Goal: Task Accomplishment & Management: Manage account settings

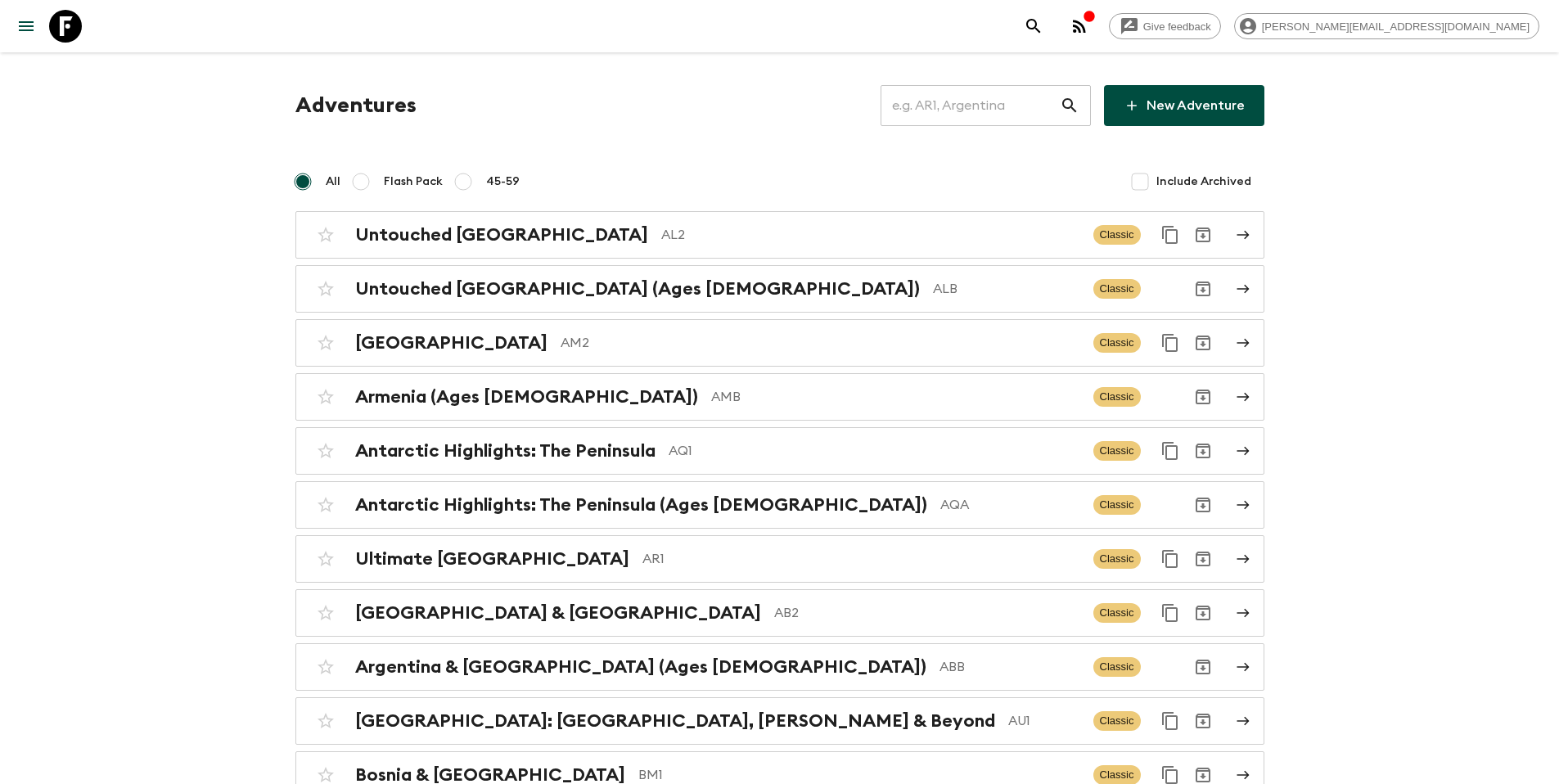
click at [1014, 100] on input "text" at bounding box center [970, 105] width 179 height 45
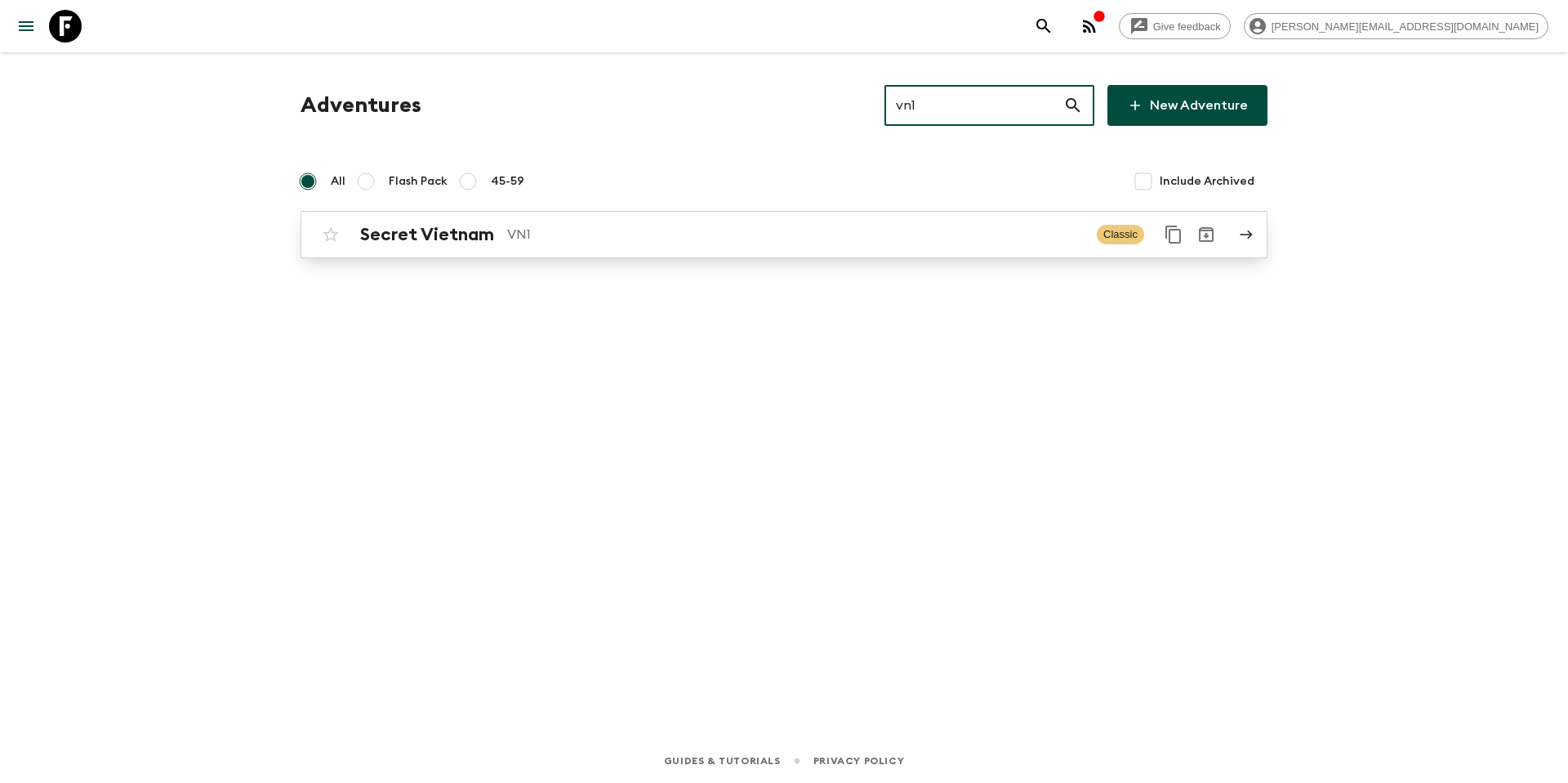
type input "vn1"
click at [668, 241] on p "VN1" at bounding box center [795, 235] width 577 height 20
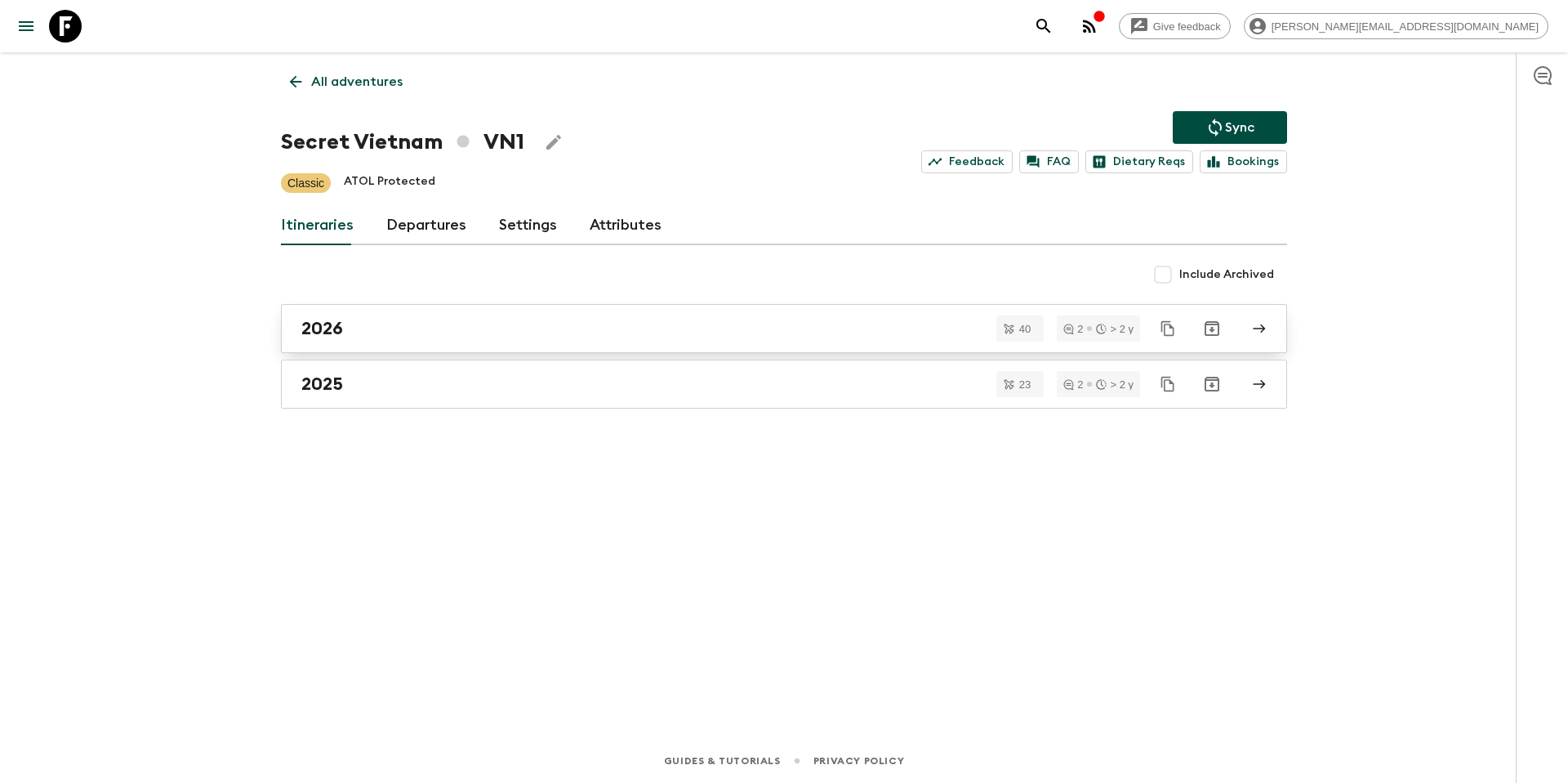
click at [399, 340] on link "2026" at bounding box center [784, 328] width 1006 height 49
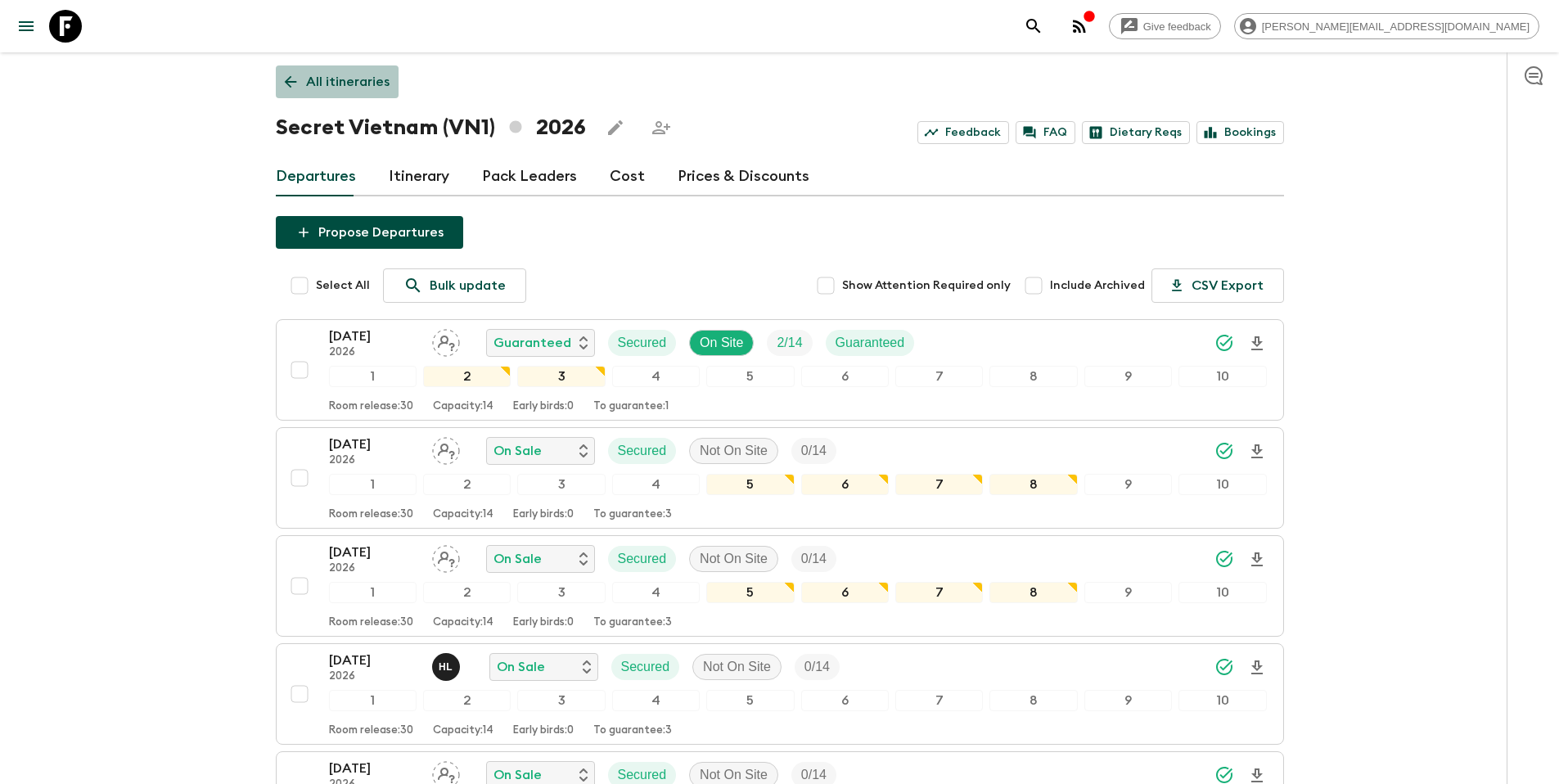
click at [328, 70] on link "All itineraries" at bounding box center [336, 82] width 123 height 33
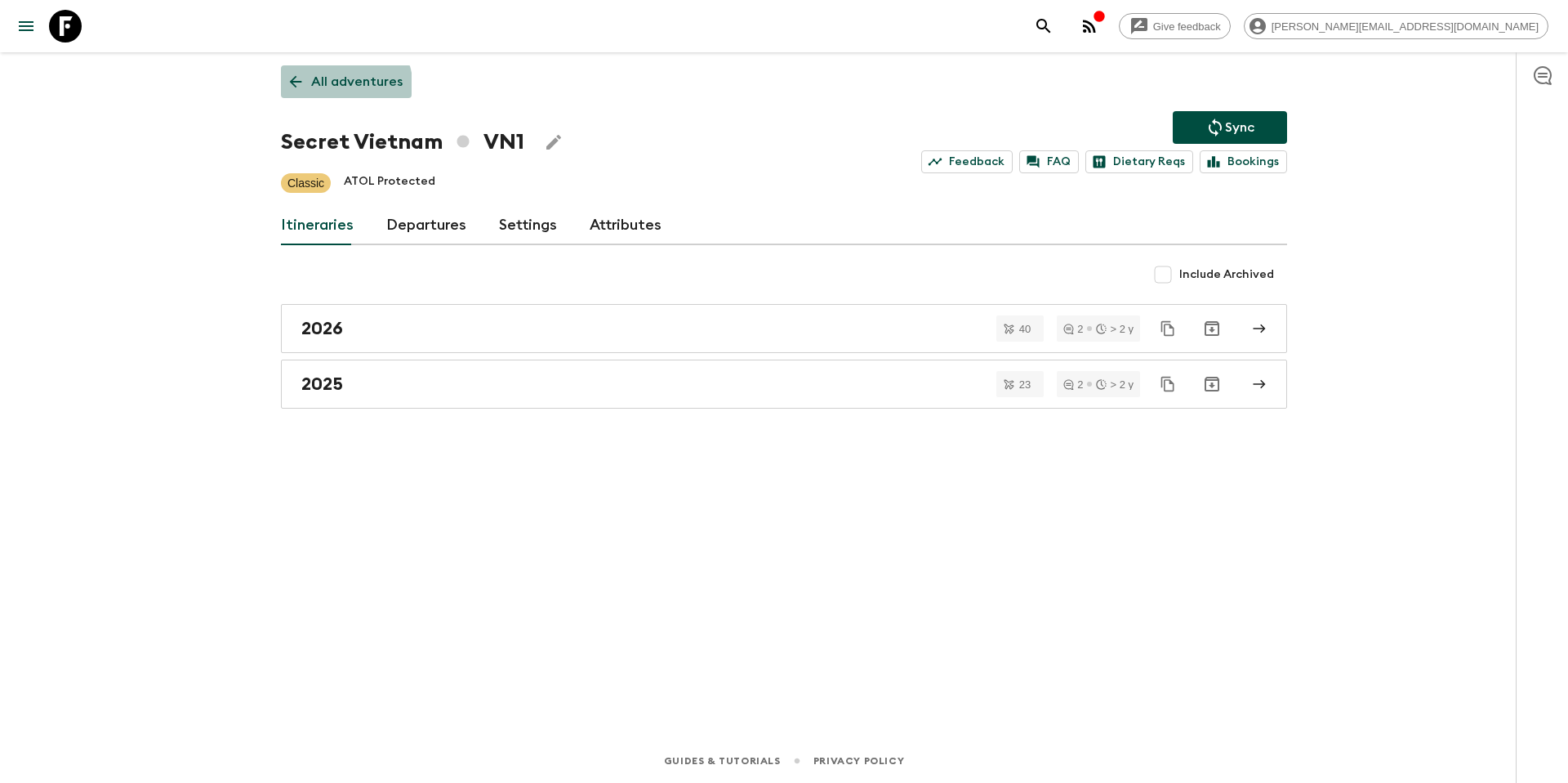
click at [330, 89] on p "All adventures" at bounding box center [356, 82] width 92 height 20
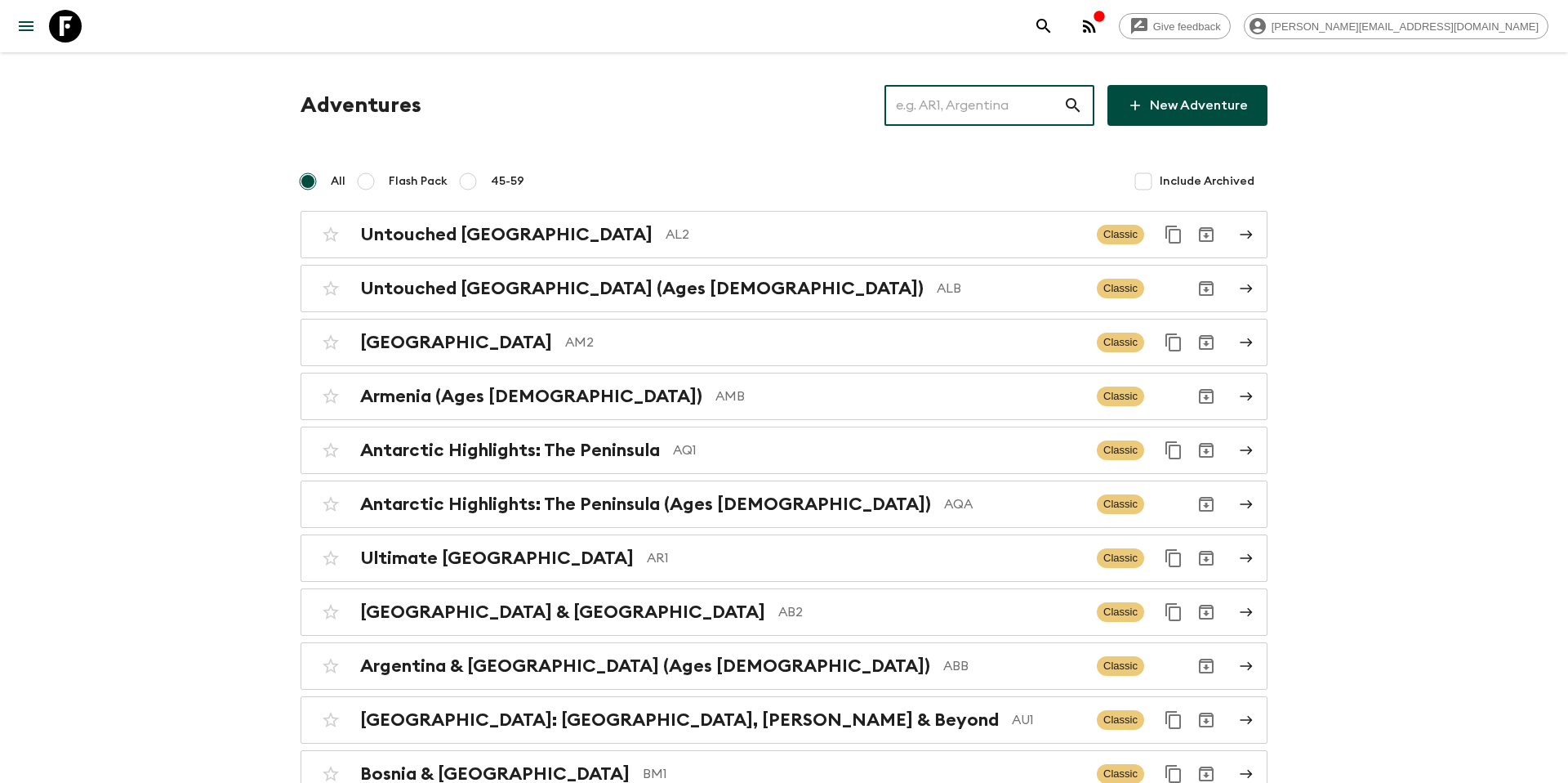
click at [962, 113] on input "text" at bounding box center [973, 105] width 179 height 45
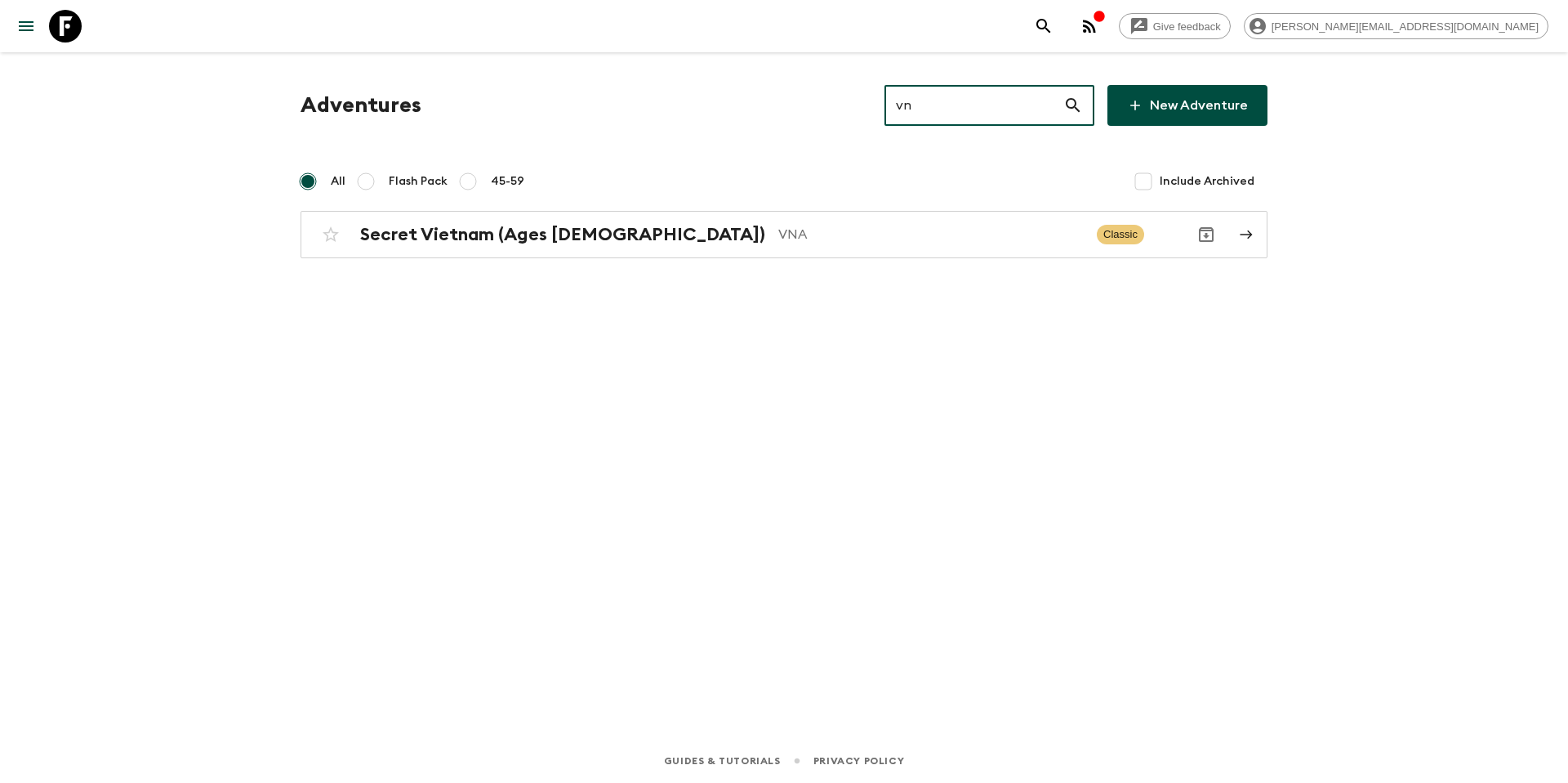
type input "vna"
click at [778, 237] on p "VNA" at bounding box center [930, 235] width 306 height 20
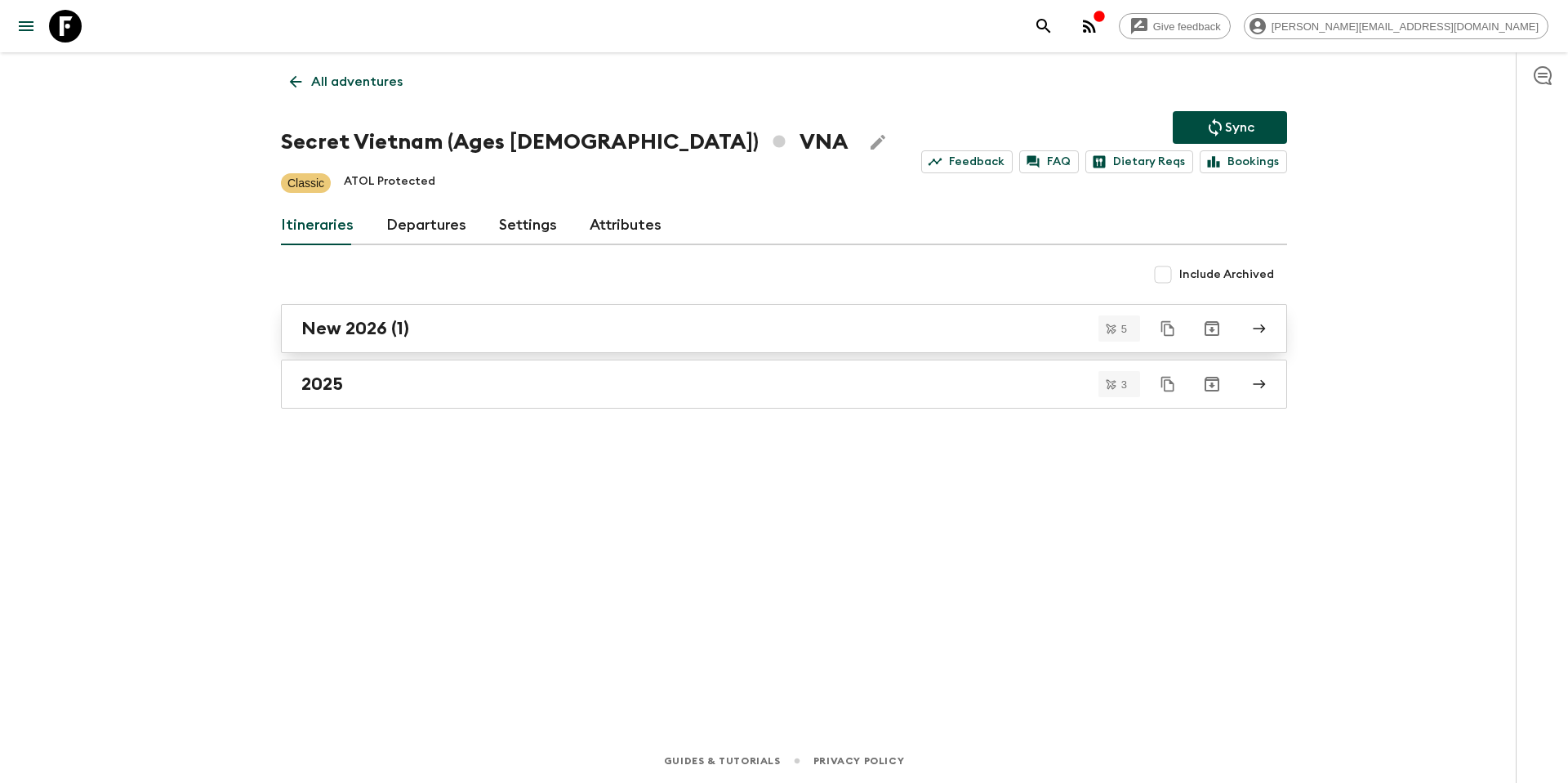
click at [417, 322] on div "New 2026 (1)" at bounding box center [768, 328] width 934 height 21
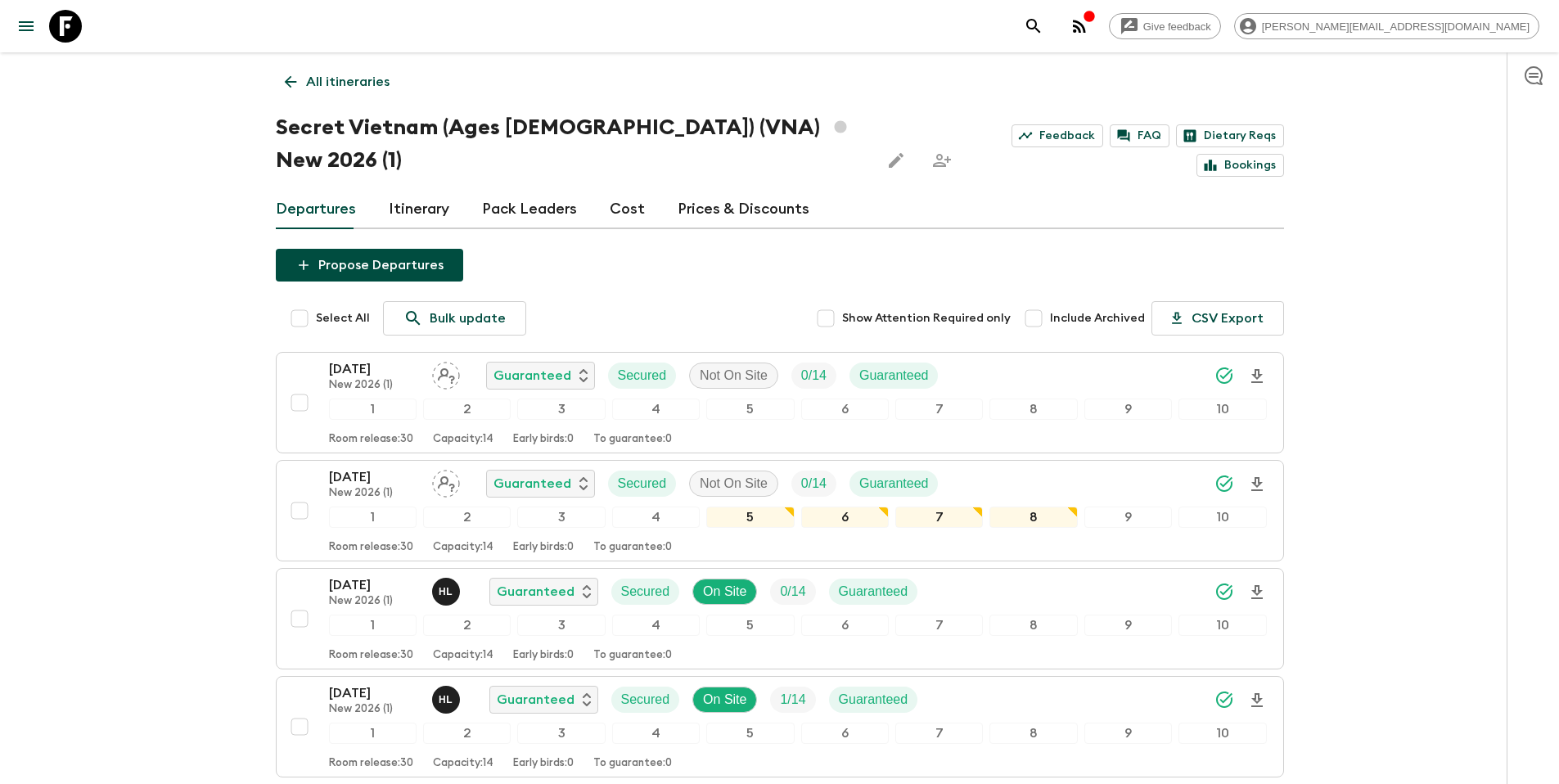
click at [341, 83] on p "All itineraries" at bounding box center [348, 82] width 84 height 20
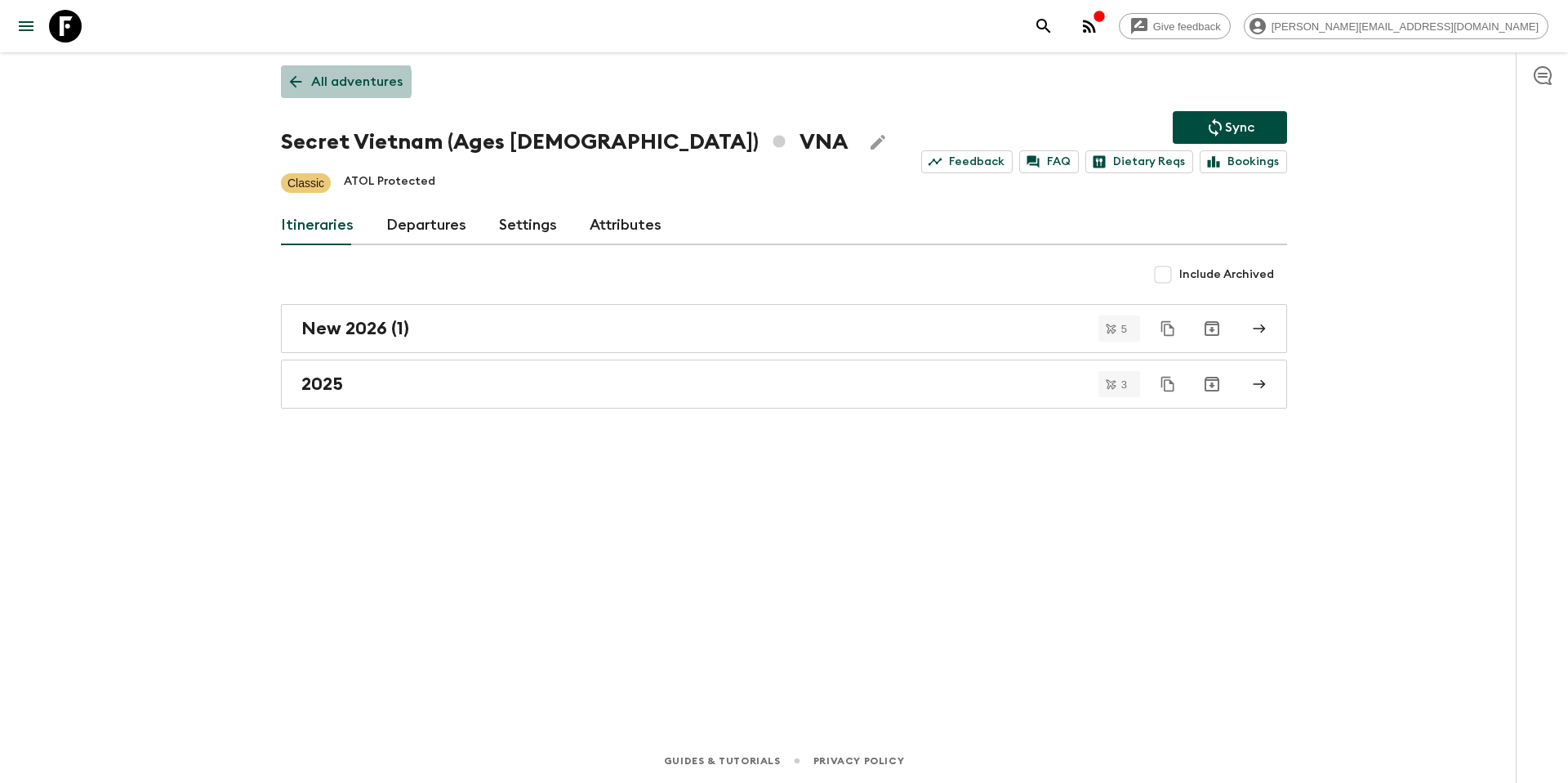
click at [341, 83] on p "All adventures" at bounding box center [356, 82] width 92 height 20
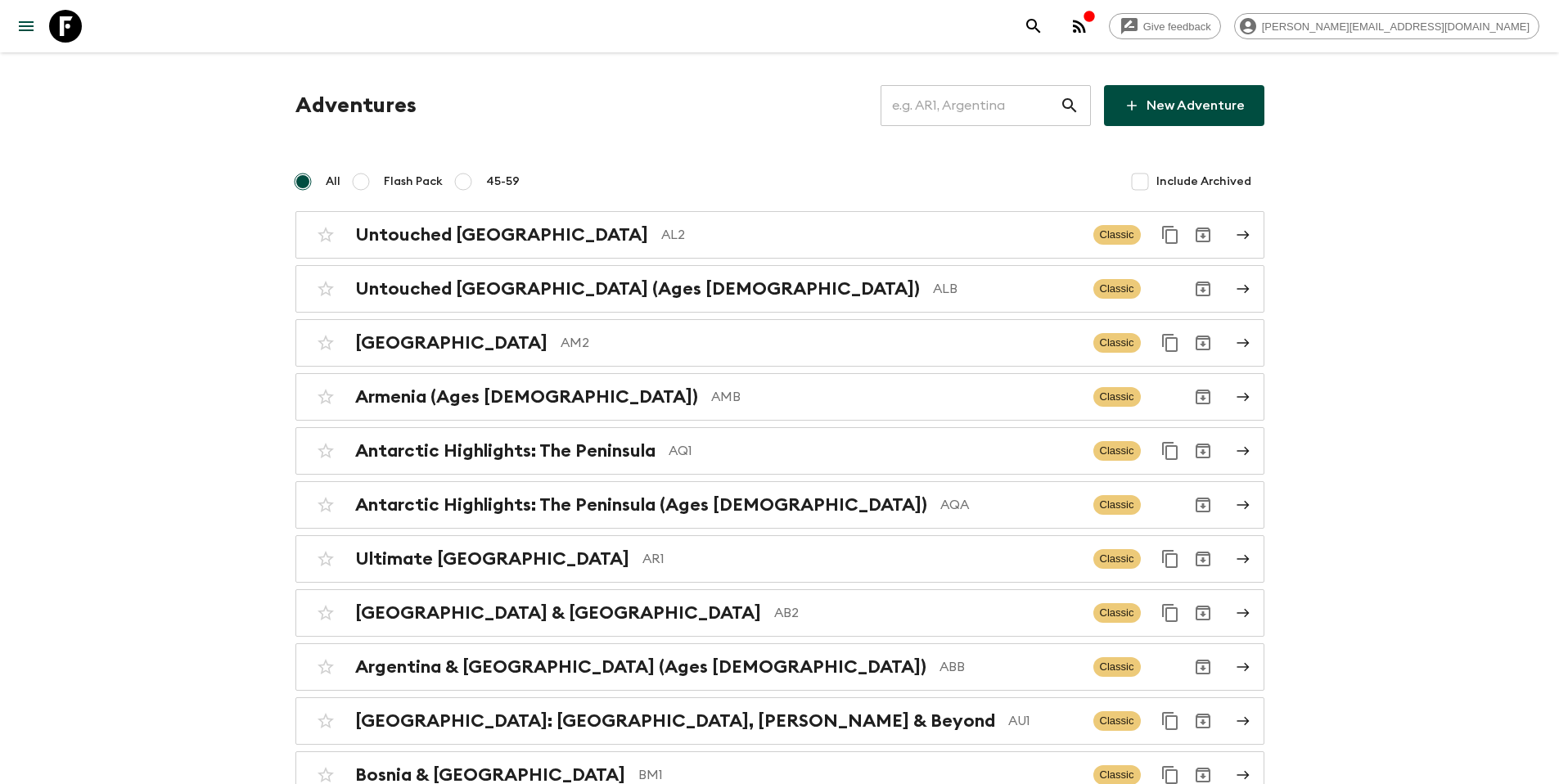
click at [974, 111] on input "text" at bounding box center [970, 105] width 179 height 45
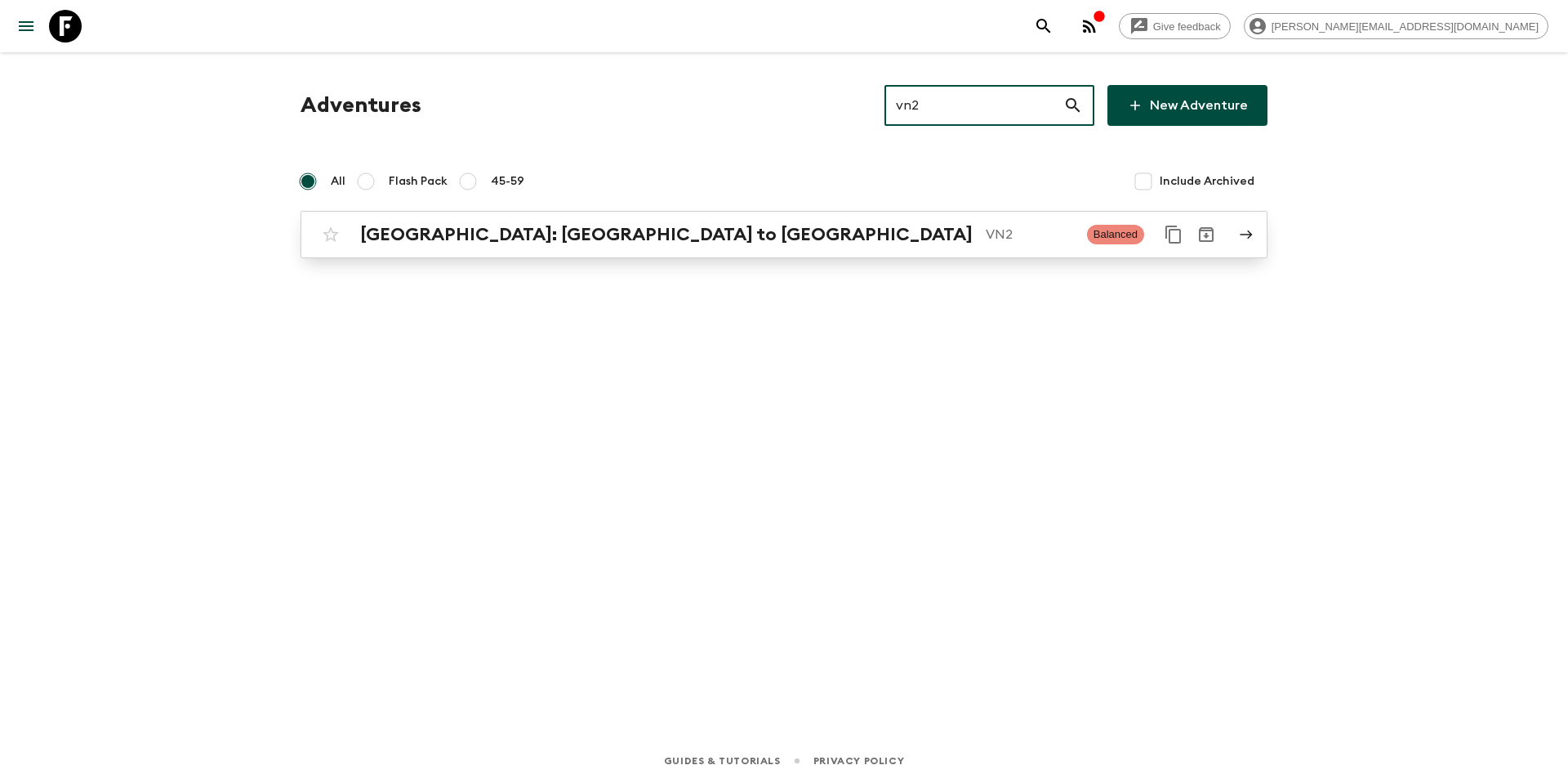
type input "vn2"
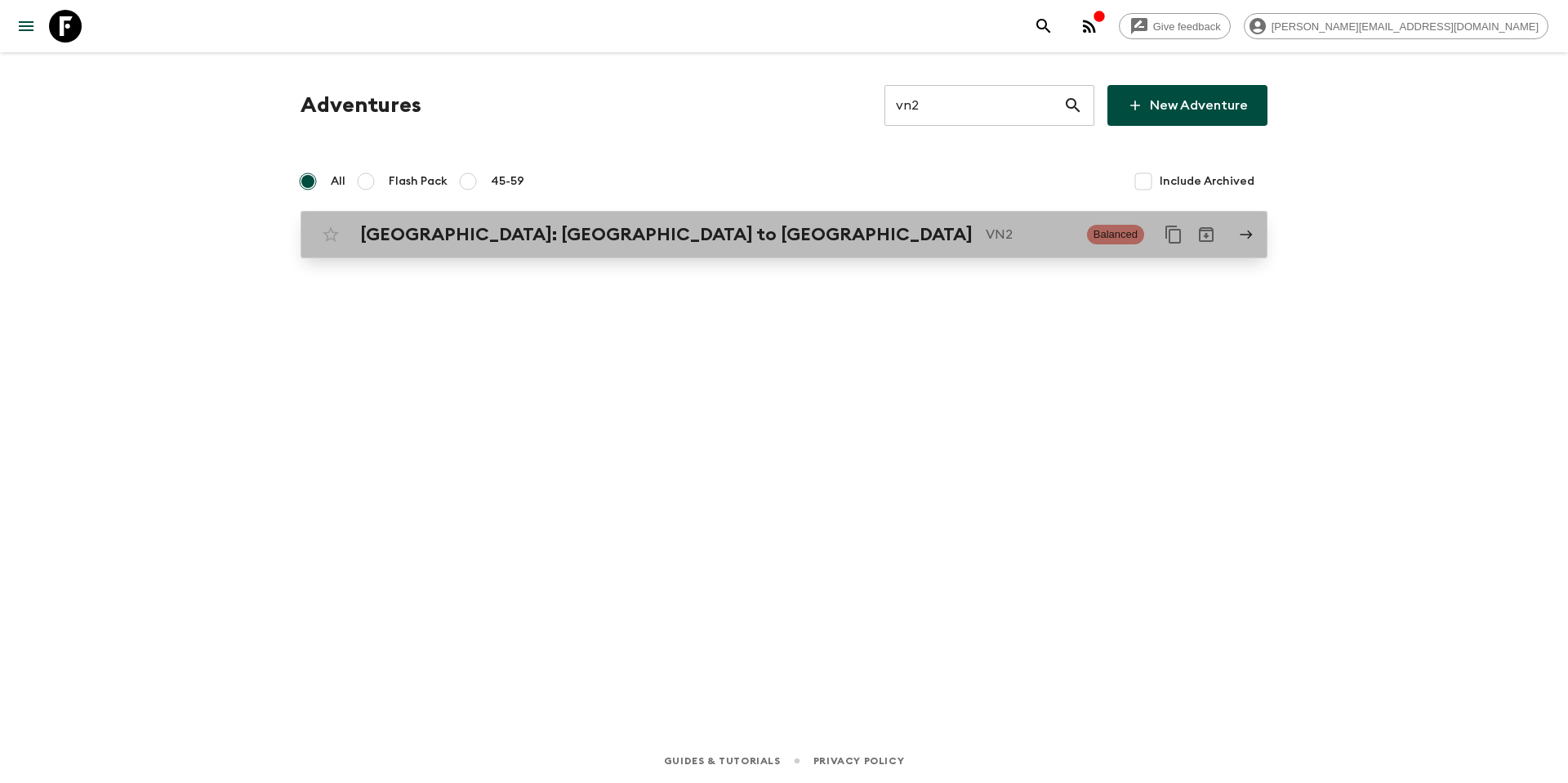
click at [610, 253] on link "Vietnam: Hanoi to Hoi An VN2 Balanced" at bounding box center [784, 234] width 967 height 47
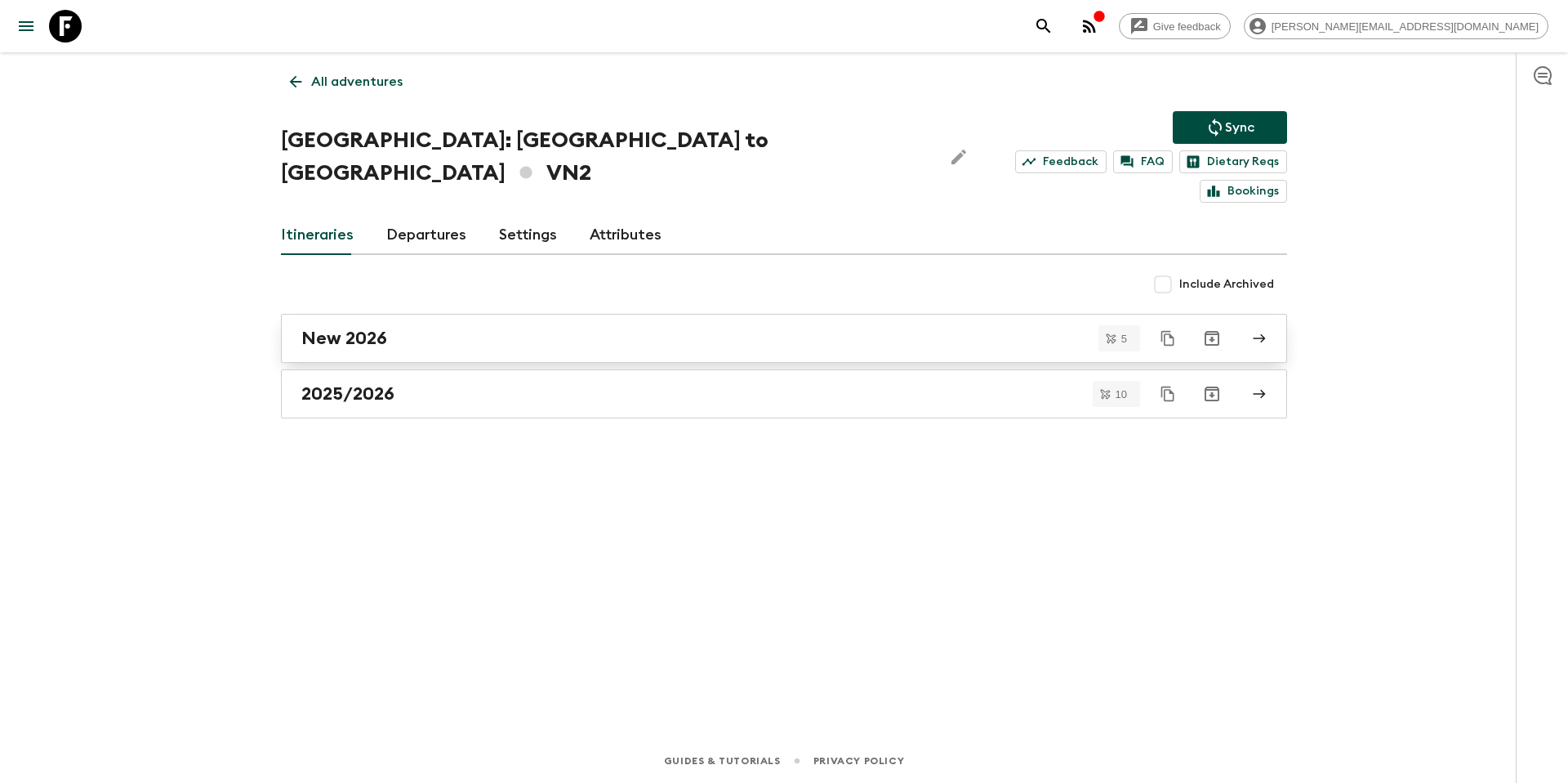
click at [389, 328] on div "New 2026" at bounding box center [768, 338] width 934 height 21
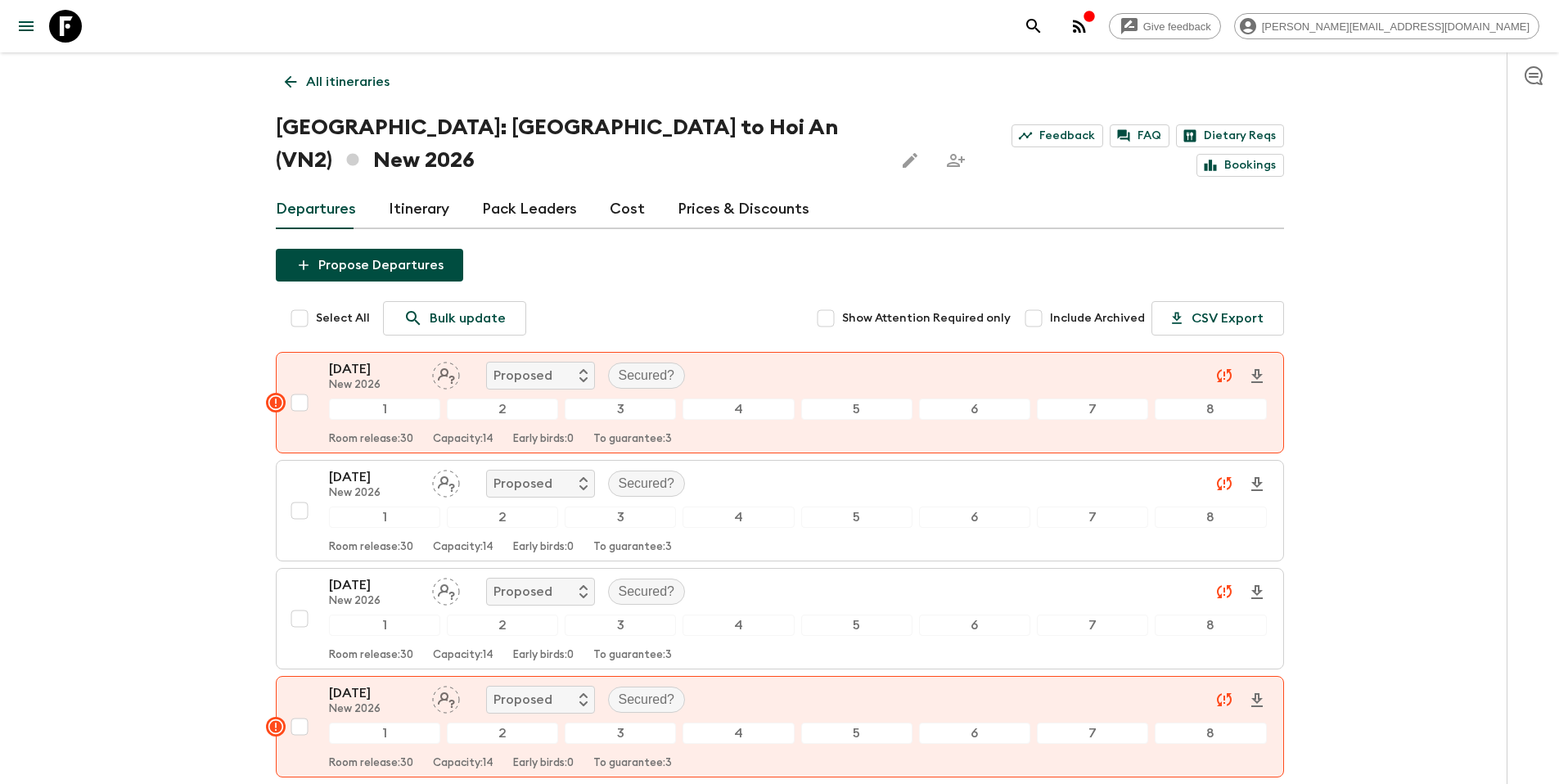
click at [325, 75] on p "All itineraries" at bounding box center [348, 82] width 84 height 20
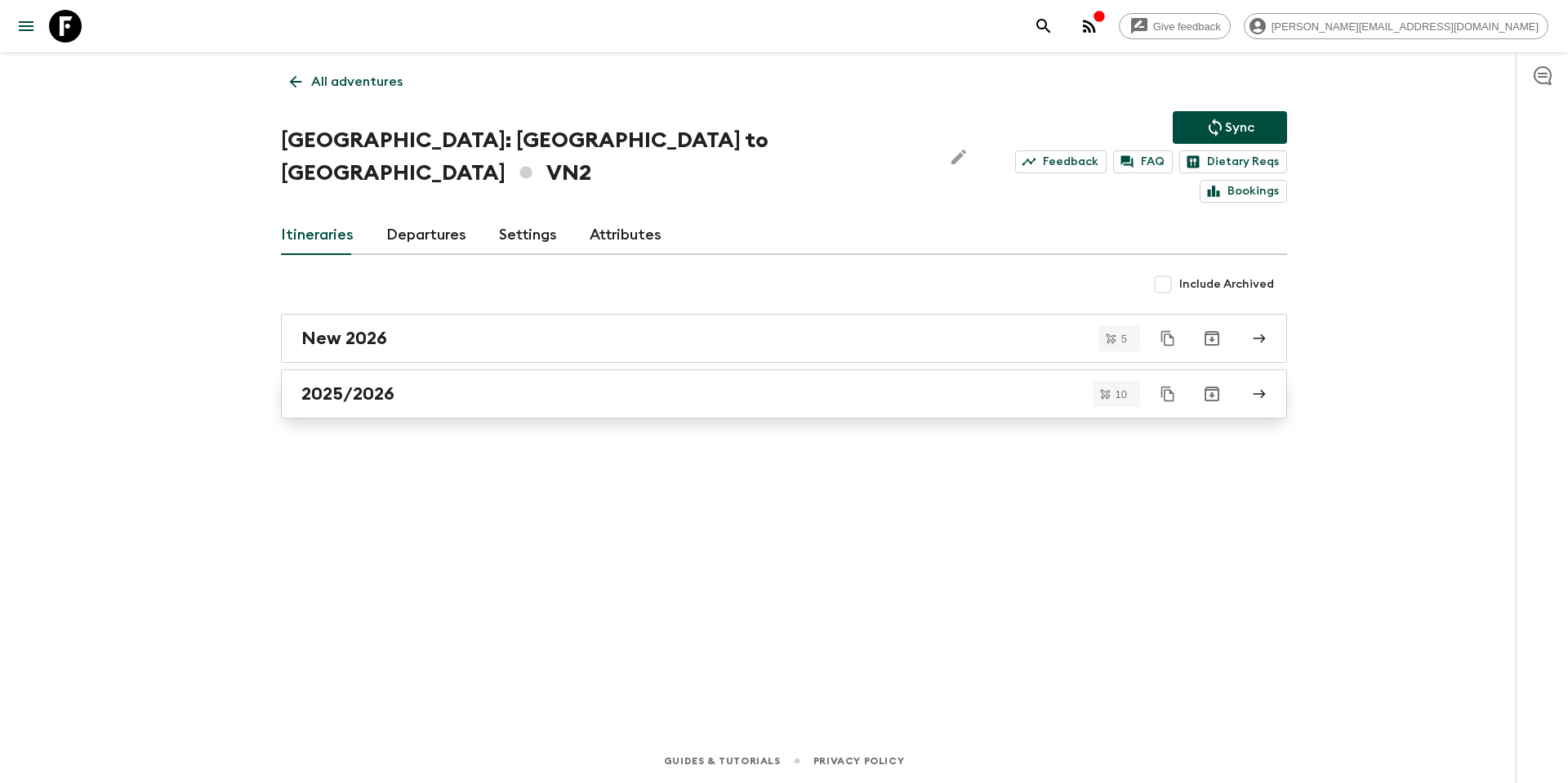
click at [387, 383] on h2 "2025/2026" at bounding box center [347, 393] width 93 height 21
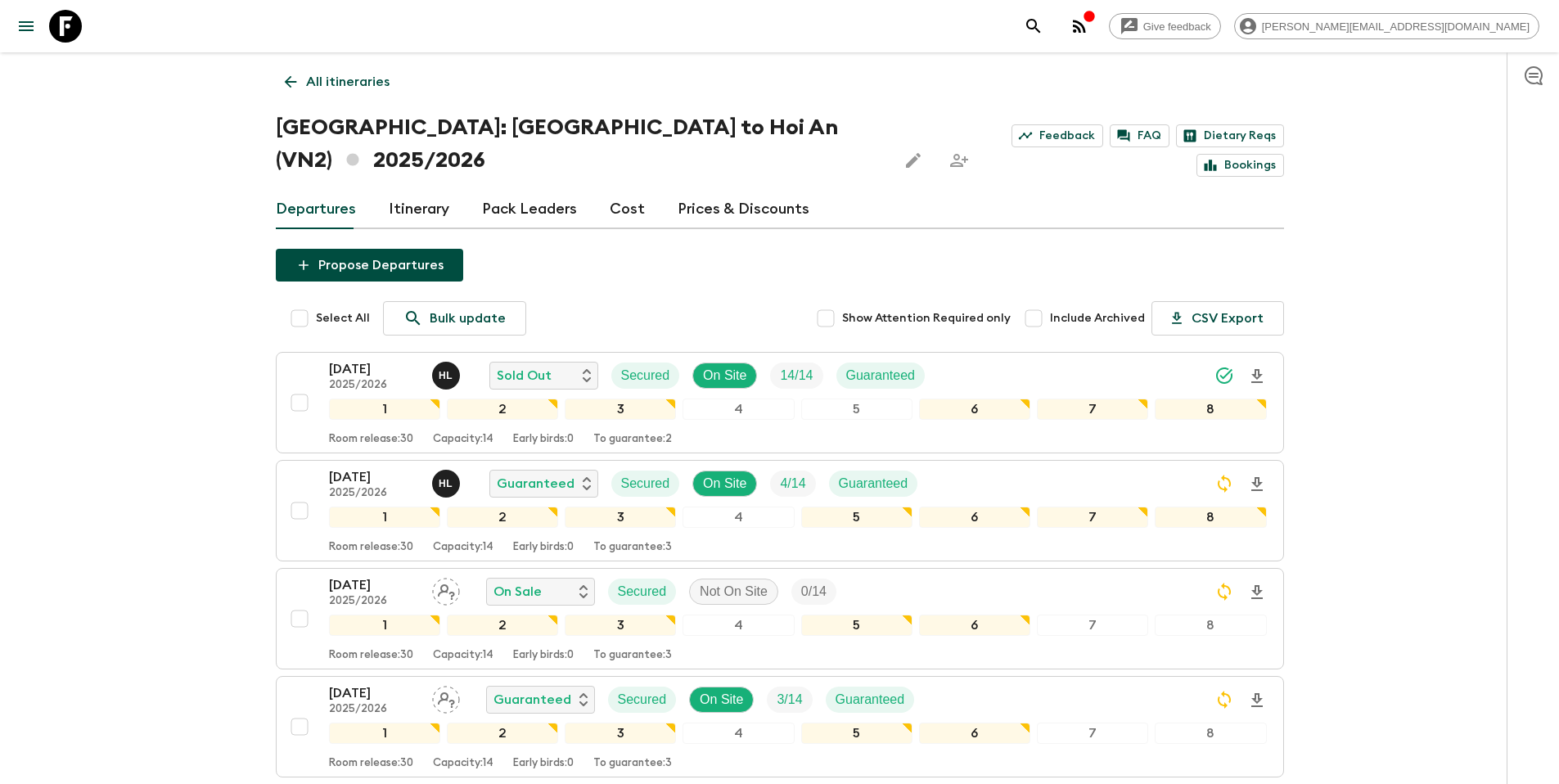
click at [346, 78] on p "All itineraries" at bounding box center [348, 82] width 84 height 20
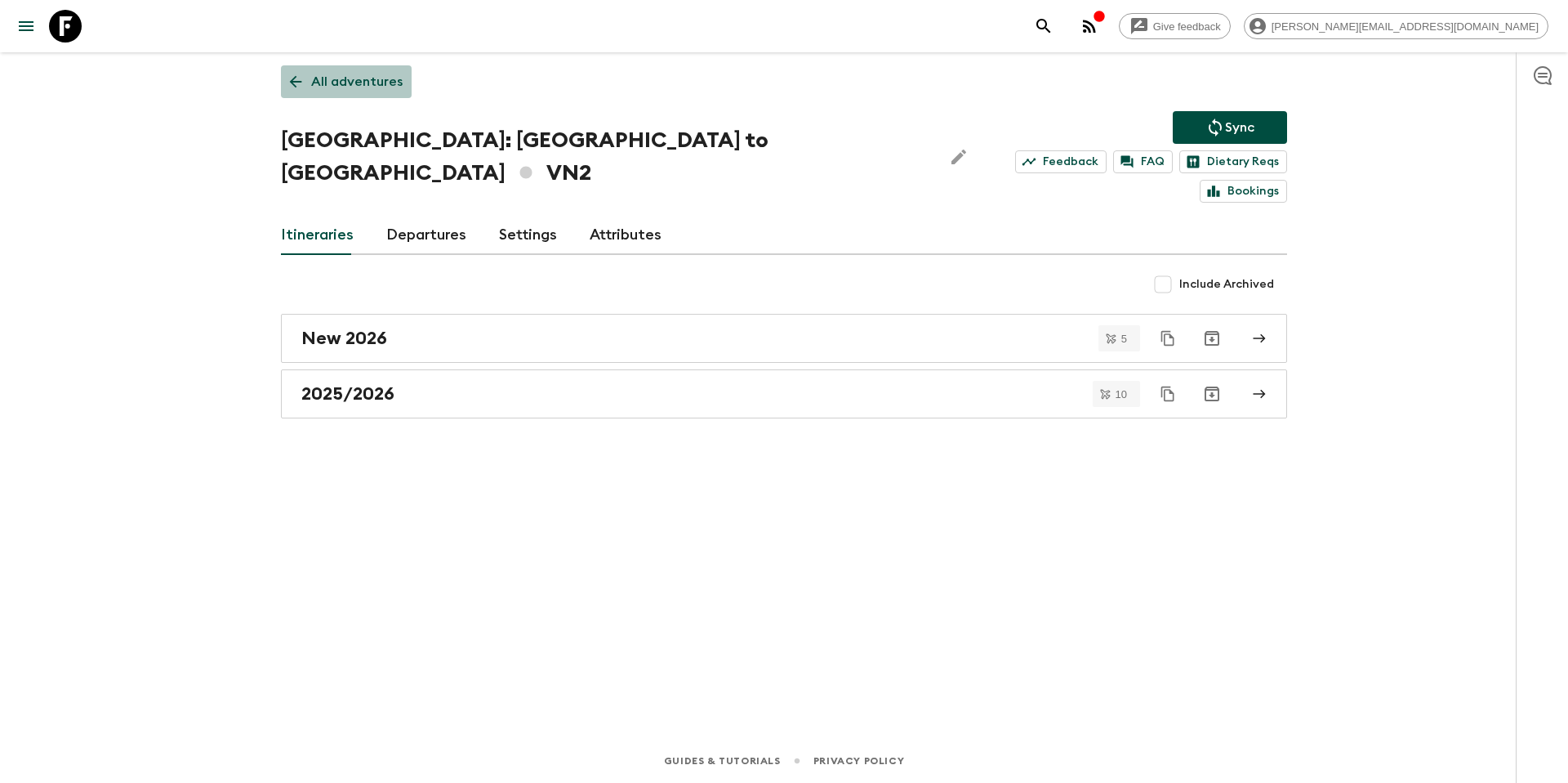
click at [358, 81] on p "All adventures" at bounding box center [356, 82] width 92 height 20
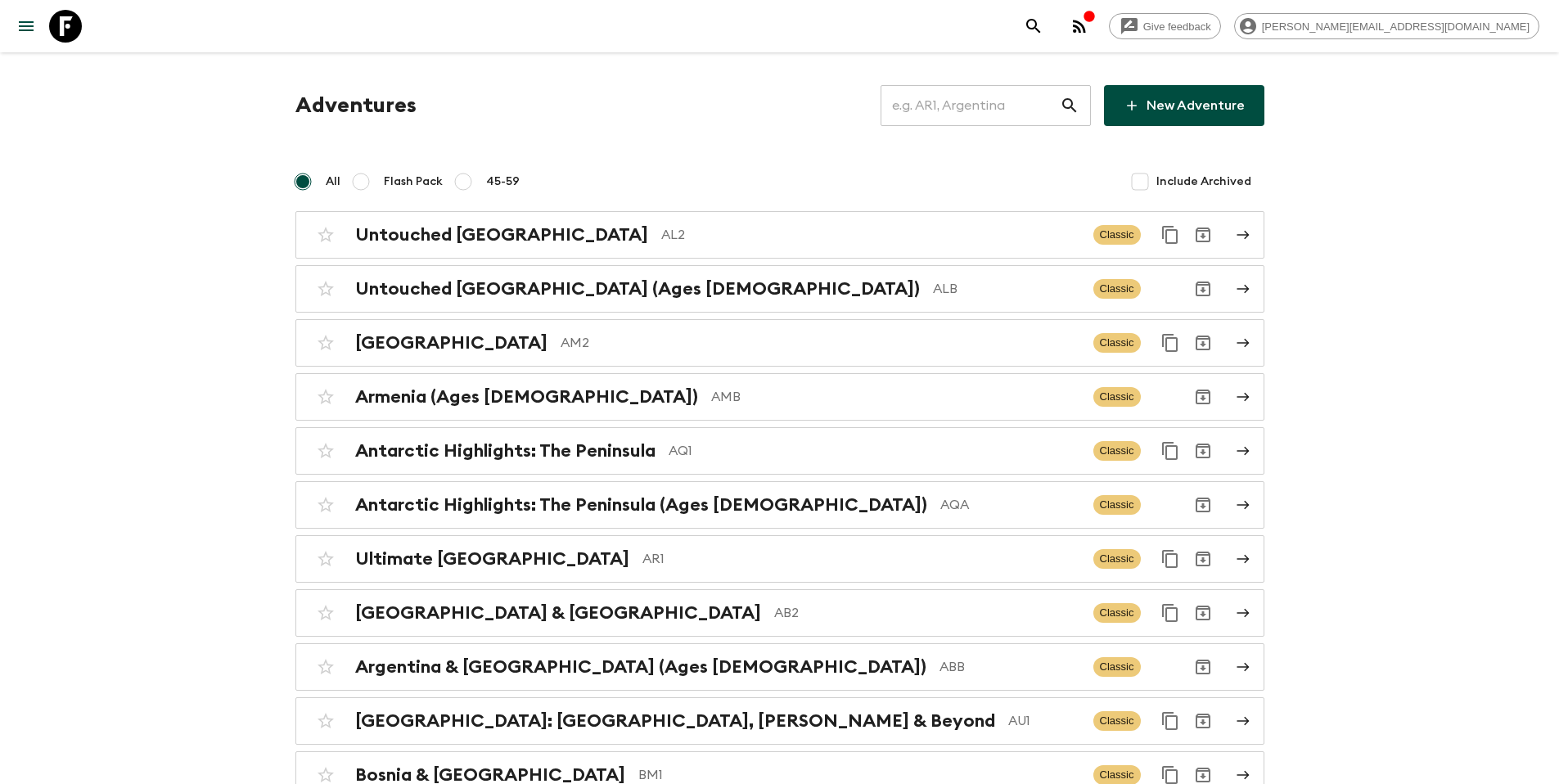
click at [958, 106] on input "text" at bounding box center [970, 105] width 179 height 45
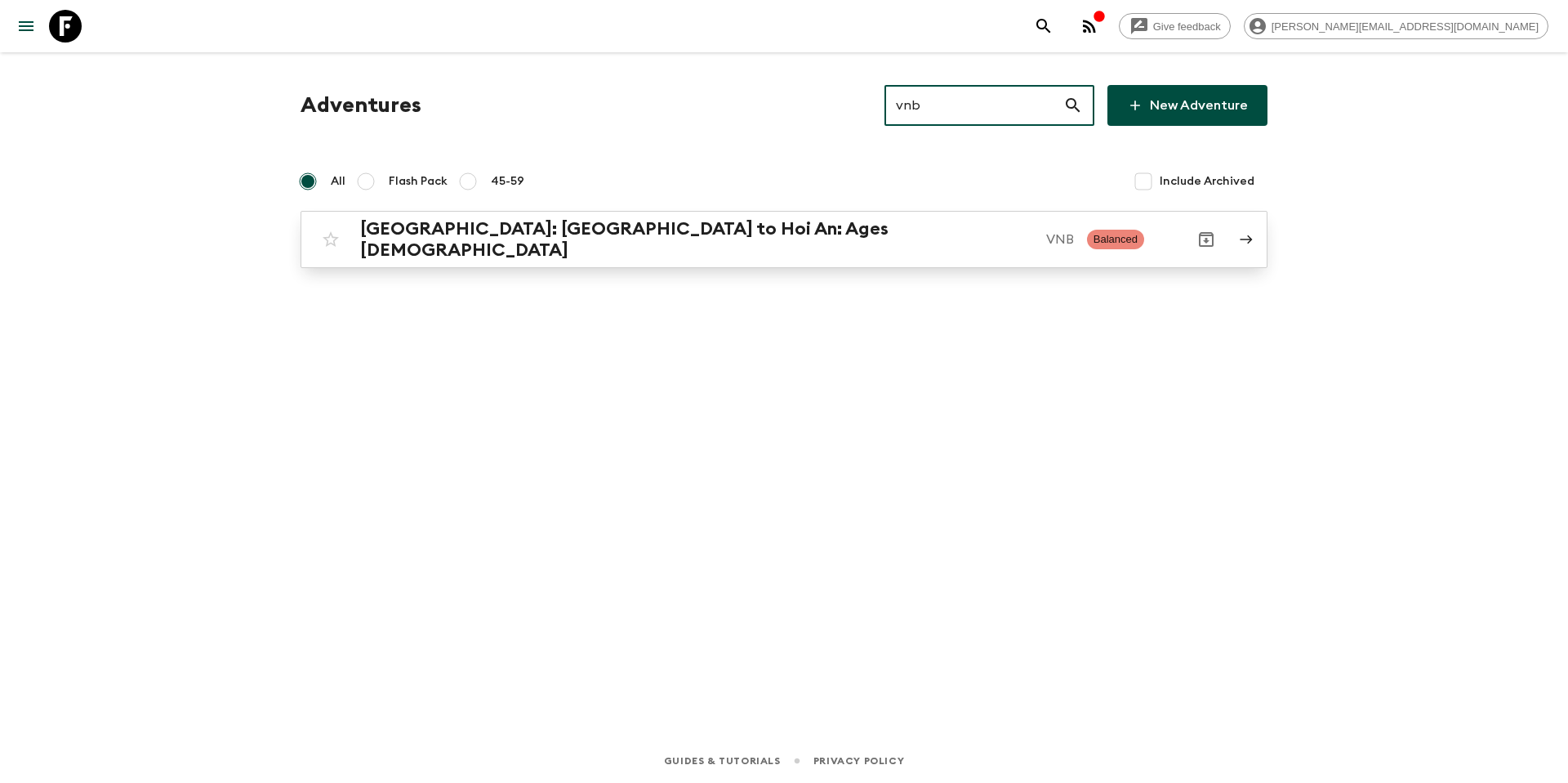
type input "vnb"
click at [1047, 230] on p "VNB" at bounding box center [1060, 240] width 28 height 20
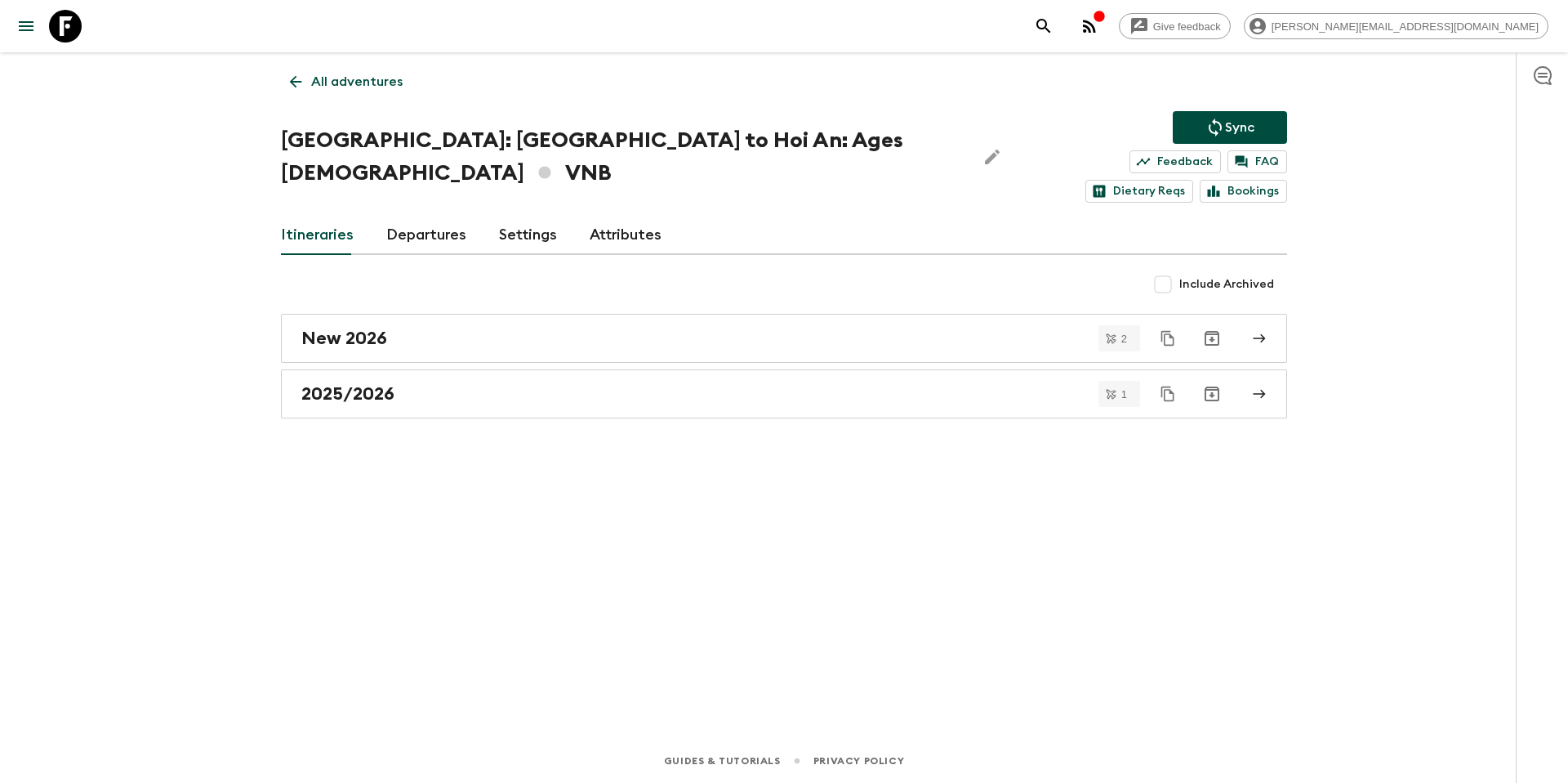
click at [415, 216] on link "Departures" at bounding box center [426, 235] width 80 height 39
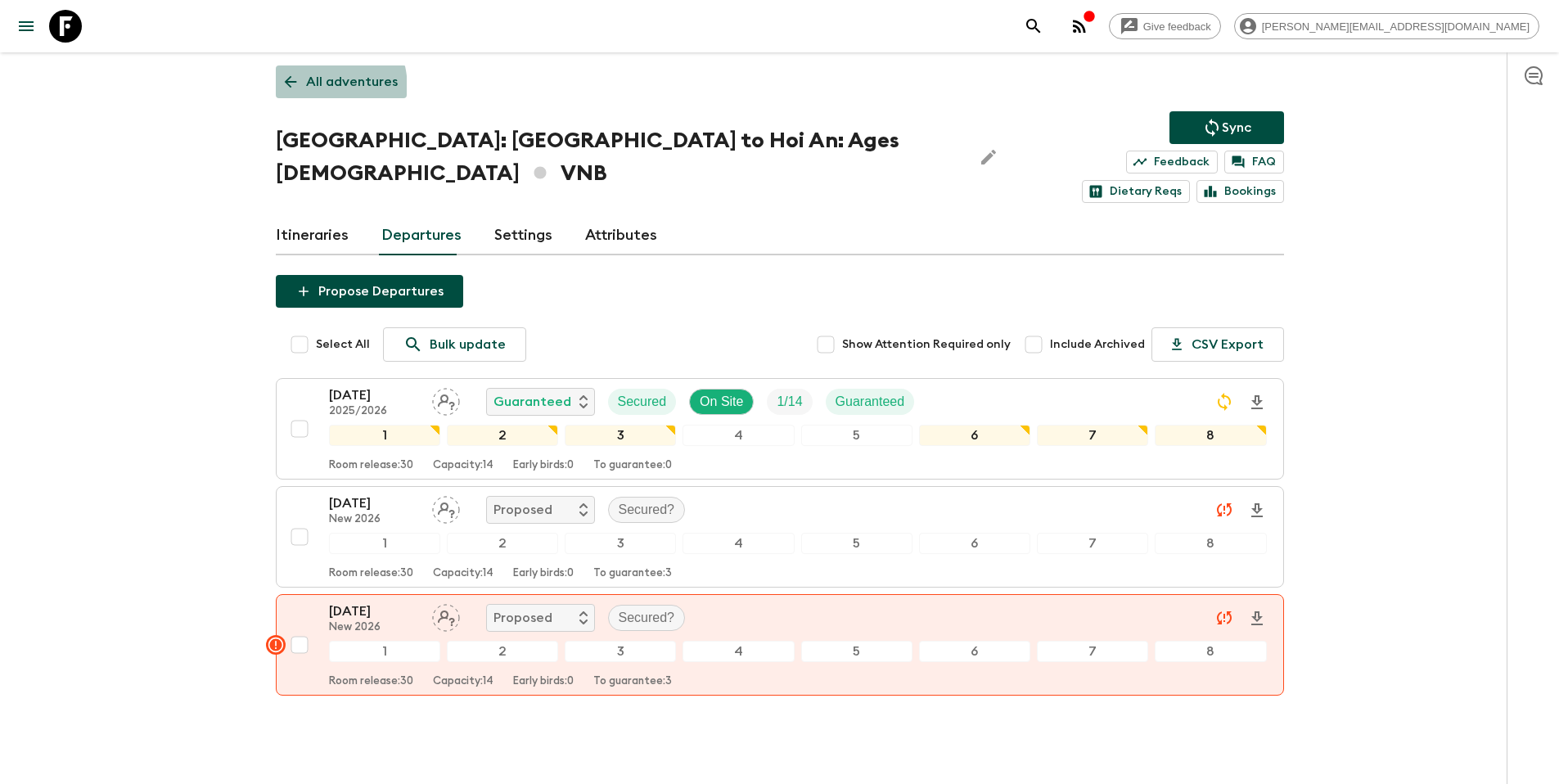
click at [302, 89] on link "All adventures" at bounding box center [341, 82] width 131 height 33
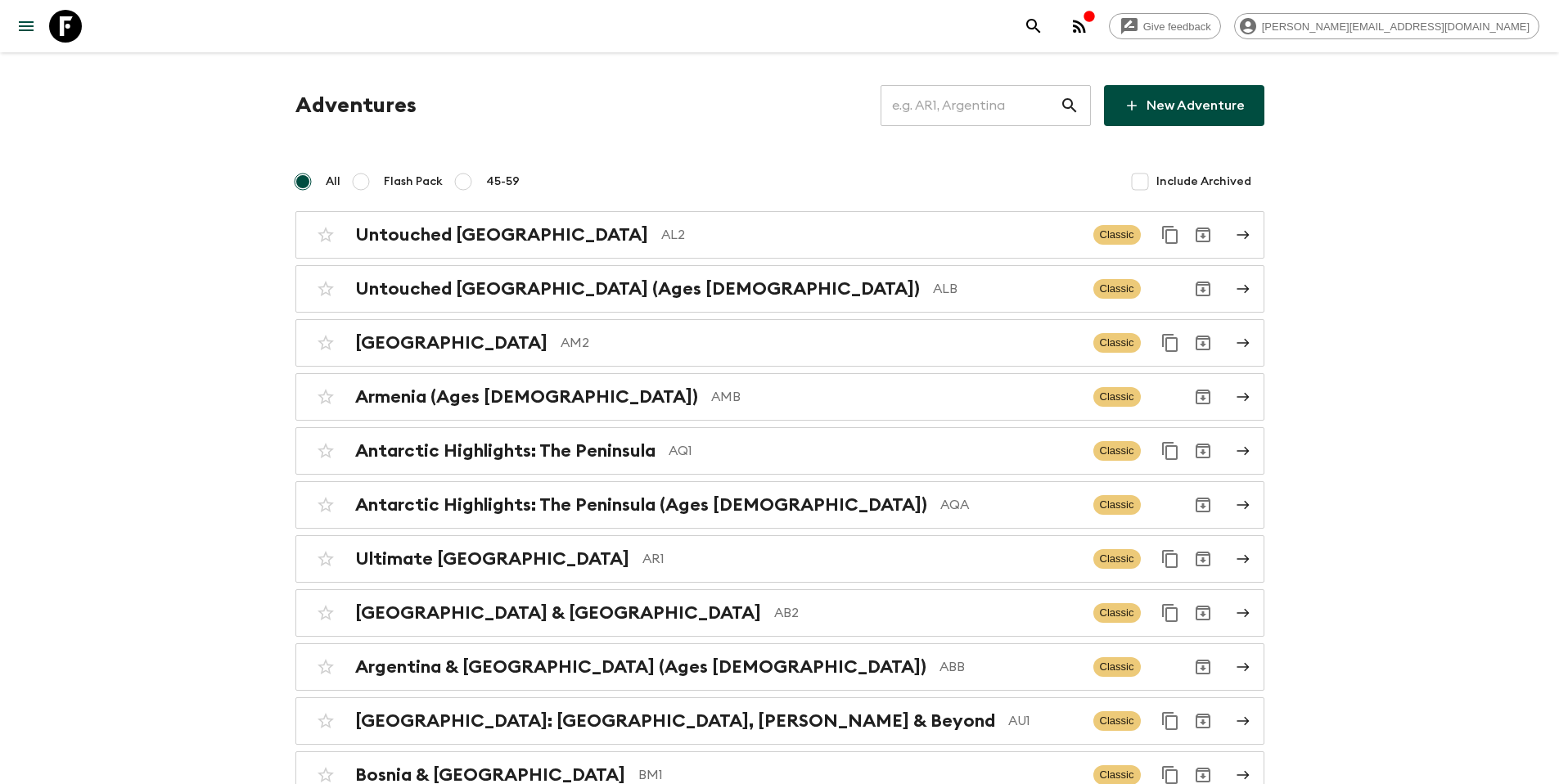
click at [956, 99] on input "text" at bounding box center [970, 105] width 179 height 45
click at [968, 104] on input "text" at bounding box center [970, 105] width 179 height 45
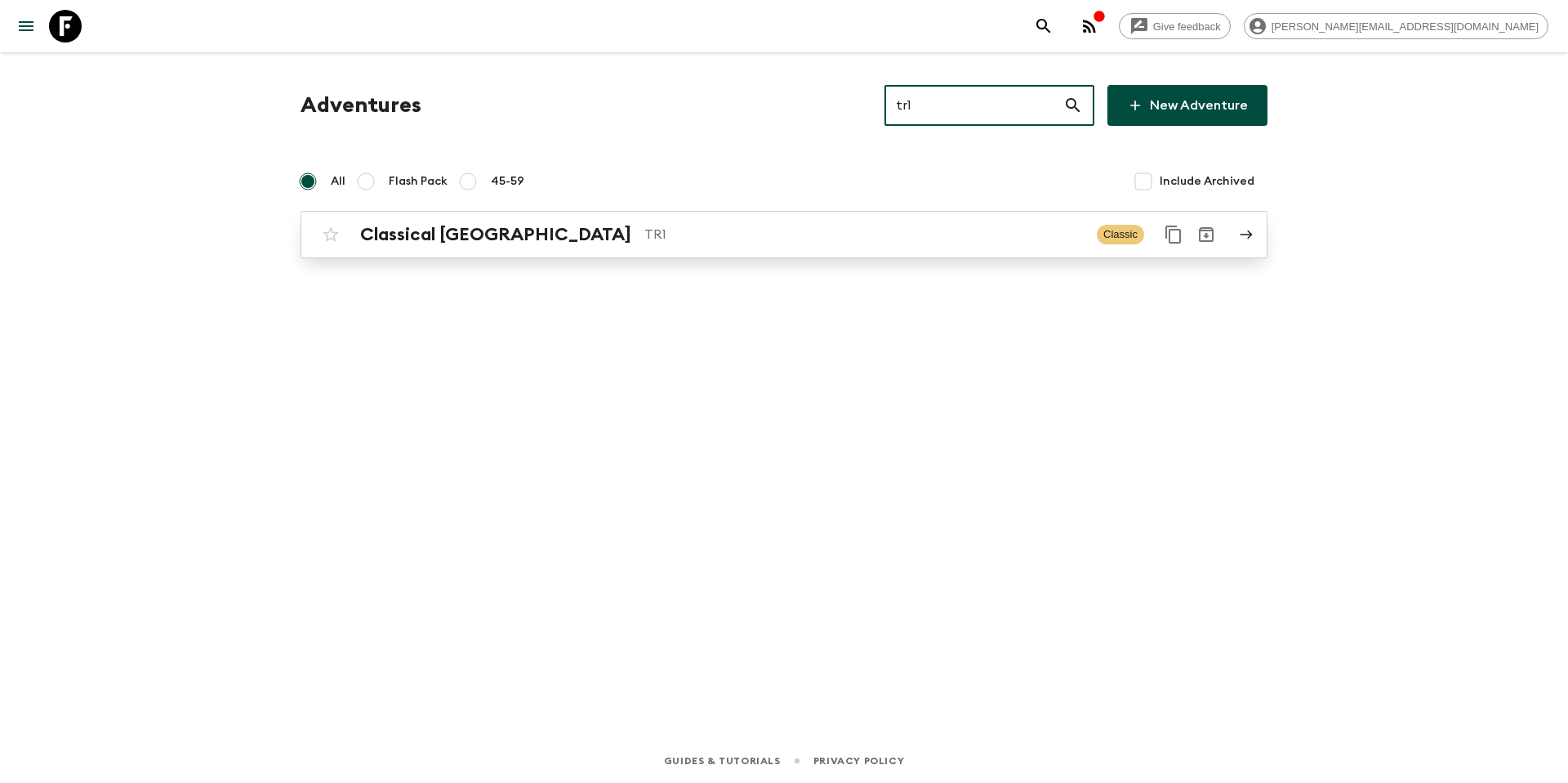
type input "tr1"
click at [776, 242] on p "TR1" at bounding box center [863, 235] width 439 height 20
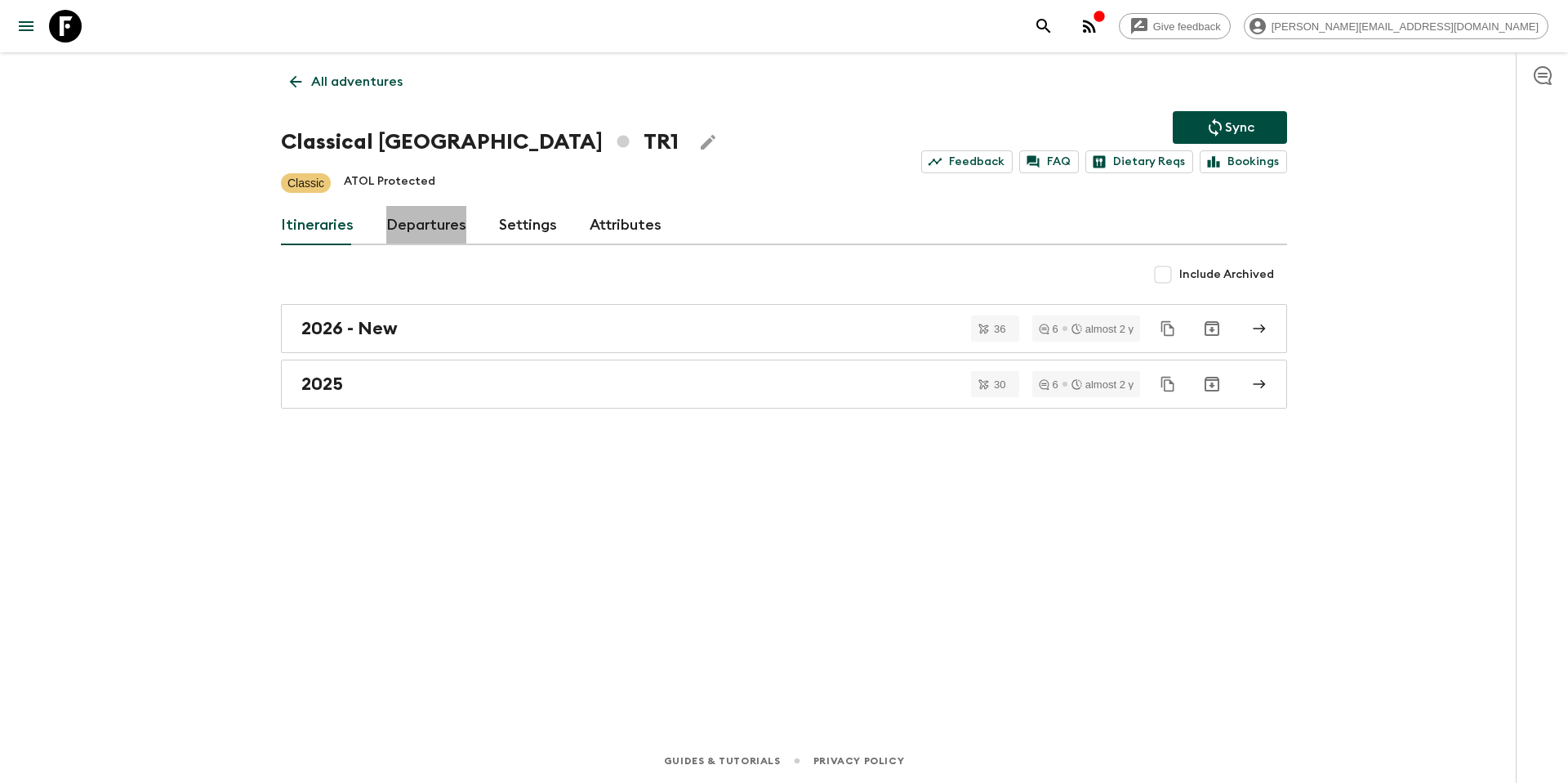
click at [428, 226] on link "Departures" at bounding box center [426, 225] width 80 height 39
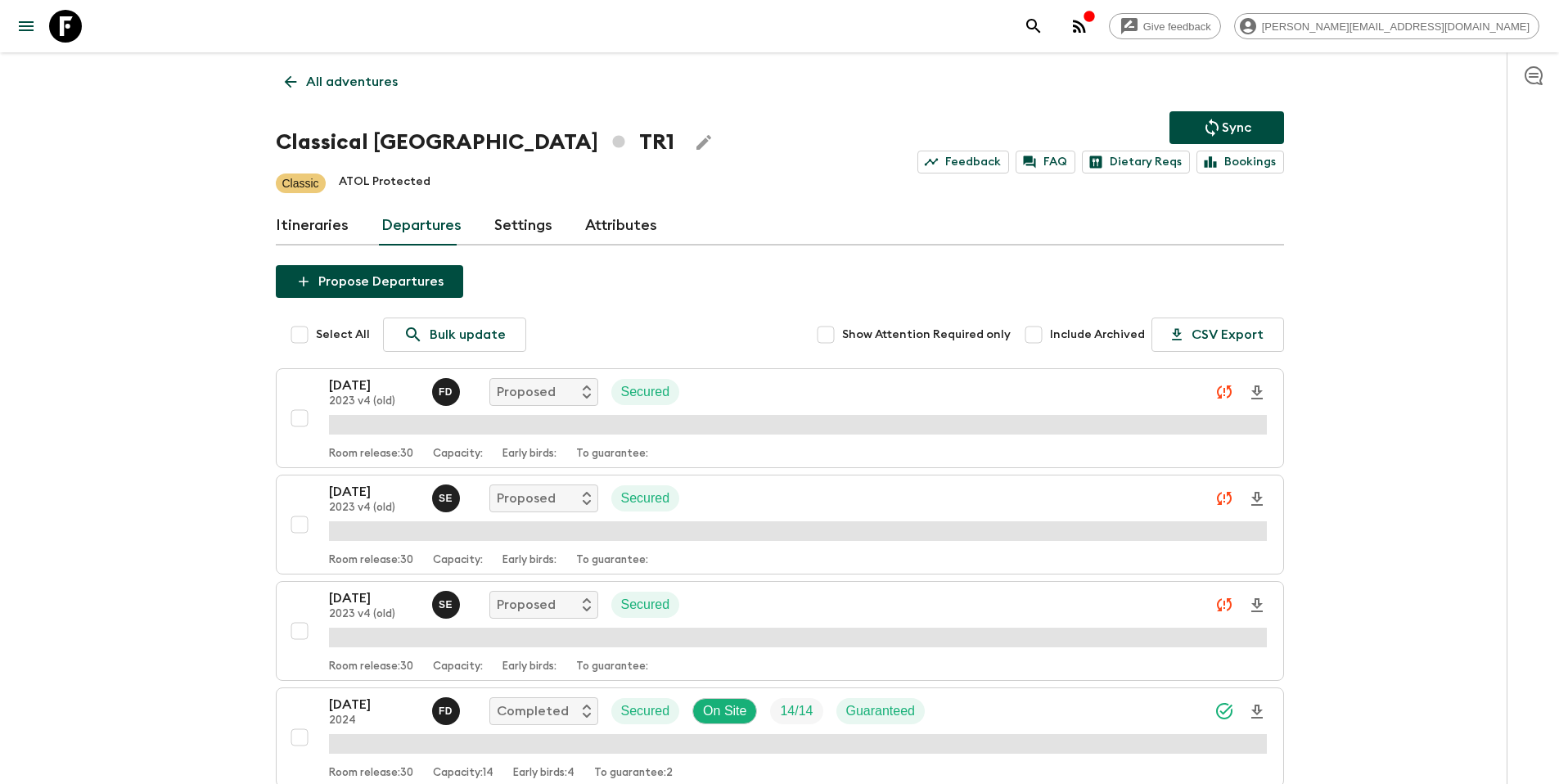
scroll to position [3609, 0]
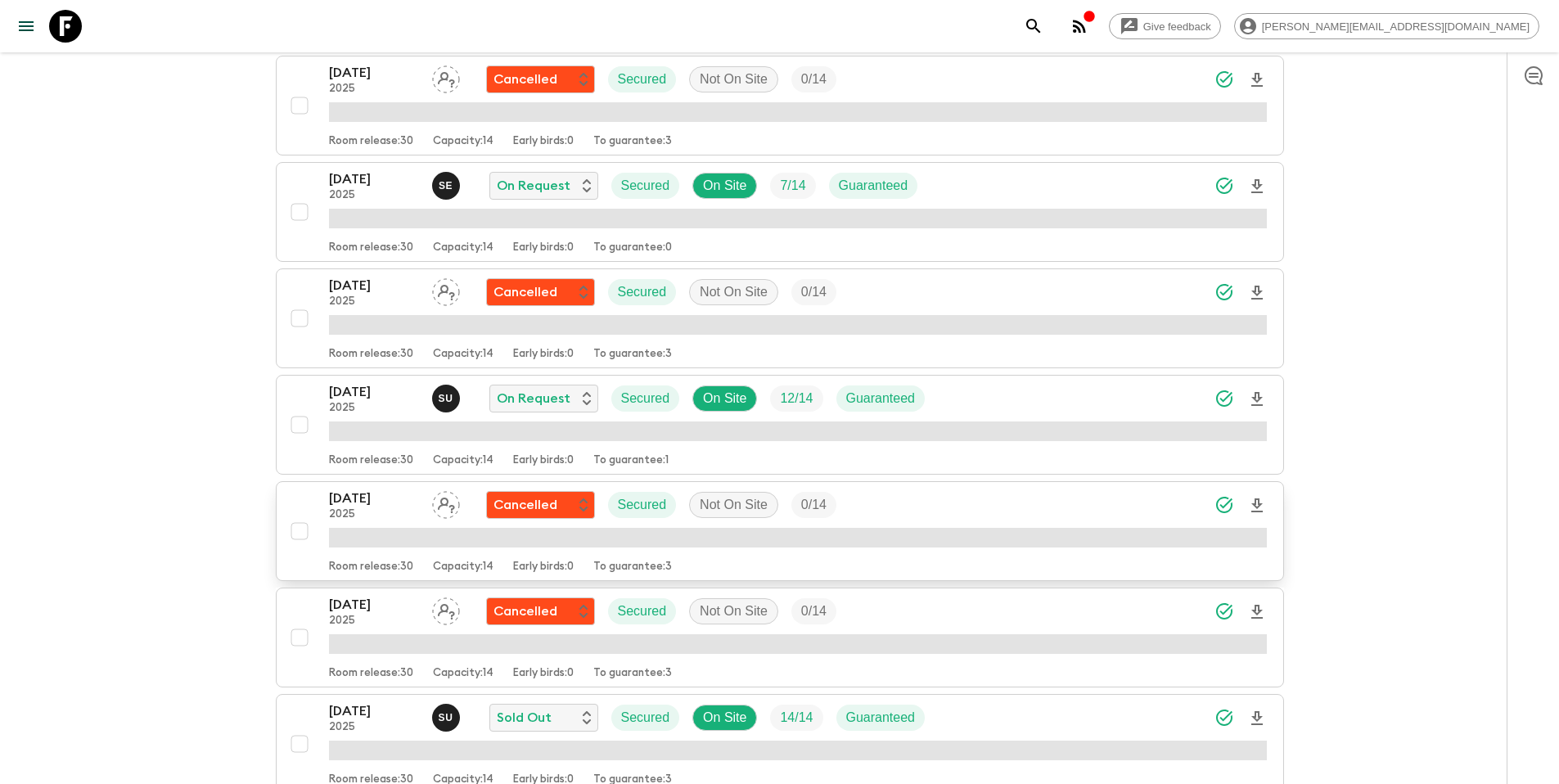
click at [293, 432] on input "checkbox" at bounding box center [300, 424] width 33 height 33
checkbox input "true"
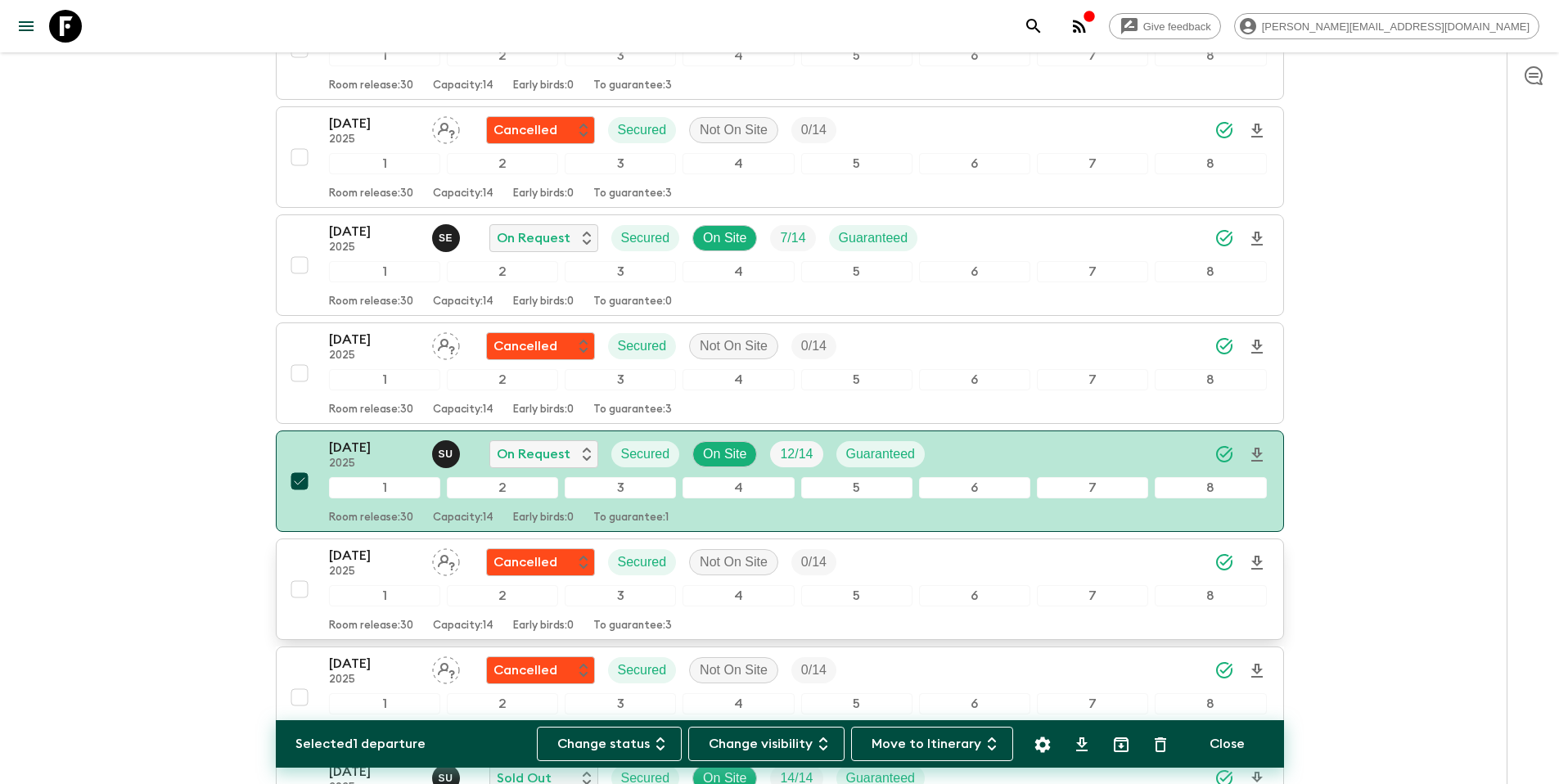
scroll to position [3665, 0]
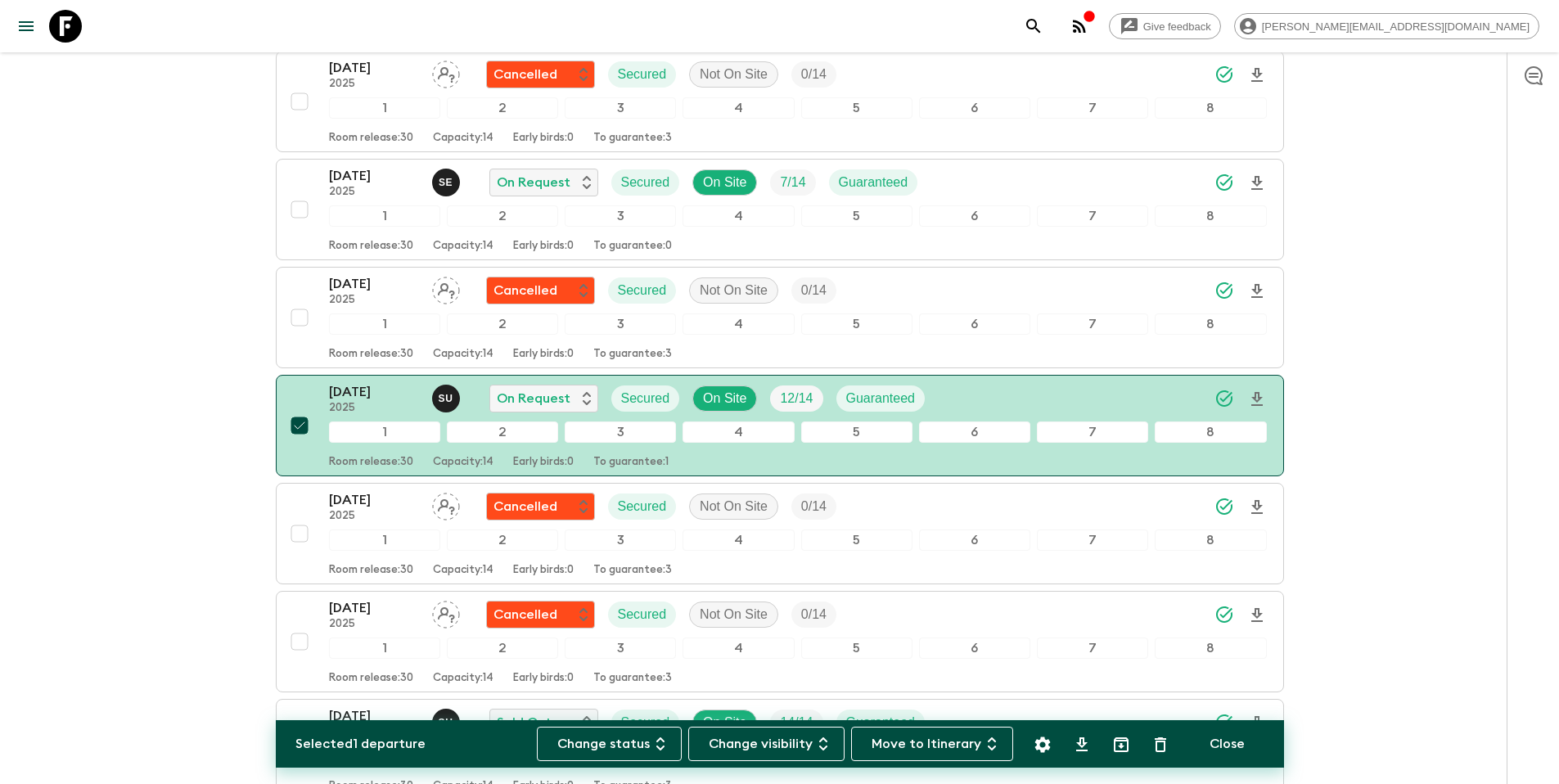
click at [1056, 752] on button "Settings" at bounding box center [1043, 744] width 33 height 33
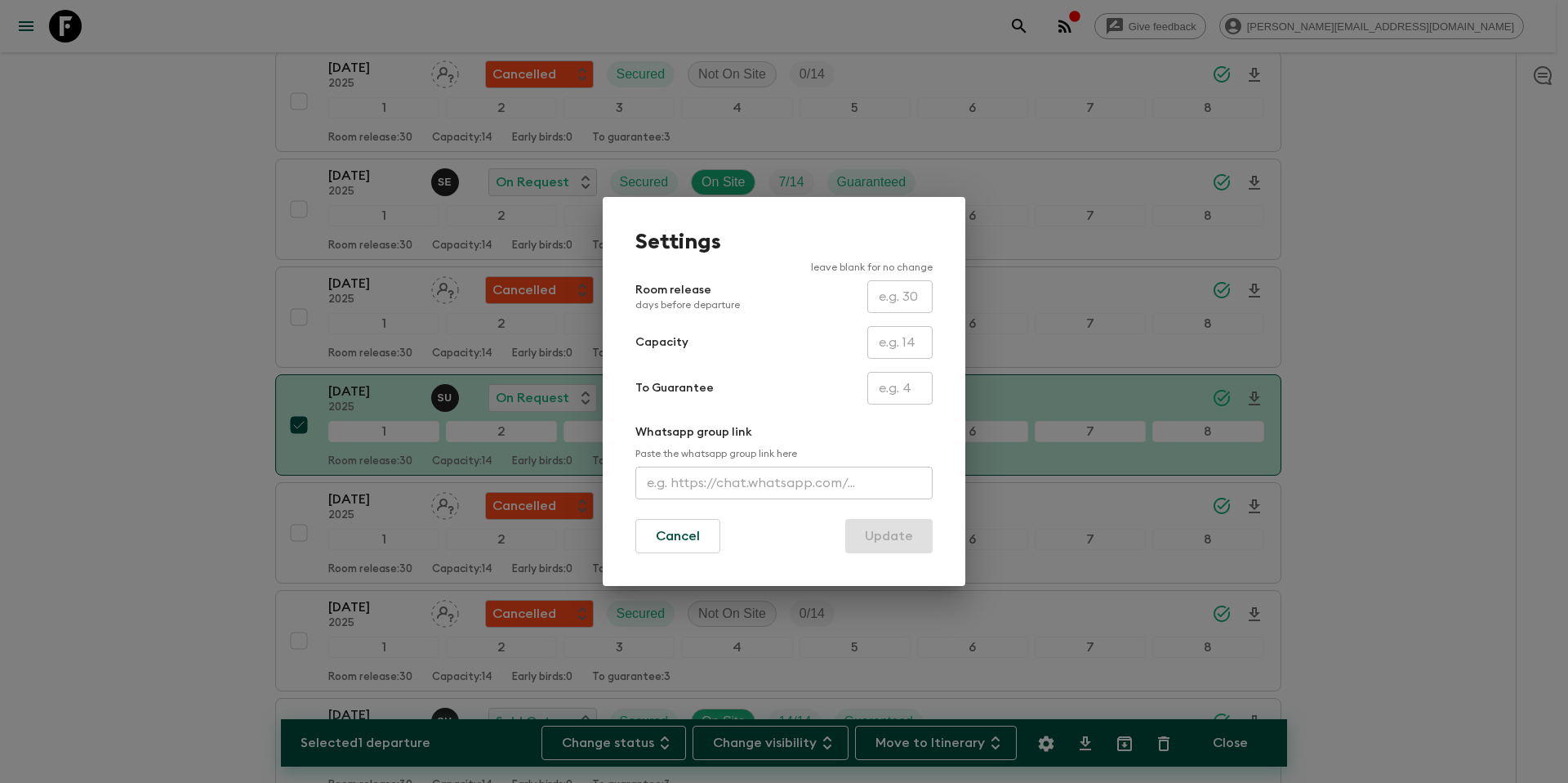
click at [910, 349] on input "text" at bounding box center [900, 342] width 65 height 33
type input "13"
click at [784, 368] on form "Room release days before departure ​ Capacity 13 ​ To Guarantee ​ Whatsapp grou…" at bounding box center [784, 416] width 297 height 273
click at [881, 542] on button "Update" at bounding box center [889, 536] width 87 height 34
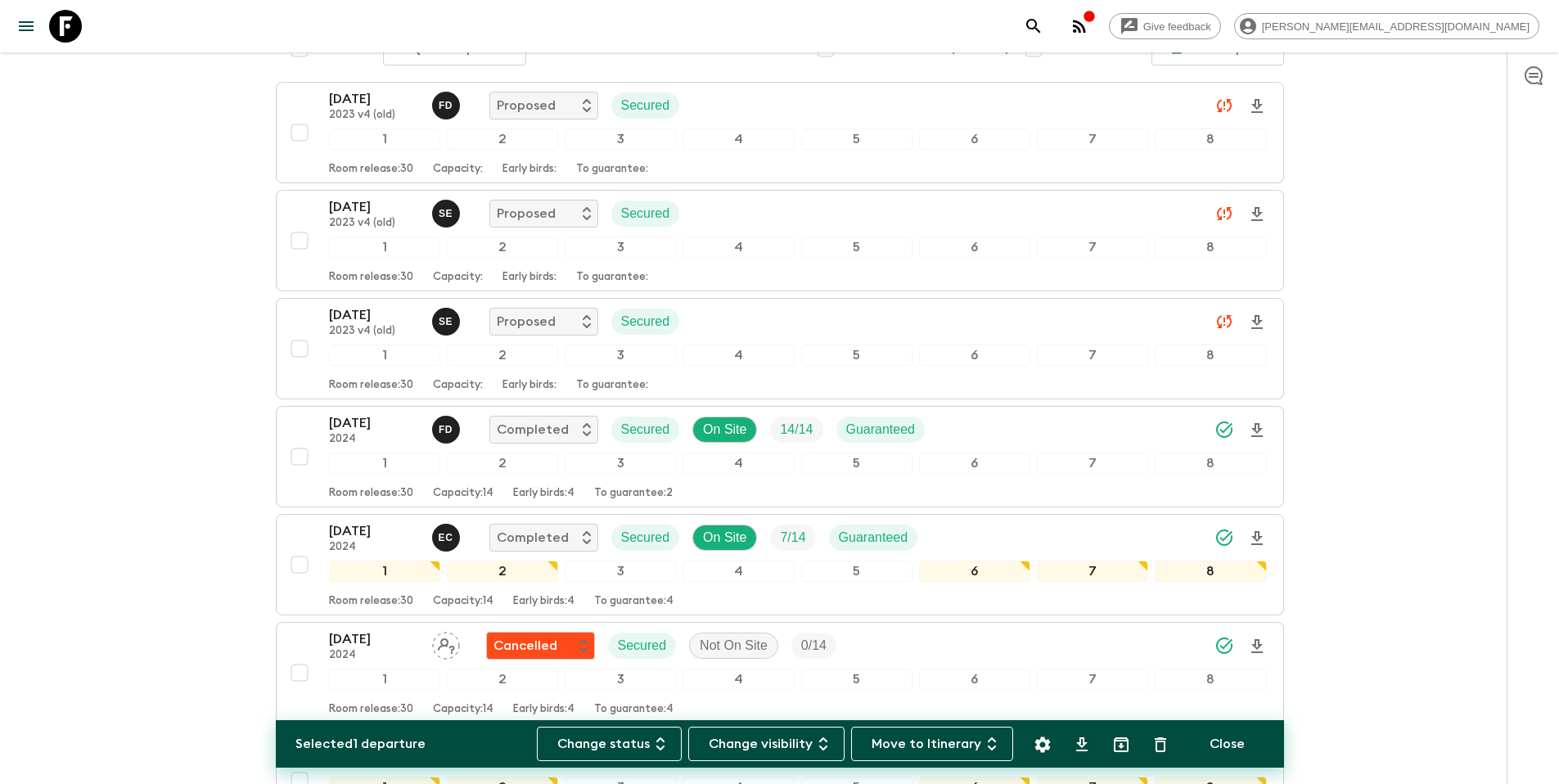
scroll to position [0, 0]
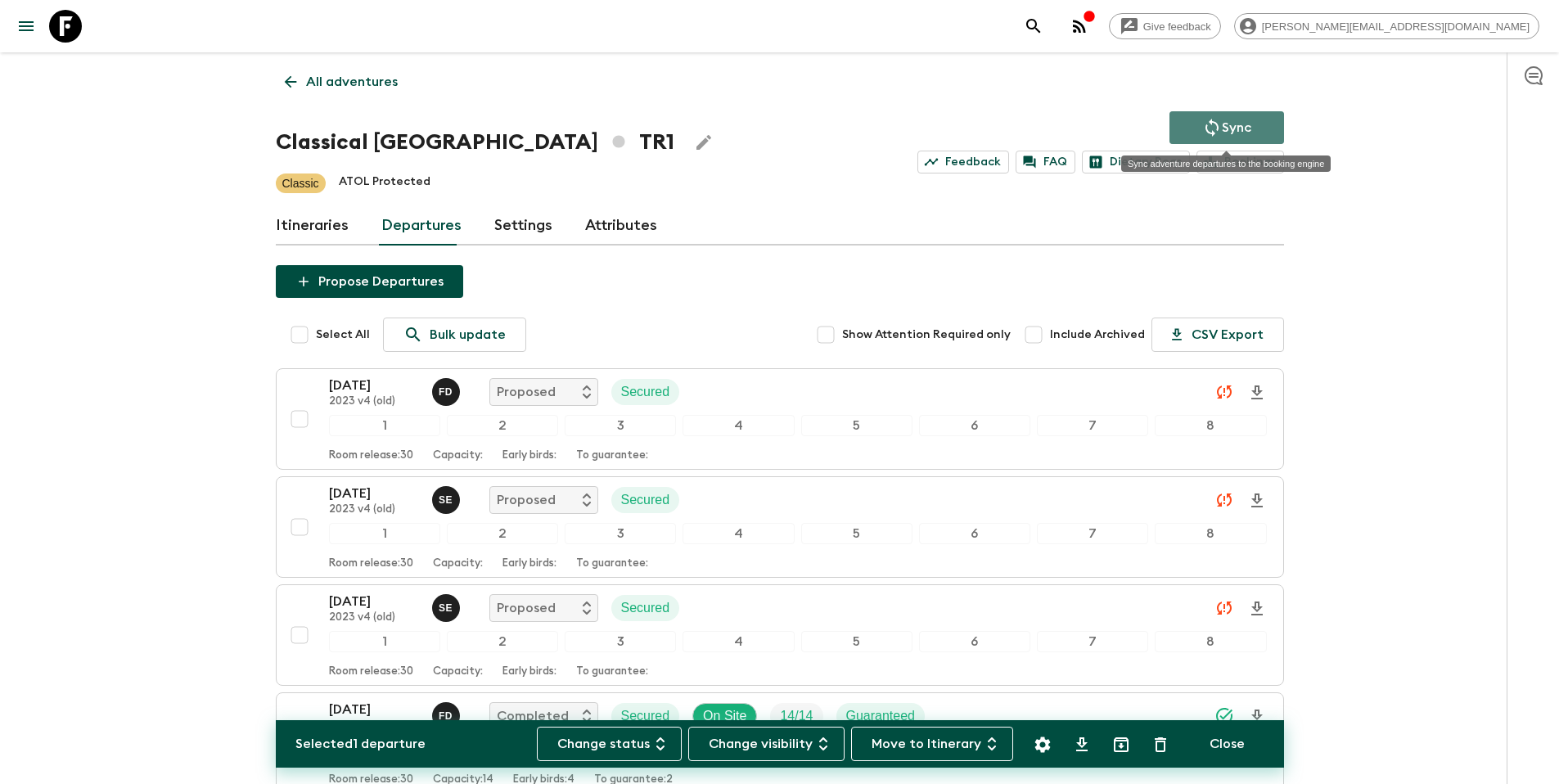
click at [1257, 125] on button "Sync" at bounding box center [1227, 127] width 115 height 33
drag, startPoint x: 345, startPoint y: 82, endPoint x: 605, endPoint y: 82, distance: 260.0
click at [346, 82] on p "All adventures" at bounding box center [352, 82] width 92 height 20
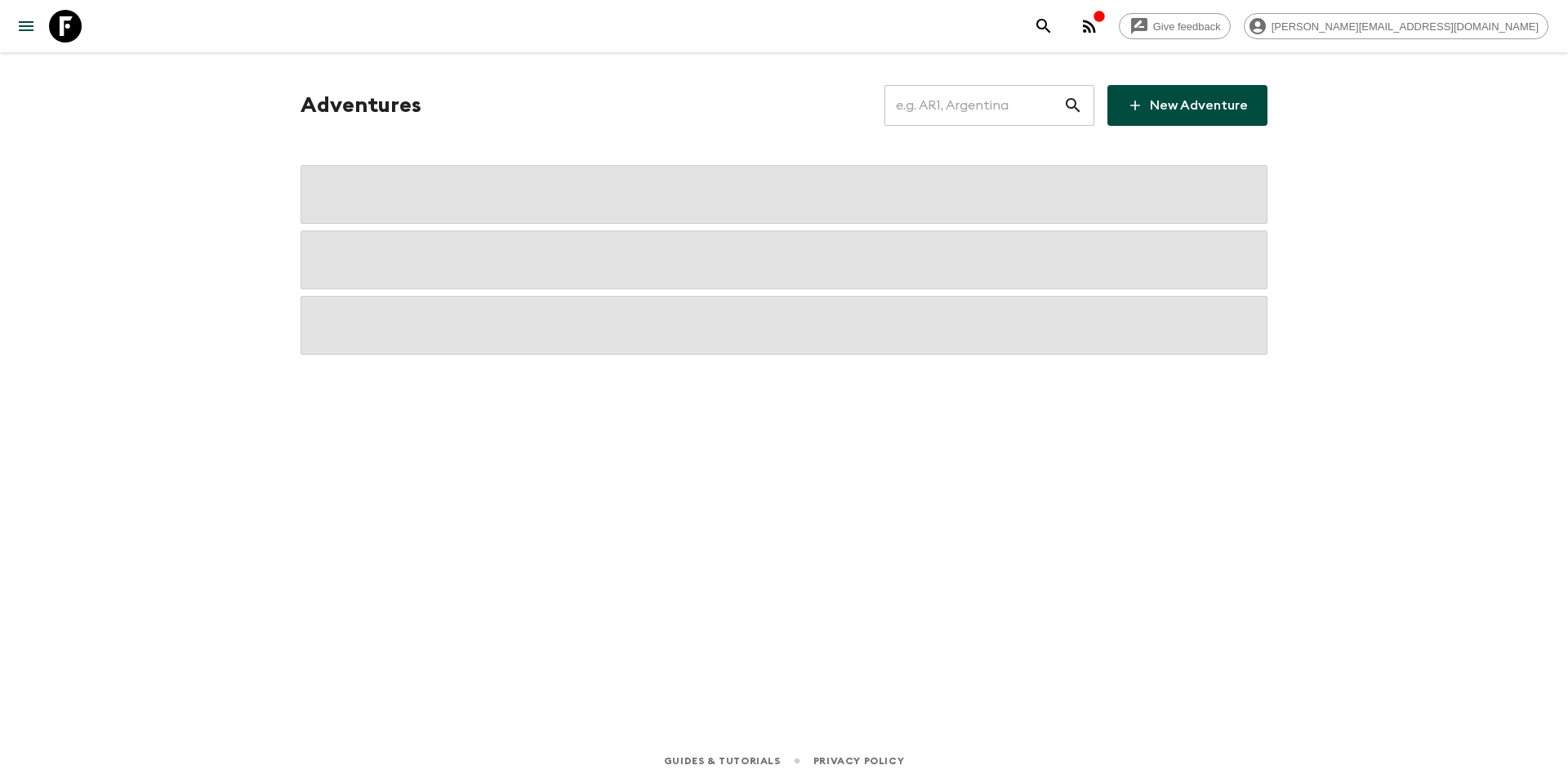
click at [1012, 113] on input "text" at bounding box center [973, 105] width 179 height 45
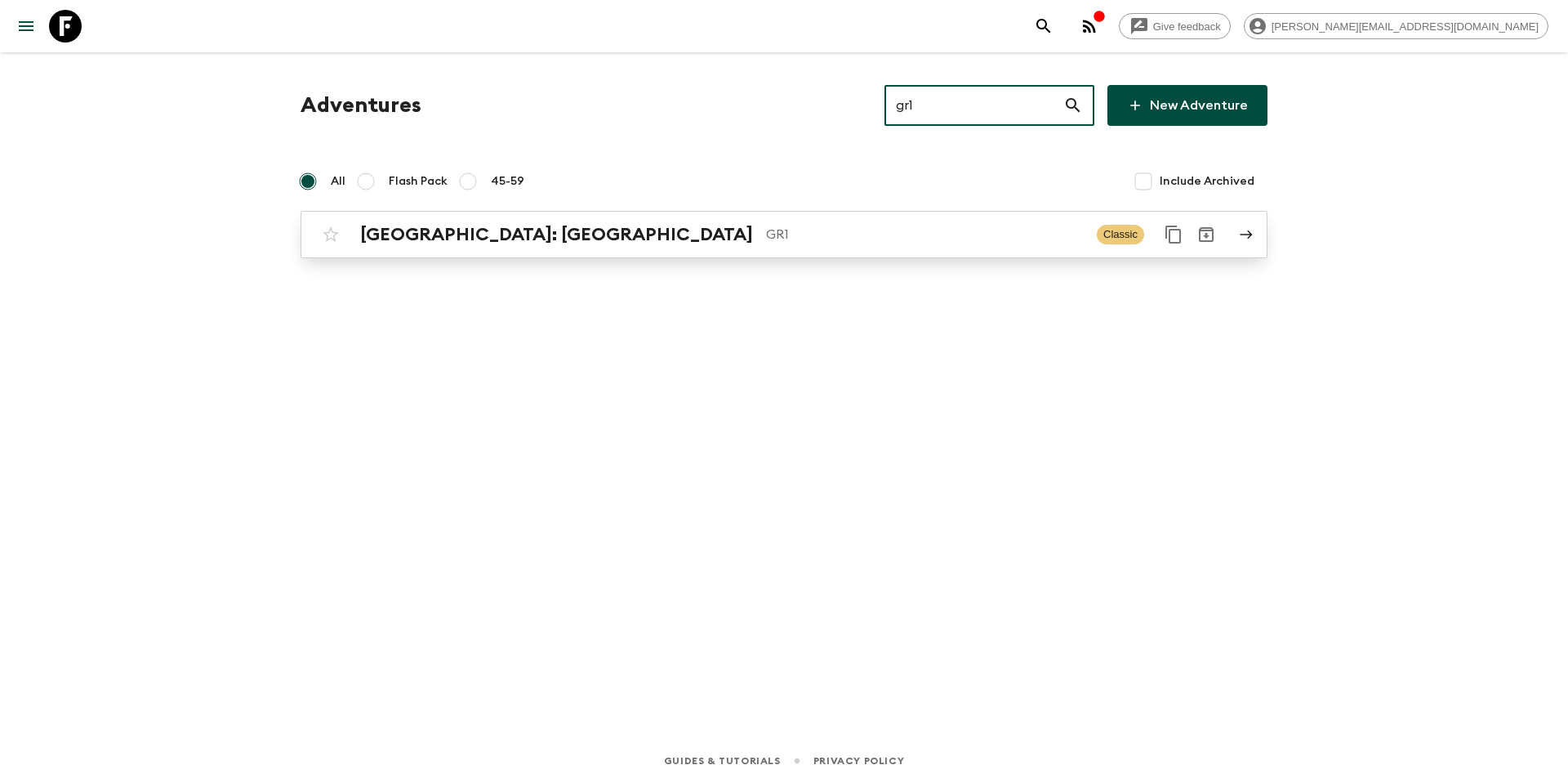
type input "gr1"
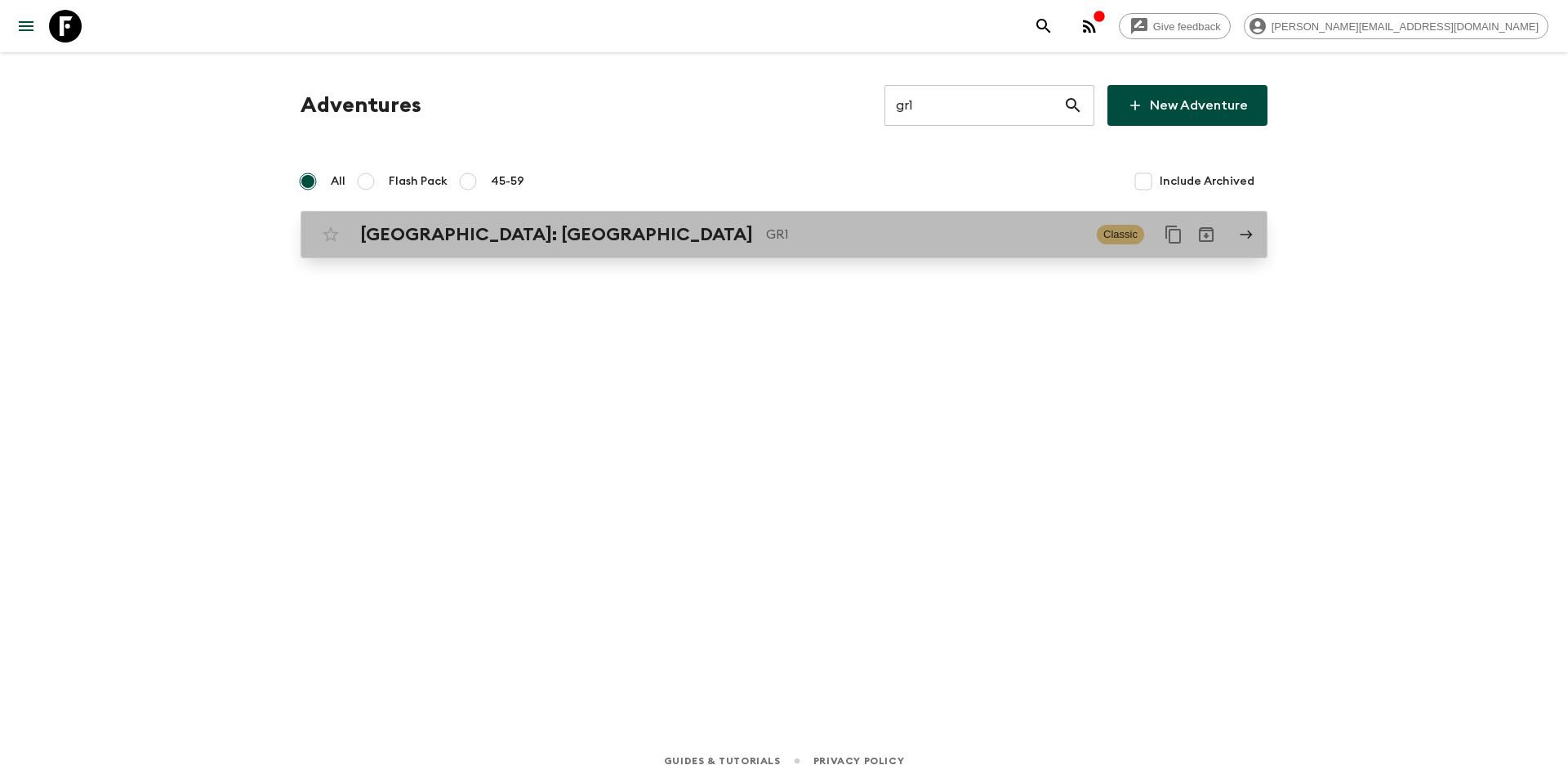
click at [766, 242] on p "GR1" at bounding box center [925, 235] width 317 height 20
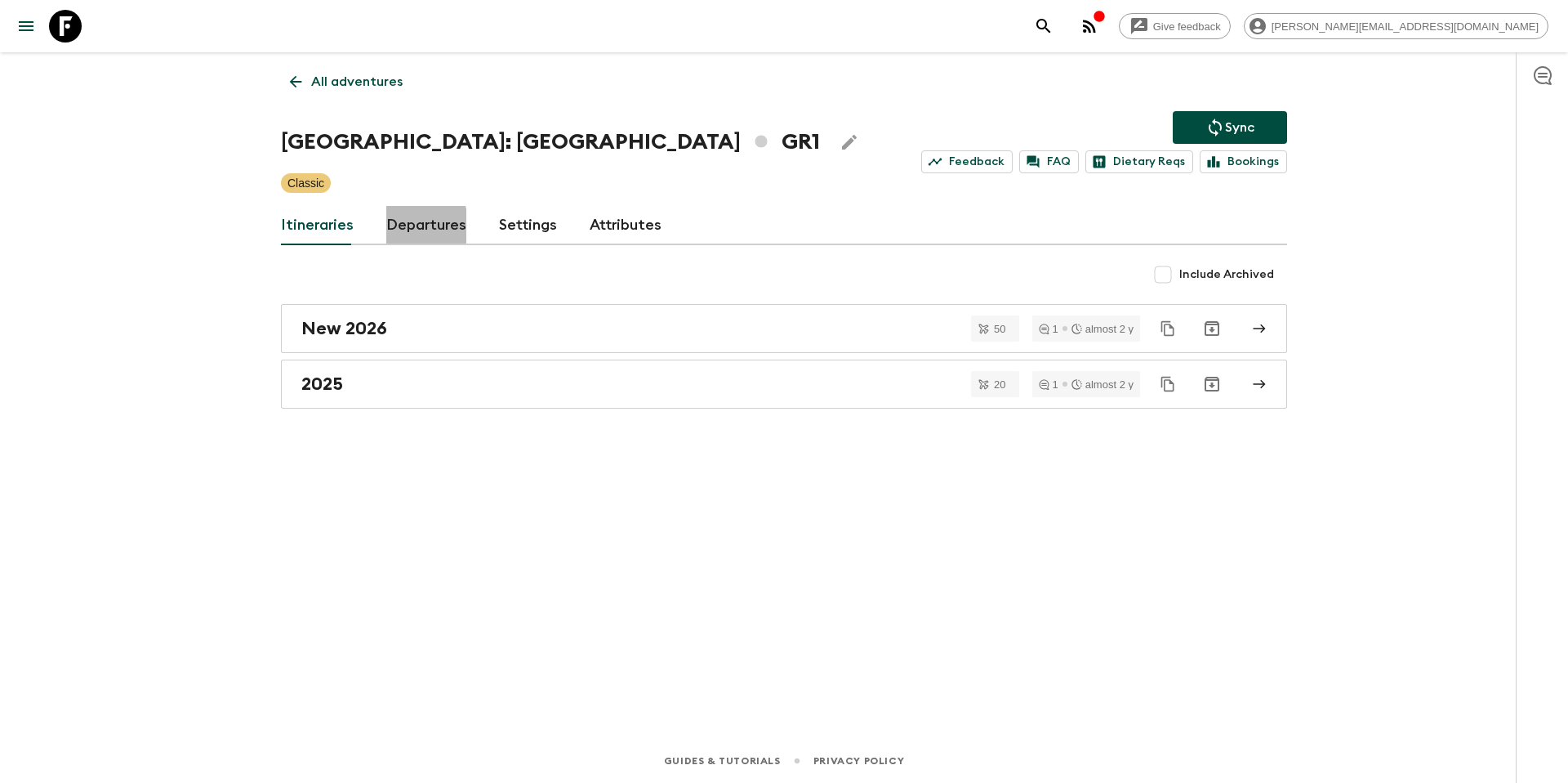
click at [406, 226] on link "Departures" at bounding box center [426, 225] width 80 height 39
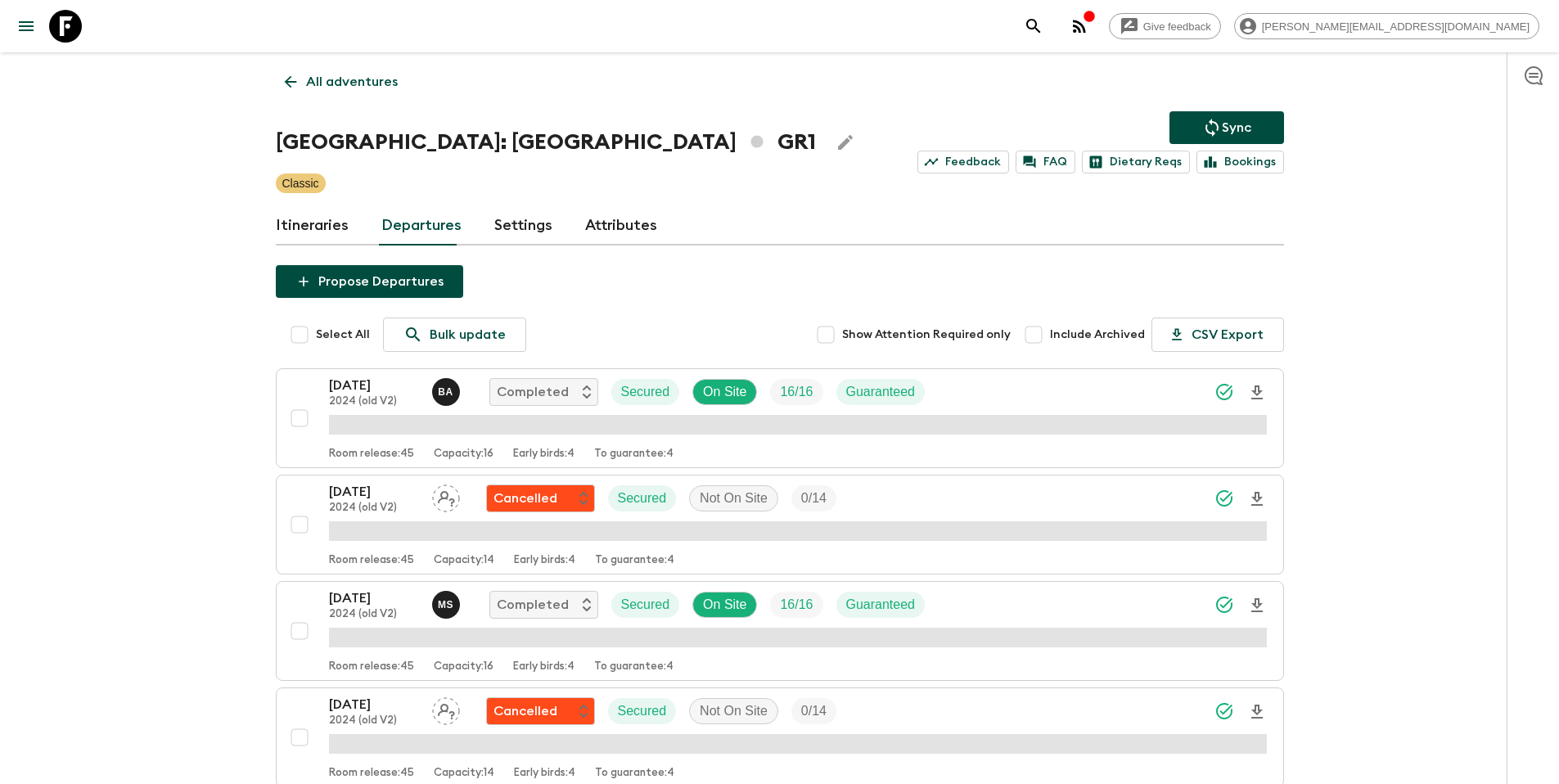
scroll to position [1376, 0]
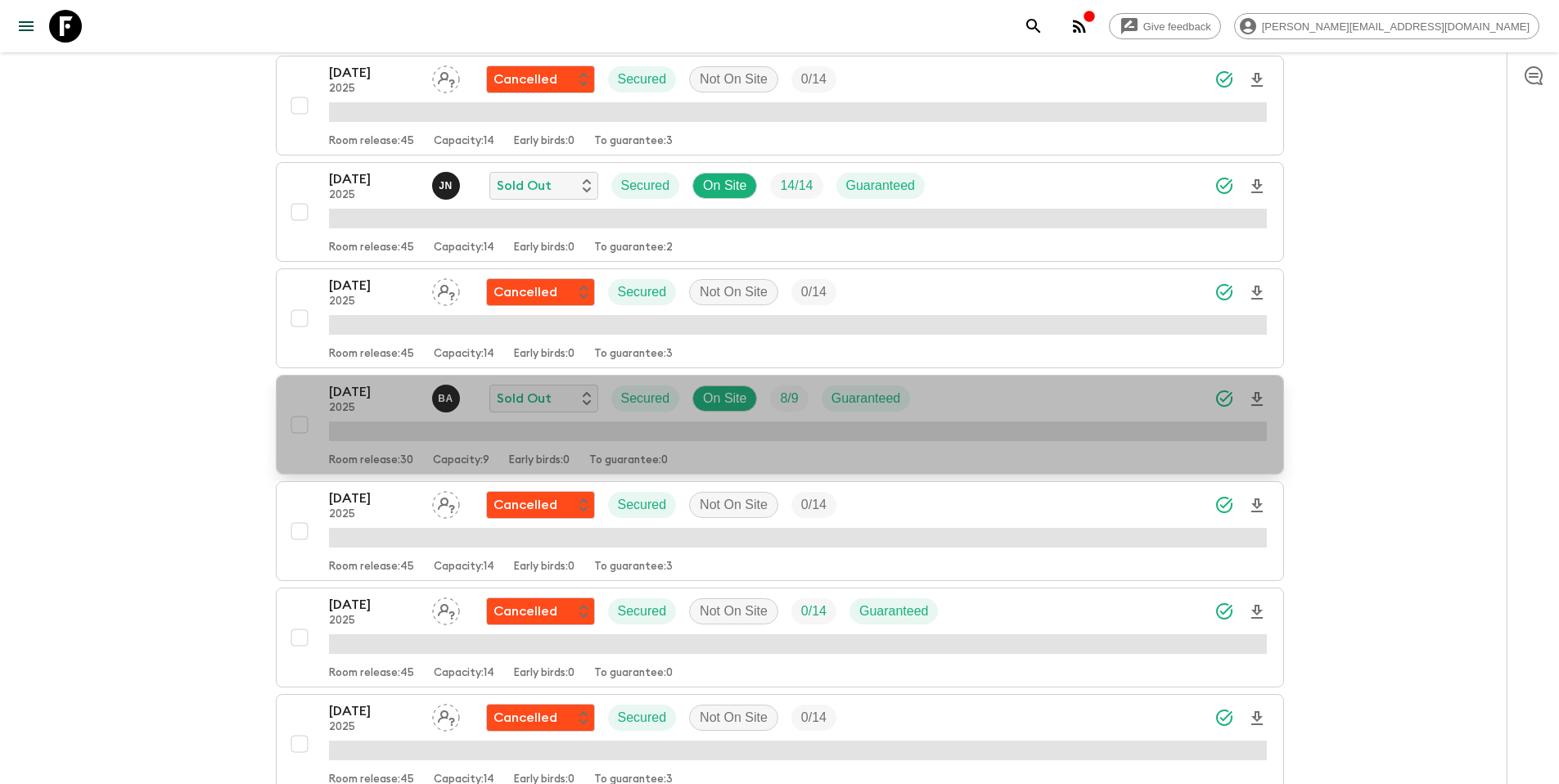
click at [1038, 391] on div "11 Sep 2025 2025 B A Sold Out Secured On Site 8 / 9 Guaranteed" at bounding box center [798, 399] width 938 height 33
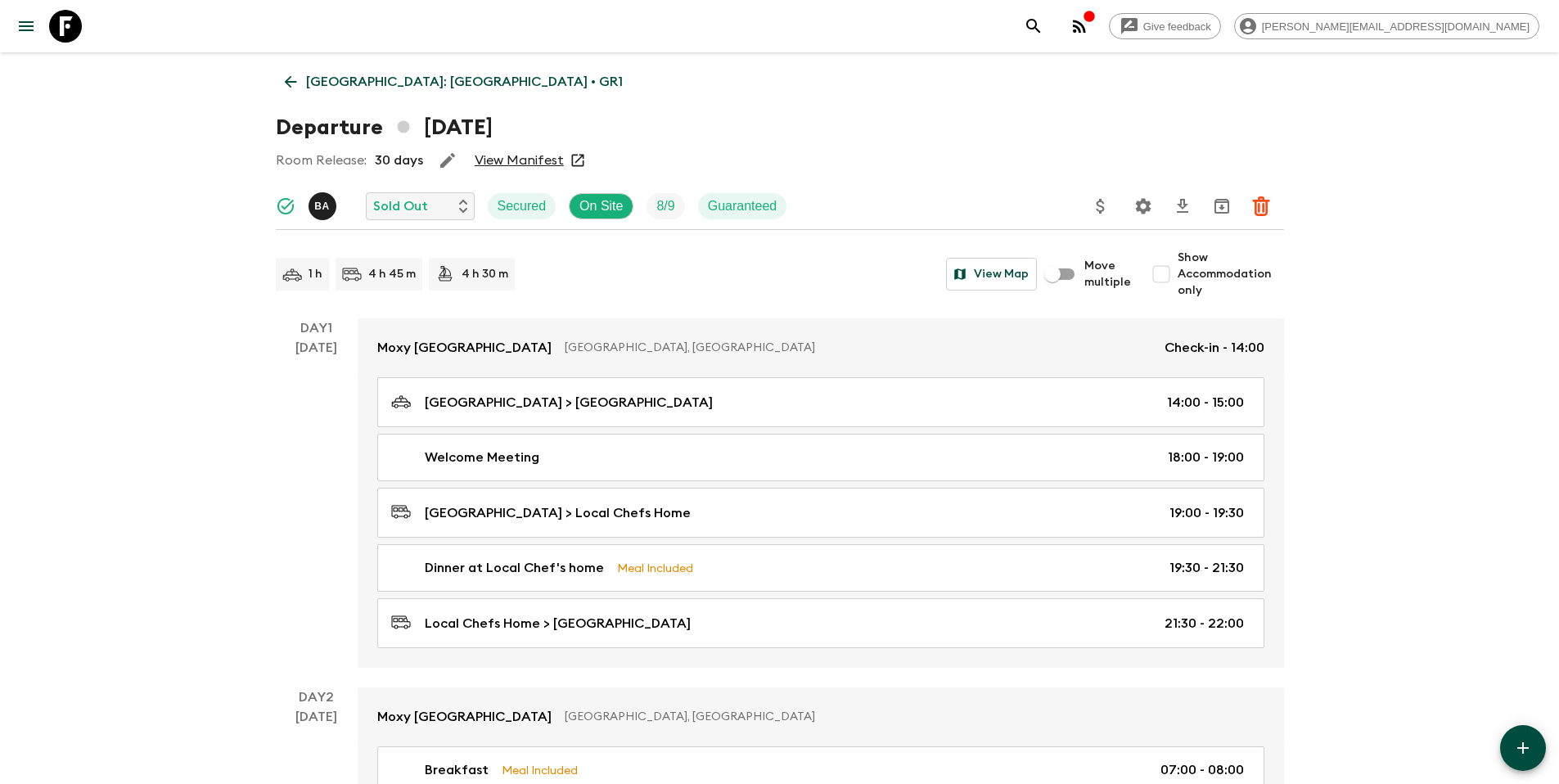
click at [523, 166] on link "View Manifest" at bounding box center [519, 160] width 89 height 16
click at [441, 74] on p "Greece: Athens & the Islands • GR1" at bounding box center [465, 82] width 316 height 20
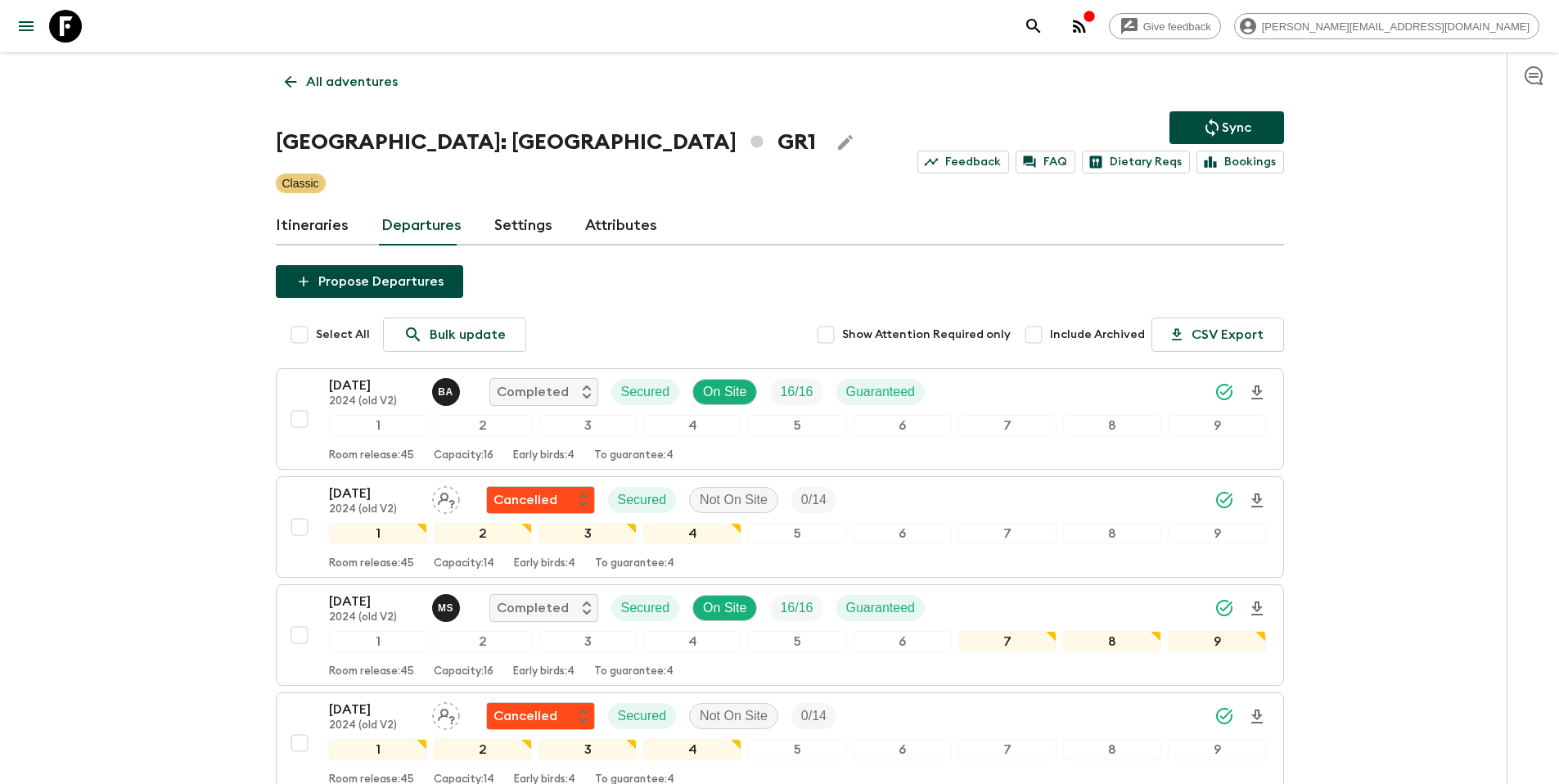
scroll to position [2585, 0]
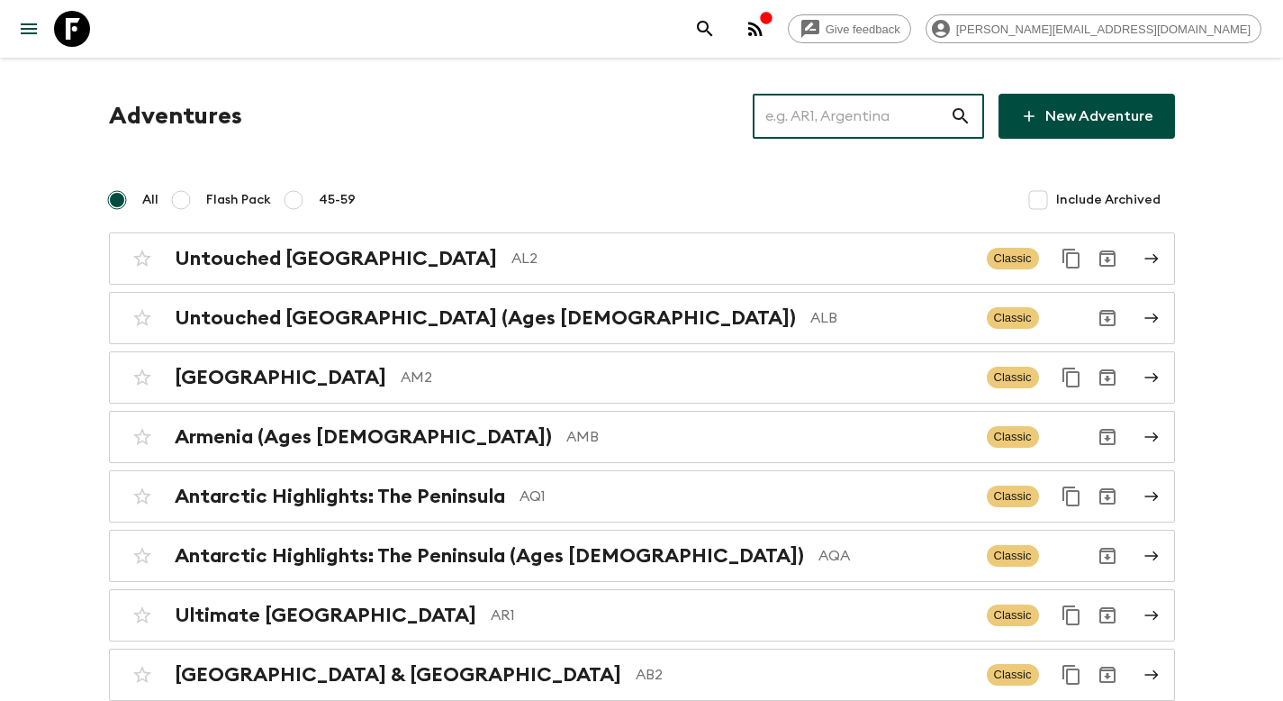
click at [880, 129] on input "text" at bounding box center [851, 116] width 197 height 50
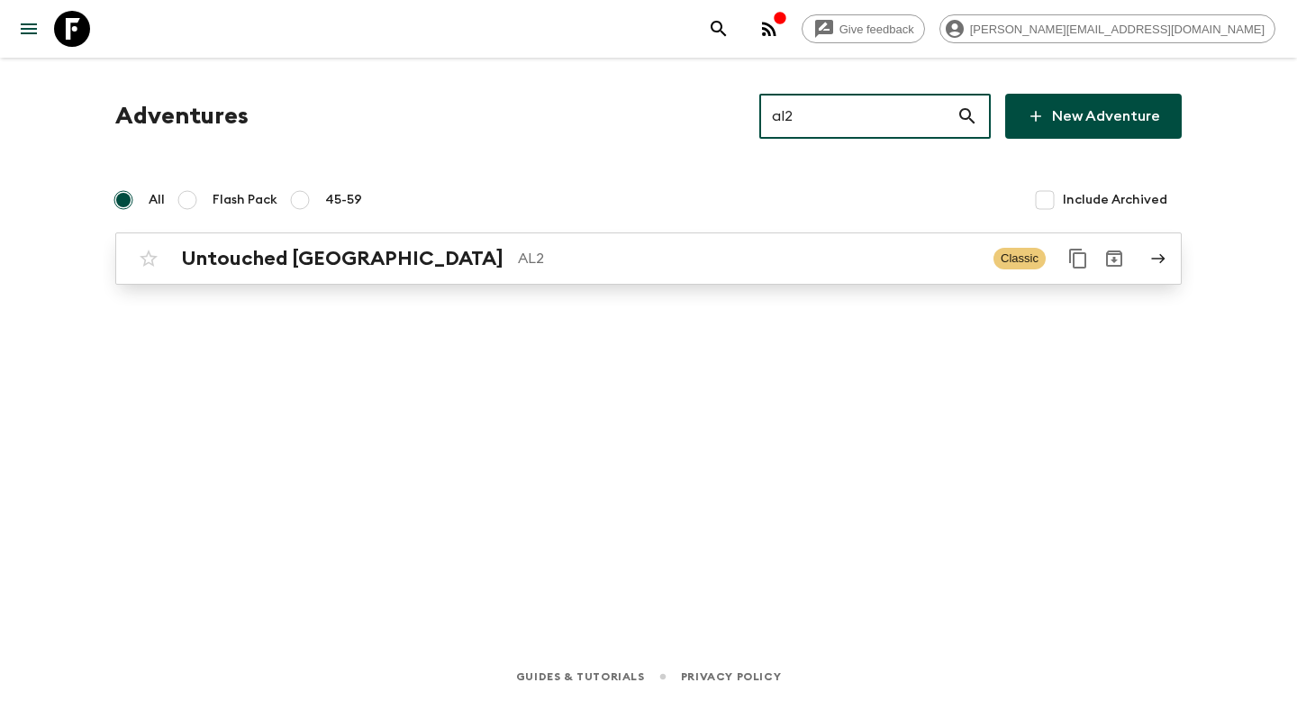
type input "al2"
click at [518, 266] on p "AL2" at bounding box center [748, 259] width 461 height 22
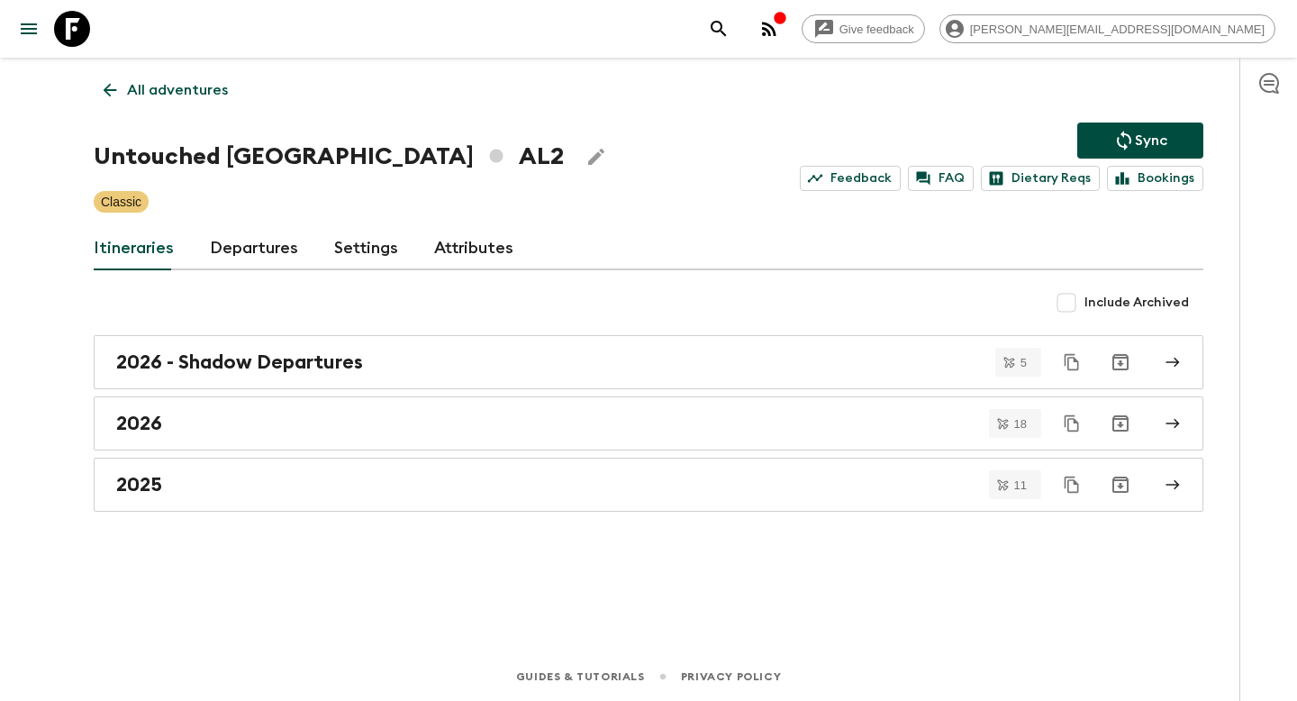
click at [252, 252] on link "Departures" at bounding box center [254, 248] width 88 height 43
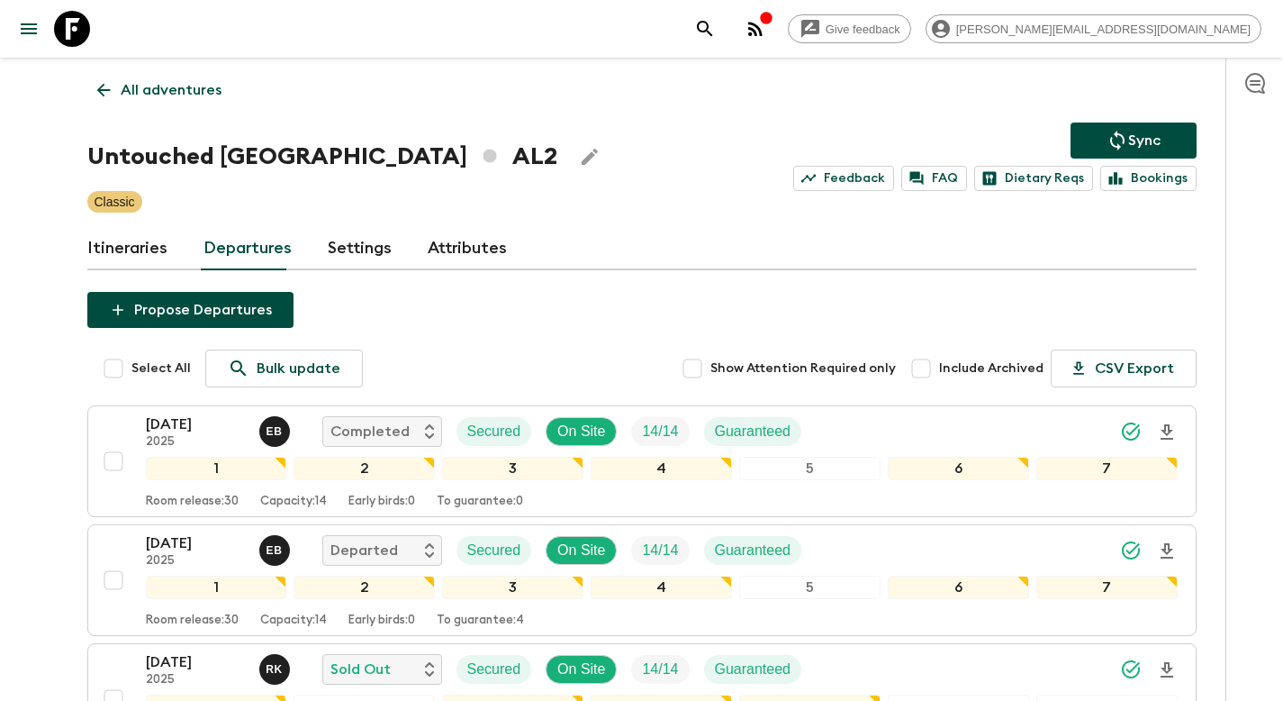
click at [973, 367] on span "Include Archived" at bounding box center [991, 368] width 104 height 18
click at [939, 367] on input "Include Archived" at bounding box center [921, 368] width 36 height 36
checkbox input "true"
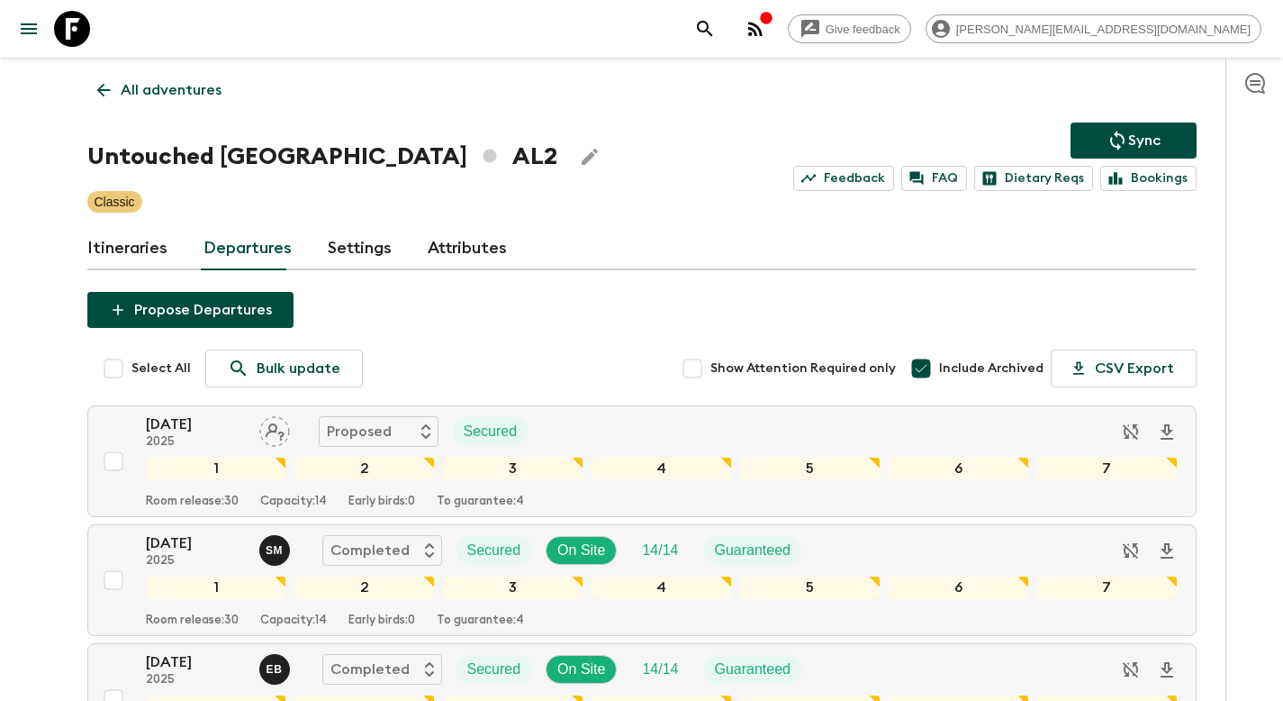
scroll to position [549, 0]
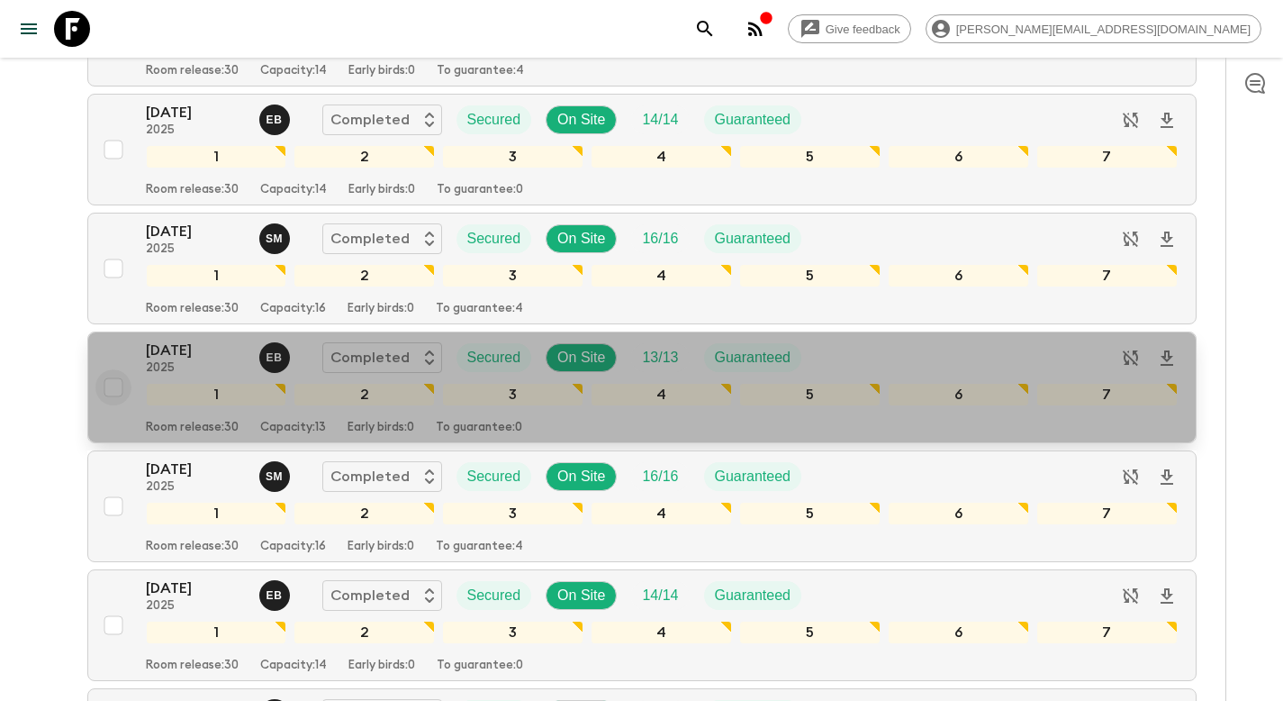
click at [115, 391] on input "checkbox" at bounding box center [113, 387] width 36 height 36
checkbox input "true"
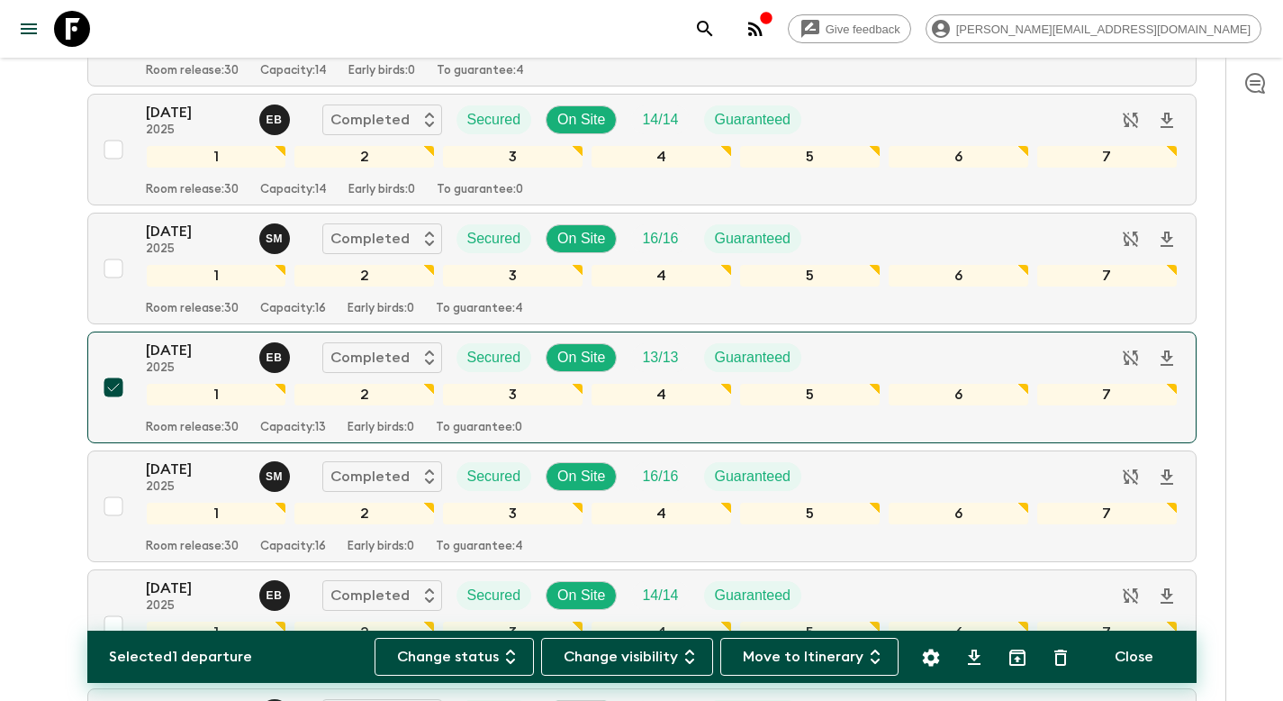
click at [938, 655] on icon "Settings" at bounding box center [930, 656] width 17 height 17
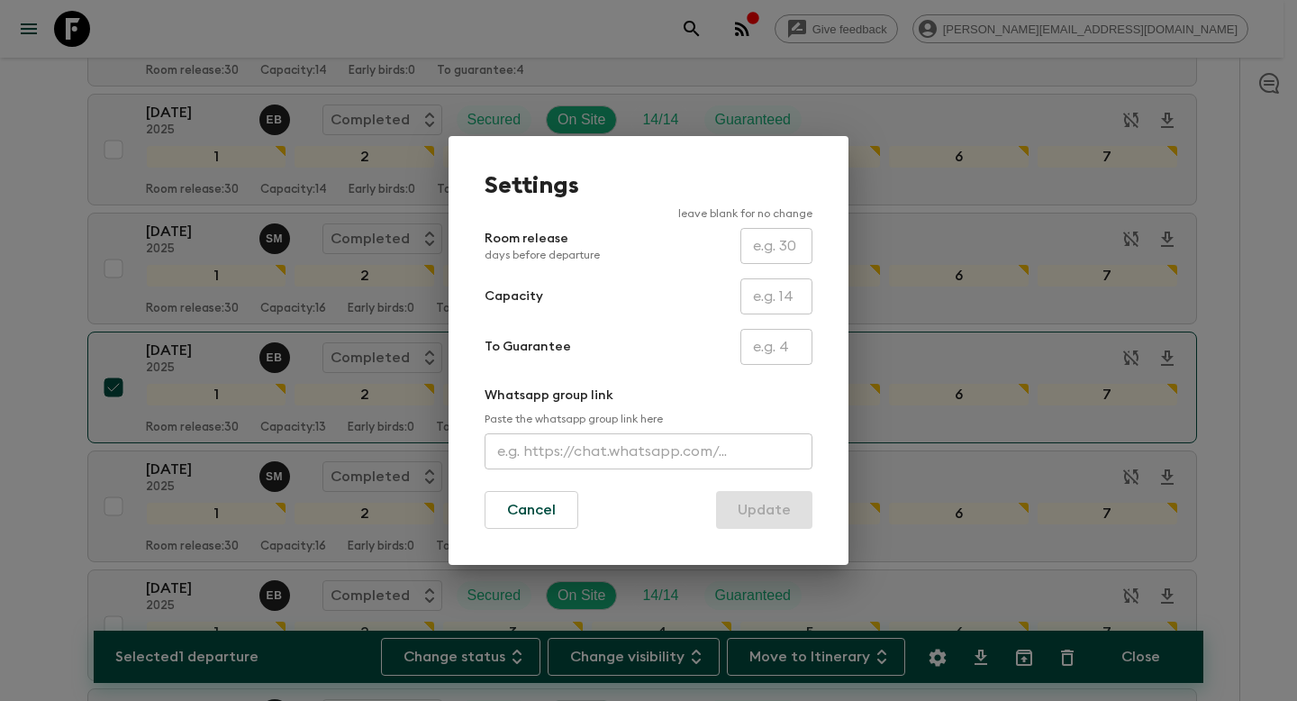
click at [792, 299] on input "text" at bounding box center [776, 296] width 72 height 36
type input "14"
click at [780, 509] on button "Update" at bounding box center [764, 510] width 96 height 38
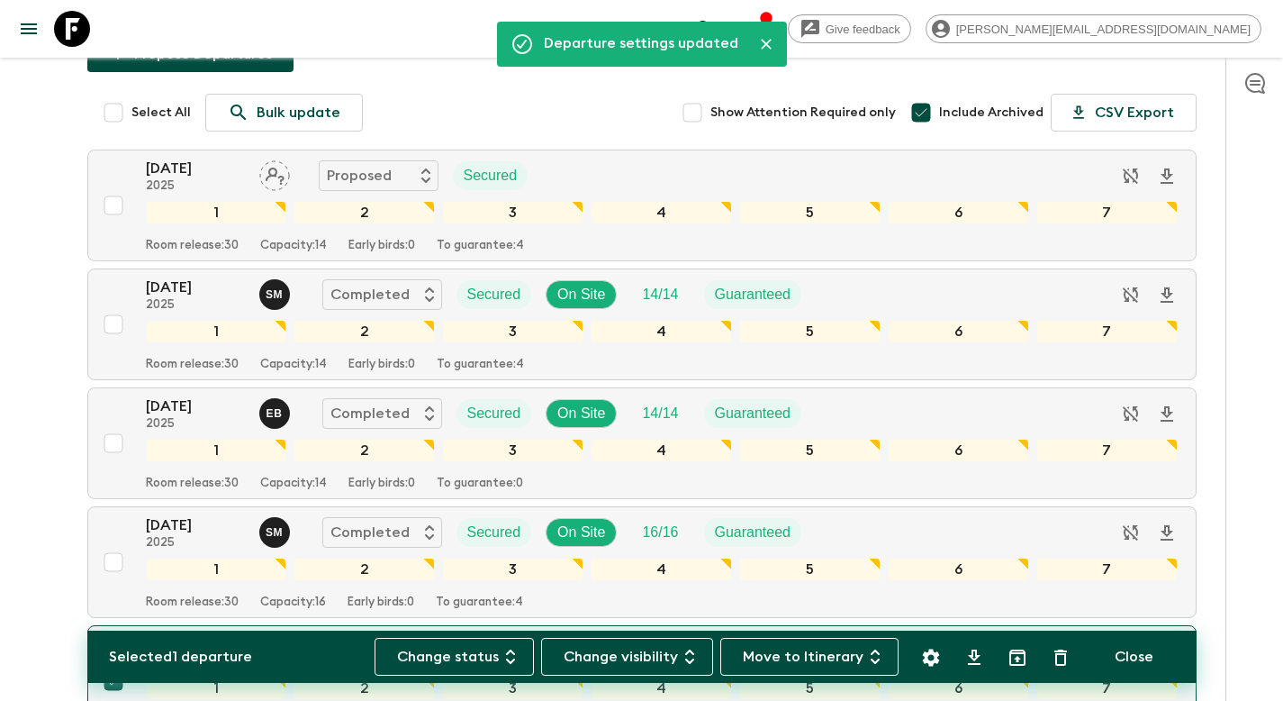
scroll to position [0, 0]
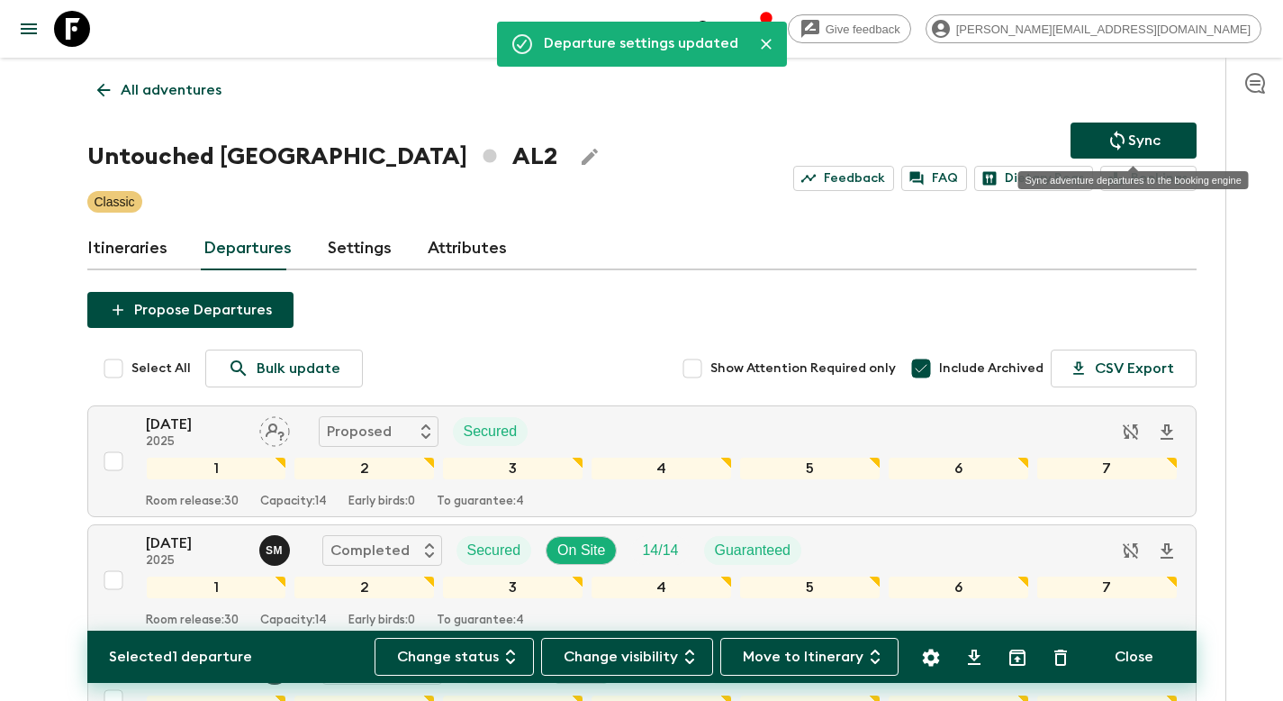
click at [1142, 136] on p "Sync" at bounding box center [1144, 141] width 32 height 22
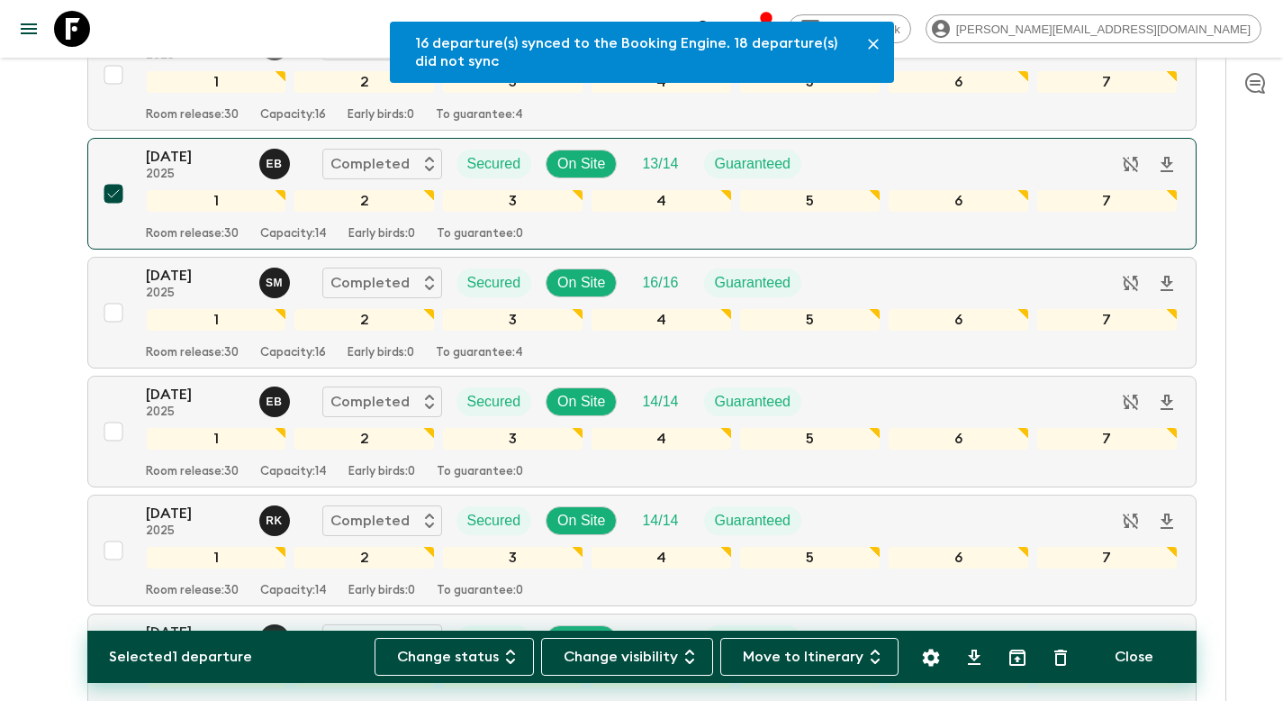
scroll to position [757, 0]
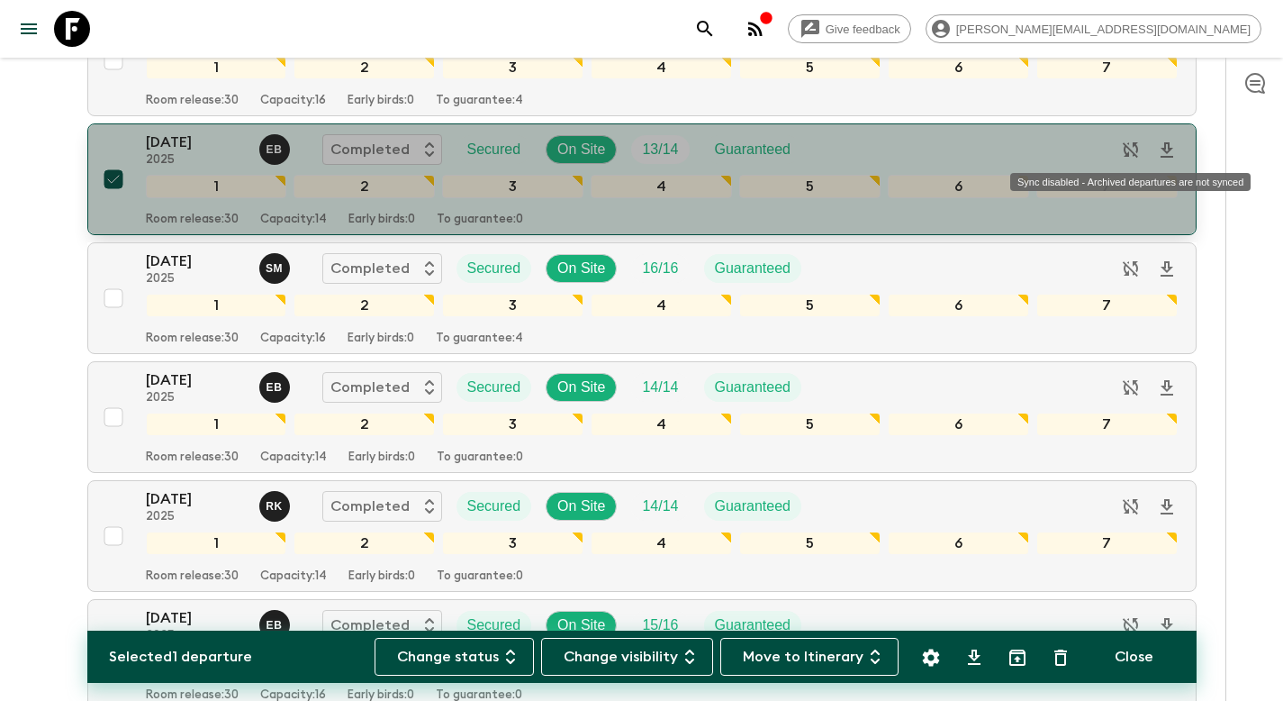
click at [1136, 153] on icon "Sync disabled - Archived departures are not synced" at bounding box center [1131, 150] width 22 height 22
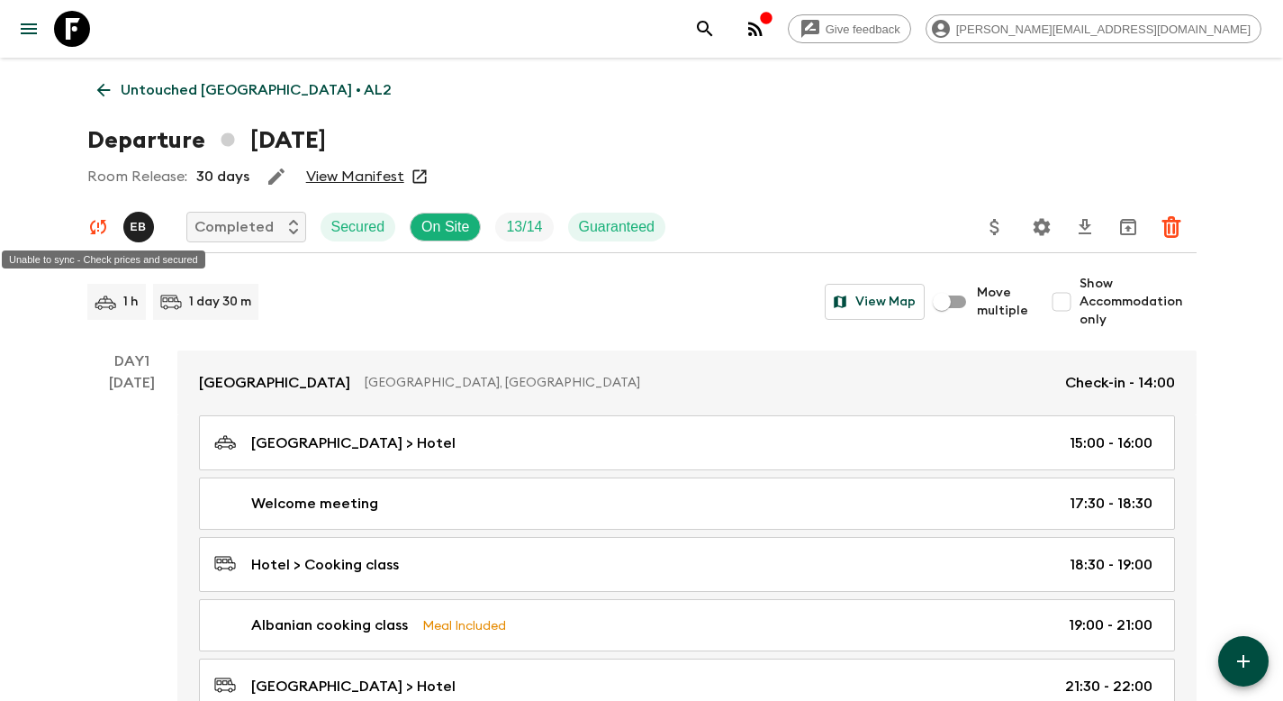
click at [90, 225] on icon "Unable to sync - Check prices and secured" at bounding box center [98, 227] width 16 height 14
click at [95, 223] on icon "Unable to sync - Check prices and secured" at bounding box center [98, 227] width 22 height 22
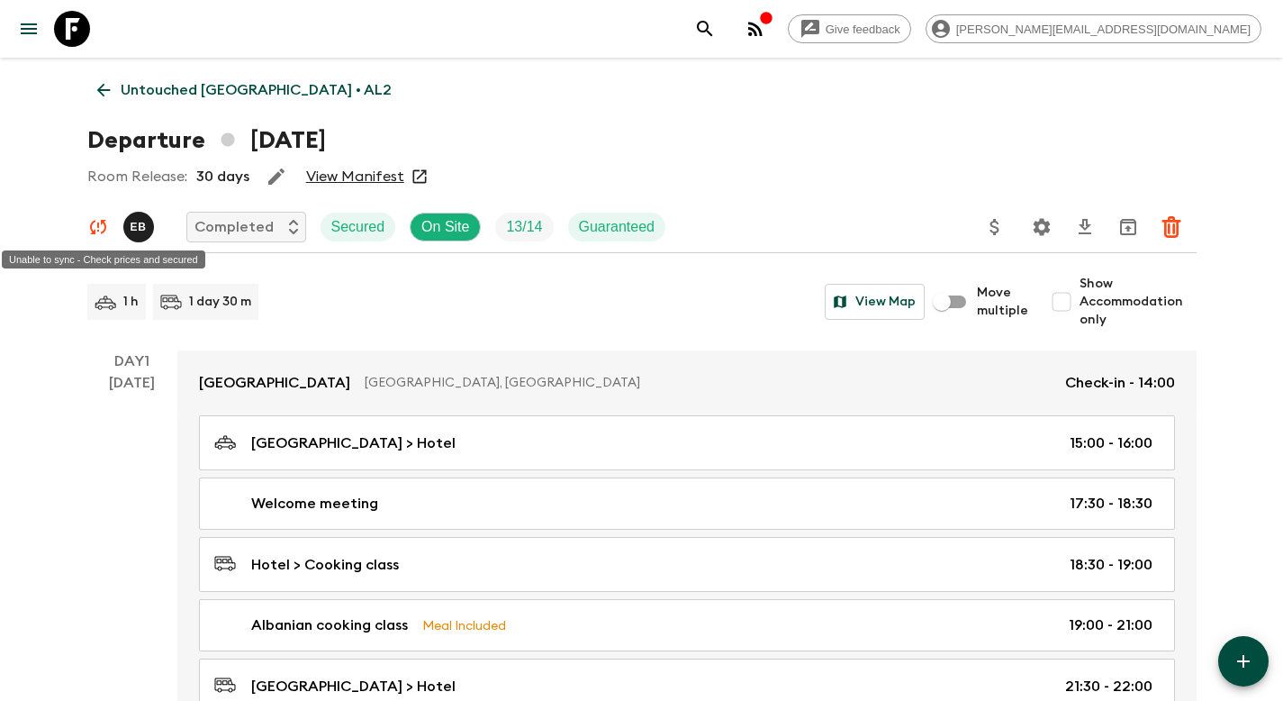
click at [95, 223] on icon "Unable to sync - Check prices and secured" at bounding box center [98, 227] width 22 height 22
click at [95, 224] on icon "Unable to sync - Check prices and secured" at bounding box center [98, 227] width 22 height 22
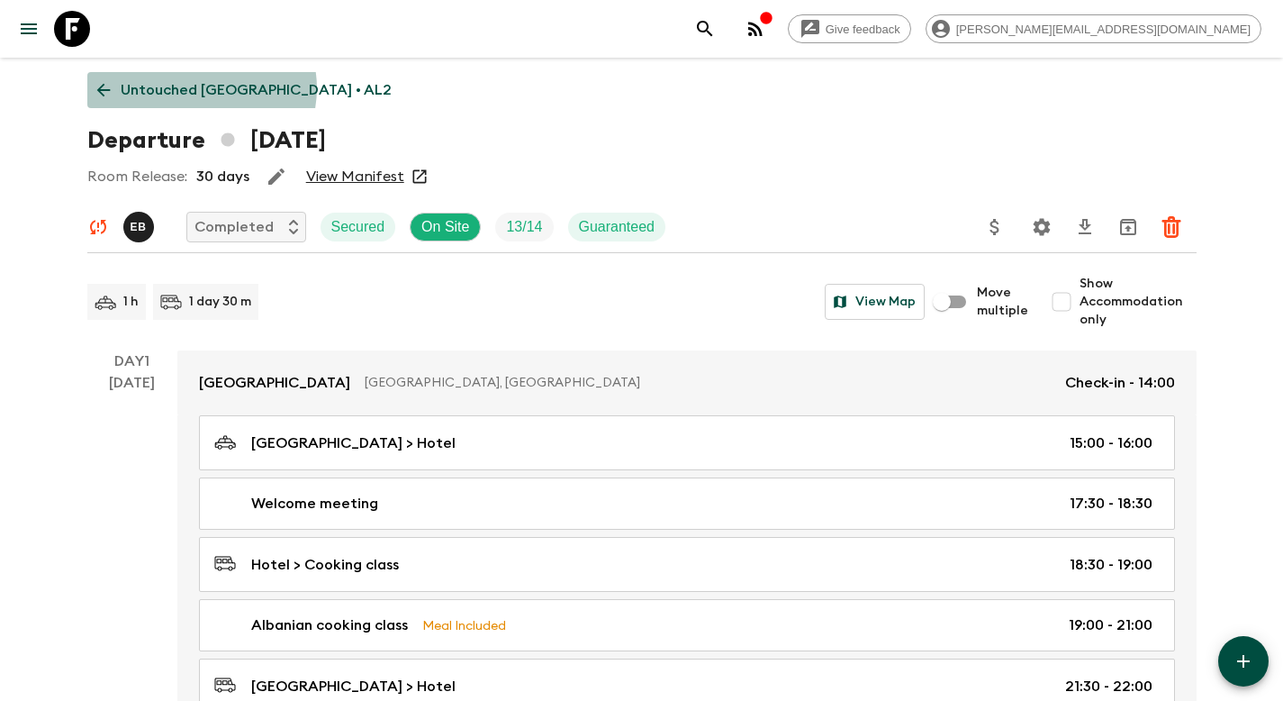
click at [200, 88] on p "Untouched [GEOGRAPHIC_DATA] • AL2" at bounding box center [256, 90] width 271 height 22
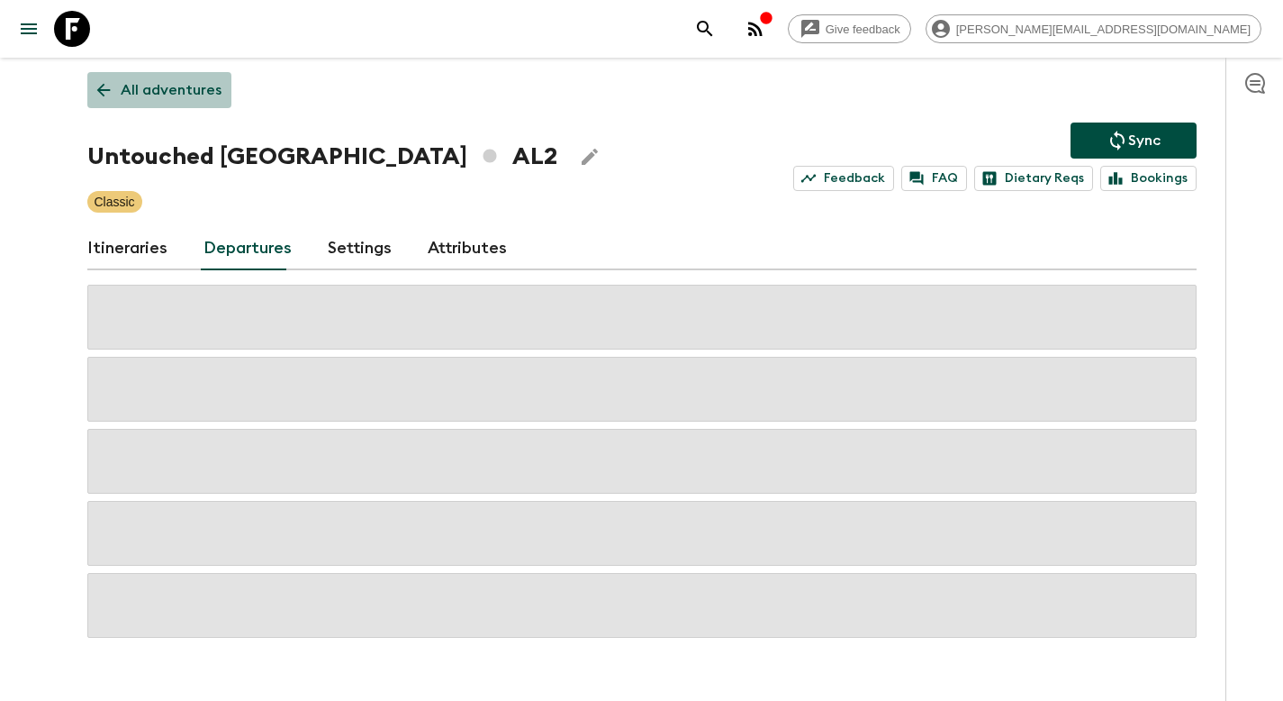
click at [167, 87] on p "All adventures" at bounding box center [171, 90] width 101 height 22
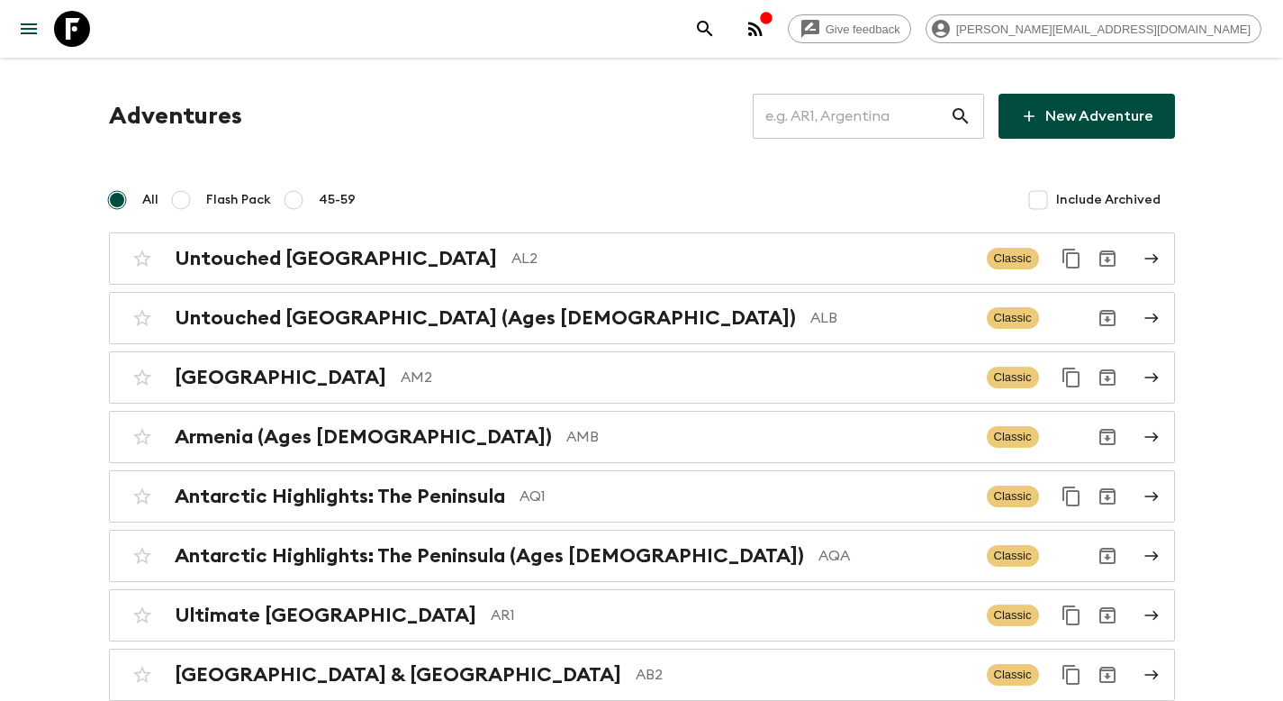
click at [884, 104] on input "text" at bounding box center [851, 116] width 197 height 50
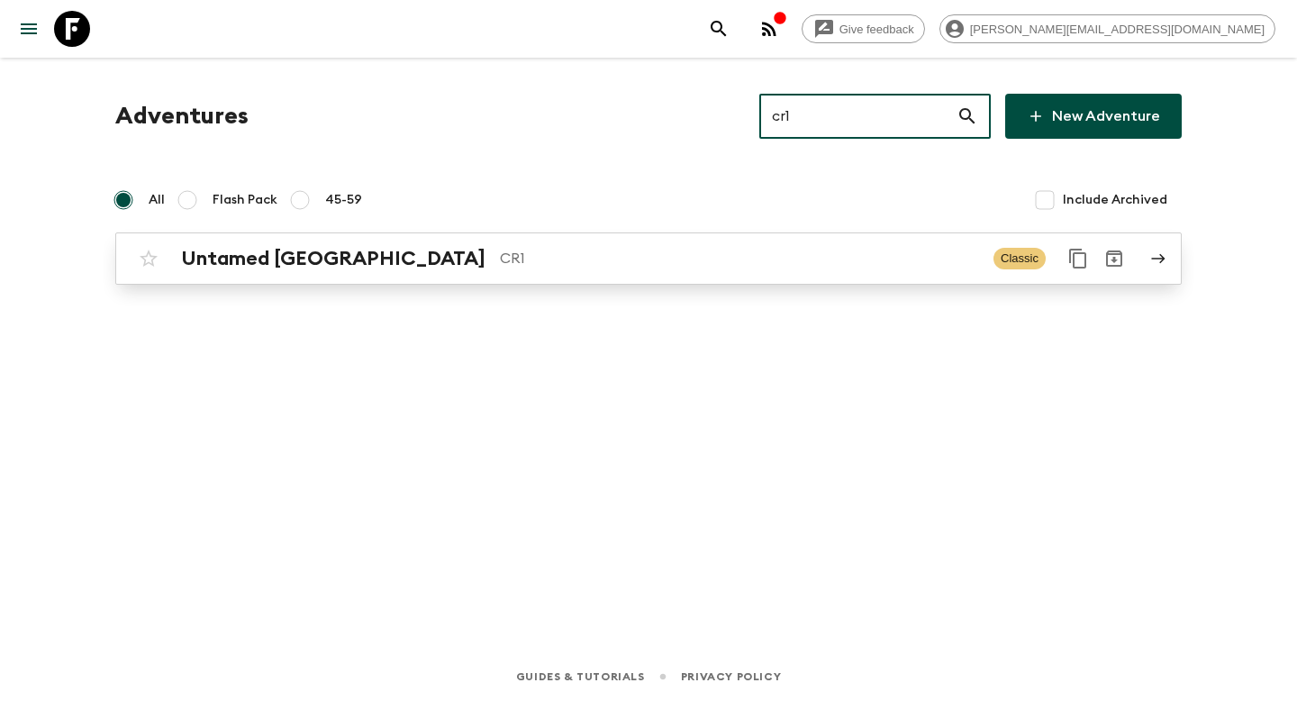
type input "cr1"
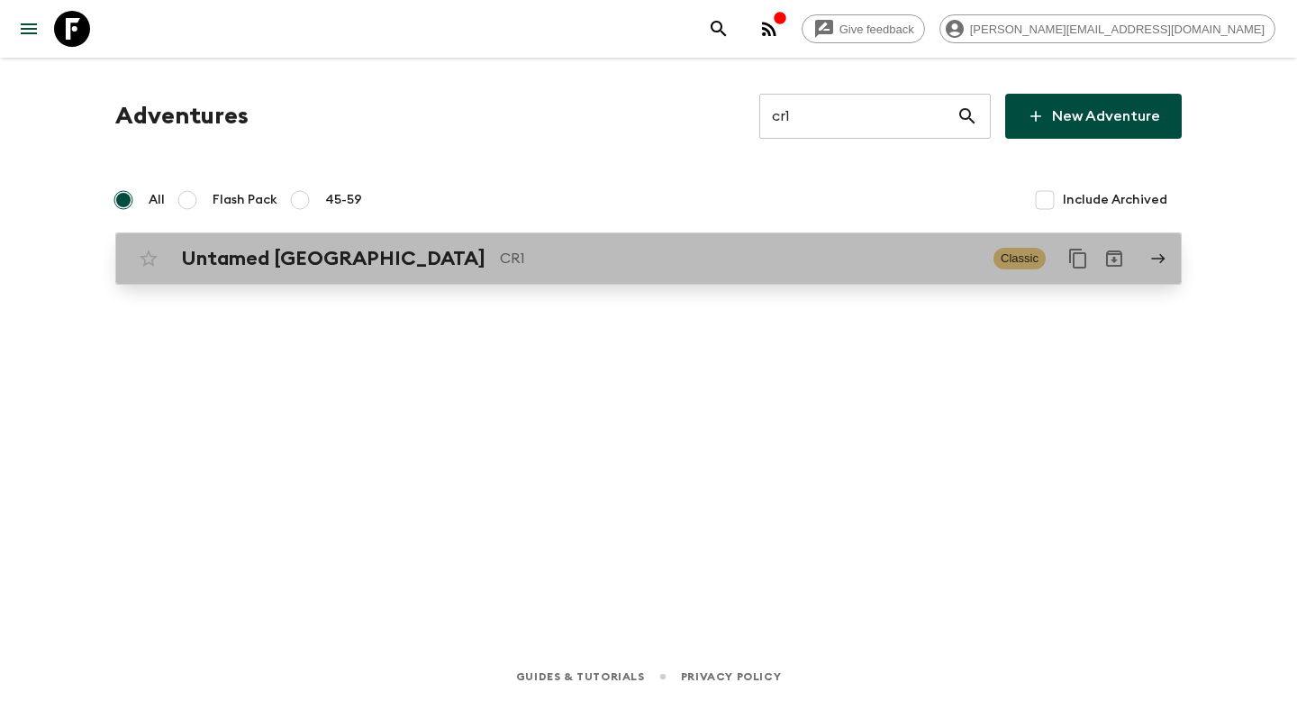
click at [735, 255] on p "CR1" at bounding box center [739, 259] width 479 height 22
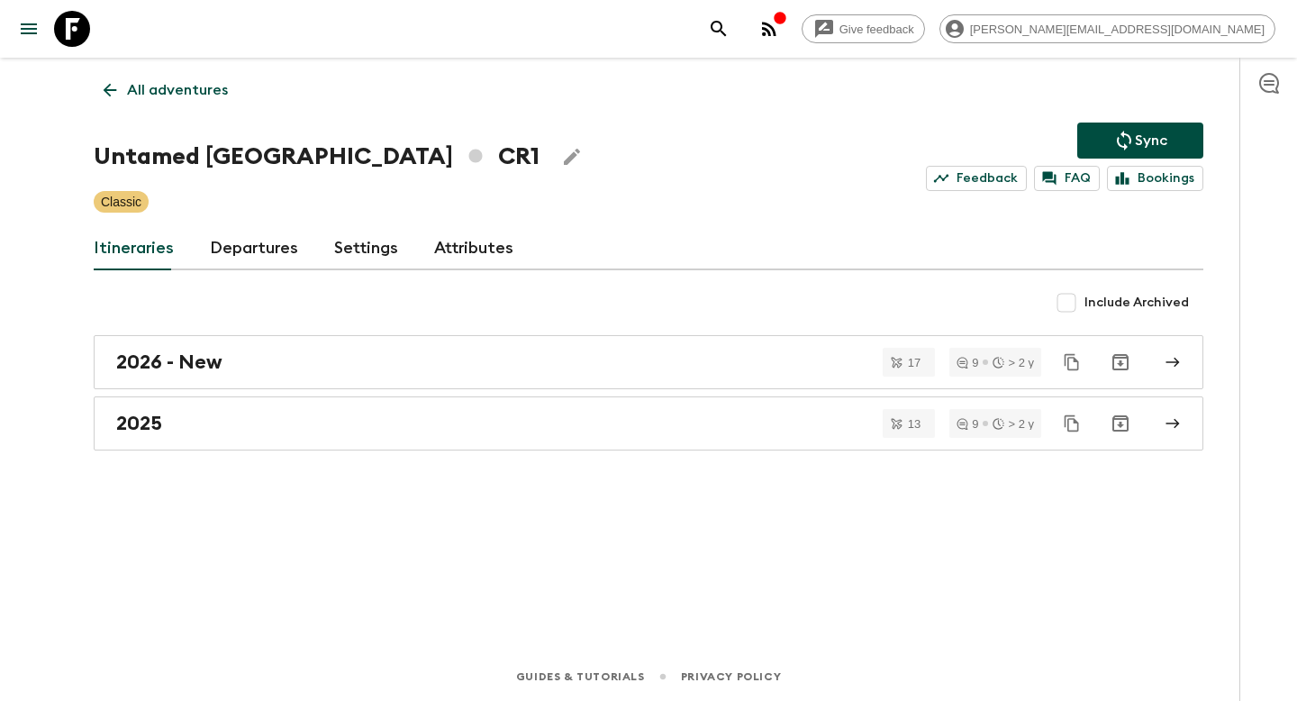
click at [236, 245] on link "Departures" at bounding box center [254, 248] width 88 height 43
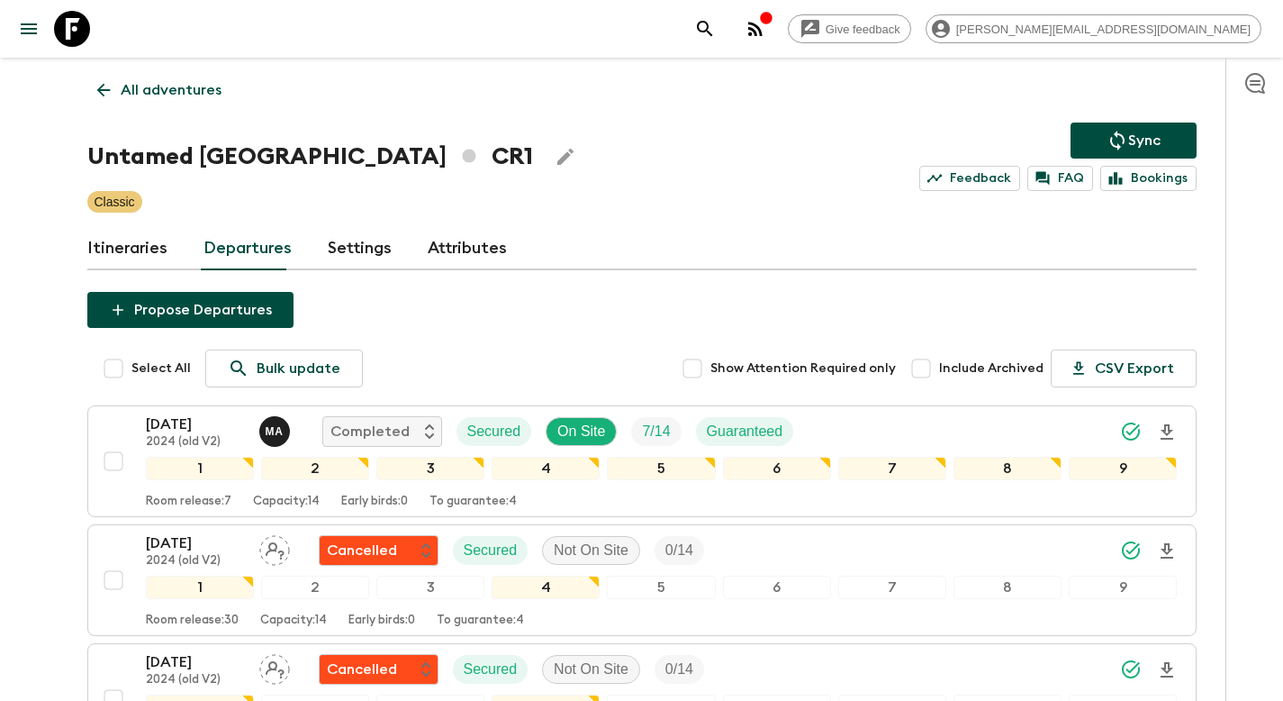
scroll to position [787, 0]
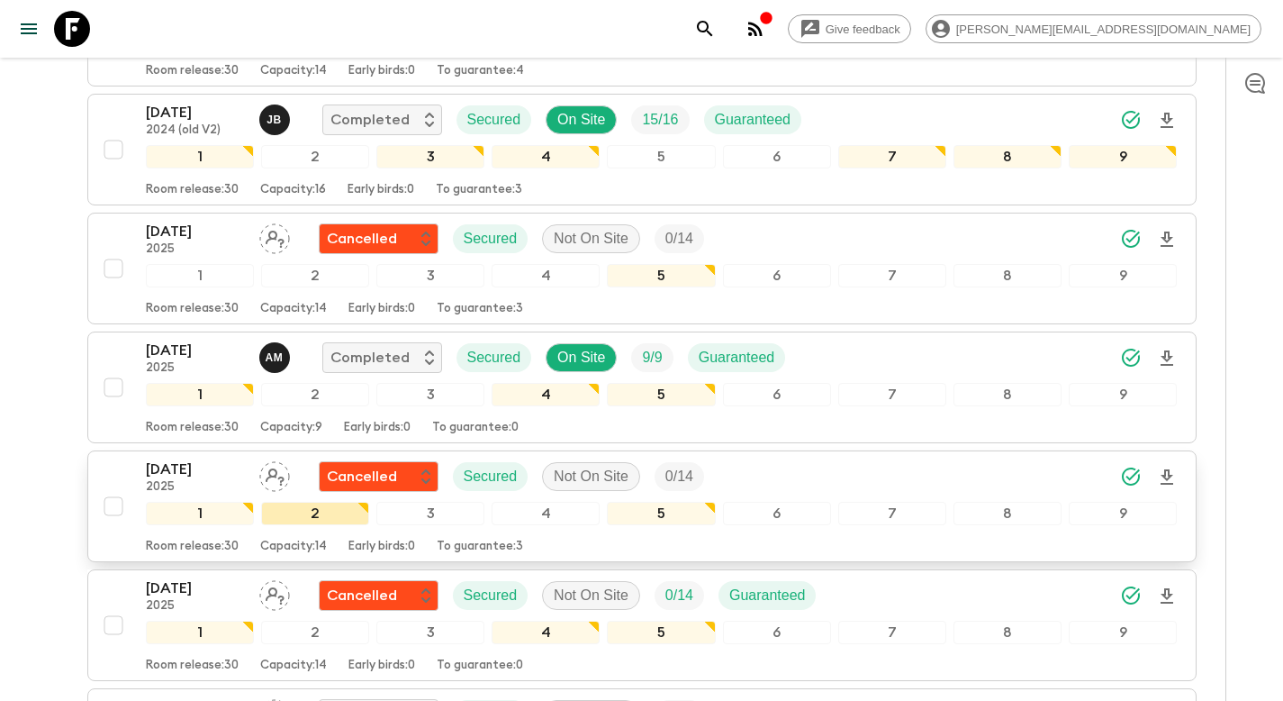
click at [117, 393] on input "checkbox" at bounding box center [113, 387] width 36 height 36
checkbox input "true"
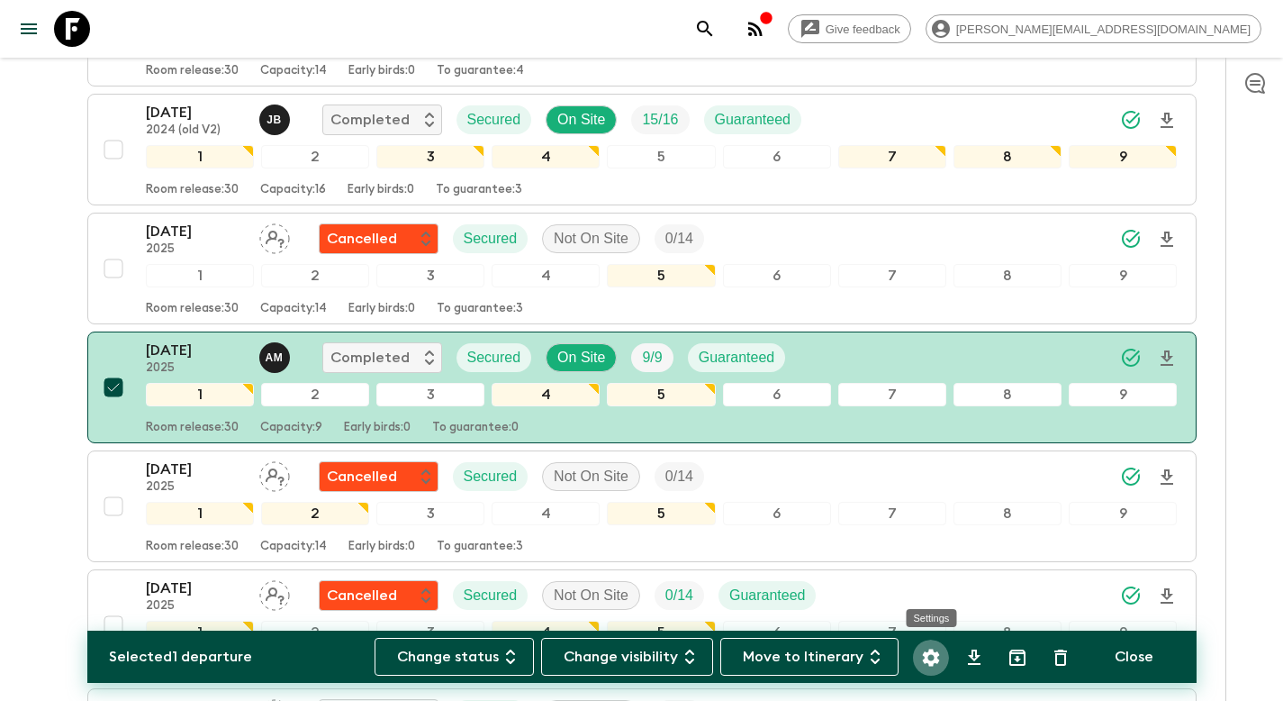
click at [940, 651] on icon "Settings" at bounding box center [931, 658] width 22 height 22
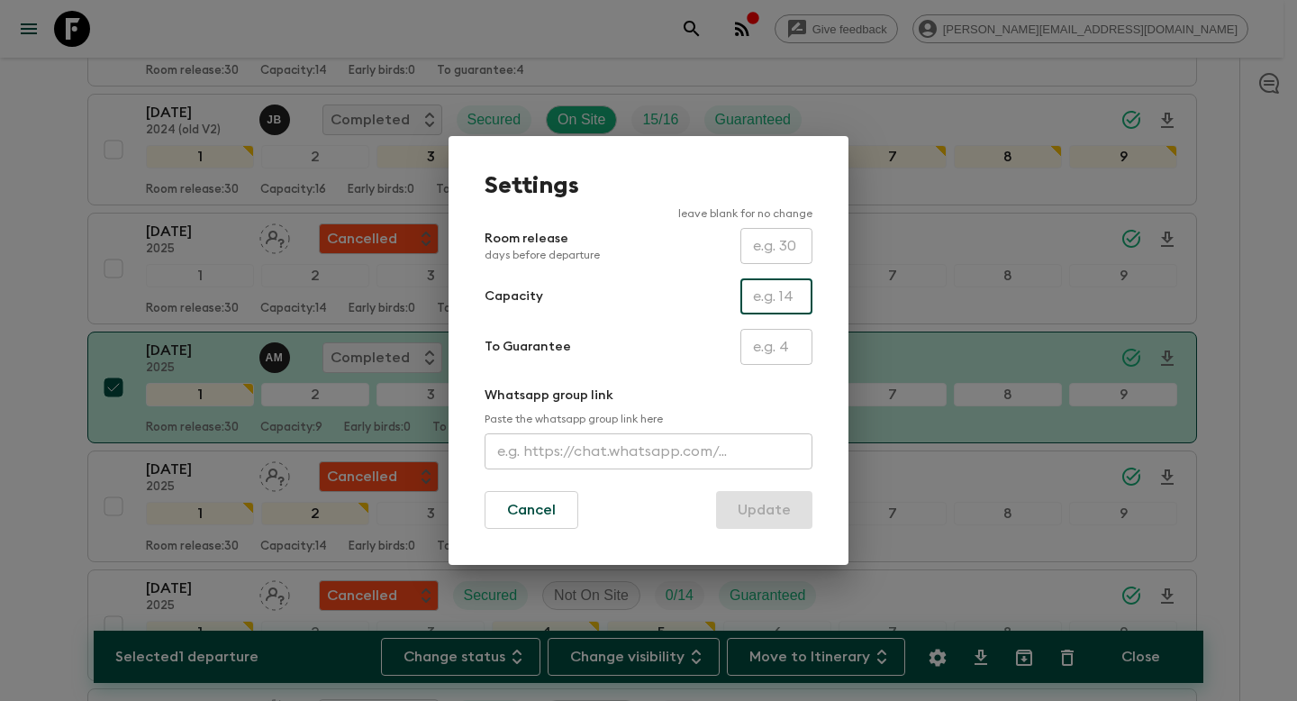
click at [770, 302] on input "text" at bounding box center [776, 296] width 72 height 36
type input "14"
click at [760, 515] on button "Update" at bounding box center [764, 510] width 96 height 38
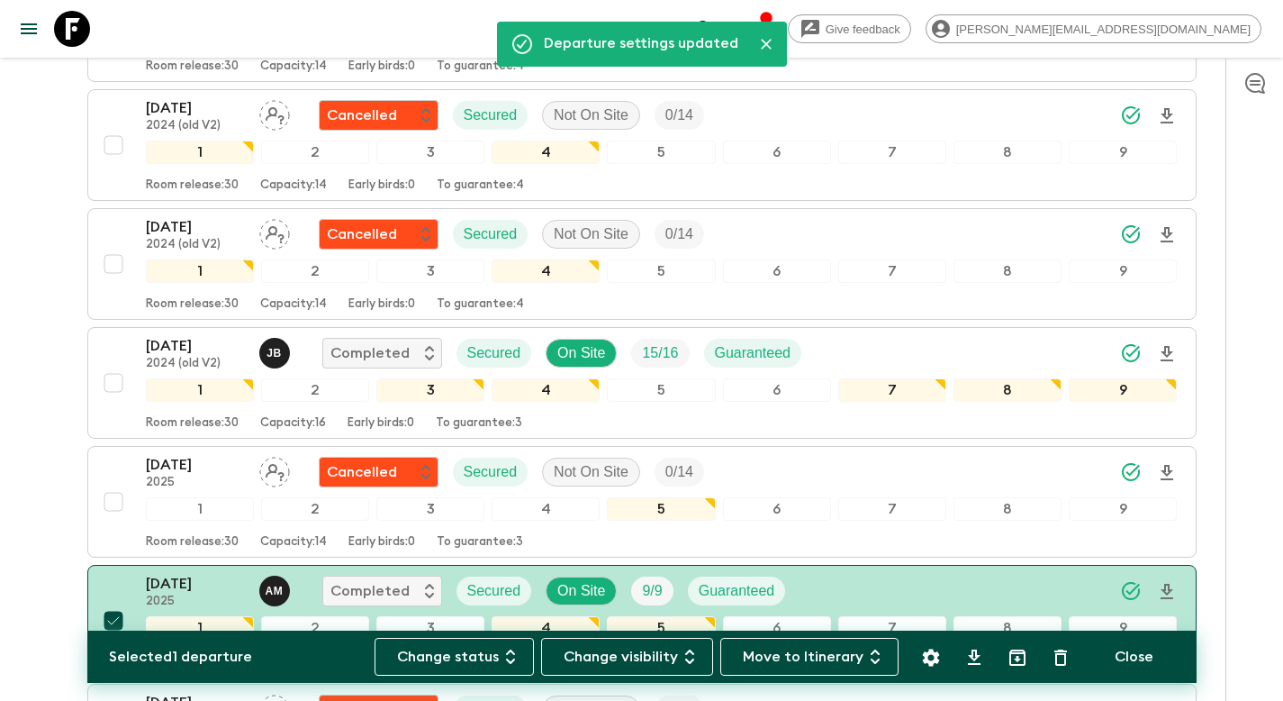
scroll to position [0, 0]
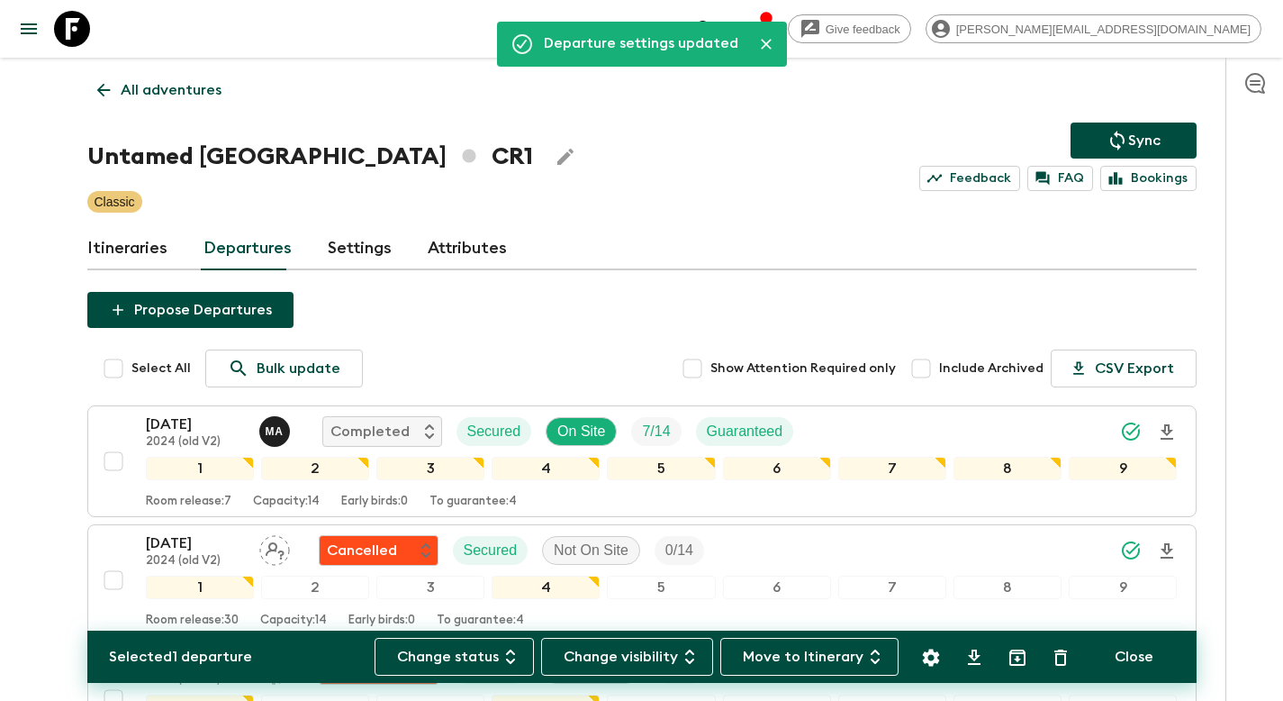
click at [1155, 141] on p "Sync" at bounding box center [1144, 141] width 32 height 22
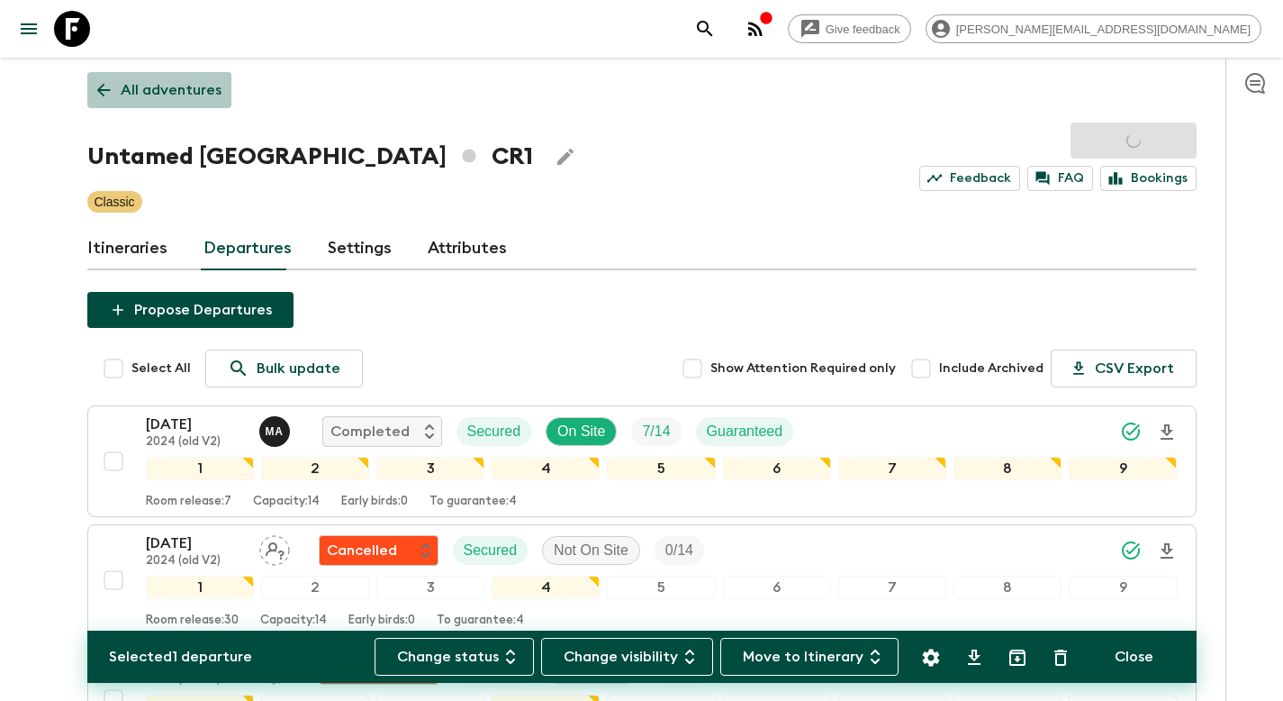
click at [161, 91] on p "All adventures" at bounding box center [171, 90] width 101 height 22
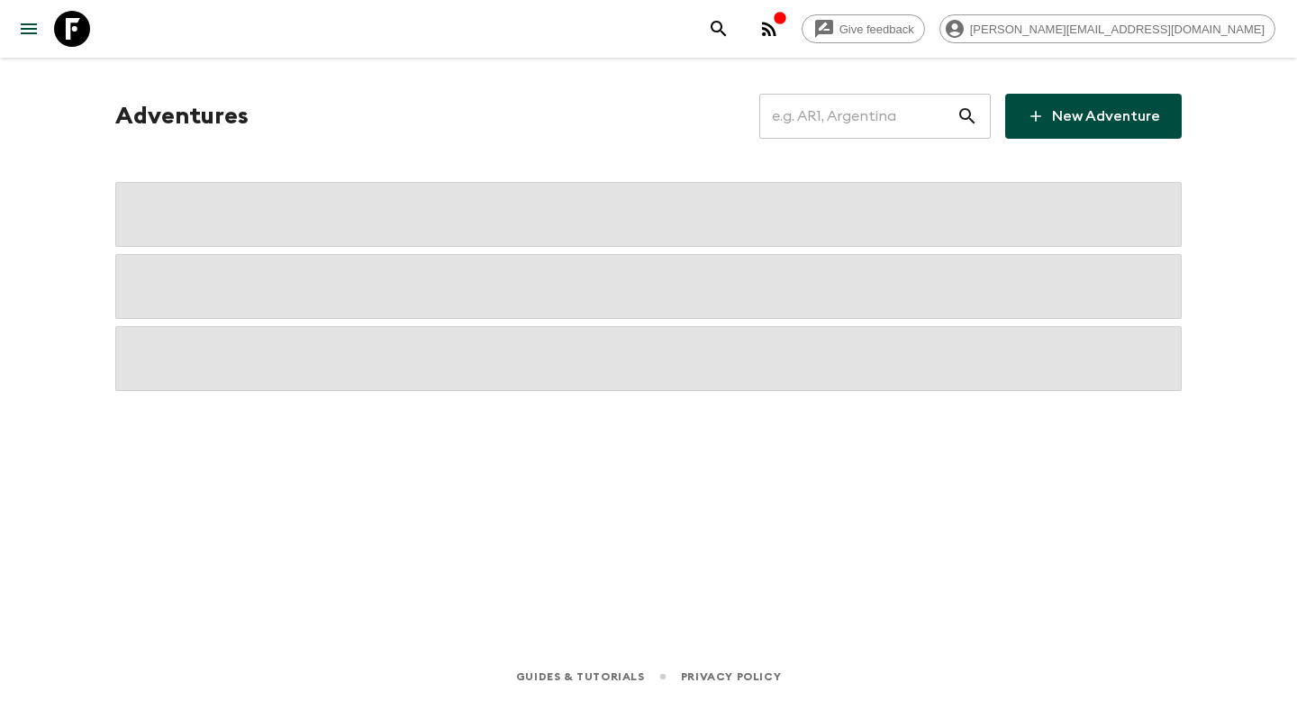
click at [886, 115] on input "text" at bounding box center [857, 116] width 197 height 50
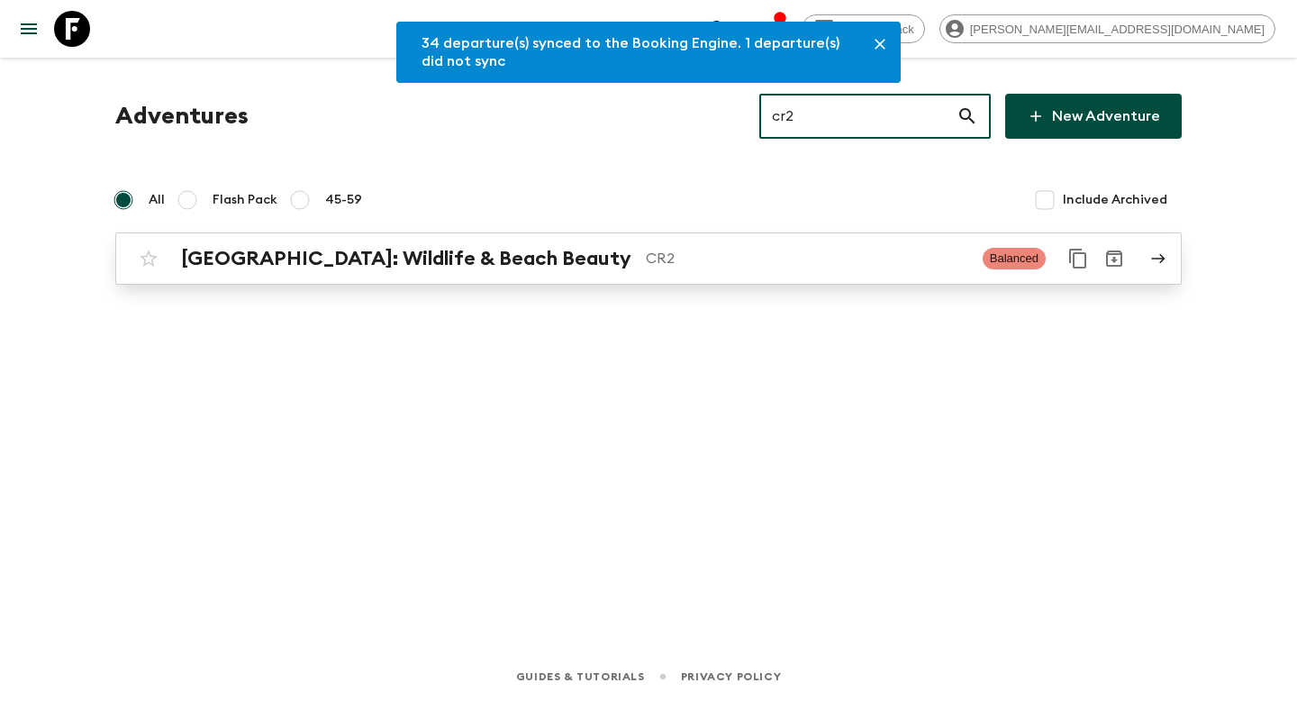
type input "cr2"
click at [719, 258] on p "CR2" at bounding box center [807, 259] width 322 height 22
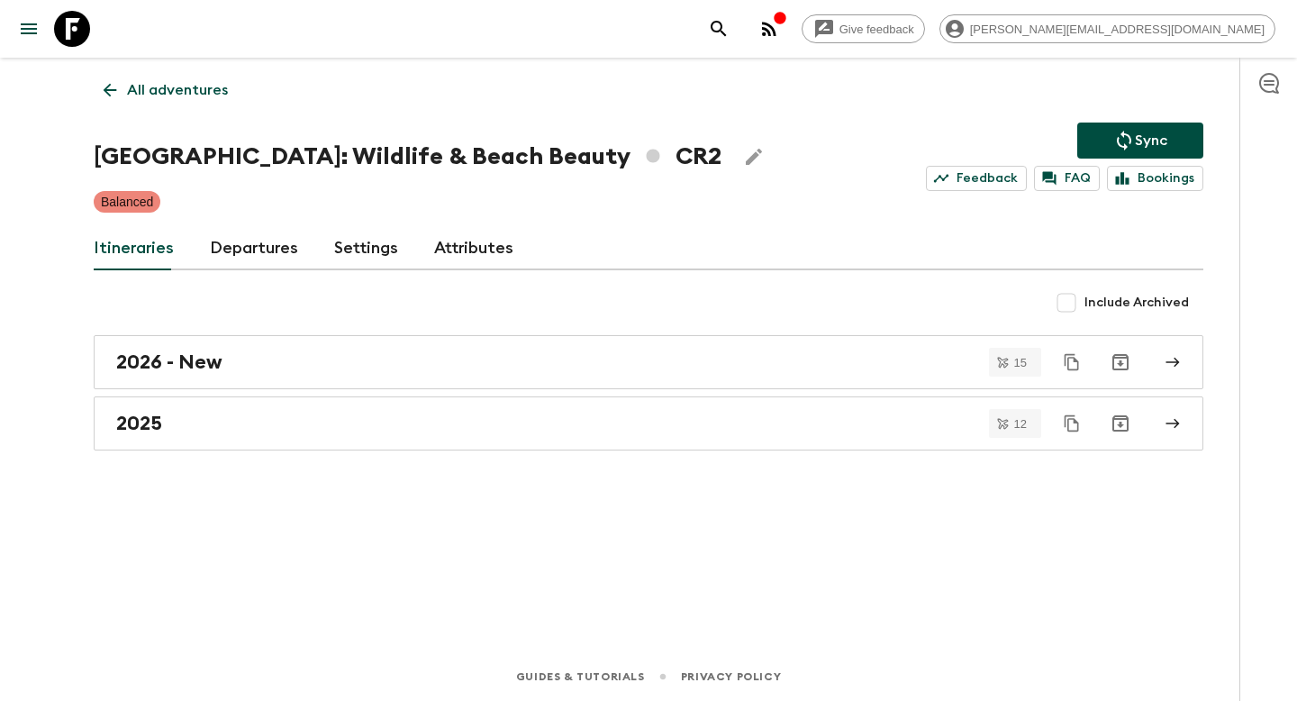
click at [257, 250] on link "Departures" at bounding box center [254, 248] width 88 height 43
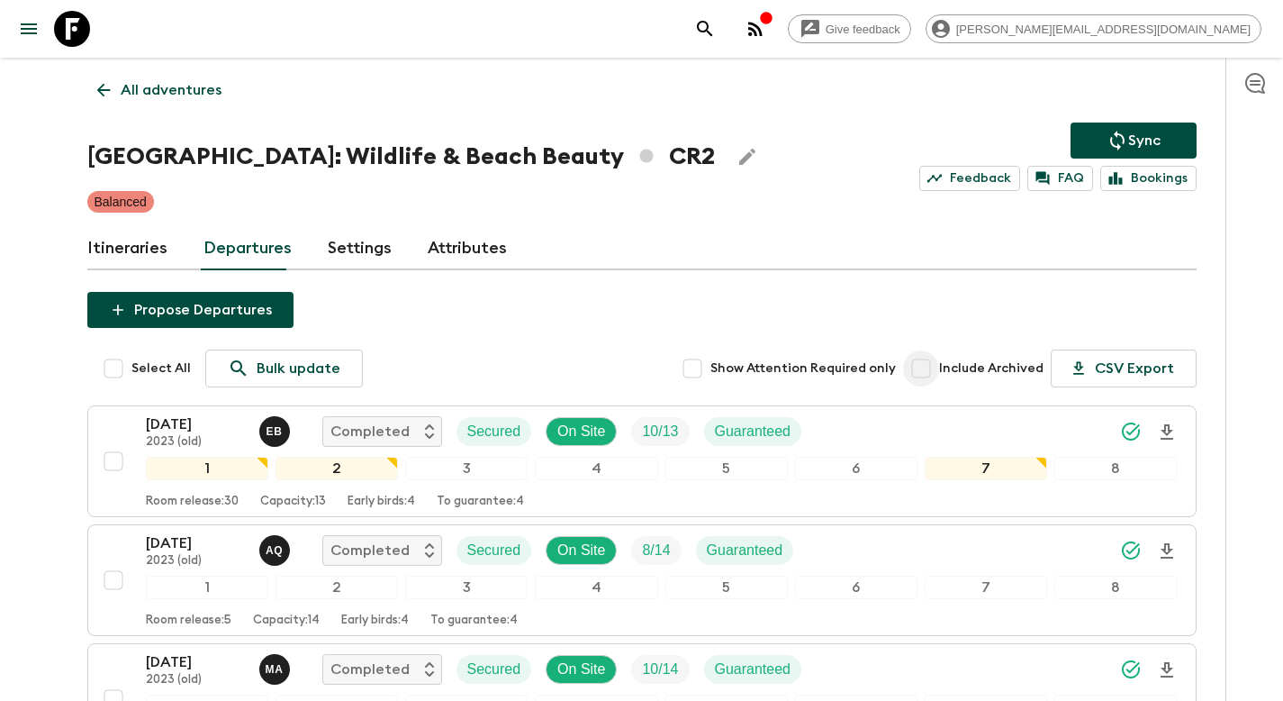
click at [930, 375] on input "Include Archived" at bounding box center [921, 368] width 36 height 36
checkbox input "true"
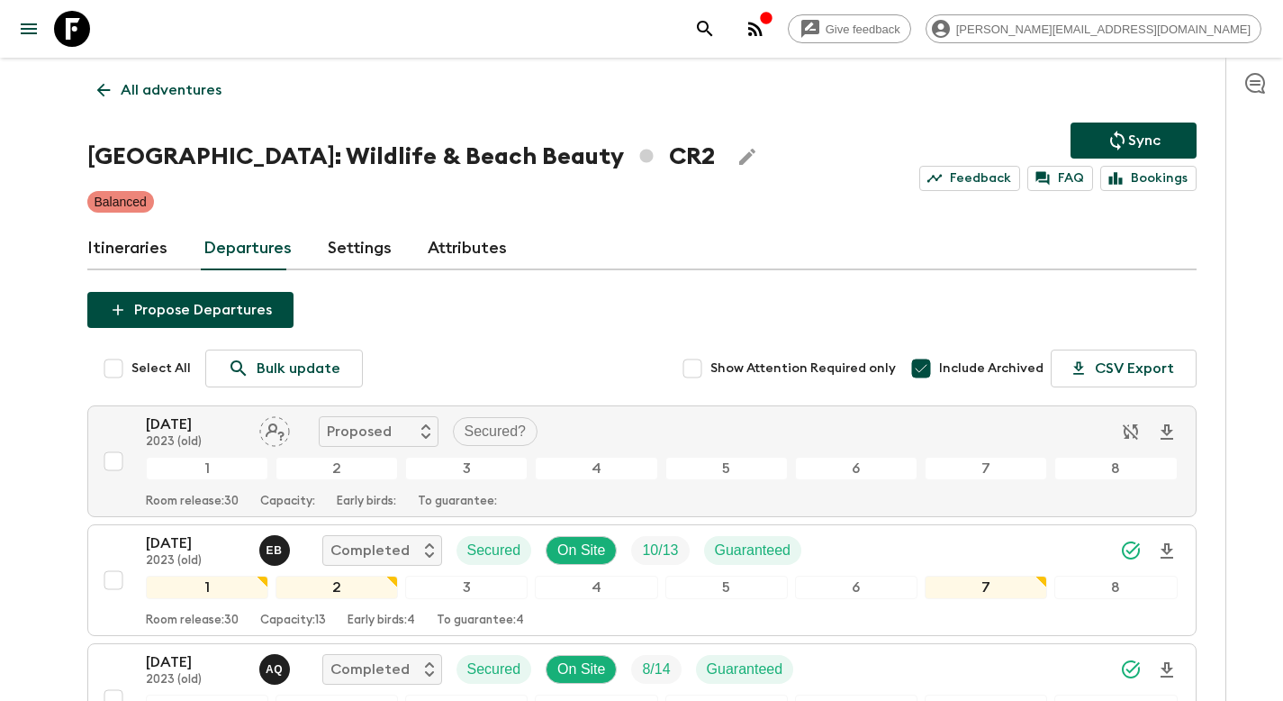
scroll to position [7325, 0]
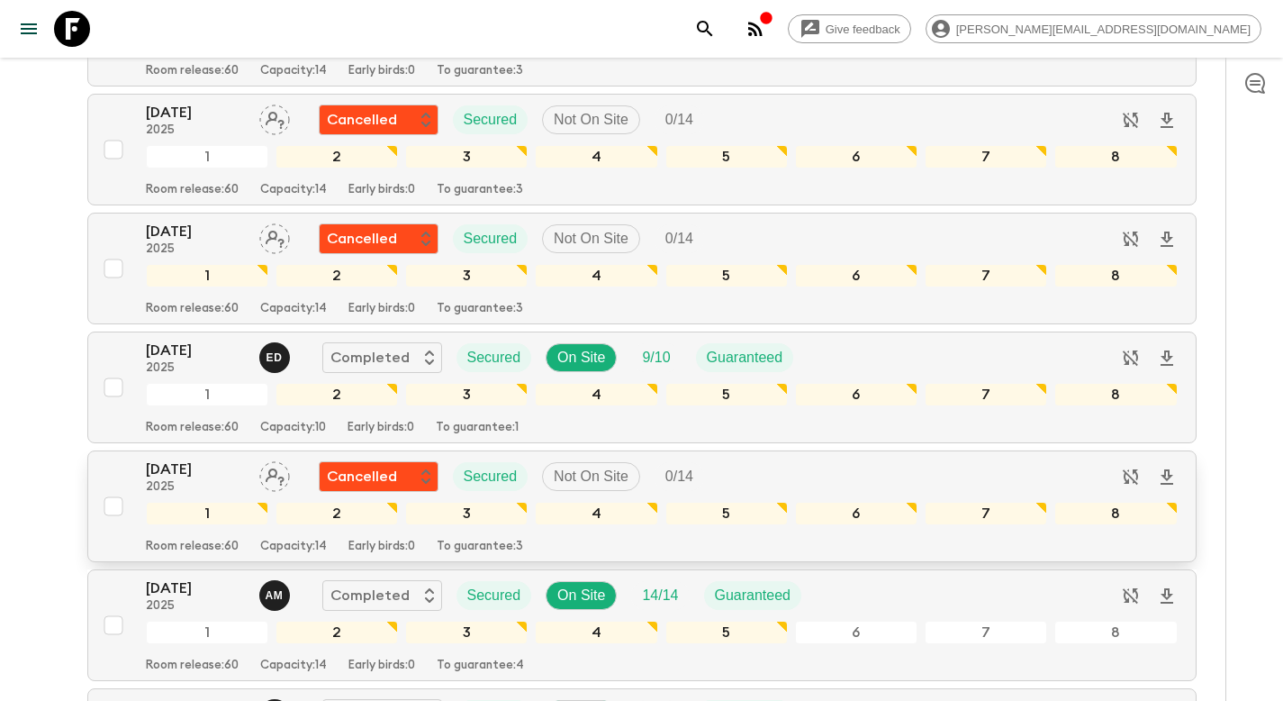
click at [118, 391] on input "checkbox" at bounding box center [113, 387] width 36 height 36
checkbox input "true"
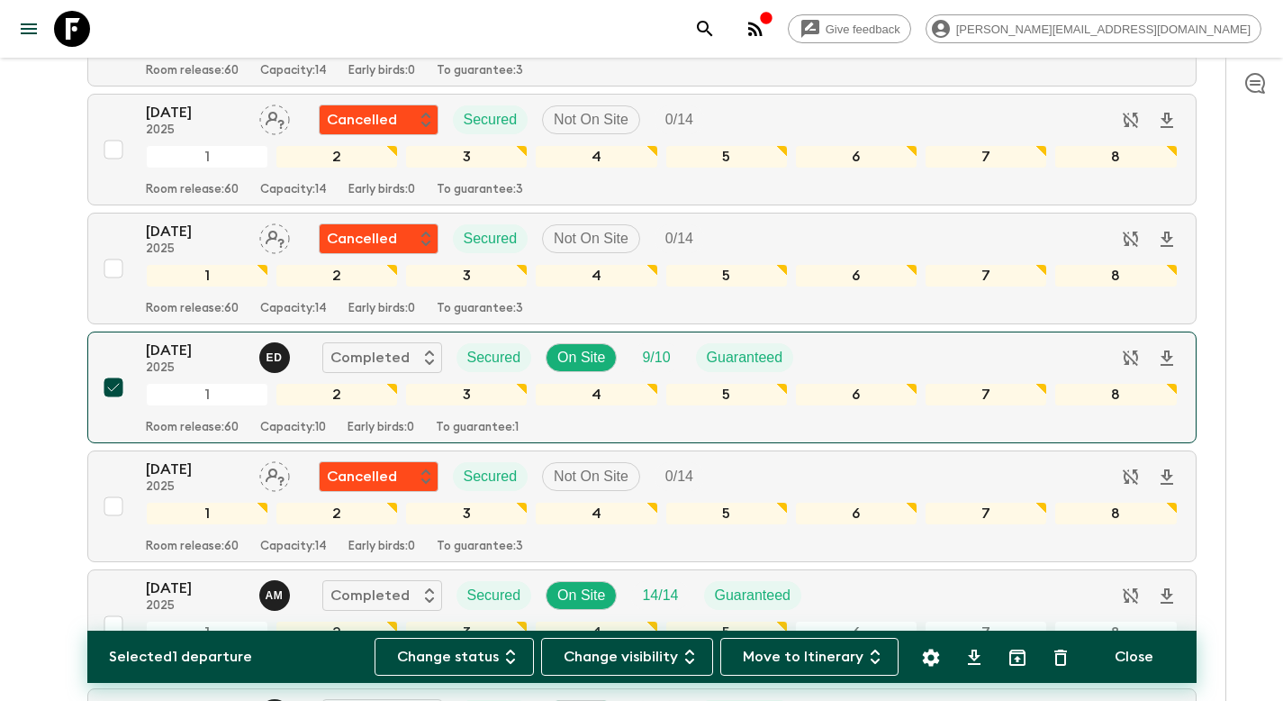
click at [920, 667] on icon "Settings" at bounding box center [931, 658] width 22 height 22
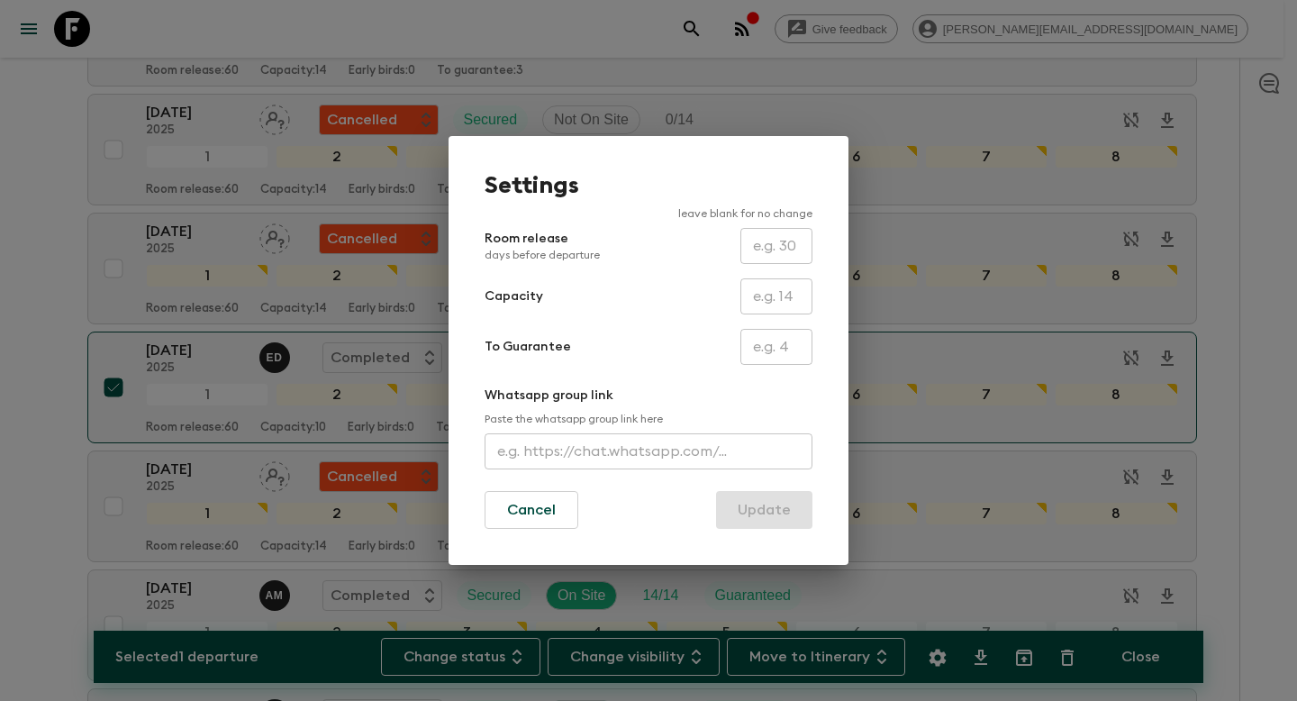
click at [782, 304] on input "text" at bounding box center [776, 296] width 72 height 36
type input "14"
click at [731, 513] on button "Update" at bounding box center [764, 510] width 96 height 38
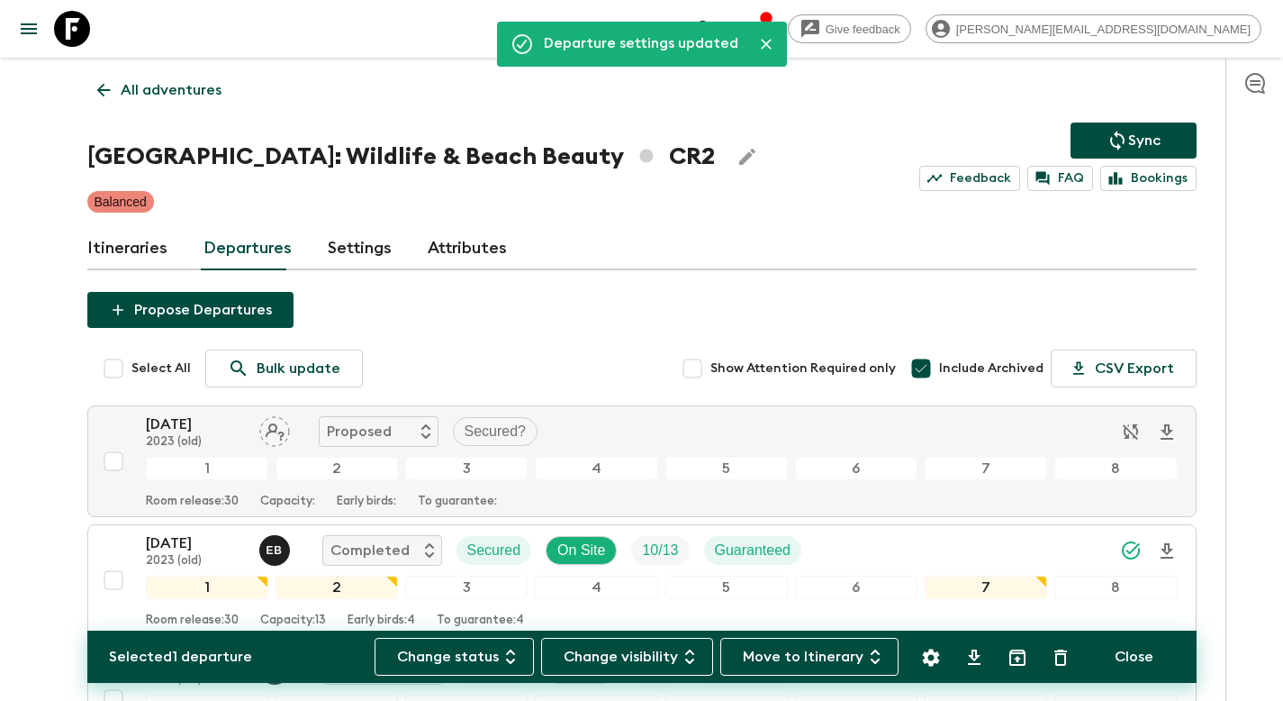
scroll to position [0, 0]
click at [196, 83] on p "All adventures" at bounding box center [171, 90] width 101 height 22
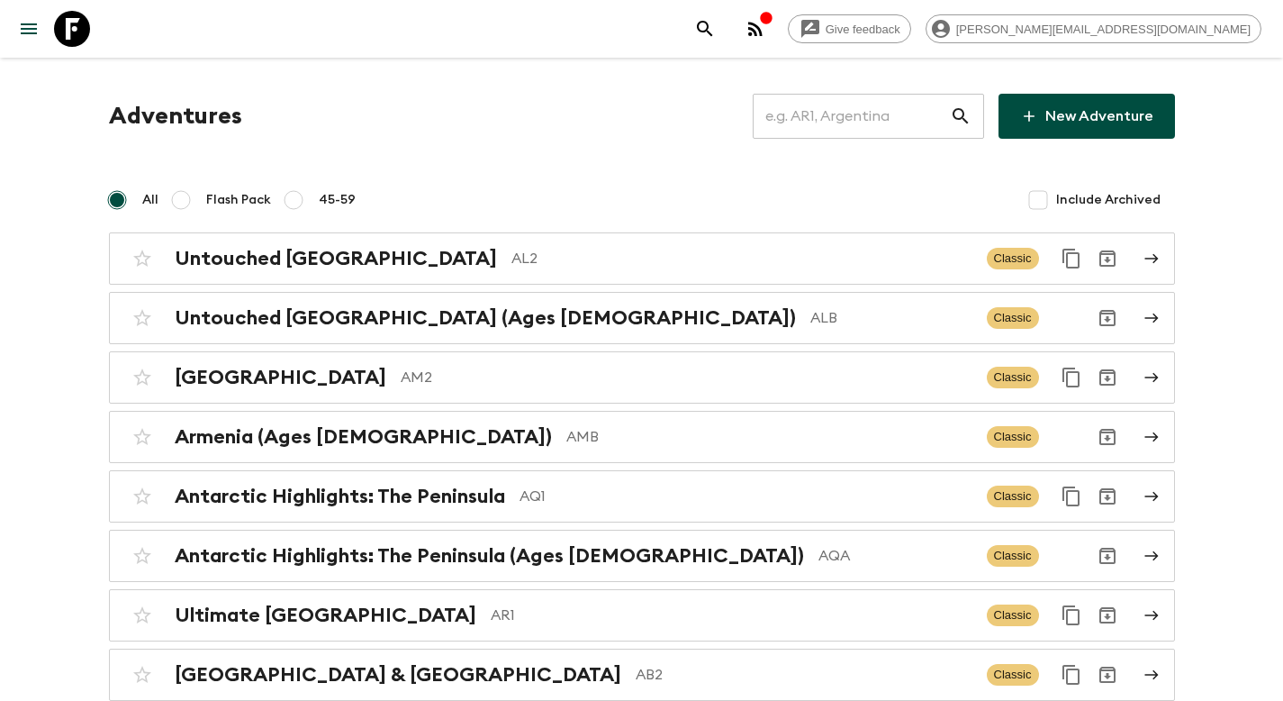
click at [848, 131] on input "text" at bounding box center [851, 116] width 197 height 50
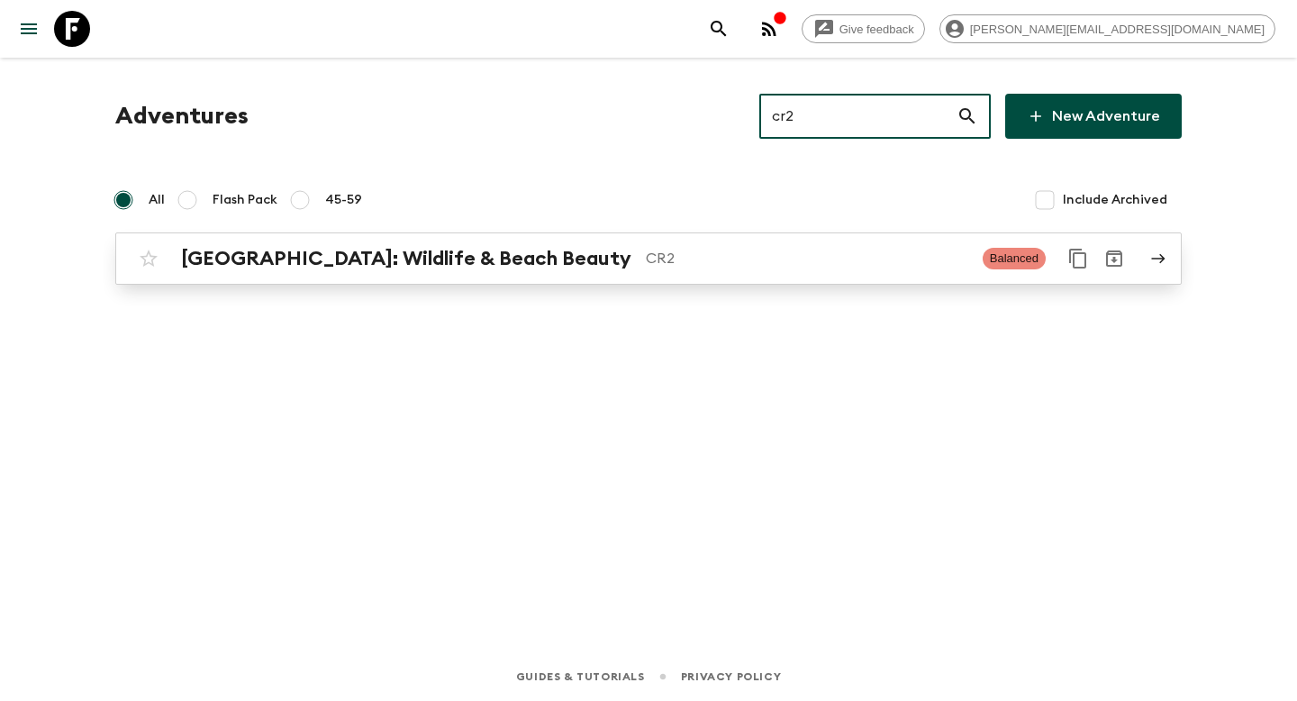
type input "cr2"
click at [630, 275] on div "[GEOGRAPHIC_DATA]: Wildlife & Beach Beauty CR2 Balanced" at bounding box center [613, 258] width 965 height 36
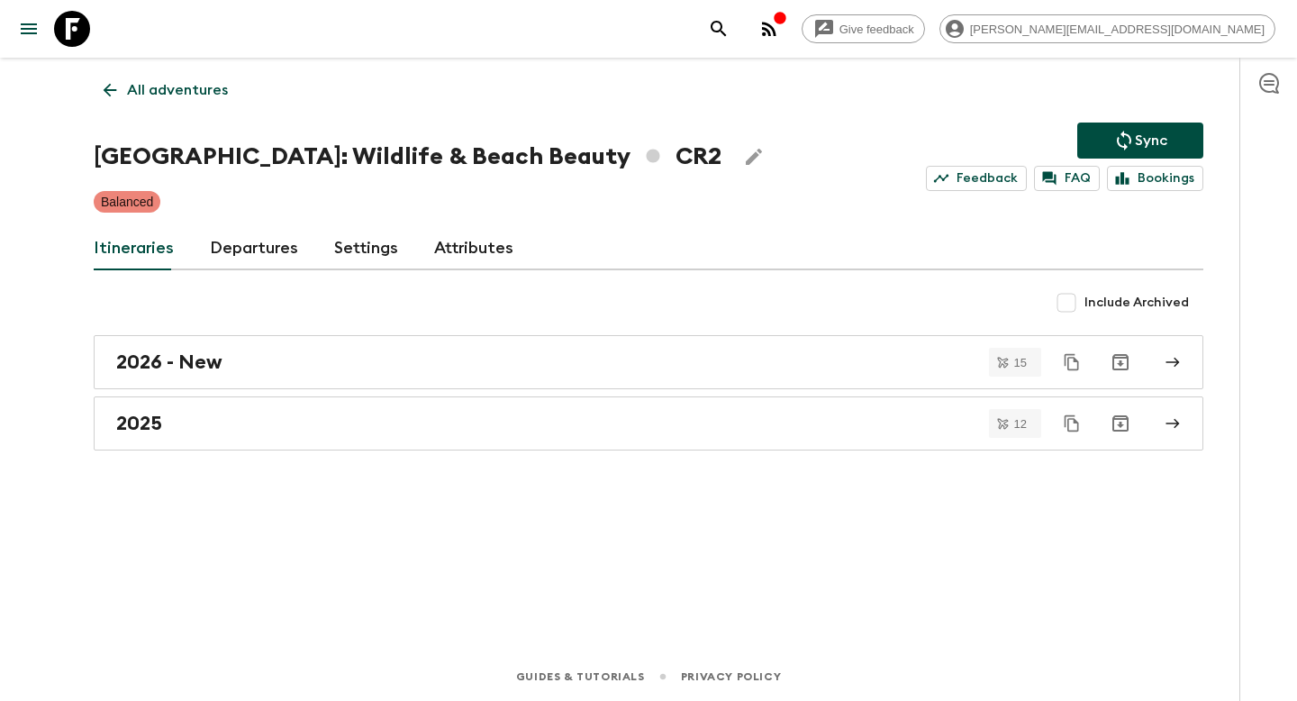
click at [1124, 139] on icon "Sync adventure departures to the booking engine" at bounding box center [1124, 141] width 22 height 22
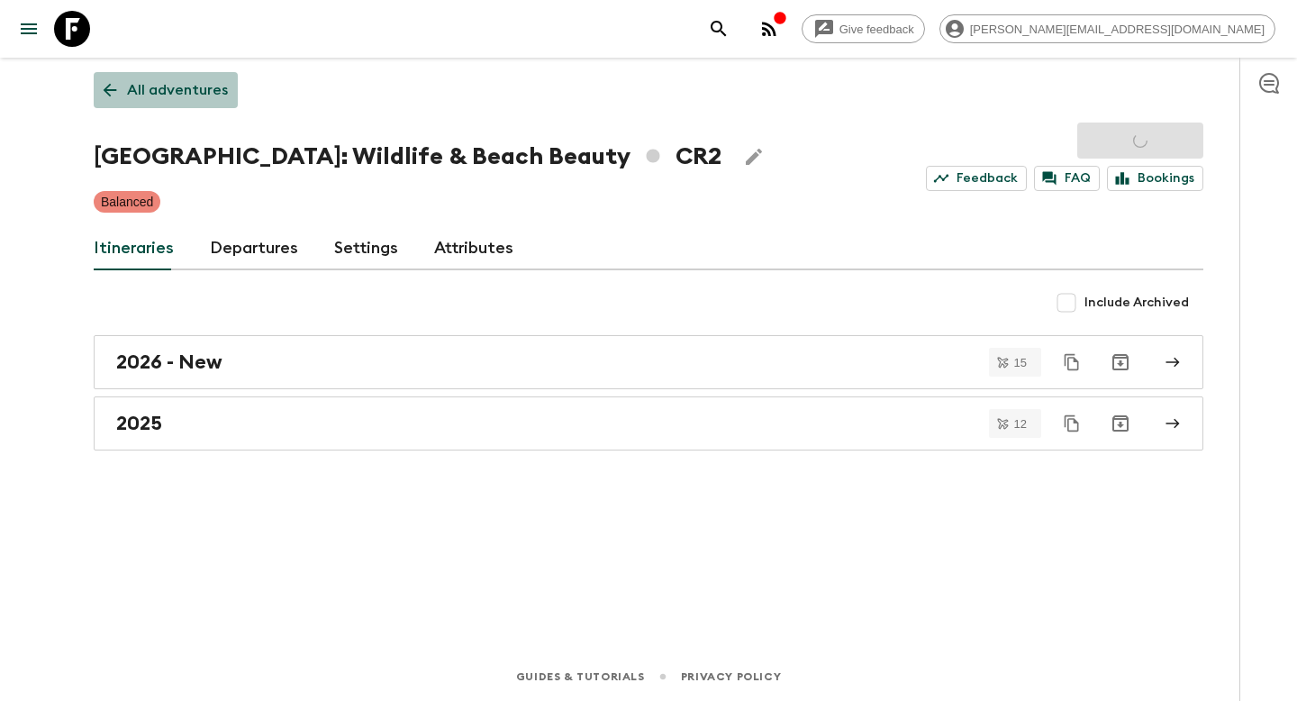
click at [206, 91] on p "All adventures" at bounding box center [177, 90] width 101 height 22
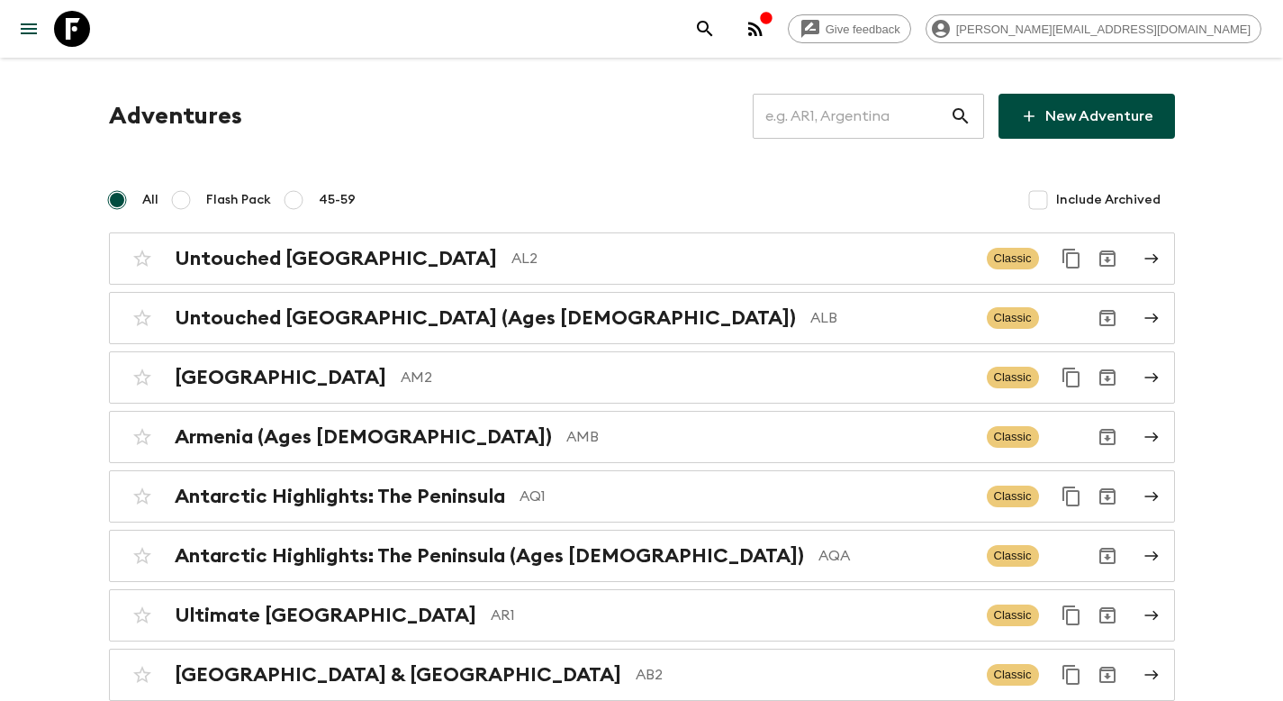
click at [845, 118] on input "text" at bounding box center [851, 116] width 197 height 50
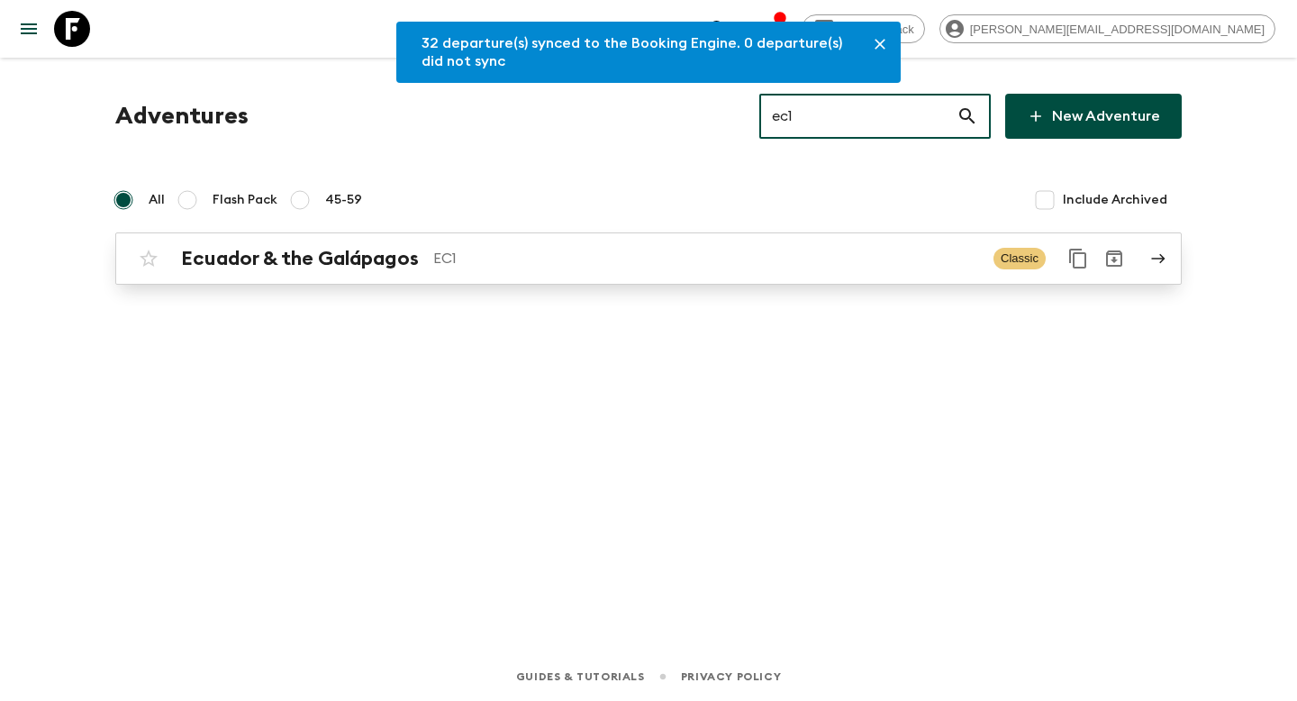
type input "ec1"
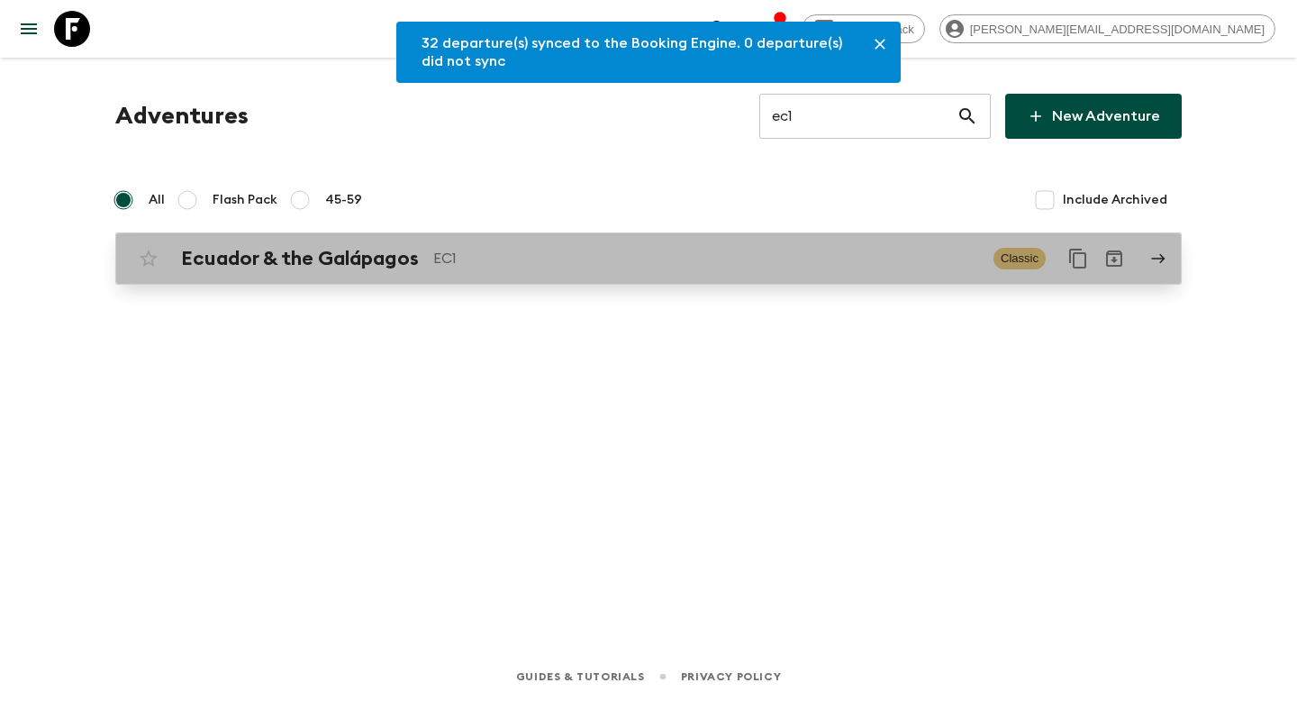
click at [502, 253] on p "EC1" at bounding box center [706, 259] width 546 height 22
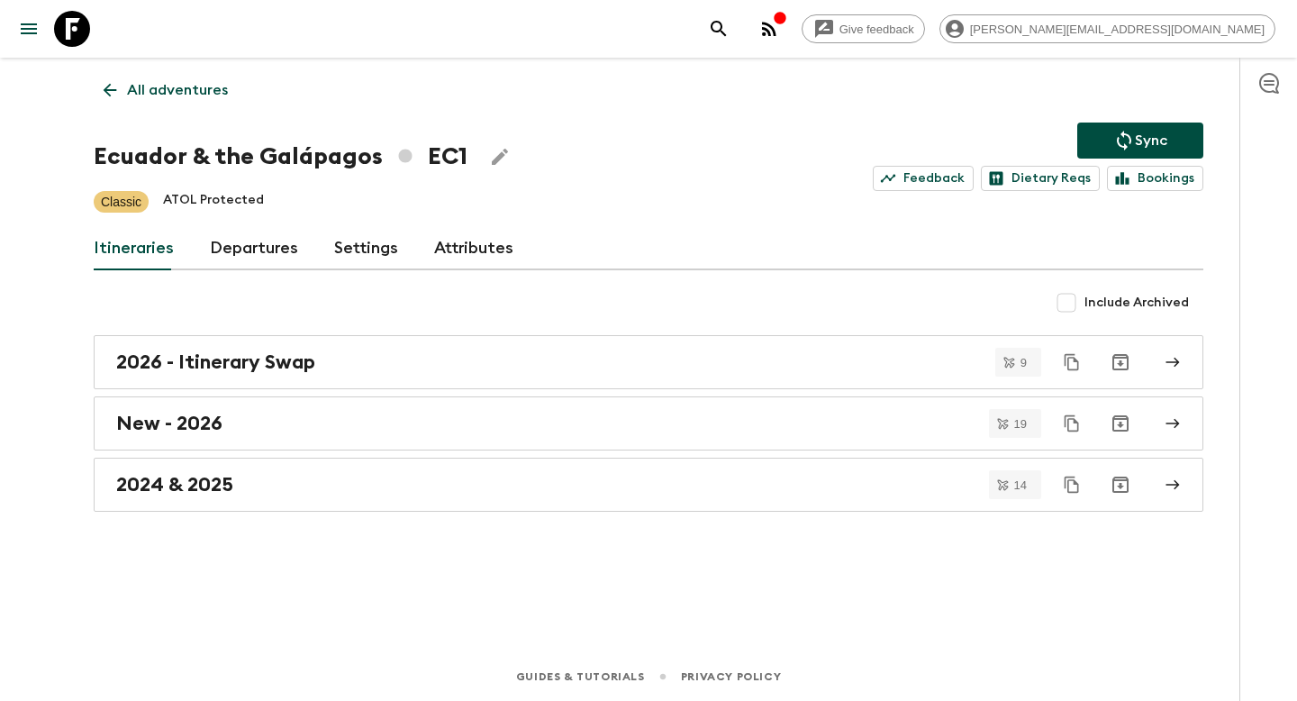
click at [267, 250] on link "Departures" at bounding box center [254, 248] width 88 height 43
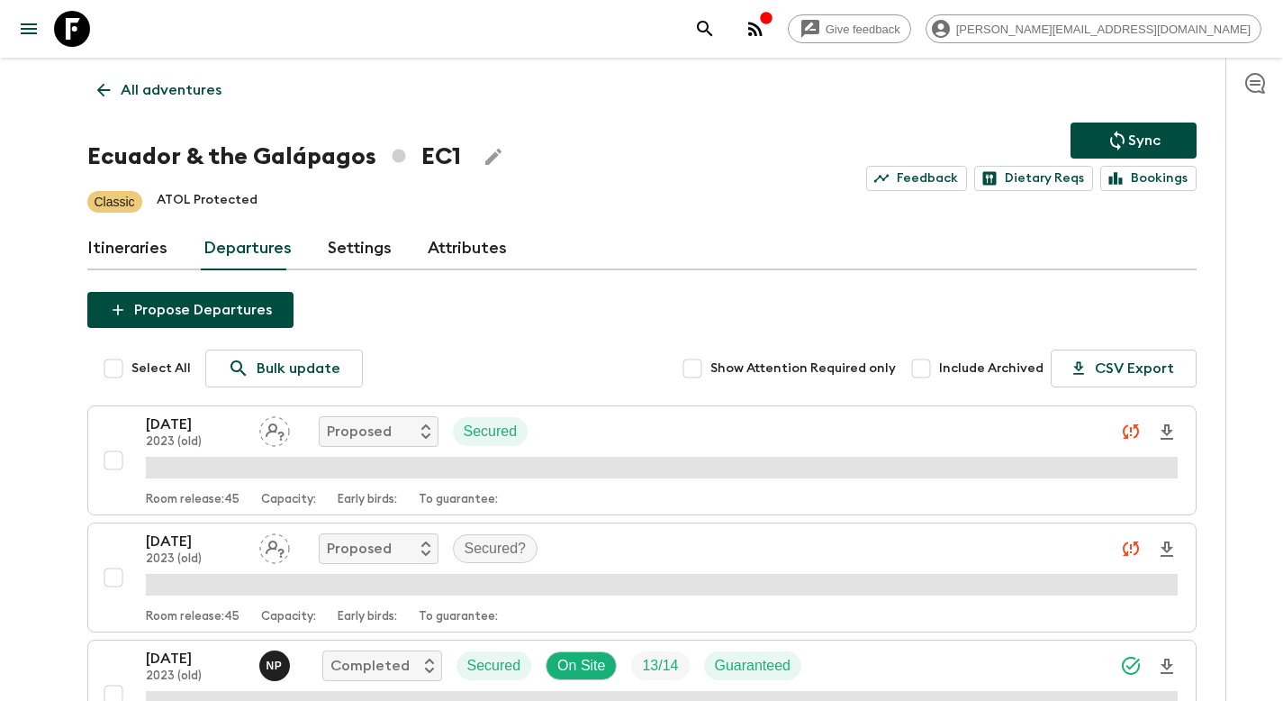
scroll to position [1244, 0]
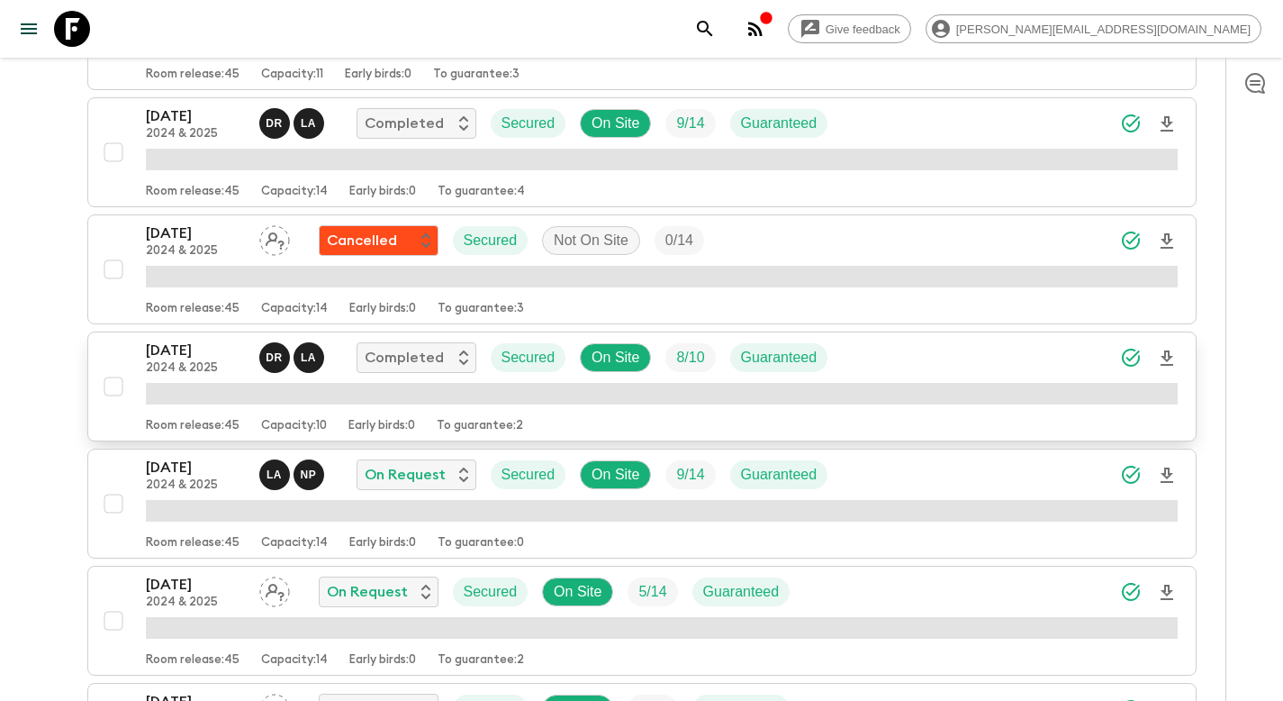
drag, startPoint x: 121, startPoint y: 384, endPoint x: 132, endPoint y: 389, distance: 12.9
click at [120, 384] on input "checkbox" at bounding box center [113, 386] width 36 height 36
checkbox input "true"
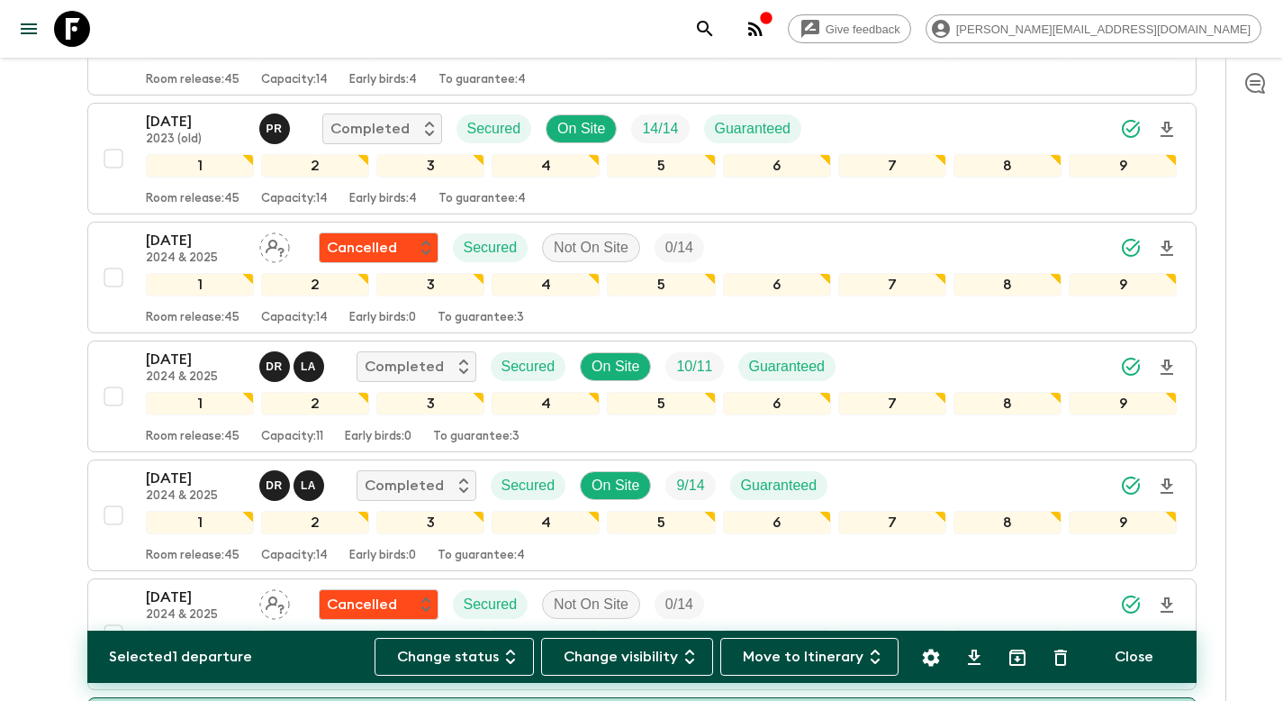
scroll to position [893, 0]
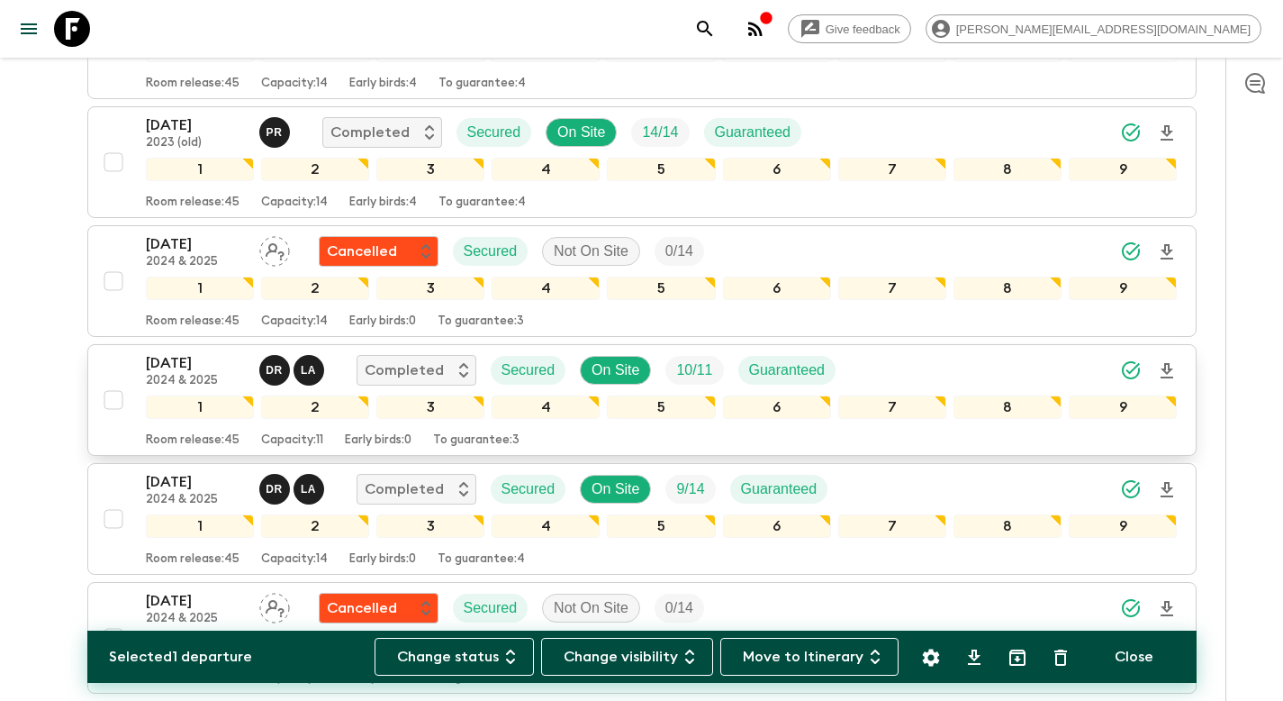
click at [114, 400] on input "checkbox" at bounding box center [113, 400] width 36 height 36
checkbox input "true"
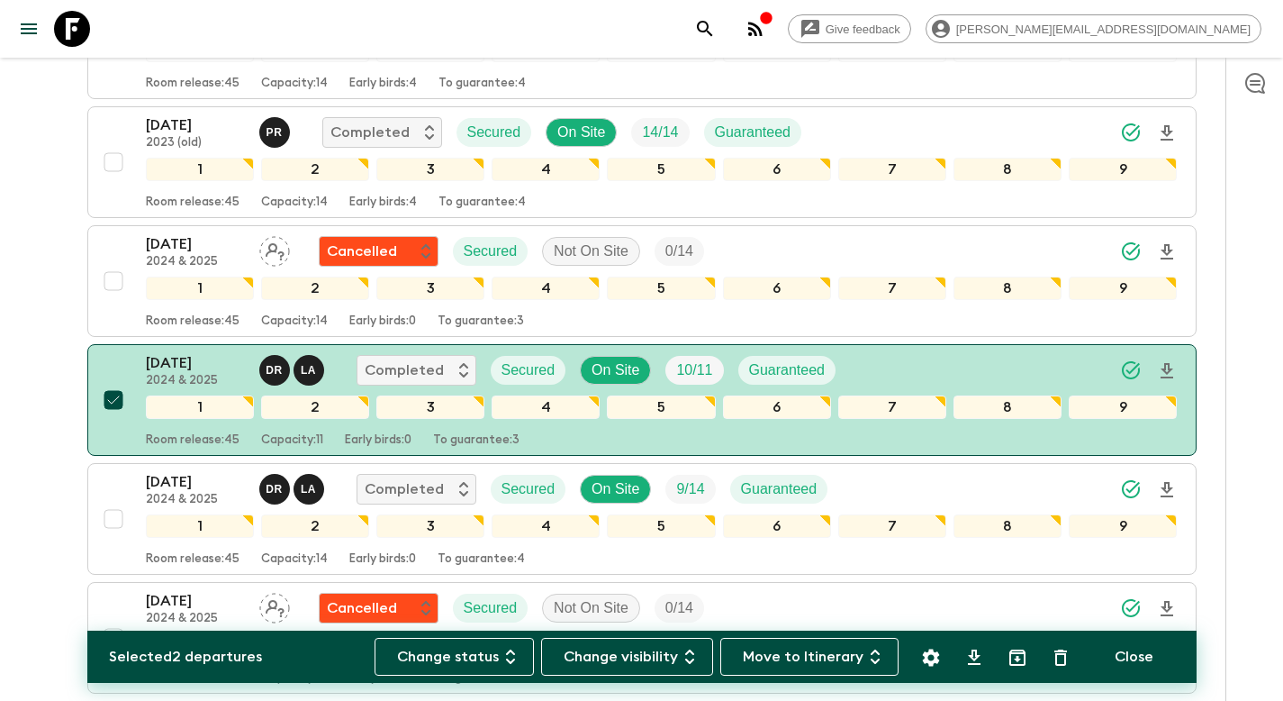
click at [934, 655] on icon "Settings" at bounding box center [931, 658] width 22 height 22
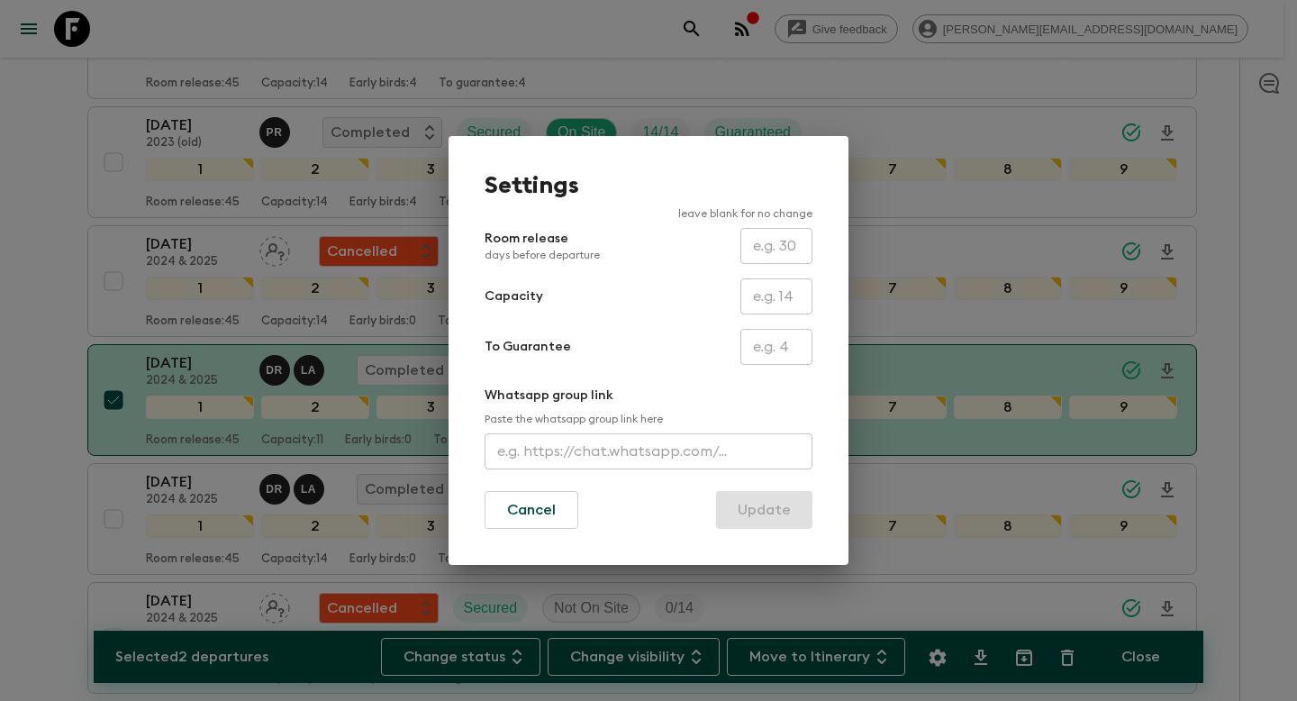
click at [784, 295] on input "text" at bounding box center [776, 296] width 72 height 36
type input "14"
click at [786, 512] on button "Update" at bounding box center [764, 510] width 96 height 38
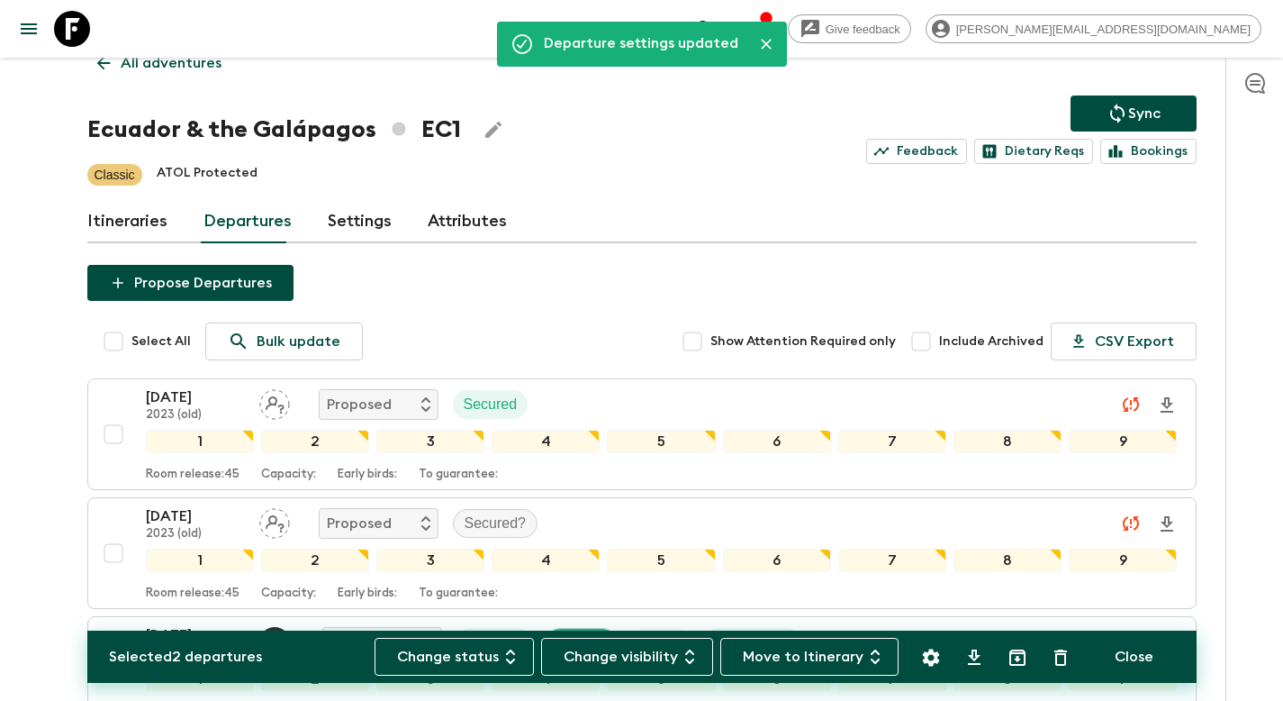
scroll to position [0, 0]
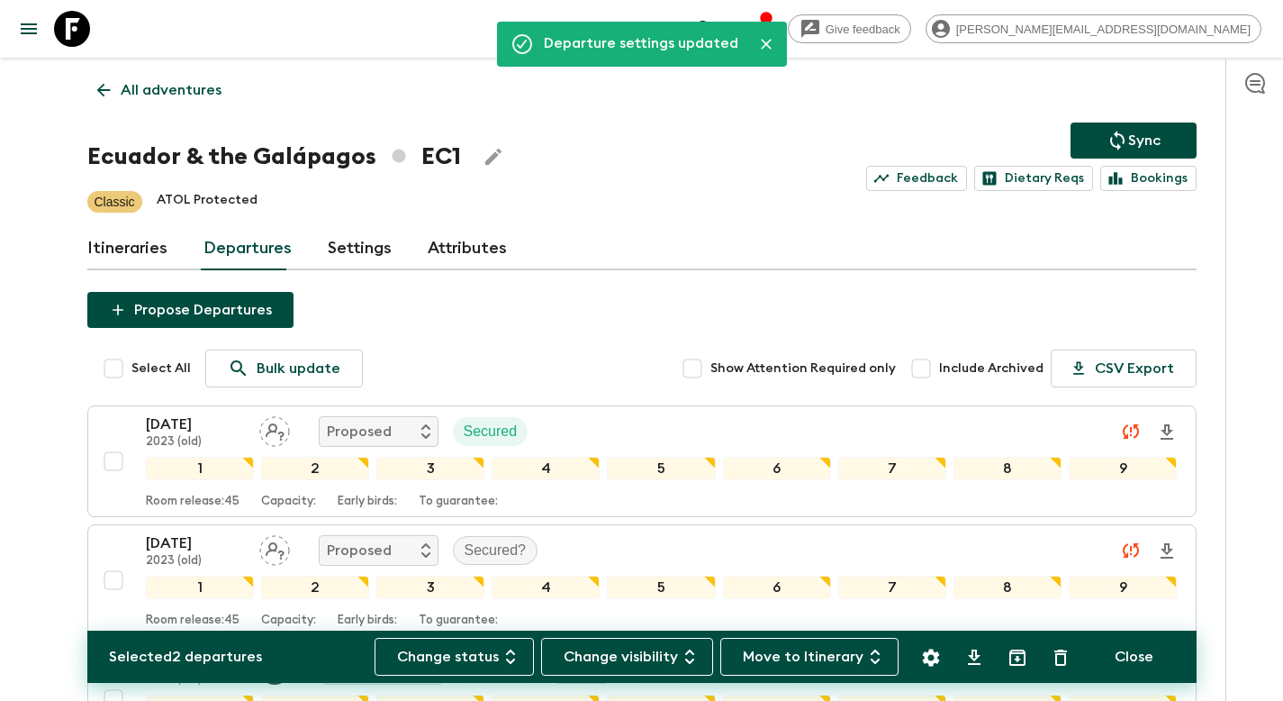
click at [1153, 145] on p "Sync" at bounding box center [1144, 141] width 32 height 22
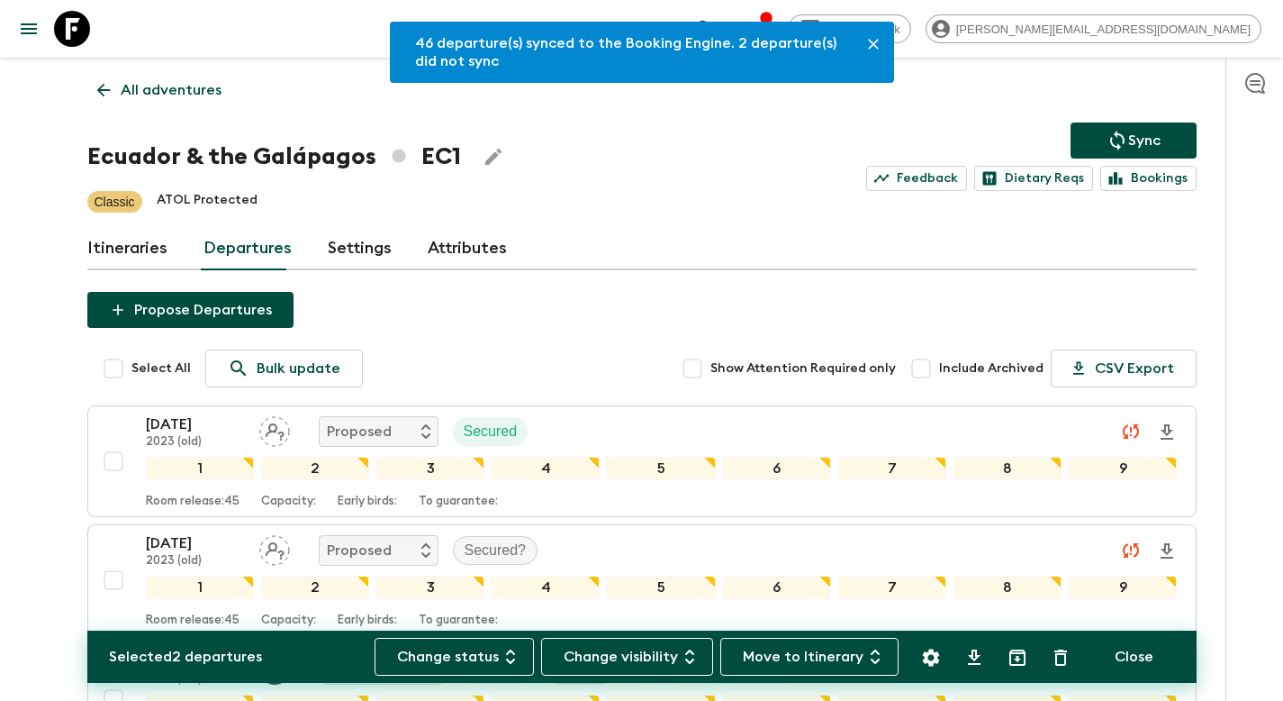
click at [155, 95] on p "All adventures" at bounding box center [171, 90] width 101 height 22
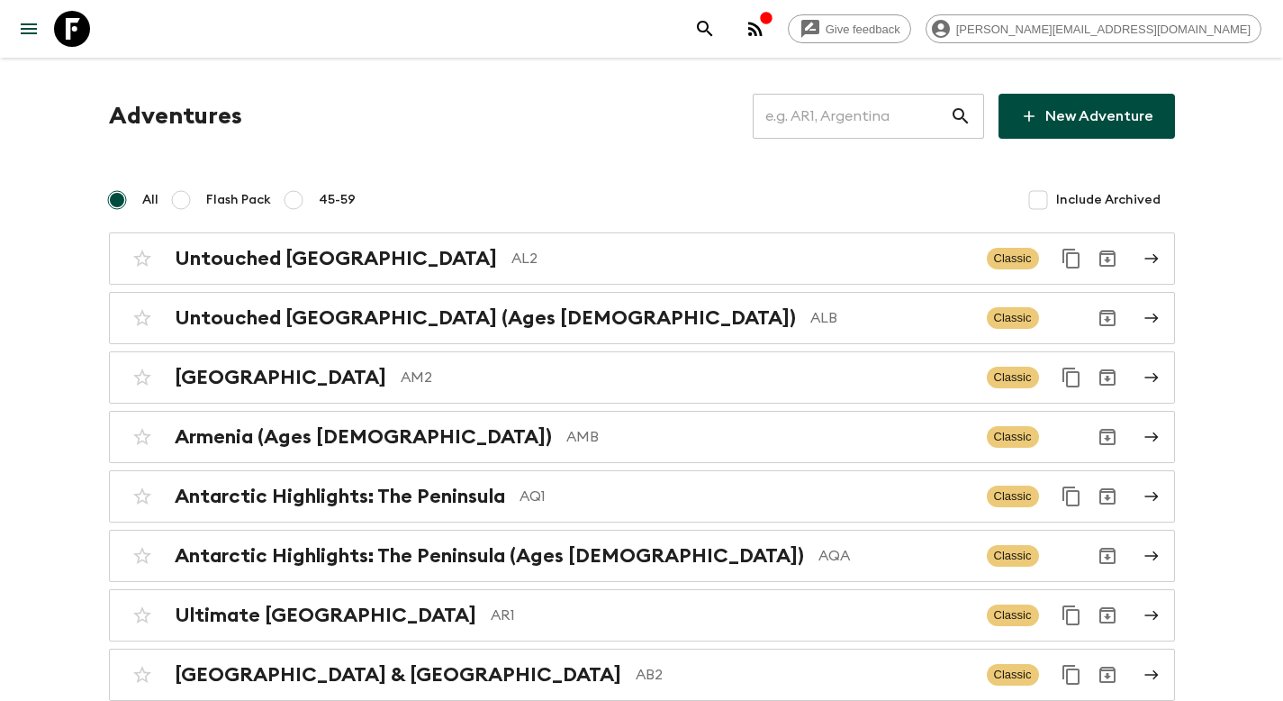
click at [863, 126] on input "text" at bounding box center [851, 116] width 197 height 50
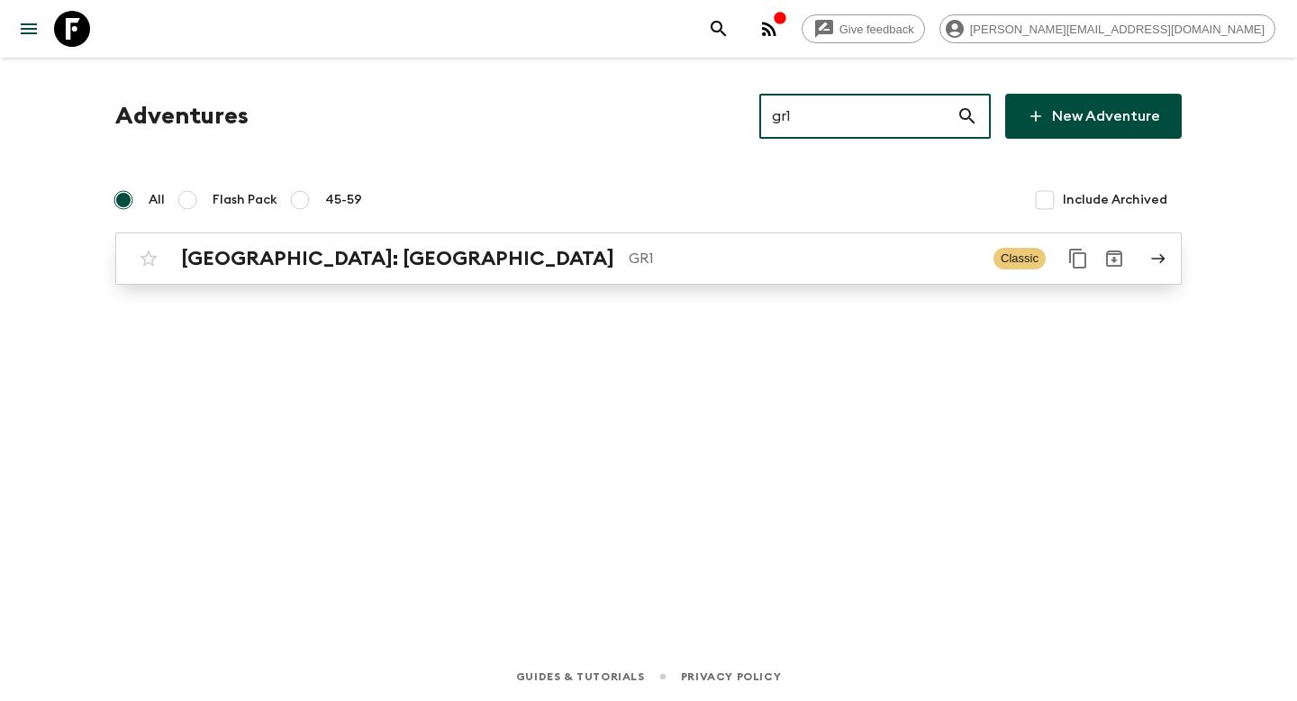
type input "gr1"
click at [629, 255] on p "GR1" at bounding box center [804, 259] width 350 height 22
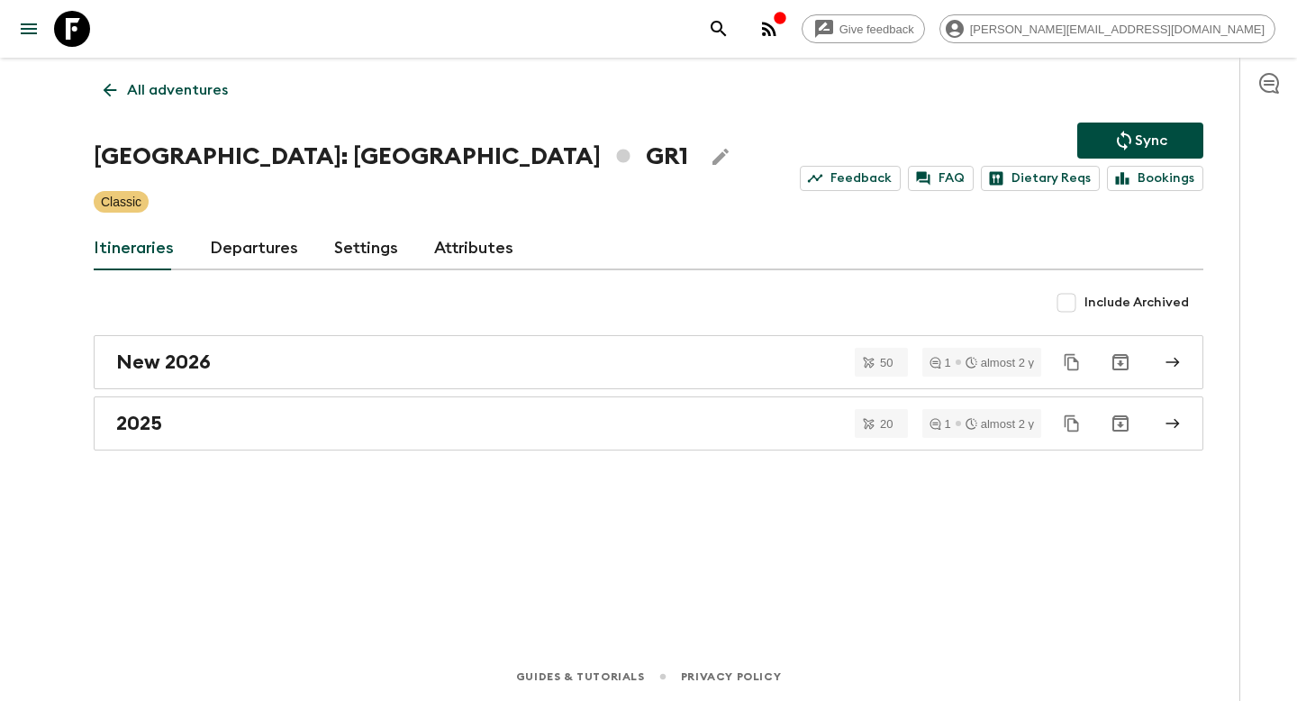
click at [243, 256] on link "Departures" at bounding box center [254, 248] width 88 height 43
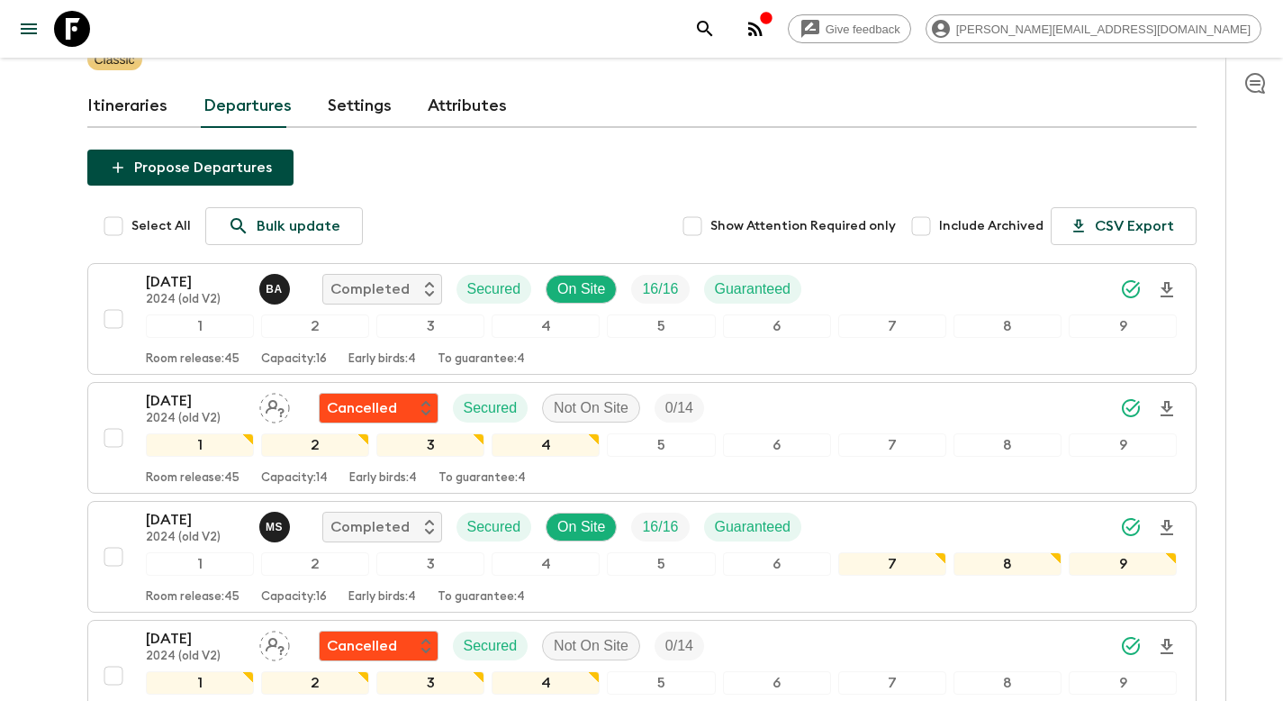
scroll to position [141, 0]
click at [927, 226] on input "Include Archived" at bounding box center [921, 227] width 36 height 36
checkbox input "true"
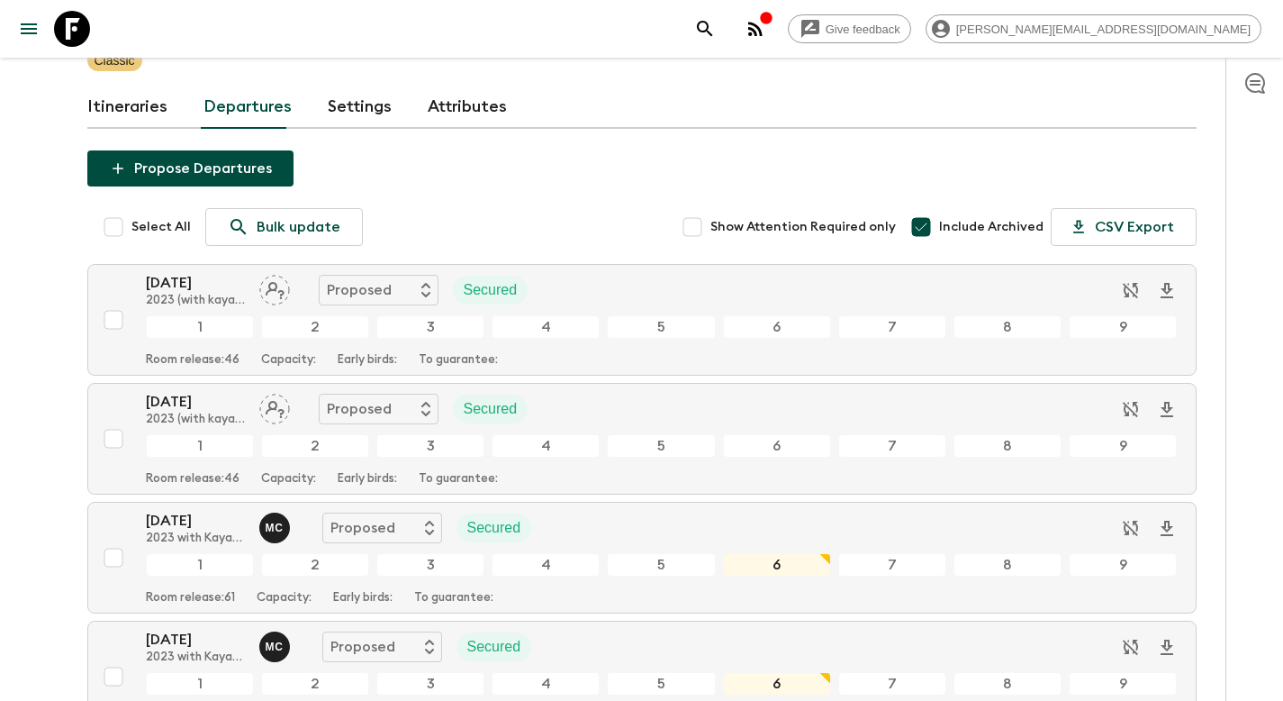
scroll to position [6017, 0]
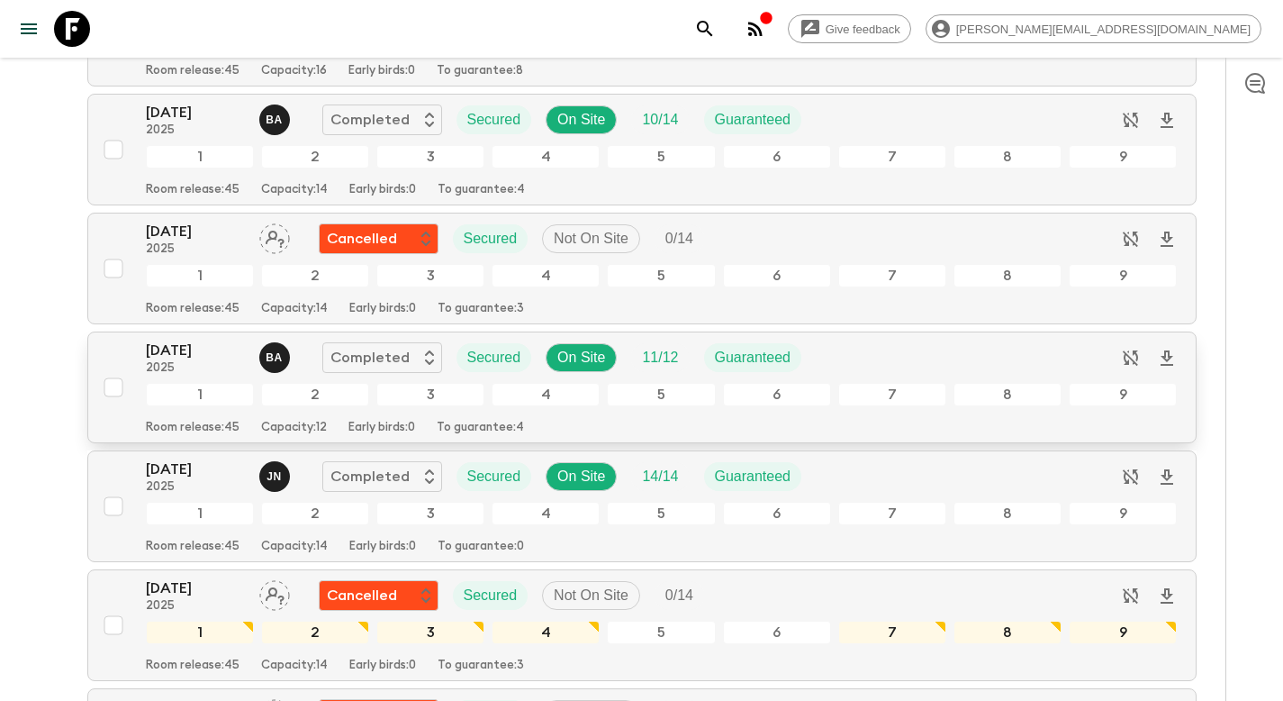
click at [115, 390] on input "checkbox" at bounding box center [113, 387] width 36 height 36
checkbox input "true"
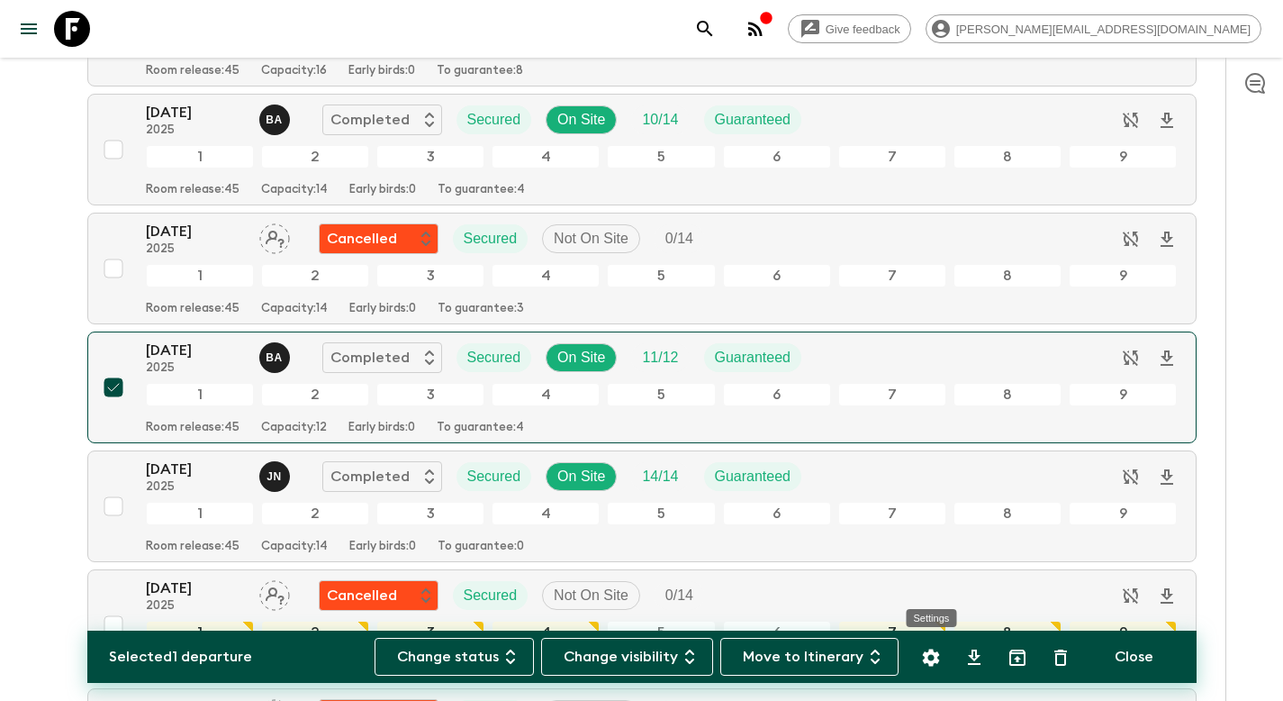
click at [934, 656] on icon "Settings" at bounding box center [931, 658] width 22 height 22
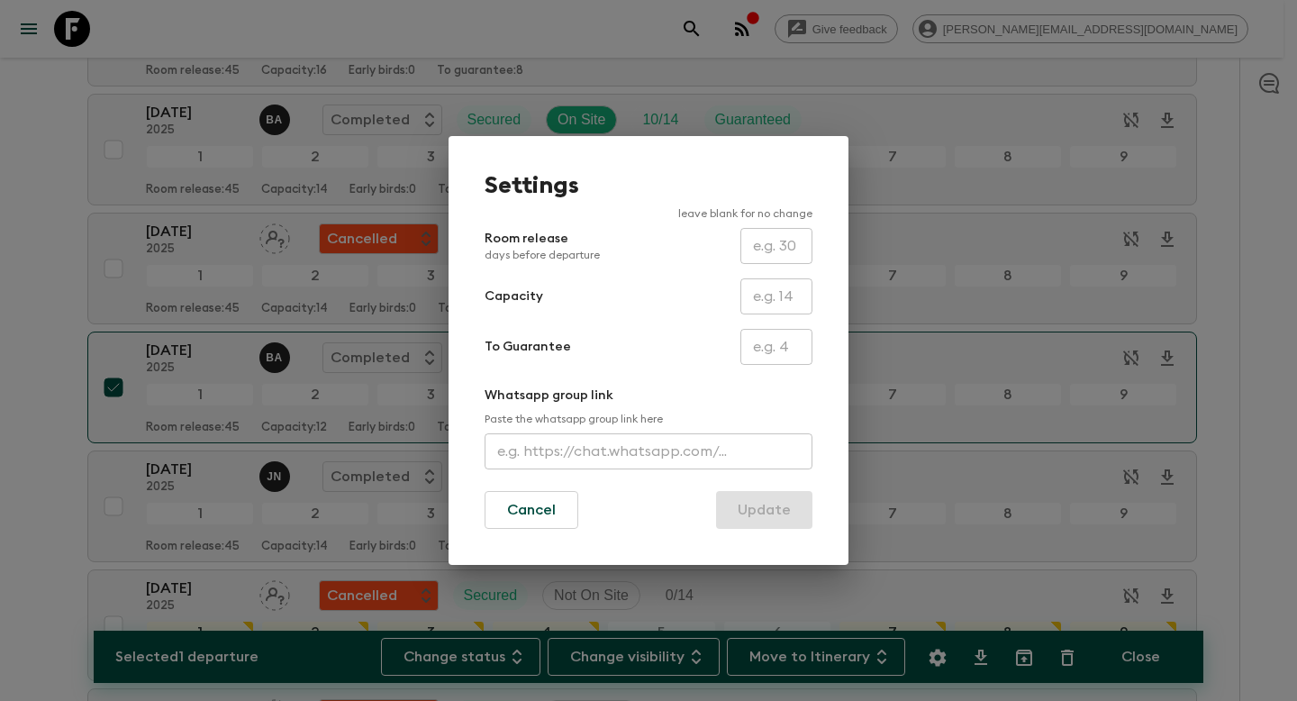
click at [781, 343] on input "text" at bounding box center [776, 347] width 72 height 36
click at [784, 294] on input "text" at bounding box center [776, 296] width 72 height 36
type input "14"
click at [668, 331] on div "To Guarantee ​" at bounding box center [648, 347] width 328 height 36
click at [774, 515] on button "Update" at bounding box center [764, 510] width 96 height 38
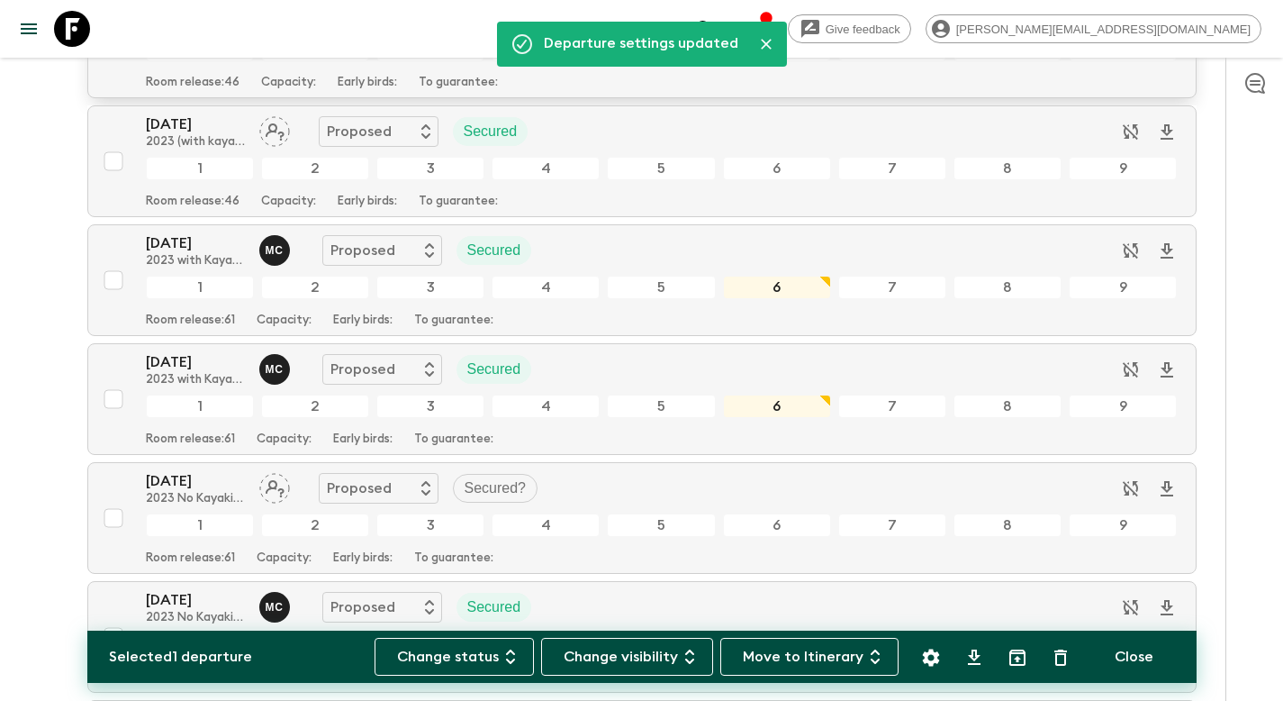
scroll to position [0, 0]
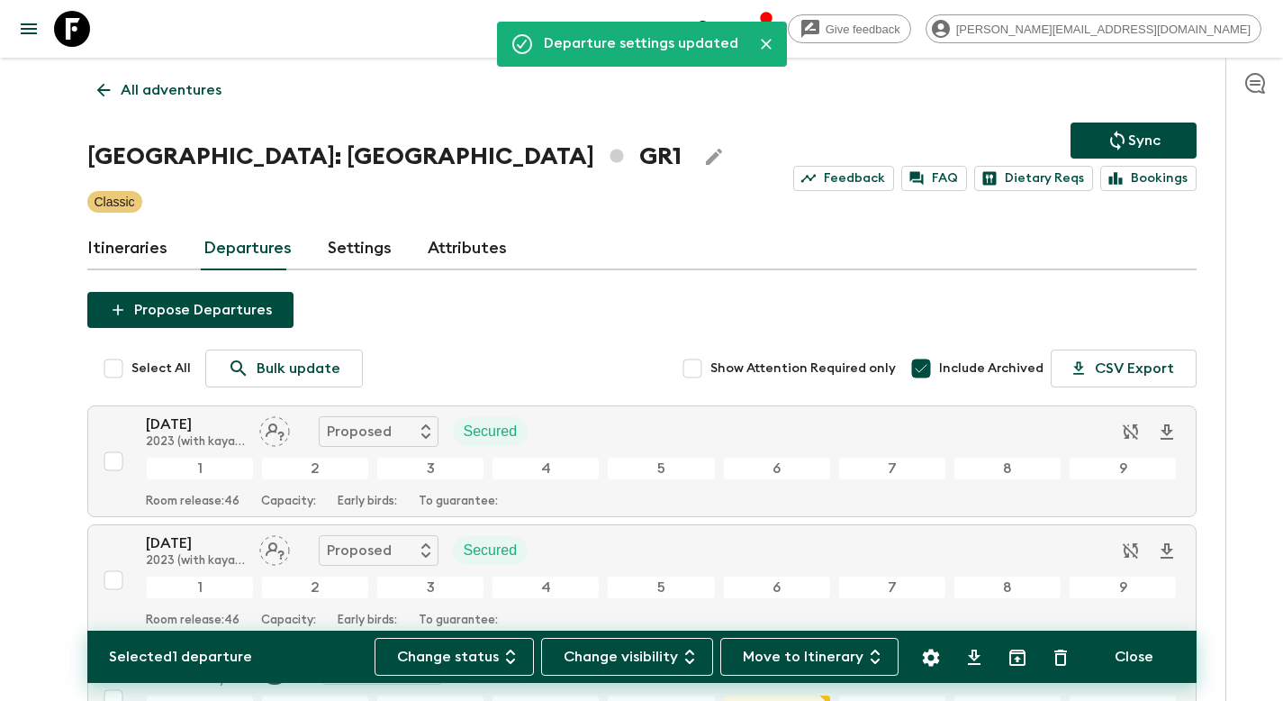
click at [1156, 127] on button "Sync" at bounding box center [1134, 140] width 126 height 36
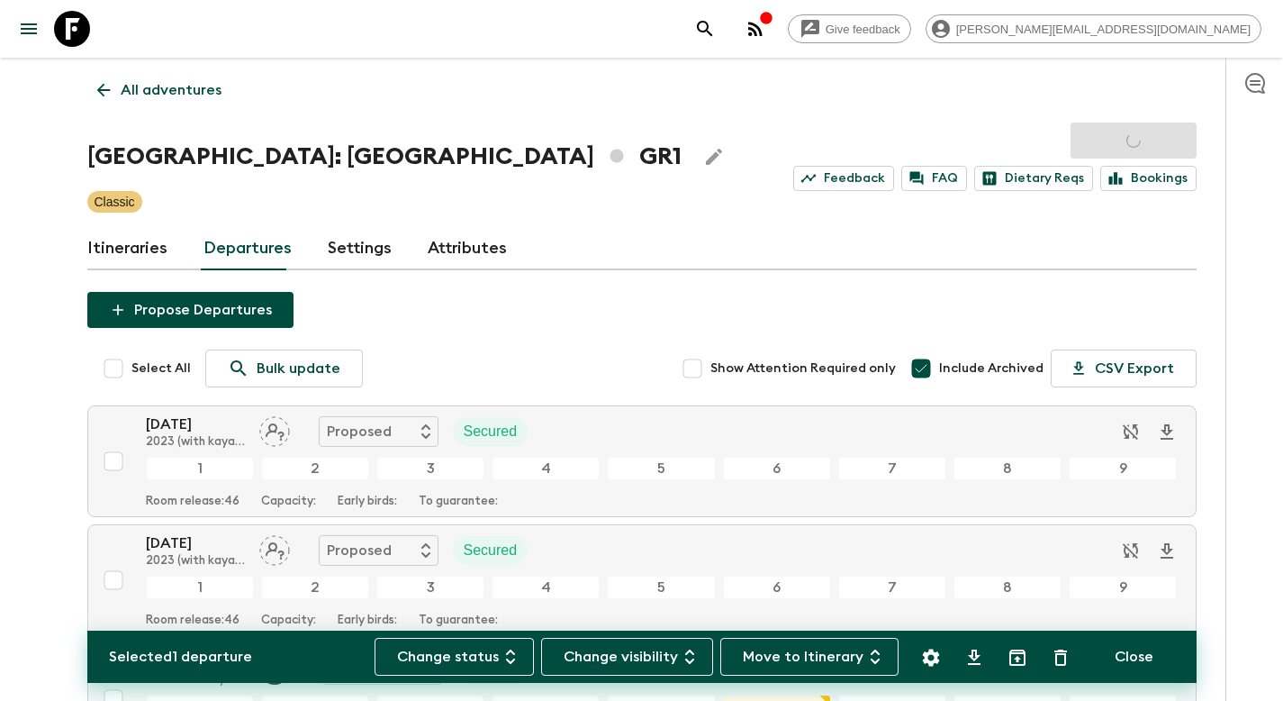
click at [1105, 142] on div "Sync Feedback FAQ Dietary Reqs Bookings" at bounding box center [994, 156] width 403 height 68
click at [171, 96] on p "All adventures" at bounding box center [171, 90] width 101 height 22
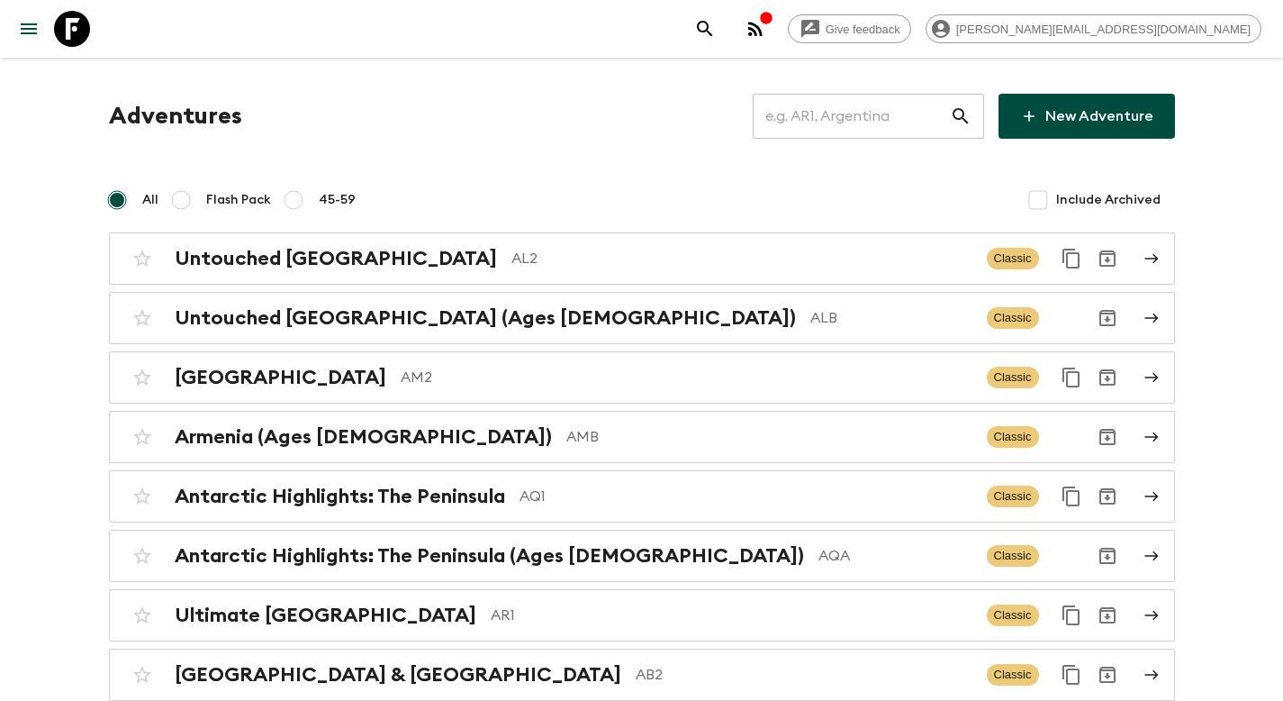
click at [823, 116] on input "text" at bounding box center [851, 116] width 197 height 50
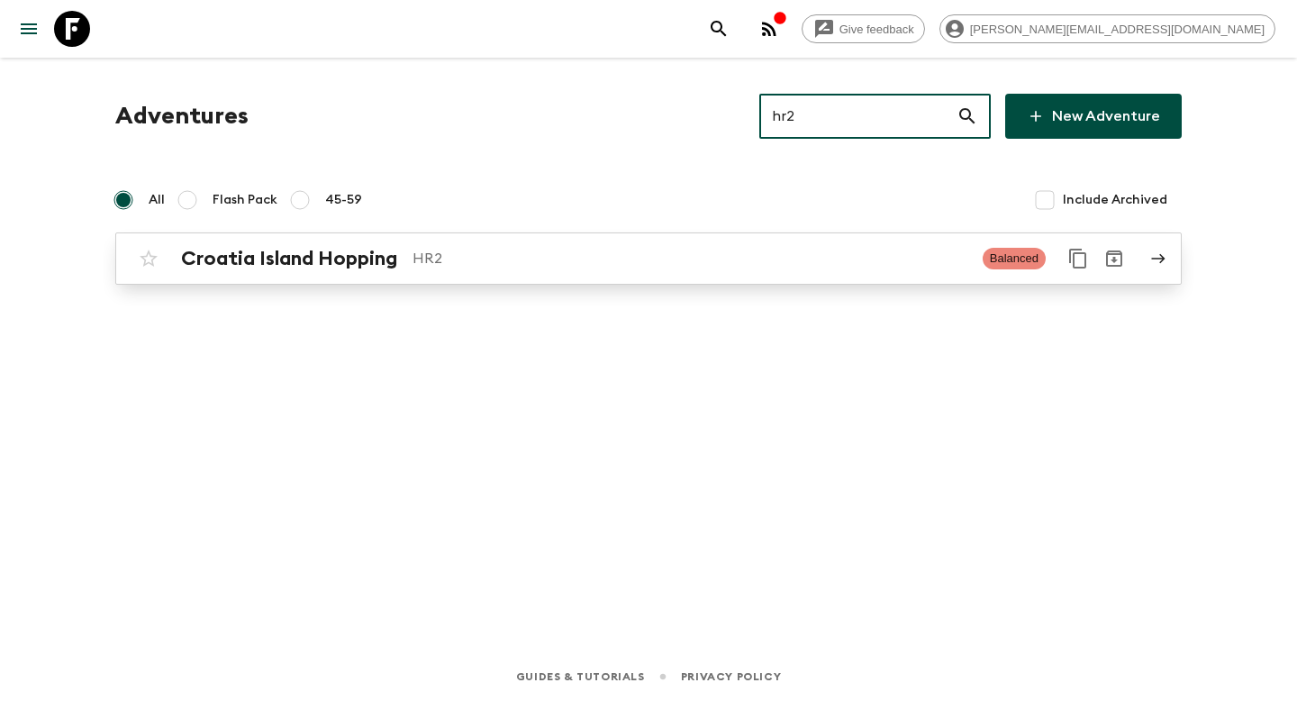
type input "hr2"
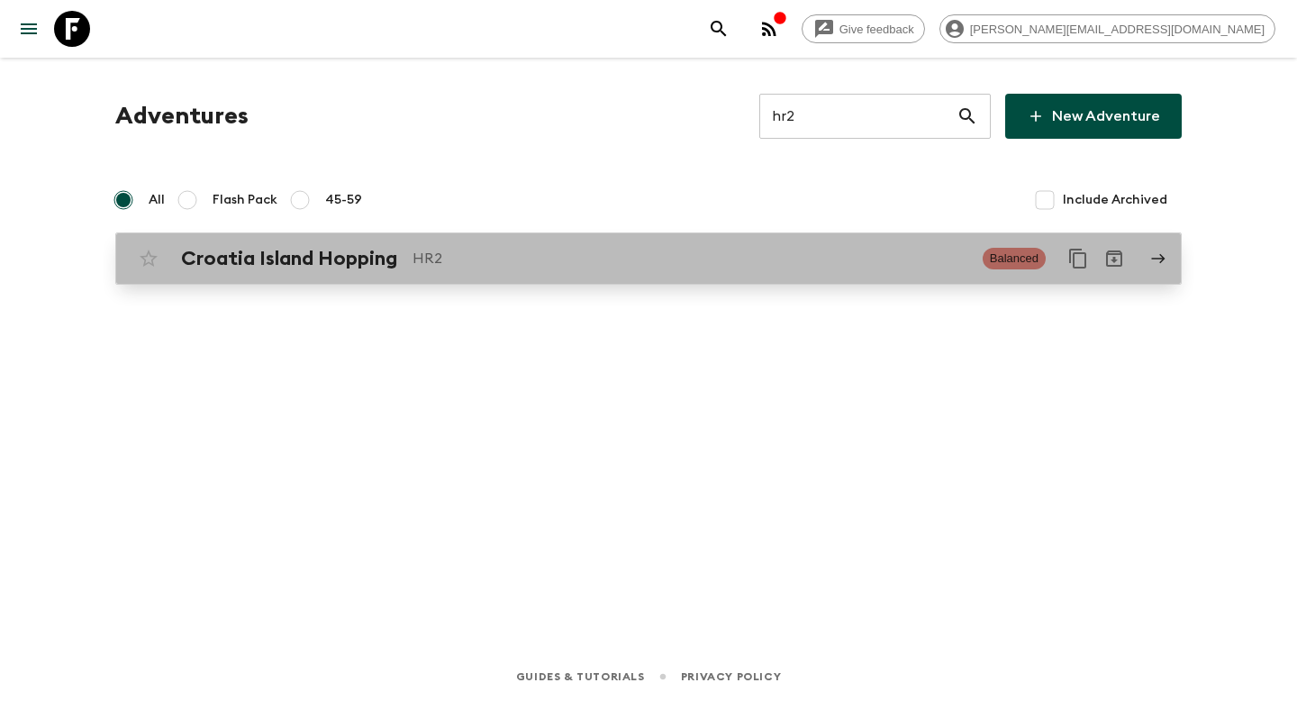
click at [510, 260] on p "HR2" at bounding box center [690, 259] width 556 height 22
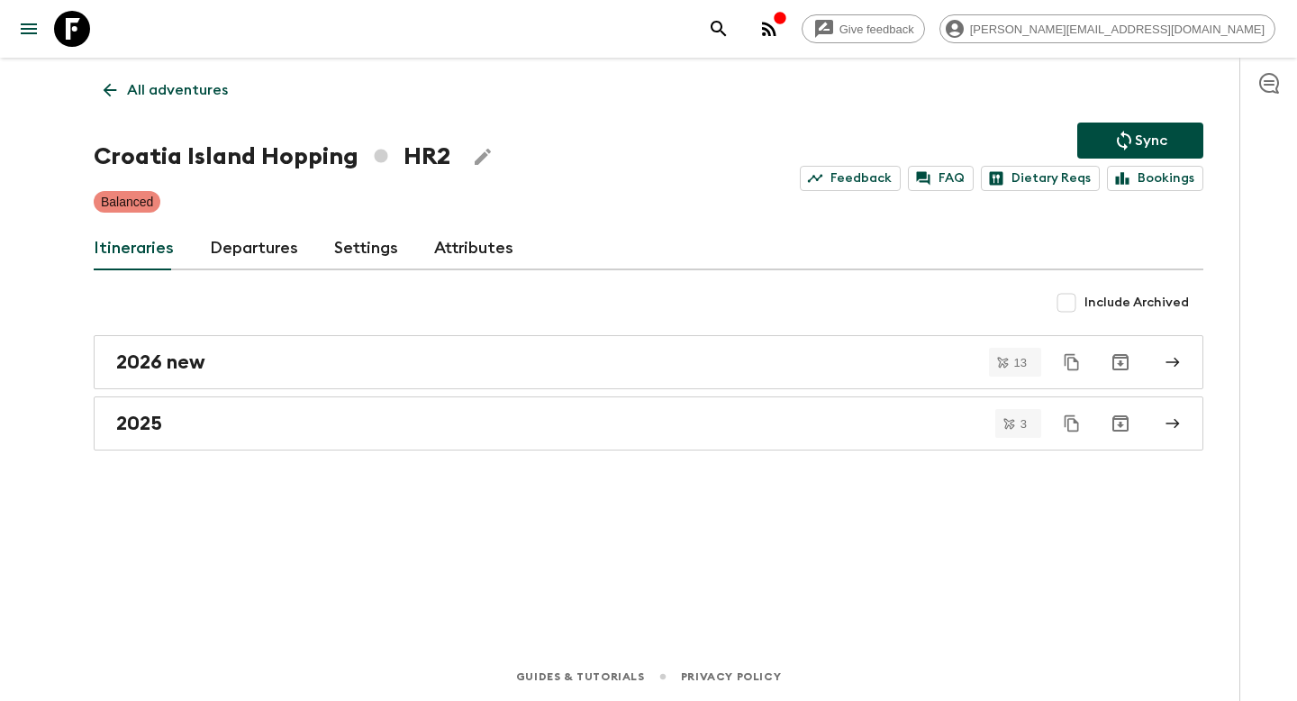
click at [258, 257] on link "Departures" at bounding box center [254, 248] width 88 height 43
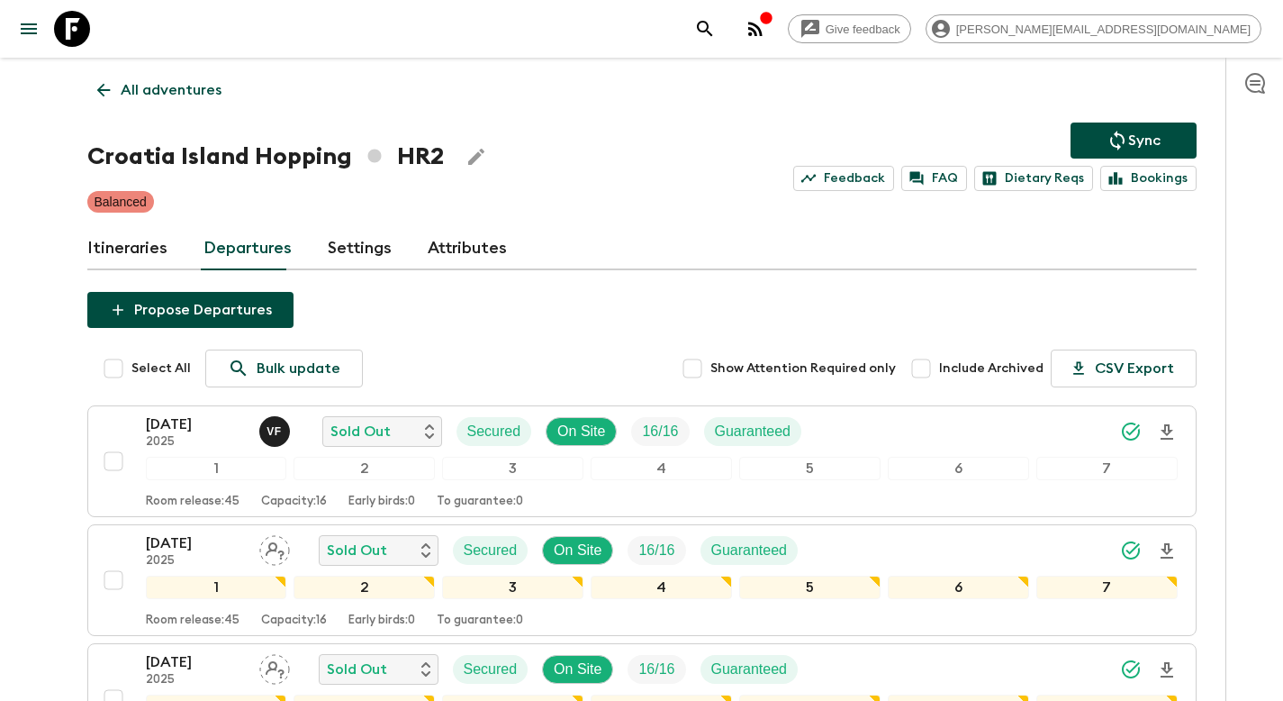
click at [965, 365] on span "Include Archived" at bounding box center [991, 368] width 104 height 18
click at [939, 365] on input "Include Archived" at bounding box center [921, 368] width 36 height 36
checkbox input "true"
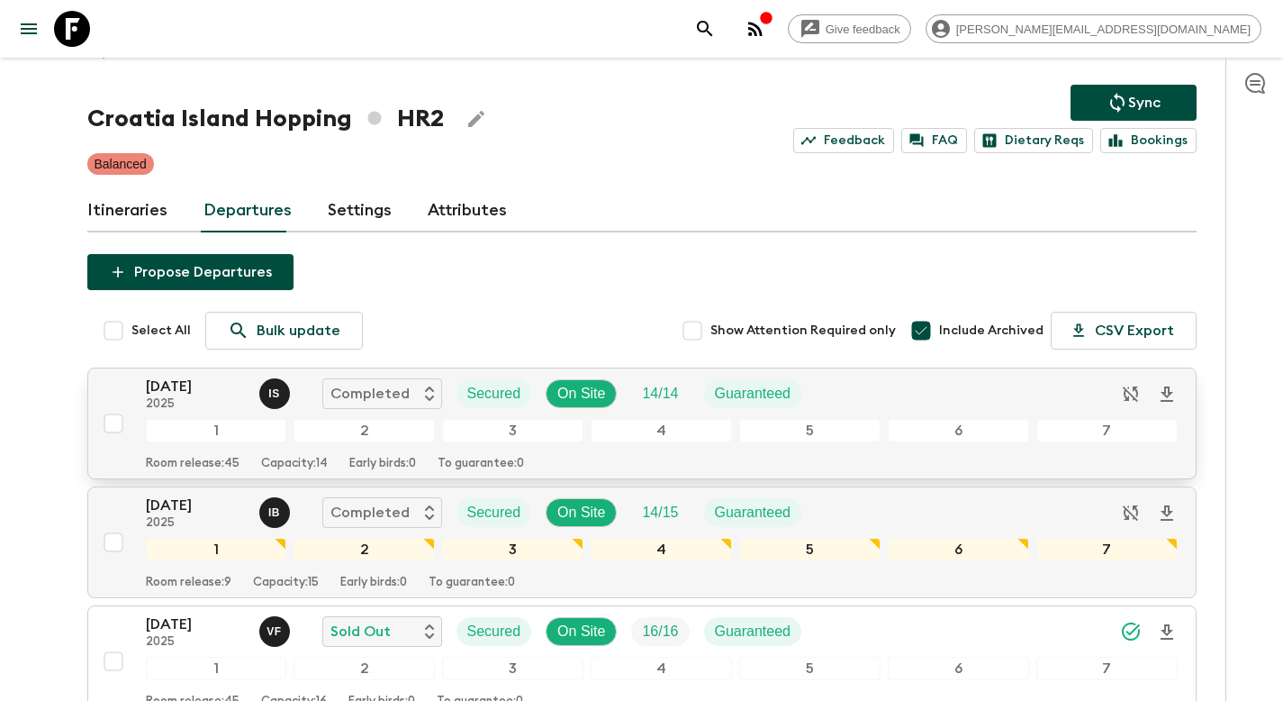
scroll to position [80, 0]
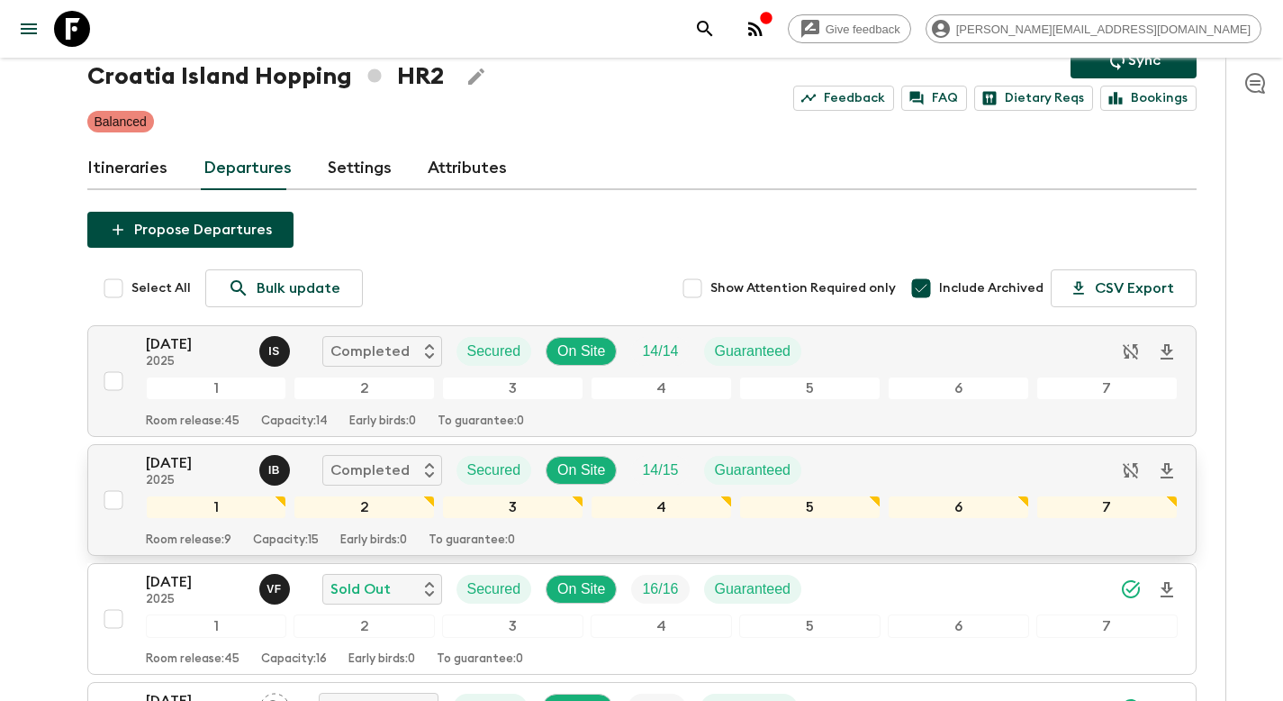
drag, startPoint x: 110, startPoint y: 495, endPoint x: 140, endPoint y: 511, distance: 34.6
click at [111, 496] on input "checkbox" at bounding box center [113, 500] width 36 height 36
checkbox input "true"
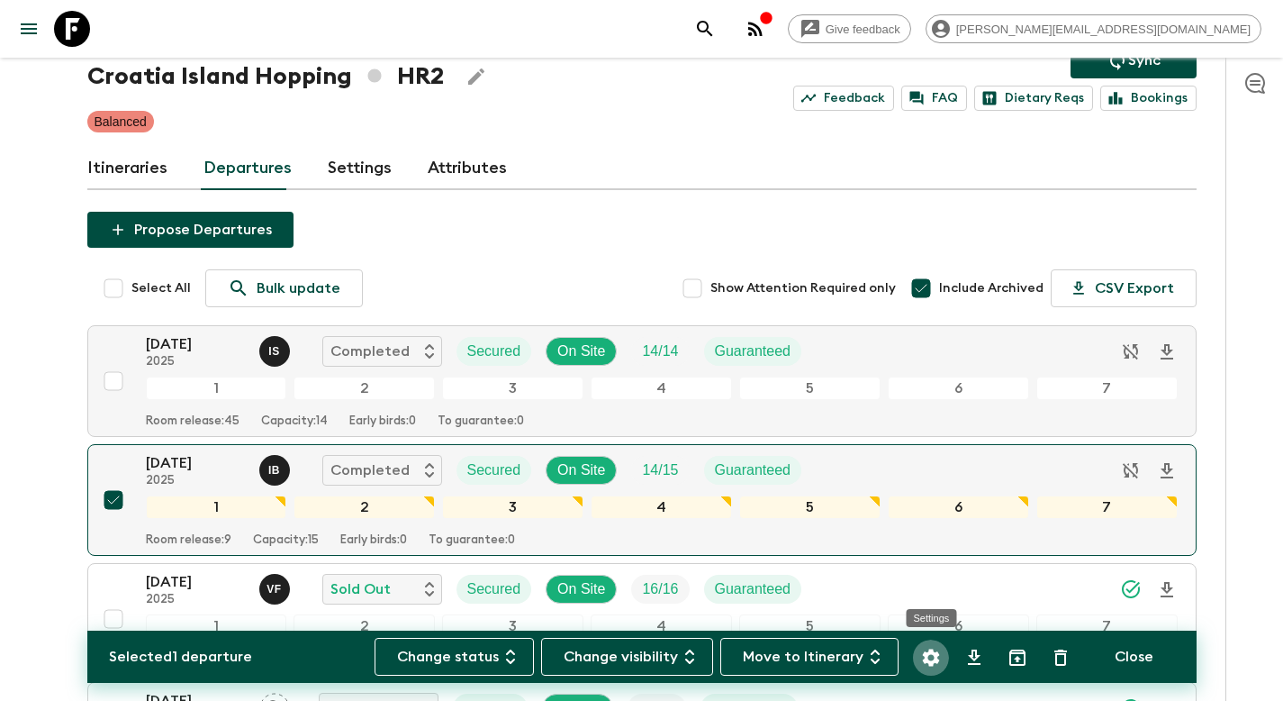
click at [919, 654] on button "Settings" at bounding box center [931, 657] width 36 height 36
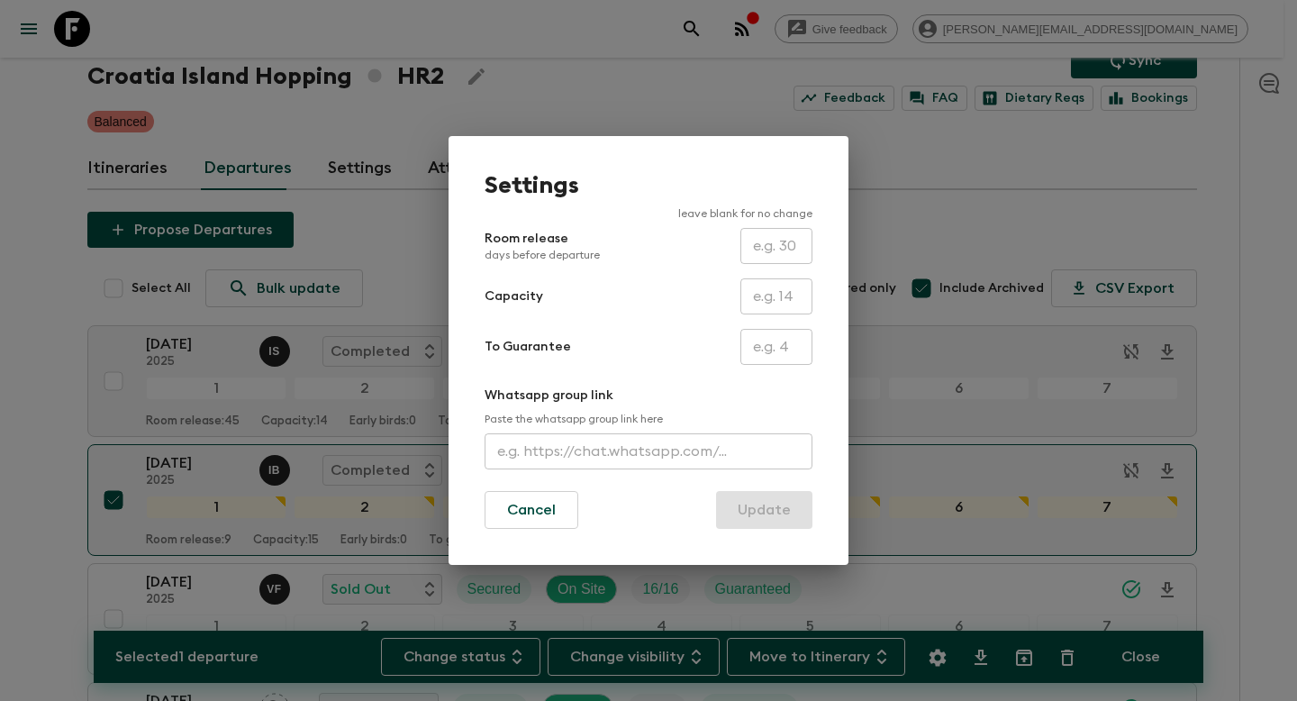
click at [776, 307] on input "text" at bounding box center [776, 296] width 72 height 36
type input "16"
click at [758, 511] on button "Update" at bounding box center [764, 510] width 96 height 38
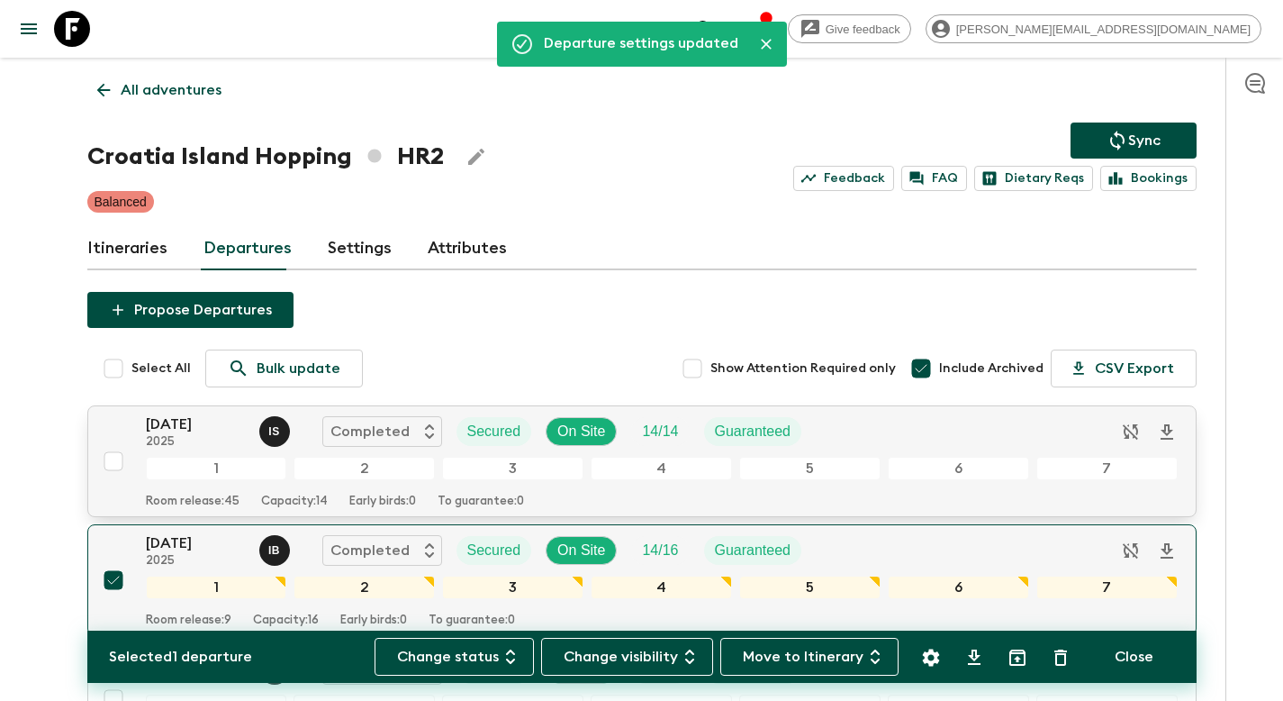
scroll to position [0, 0]
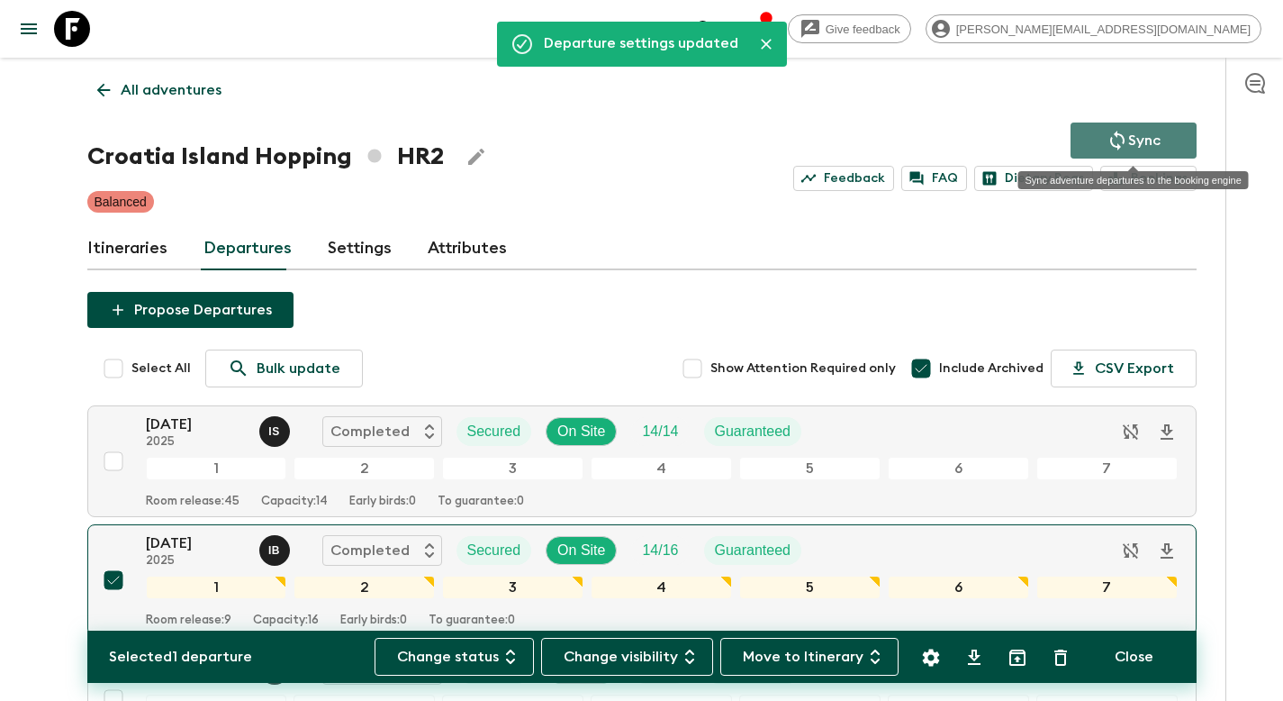
click at [1135, 152] on button "Sync" at bounding box center [1134, 140] width 126 height 36
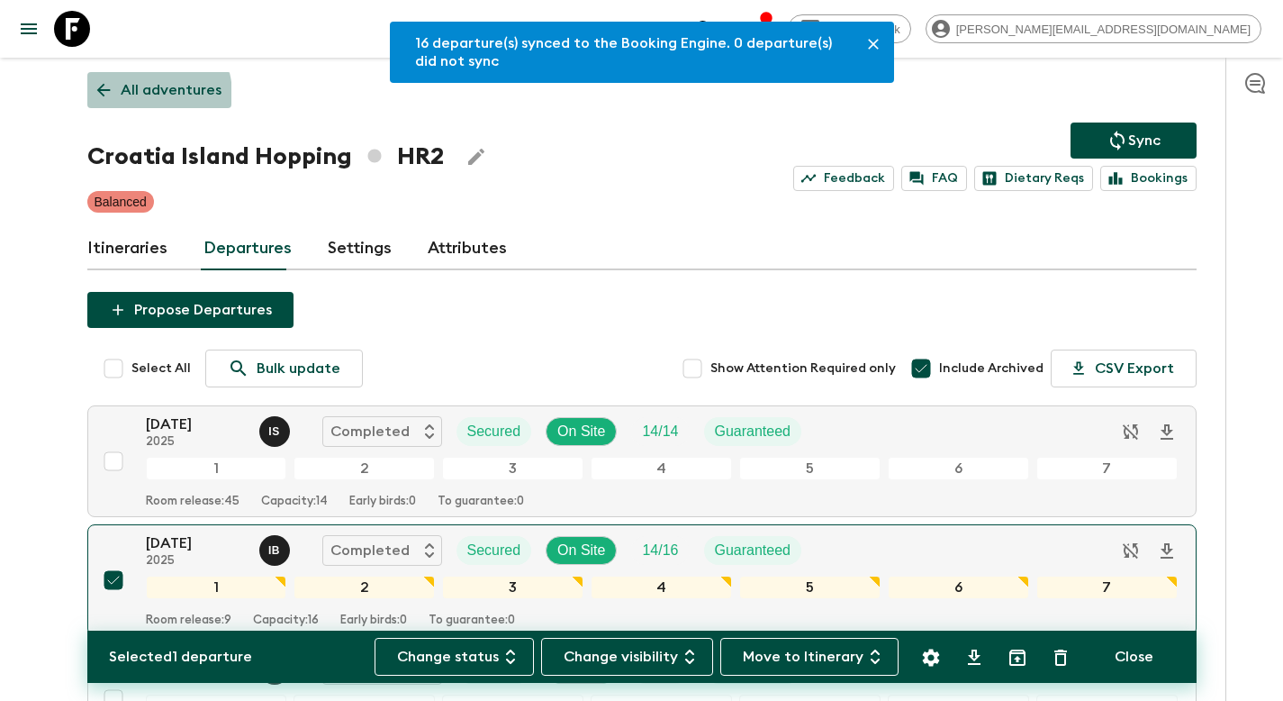
click at [141, 95] on p "All adventures" at bounding box center [171, 90] width 101 height 22
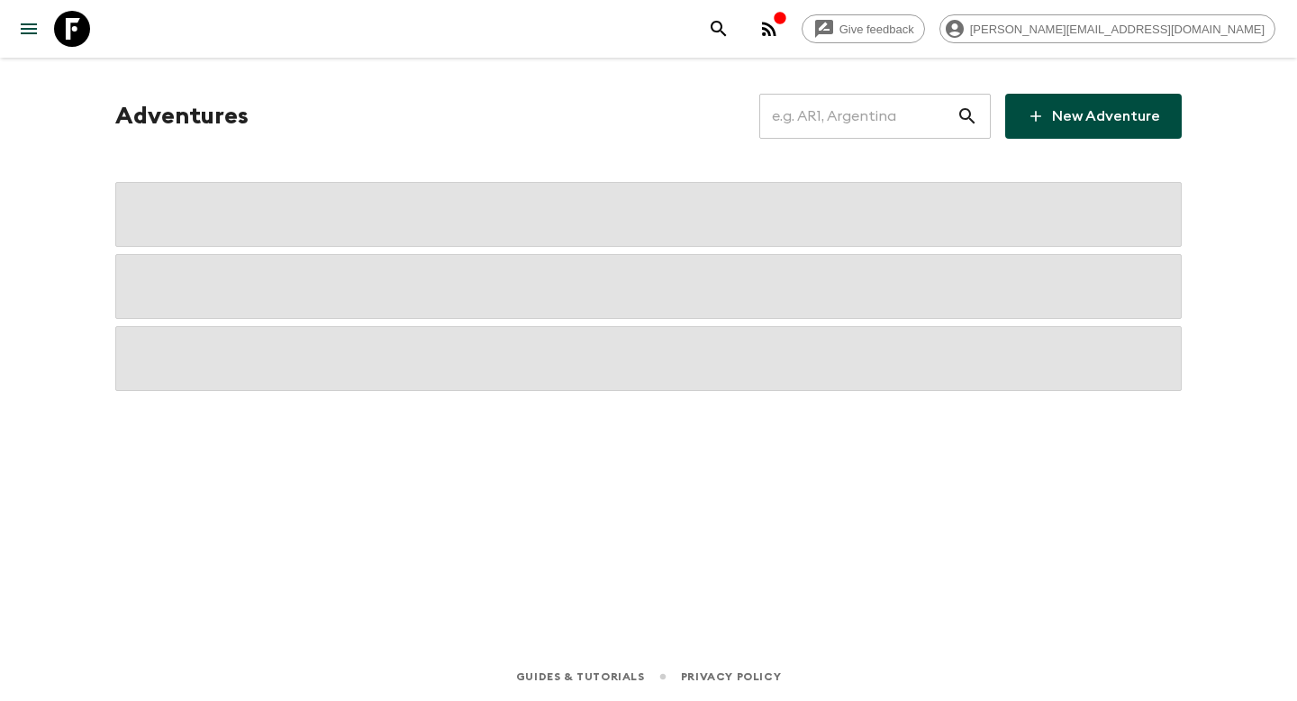
click at [897, 107] on input "text" at bounding box center [857, 116] width 197 height 50
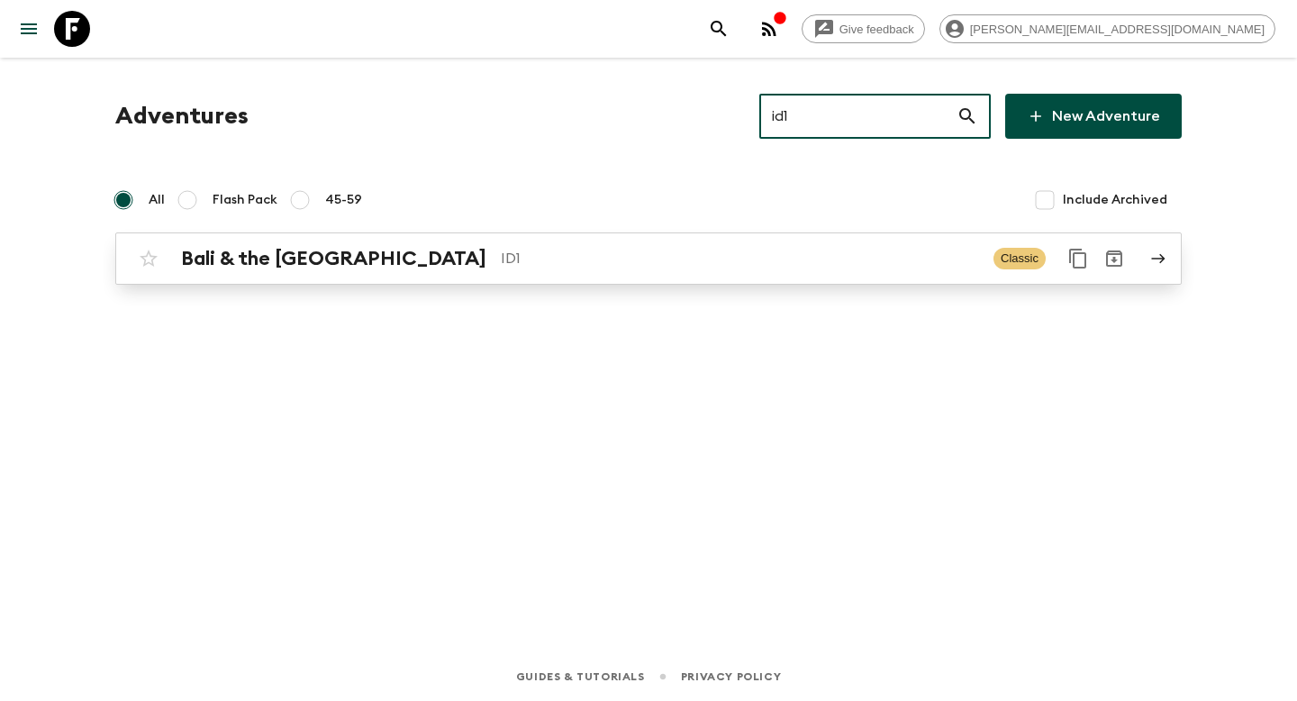
type input "id1"
click at [601, 248] on p "ID1" at bounding box center [740, 259] width 478 height 22
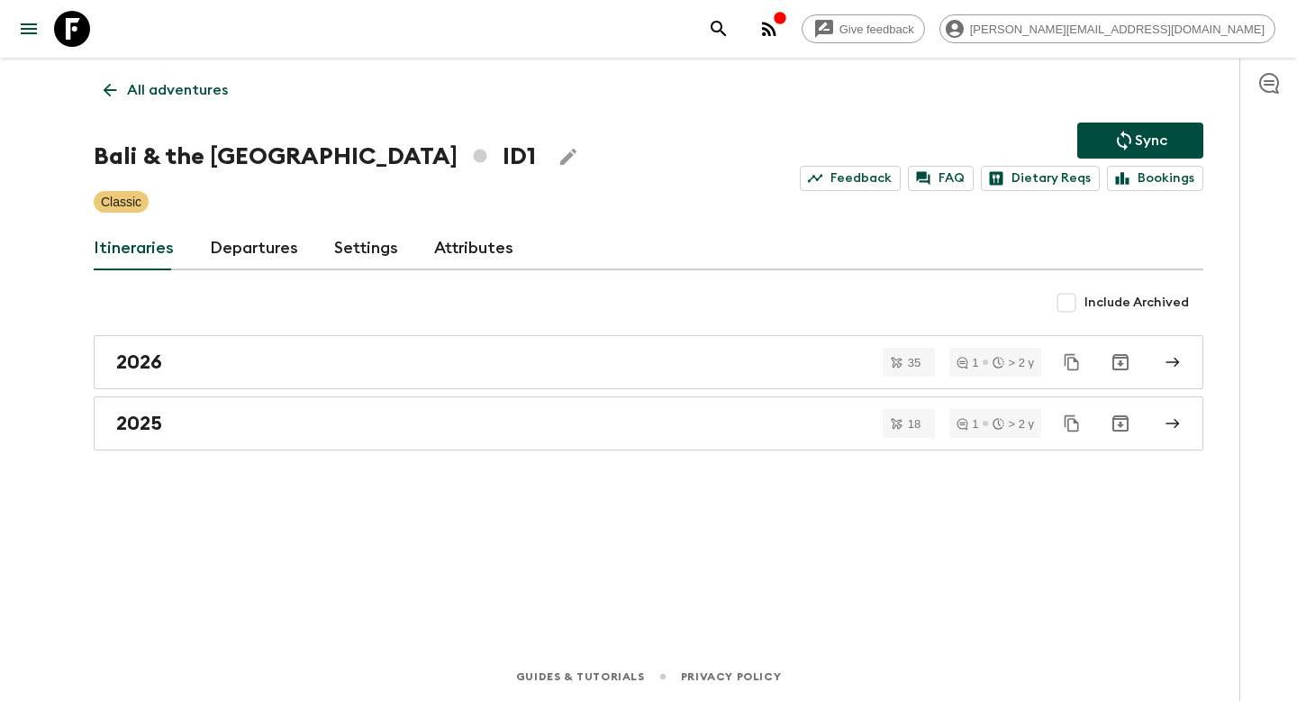
click at [269, 261] on link "Departures" at bounding box center [254, 248] width 88 height 43
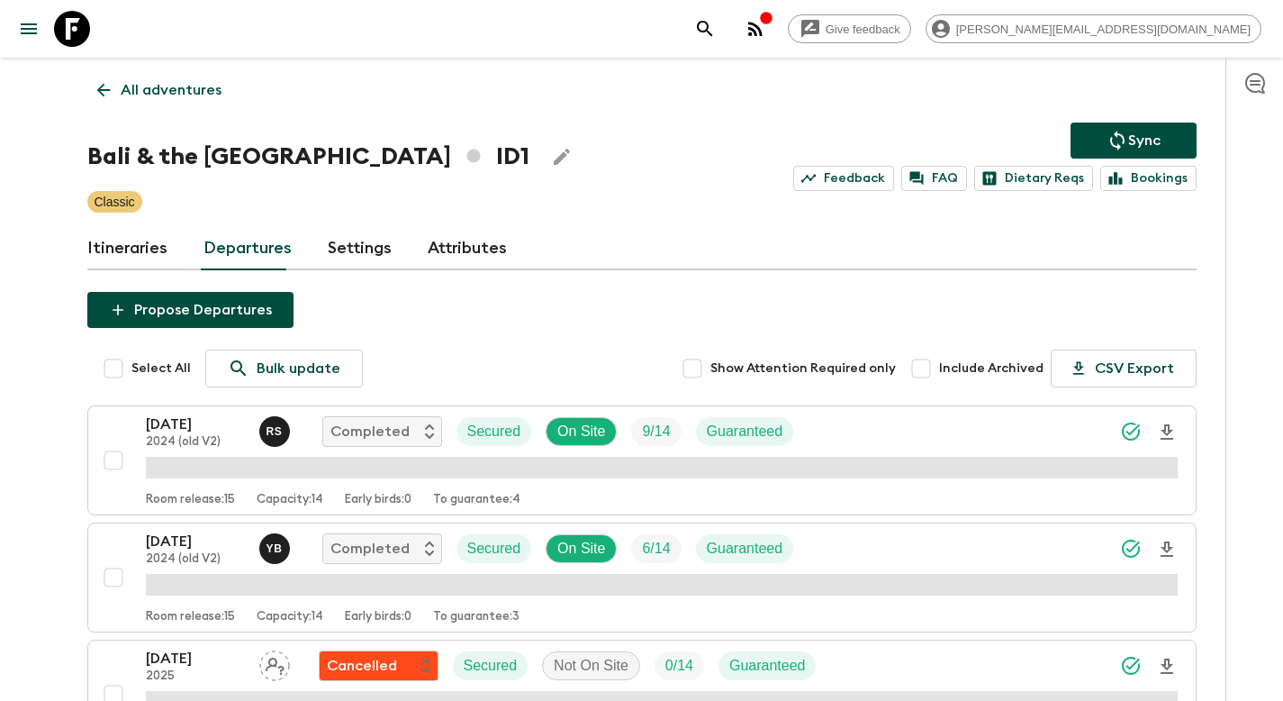
click at [1016, 371] on span "Include Archived" at bounding box center [991, 368] width 104 height 18
click at [939, 371] on input "Include Archived" at bounding box center [921, 368] width 36 height 36
checkbox input "true"
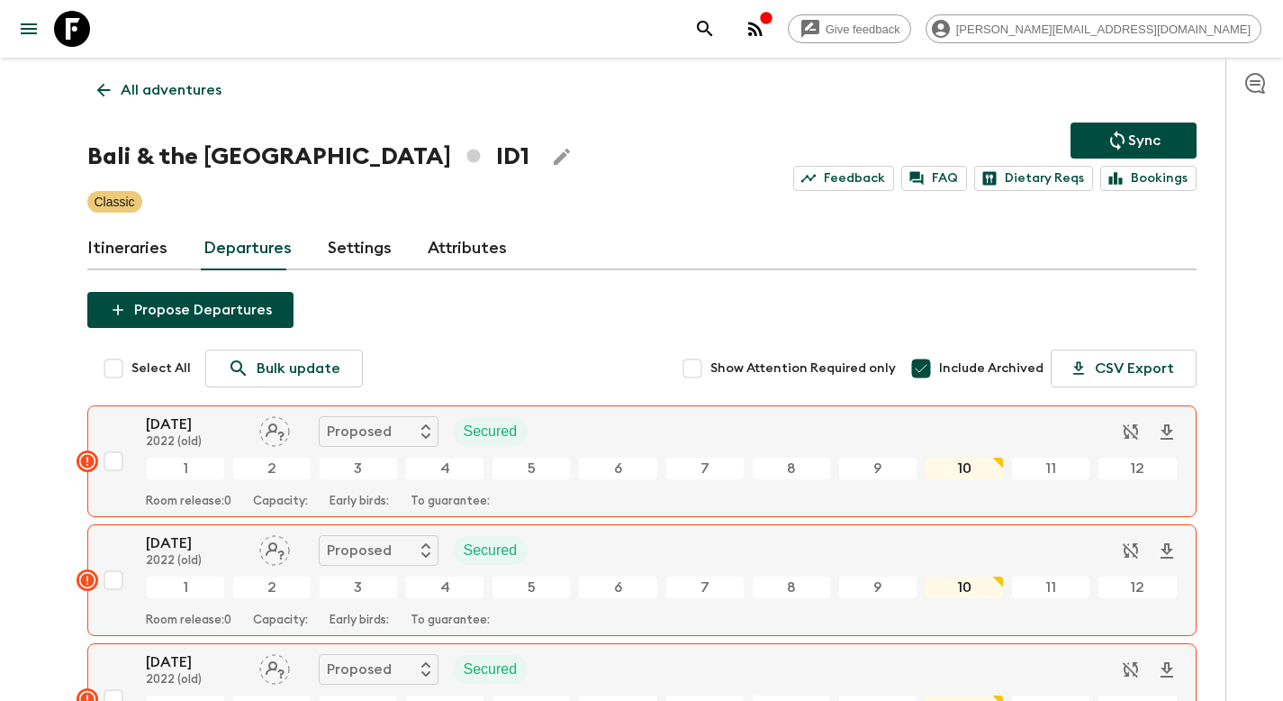
click at [189, 82] on p "All adventures" at bounding box center [171, 90] width 101 height 22
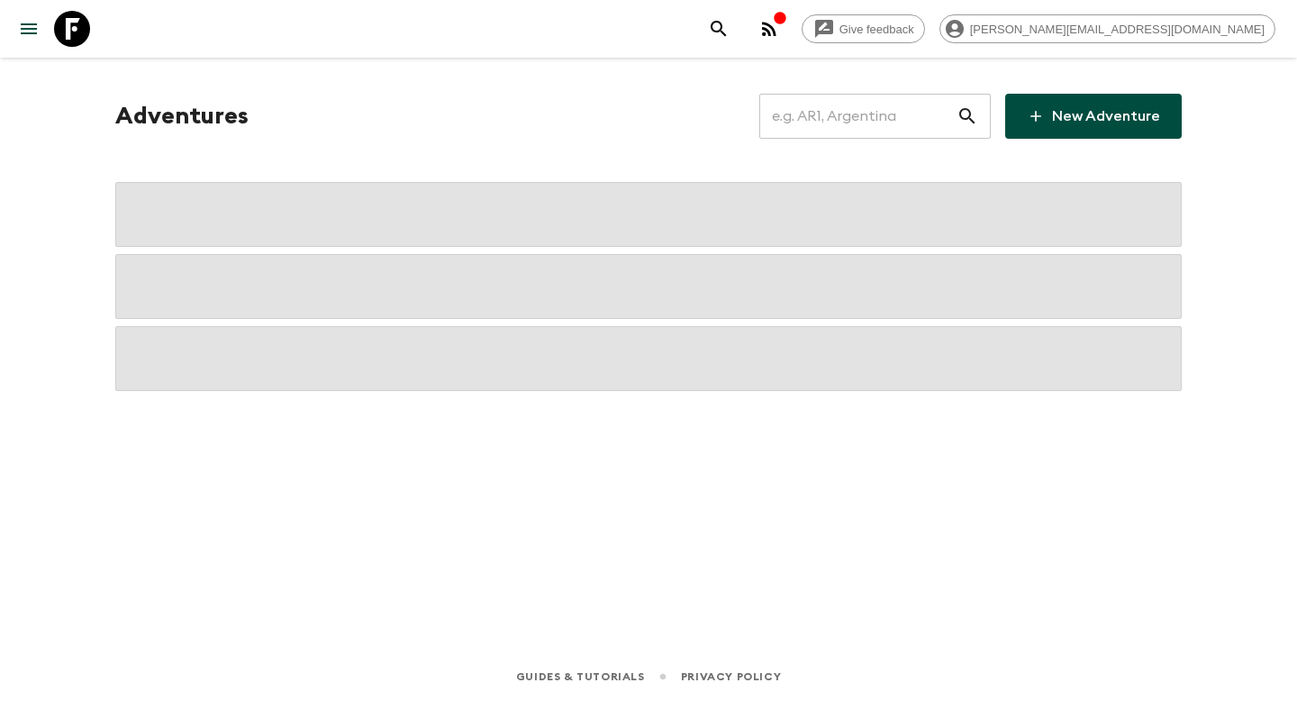
click at [881, 112] on input "text" at bounding box center [857, 116] width 197 height 50
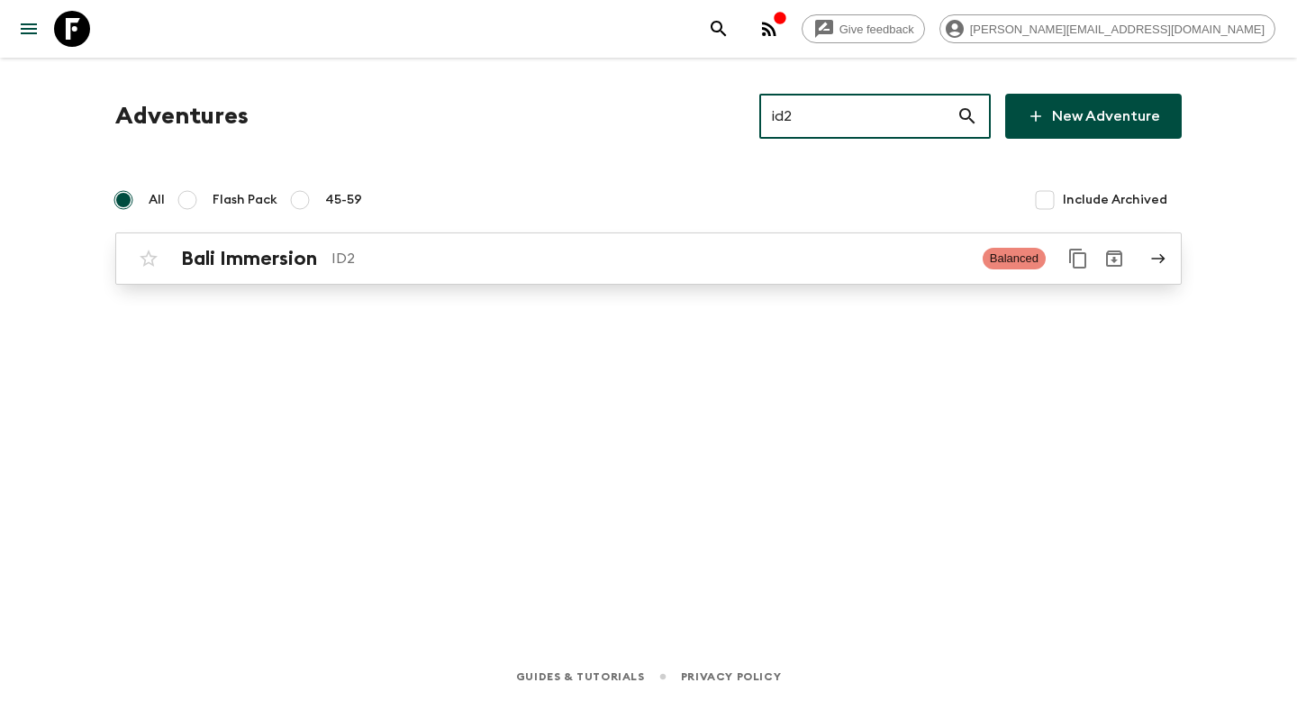
type input "id2"
click at [632, 259] on p "ID2" at bounding box center [649, 259] width 637 height 22
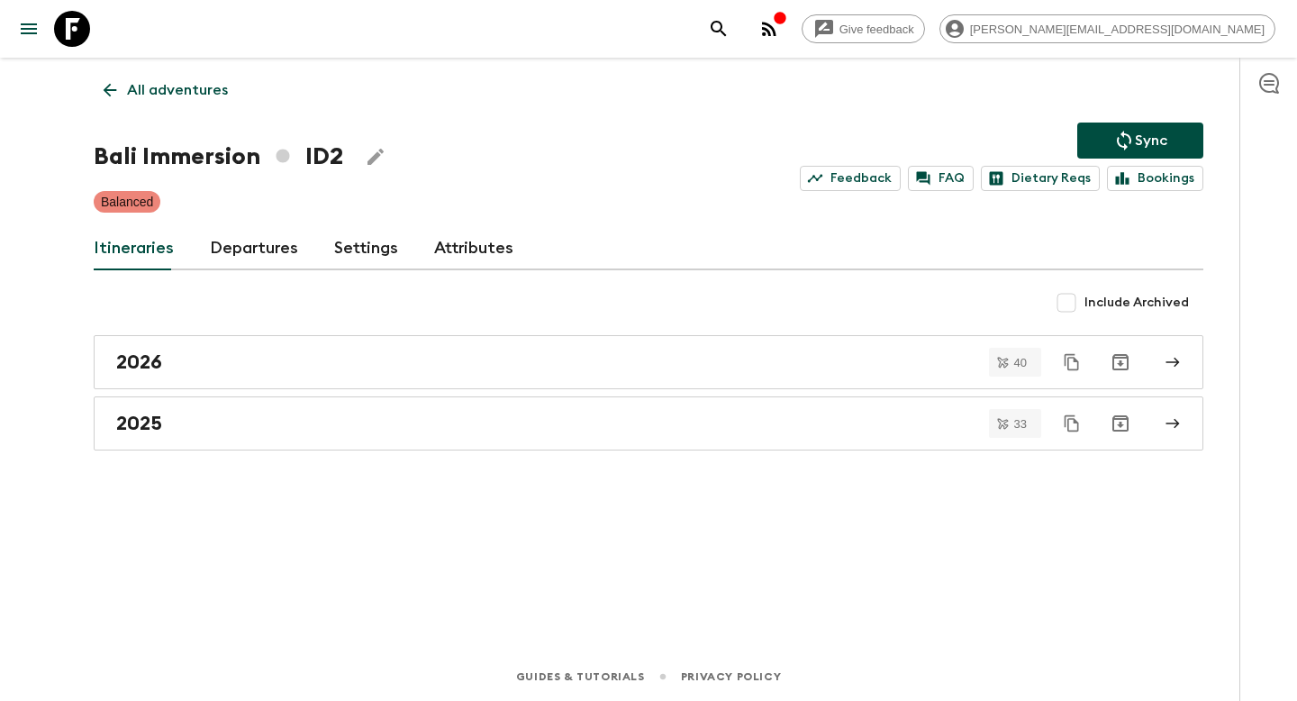
click at [245, 256] on link "Departures" at bounding box center [254, 248] width 88 height 43
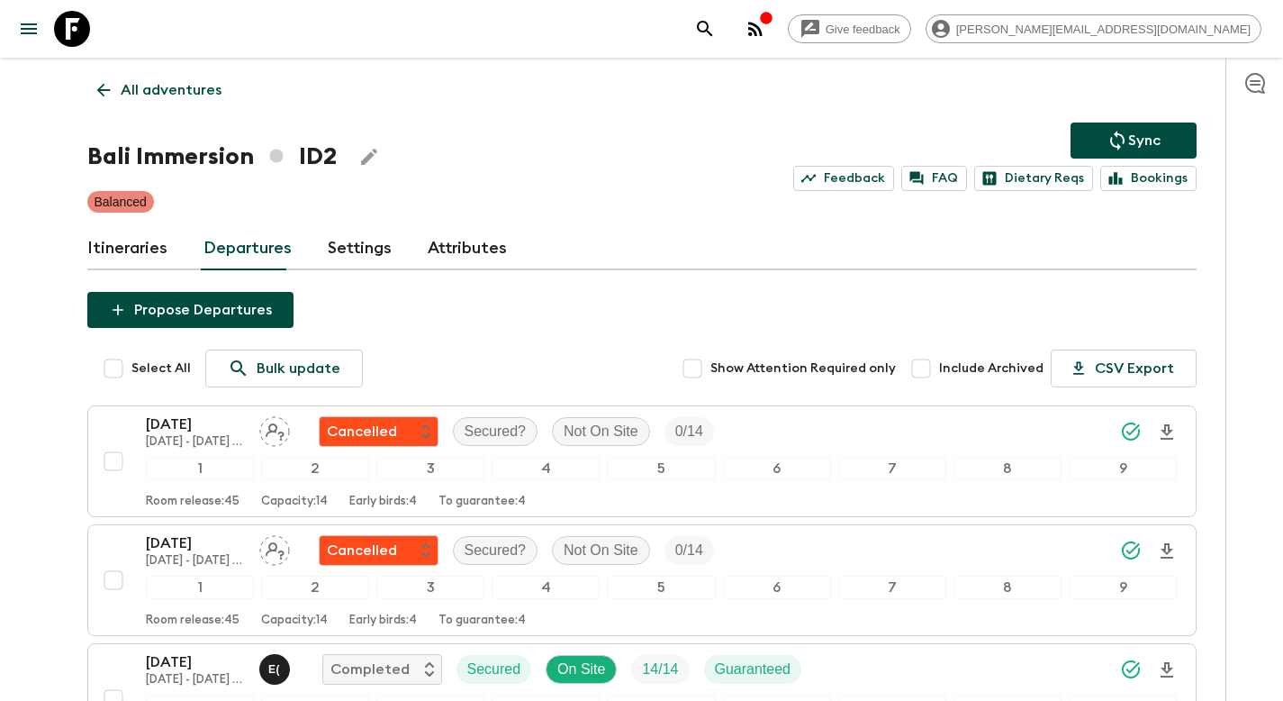
scroll to position [4828, 0]
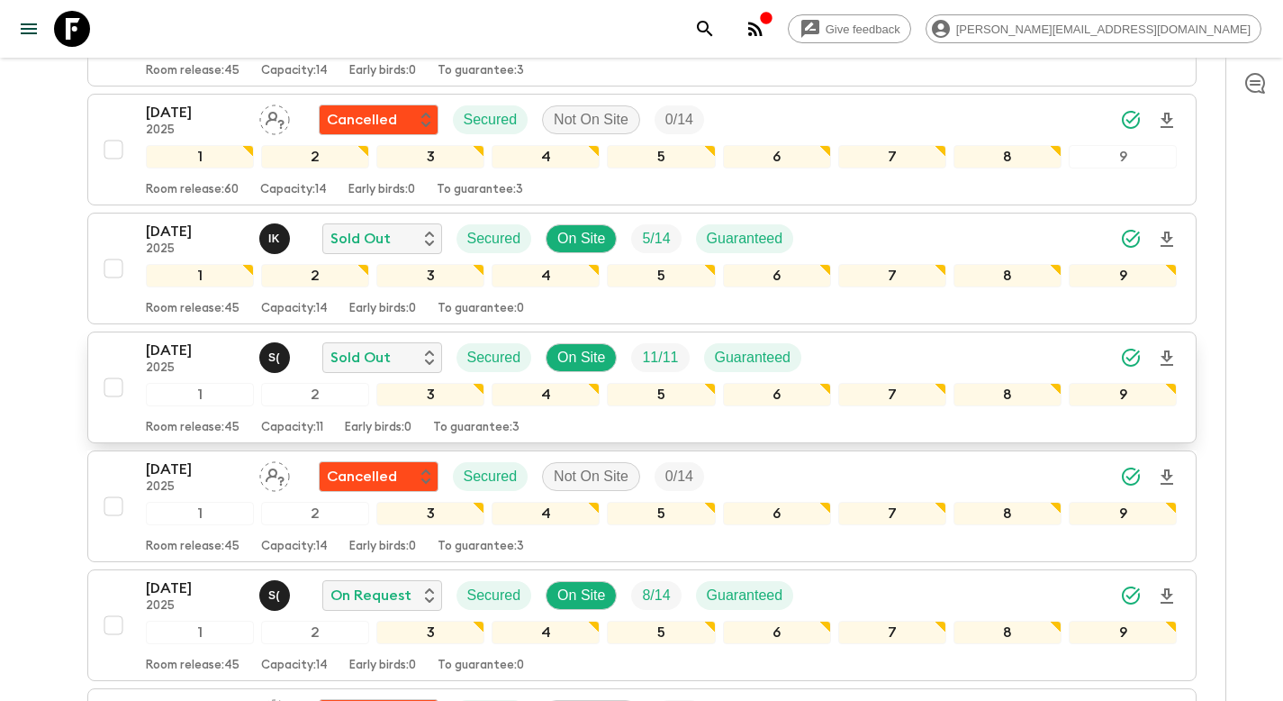
click at [113, 392] on input "checkbox" at bounding box center [113, 387] width 36 height 36
checkbox input "true"
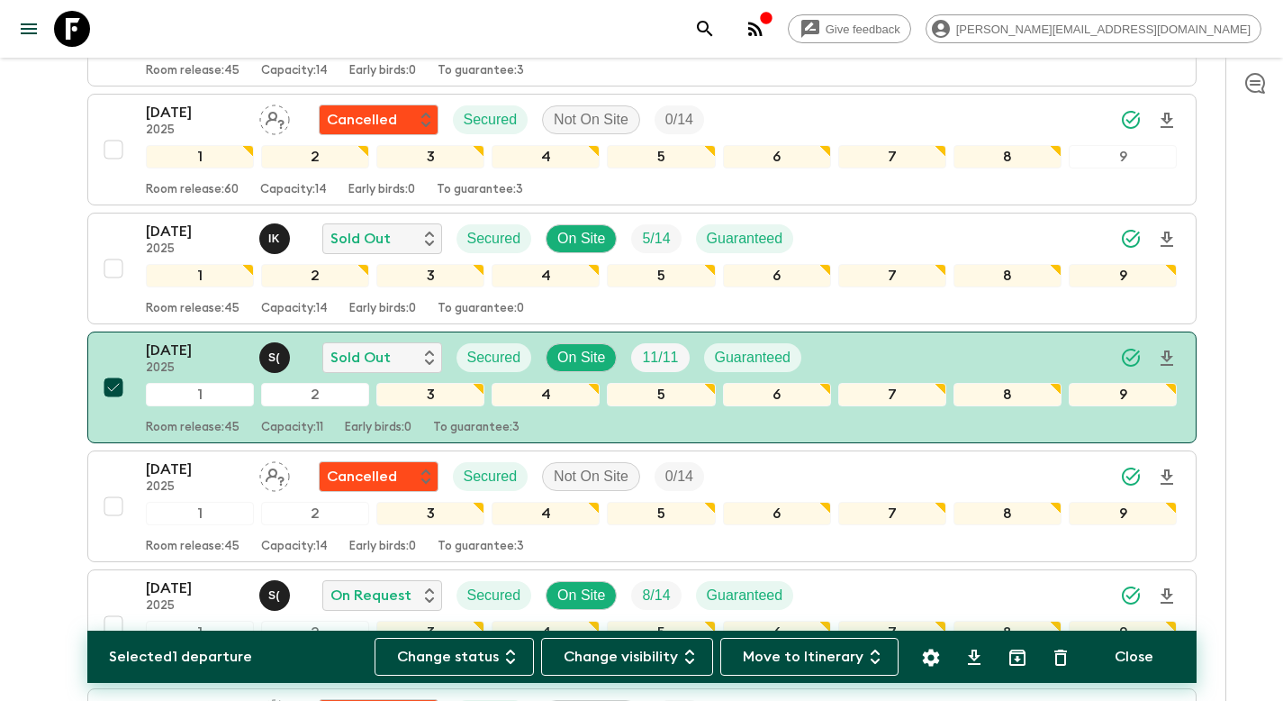
click at [927, 654] on icon "Settings" at bounding box center [930, 656] width 17 height 17
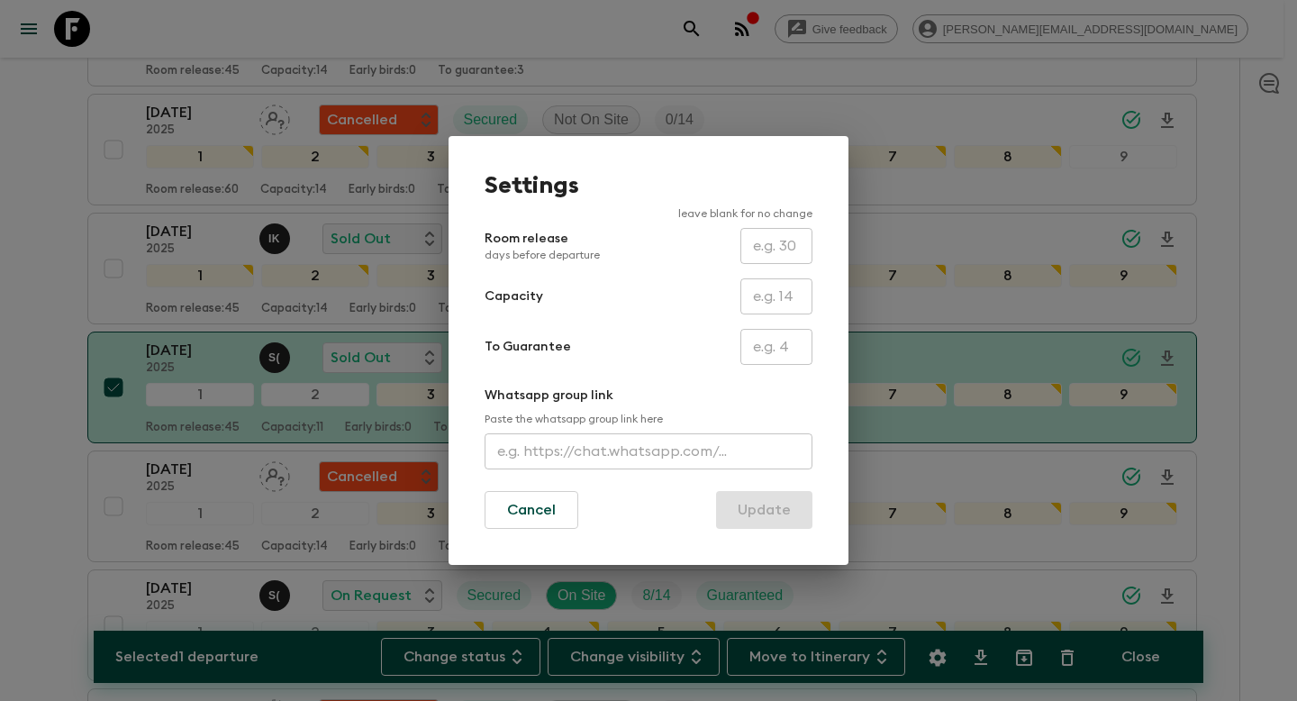
click at [792, 301] on input "text" at bounding box center [776, 296] width 72 height 36
type input "14"
click at [768, 508] on button "Update" at bounding box center [764, 510] width 96 height 38
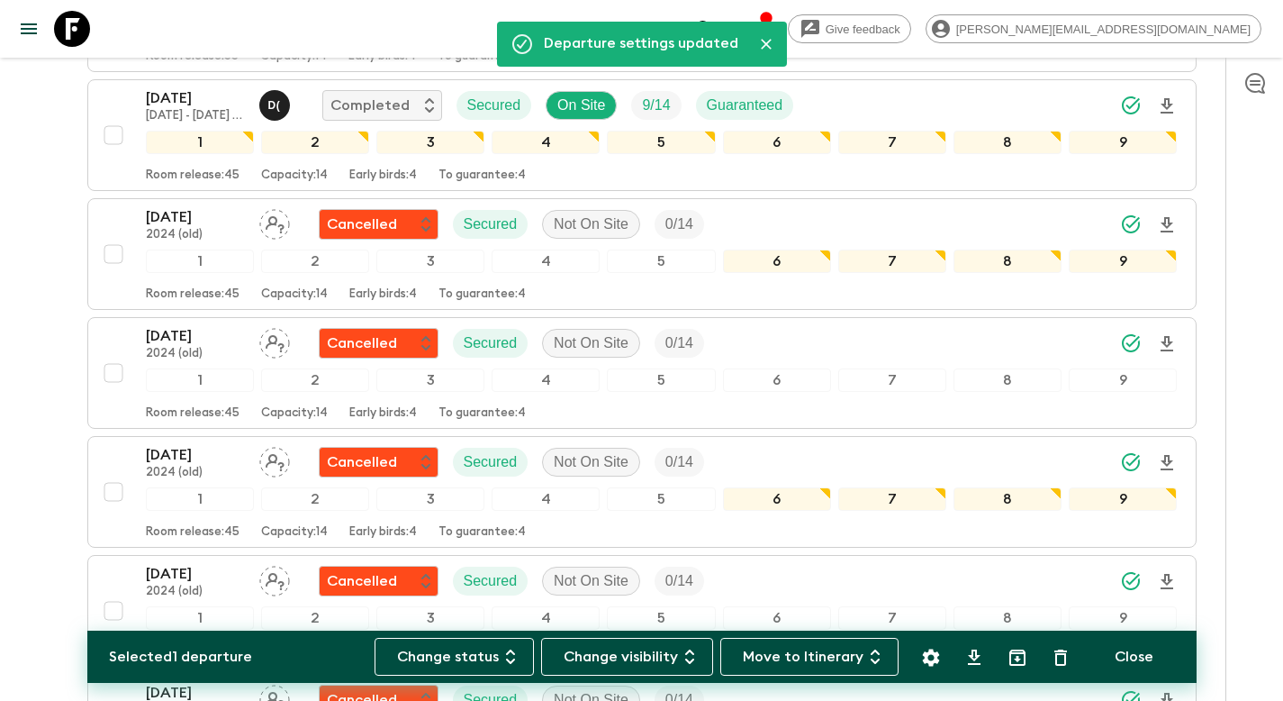
scroll to position [0, 0]
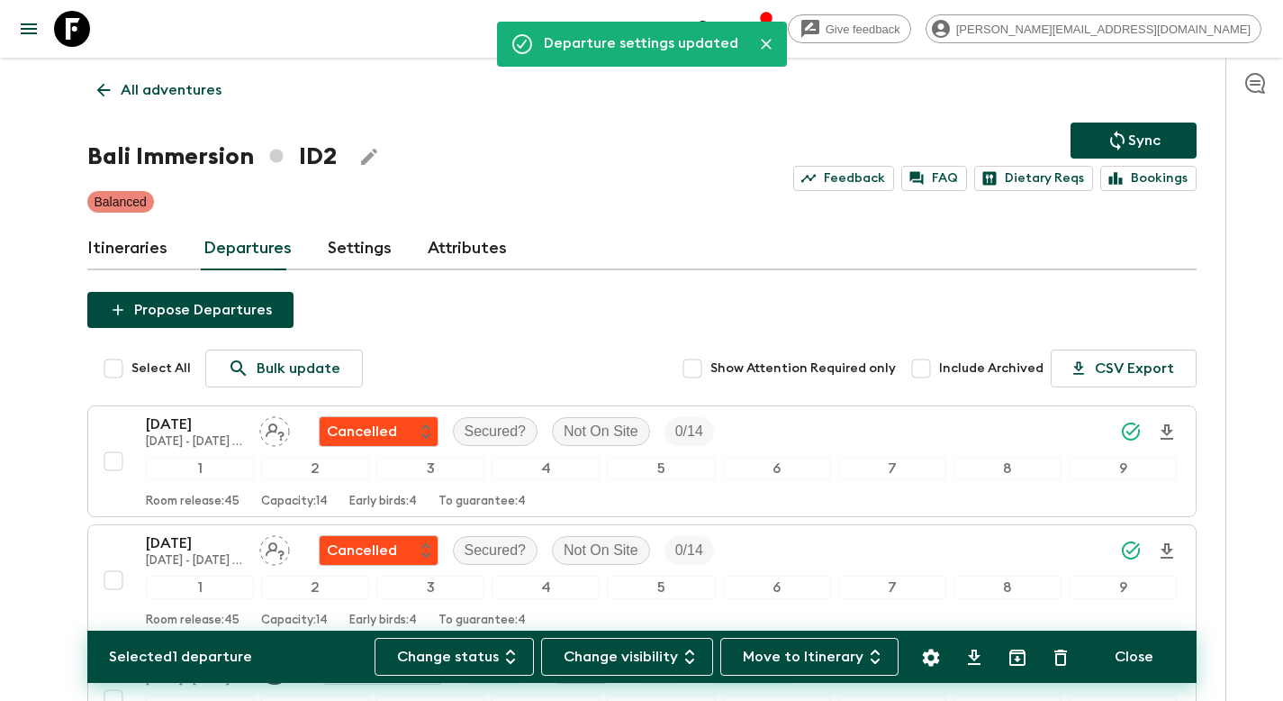
click at [1104, 142] on button "Sync" at bounding box center [1134, 140] width 126 height 36
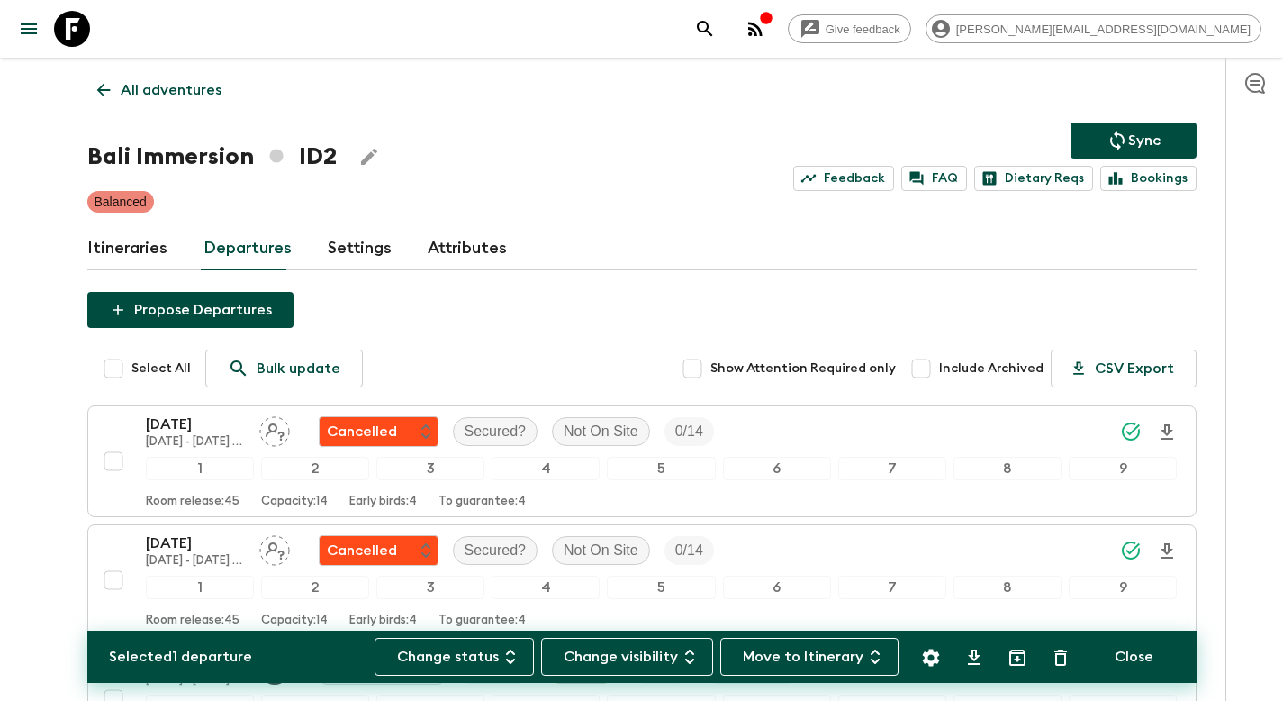
click at [957, 370] on span "Include Archived" at bounding box center [991, 368] width 104 height 18
click at [939, 370] on input "Include Archived" at bounding box center [921, 368] width 36 height 36
click at [929, 370] on input "Include Archived" at bounding box center [921, 368] width 36 height 36
click at [920, 366] on input "Include Archived" at bounding box center [921, 368] width 36 height 36
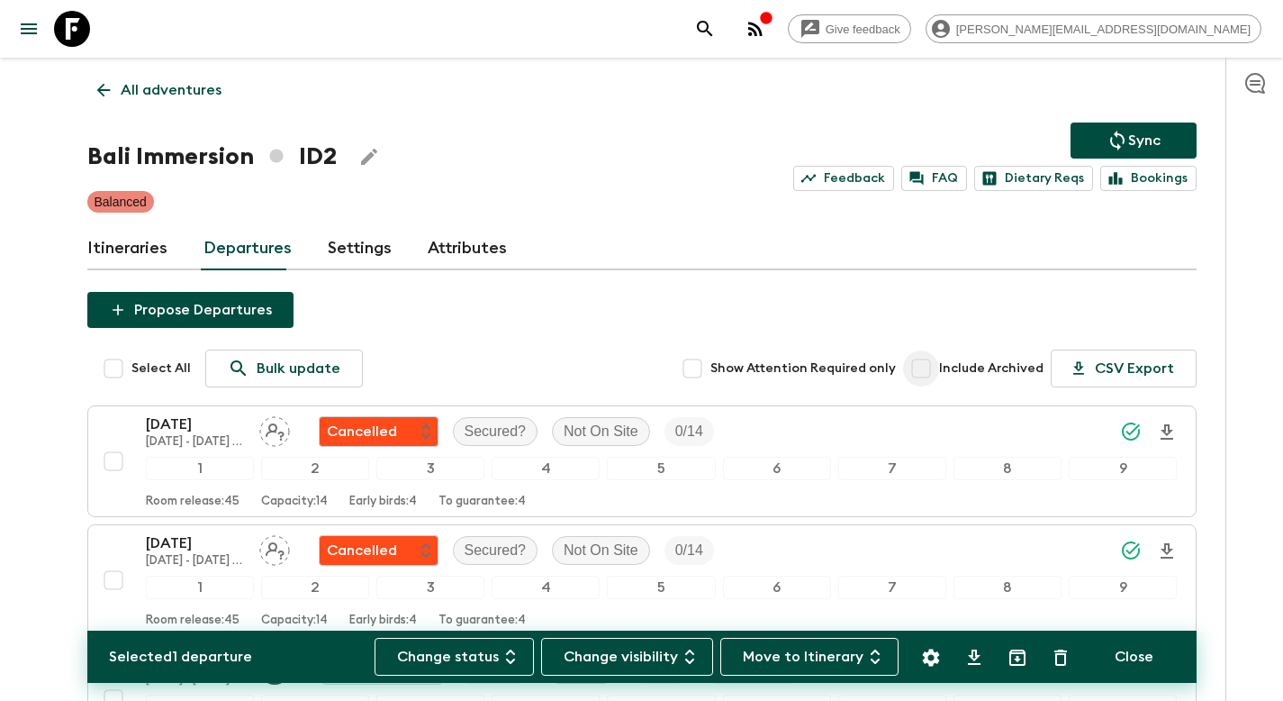
checkbox input "true"
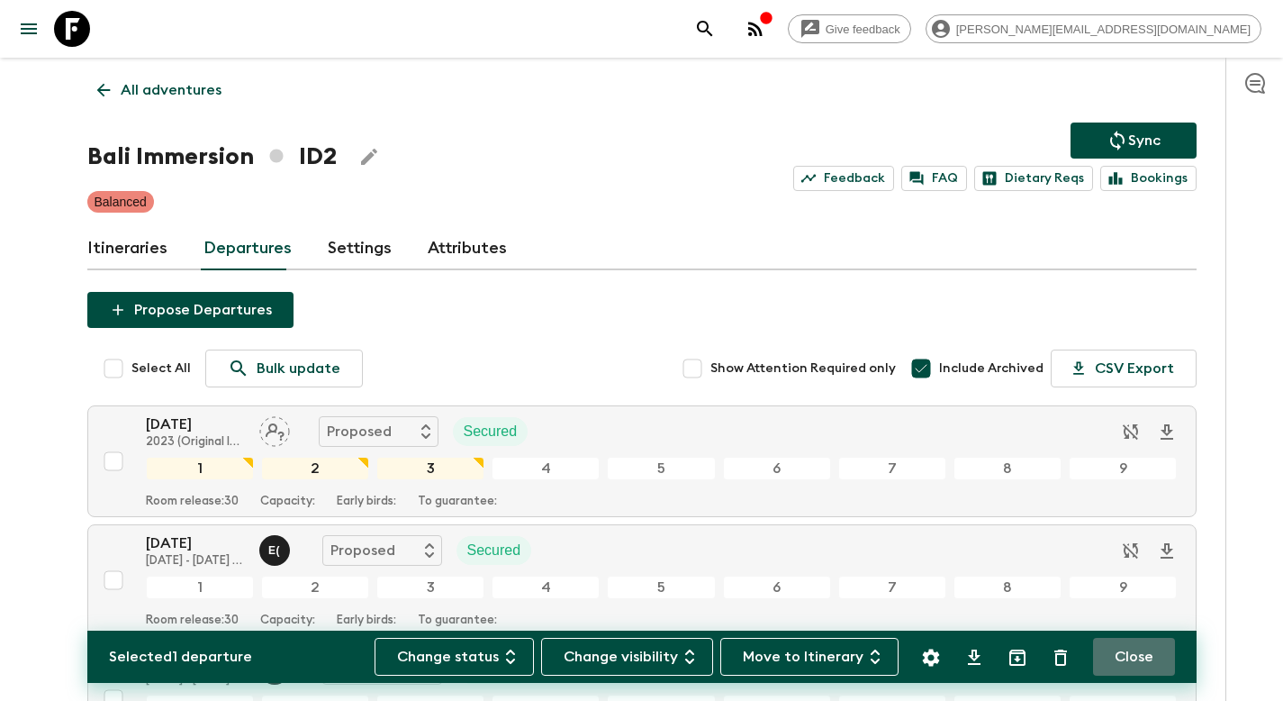
click at [1140, 655] on button "Close" at bounding box center [1134, 657] width 82 height 38
checkbox input "false"
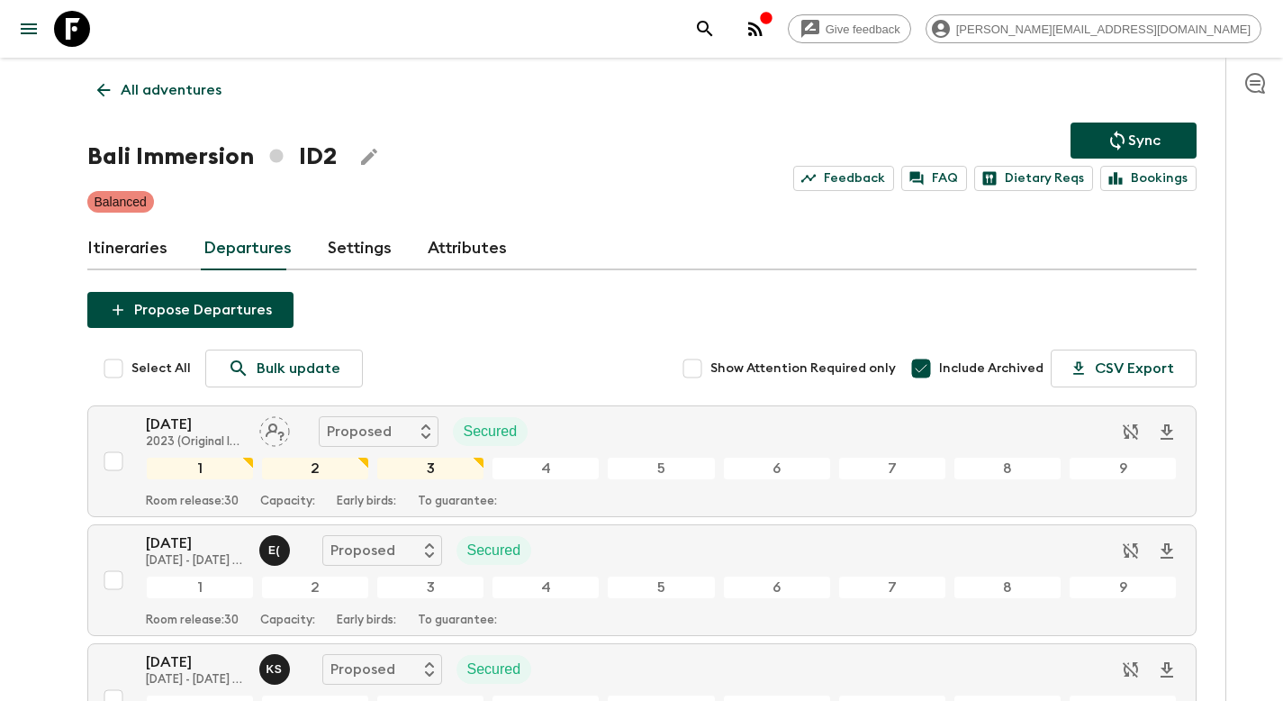
scroll to position [9821, 0]
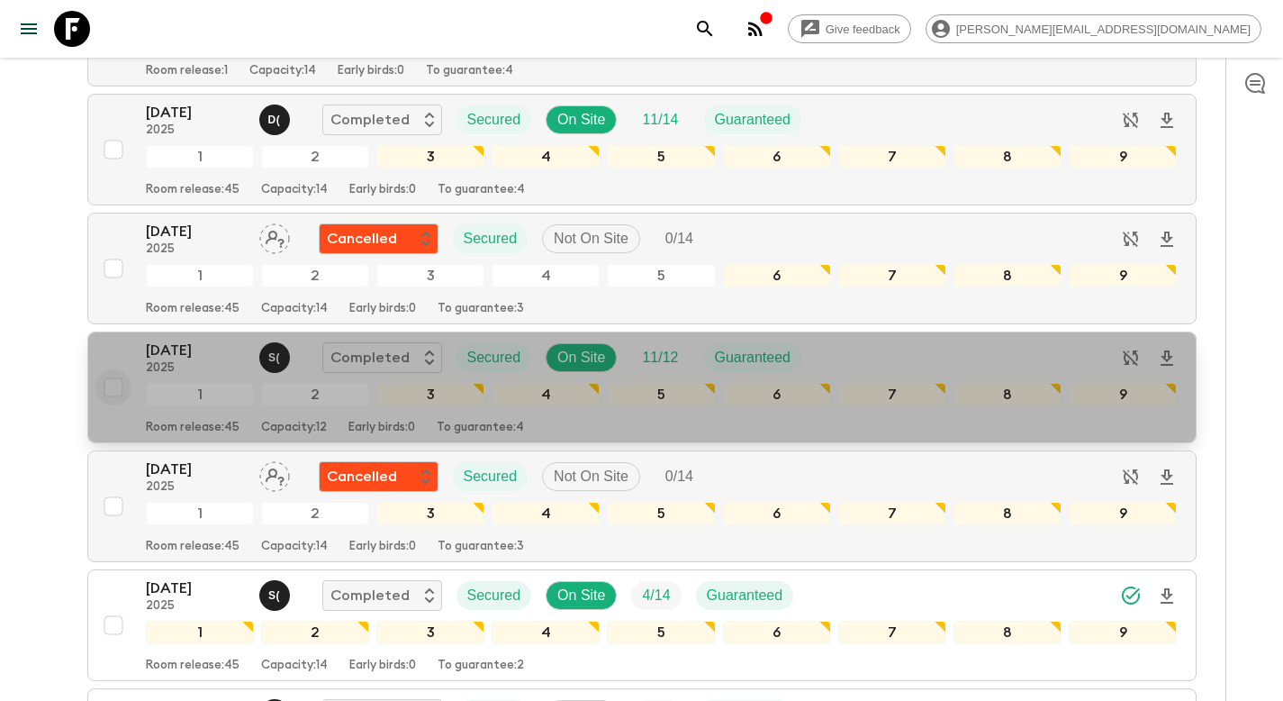
click at [116, 390] on input "checkbox" at bounding box center [113, 387] width 36 height 36
checkbox input "true"
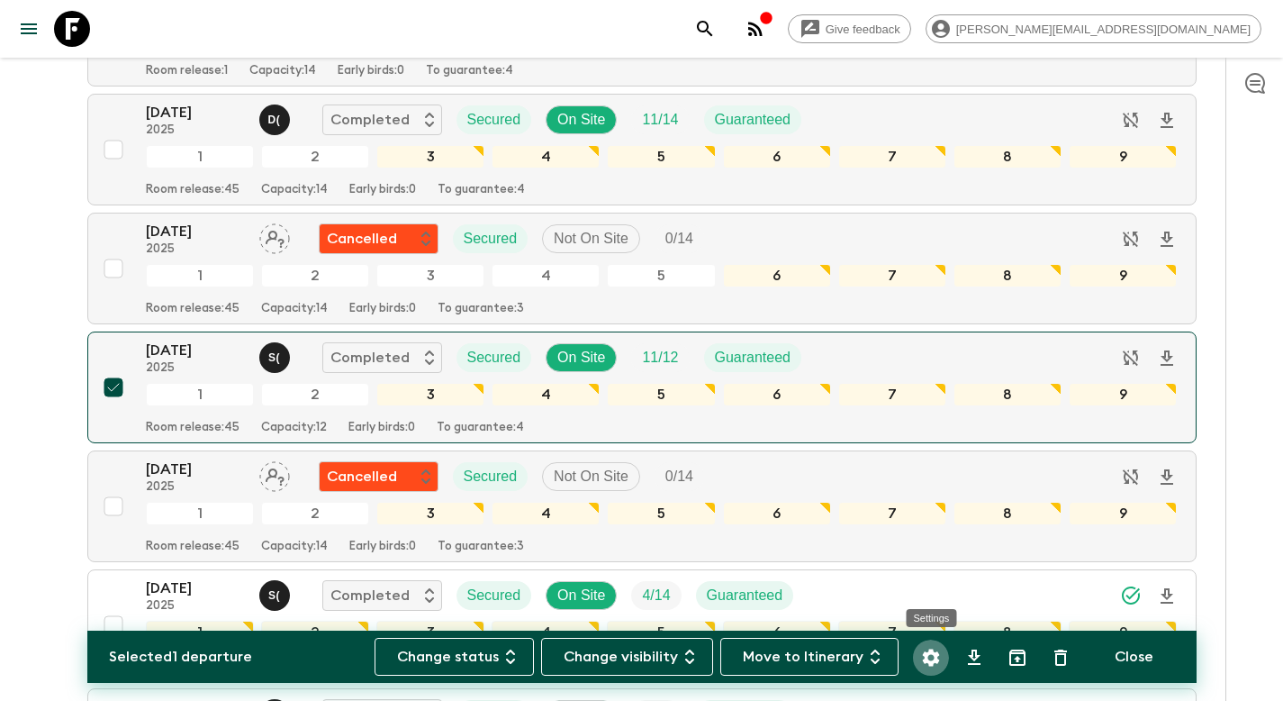
click at [929, 654] on icon "Settings" at bounding box center [931, 658] width 22 height 22
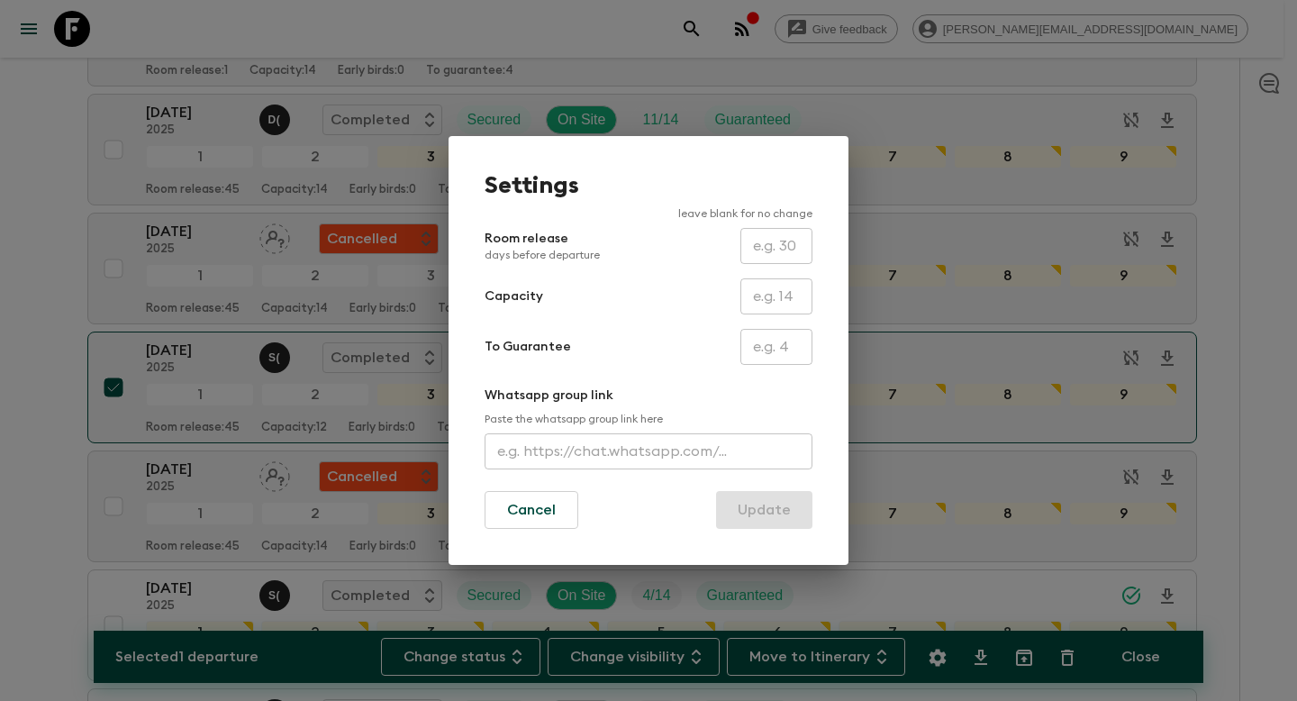
click at [755, 311] on input "text" at bounding box center [776, 296] width 72 height 36
type input "14"
click at [761, 504] on button "Update" at bounding box center [764, 510] width 96 height 38
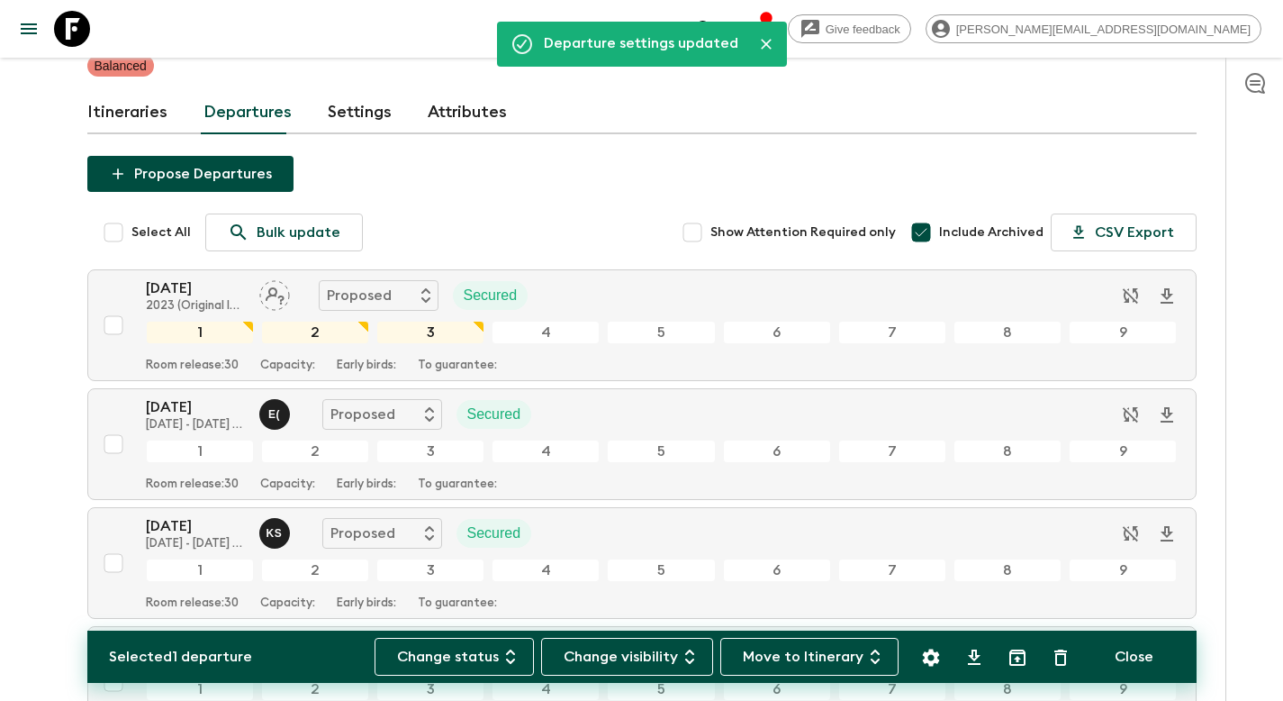
scroll to position [0, 0]
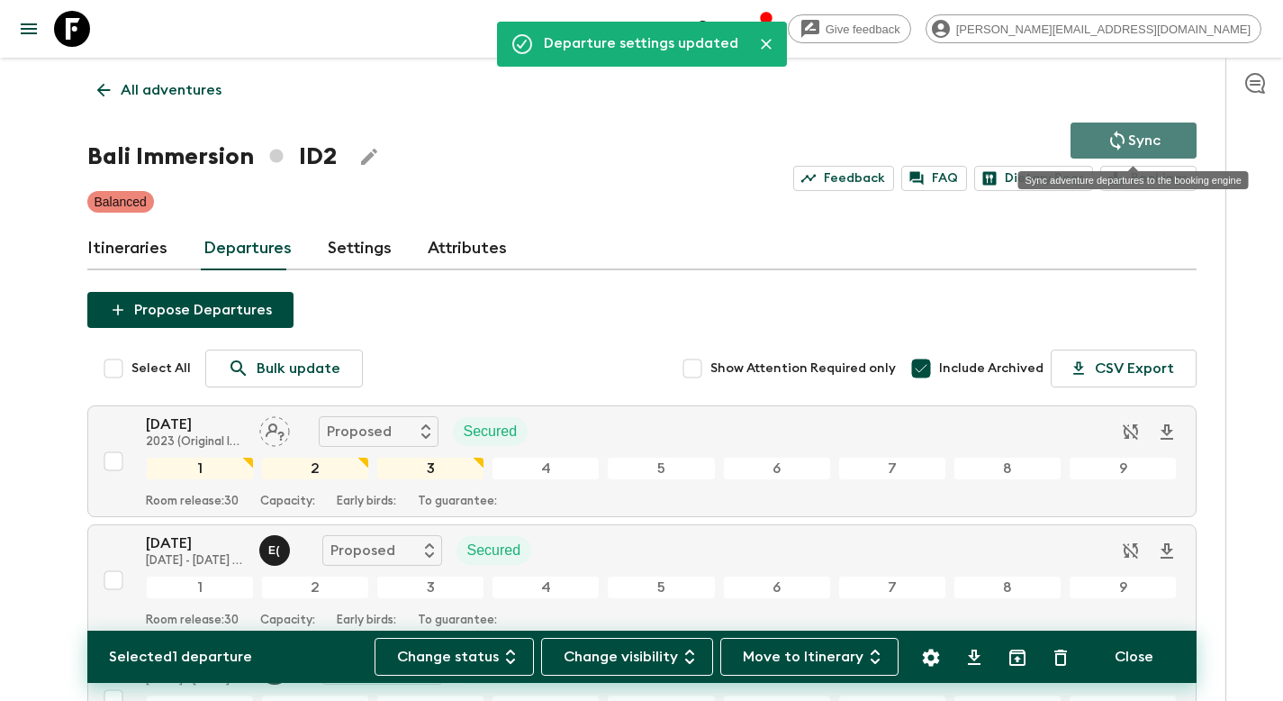
click at [1151, 131] on p "Sync" at bounding box center [1144, 141] width 32 height 22
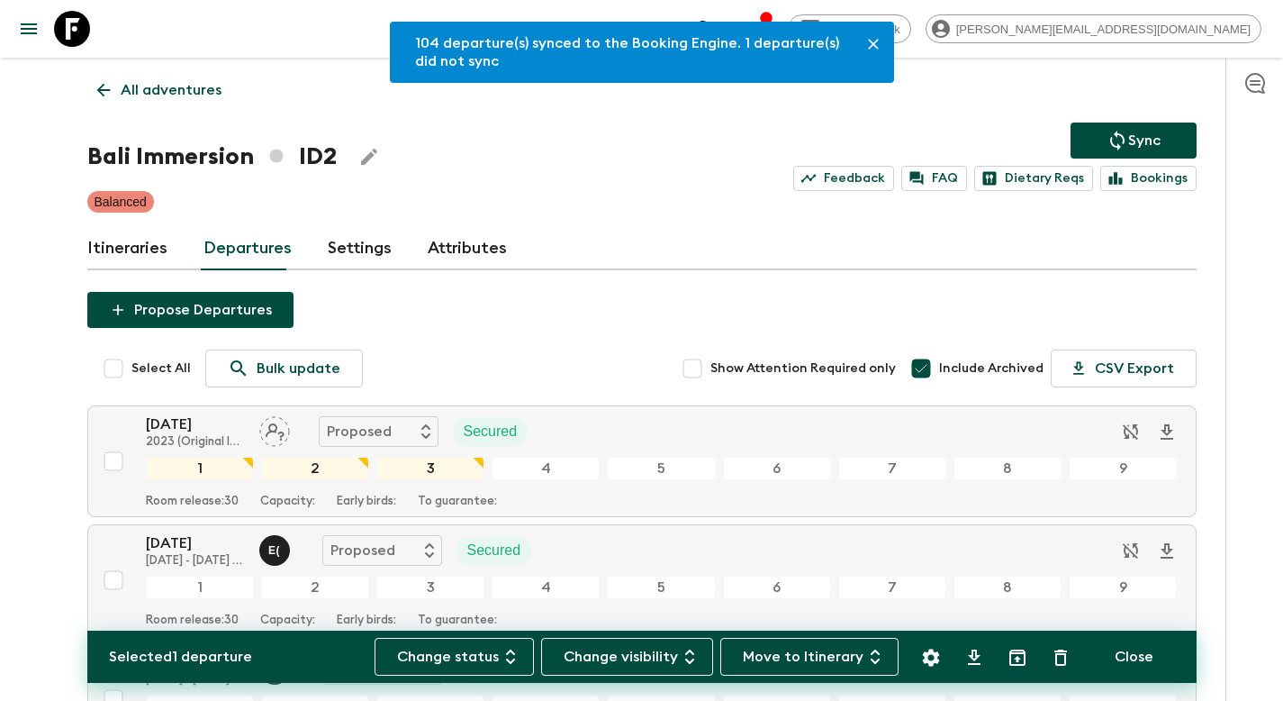
click at [140, 97] on p "All adventures" at bounding box center [171, 90] width 101 height 22
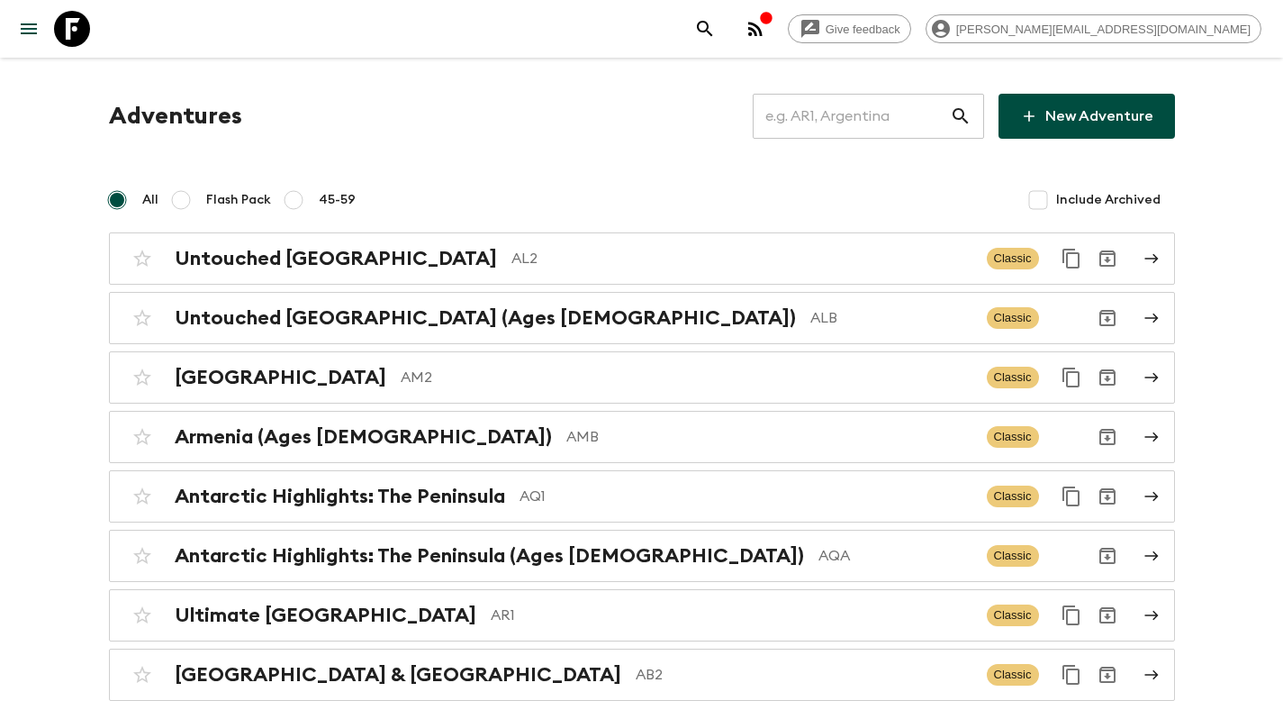
click at [864, 116] on input "text" at bounding box center [851, 116] width 197 height 50
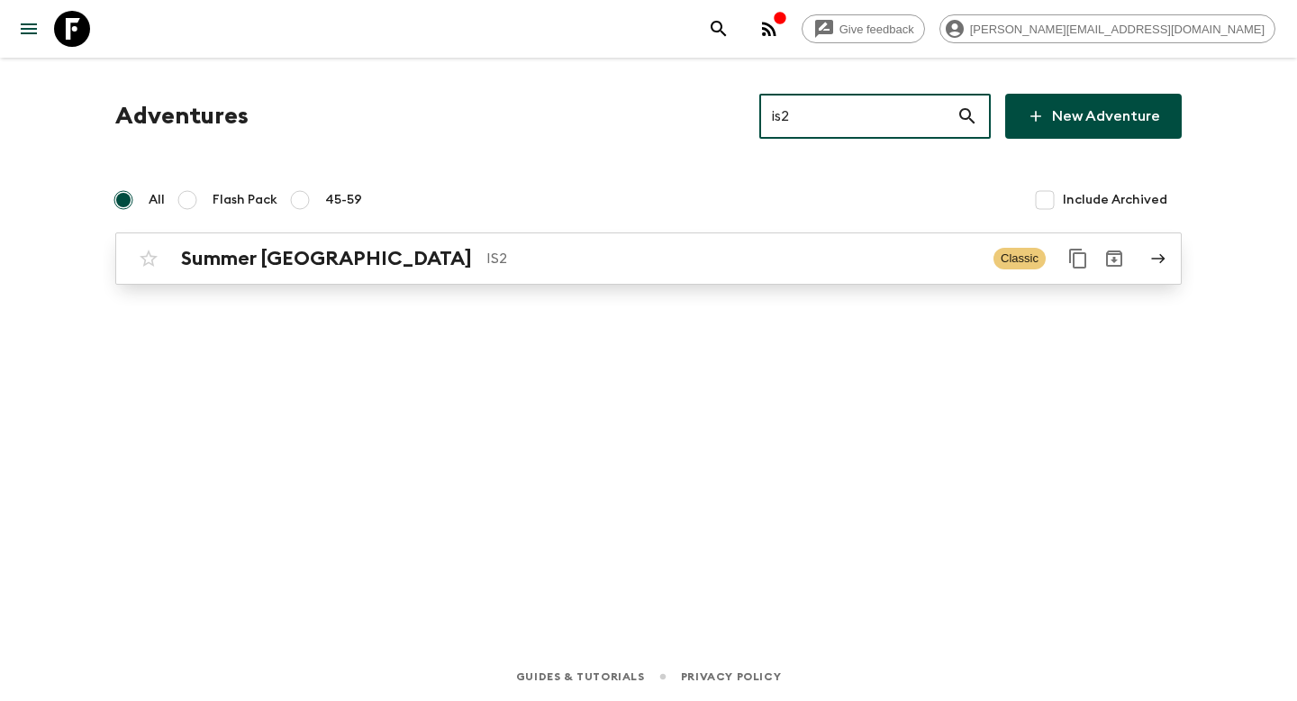
type input "is2"
click at [590, 268] on p "IS2" at bounding box center [732, 259] width 493 height 22
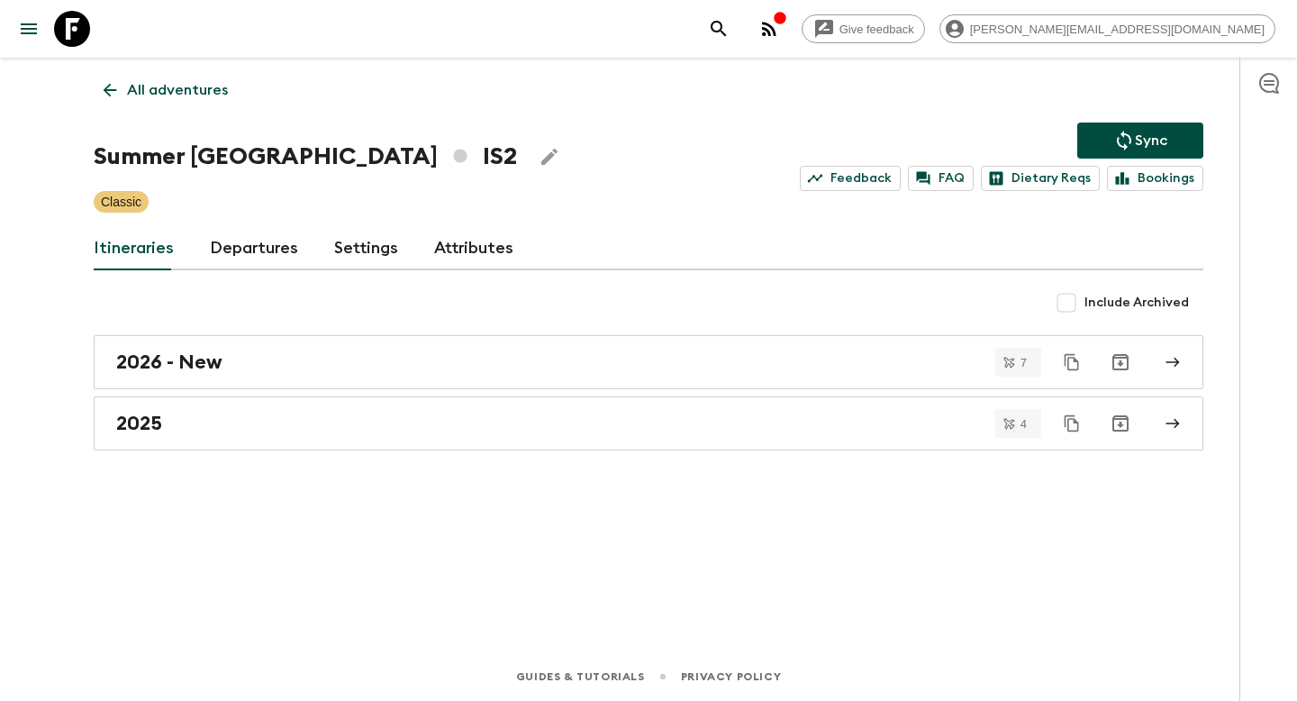
click at [264, 261] on link "Departures" at bounding box center [254, 248] width 88 height 43
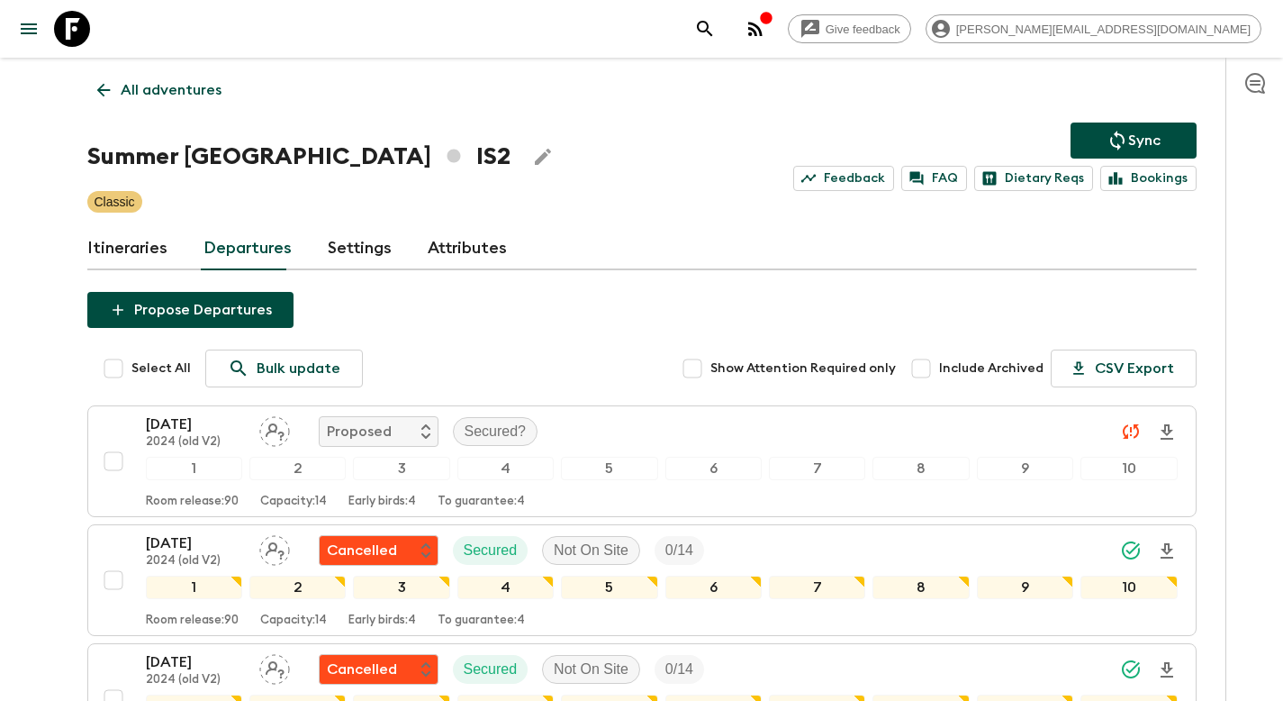
click at [975, 369] on span "Include Archived" at bounding box center [991, 368] width 104 height 18
click at [939, 369] on input "Include Archived" at bounding box center [921, 368] width 36 height 36
checkbox input "true"
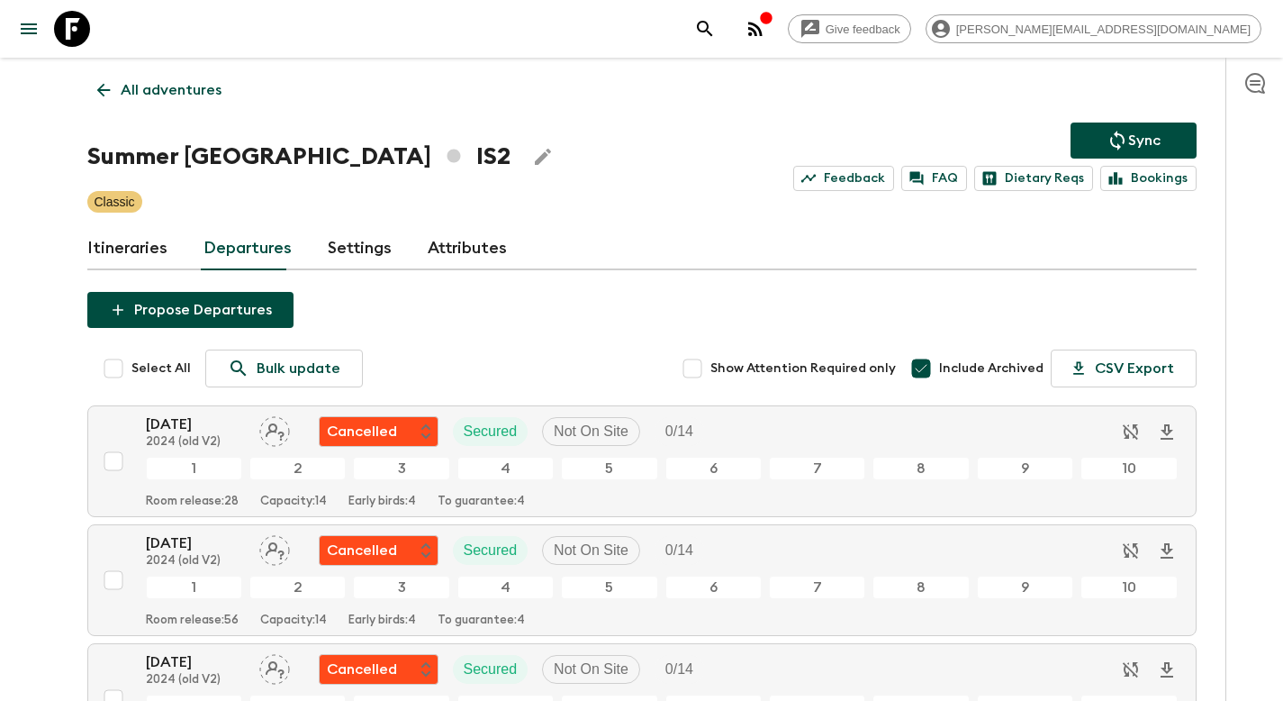
scroll to position [3996, 0]
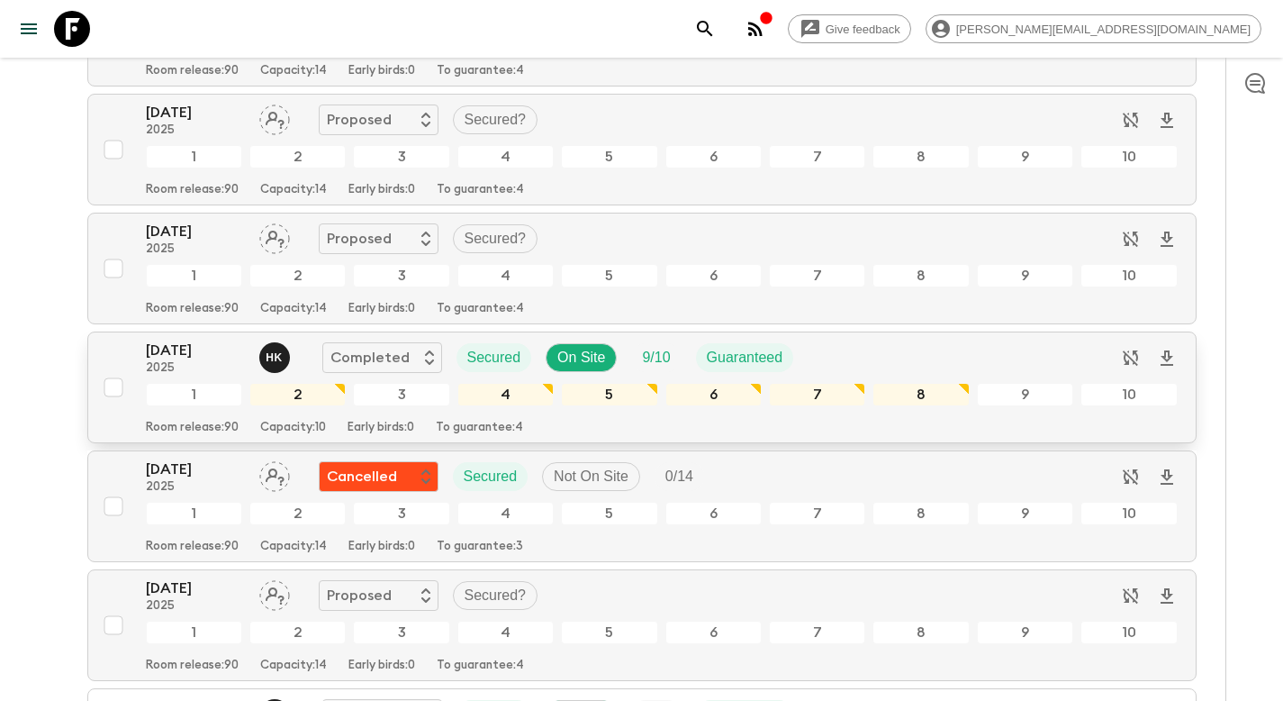
click at [117, 389] on input "checkbox" at bounding box center [113, 387] width 36 height 36
checkbox input "true"
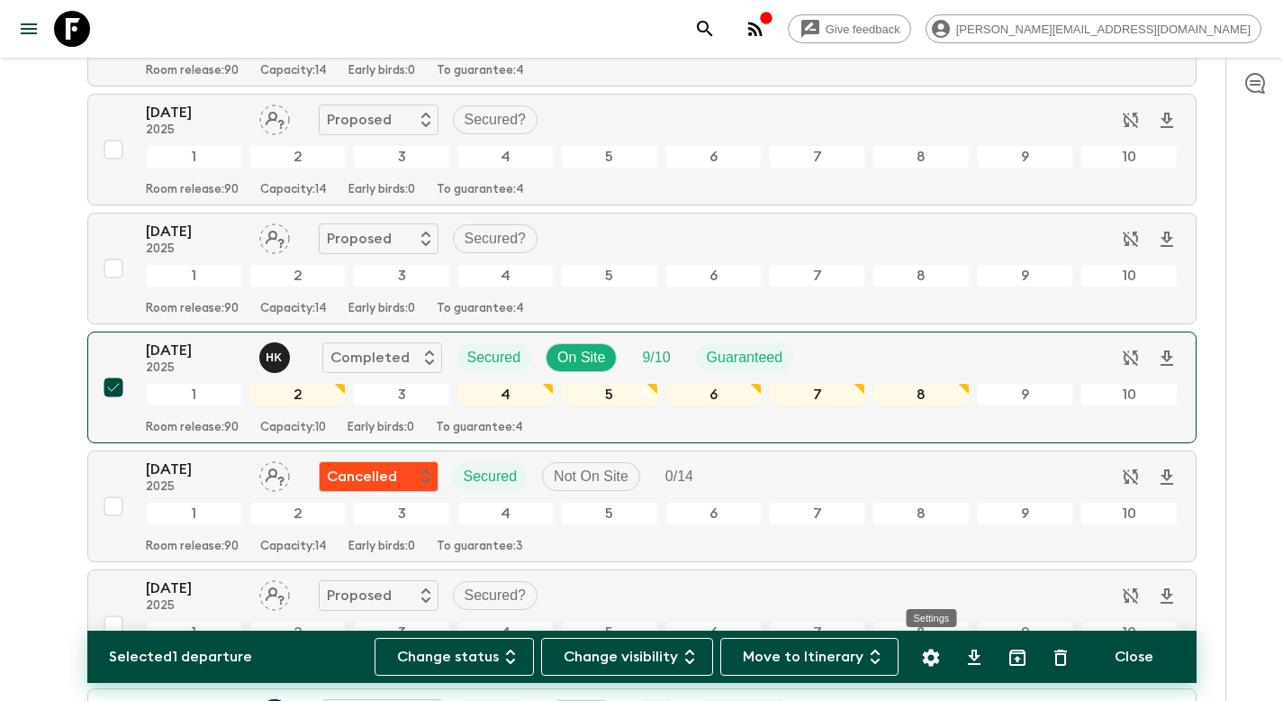
click at [929, 656] on icon "Settings" at bounding box center [931, 658] width 22 height 22
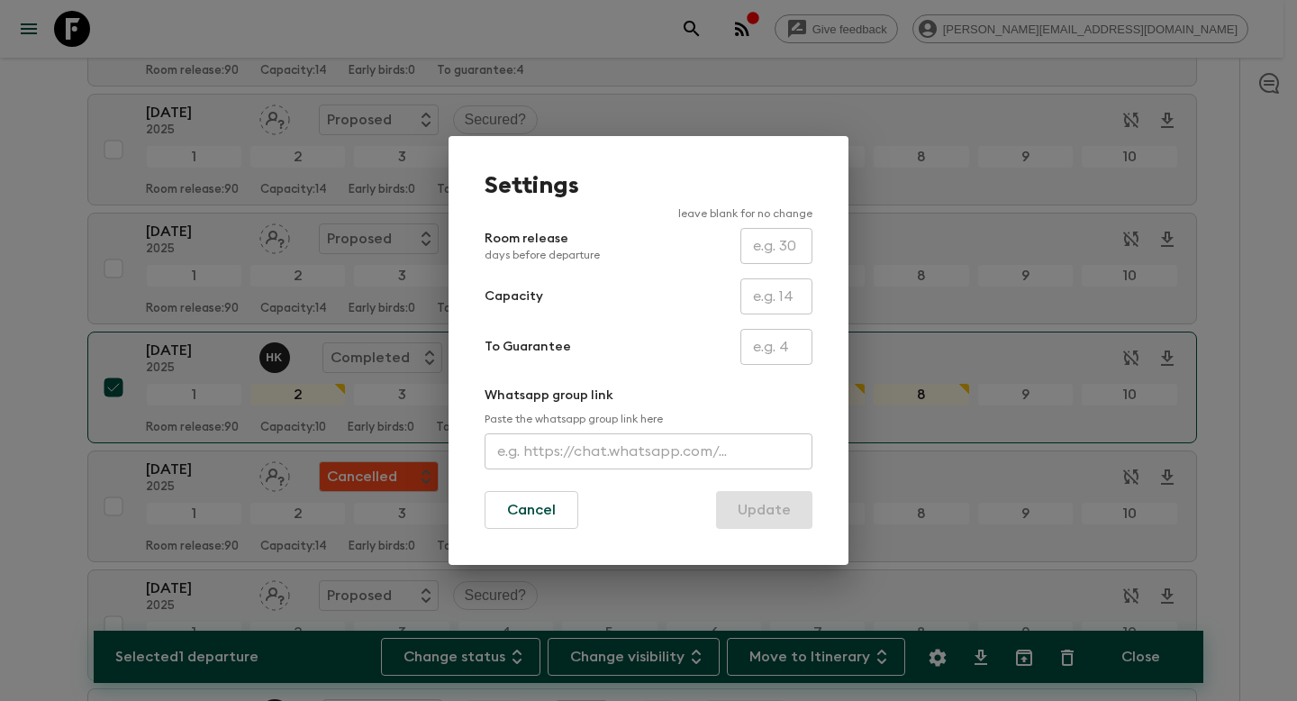
click at [774, 307] on input "text" at bounding box center [776, 296] width 72 height 36
type input "14"
click at [727, 505] on button "Update" at bounding box center [764, 510] width 96 height 38
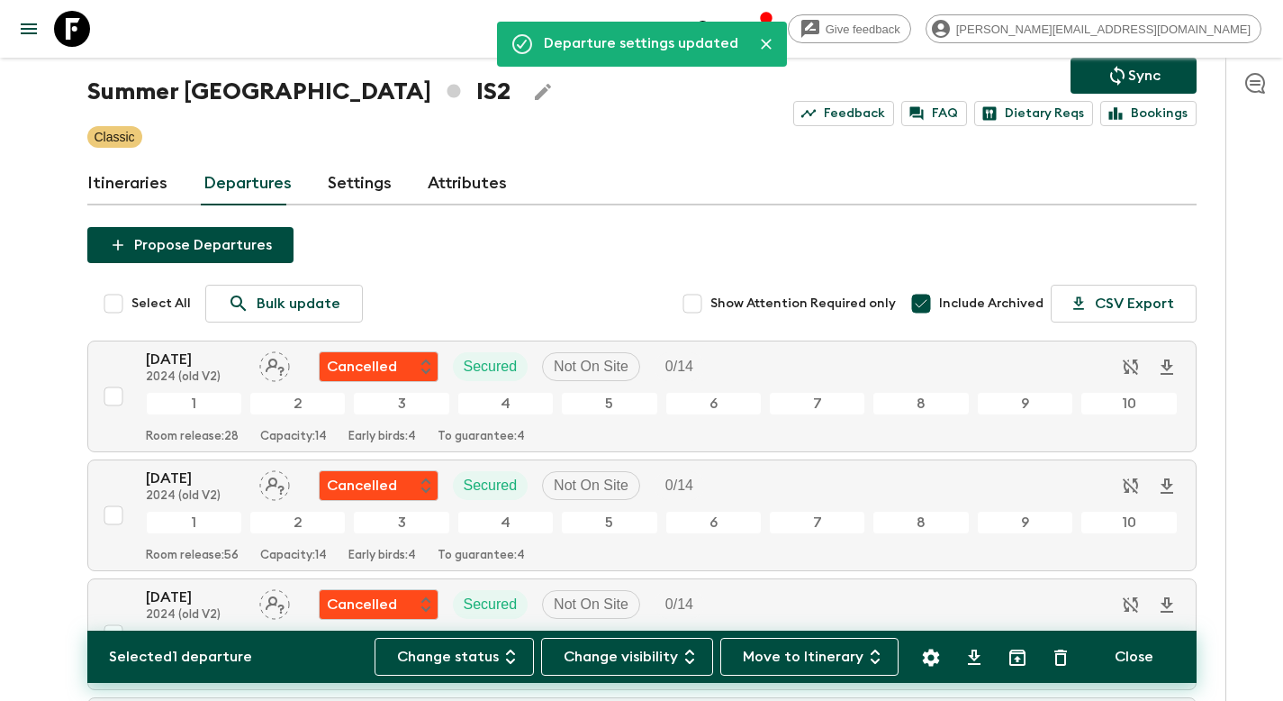
scroll to position [0, 0]
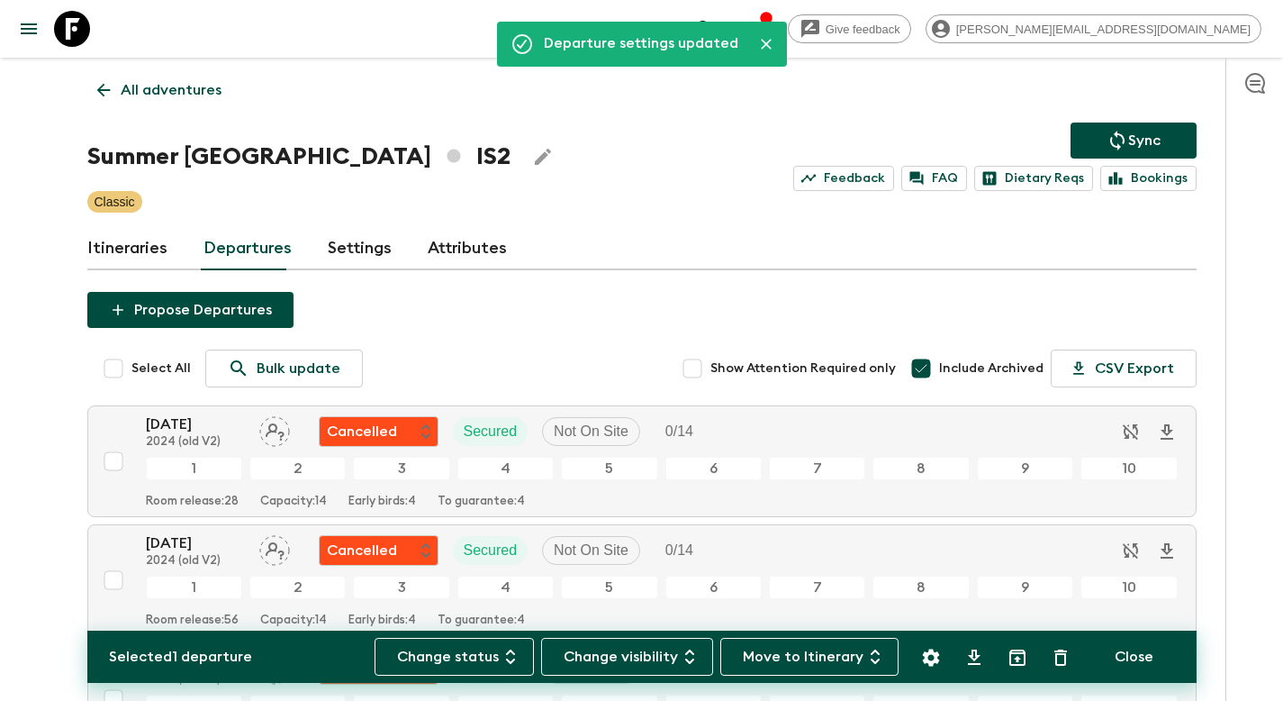
click at [1145, 133] on p "Sync" at bounding box center [1144, 141] width 32 height 22
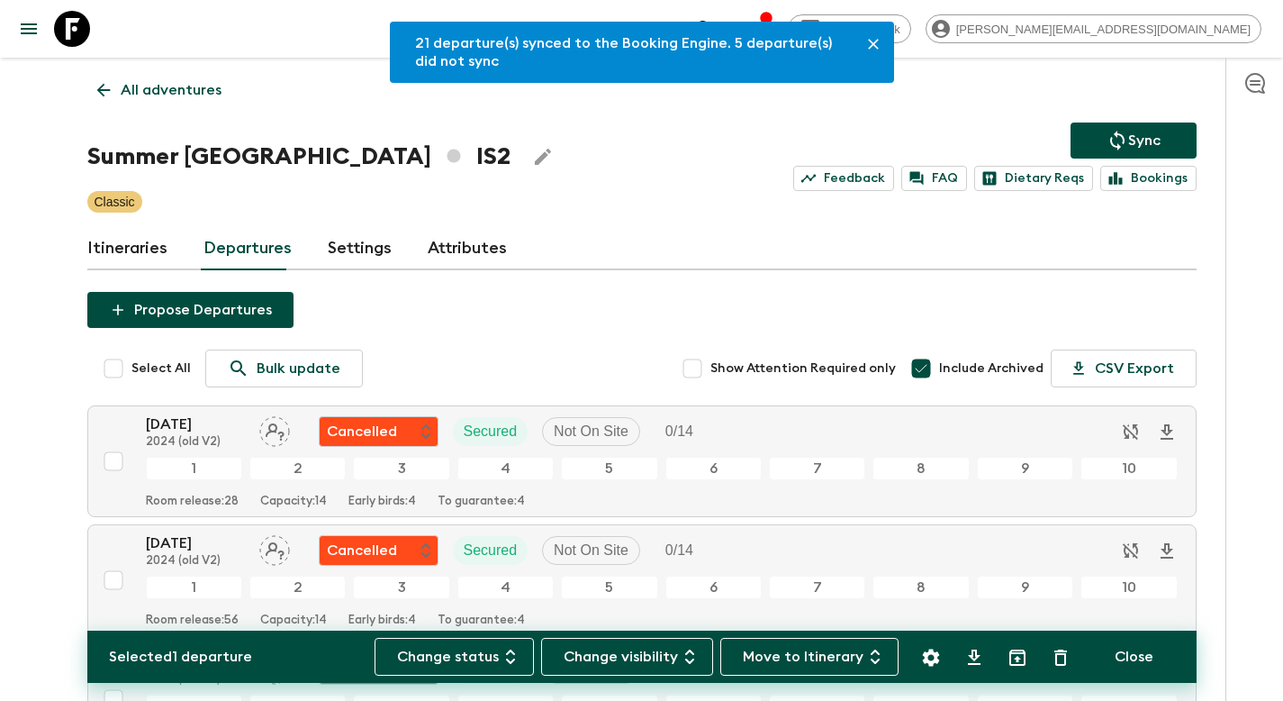
click at [149, 90] on p "All adventures" at bounding box center [171, 90] width 101 height 22
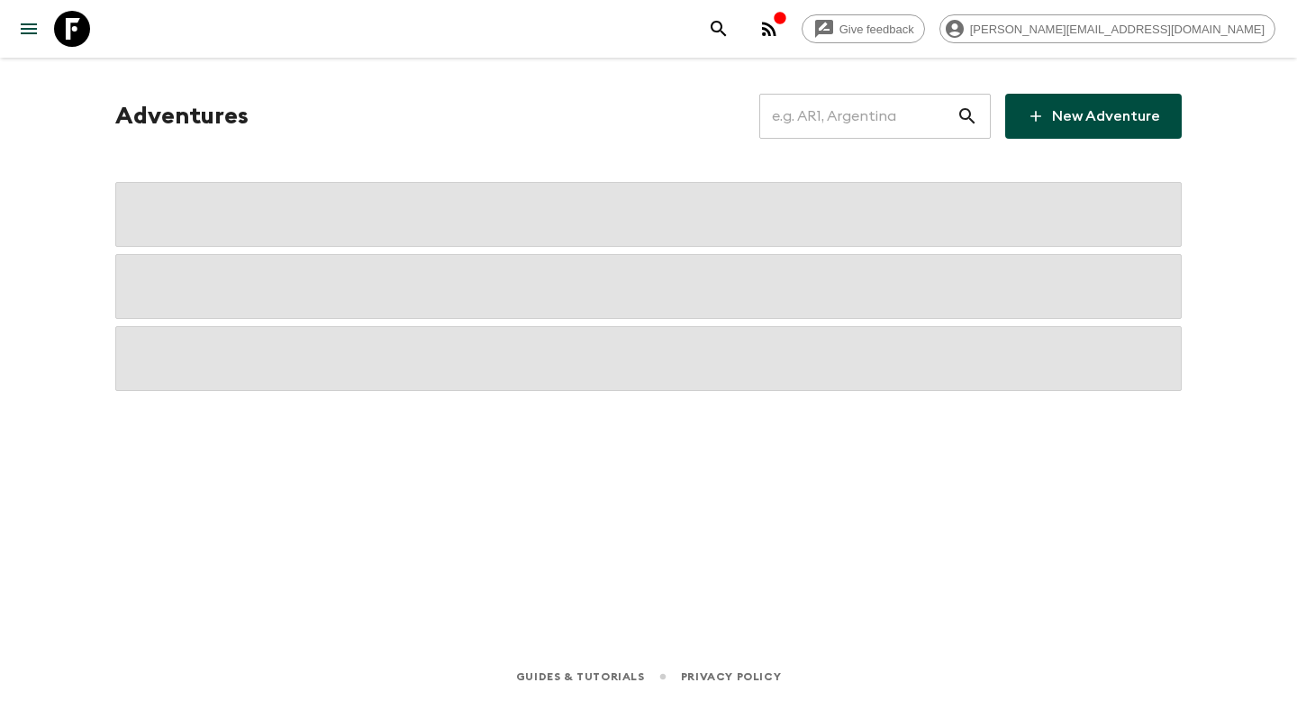
click at [879, 122] on input "text" at bounding box center [857, 116] width 197 height 50
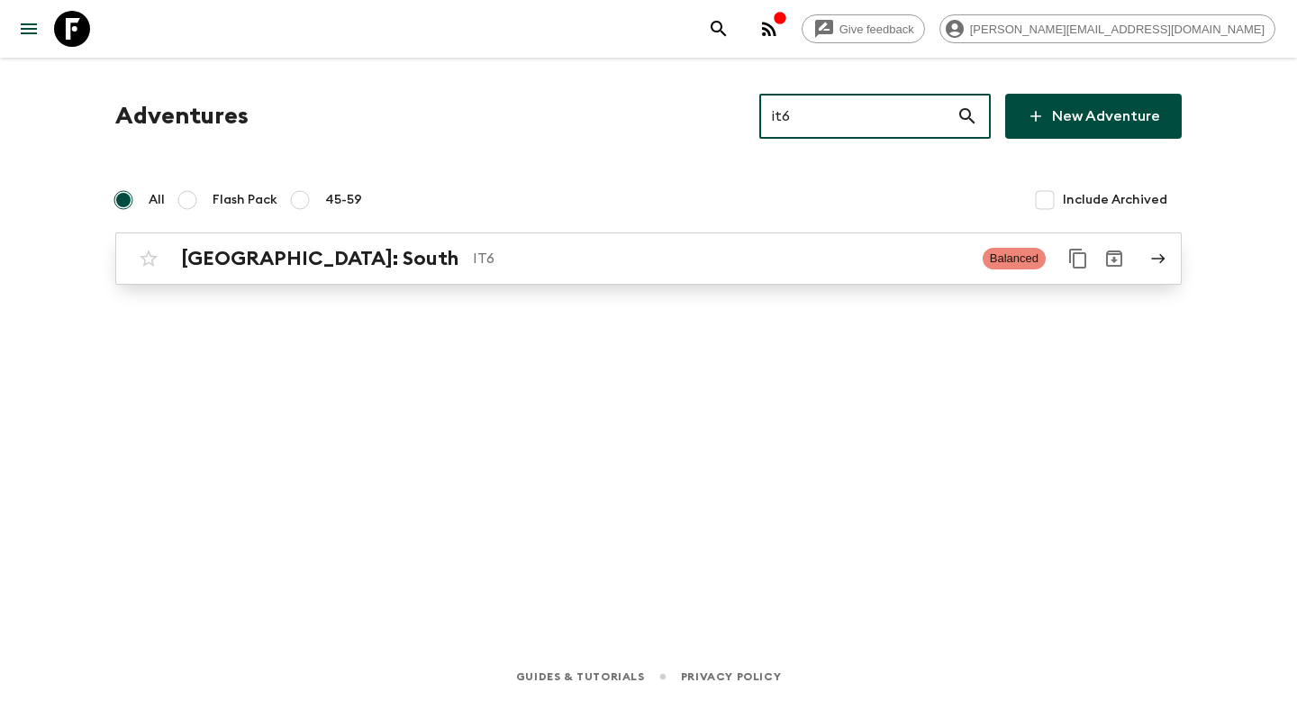
type input "it6"
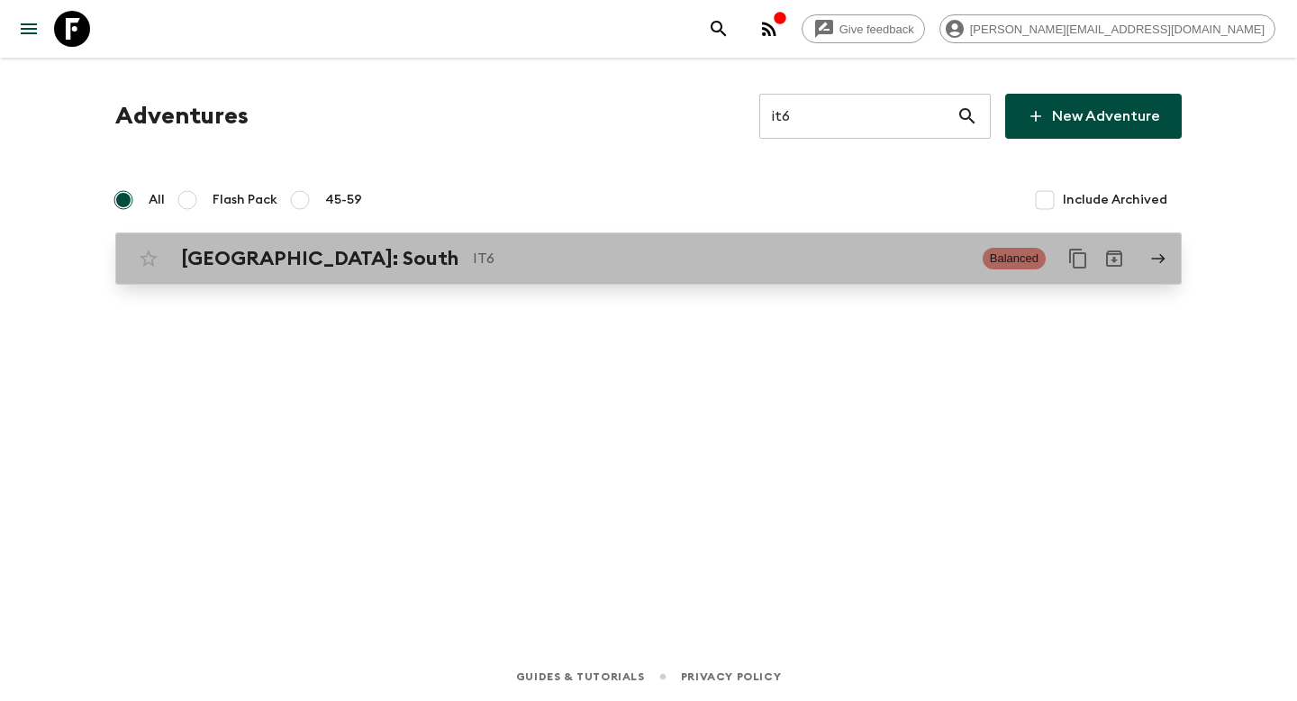
click at [556, 263] on p "IT6" at bounding box center [720, 259] width 495 height 22
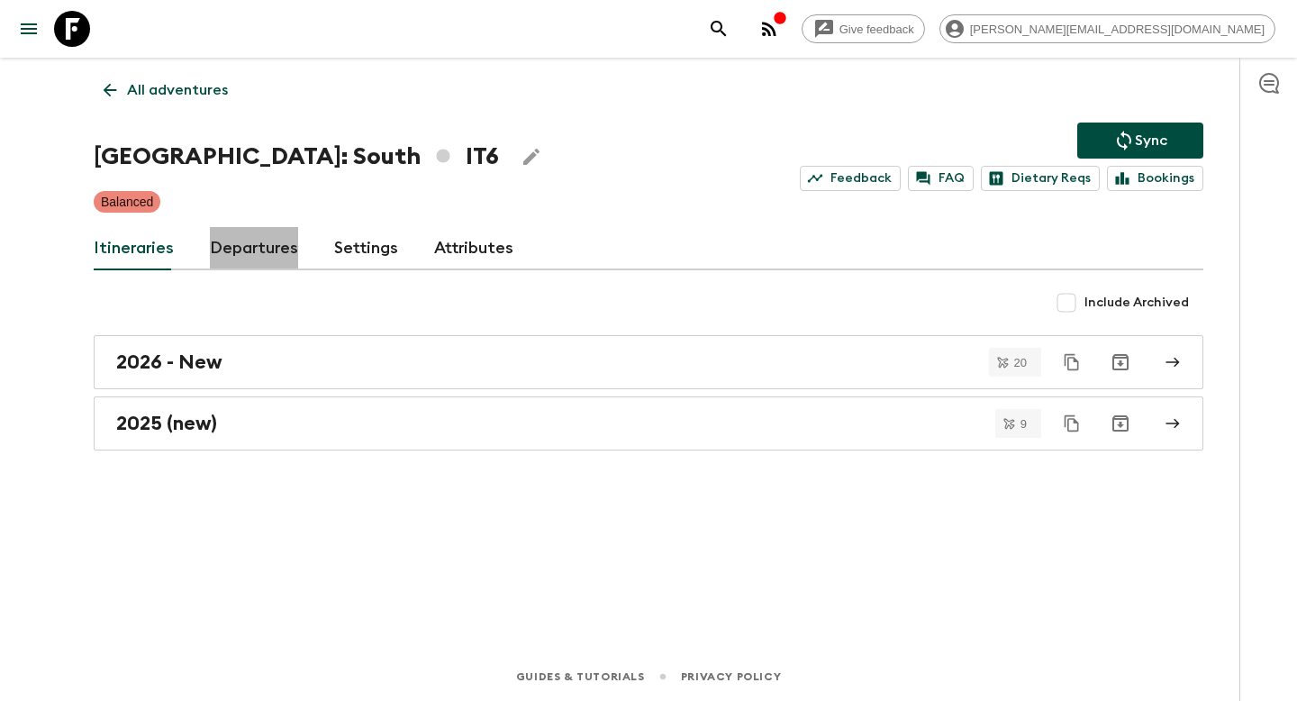
click at [254, 247] on link "Departures" at bounding box center [254, 248] width 88 height 43
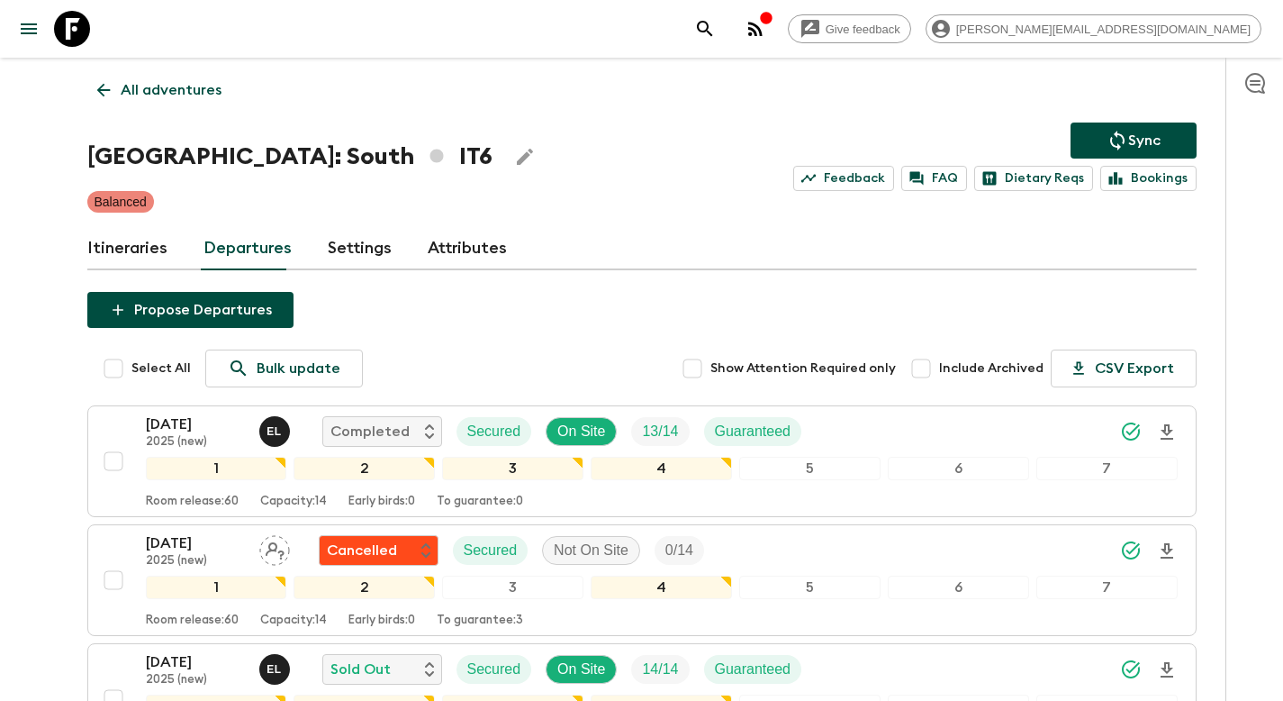
click at [980, 376] on span "Include Archived" at bounding box center [991, 368] width 104 height 18
click at [939, 376] on input "Include Archived" at bounding box center [921, 368] width 36 height 36
checkbox input "true"
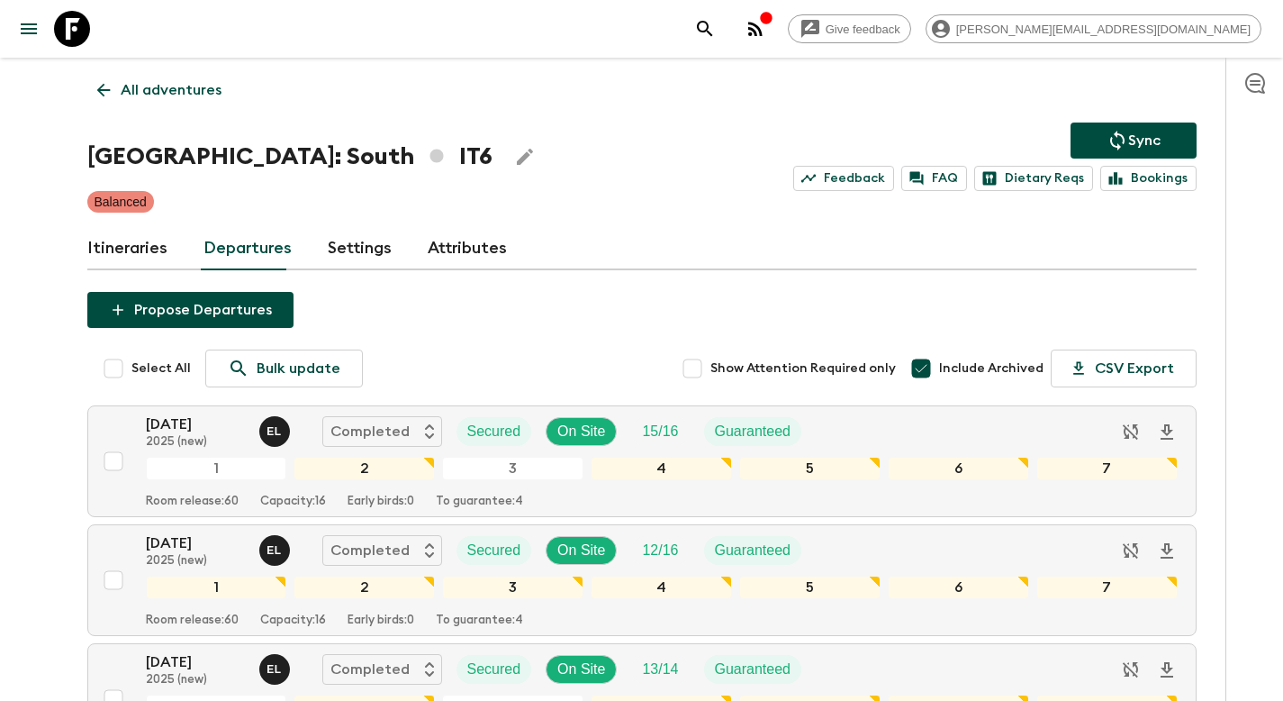
scroll to position [787, 0]
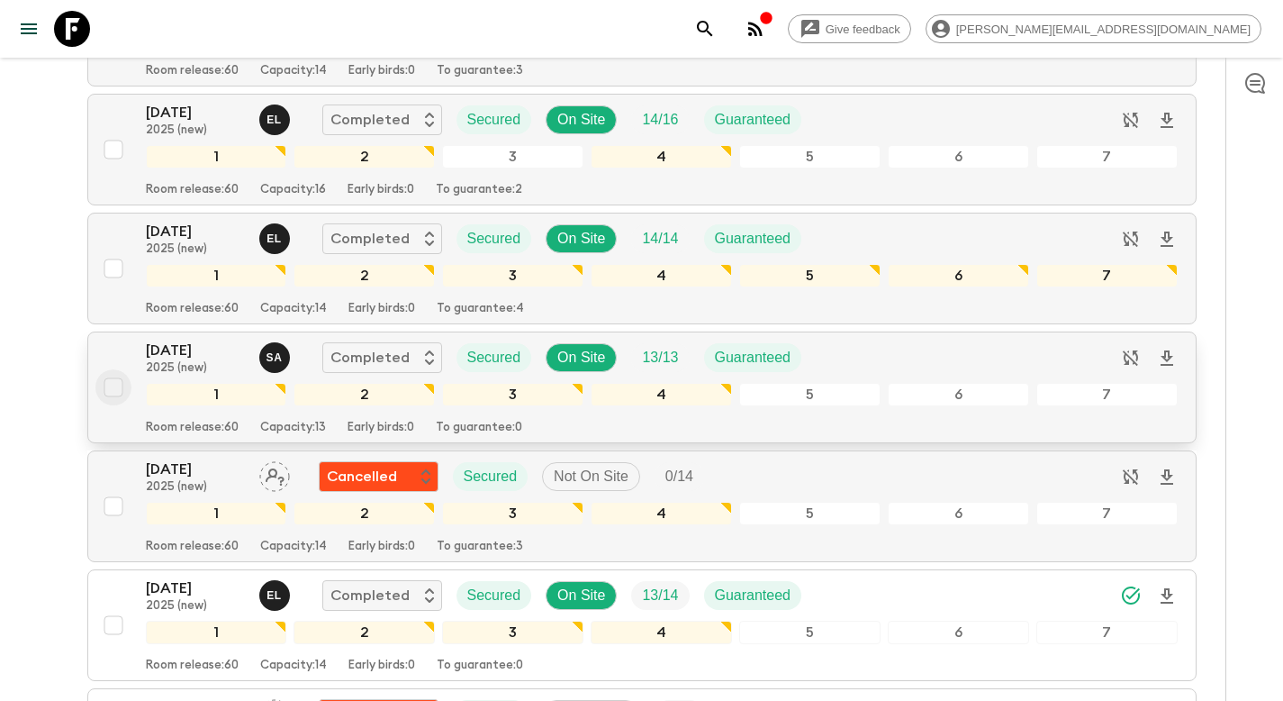
click at [117, 389] on input "checkbox" at bounding box center [113, 387] width 36 height 36
checkbox input "true"
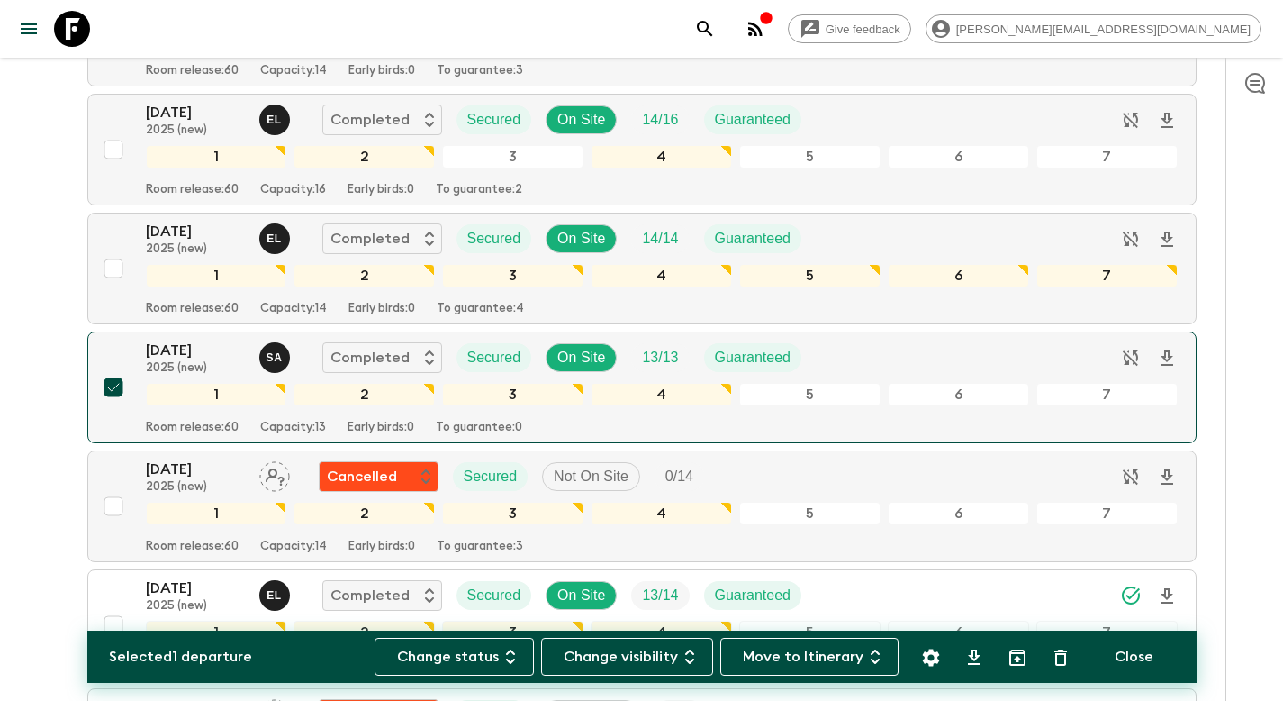
click at [936, 656] on icon "Settings" at bounding box center [930, 656] width 17 height 17
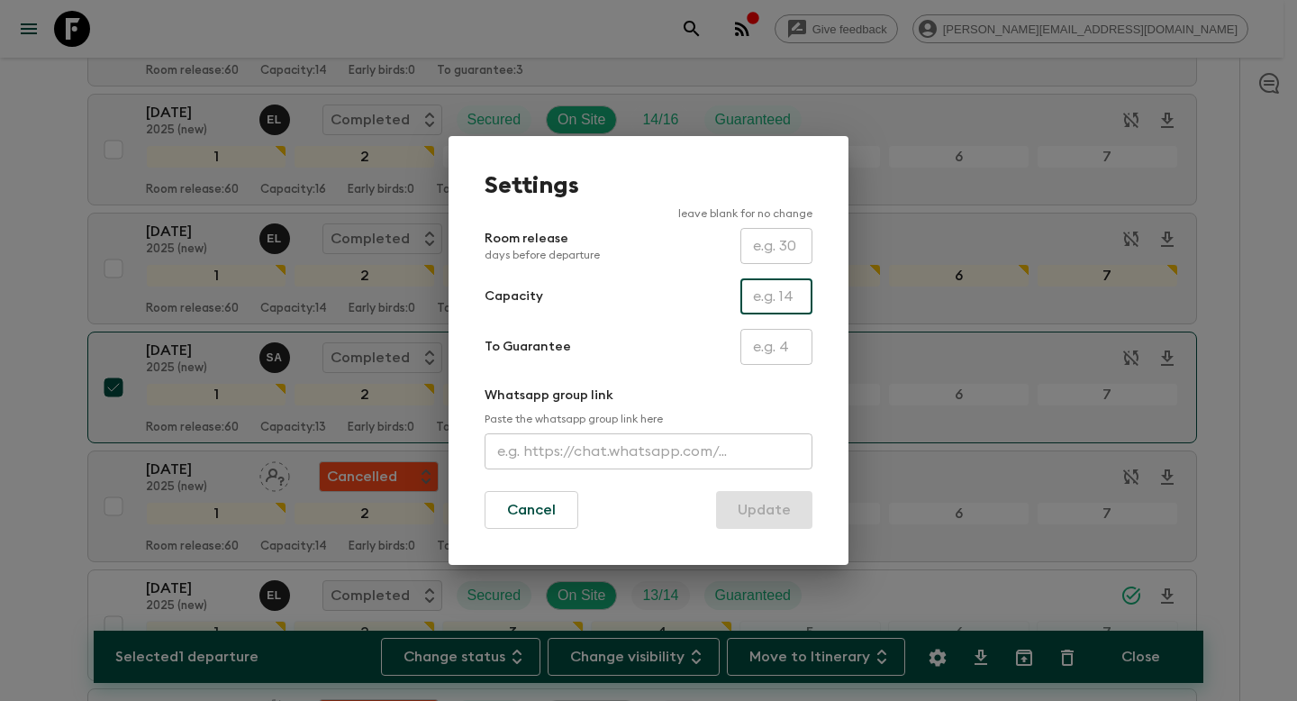
click at [782, 302] on input "text" at bounding box center [776, 296] width 72 height 36
type input "14"
click at [769, 501] on button "Update" at bounding box center [764, 510] width 96 height 38
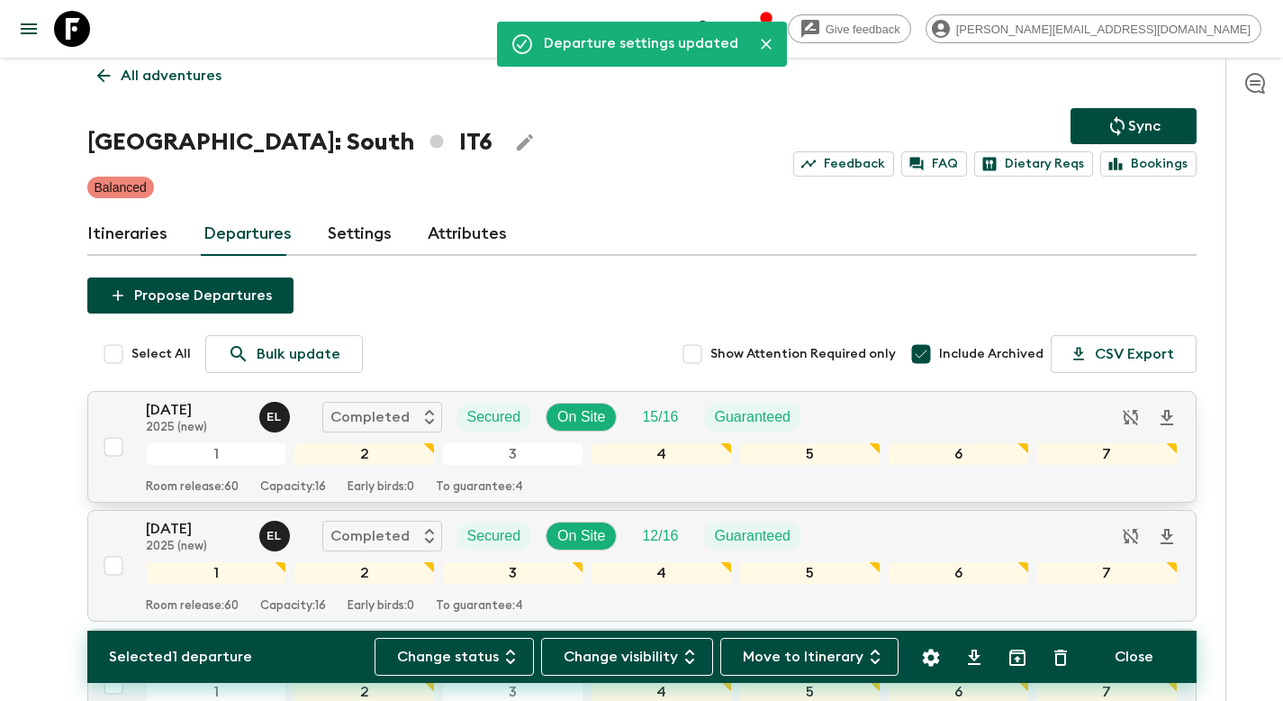
scroll to position [0, 0]
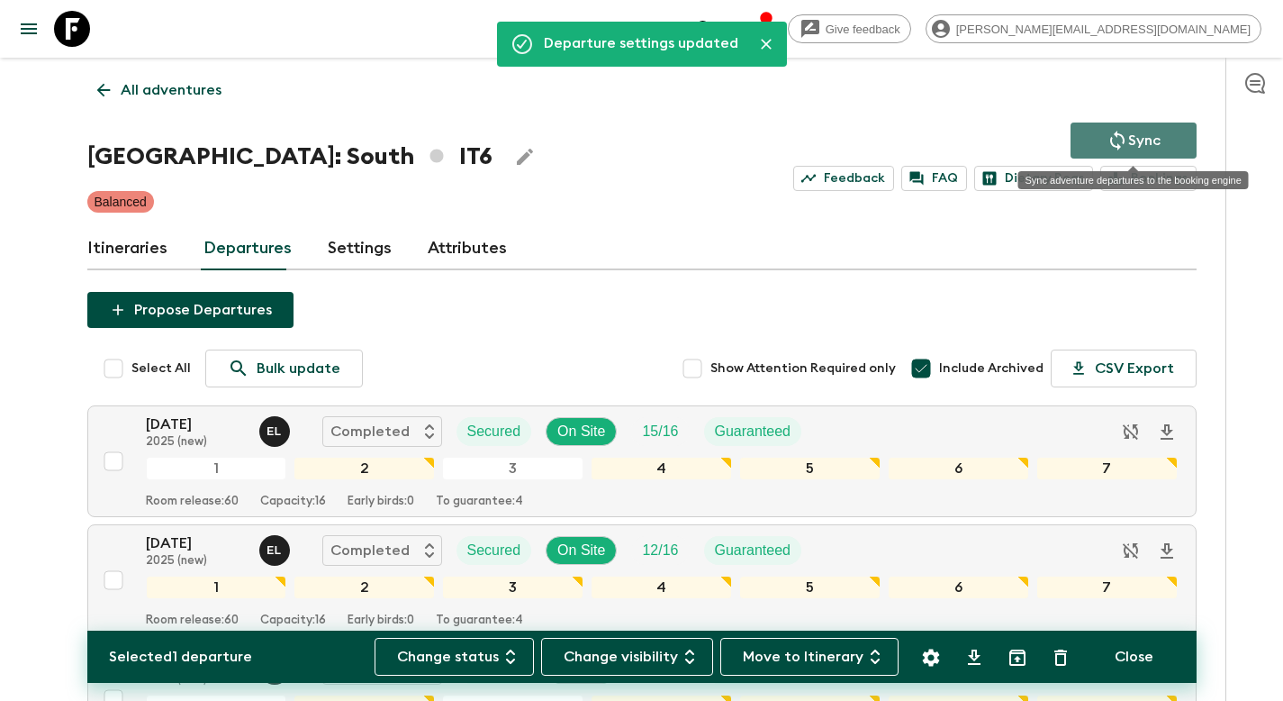
click at [1128, 139] on p "Sync" at bounding box center [1144, 141] width 32 height 22
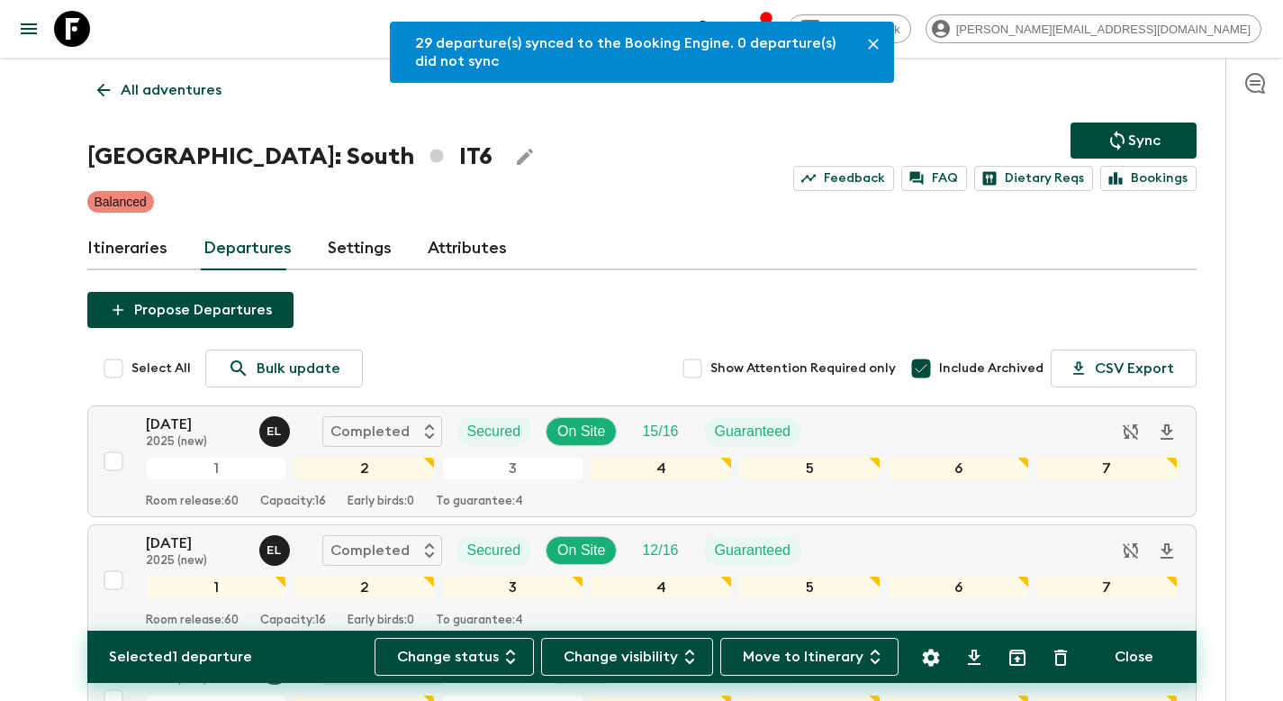
drag, startPoint x: 144, startPoint y: 90, endPoint x: 168, endPoint y: 88, distance: 24.4
click at [145, 90] on p "All adventures" at bounding box center [171, 90] width 101 height 22
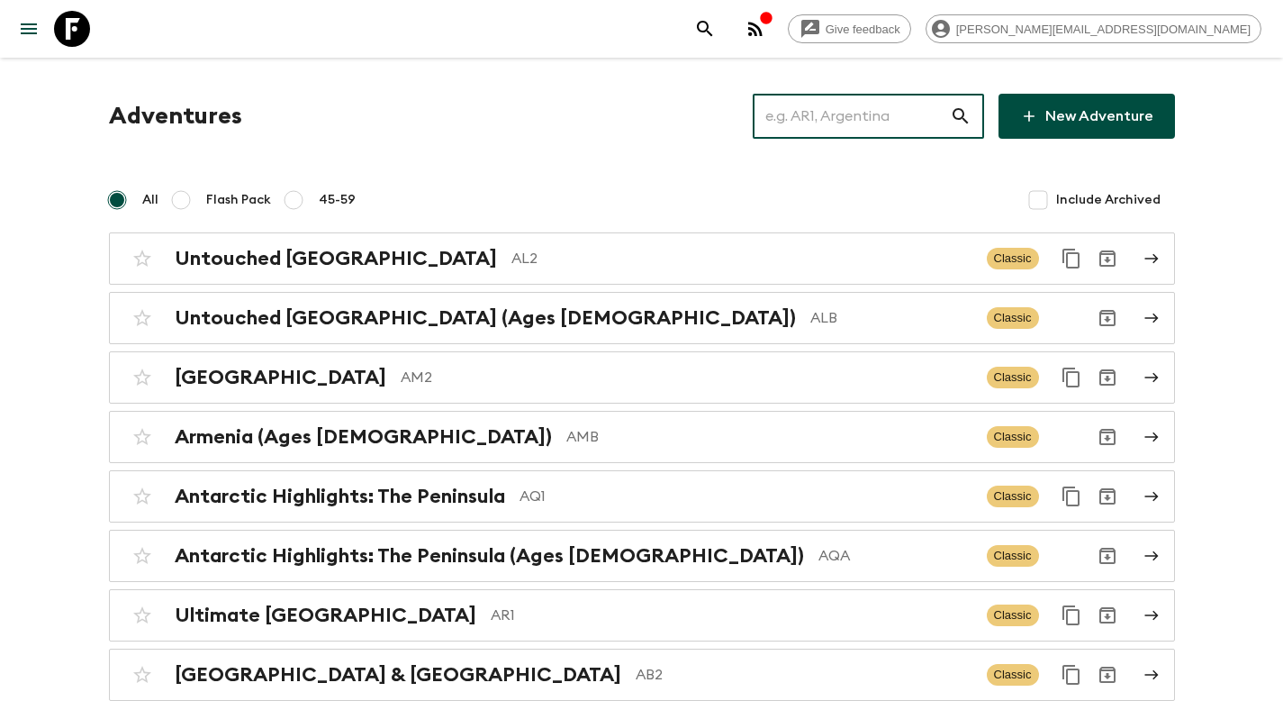
click at [873, 131] on input "text" at bounding box center [851, 116] width 197 height 50
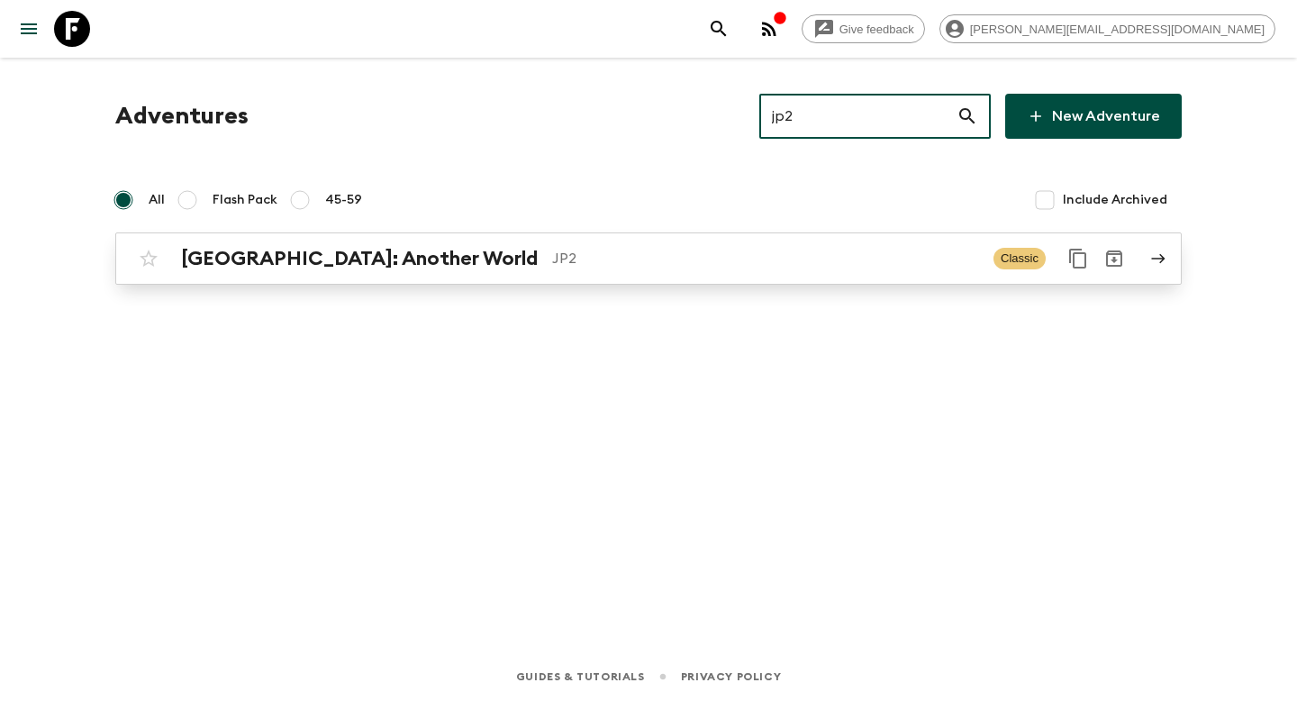
type input "jp2"
click at [579, 260] on p "JP2" at bounding box center [765, 259] width 427 height 22
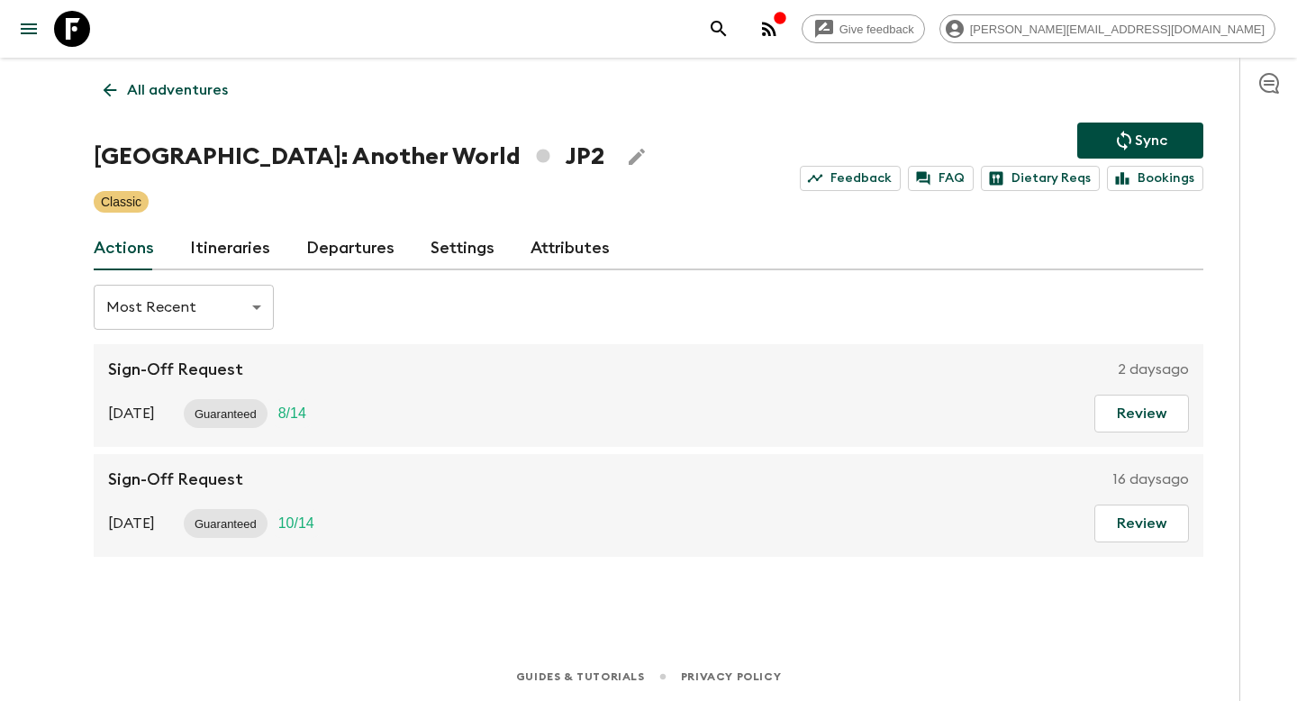
click at [333, 251] on link "Departures" at bounding box center [350, 248] width 88 height 43
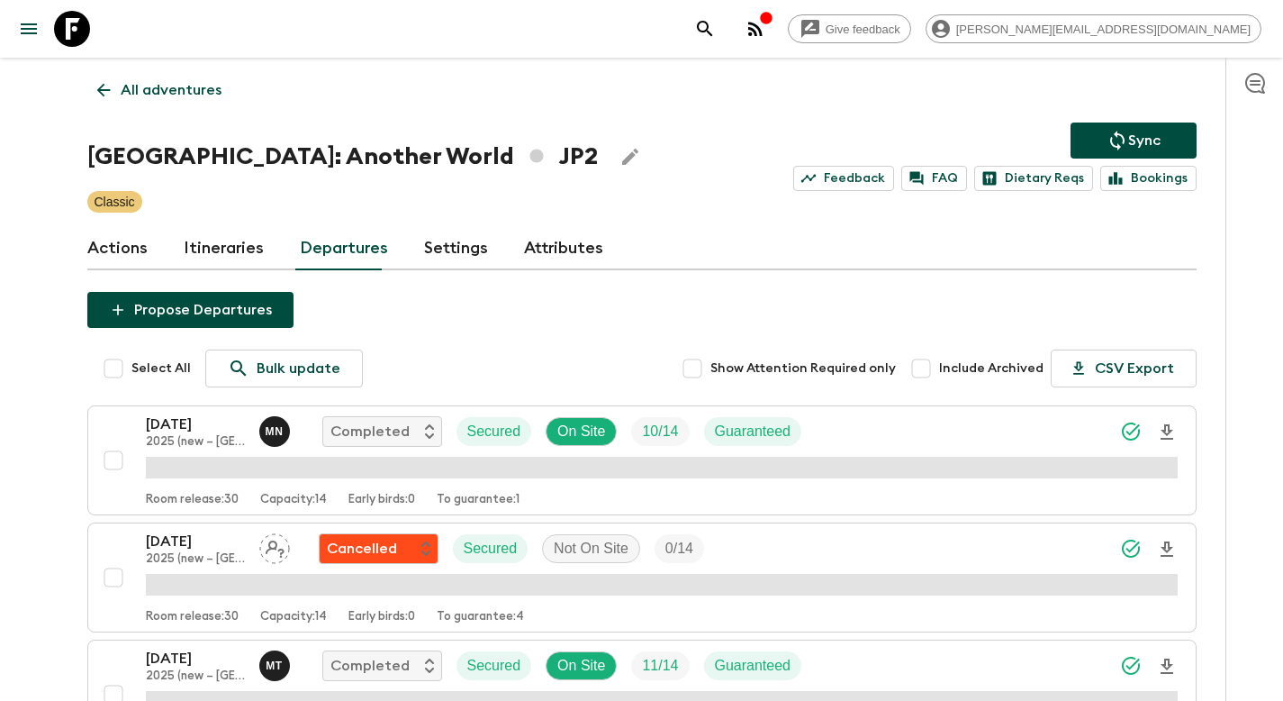
click at [984, 367] on span "Include Archived" at bounding box center [991, 368] width 104 height 18
click at [939, 367] on input "Include Archived" at bounding box center [921, 368] width 36 height 36
checkbox input "true"
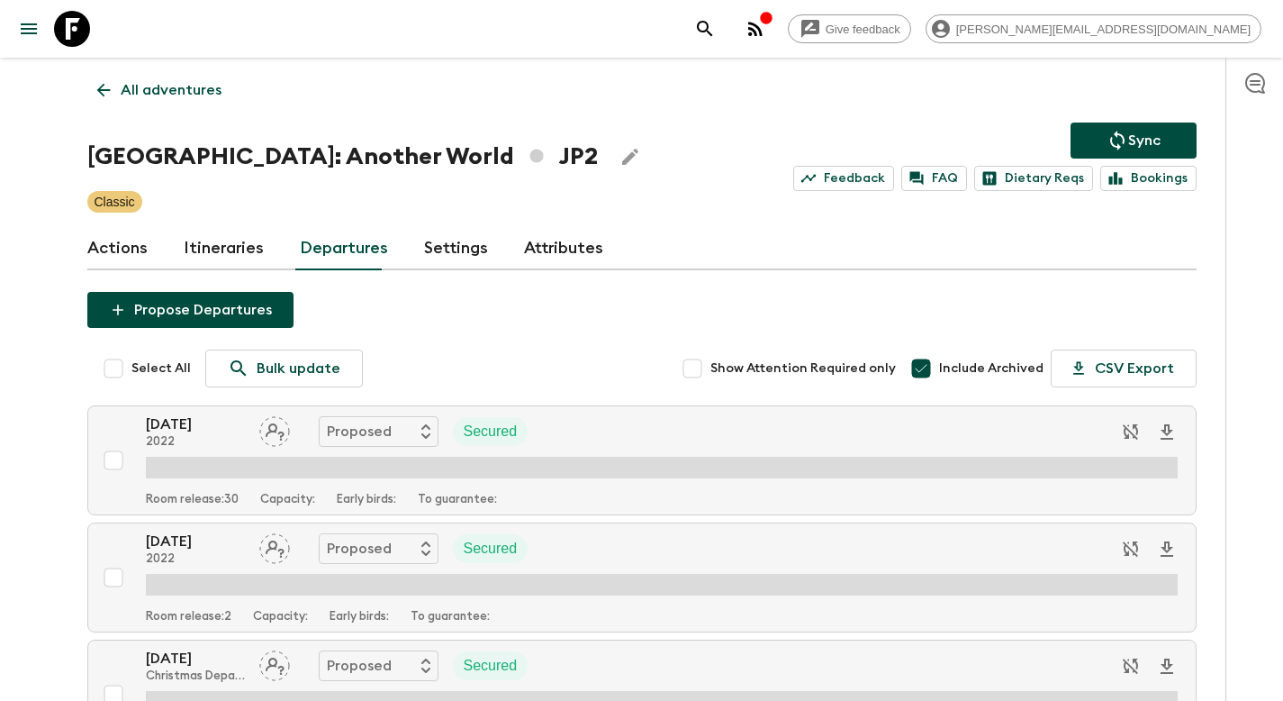
scroll to position [15175, 0]
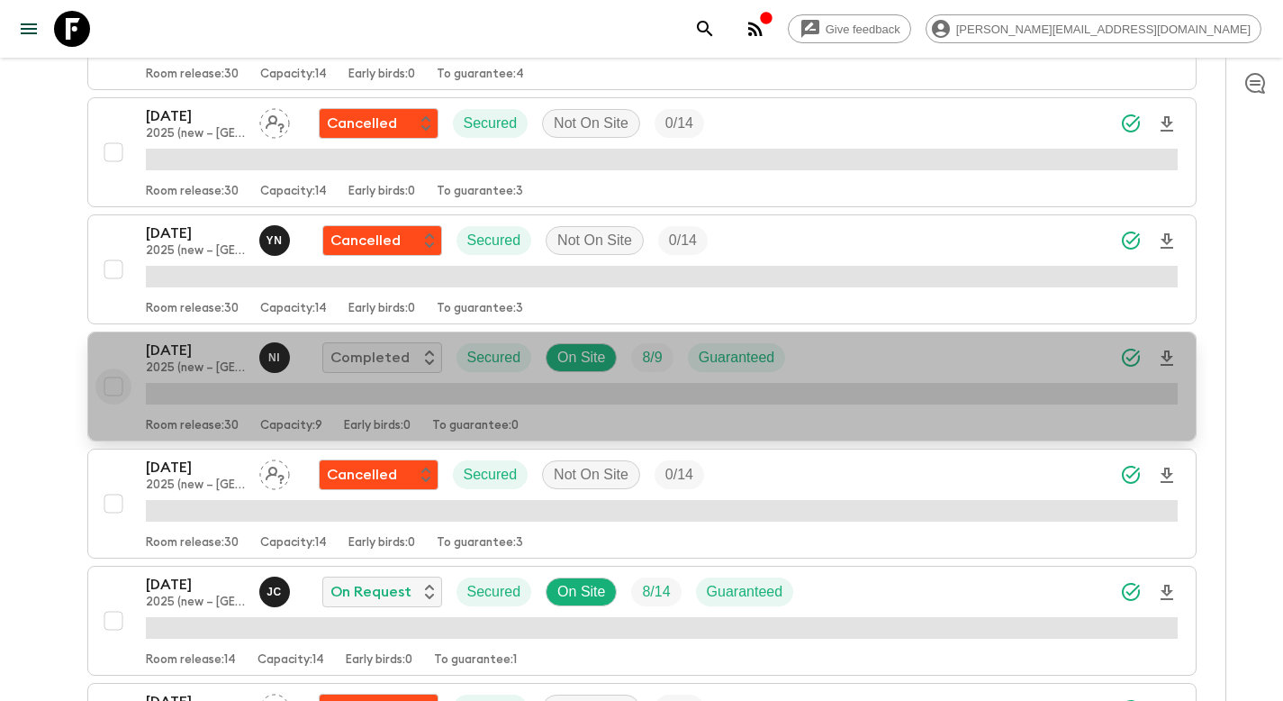
click at [117, 390] on input "checkbox" at bounding box center [113, 386] width 36 height 36
checkbox input "true"
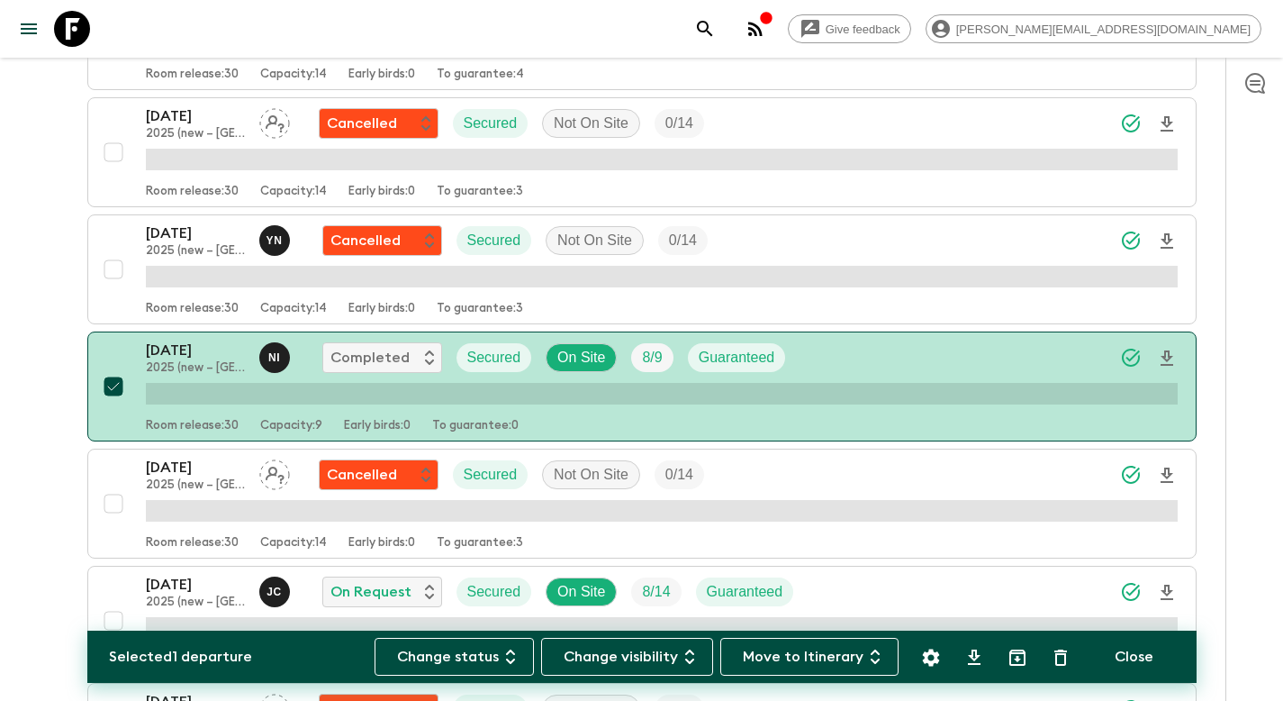
click at [926, 656] on icon "Settings" at bounding box center [930, 656] width 17 height 17
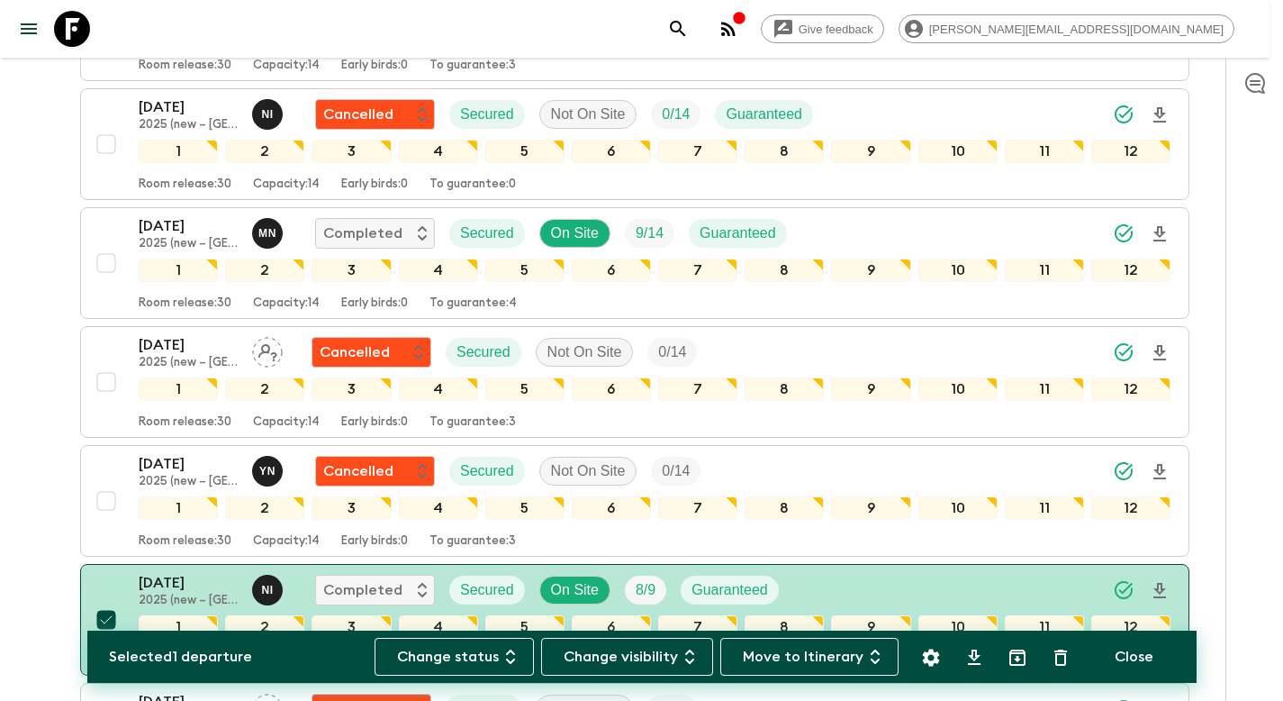
scroll to position [15407, 0]
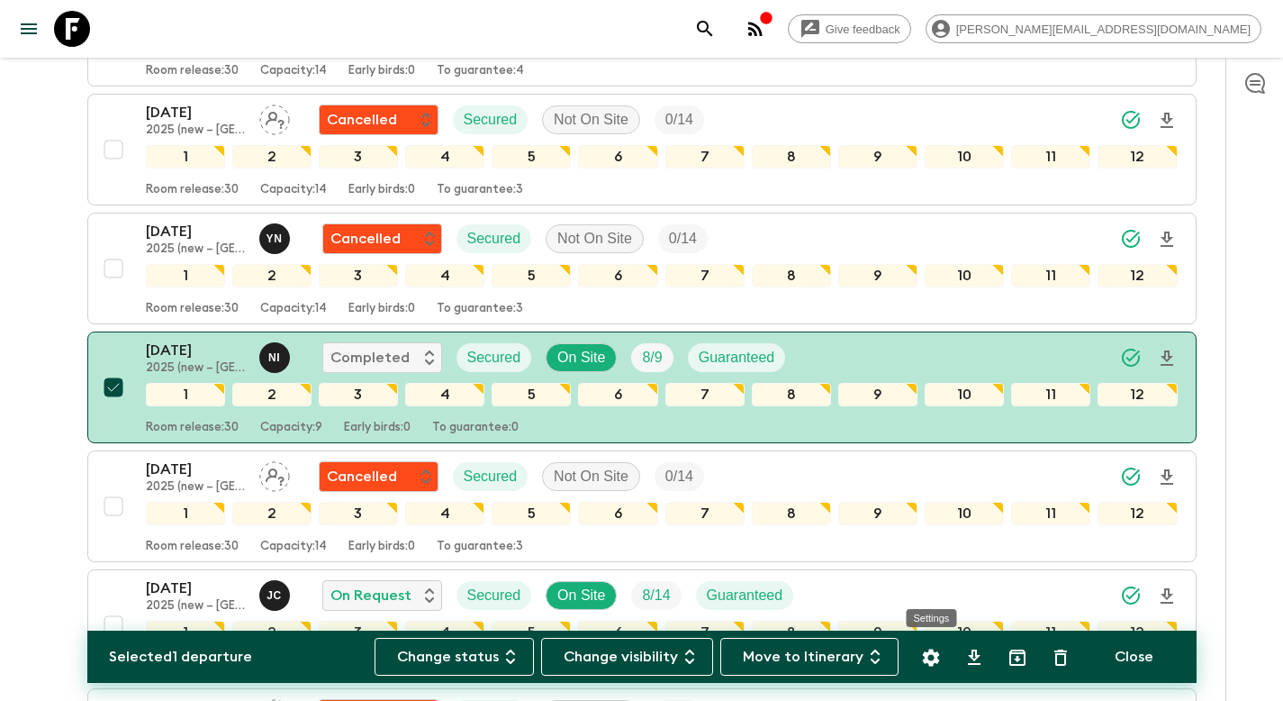
click at [936, 658] on icon "Settings" at bounding box center [930, 656] width 17 height 17
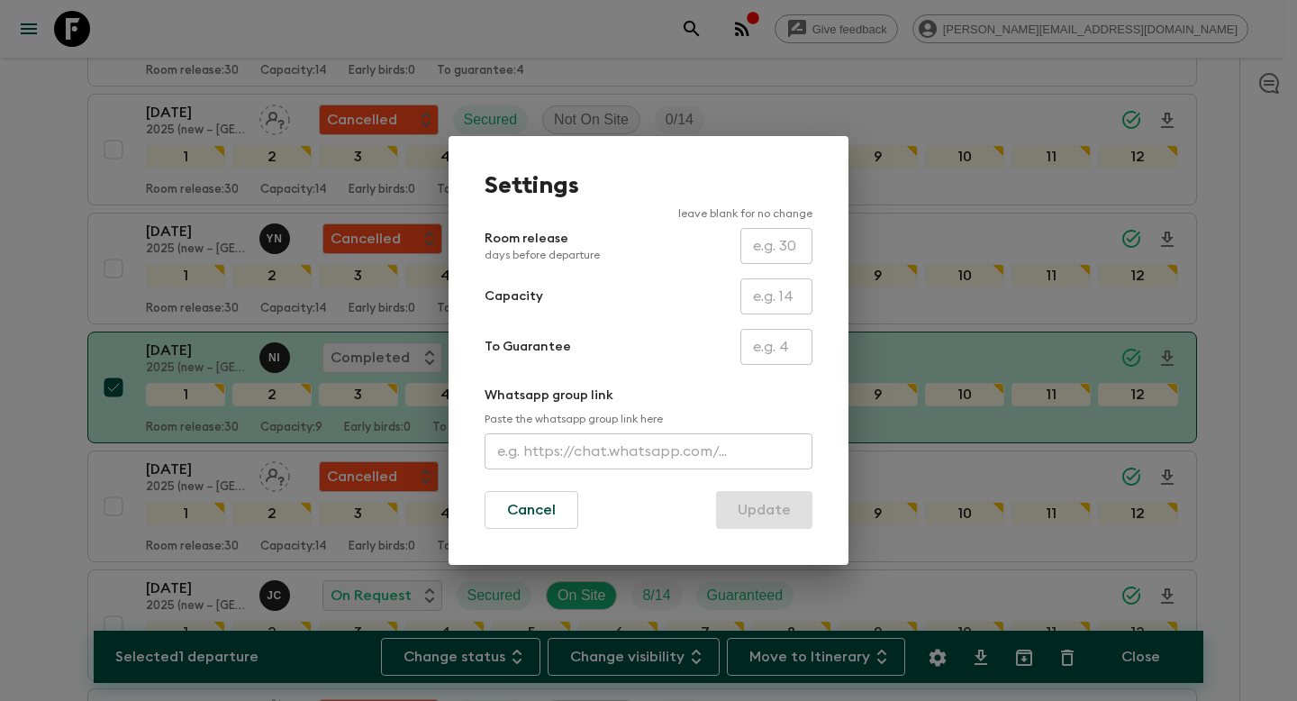
click at [774, 303] on input "text" at bounding box center [776, 296] width 72 height 36
type input "14"
click at [784, 508] on button "Update" at bounding box center [764, 510] width 96 height 38
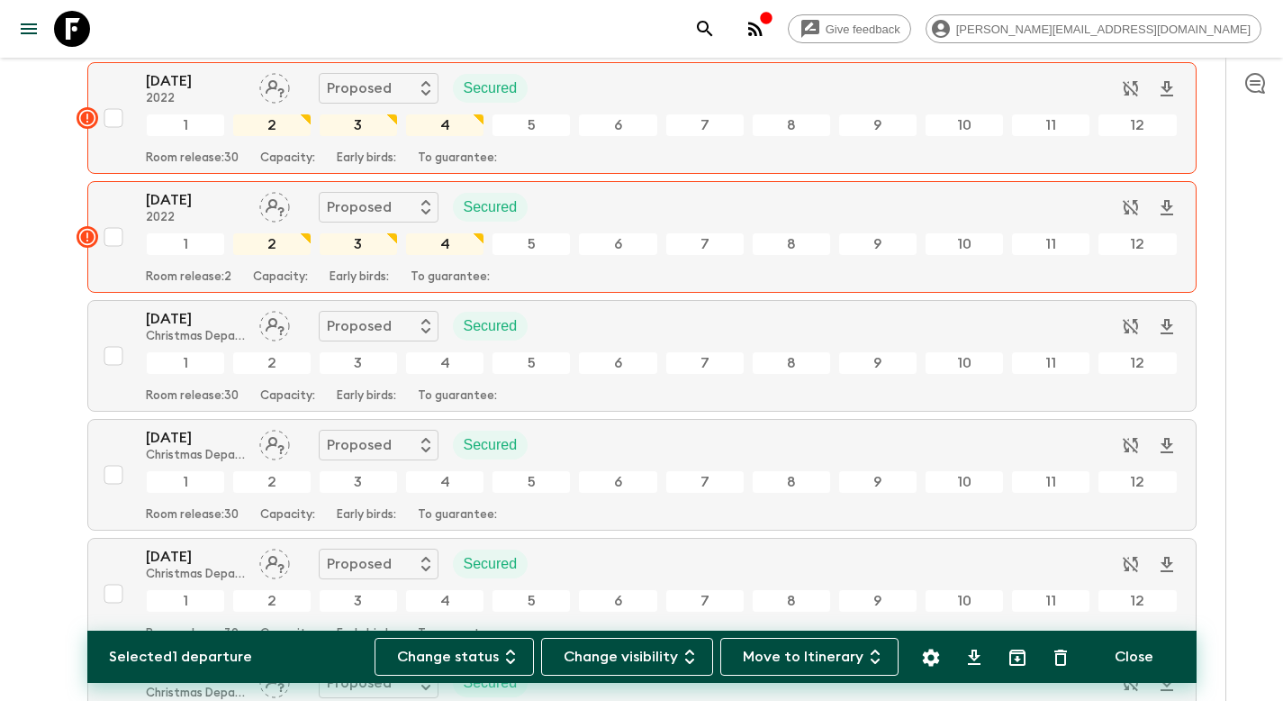
scroll to position [0, 0]
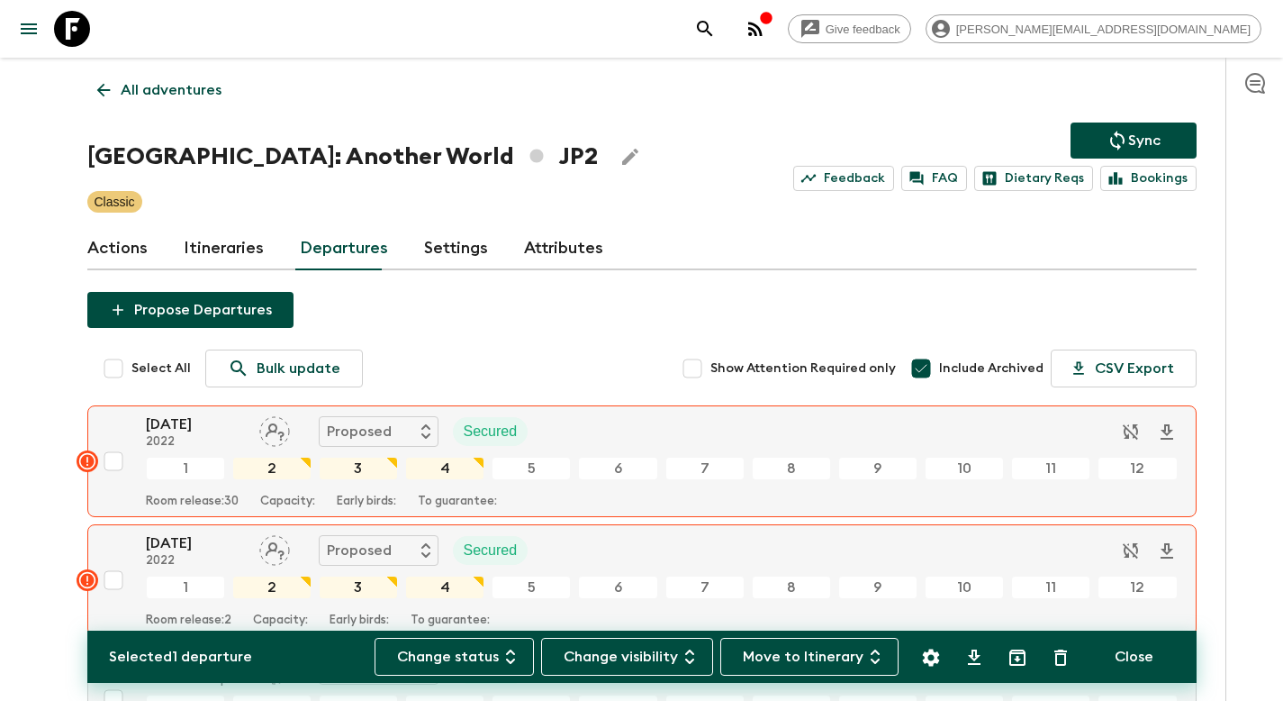
click at [1157, 143] on p "Sync" at bounding box center [1144, 141] width 32 height 22
click at [1106, 137] on div "Sync Feedback FAQ Dietary Reqs Bookings" at bounding box center [994, 156] width 403 height 68
click at [202, 95] on p "All adventures" at bounding box center [171, 90] width 101 height 22
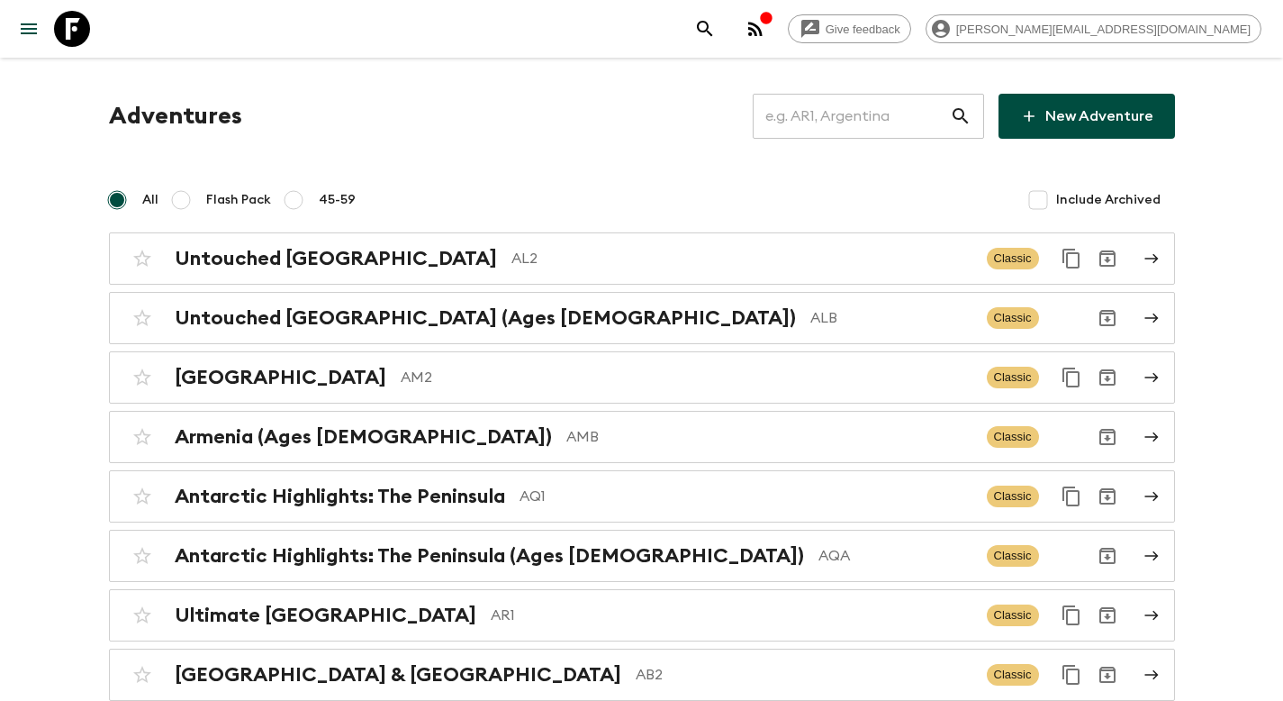
click at [823, 124] on input "text" at bounding box center [851, 116] width 197 height 50
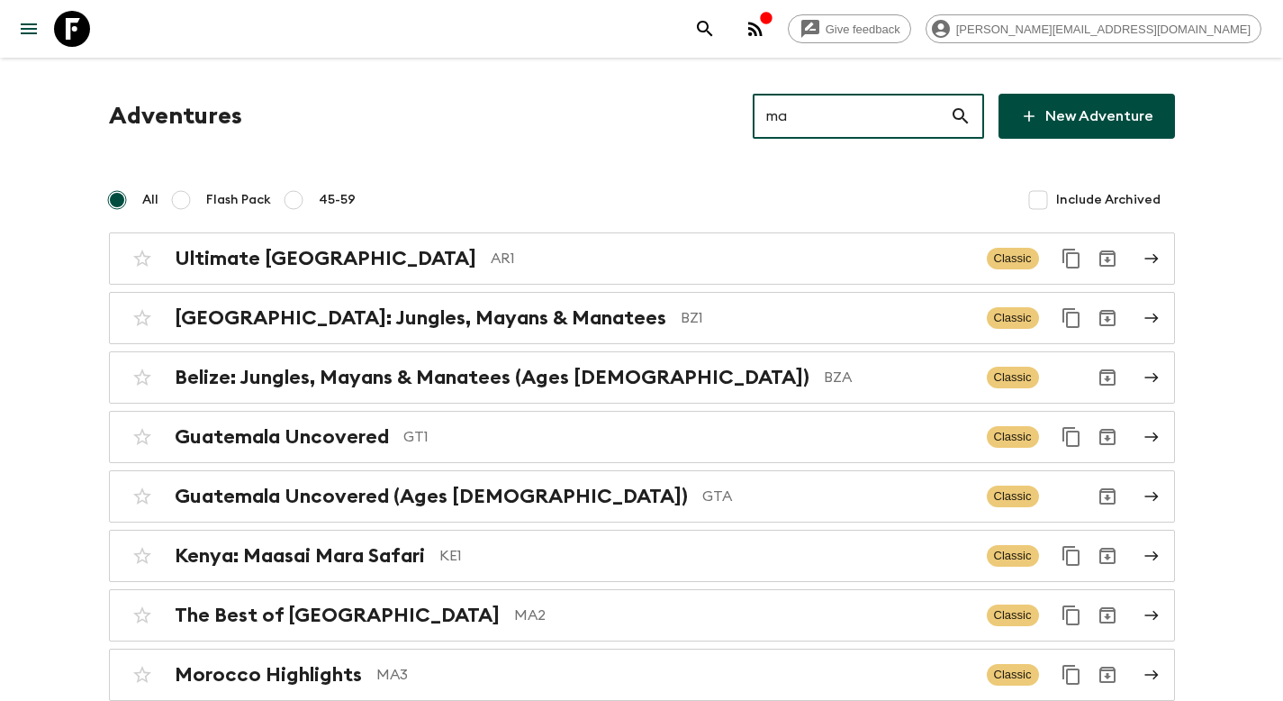
type input "ma4"
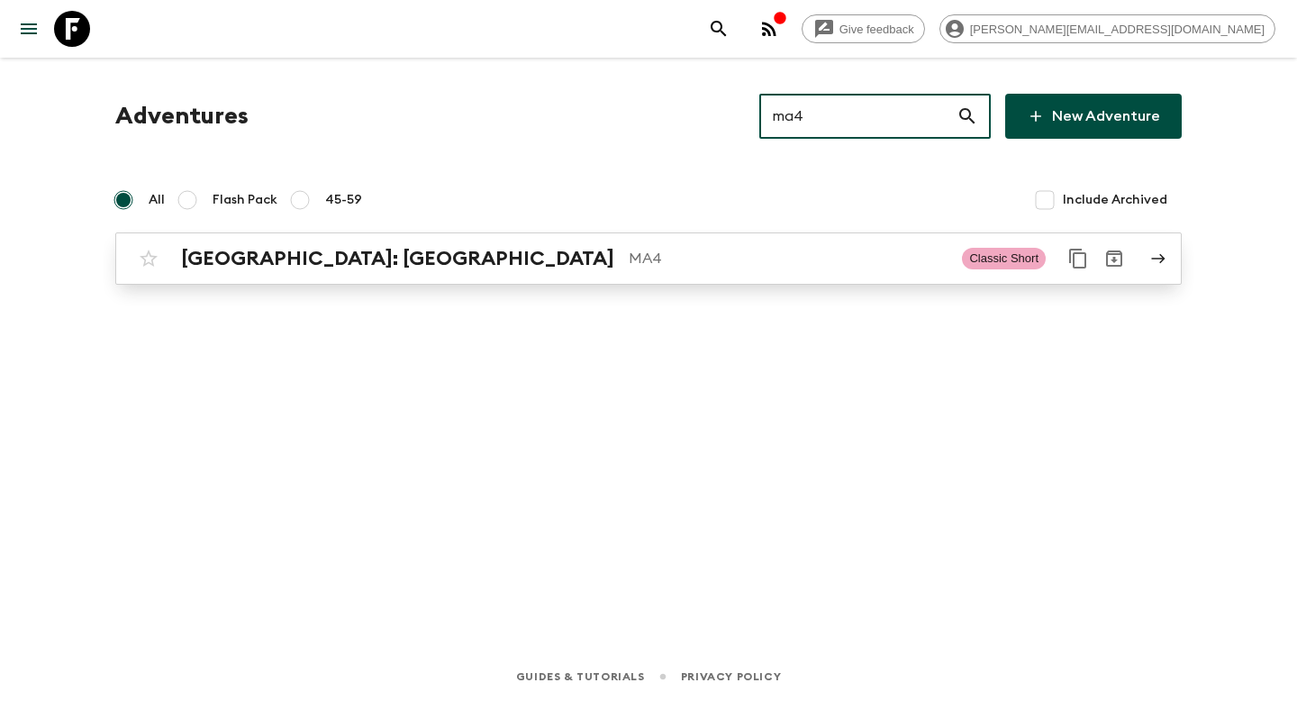
click at [629, 265] on p "MA4" at bounding box center [788, 259] width 319 height 22
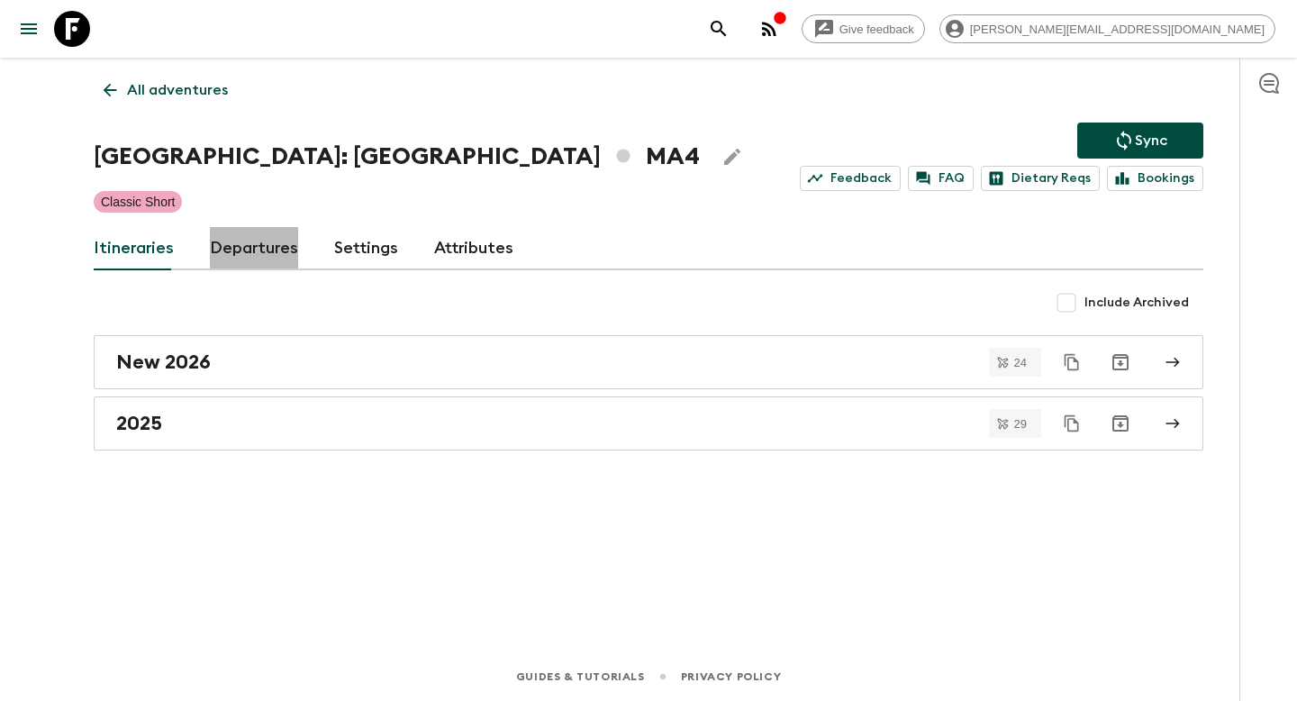
click at [252, 249] on link "Departures" at bounding box center [254, 248] width 88 height 43
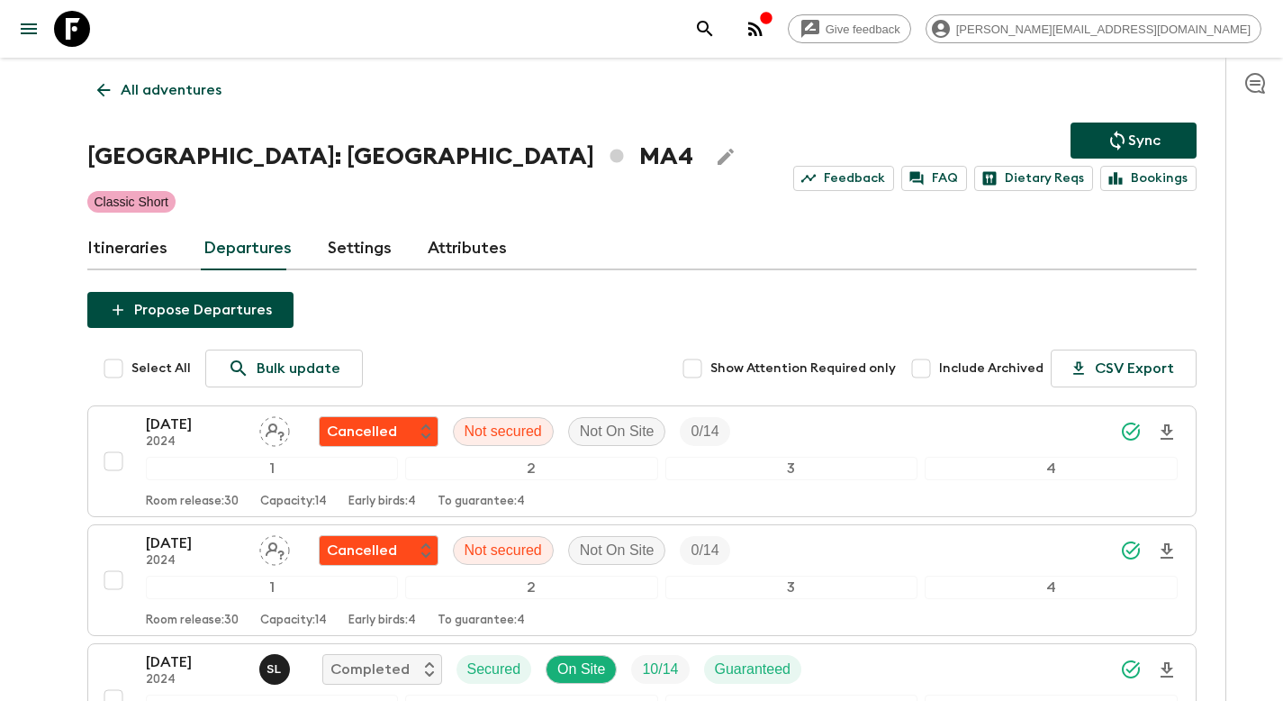
scroll to position [2570, 0]
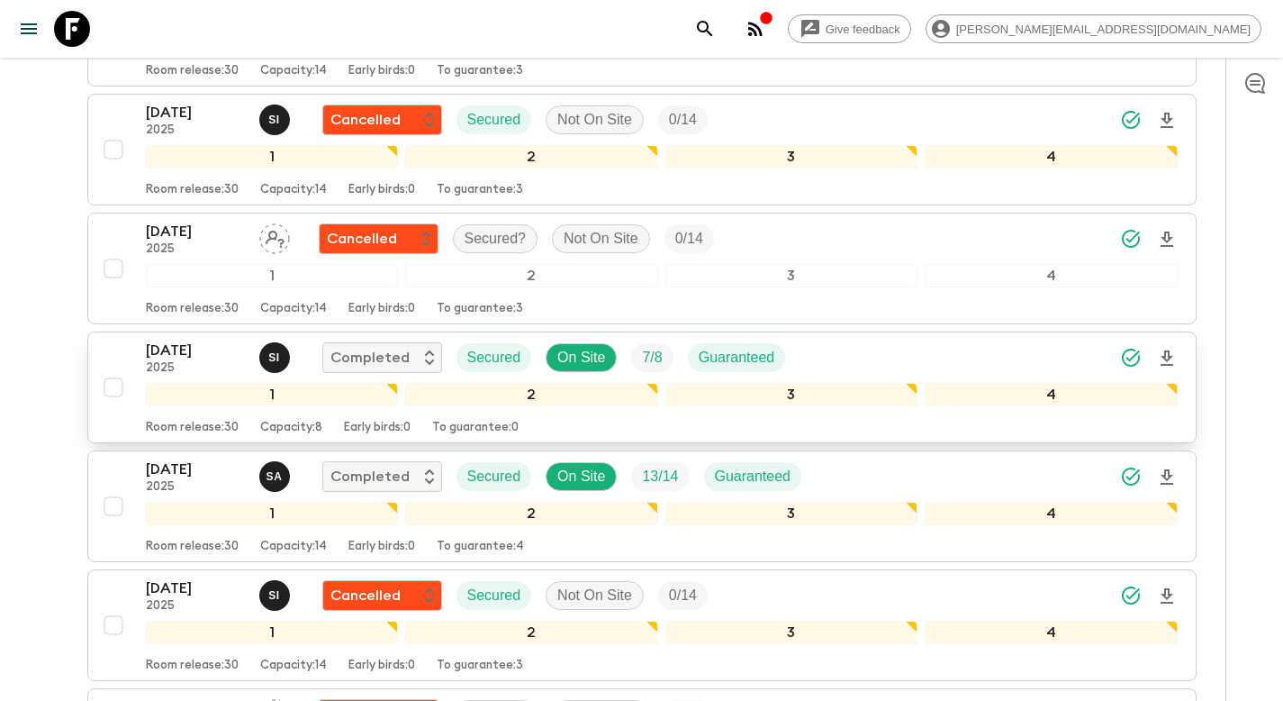
click at [120, 388] on input "checkbox" at bounding box center [113, 387] width 36 height 36
checkbox input "true"
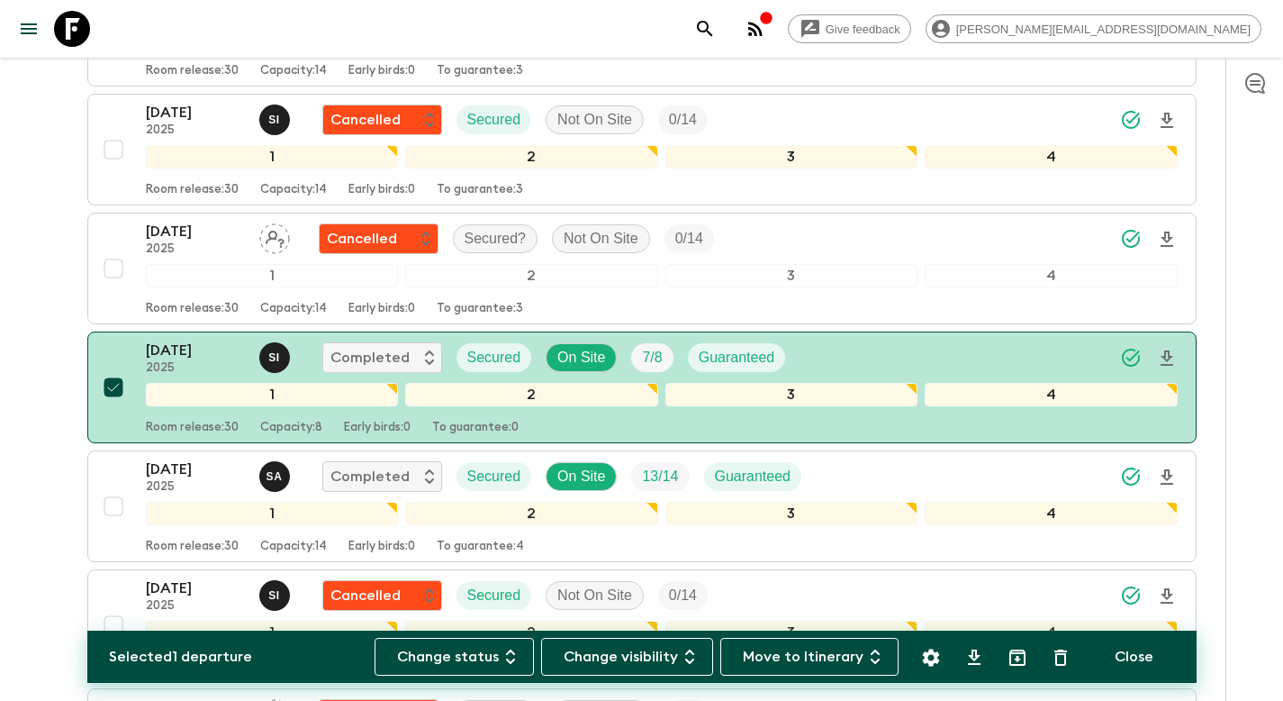
click at [937, 648] on icon "Settings" at bounding box center [931, 658] width 22 height 22
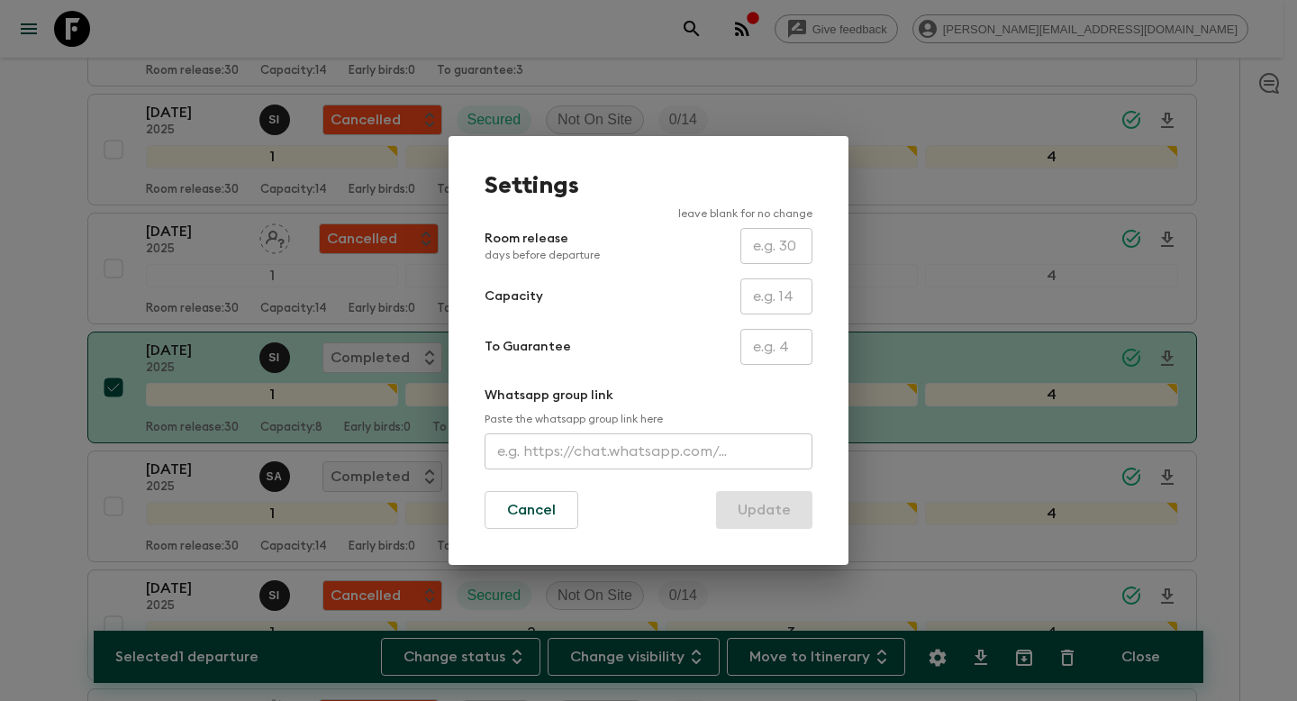
click at [773, 299] on input "text" at bounding box center [776, 296] width 72 height 36
type input "14"
click at [791, 514] on button "Update" at bounding box center [764, 510] width 96 height 38
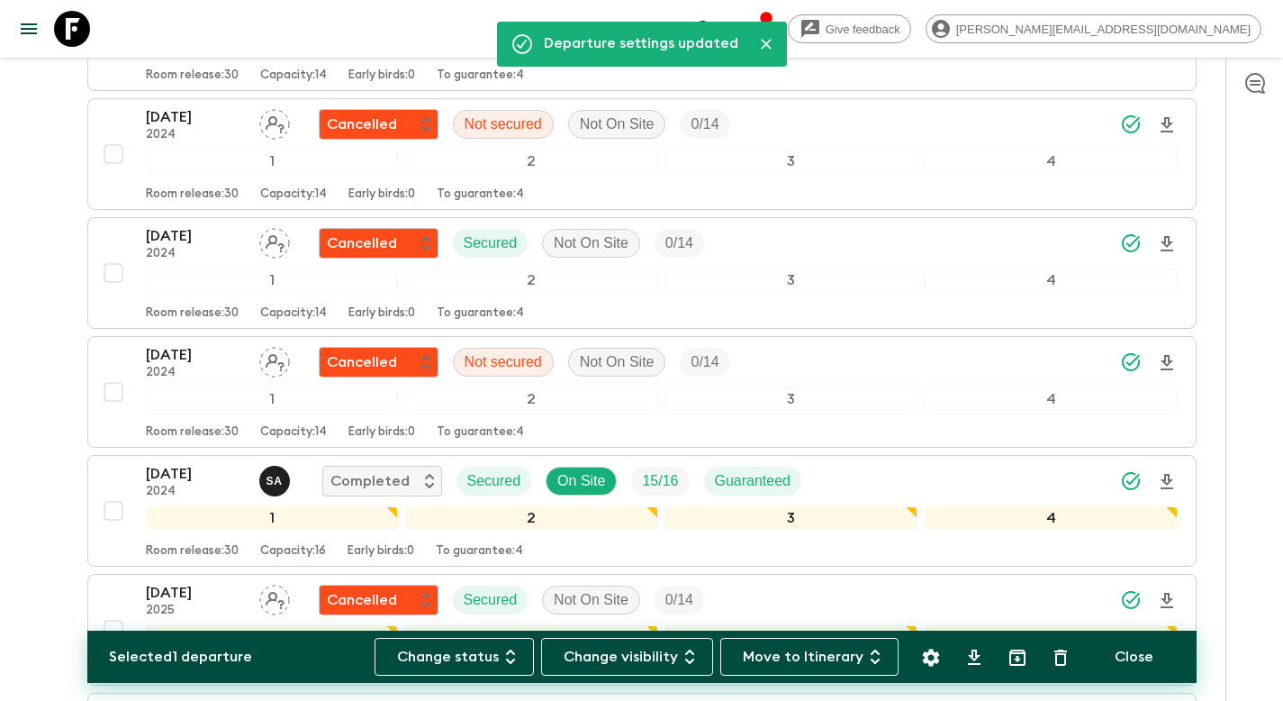
scroll to position [0, 0]
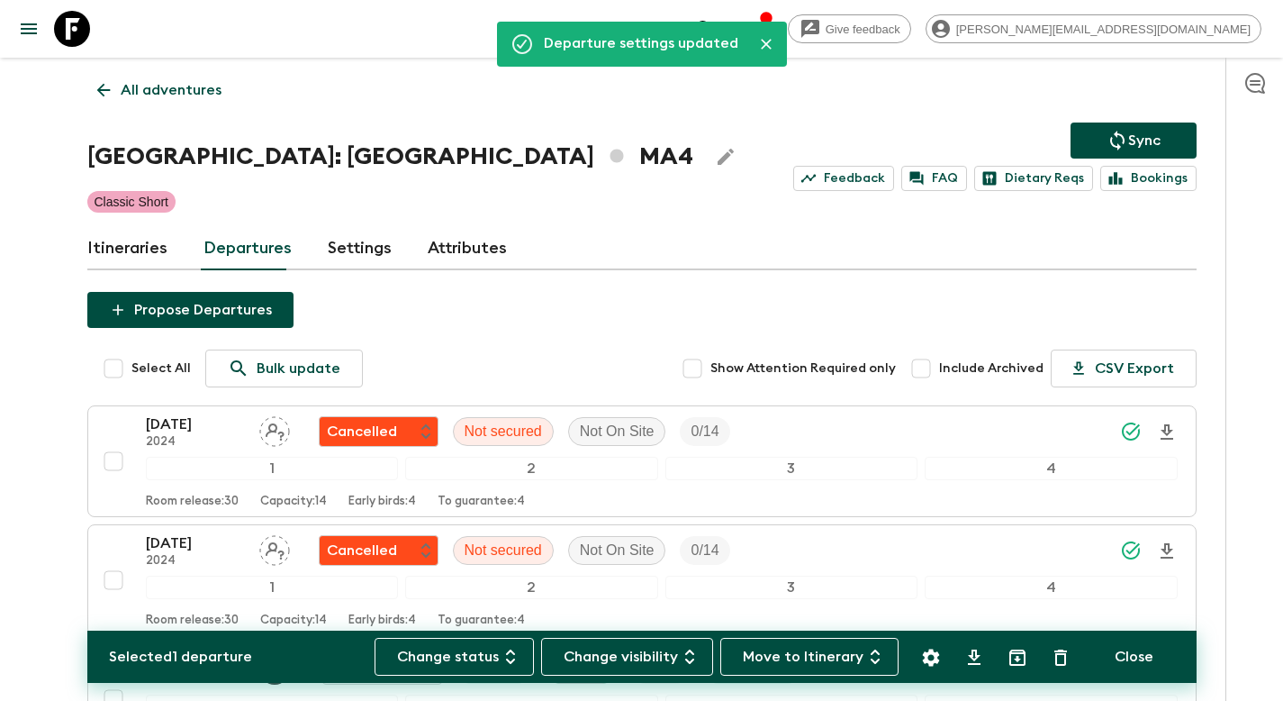
click at [1135, 136] on p "Sync" at bounding box center [1144, 141] width 32 height 22
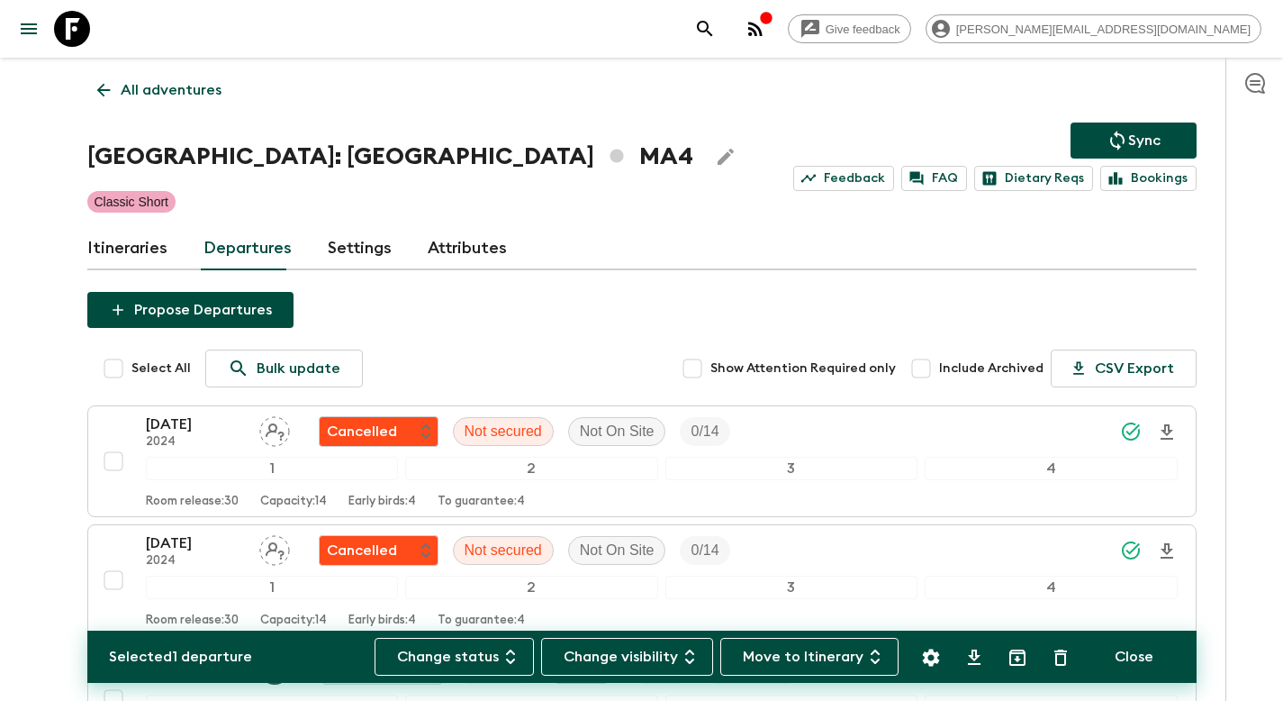
click at [206, 80] on p "All adventures" at bounding box center [171, 90] width 101 height 22
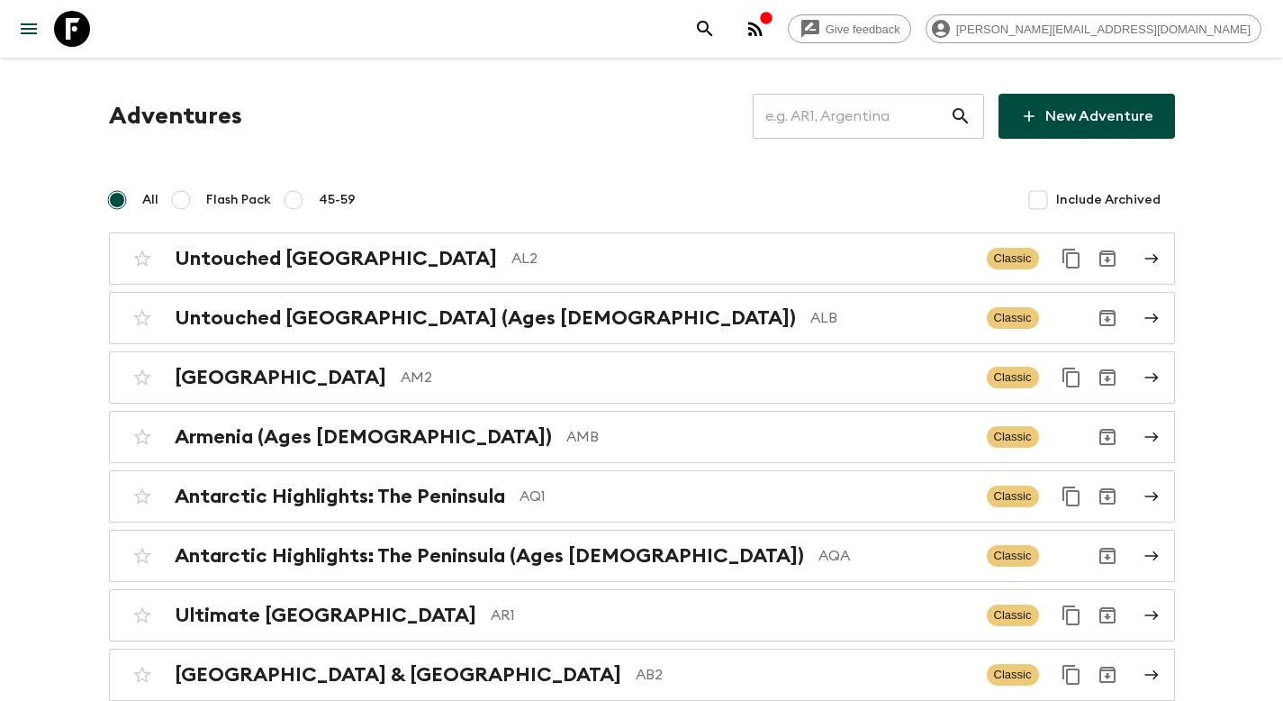
click at [850, 113] on input "text" at bounding box center [851, 116] width 197 height 50
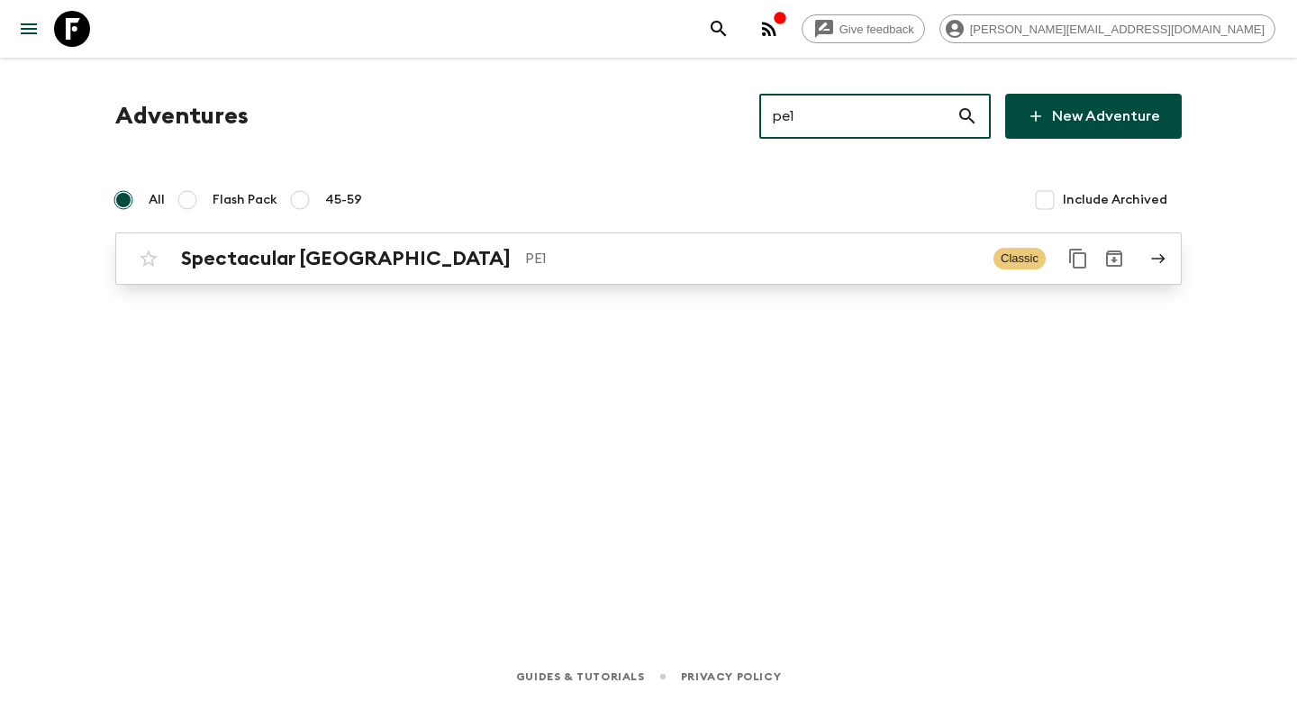
type input "pe1"
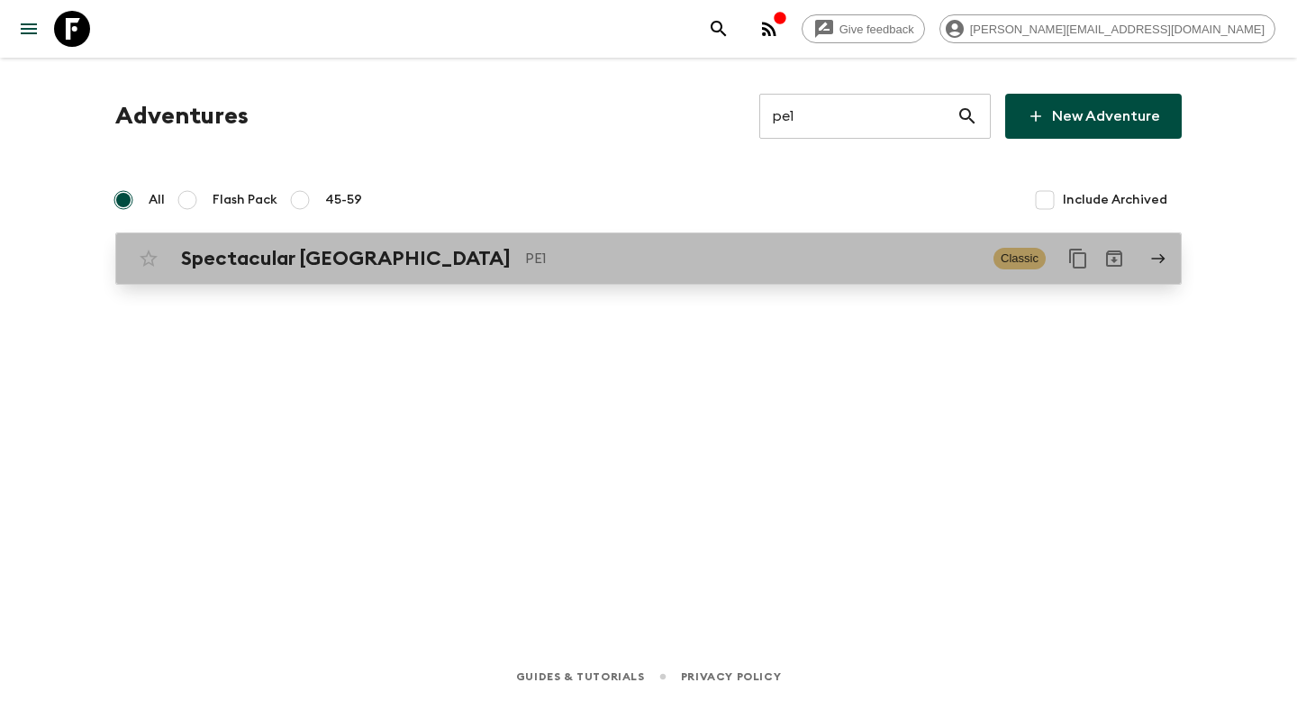
click at [601, 260] on p "PE1" at bounding box center [752, 259] width 454 height 22
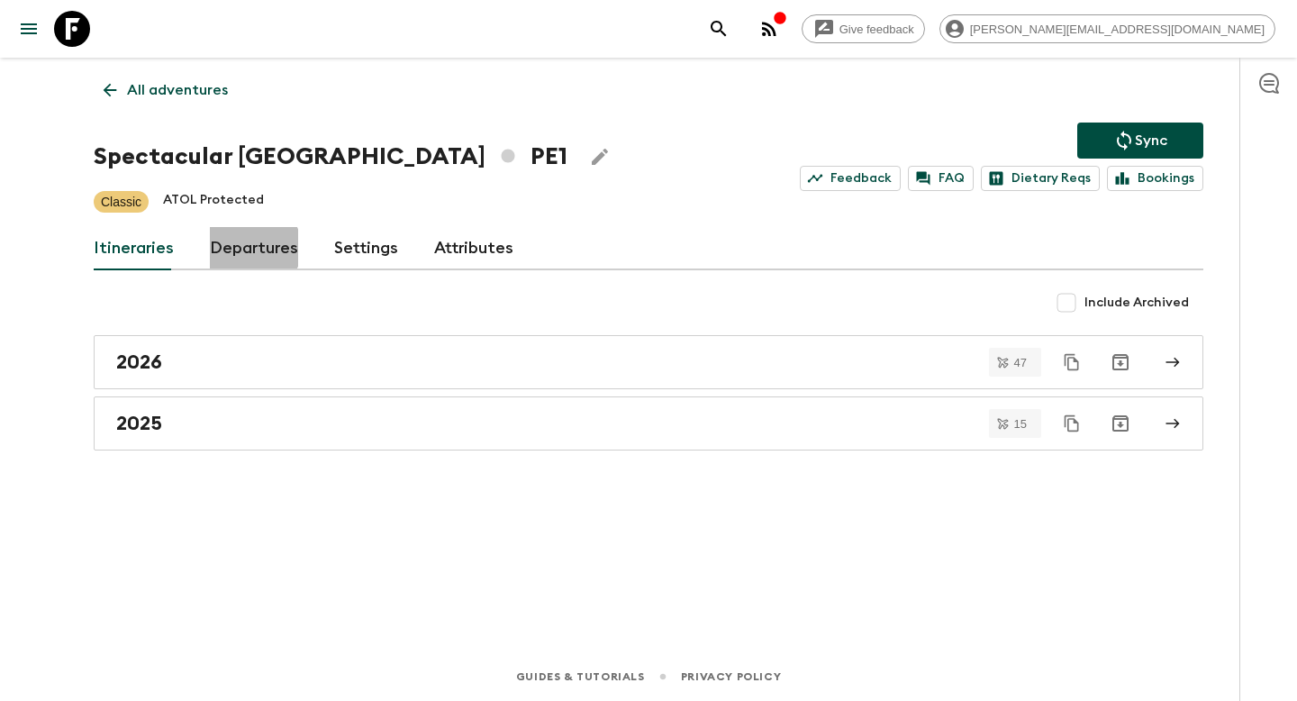
click at [249, 248] on link "Departures" at bounding box center [254, 248] width 88 height 43
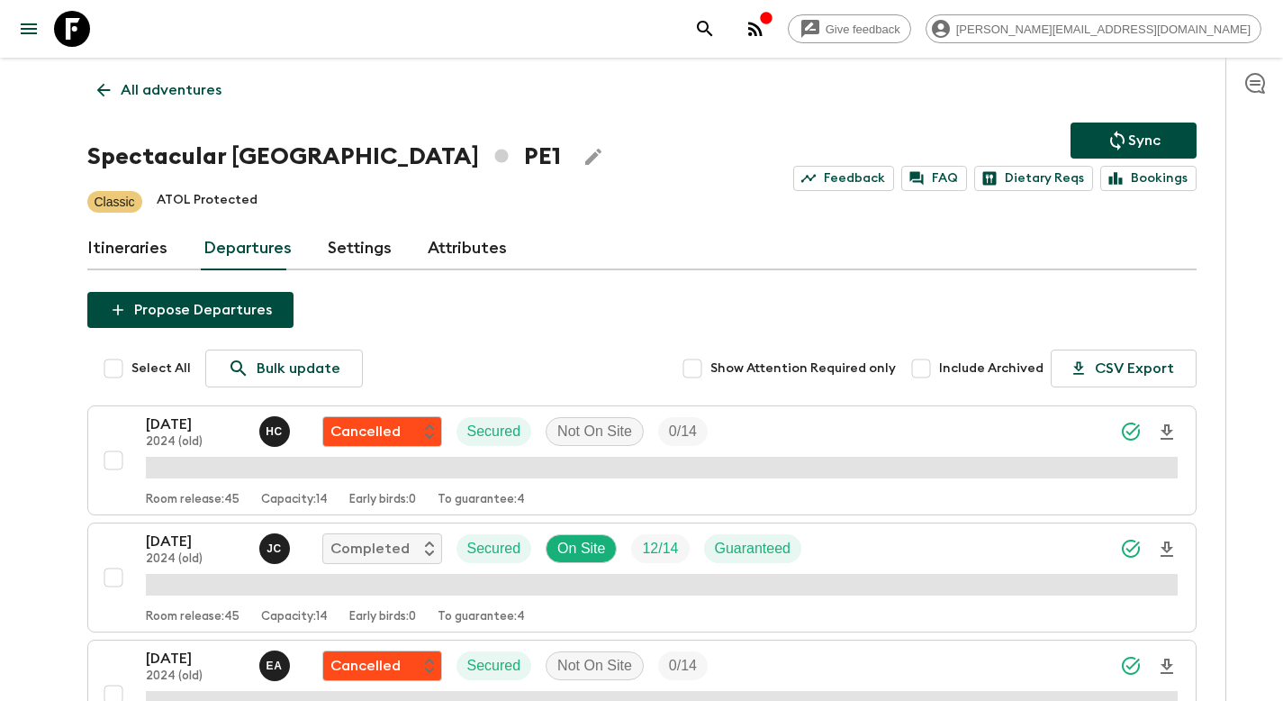
click at [960, 368] on span "Include Archived" at bounding box center [991, 368] width 104 height 18
click at [939, 368] on input "Include Archived" at bounding box center [921, 368] width 36 height 36
checkbox input "true"
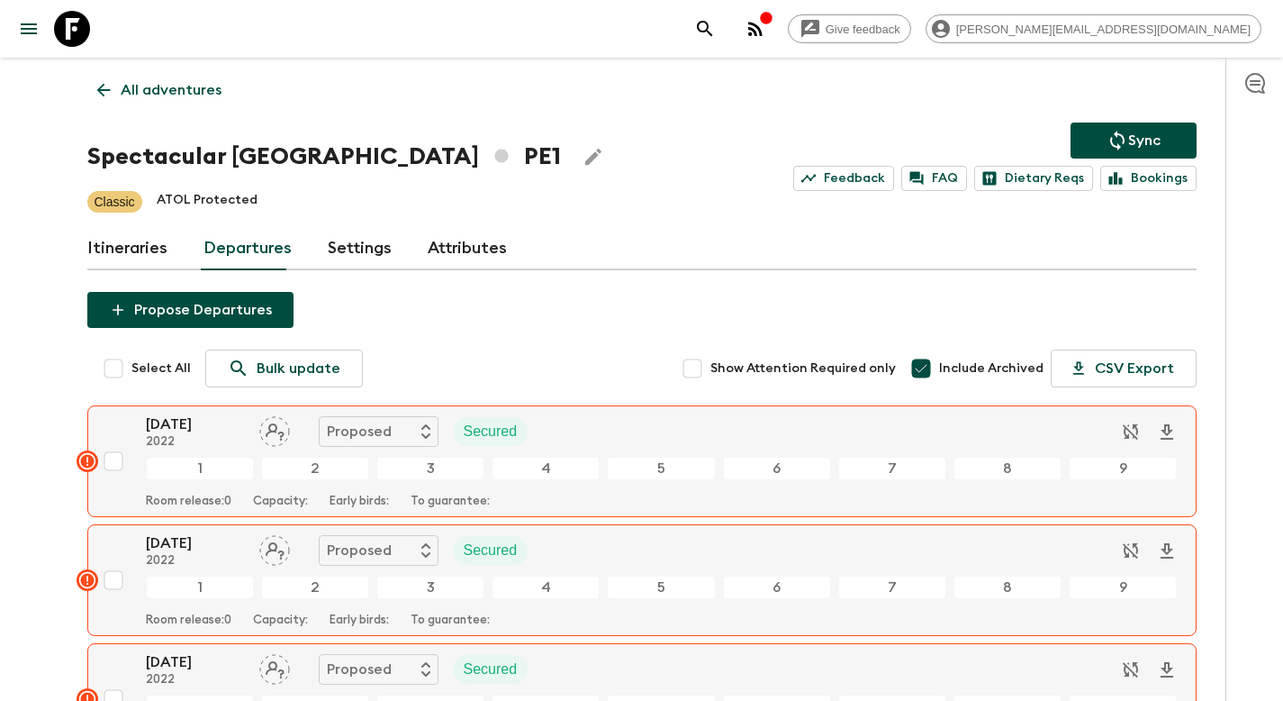
scroll to position [9464, 0]
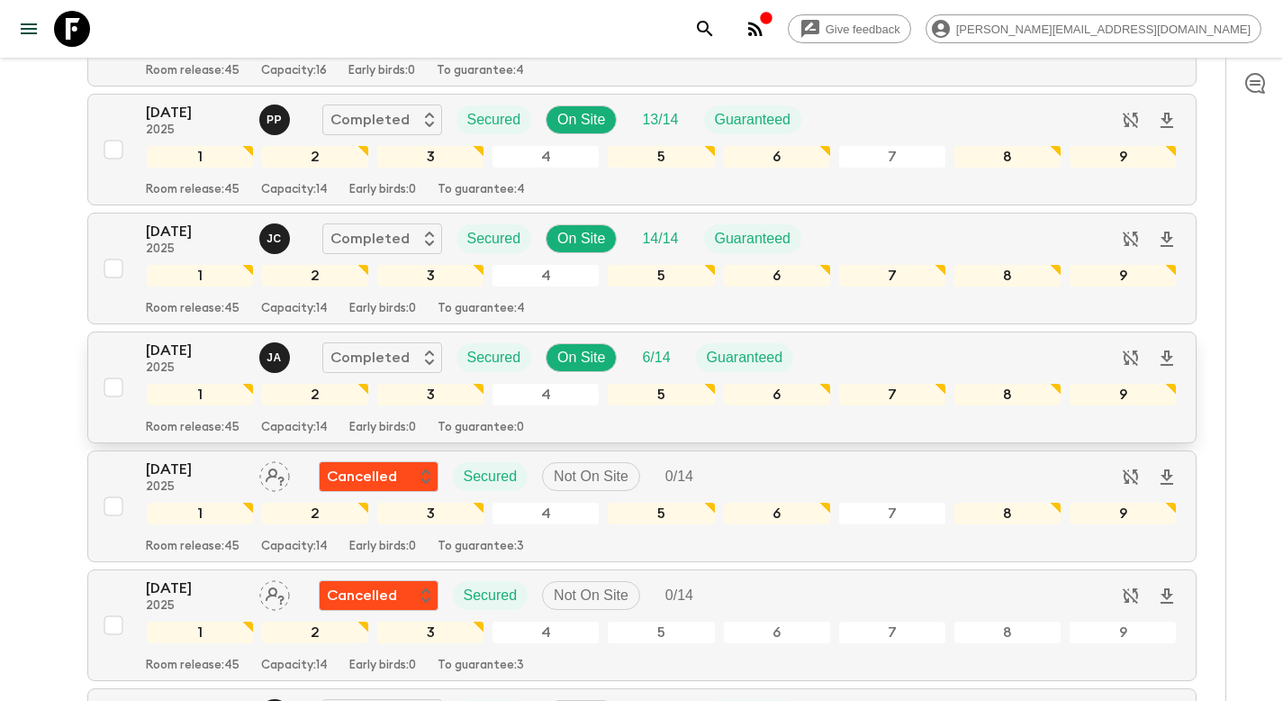
click at [113, 394] on input "checkbox" at bounding box center [113, 387] width 36 height 36
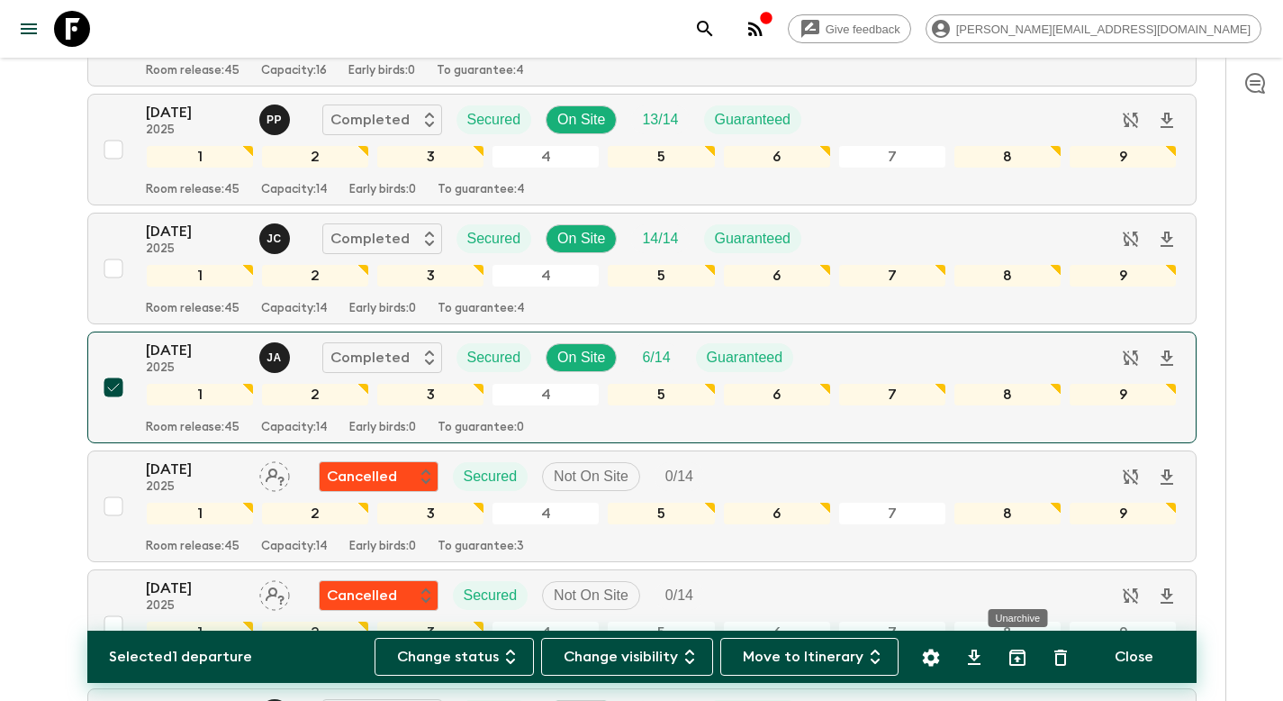
click at [1020, 657] on icon "Unarchive" at bounding box center [1018, 658] width 22 height 22
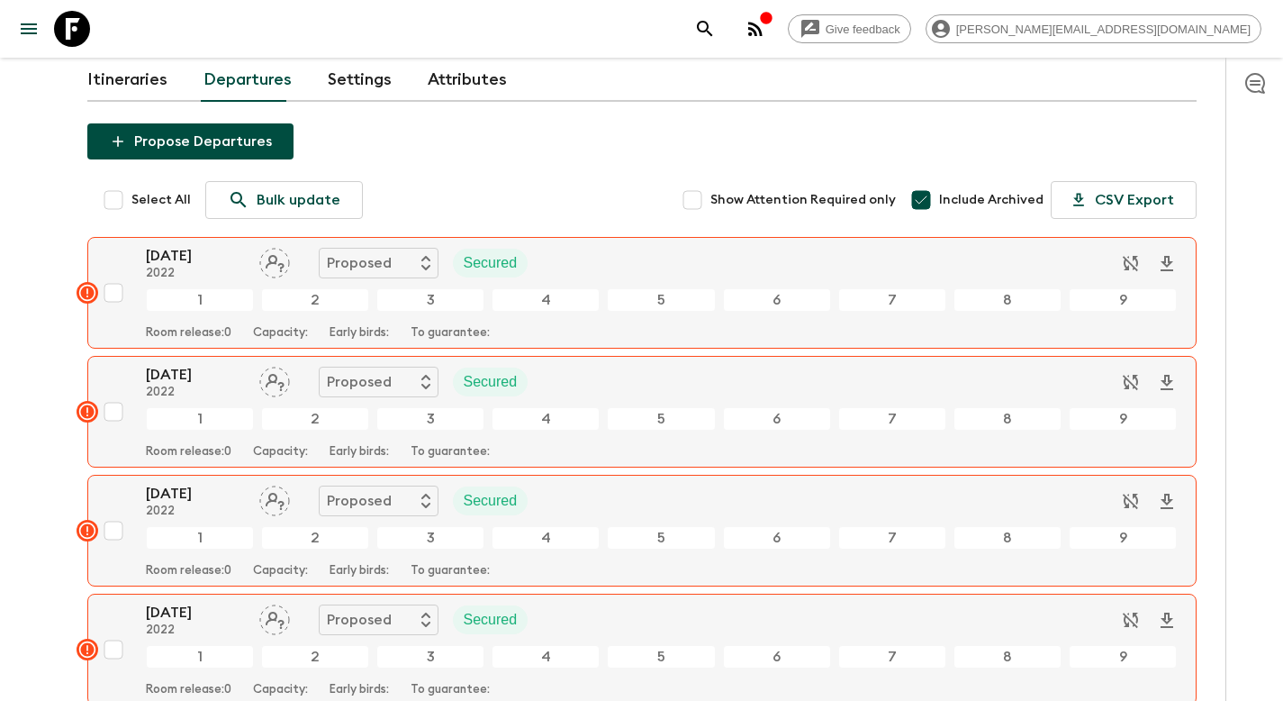
scroll to position [0, 0]
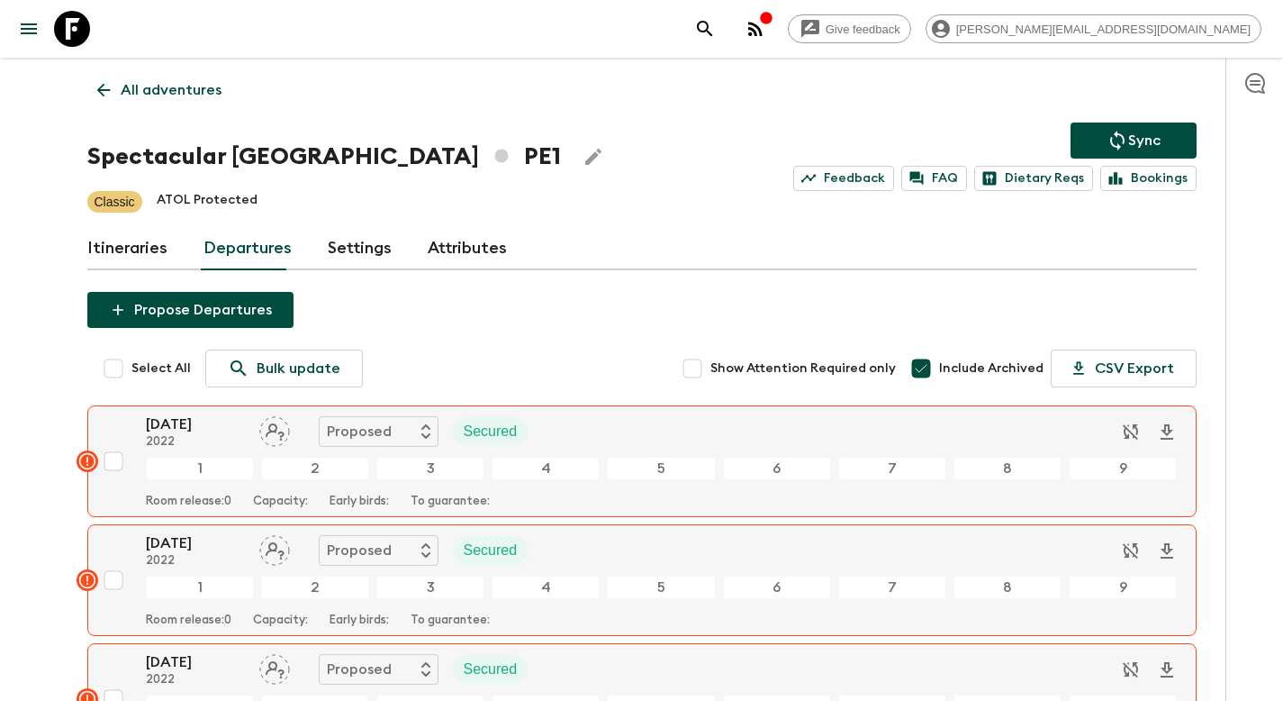
click at [1117, 127] on button "Sync" at bounding box center [1134, 140] width 126 height 36
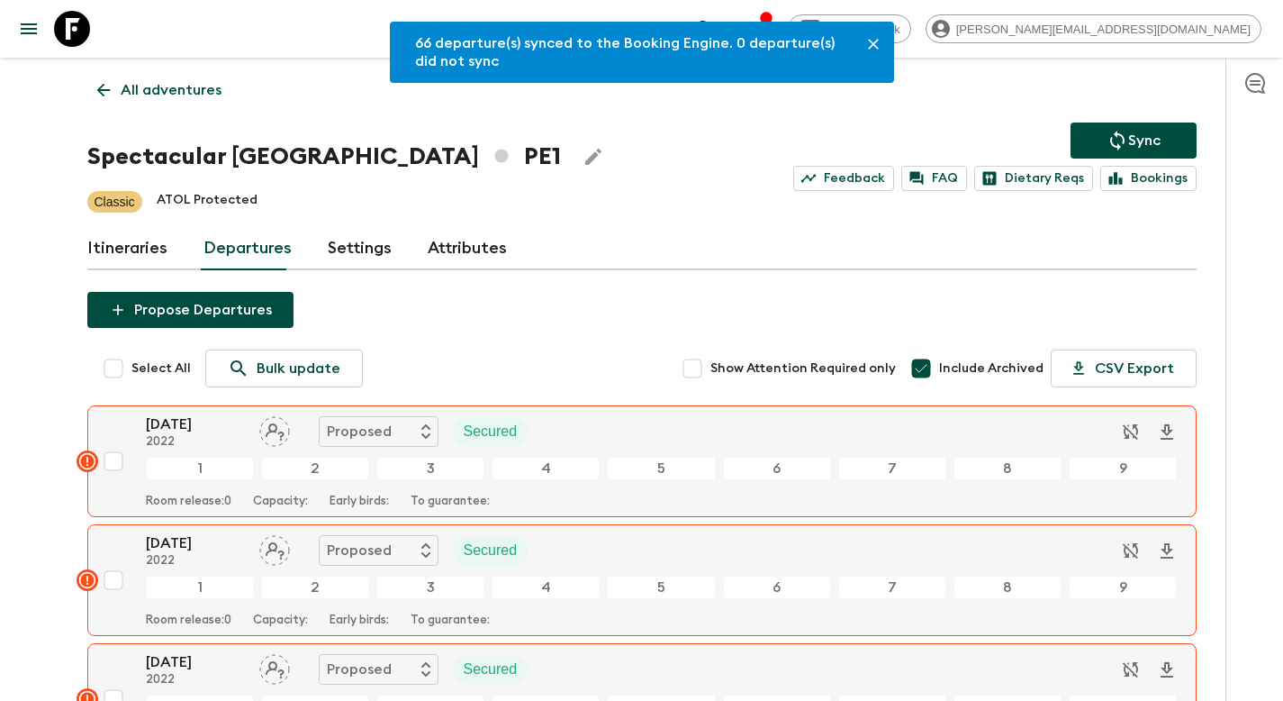
scroll to position [9464, 0]
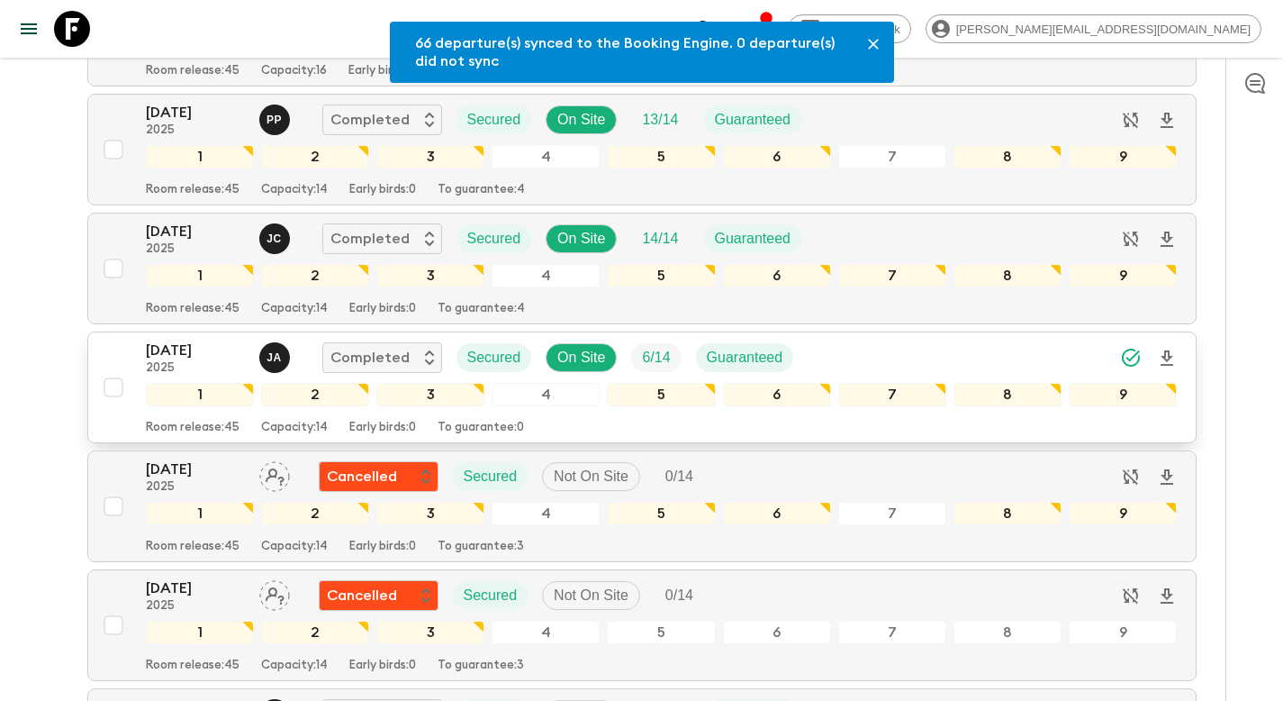
click at [115, 381] on input "checkbox" at bounding box center [113, 387] width 36 height 36
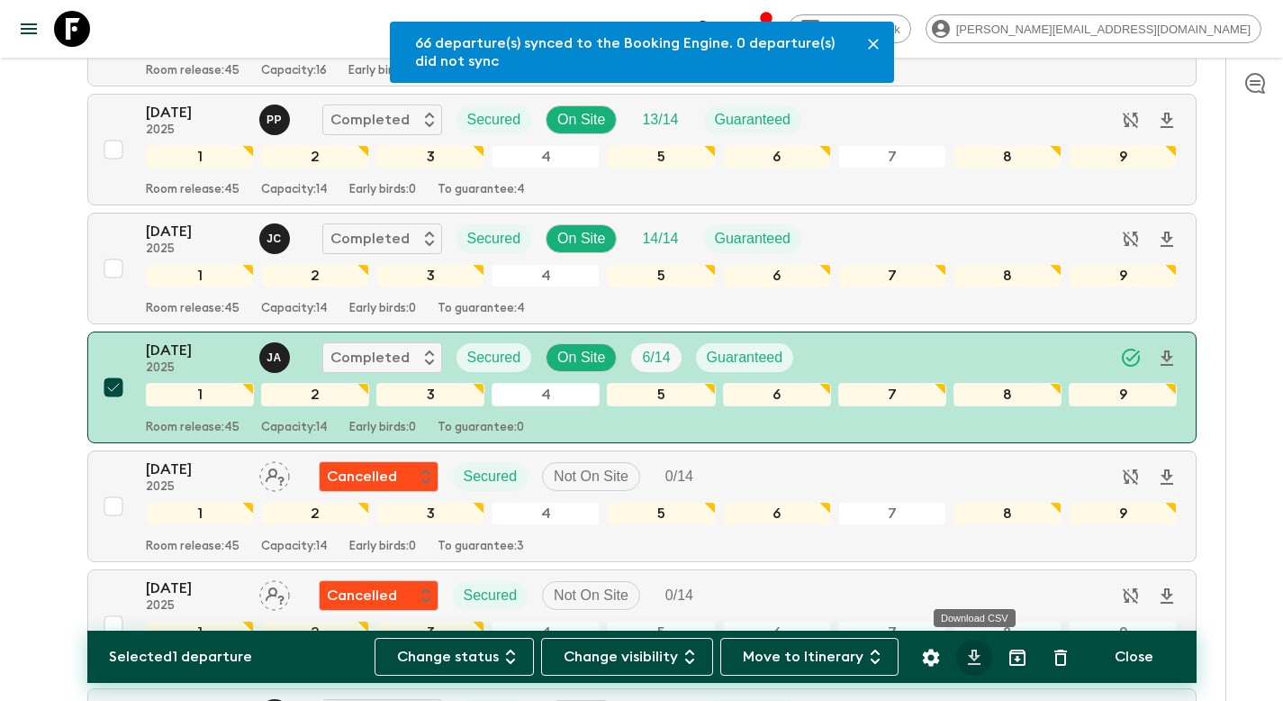
click at [974, 658] on icon "Download CSV" at bounding box center [974, 656] width 13 height 15
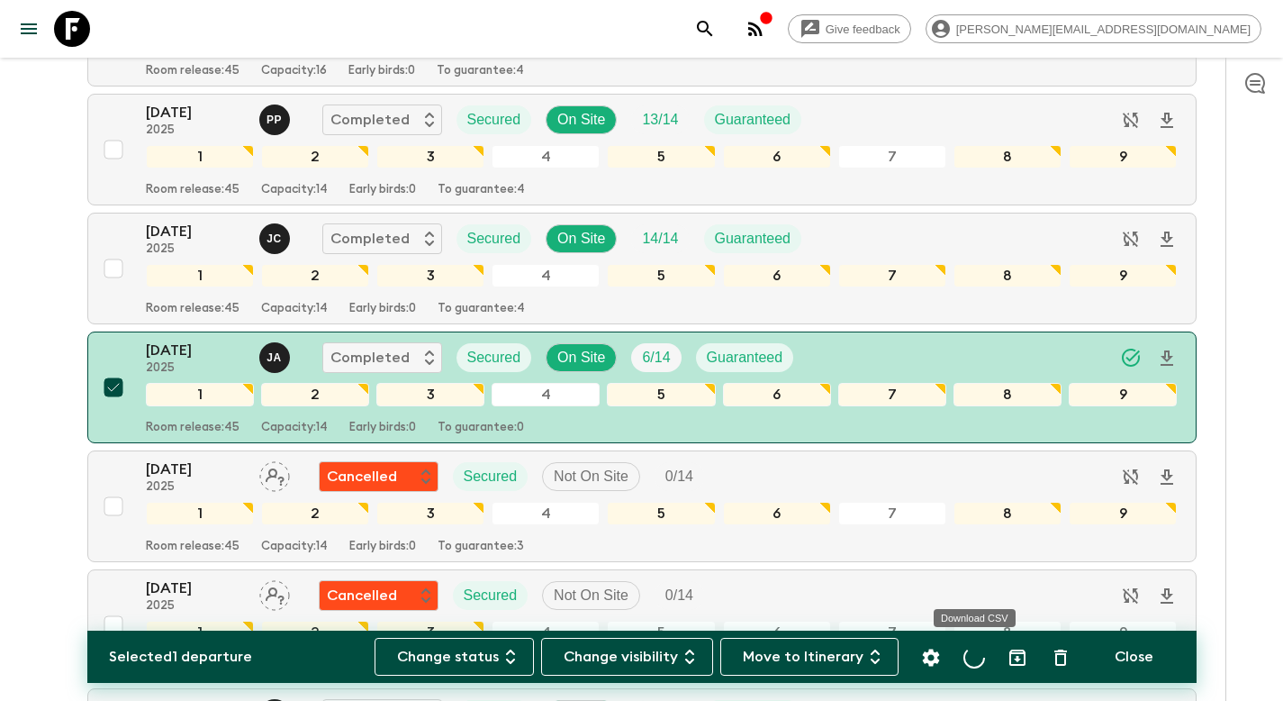
click at [1022, 652] on icon "Archive (Completed, Cancelled or Unsynced Departures only)" at bounding box center [1017, 657] width 16 height 16
checkbox input "false"
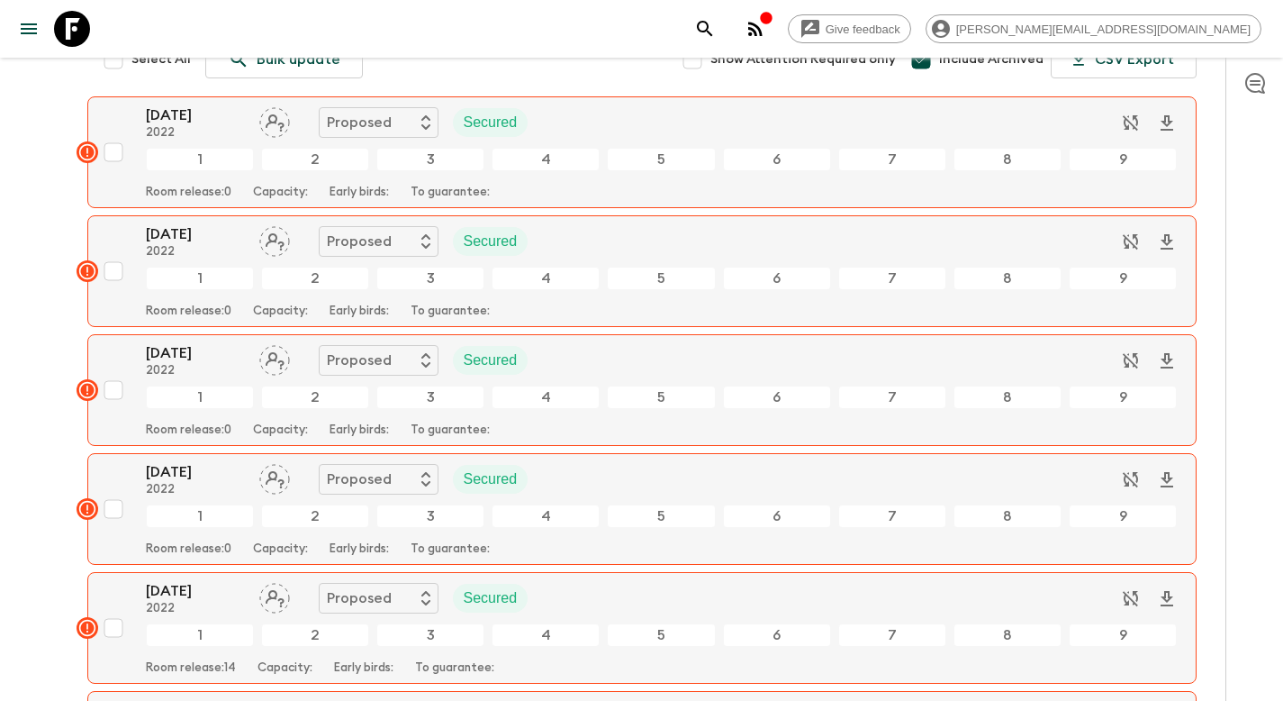
scroll to position [0, 0]
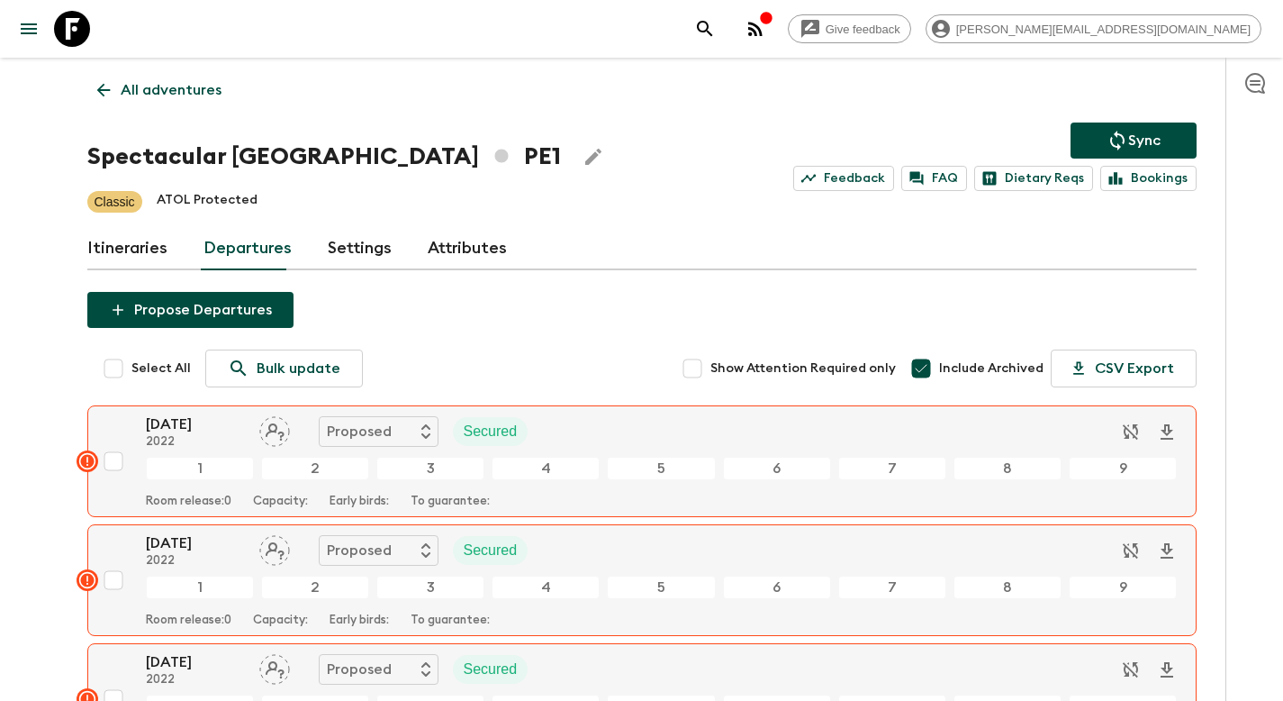
click at [164, 88] on p "All adventures" at bounding box center [171, 90] width 101 height 22
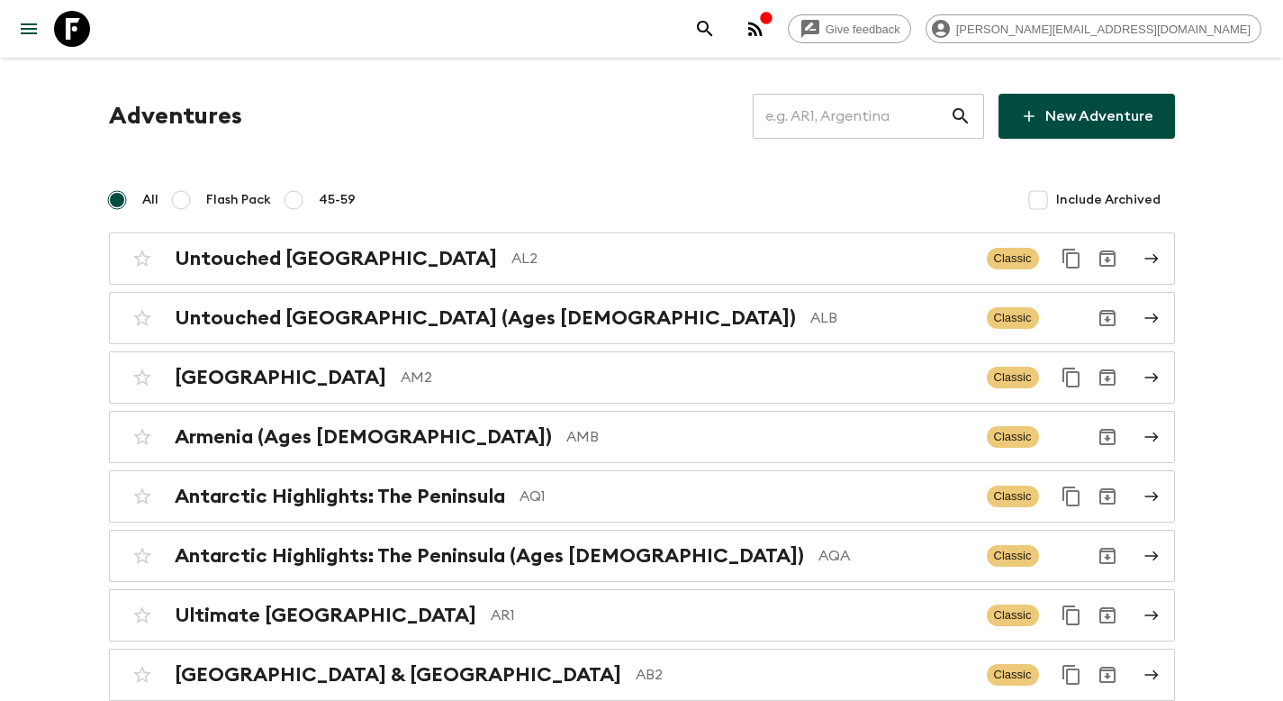
click at [888, 118] on input "text" at bounding box center [851, 116] width 197 height 50
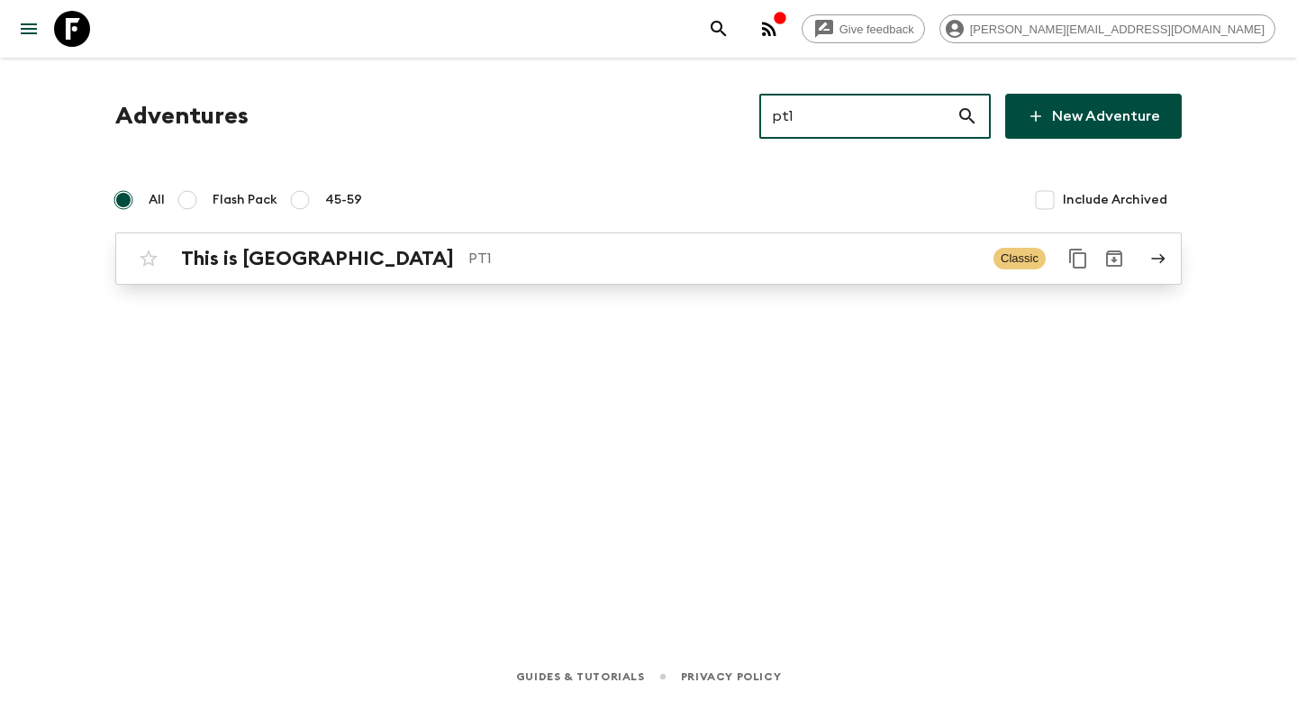
type input "pt1"
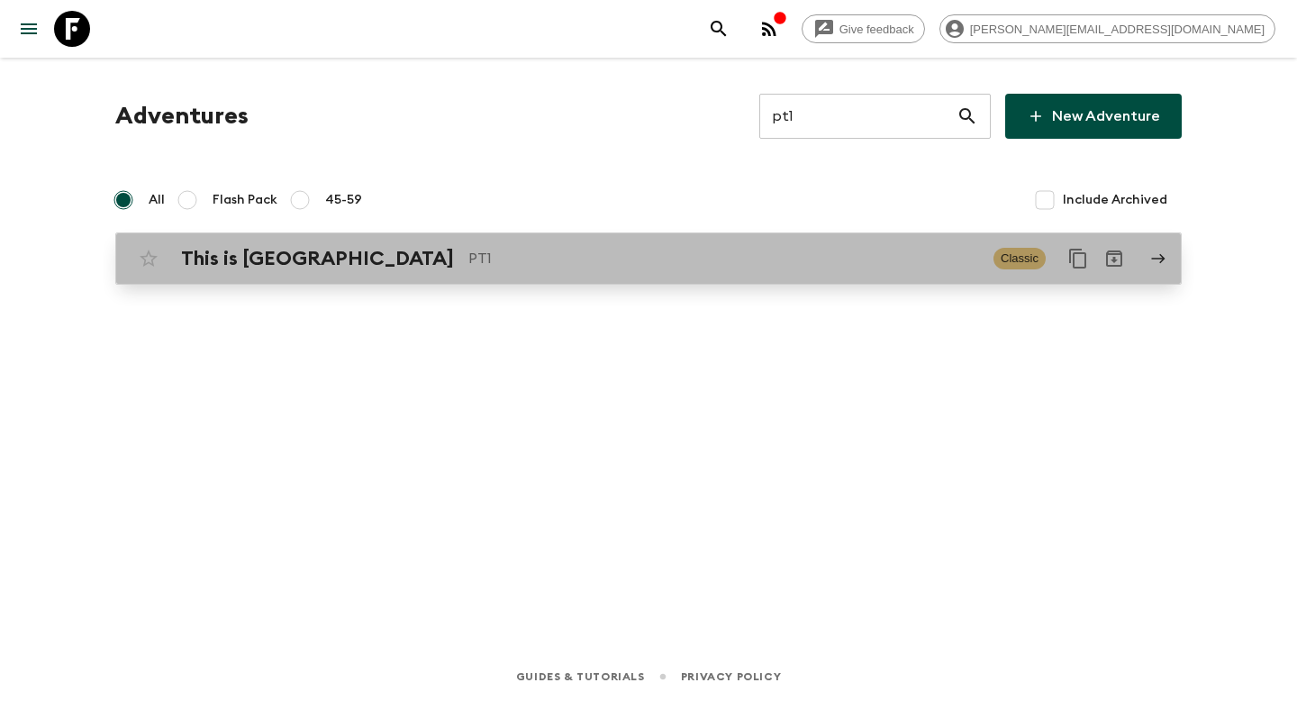
click at [643, 278] on link "This is Portugal PT1 Classic" at bounding box center [648, 258] width 1066 height 52
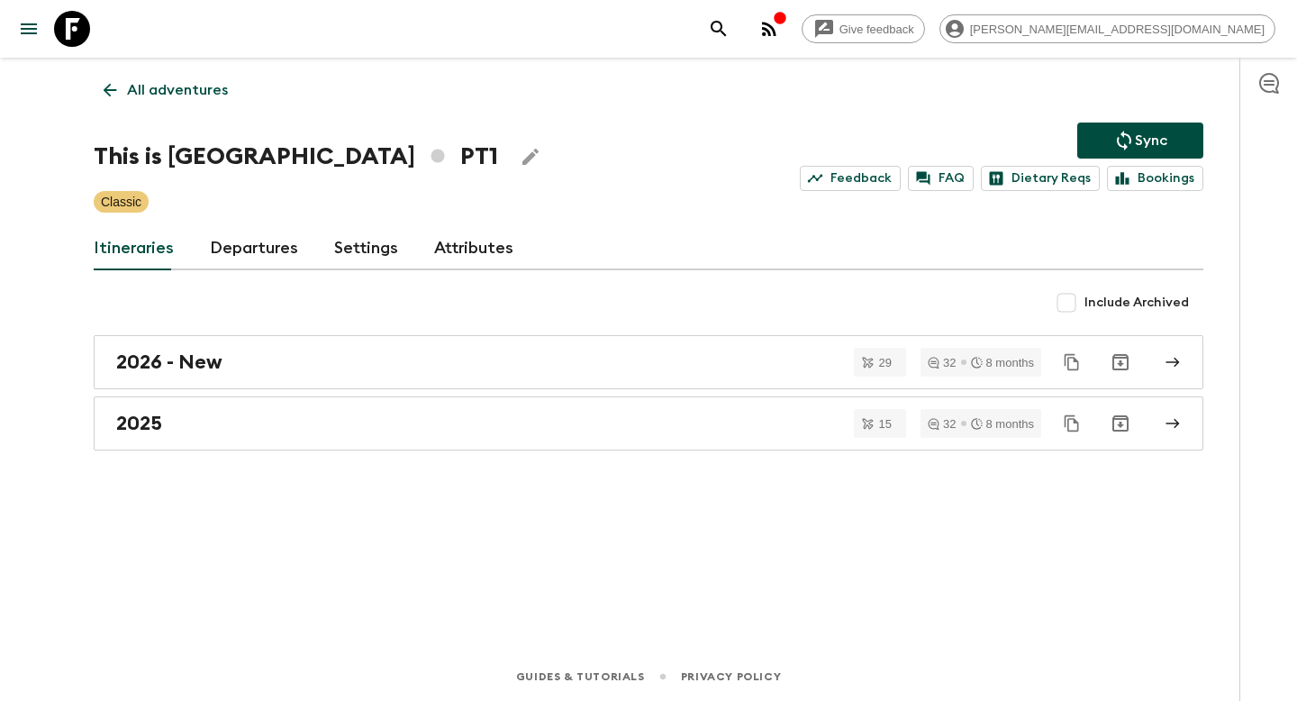
click at [254, 250] on link "Departures" at bounding box center [254, 248] width 88 height 43
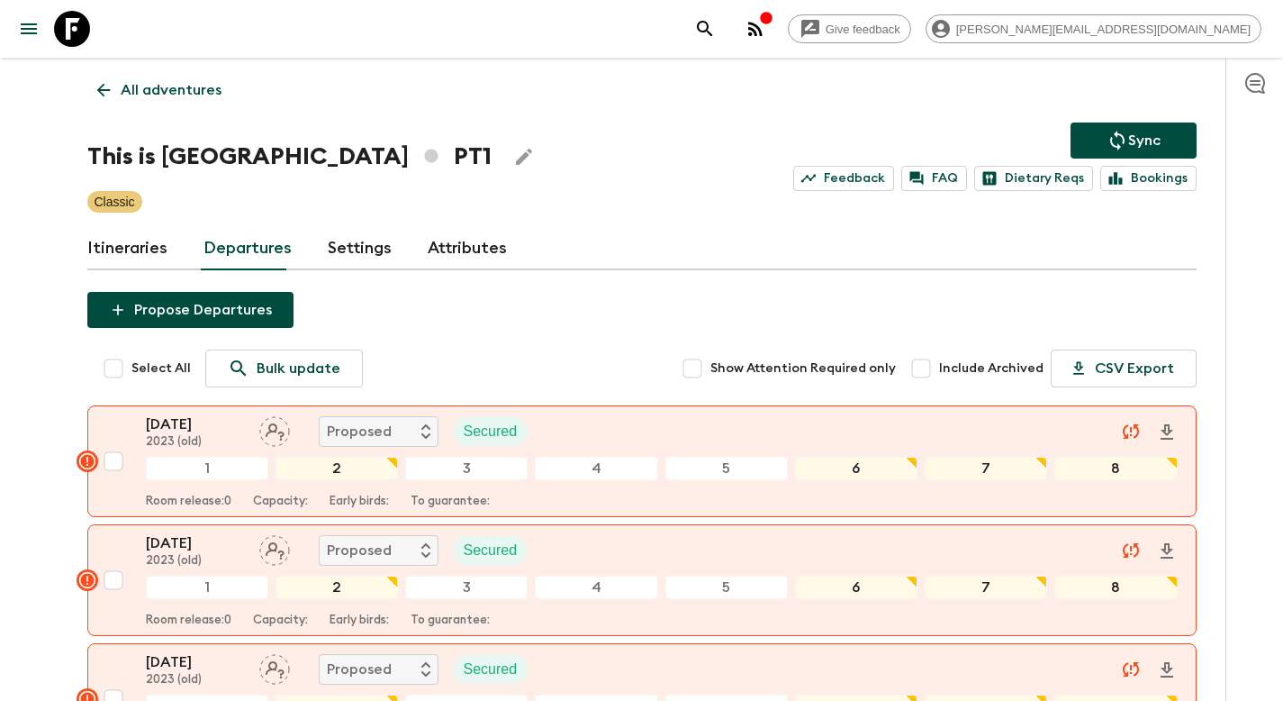
click at [199, 95] on p "All adventures" at bounding box center [171, 90] width 101 height 22
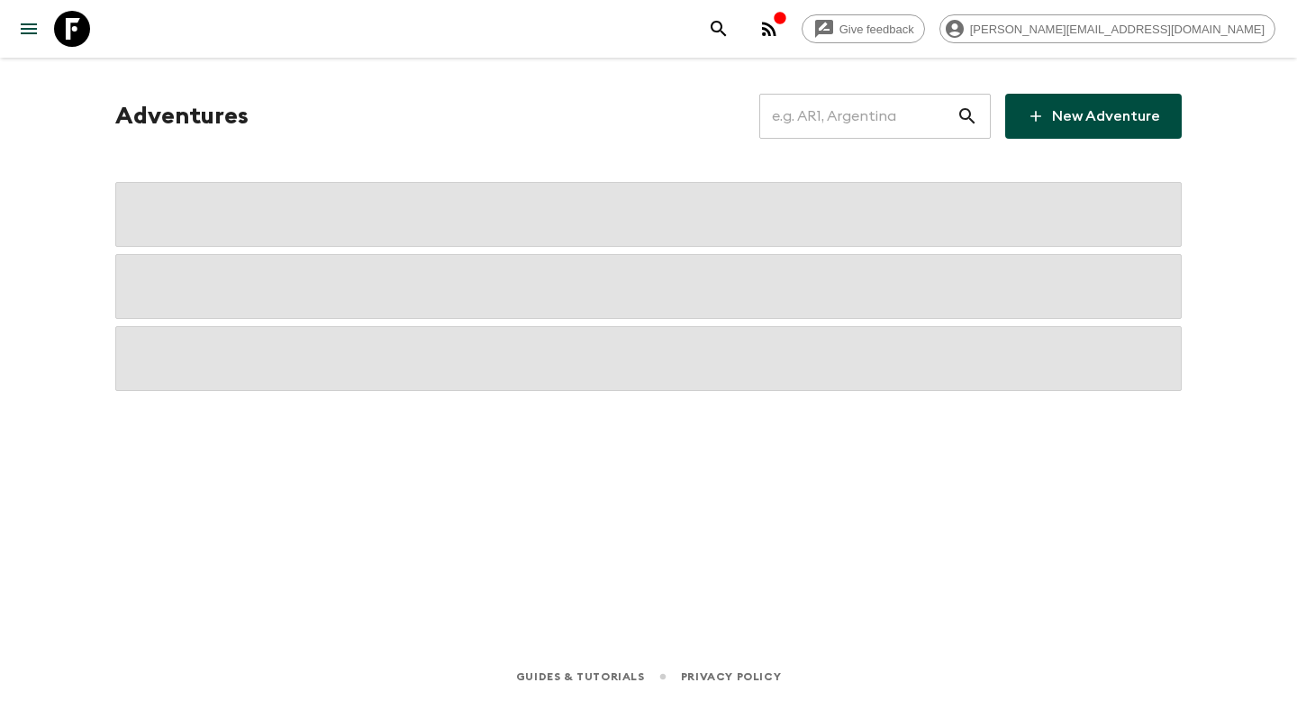
click at [864, 112] on input "text" at bounding box center [857, 116] width 197 height 50
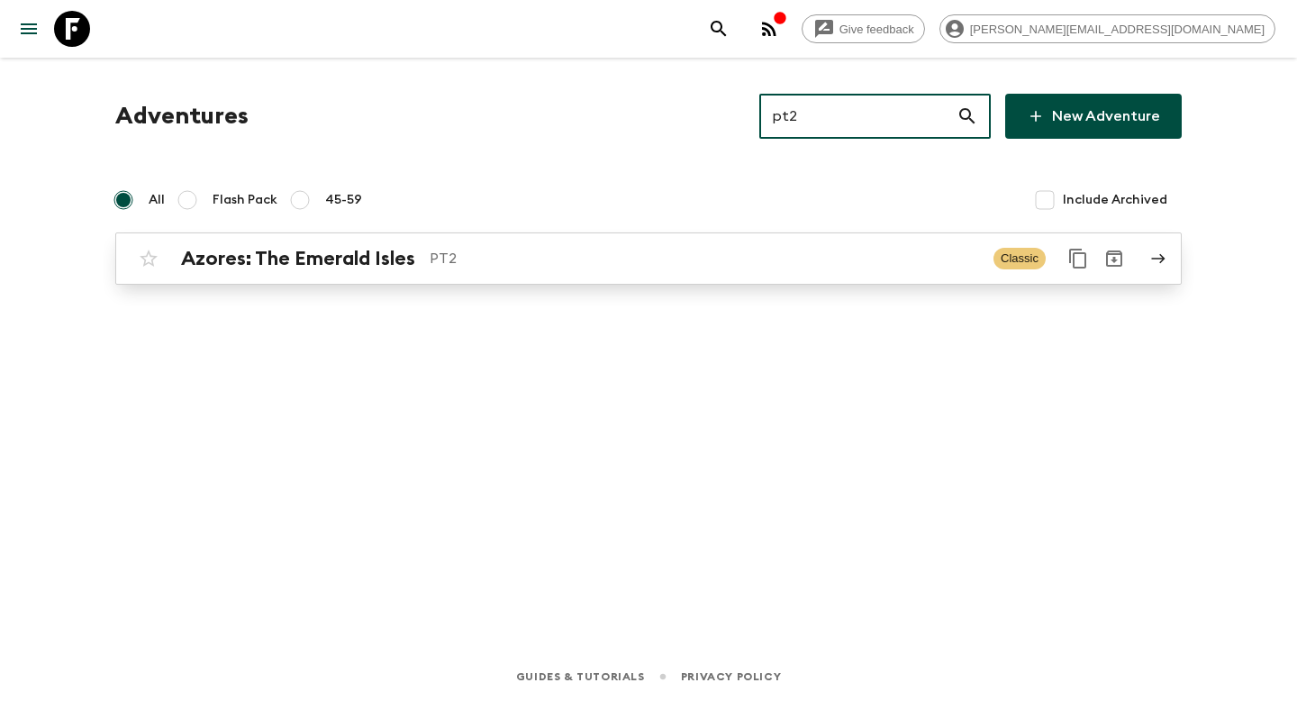
type input "pt2"
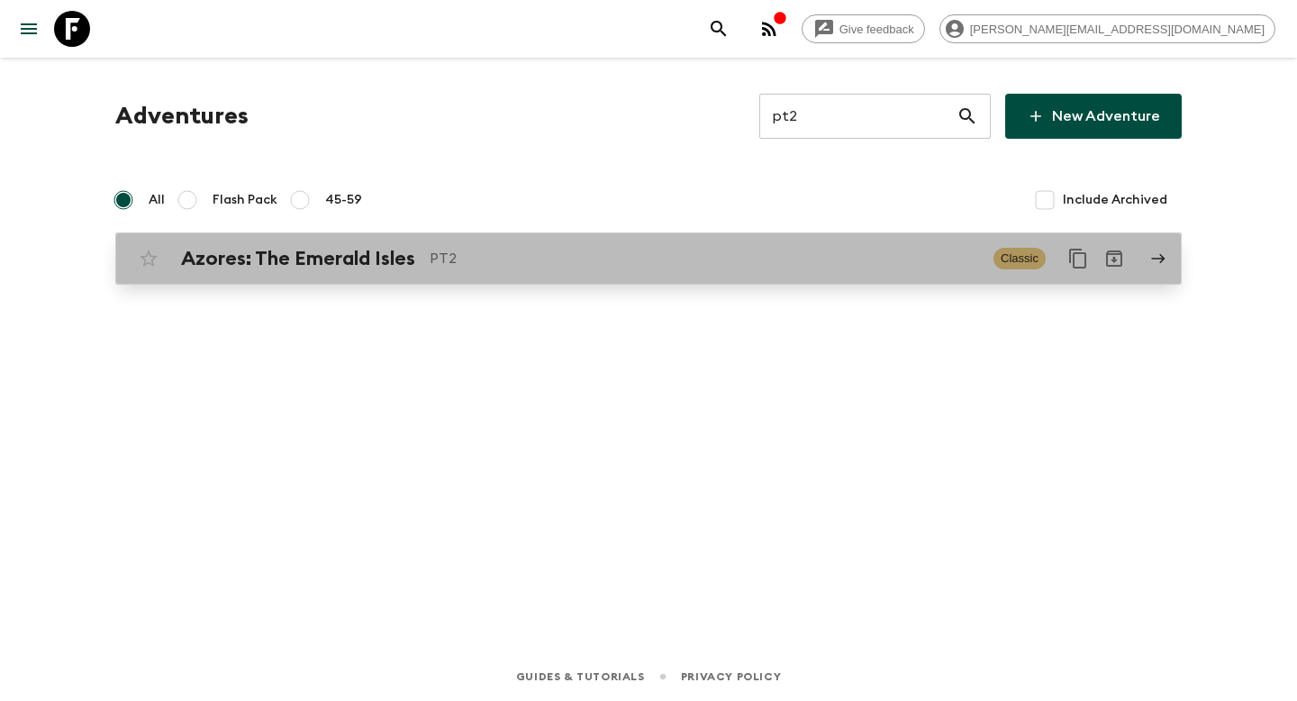
click at [701, 270] on div "Azores: The Emerald Isles PT2 Classic" at bounding box center [613, 258] width 965 height 36
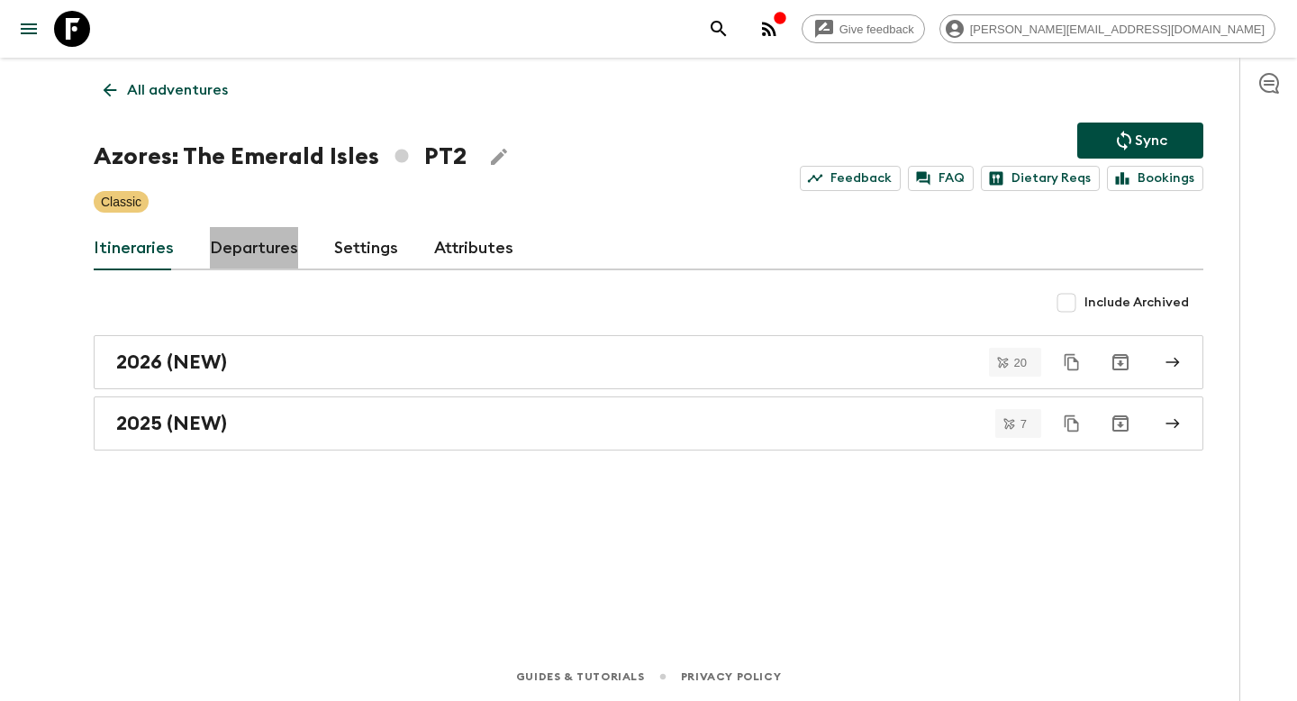
click at [251, 249] on link "Departures" at bounding box center [254, 248] width 88 height 43
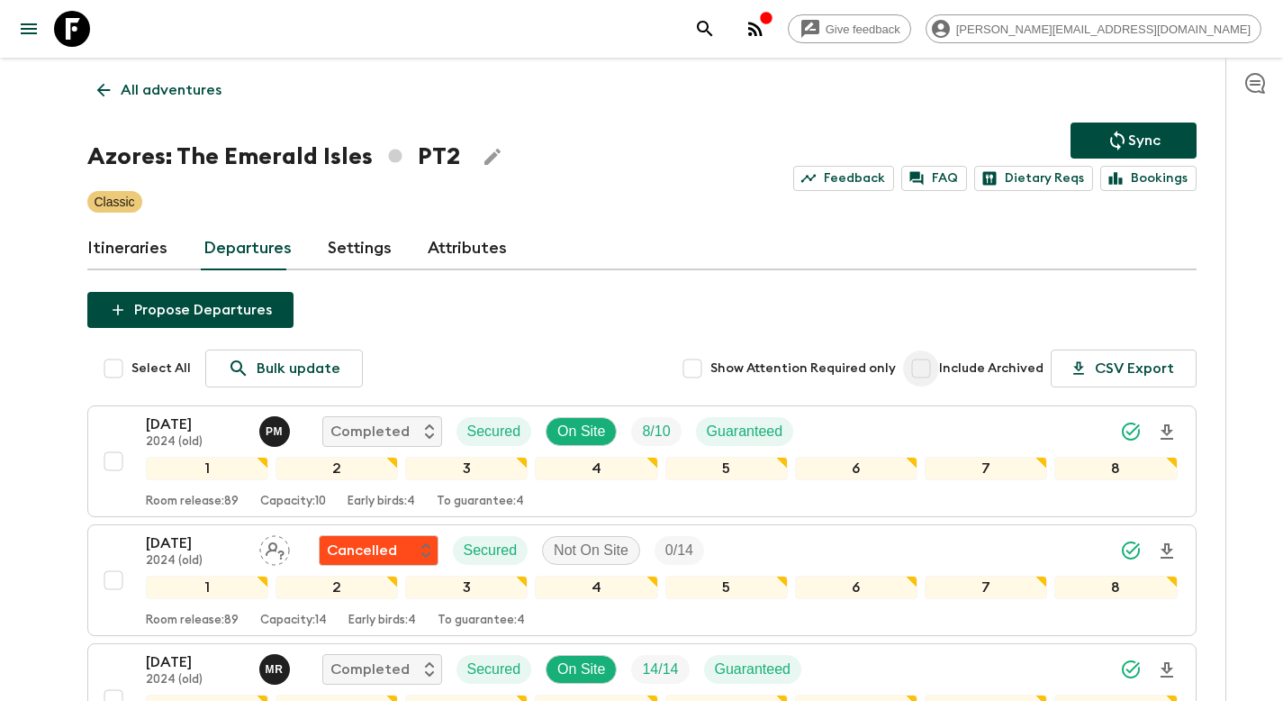
click at [939, 367] on input "Include Archived" at bounding box center [921, 368] width 36 height 36
checkbox input "true"
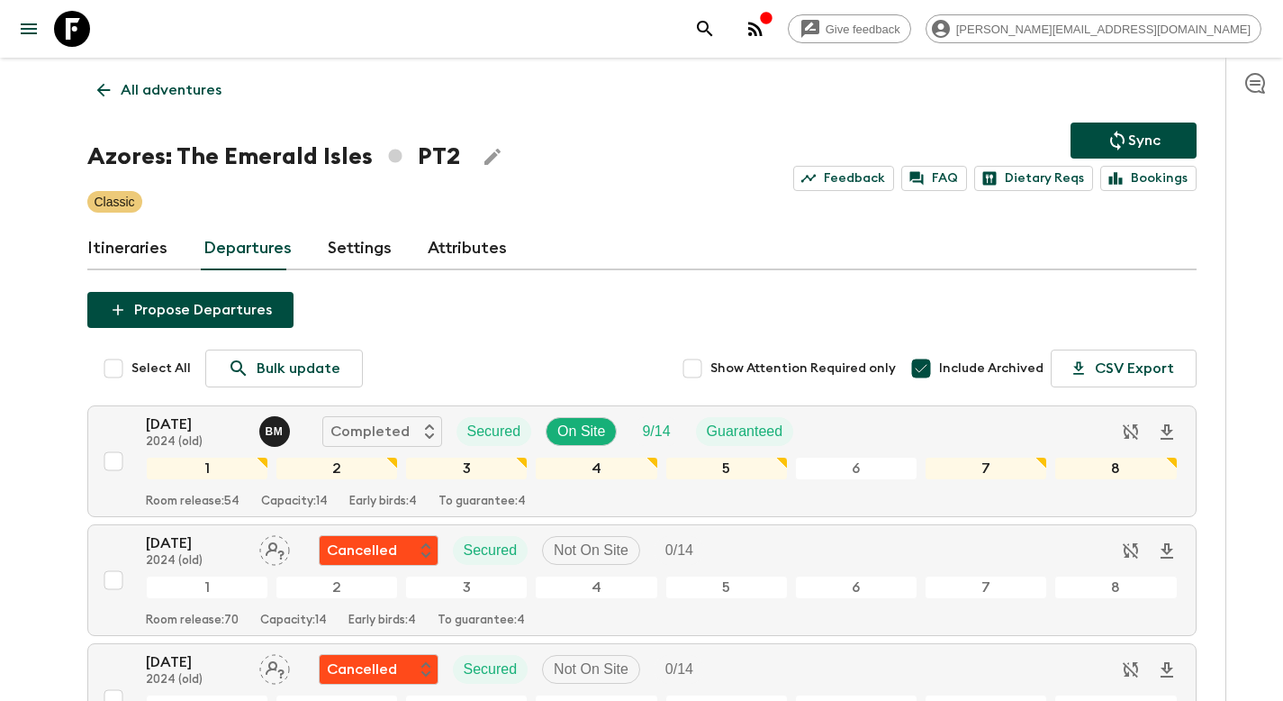
scroll to position [5779, 0]
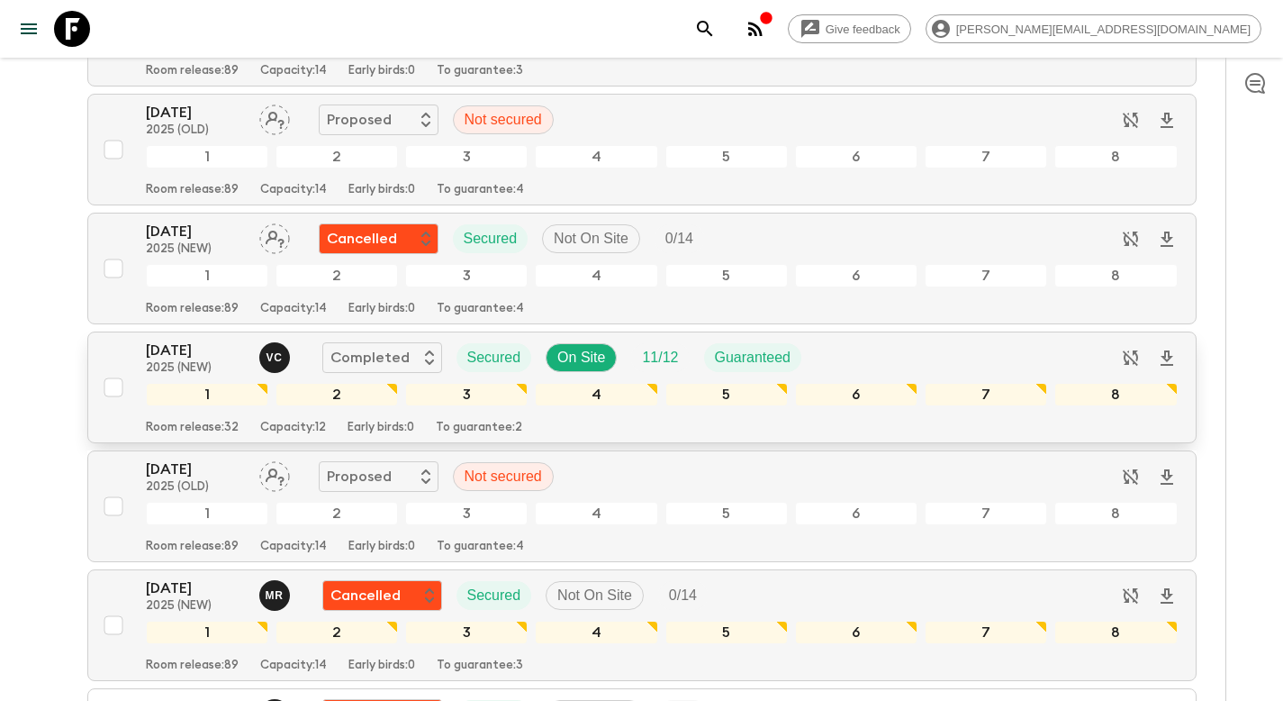
click at [115, 388] on input "checkbox" at bounding box center [113, 387] width 36 height 36
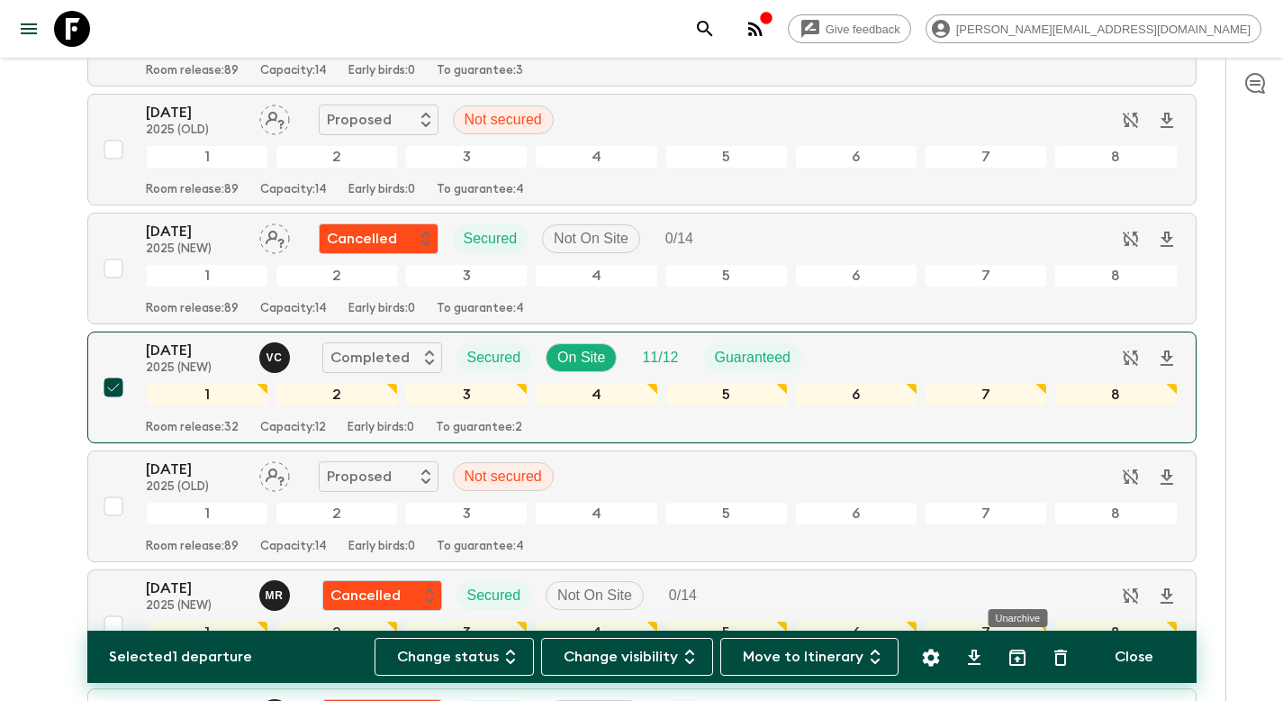
click at [1015, 653] on icon "Unarchive" at bounding box center [1017, 657] width 16 height 16
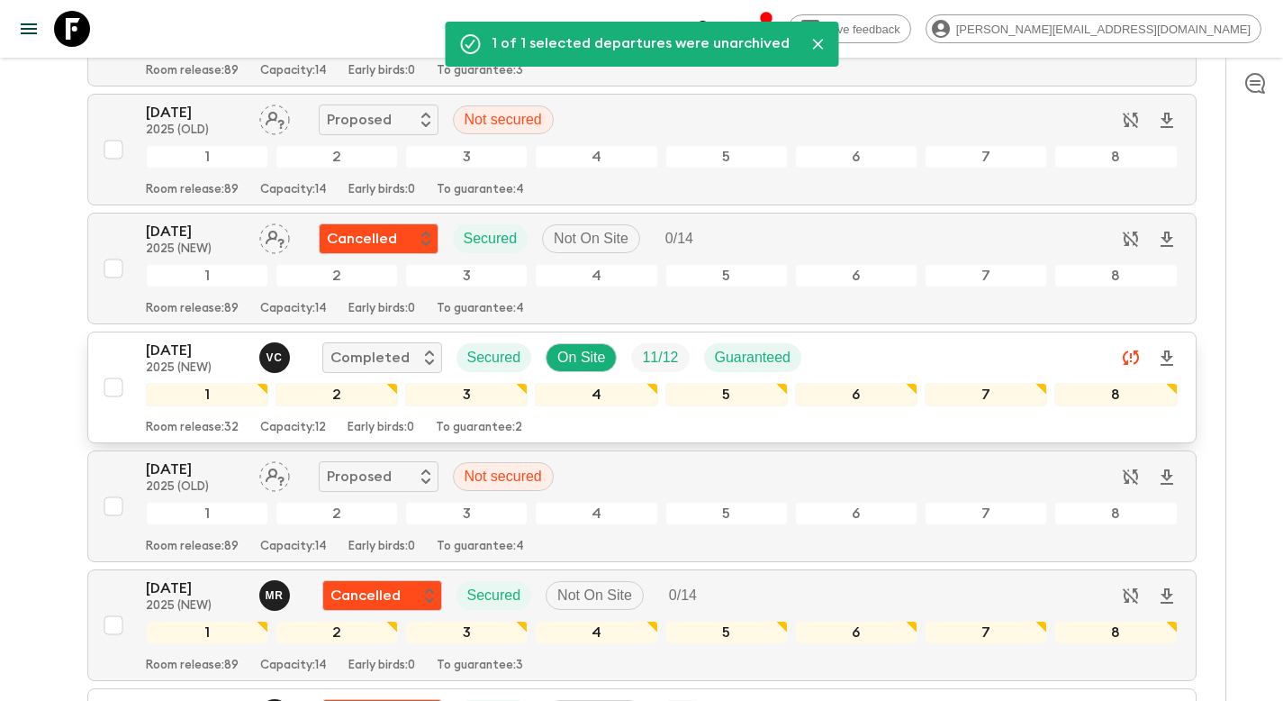
click at [113, 389] on input "checkbox" at bounding box center [113, 387] width 36 height 36
checkbox input "true"
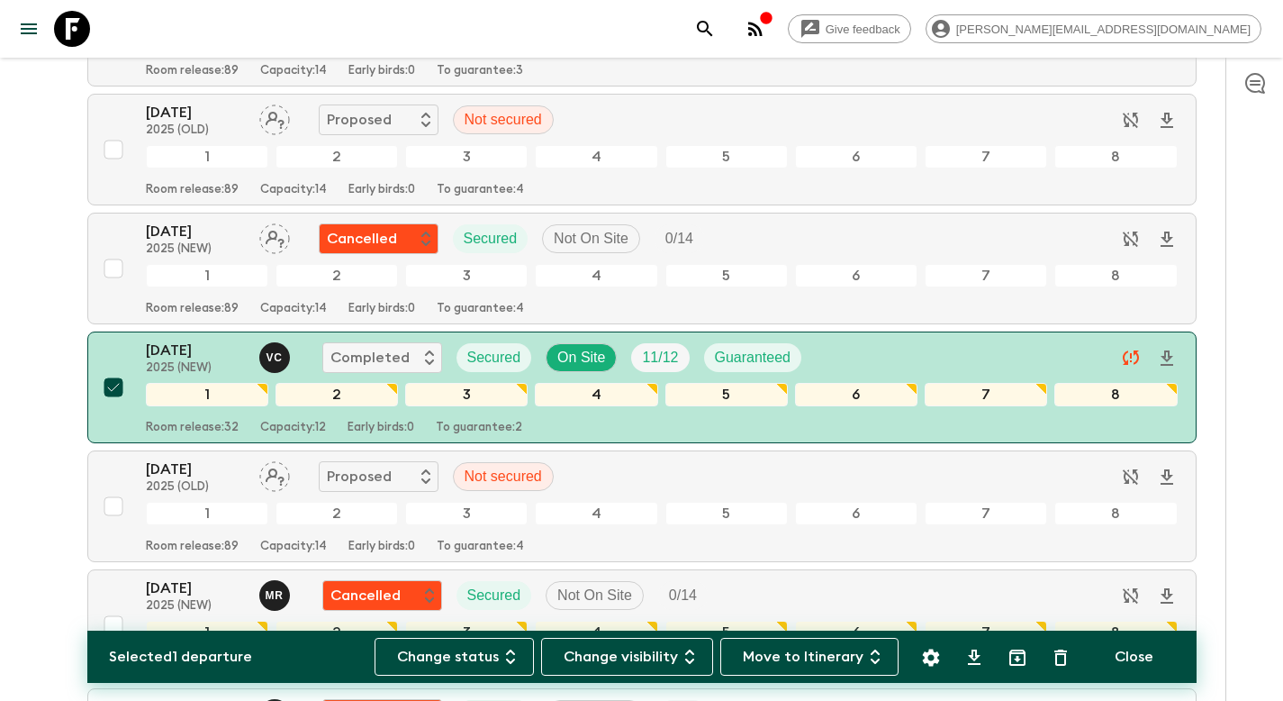
click at [934, 661] on icon "Settings" at bounding box center [930, 656] width 17 height 17
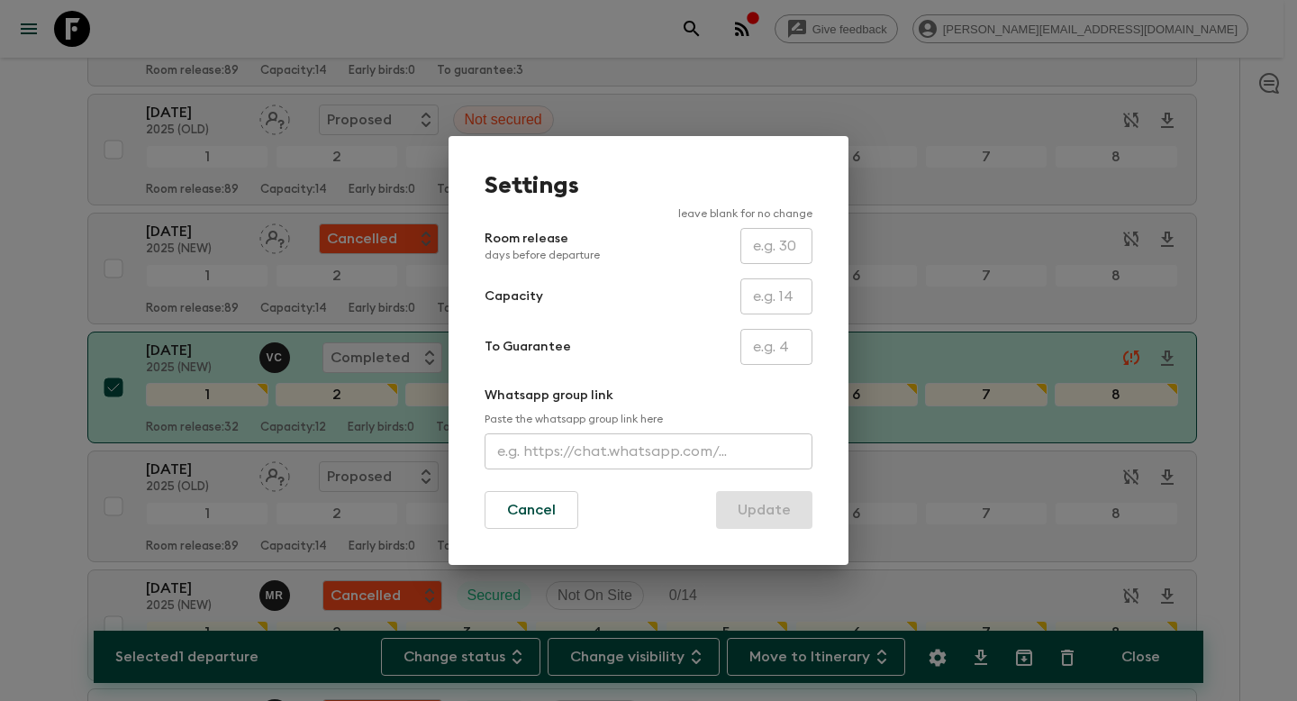
click at [793, 291] on input "text" at bounding box center [776, 296] width 72 height 36
type input "14"
click at [757, 506] on button "Update" at bounding box center [764, 510] width 96 height 38
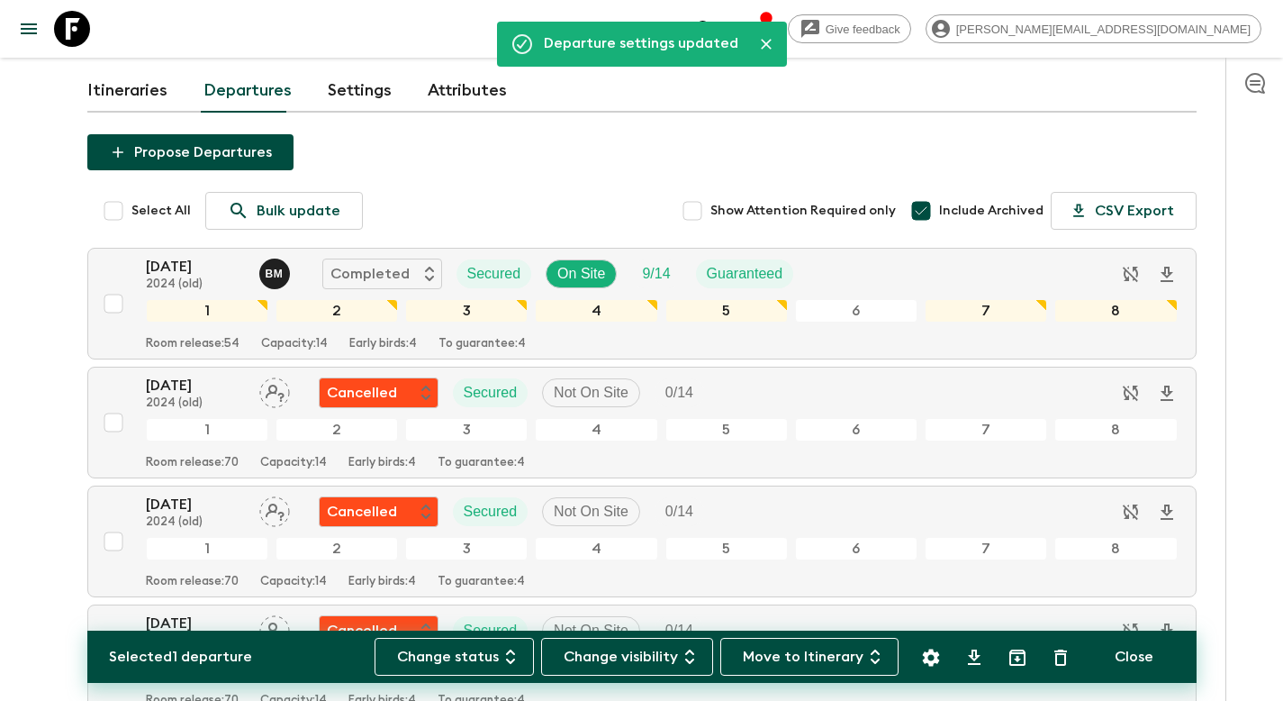
scroll to position [0, 0]
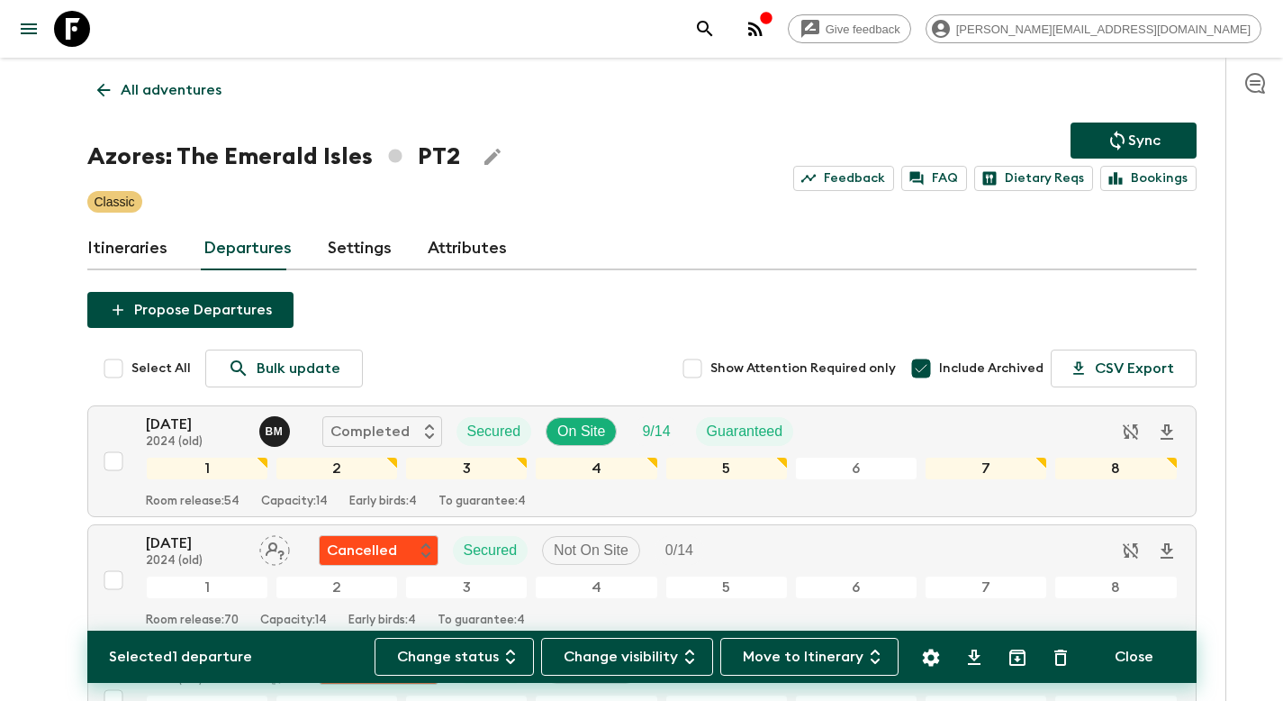
click at [1128, 131] on p "Sync" at bounding box center [1144, 141] width 32 height 22
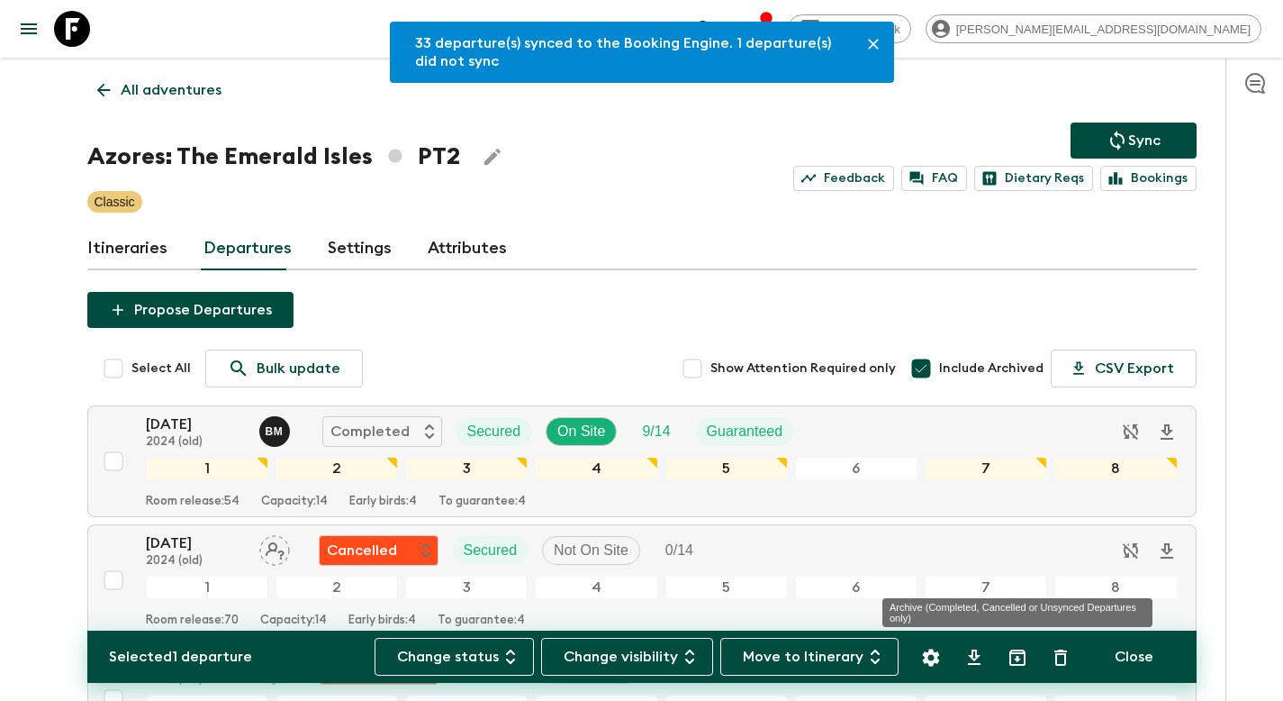
click at [1018, 658] on icon "Archive (Completed, Cancelled or Unsynced Departures only)" at bounding box center [1017, 657] width 16 height 16
checkbox input "false"
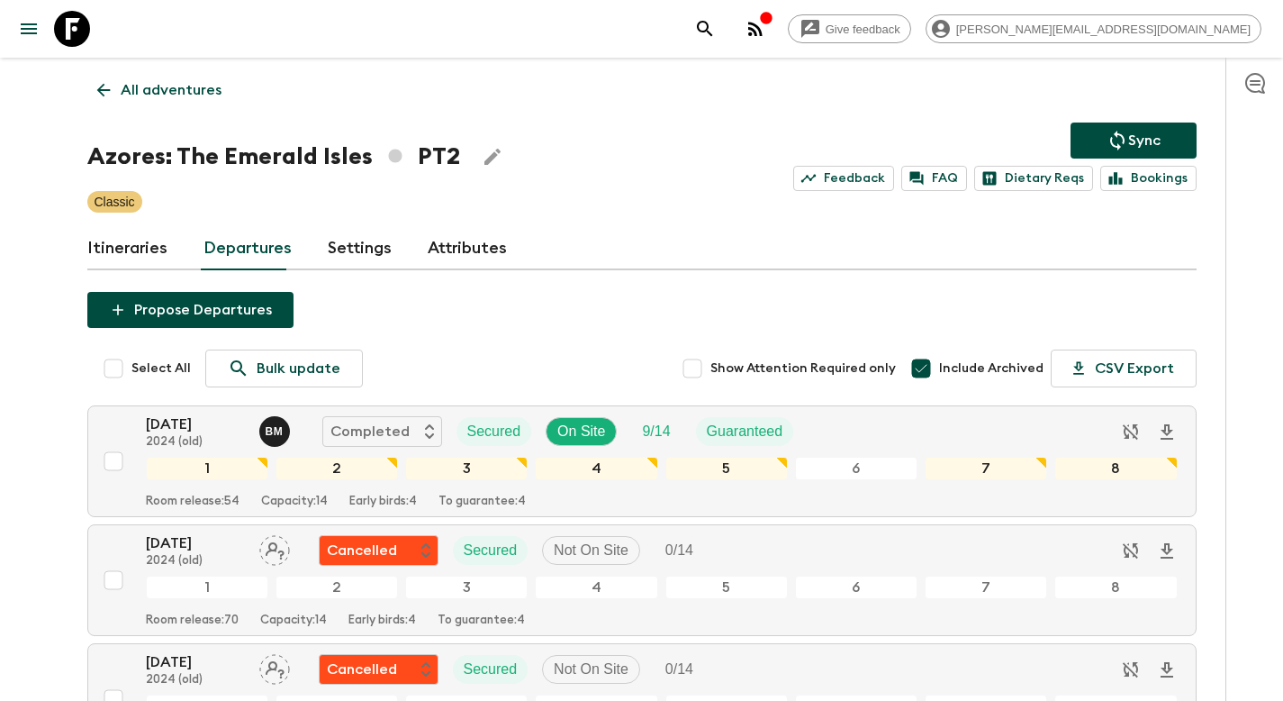
click at [145, 92] on p "All adventures" at bounding box center [171, 90] width 101 height 22
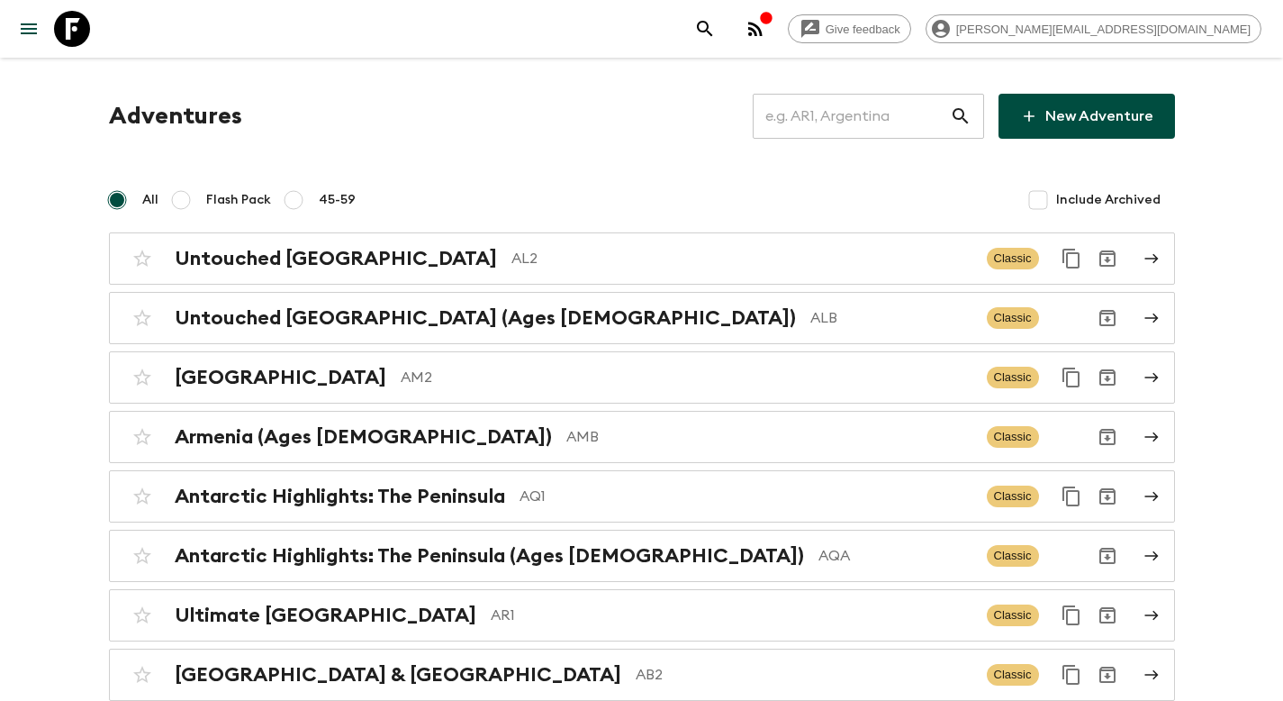
click at [860, 124] on input "text" at bounding box center [851, 116] width 197 height 50
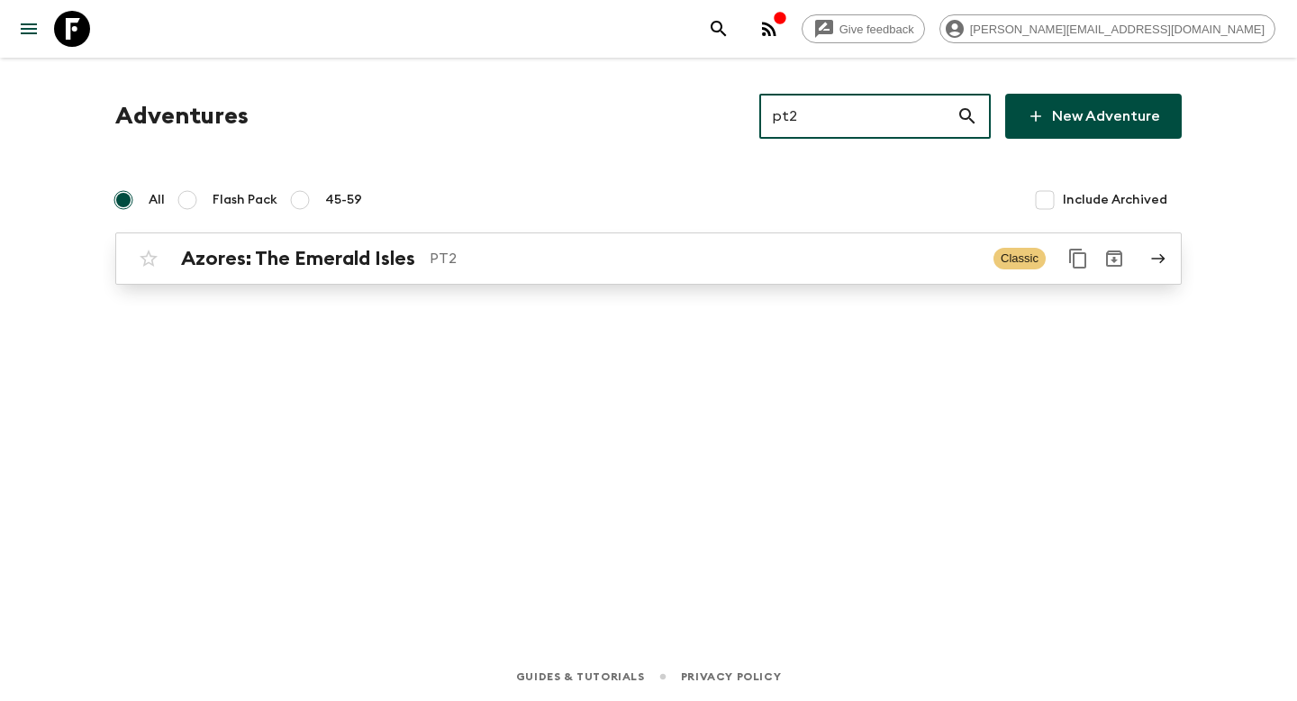
type input "pt2"
click at [276, 275] on div "Azores: The Emerald Isles PT2 Classic" at bounding box center [613, 258] width 965 height 36
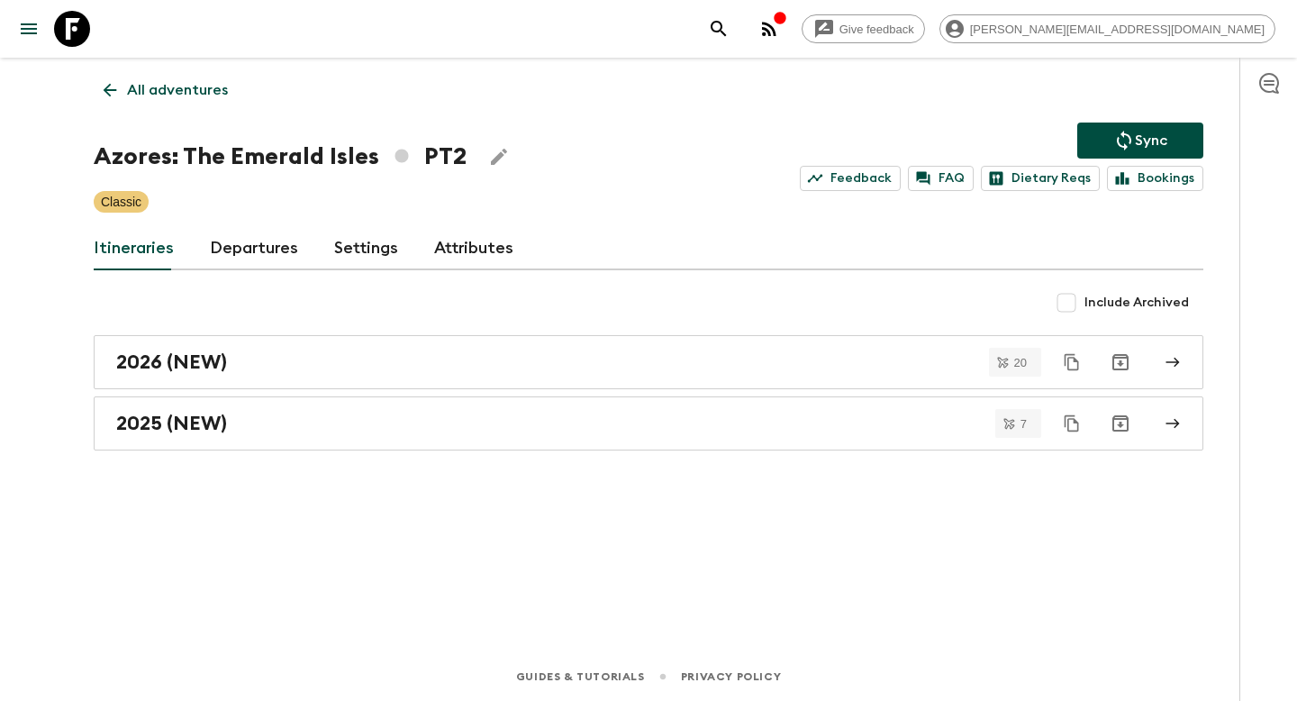
click at [247, 242] on link "Departures" at bounding box center [254, 248] width 88 height 43
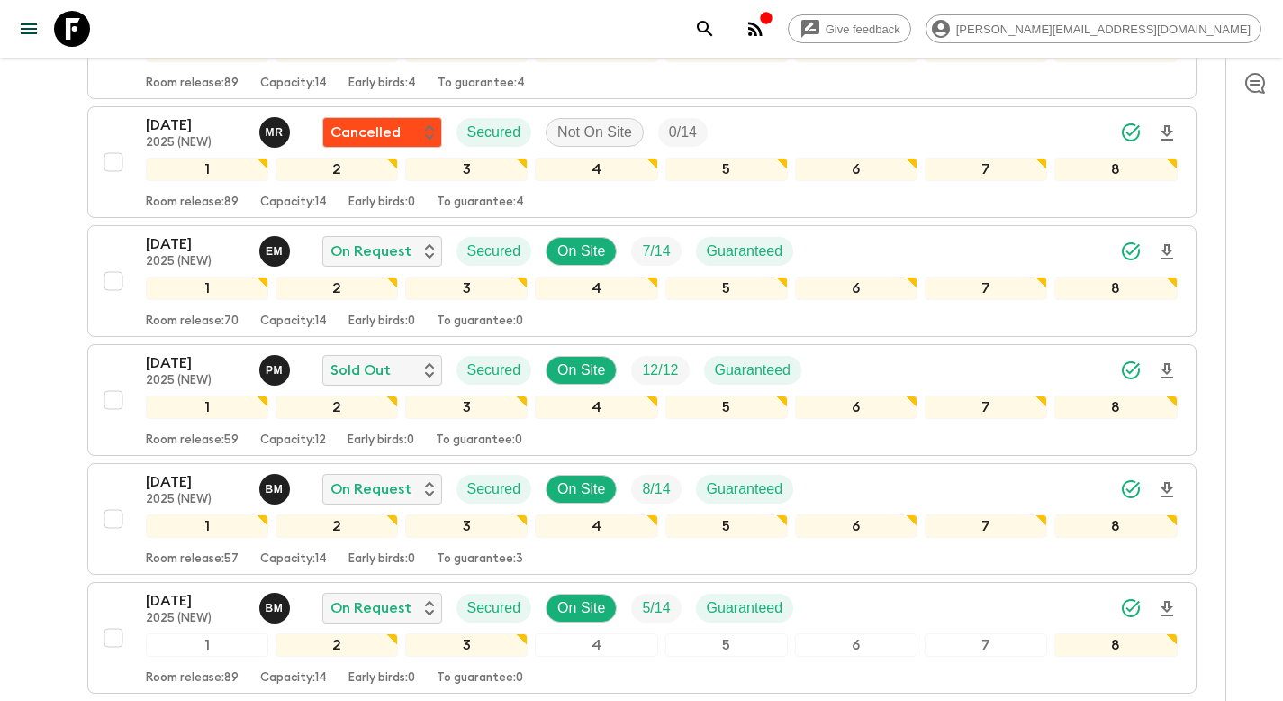
scroll to position [906, 0]
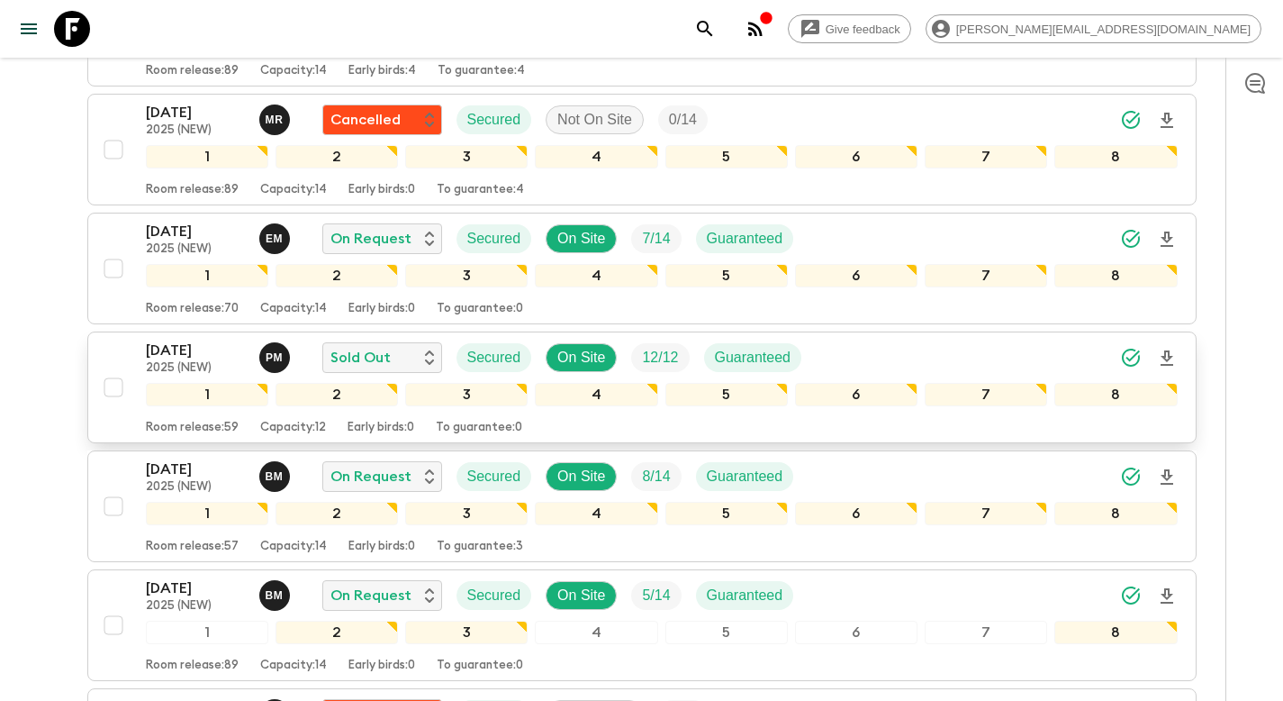
click at [113, 389] on input "checkbox" at bounding box center [113, 387] width 36 height 36
checkbox input "true"
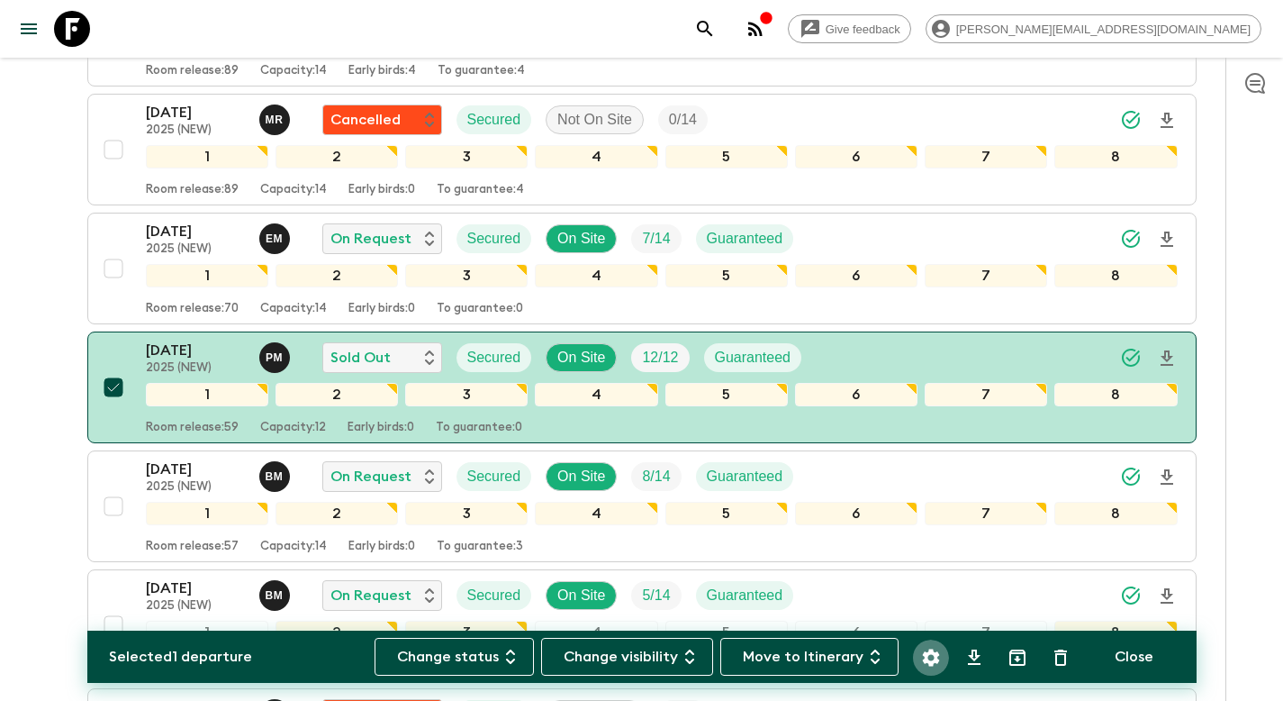
click at [936, 660] on icon "Settings" at bounding box center [930, 656] width 17 height 17
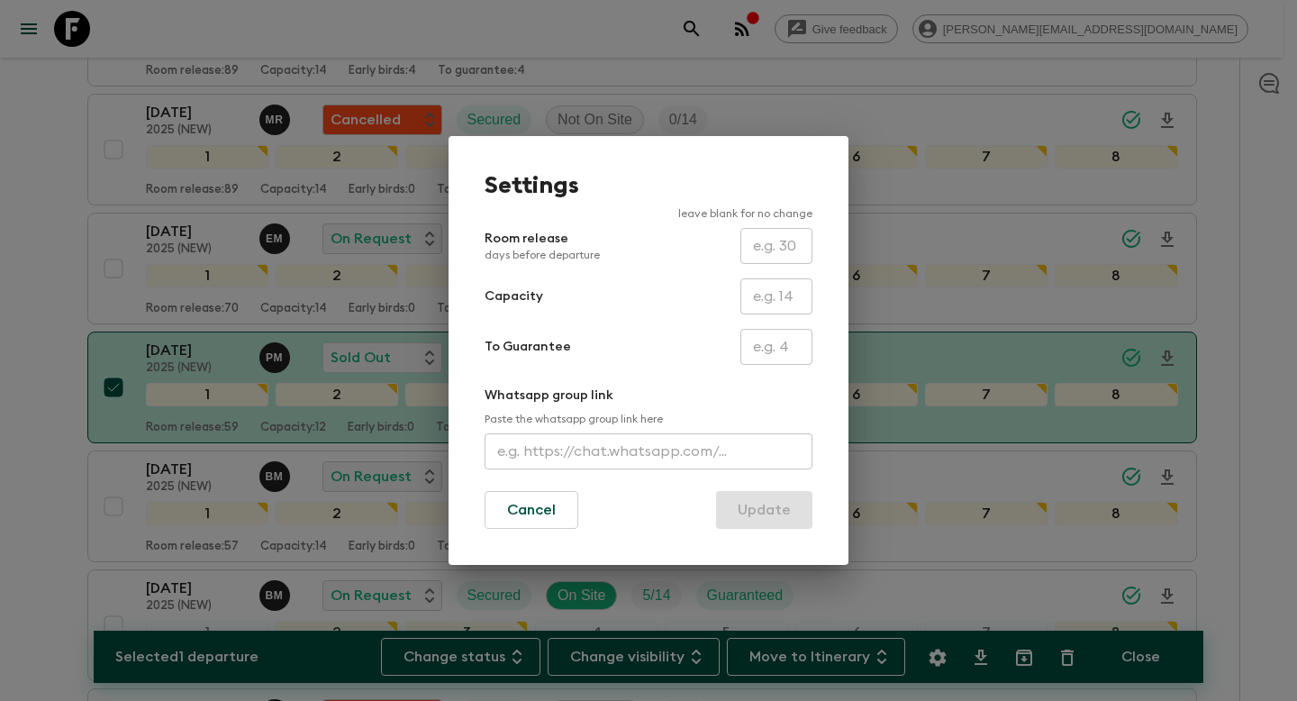
click at [771, 294] on input "text" at bounding box center [776, 296] width 72 height 36
type input "14"
click at [655, 329] on div "To Guarantee ​" at bounding box center [648, 347] width 328 height 36
click at [774, 518] on button "Update" at bounding box center [764, 510] width 96 height 38
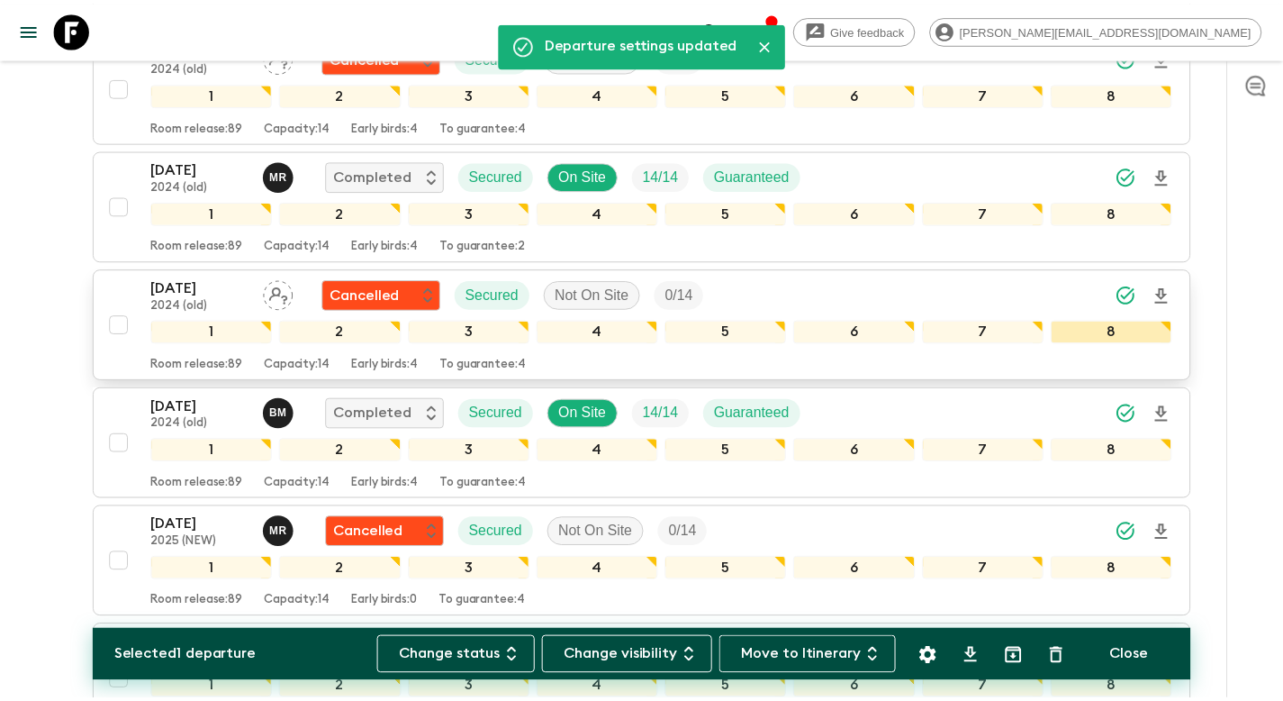
scroll to position [0, 0]
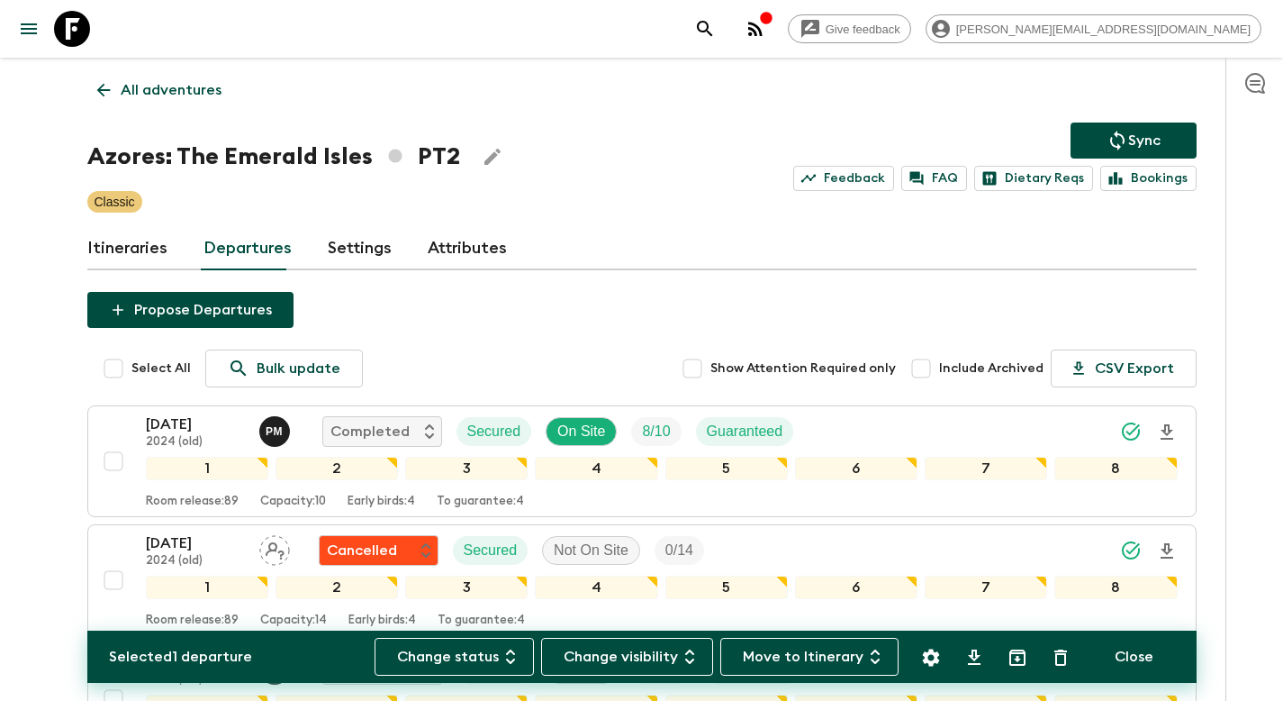
click at [1165, 131] on button "Sync" at bounding box center [1134, 140] width 126 height 36
click at [194, 95] on p "All adventures" at bounding box center [171, 90] width 101 height 22
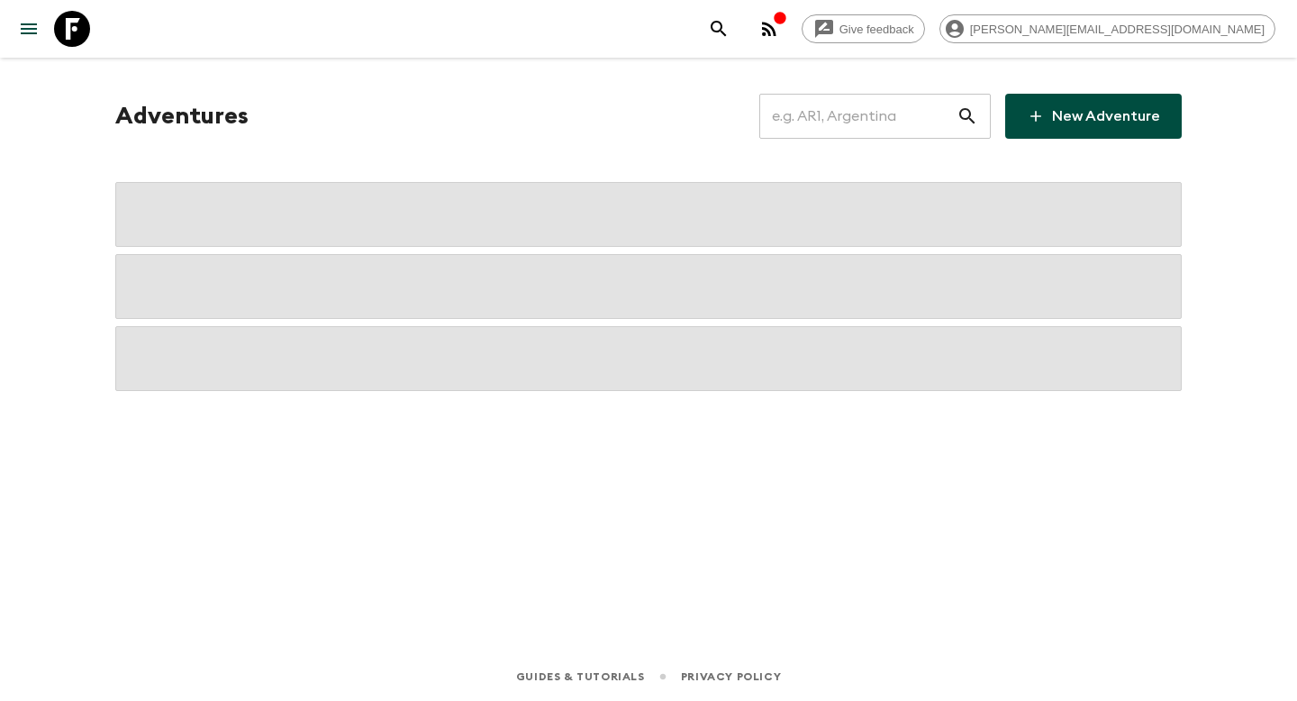
click at [909, 124] on input "text" at bounding box center [857, 116] width 197 height 50
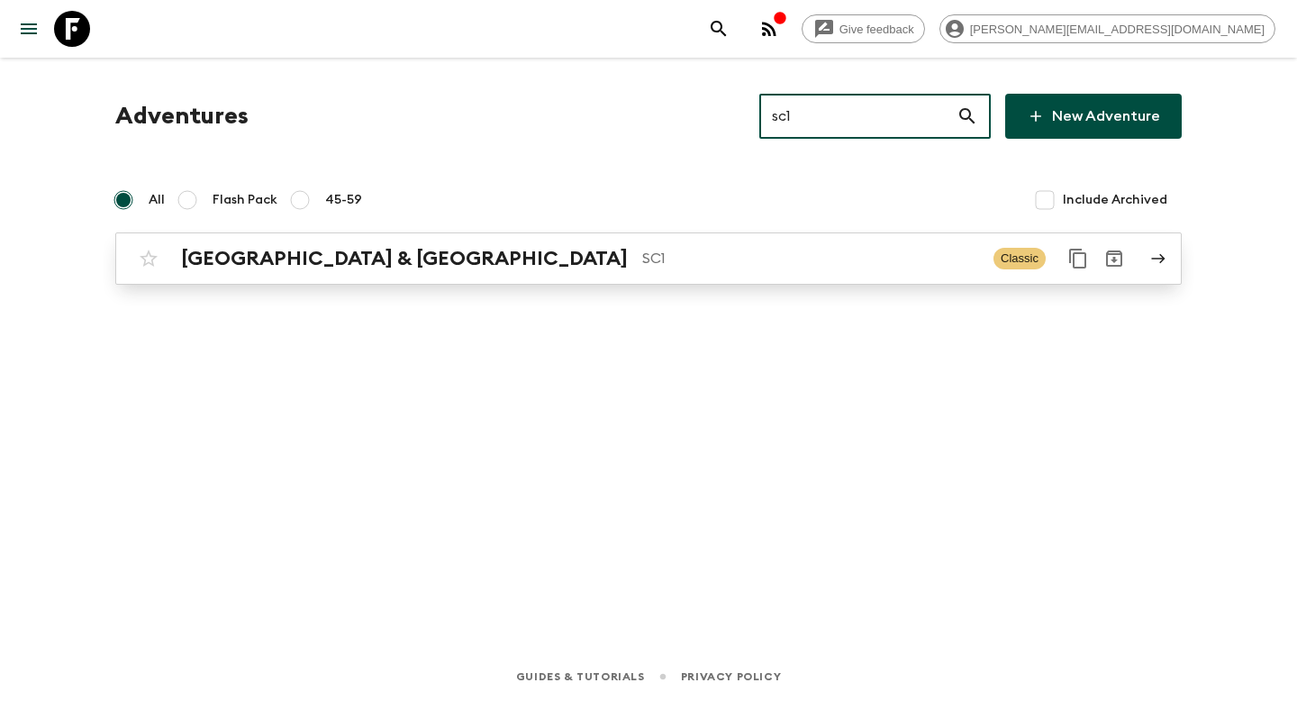
type input "sc1"
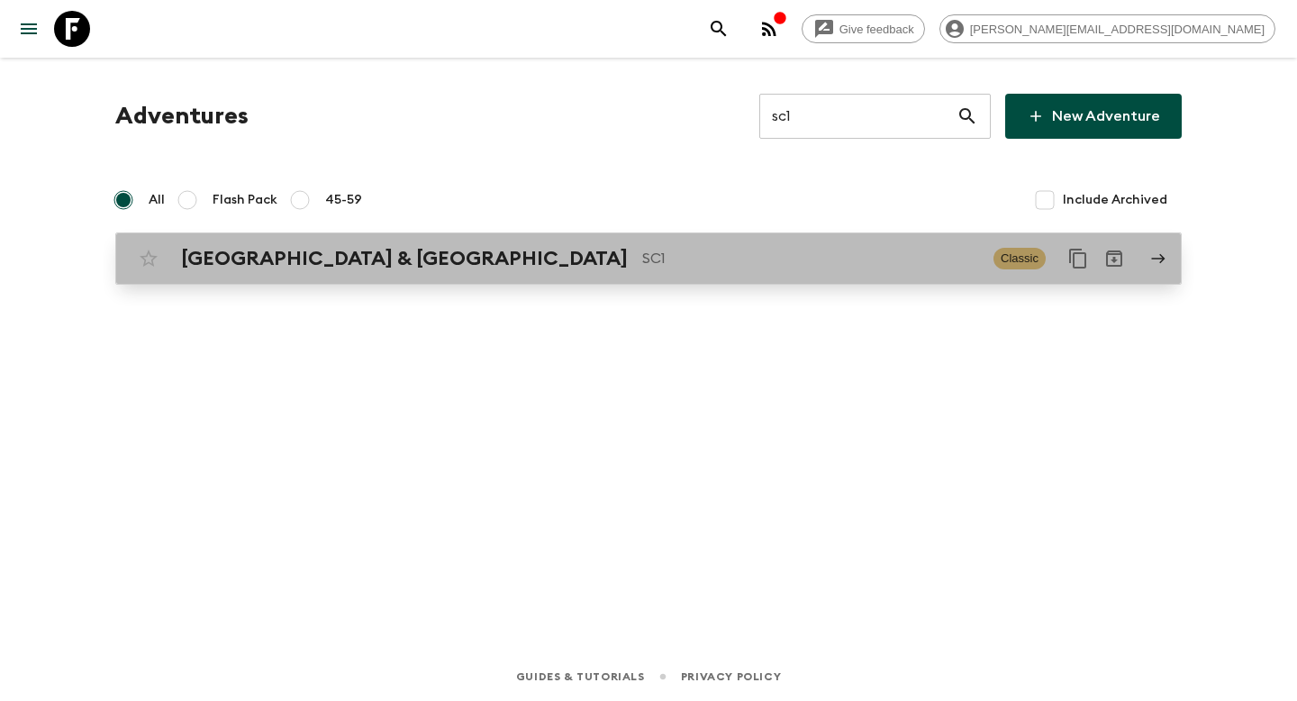
click at [642, 257] on p "SC1" at bounding box center [810, 259] width 337 height 22
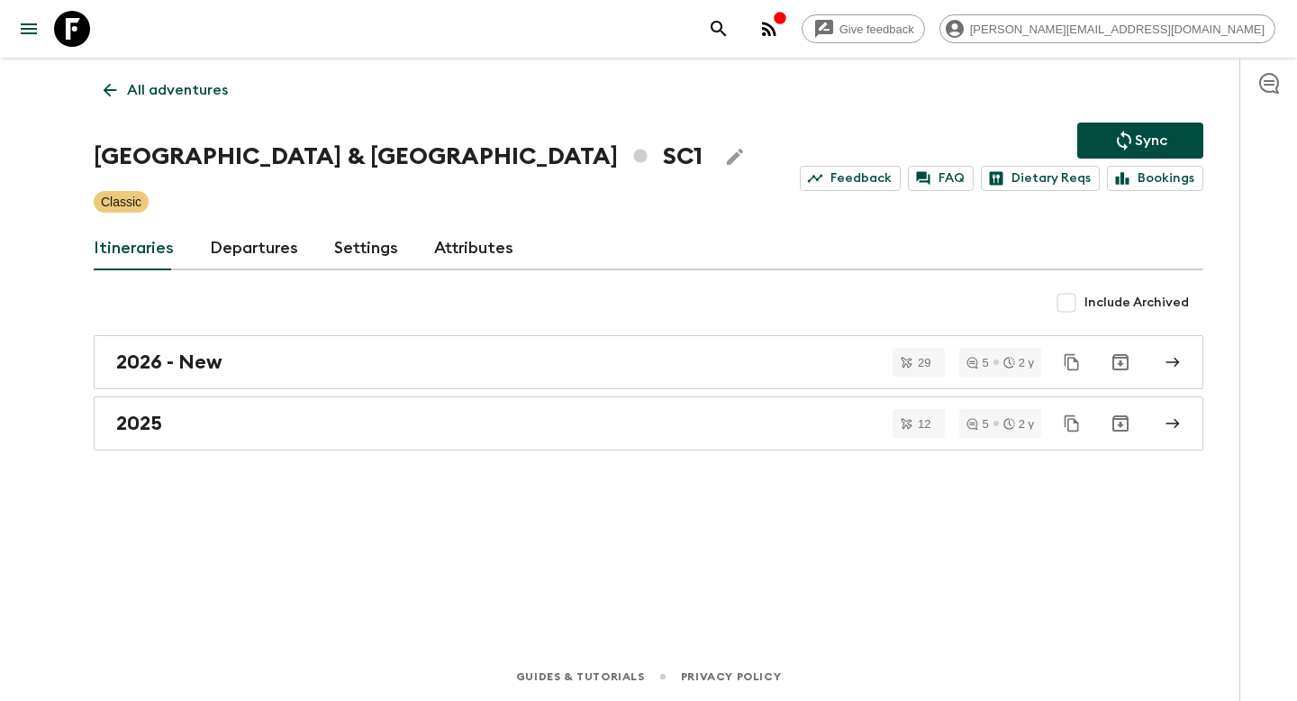
click at [248, 255] on link "Departures" at bounding box center [254, 248] width 88 height 43
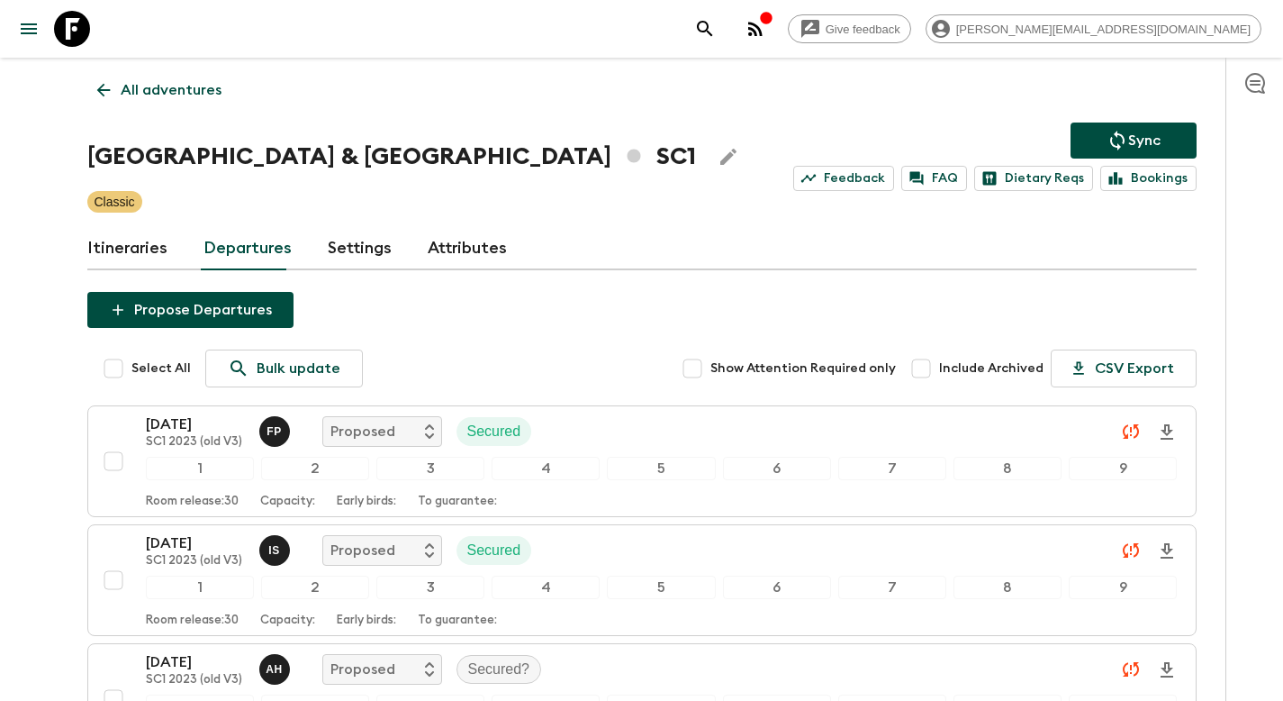
click at [929, 366] on input "Include Archived" at bounding box center [921, 368] width 36 height 36
checkbox input "true"
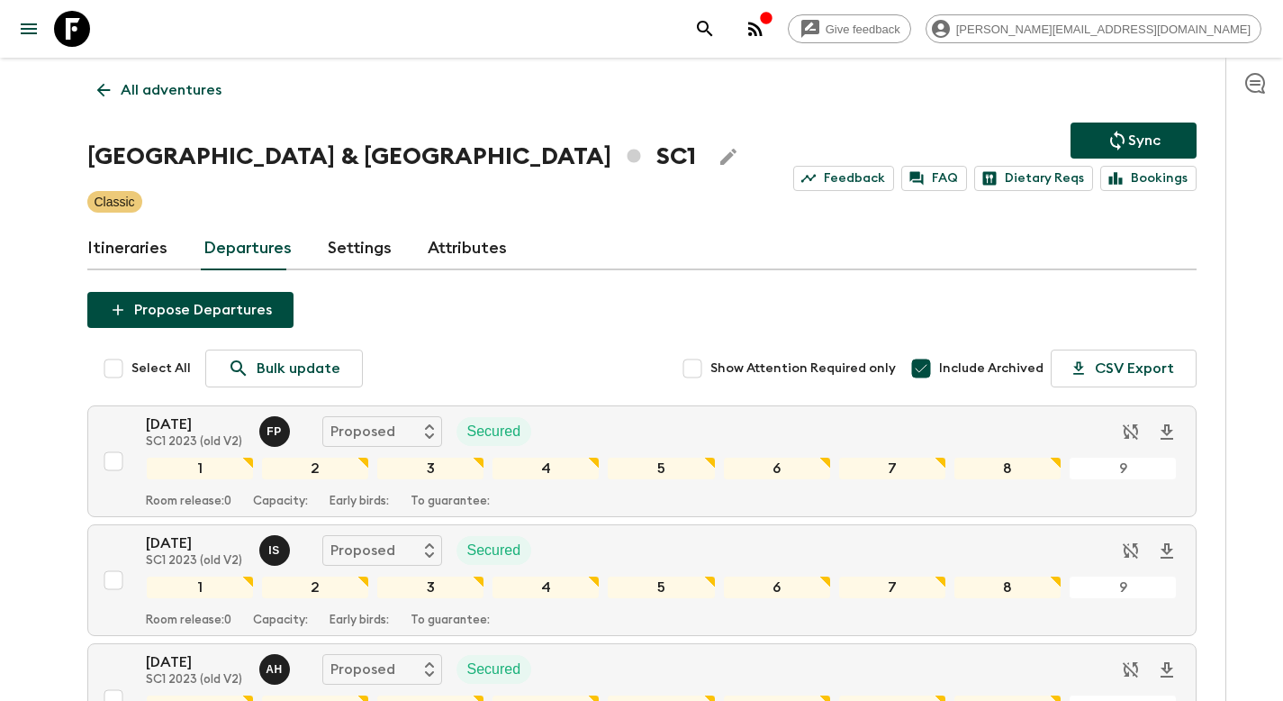
scroll to position [6017, 0]
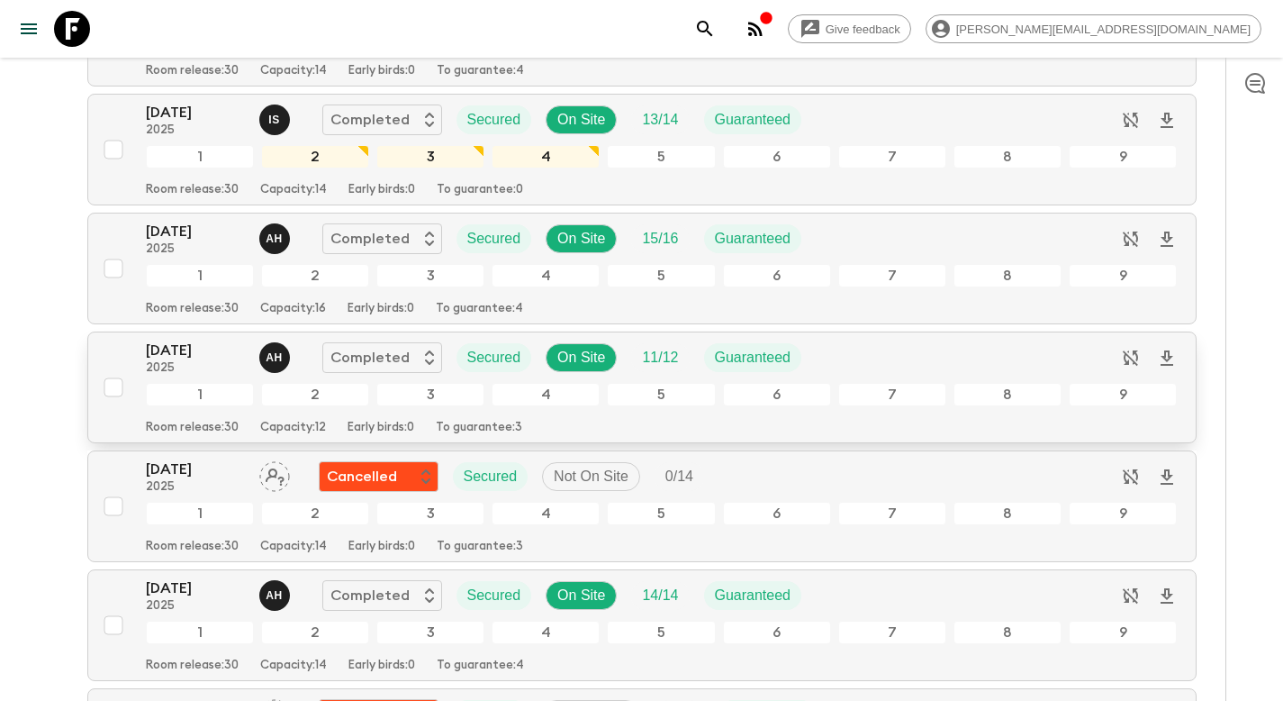
click at [113, 393] on input "checkbox" at bounding box center [113, 387] width 36 height 36
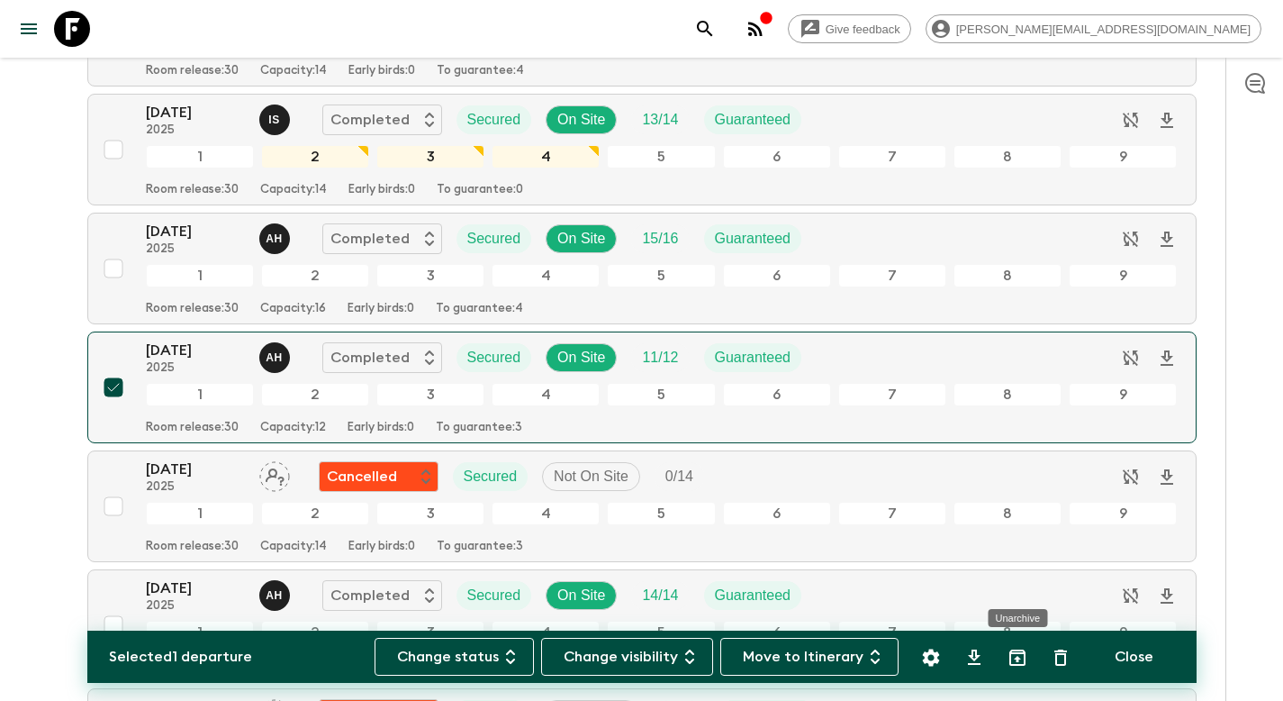
click at [1024, 660] on icon "Unarchive" at bounding box center [1018, 658] width 22 height 22
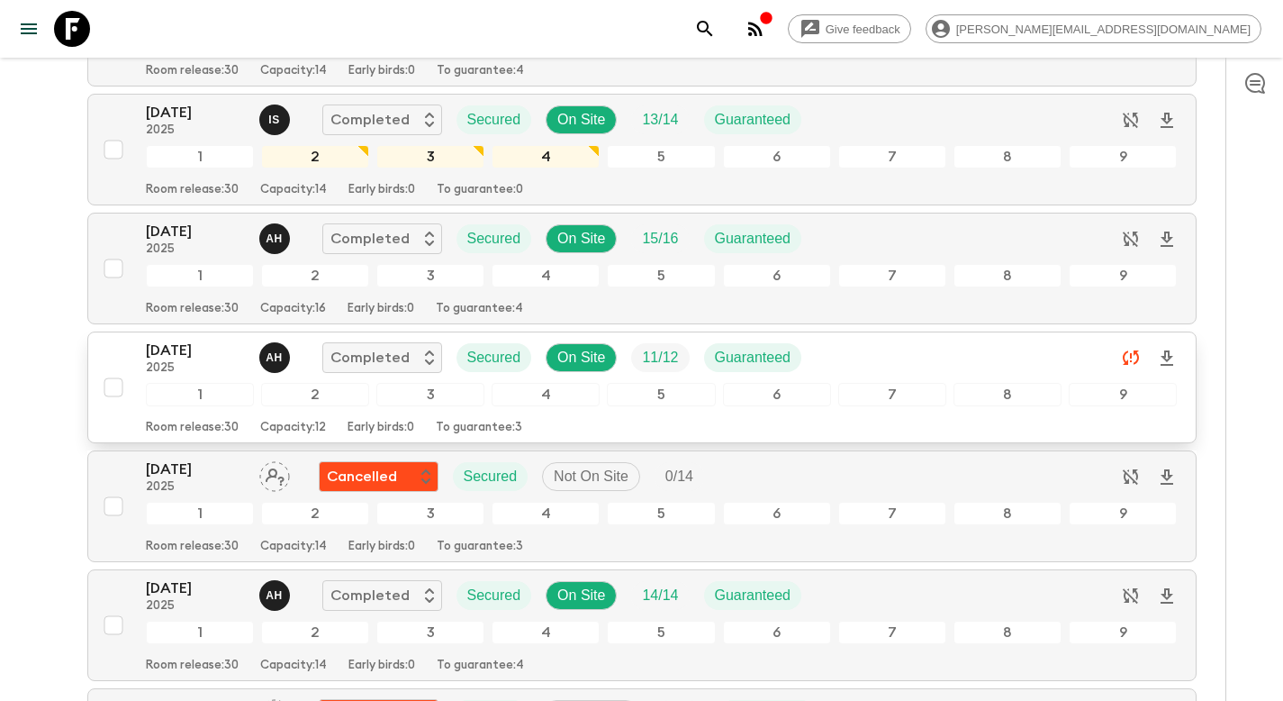
click at [117, 392] on input "checkbox" at bounding box center [113, 387] width 36 height 36
checkbox input "true"
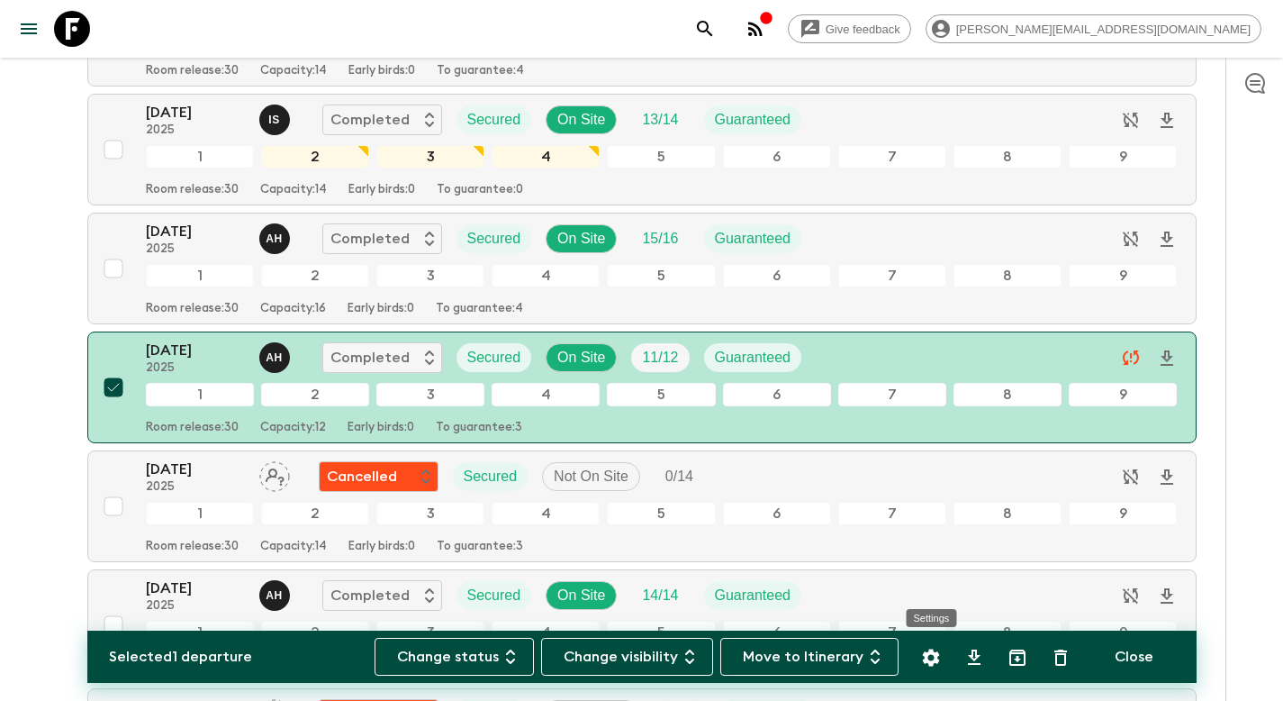
click at [932, 657] on icon "Settings" at bounding box center [931, 658] width 22 height 22
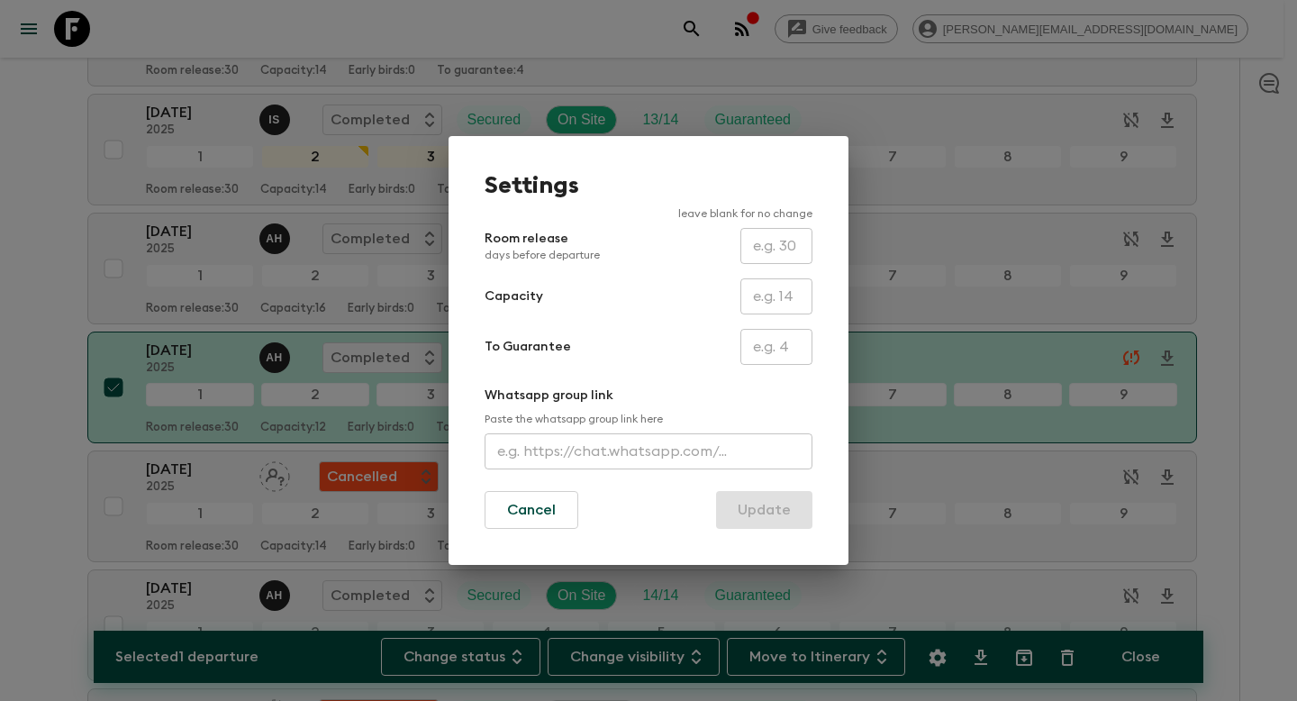
click at [778, 293] on input "text" at bounding box center [776, 296] width 72 height 36
type input "14"
click at [785, 510] on button "Update" at bounding box center [764, 510] width 96 height 38
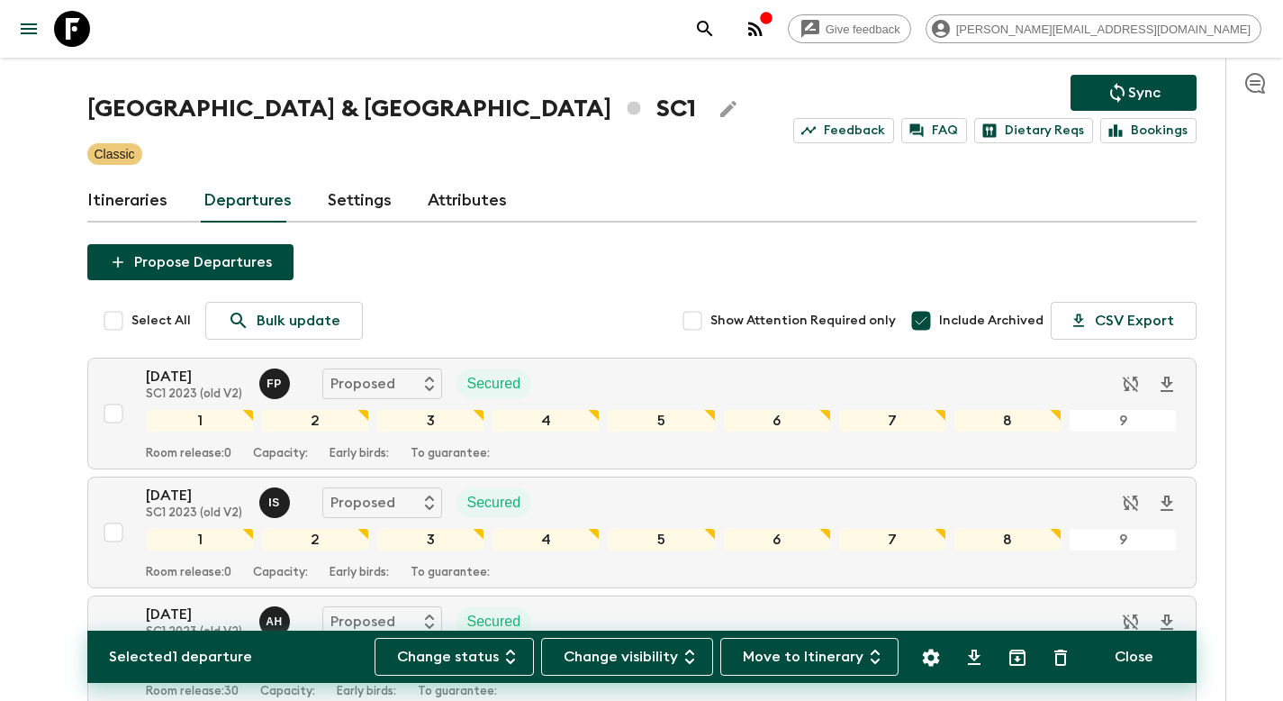
scroll to position [0, 0]
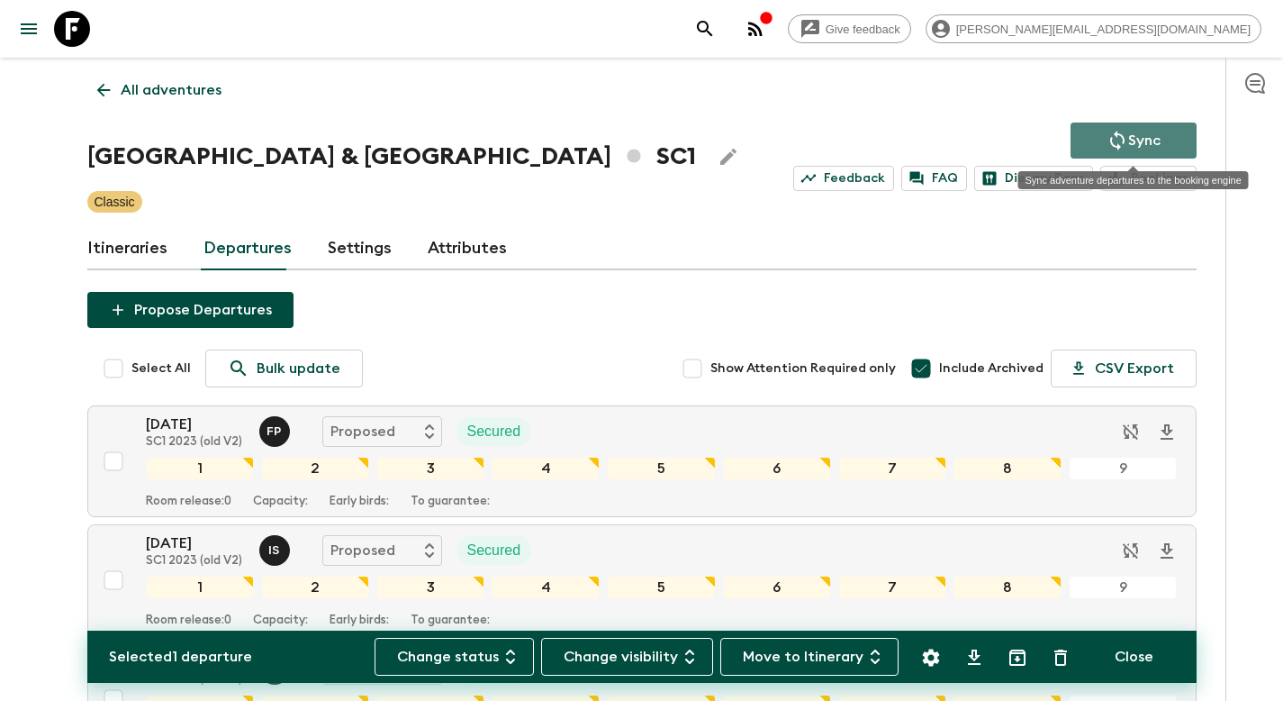
click at [1133, 132] on p "Sync" at bounding box center [1144, 141] width 32 height 22
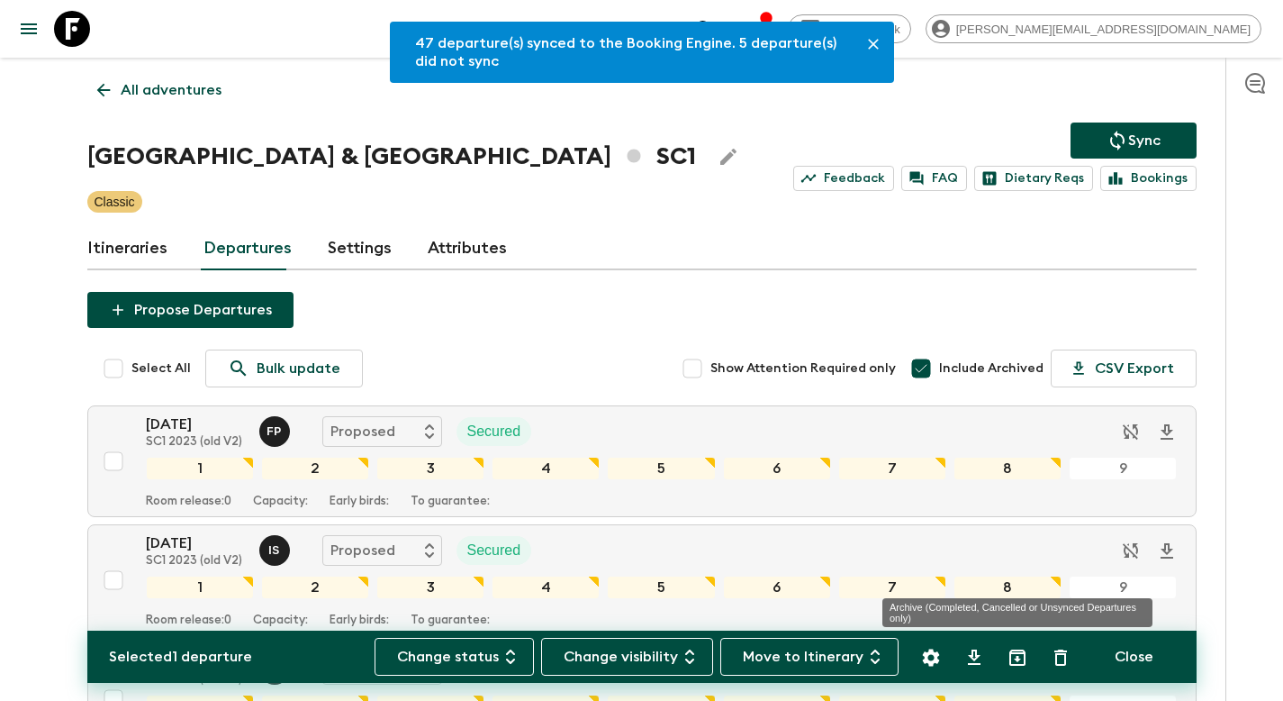
click at [1010, 655] on icon "Archive (Completed, Cancelled or Unsynced Departures only)" at bounding box center [1017, 657] width 16 height 16
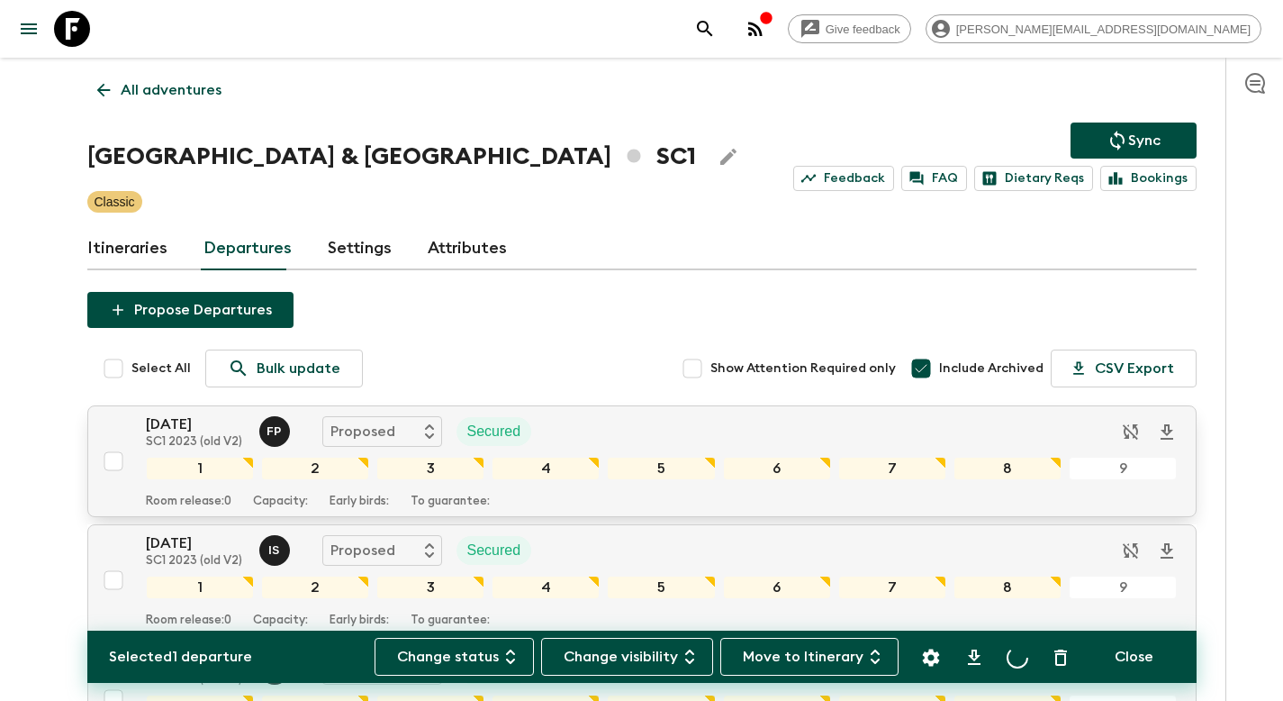
checkbox input "false"
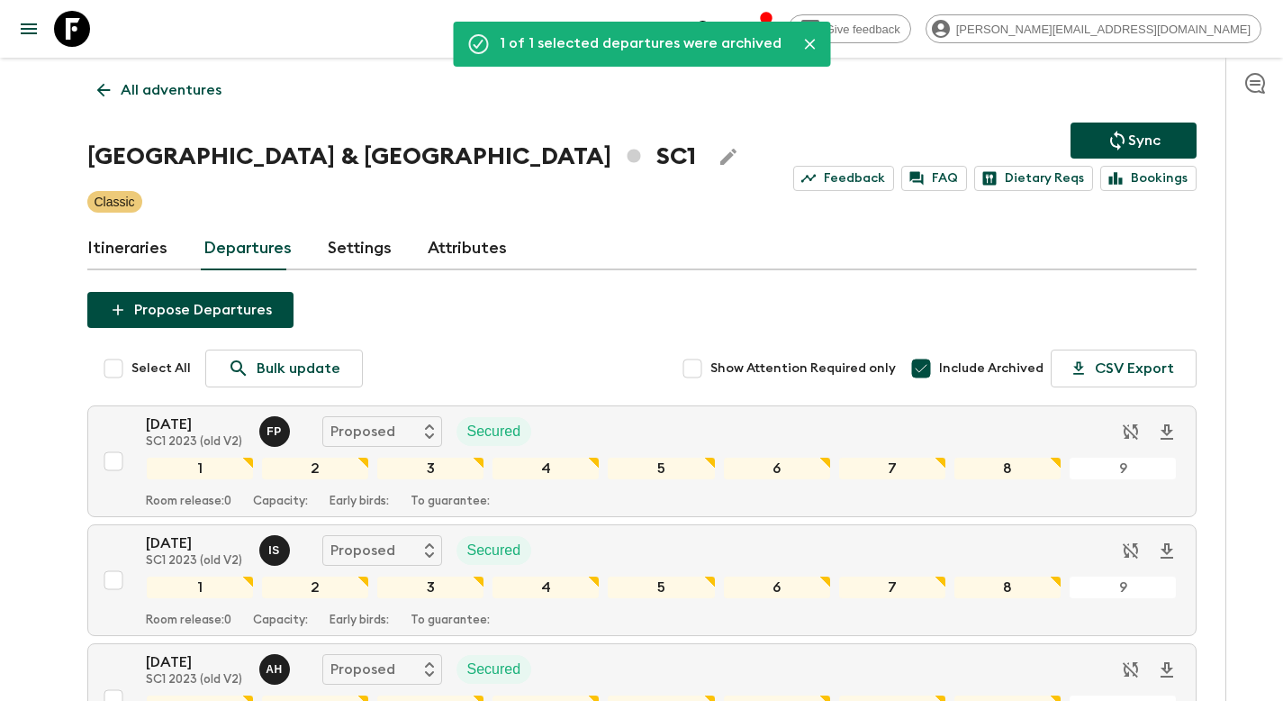
click at [160, 91] on p "All adventures" at bounding box center [171, 90] width 101 height 22
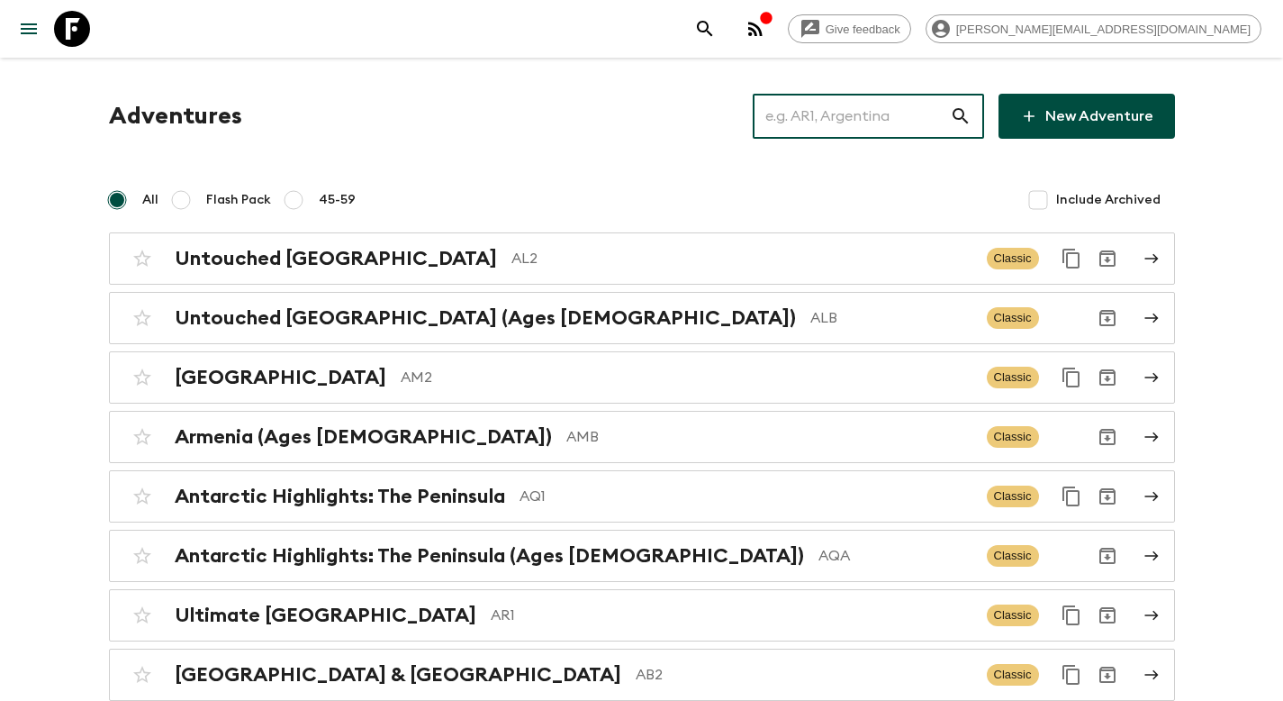
click at [840, 127] on input "text" at bounding box center [851, 116] width 197 height 50
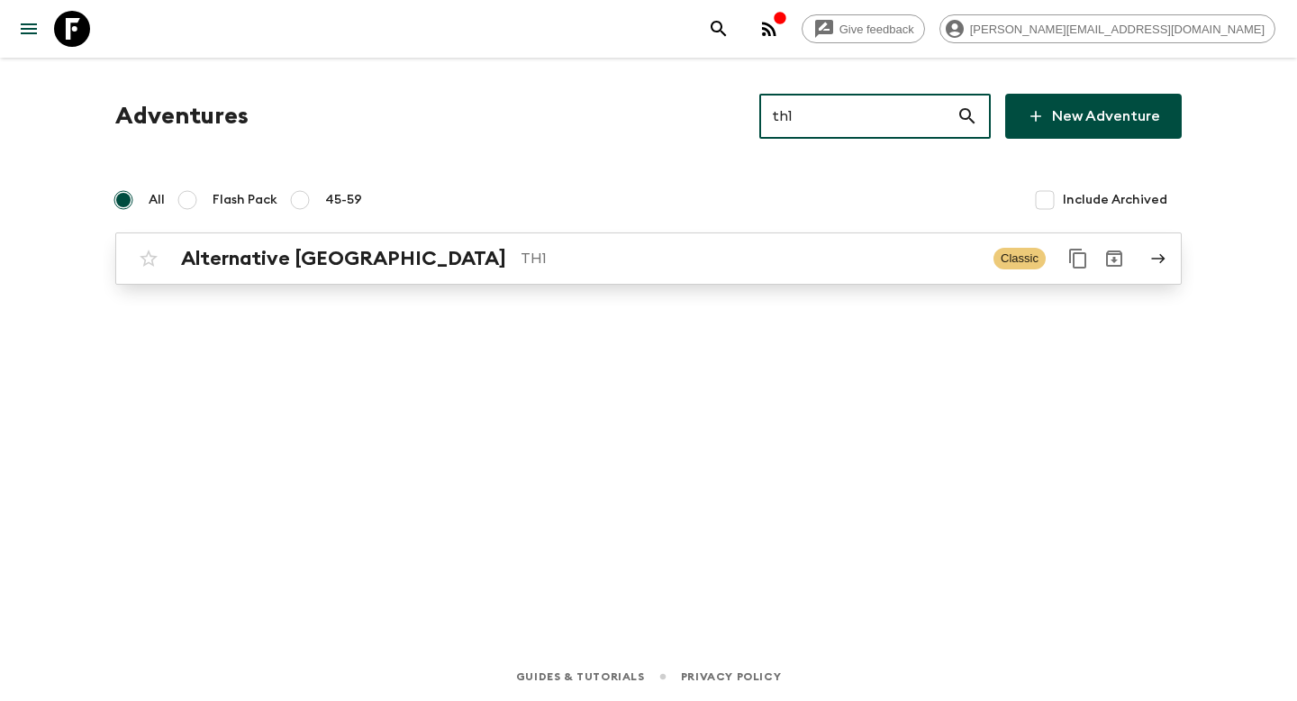
type input "th1"
click at [569, 270] on div "Alternative [GEOGRAPHIC_DATA] TH1 Classic" at bounding box center [613, 258] width 965 height 36
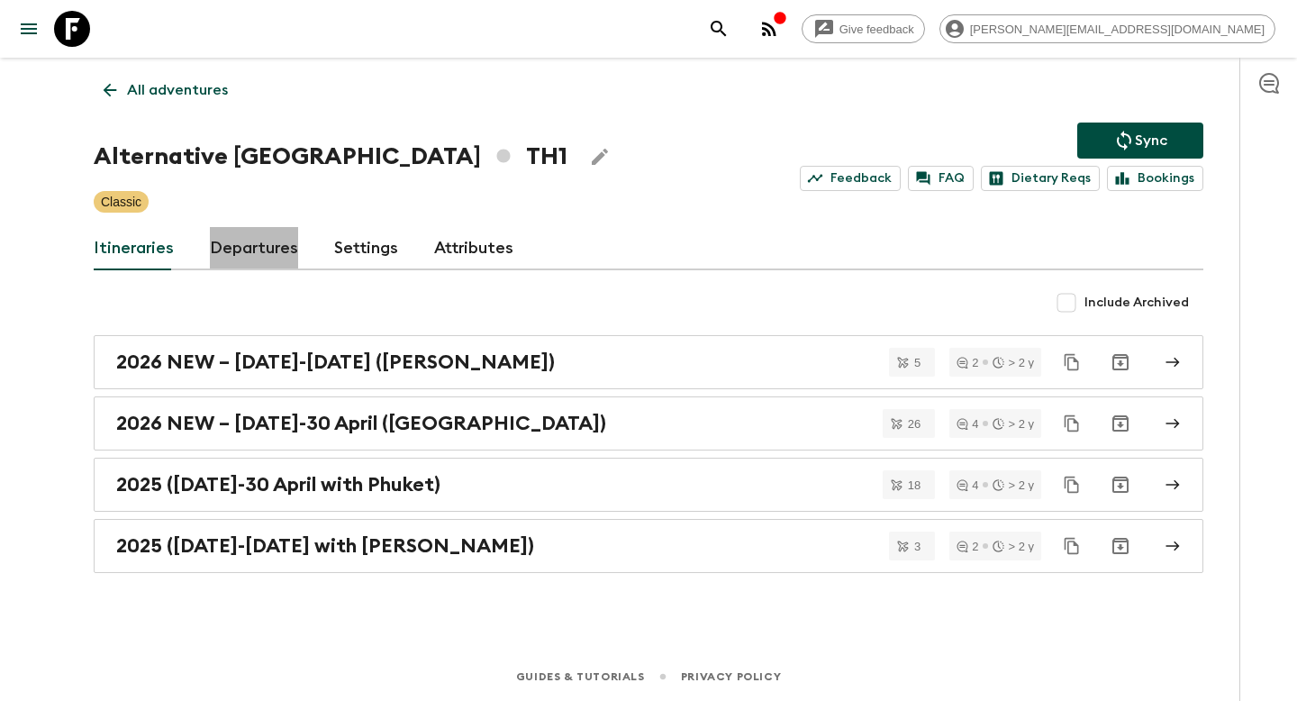
click at [258, 250] on link "Departures" at bounding box center [254, 248] width 88 height 43
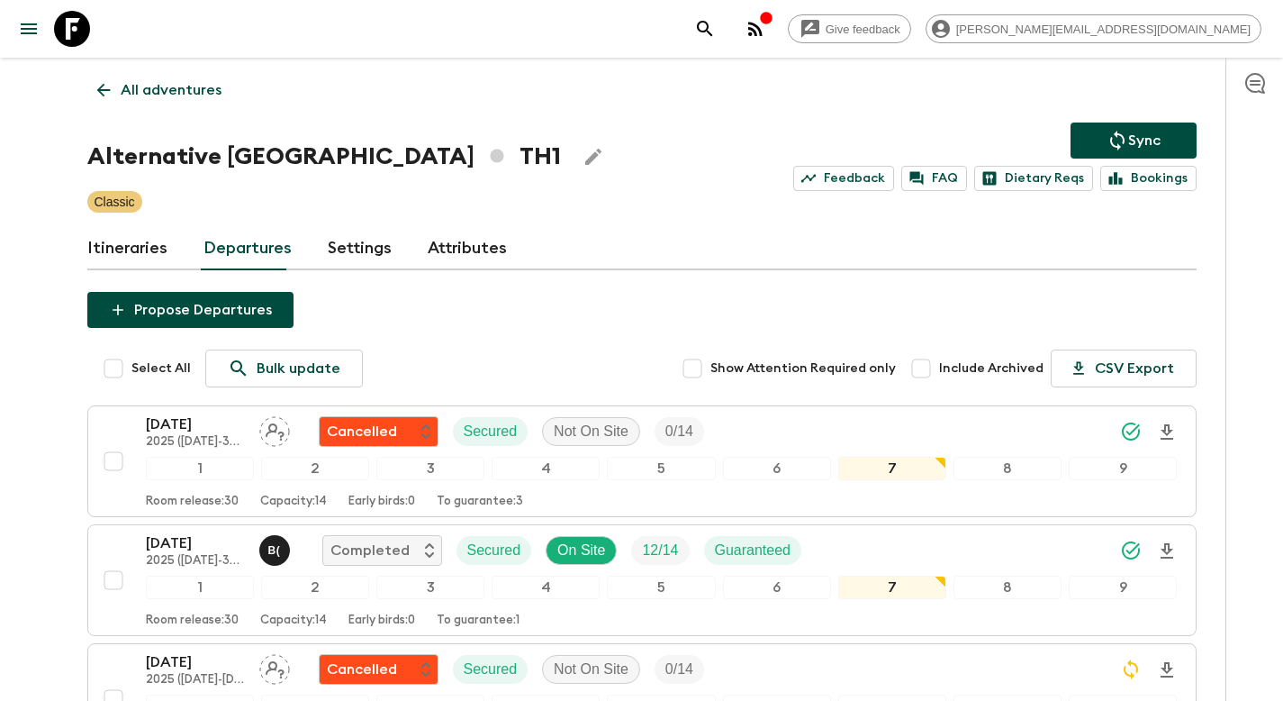
click at [927, 372] on input "Include Archived" at bounding box center [921, 368] width 36 height 36
checkbox input "true"
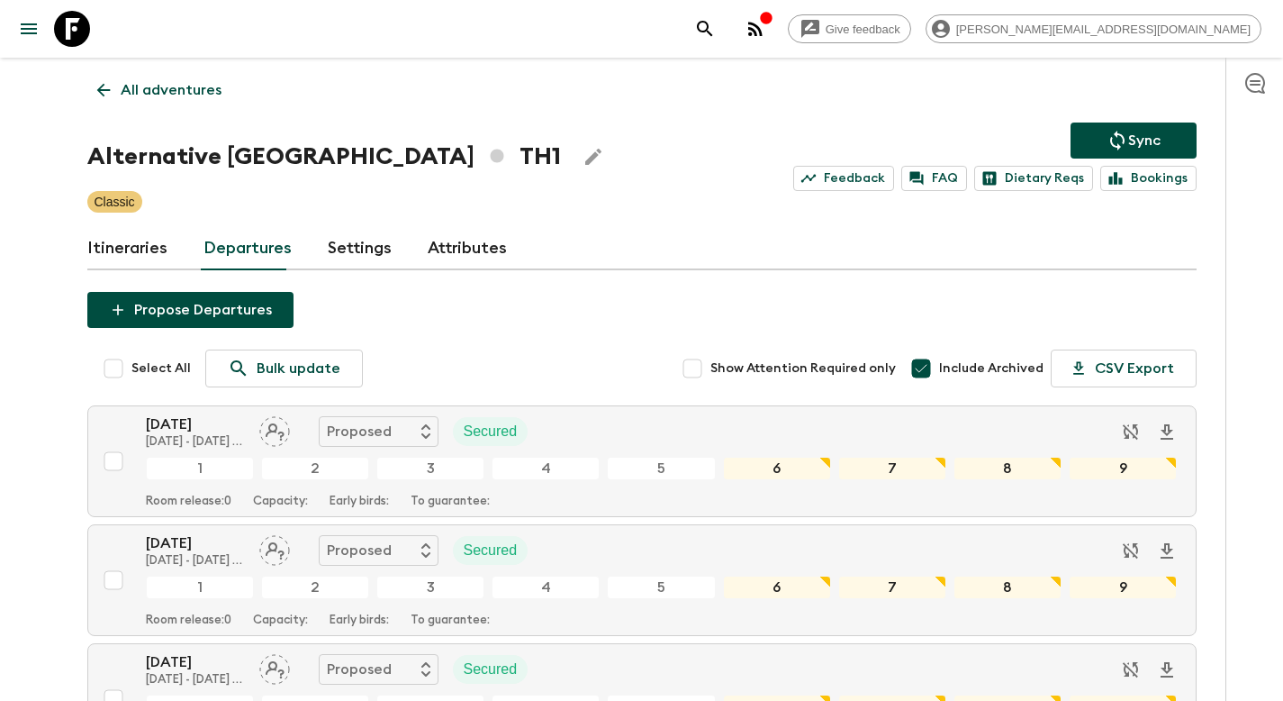
scroll to position [14575, 0]
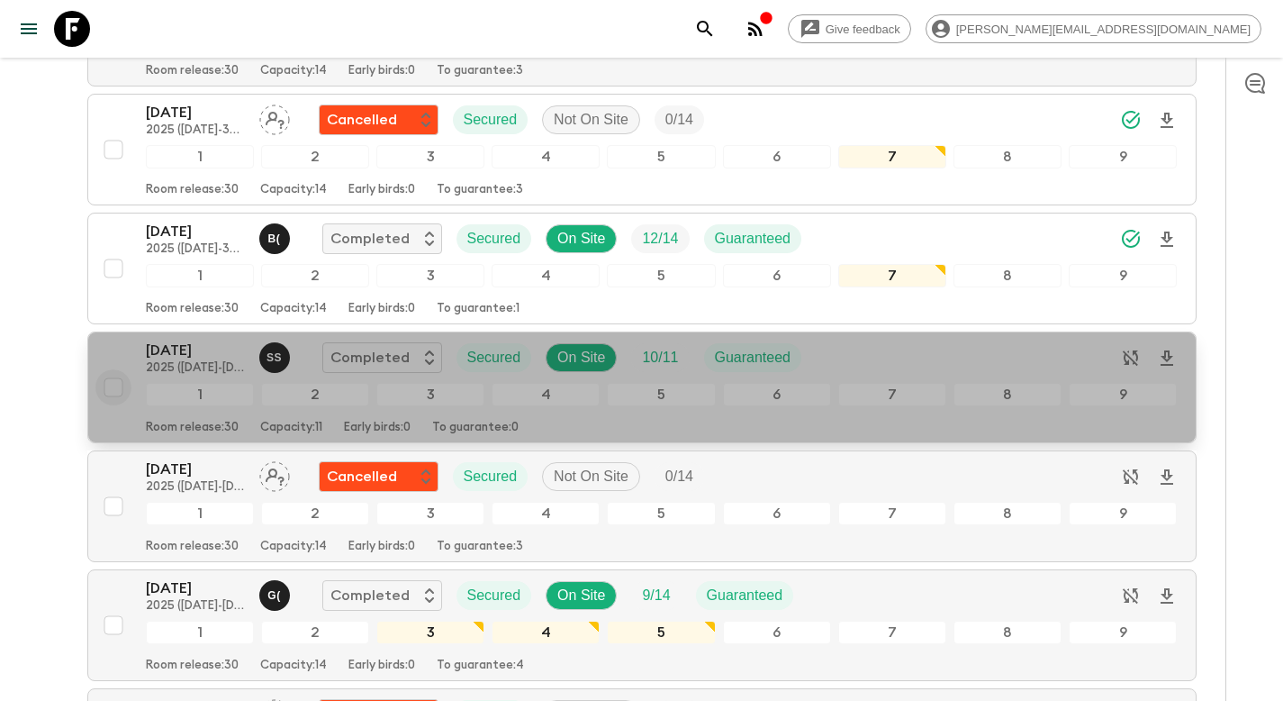
click at [109, 388] on input "checkbox" at bounding box center [113, 387] width 36 height 36
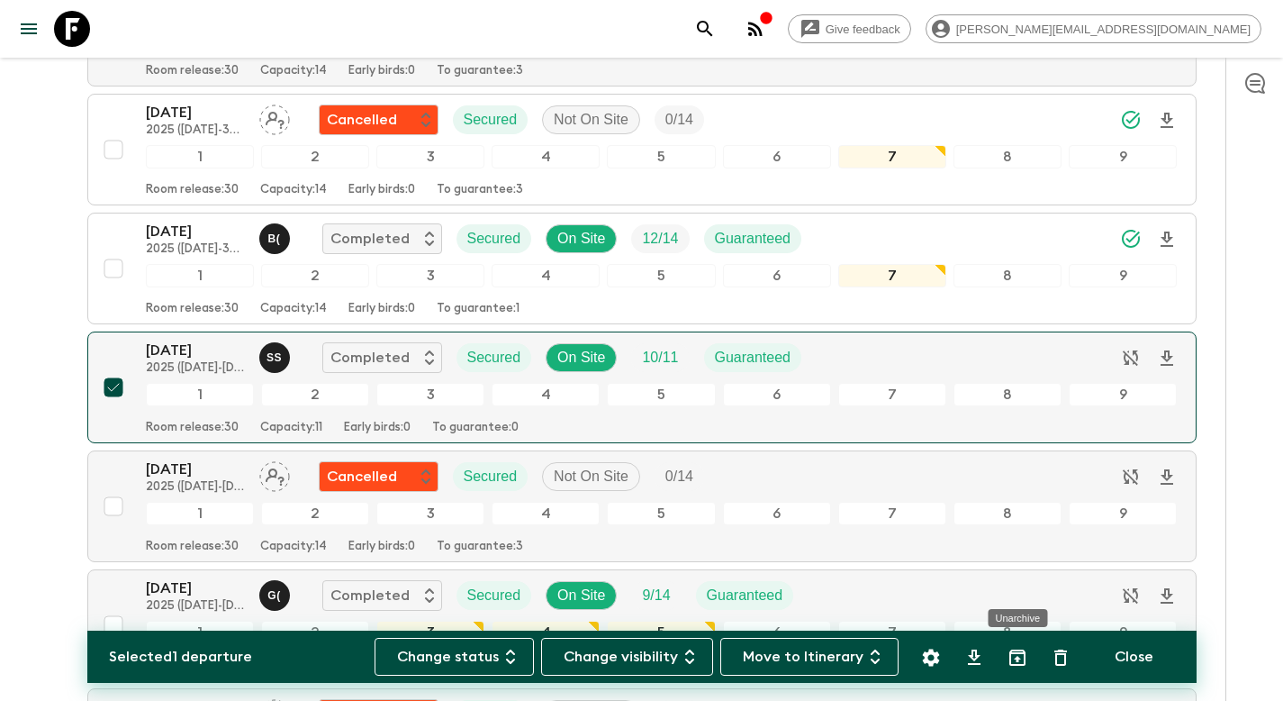
click at [1011, 659] on icon "Unarchive" at bounding box center [1018, 658] width 22 height 22
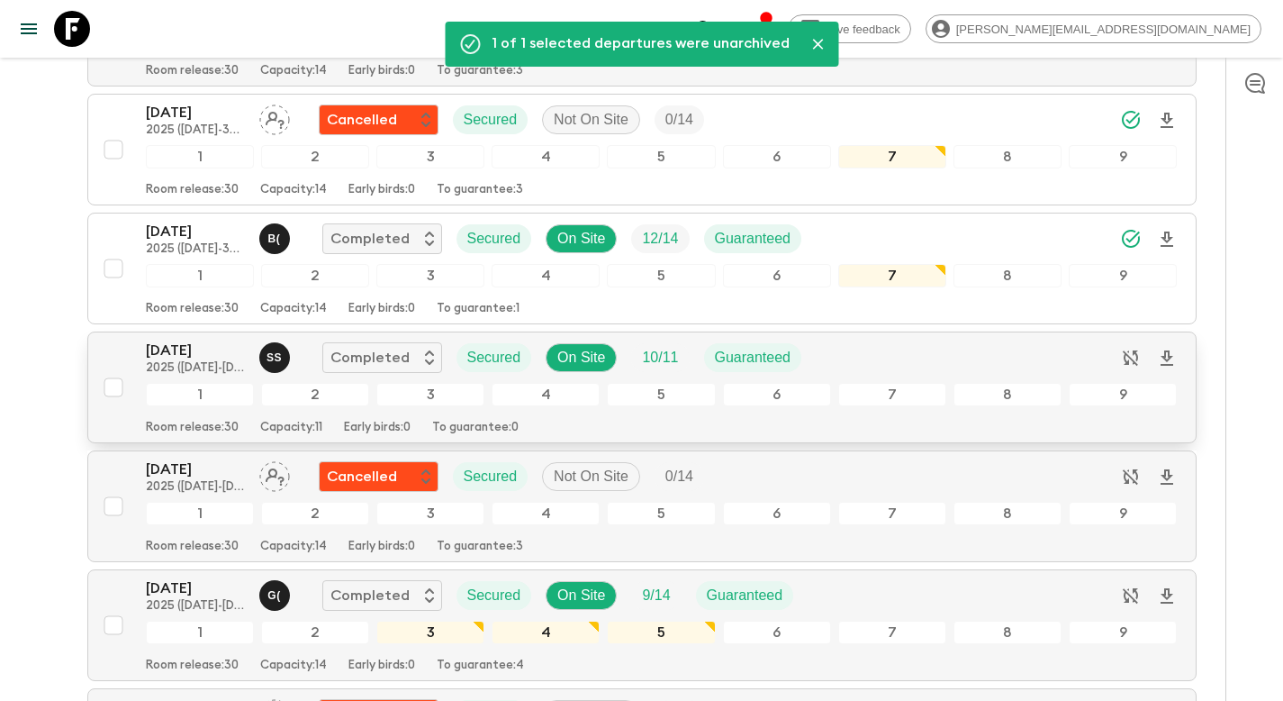
click at [114, 390] on input "checkbox" at bounding box center [113, 387] width 36 height 36
checkbox input "true"
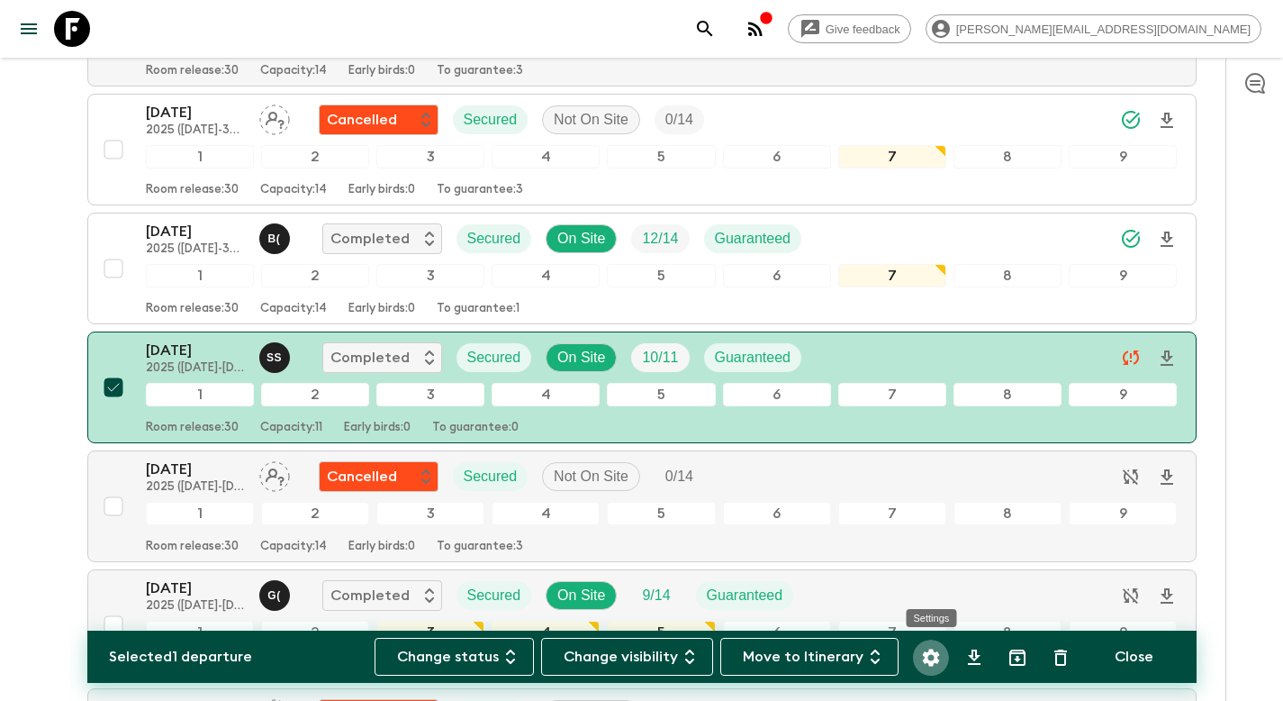
click at [927, 657] on icon "Settings" at bounding box center [931, 658] width 22 height 22
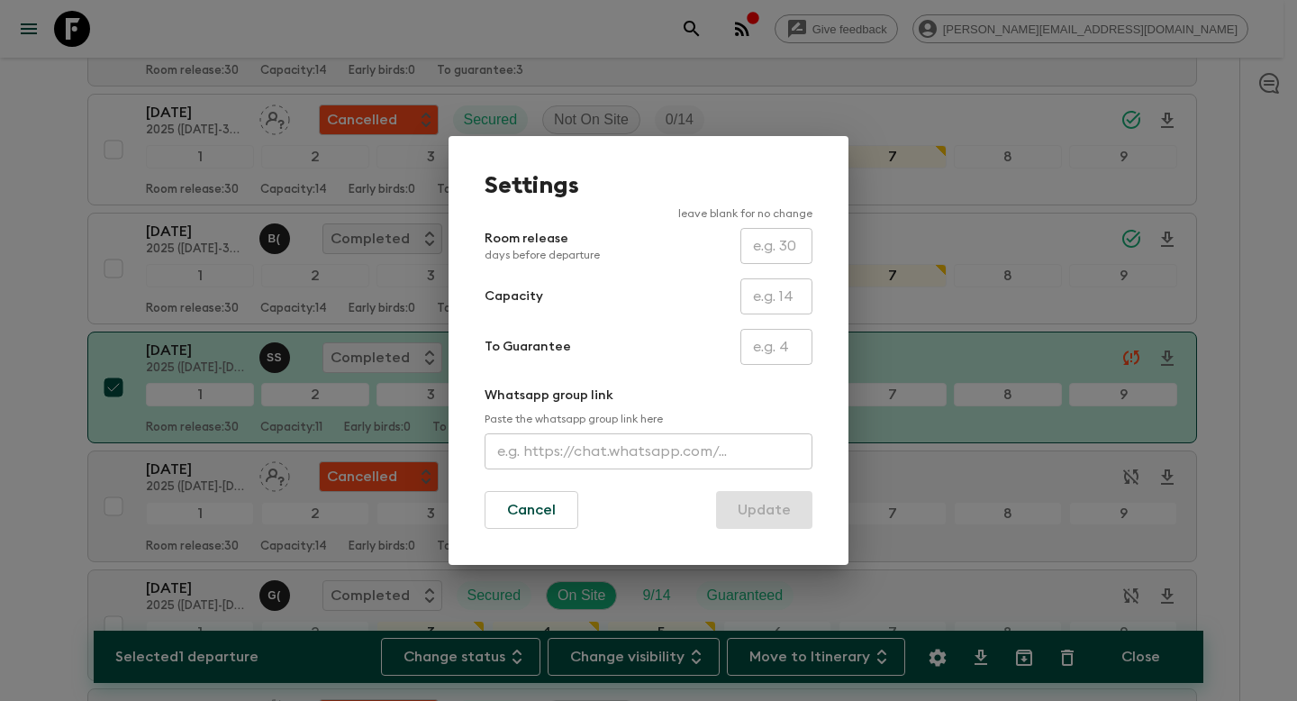
click at [778, 303] on input "text" at bounding box center [776, 296] width 72 height 36
type input "14"
click at [765, 511] on button "Update" at bounding box center [764, 510] width 96 height 38
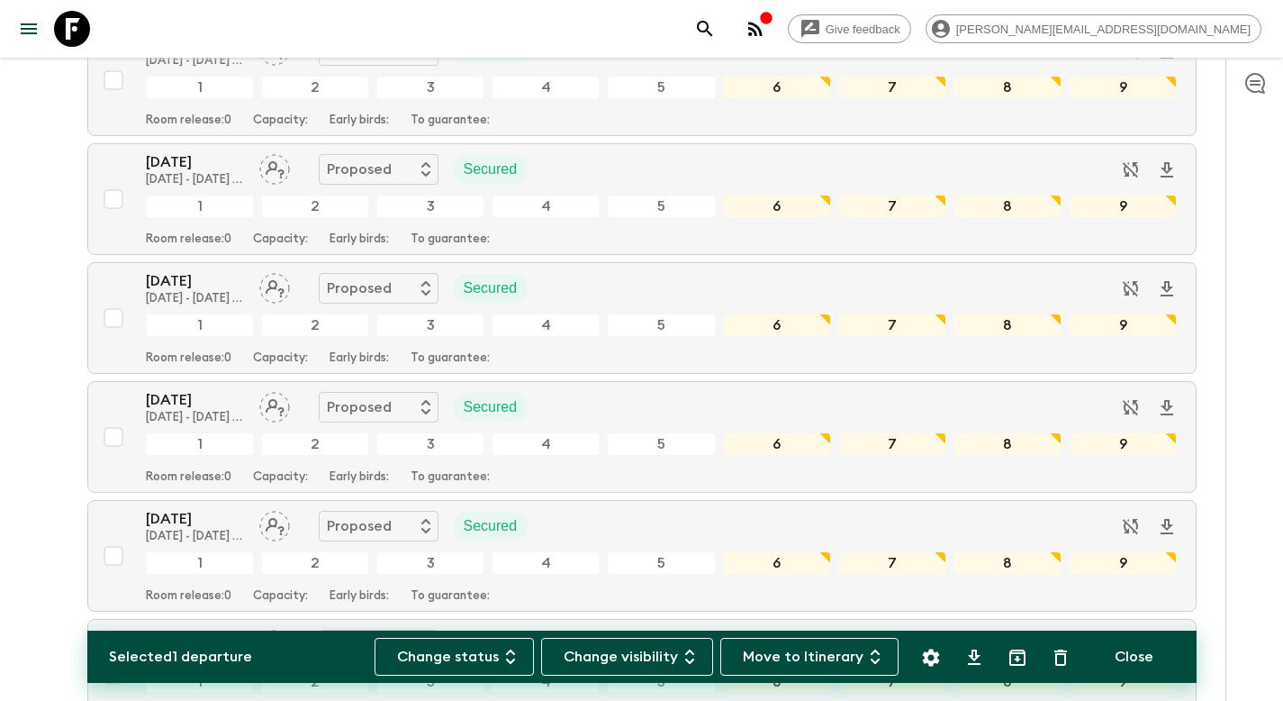
scroll to position [0, 0]
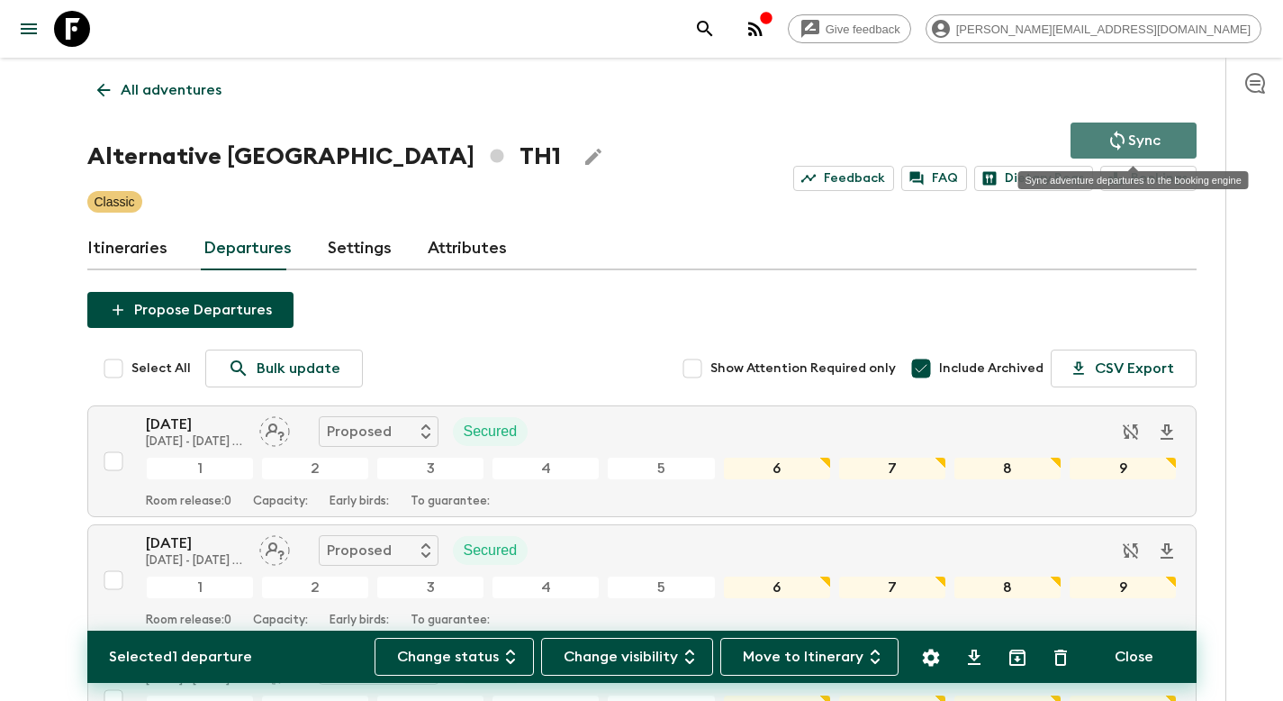
click at [1136, 136] on p "Sync" at bounding box center [1144, 141] width 32 height 22
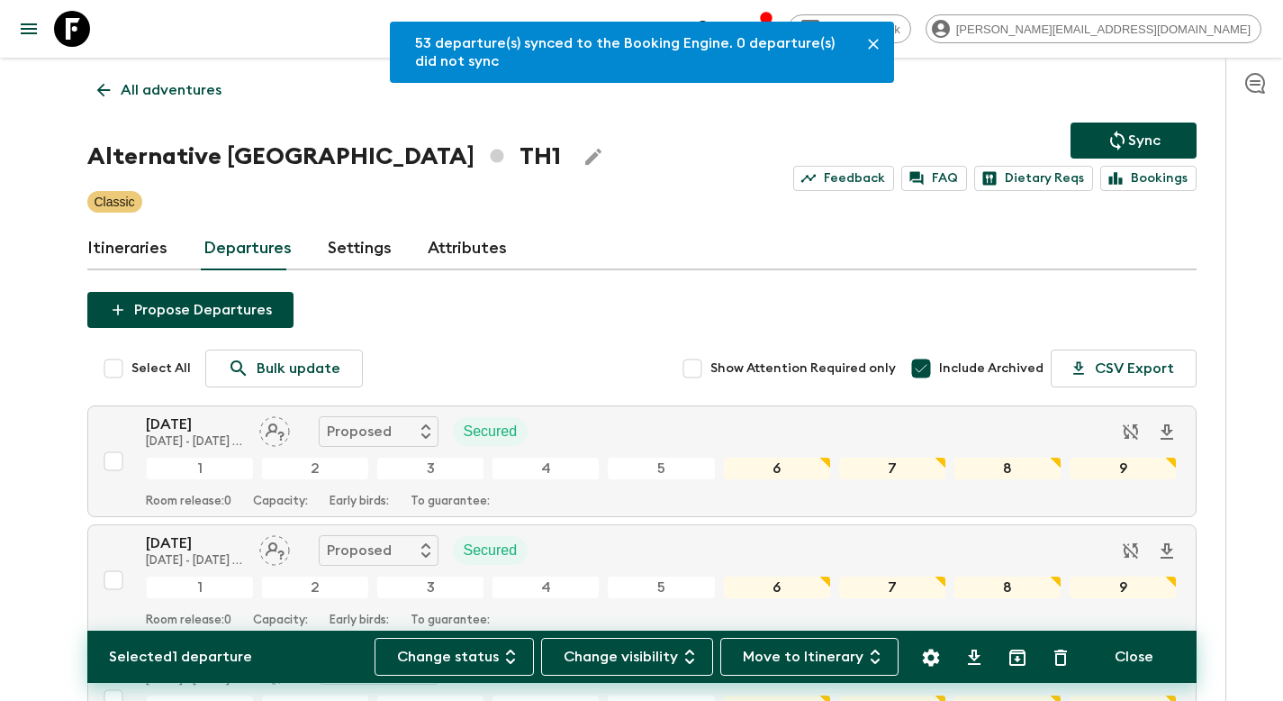
scroll to position [14575, 0]
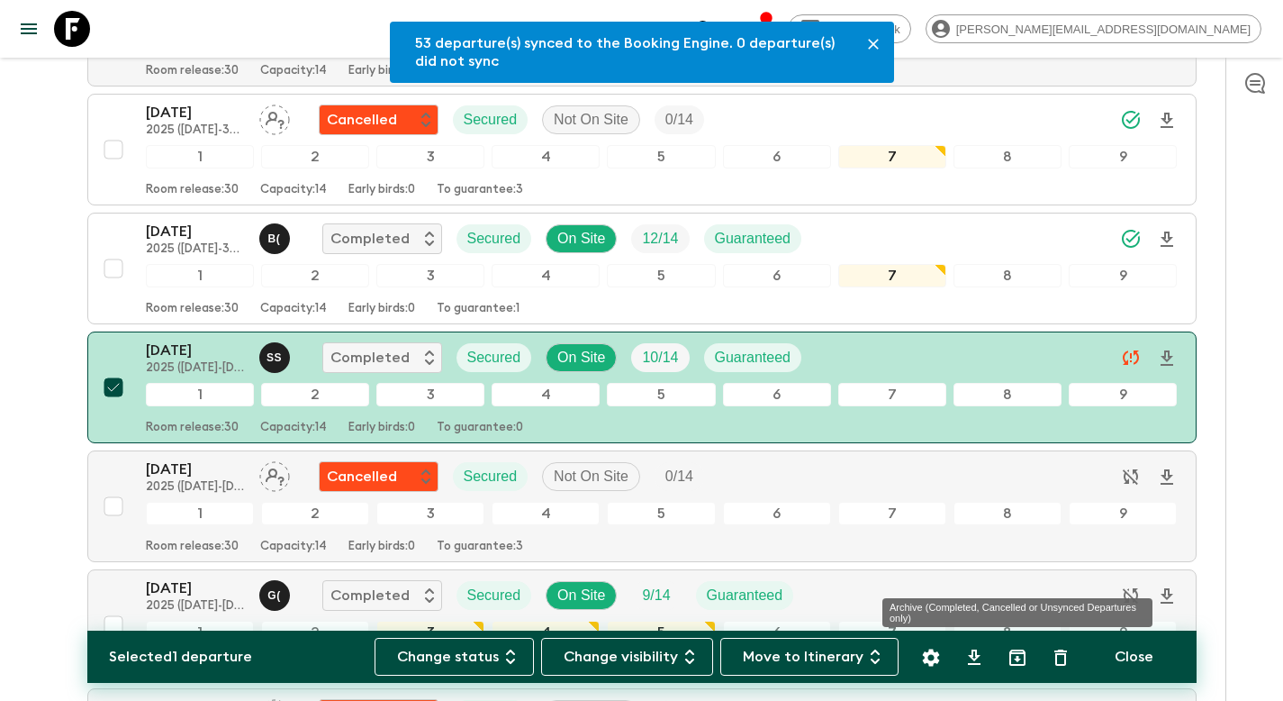
click at [1020, 659] on icon "Archive (Completed, Cancelled or Unsynced Departures only)" at bounding box center [1018, 658] width 22 height 22
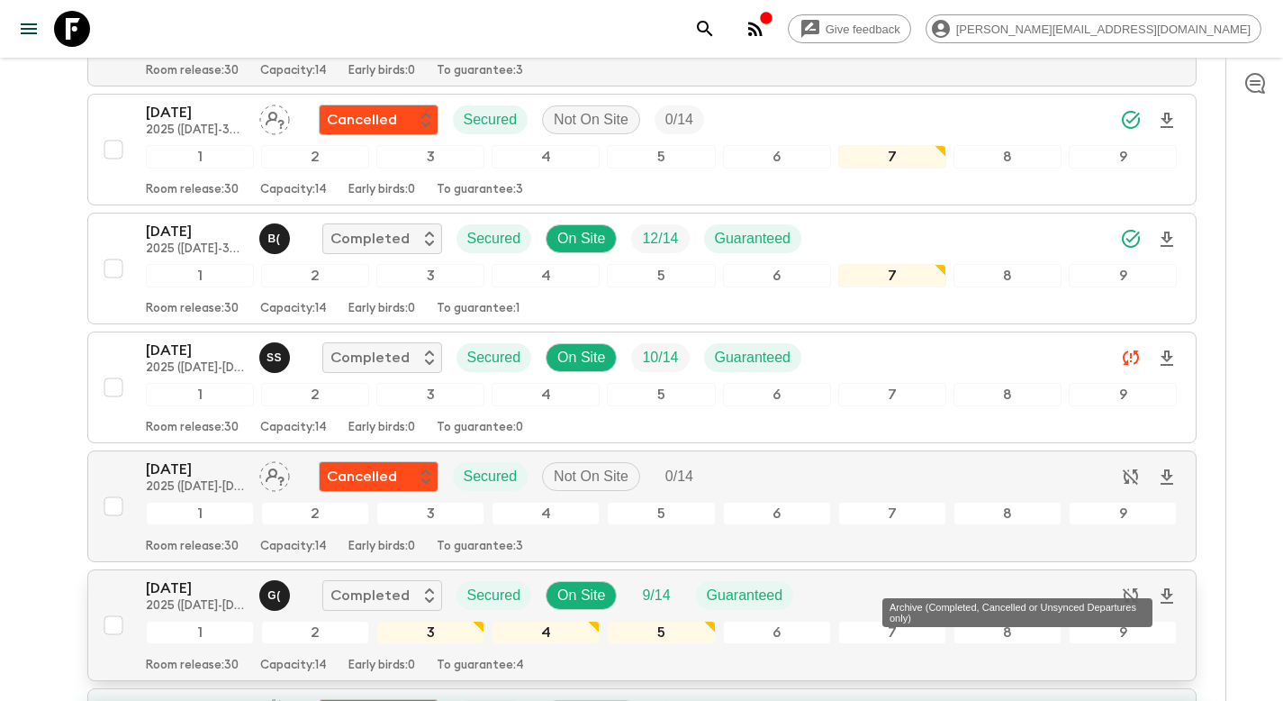
click at [1065, 656] on div "Room release: 30 Capacity: 14 Early birds: 0 To guarantee: 4" at bounding box center [662, 662] width 1032 height 22
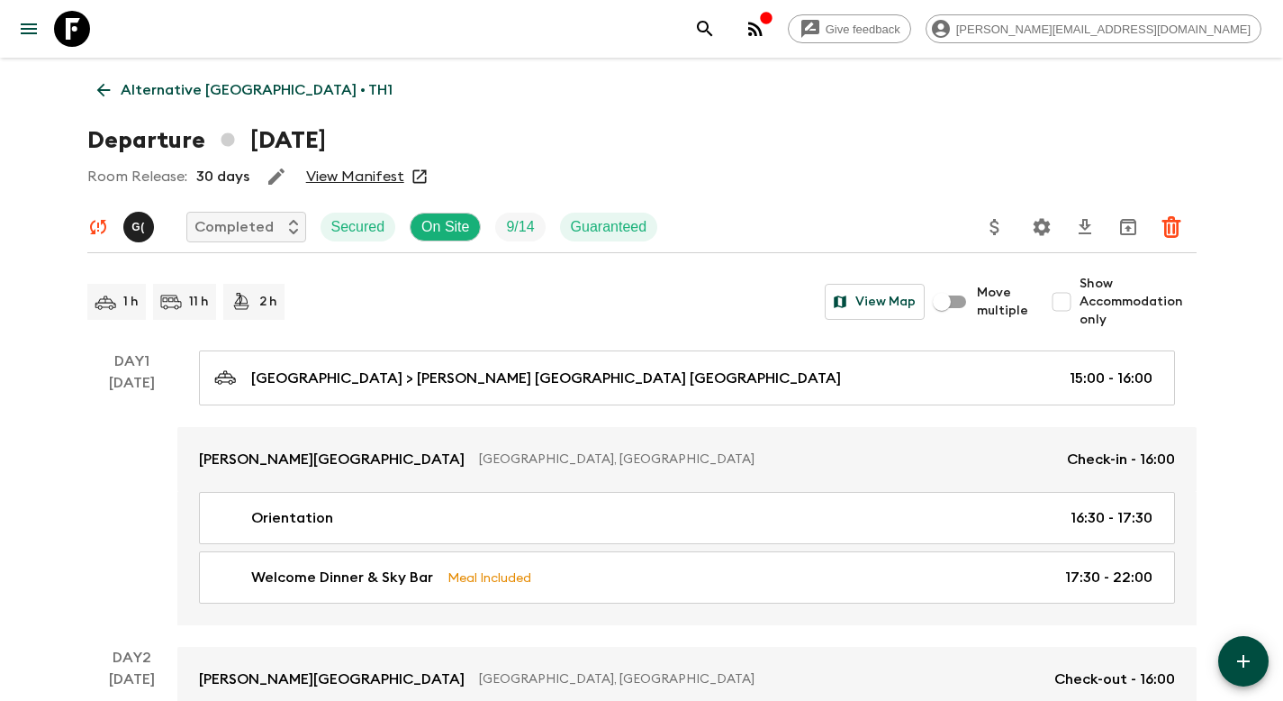
click at [210, 87] on p "Alternative [GEOGRAPHIC_DATA] • TH1" at bounding box center [257, 90] width 272 height 22
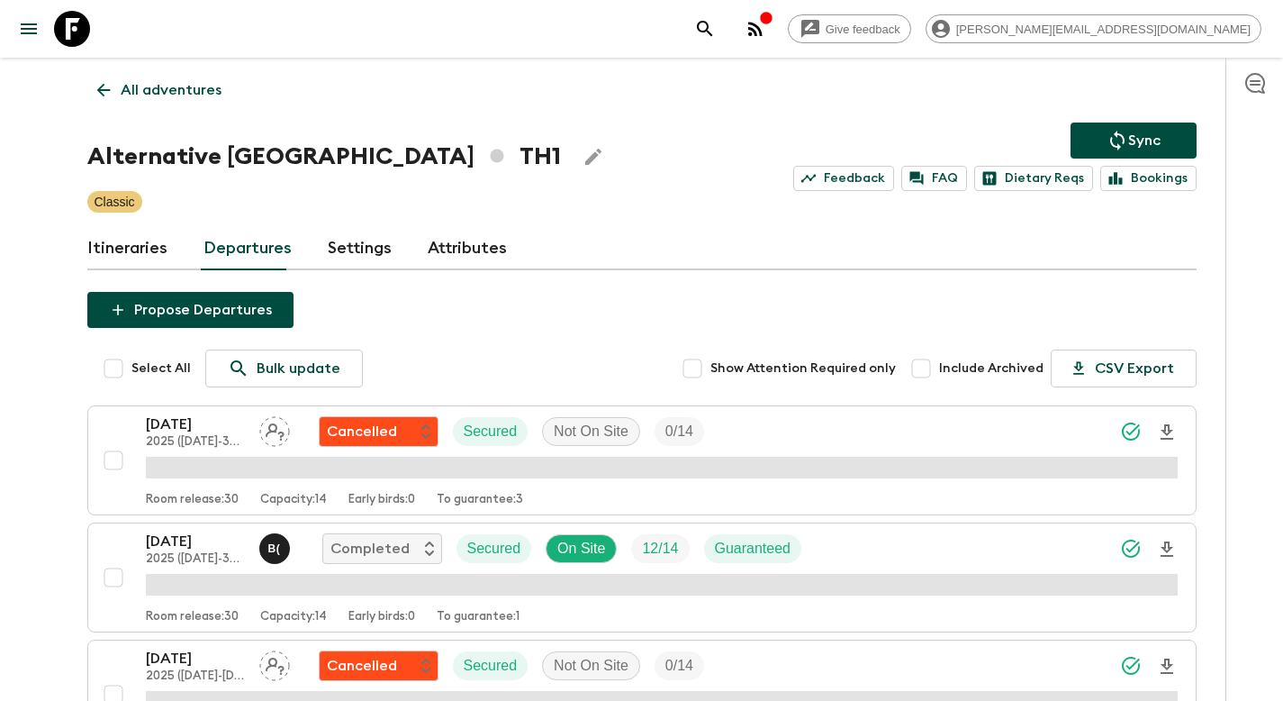
click at [955, 367] on span "Include Archived" at bounding box center [991, 368] width 104 height 18
click at [939, 367] on input "Include Archived" at bounding box center [921, 368] width 36 height 36
click at [936, 373] on input "Include Archived" at bounding box center [921, 368] width 36 height 36
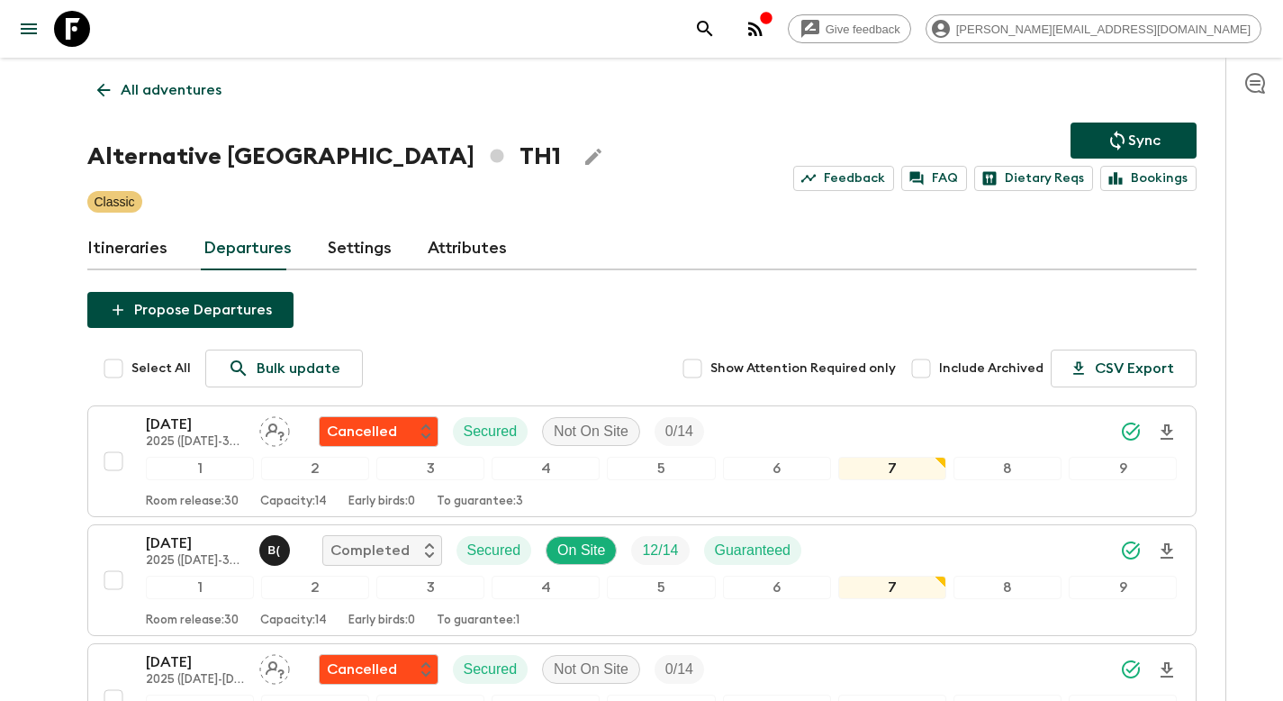
click at [971, 375] on span "Include Archived" at bounding box center [991, 368] width 104 height 18
click at [939, 375] on input "Include Archived" at bounding box center [921, 368] width 36 height 36
checkbox input "true"
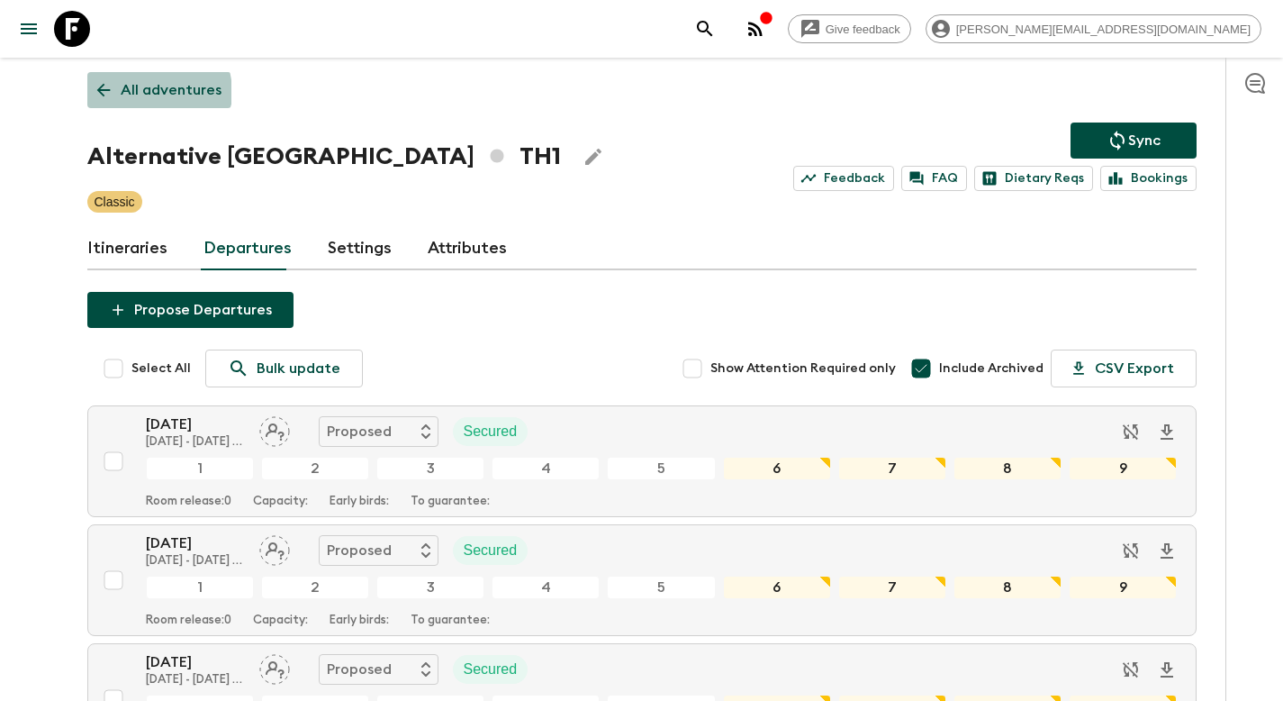
click at [151, 92] on p "All adventures" at bounding box center [171, 90] width 101 height 22
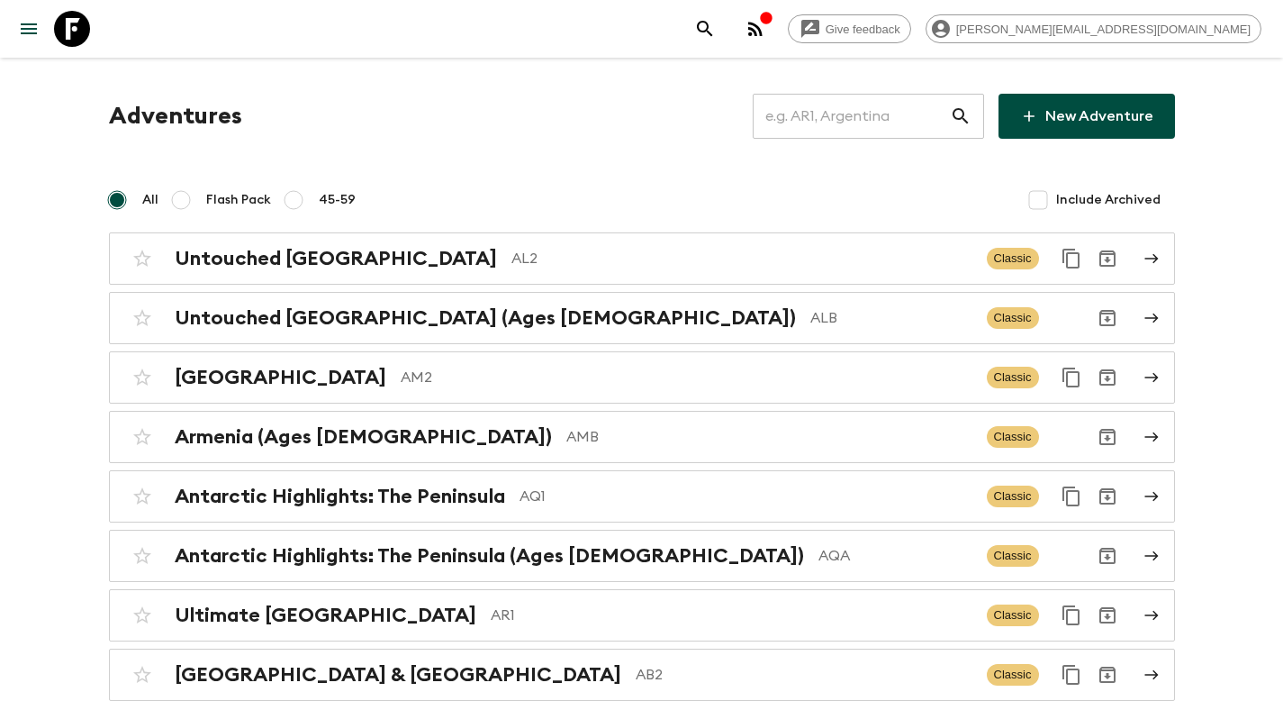
click at [829, 123] on input "text" at bounding box center [851, 116] width 197 height 50
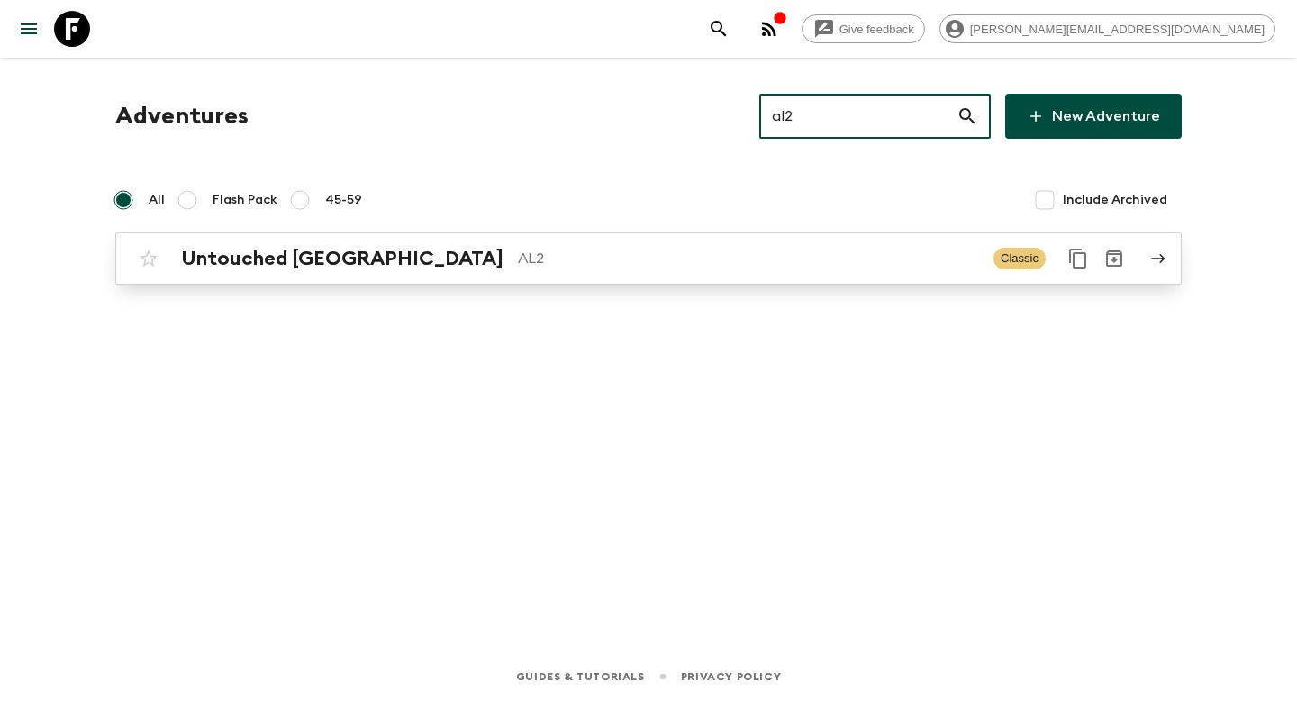
type input "al2"
click at [582, 258] on p "AL2" at bounding box center [748, 259] width 461 height 22
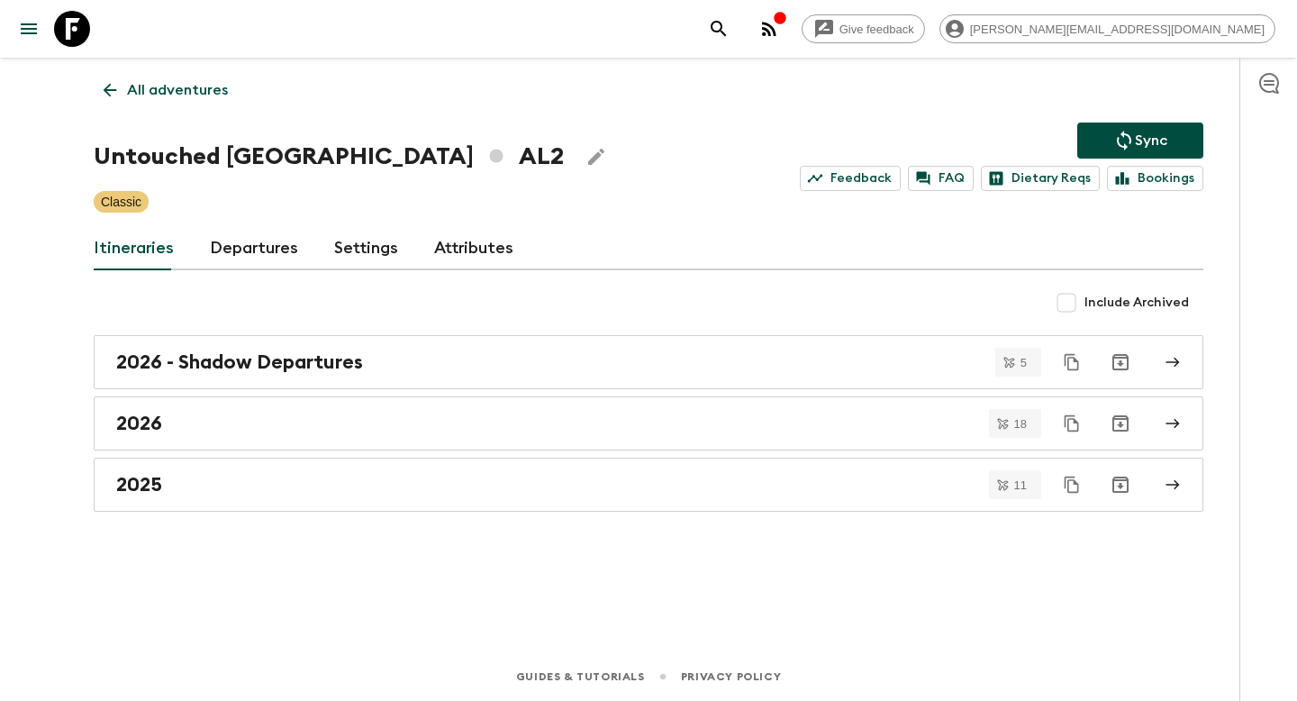
click at [249, 256] on link "Departures" at bounding box center [254, 248] width 88 height 43
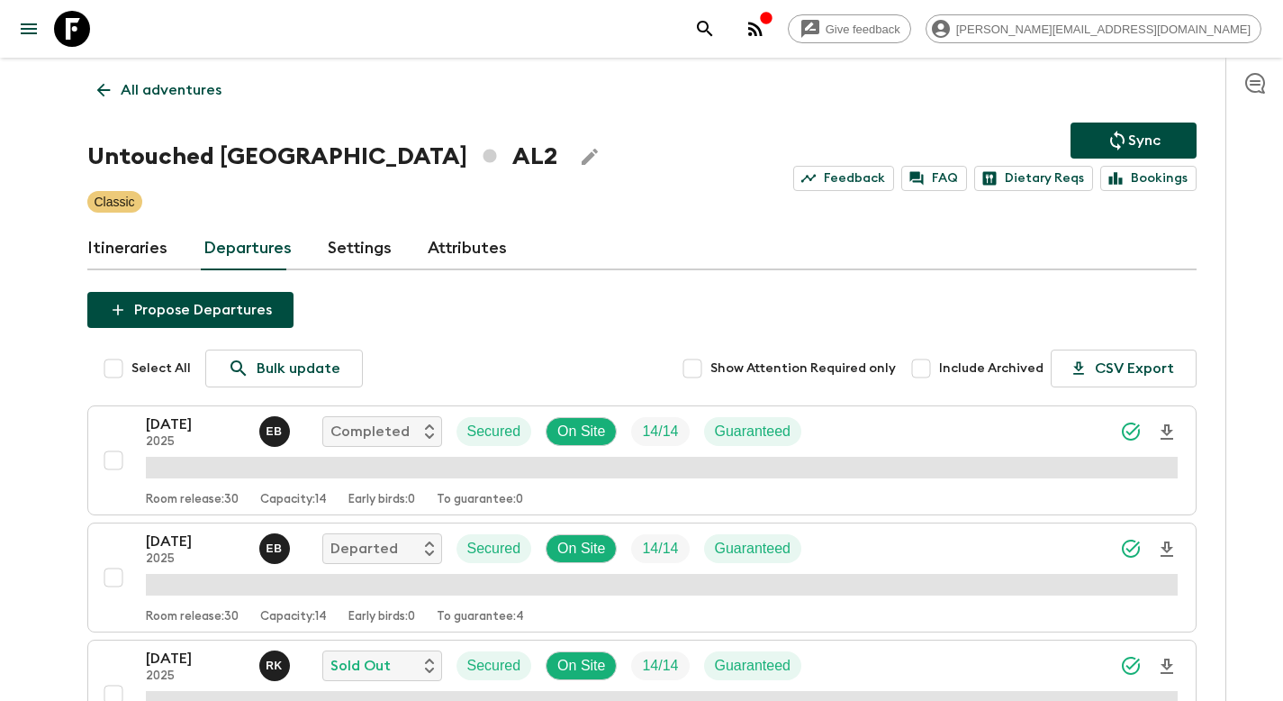
click at [1035, 370] on span "Include Archived" at bounding box center [991, 368] width 104 height 18
click at [939, 370] on input "Include Archived" at bounding box center [921, 368] width 36 height 36
checkbox input "true"
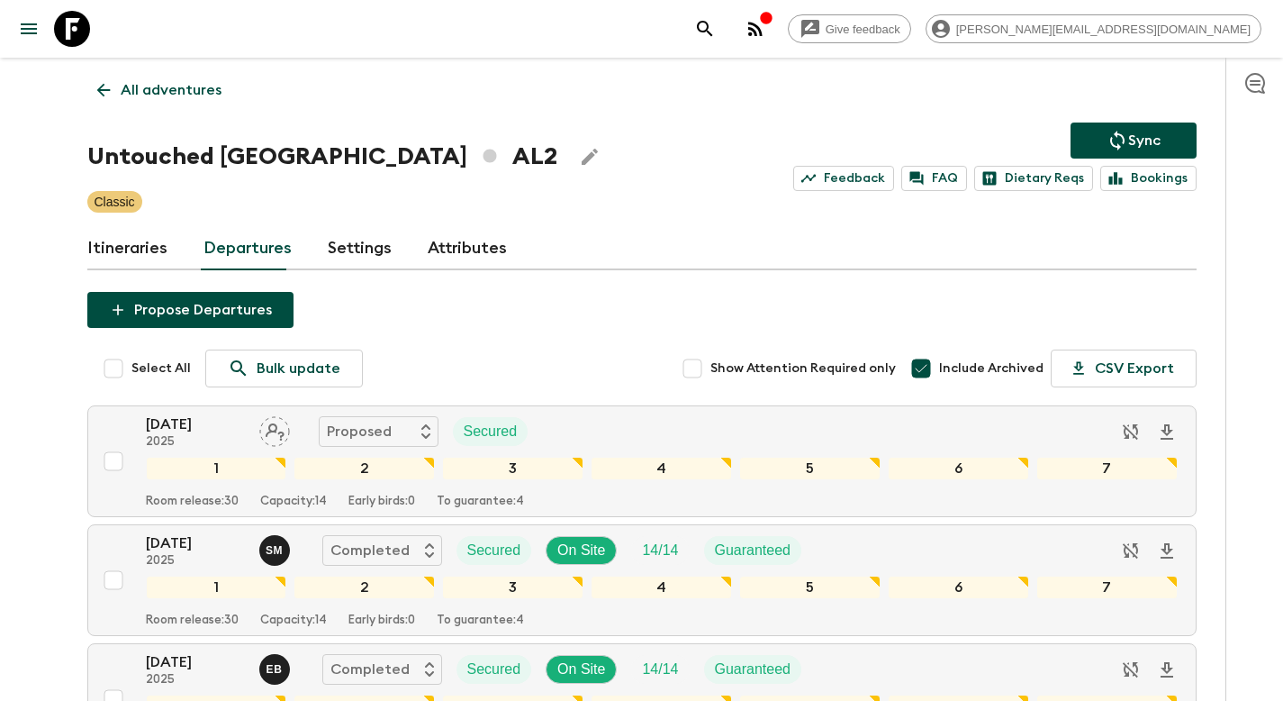
scroll to position [549, 0]
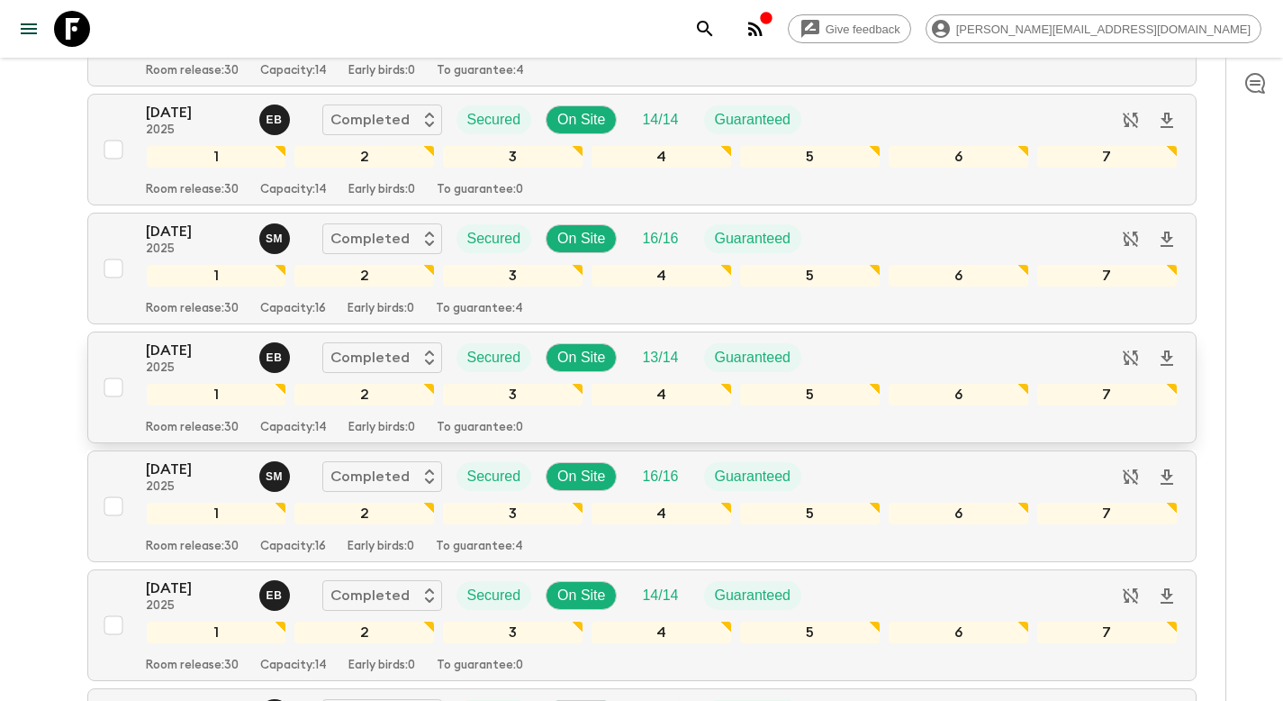
click at [114, 394] on input "checkbox" at bounding box center [113, 387] width 36 height 36
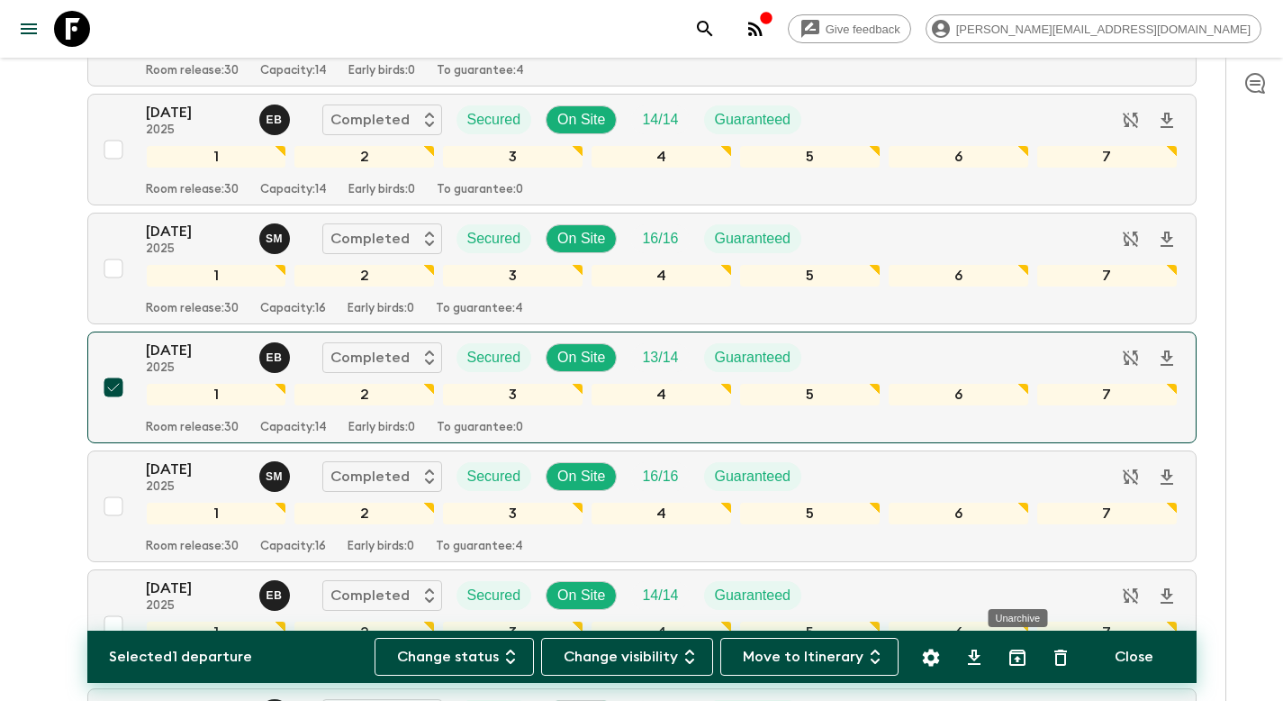
click at [1019, 660] on icon "Unarchive" at bounding box center [1018, 658] width 22 height 22
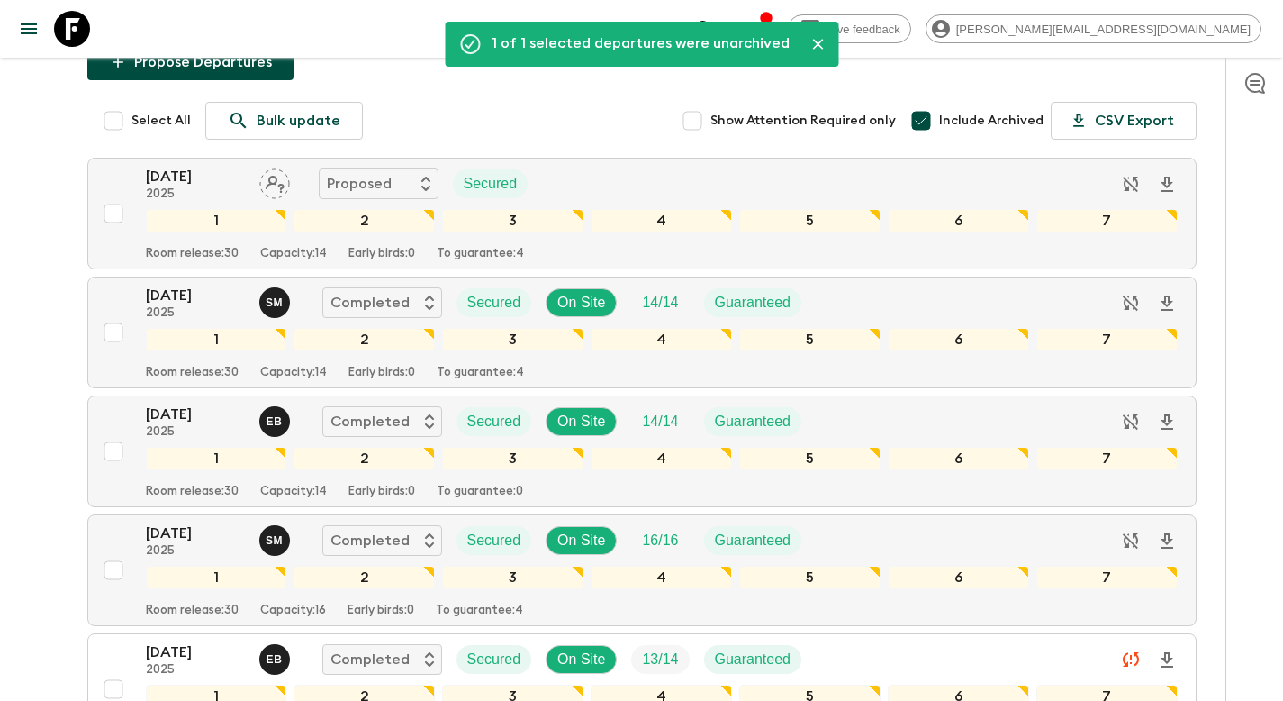
scroll to position [0, 0]
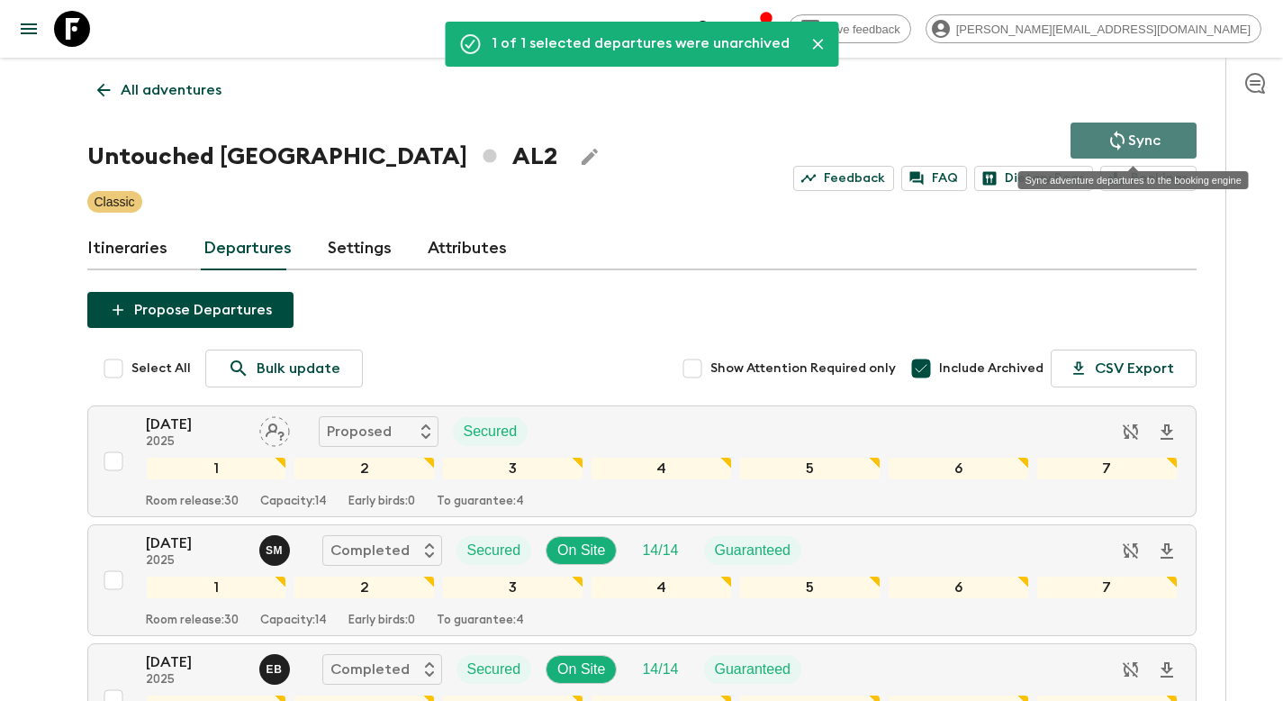
click at [1136, 131] on p "Sync" at bounding box center [1144, 141] width 32 height 22
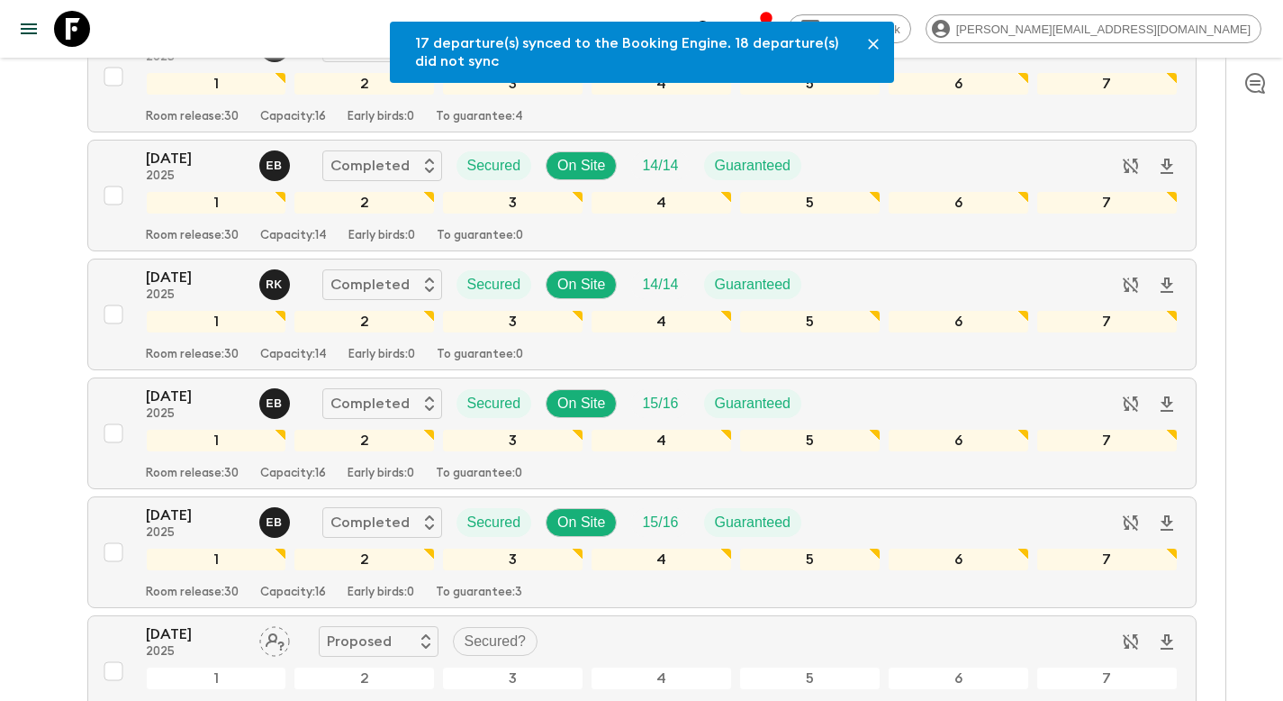
scroll to position [549, 0]
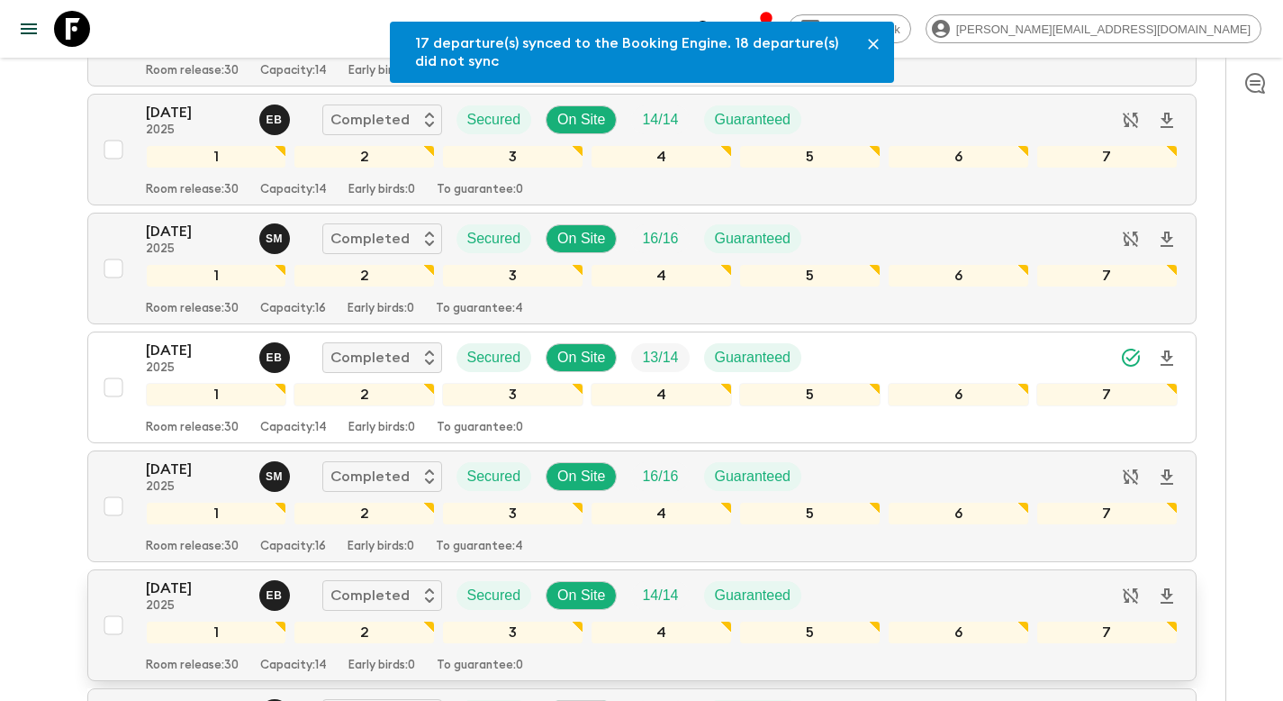
click at [117, 391] on input "checkbox" at bounding box center [113, 387] width 36 height 36
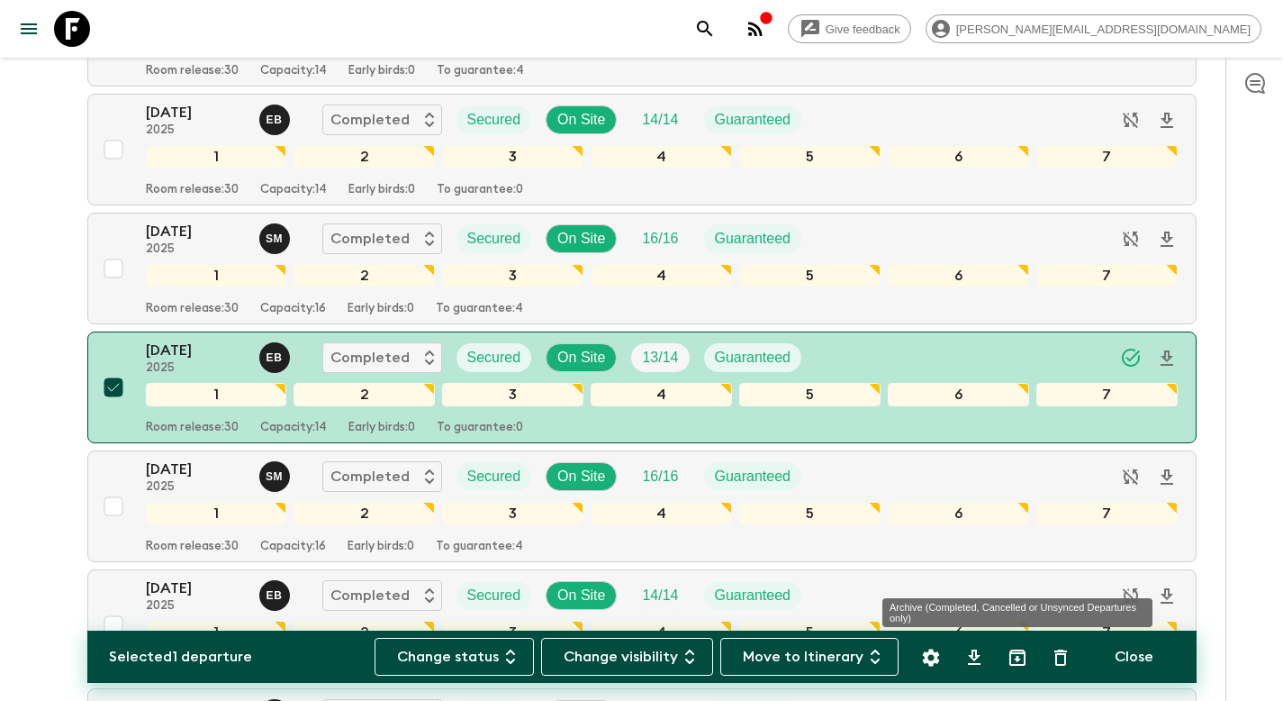
click at [1018, 656] on icon "Archive (Completed, Cancelled or Unsynced Departures only)" at bounding box center [1017, 657] width 16 height 16
checkbox input "false"
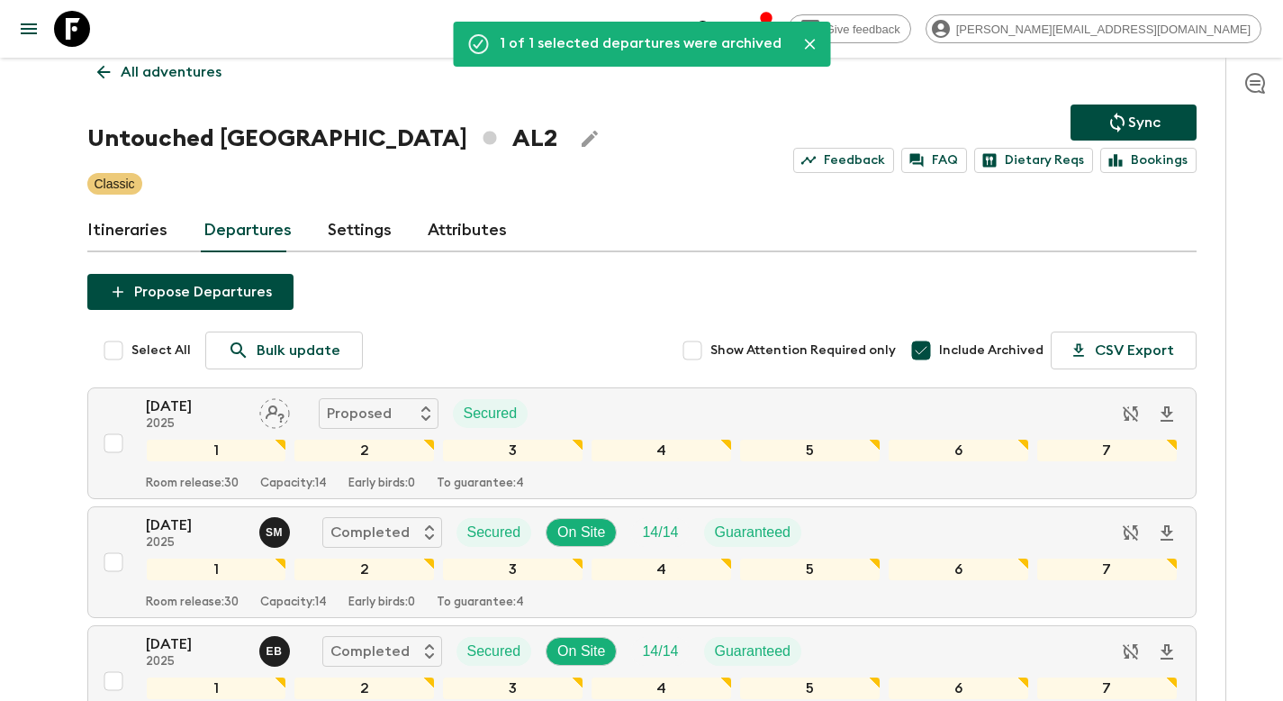
scroll to position [0, 0]
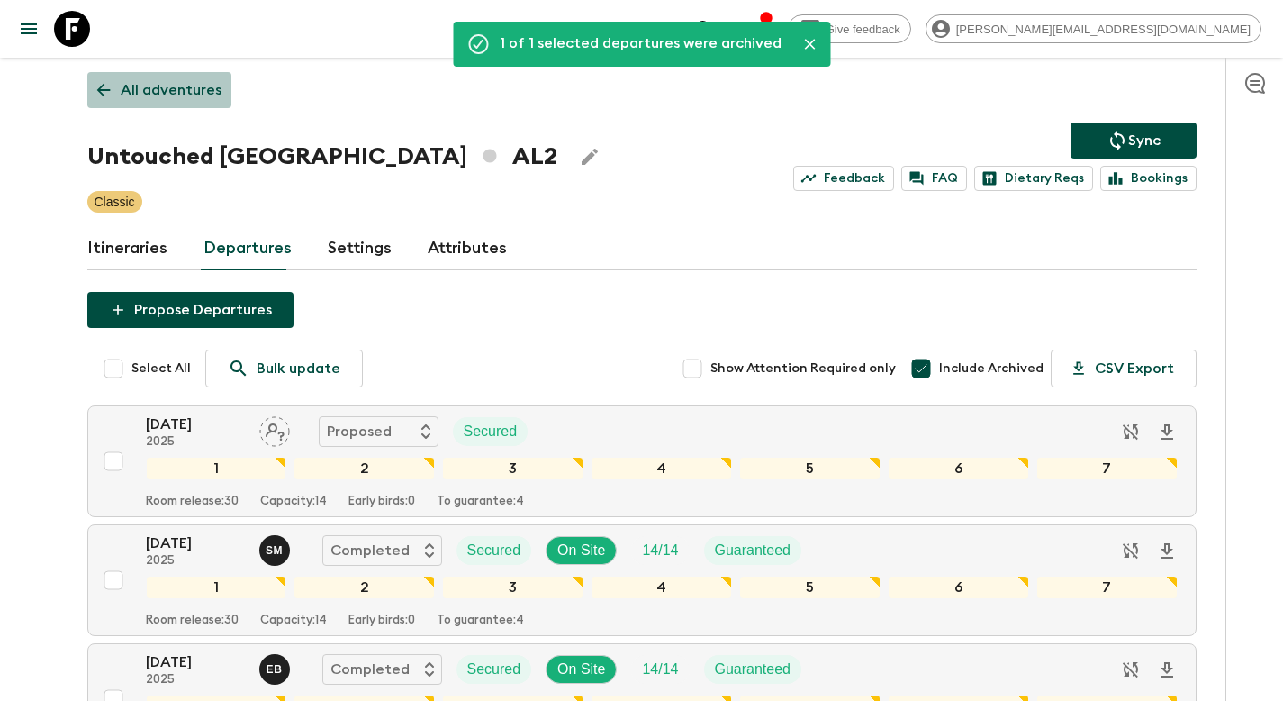
click at [177, 83] on p "All adventures" at bounding box center [171, 90] width 101 height 22
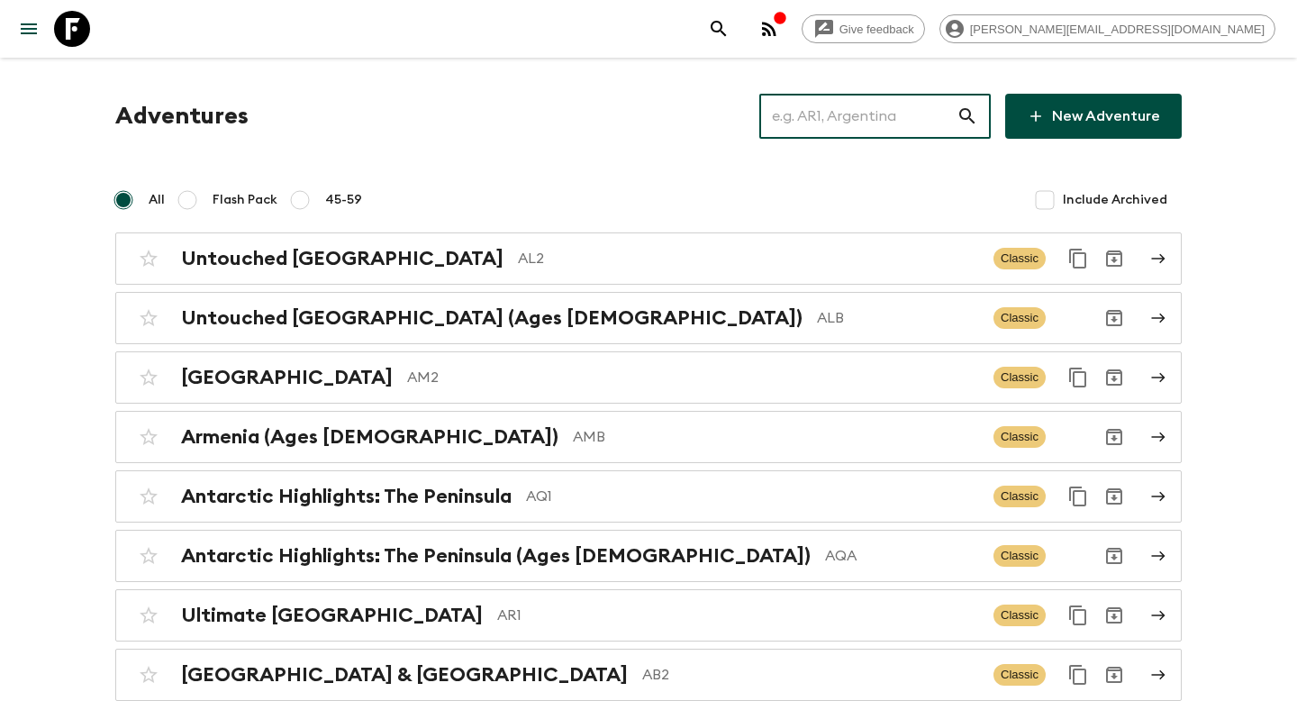
click at [880, 125] on input "text" at bounding box center [857, 116] width 197 height 50
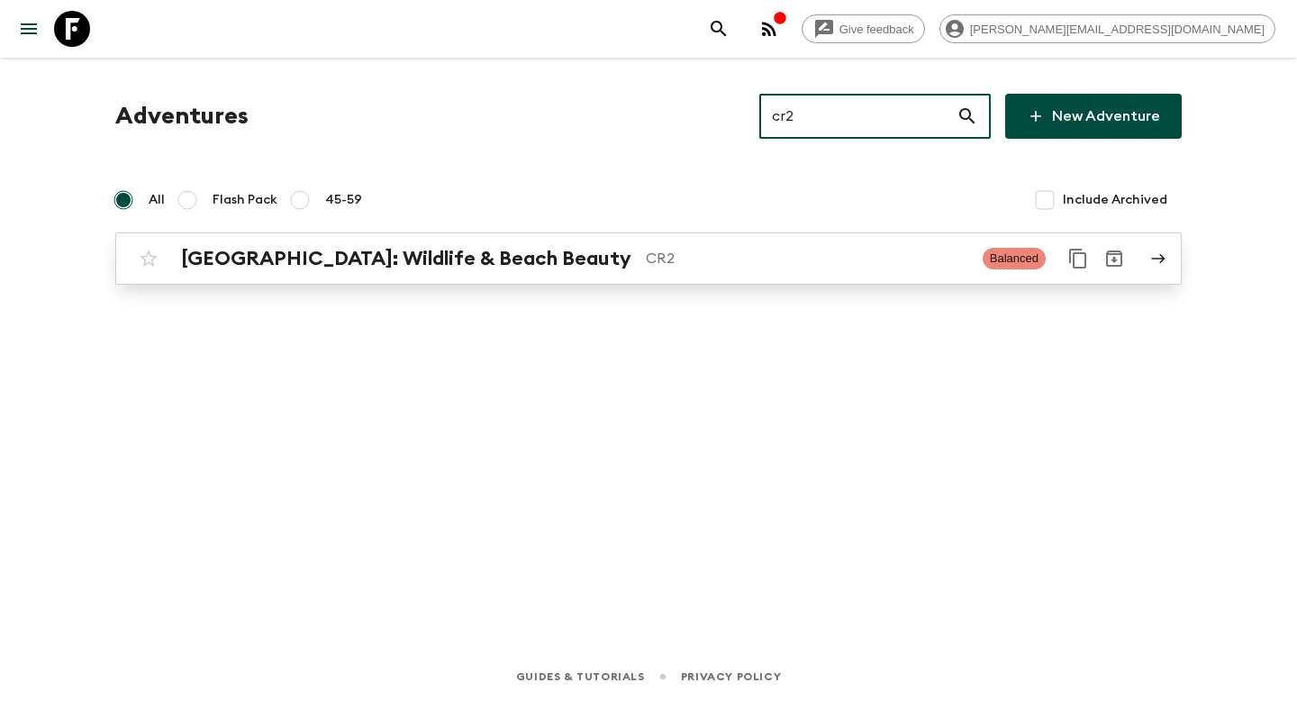
type input "cr2"
click at [381, 258] on h2 "[GEOGRAPHIC_DATA]: Wildlife & Beach Beauty" at bounding box center [406, 258] width 450 height 23
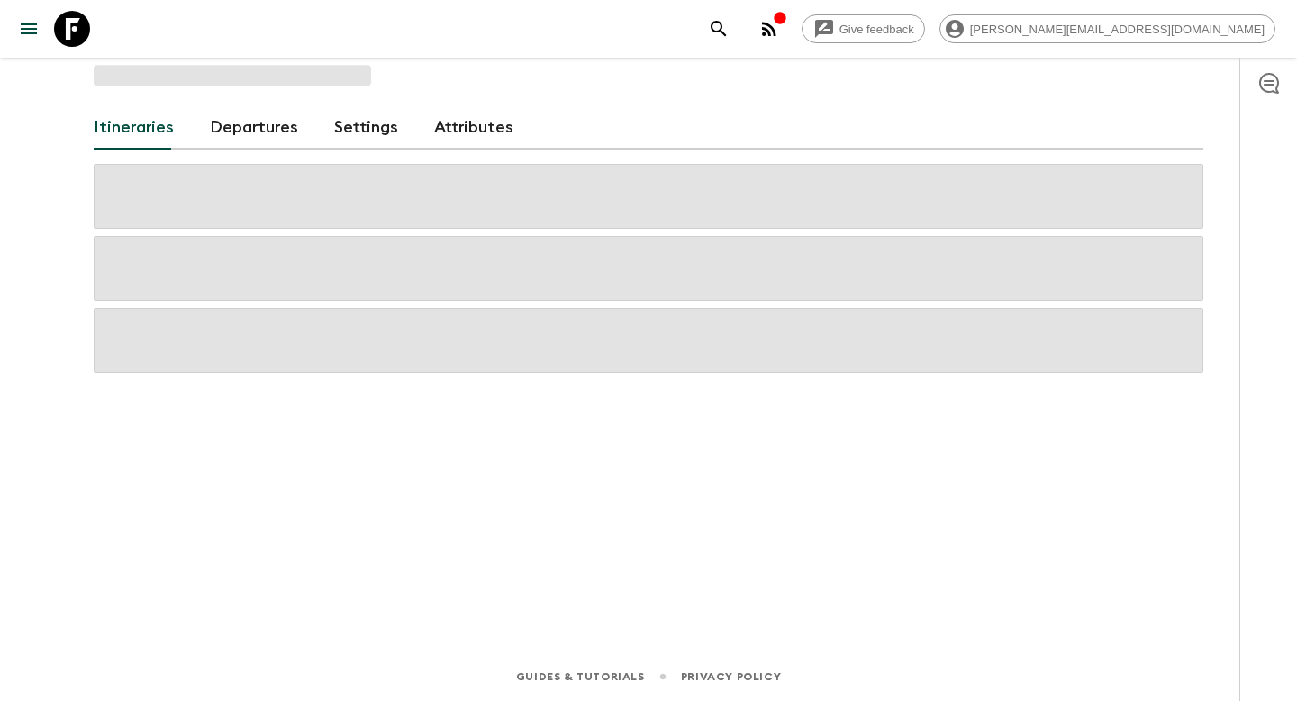
click at [247, 124] on link "Departures" at bounding box center [254, 127] width 88 height 43
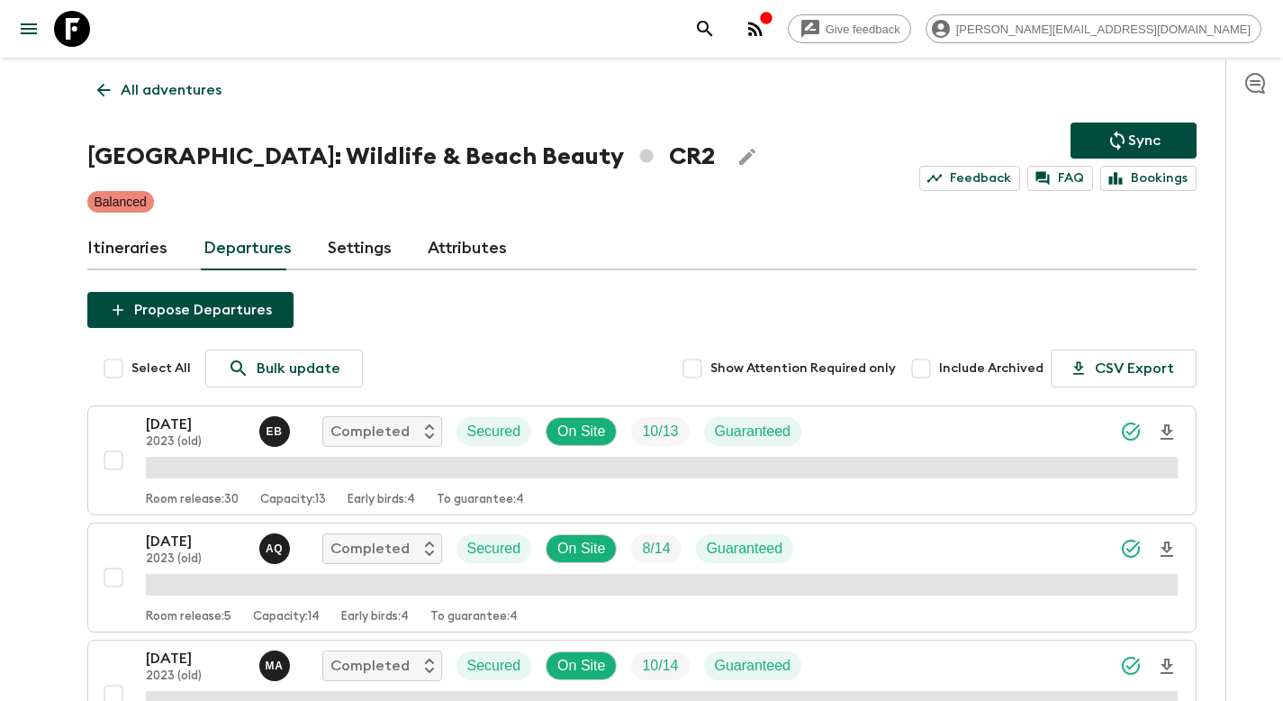
click at [996, 368] on span "Include Archived" at bounding box center [991, 368] width 104 height 18
click at [939, 368] on input "Include Archived" at bounding box center [921, 368] width 36 height 36
checkbox input "true"
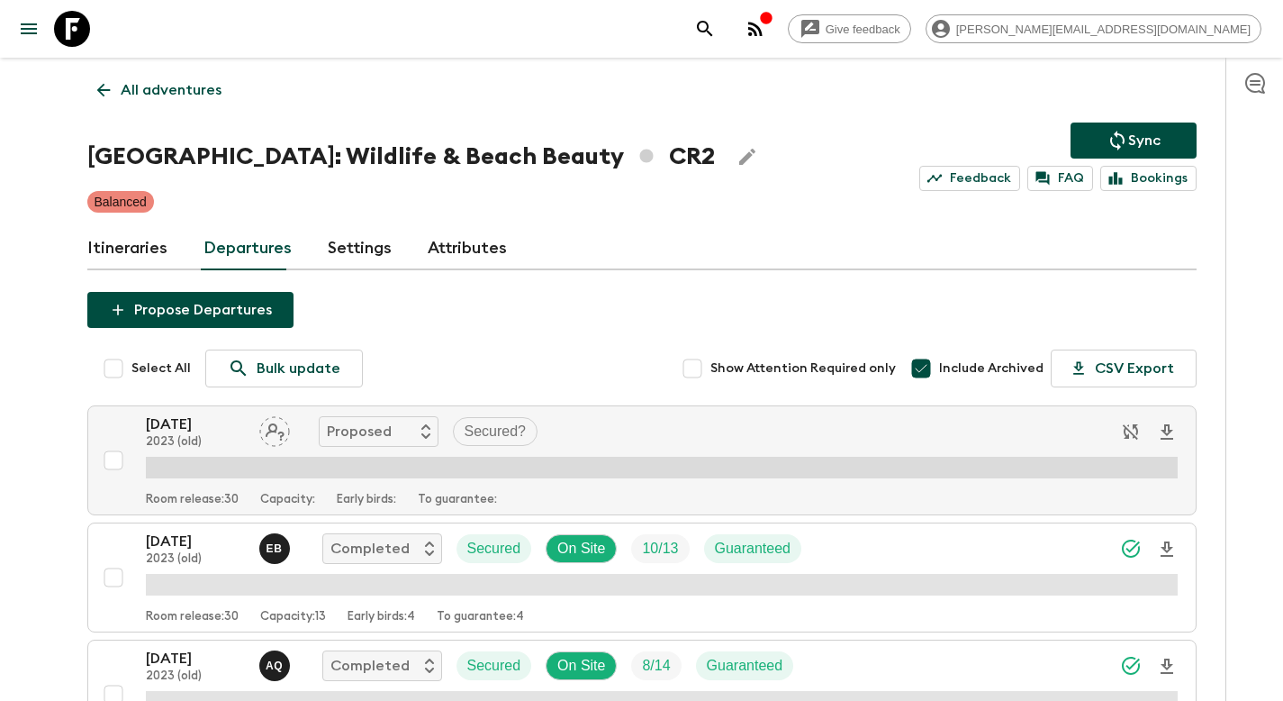
scroll to position [7215, 0]
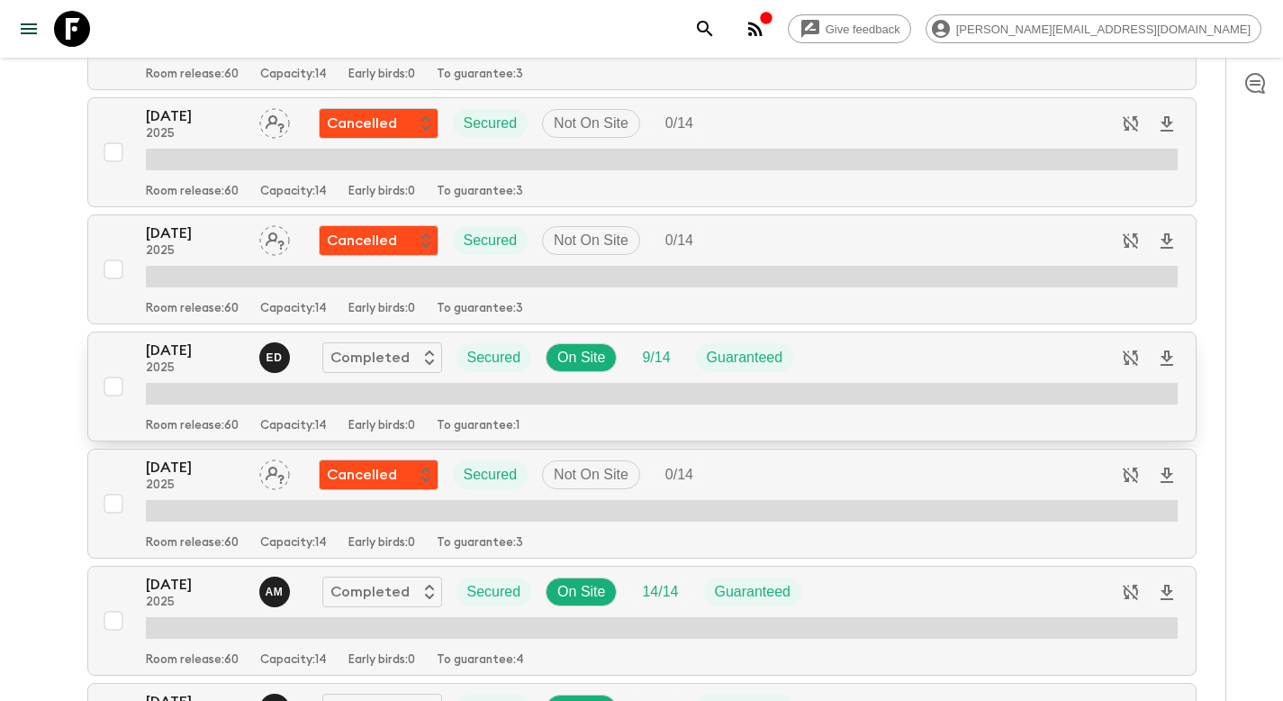
click at [109, 386] on input "checkbox" at bounding box center [113, 386] width 36 height 36
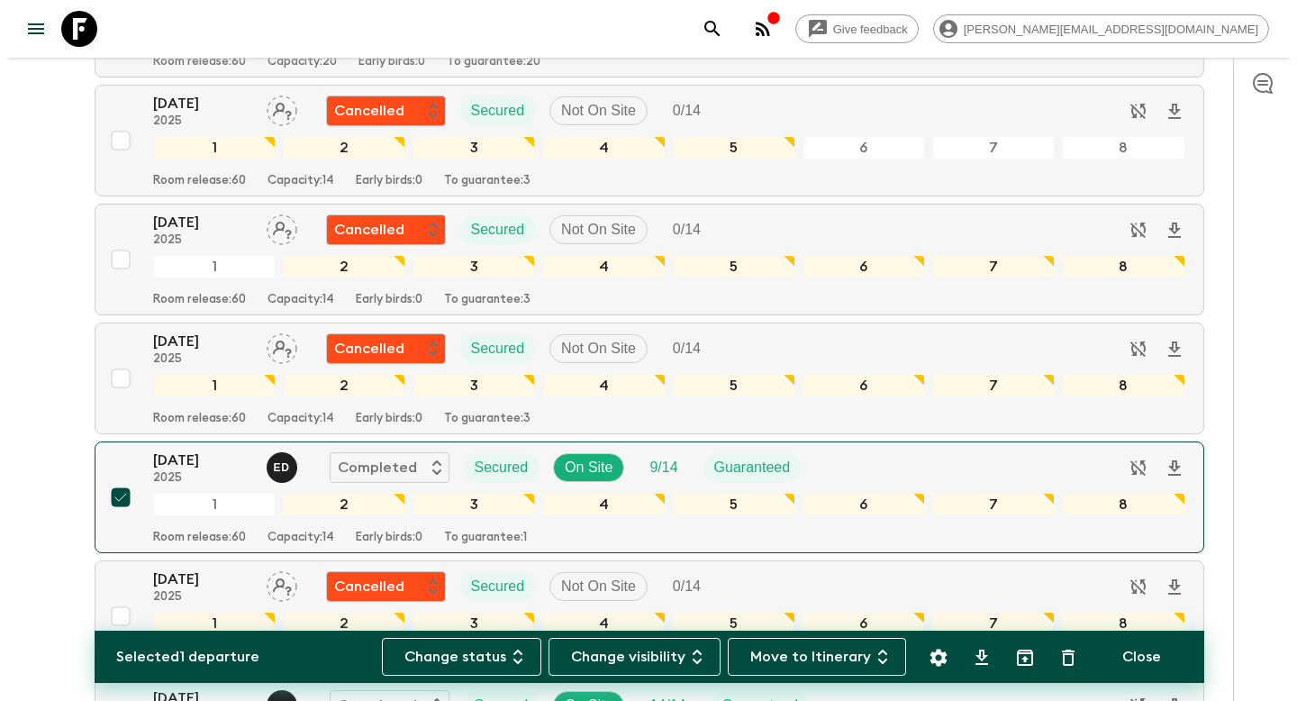
scroll to position [7325, 0]
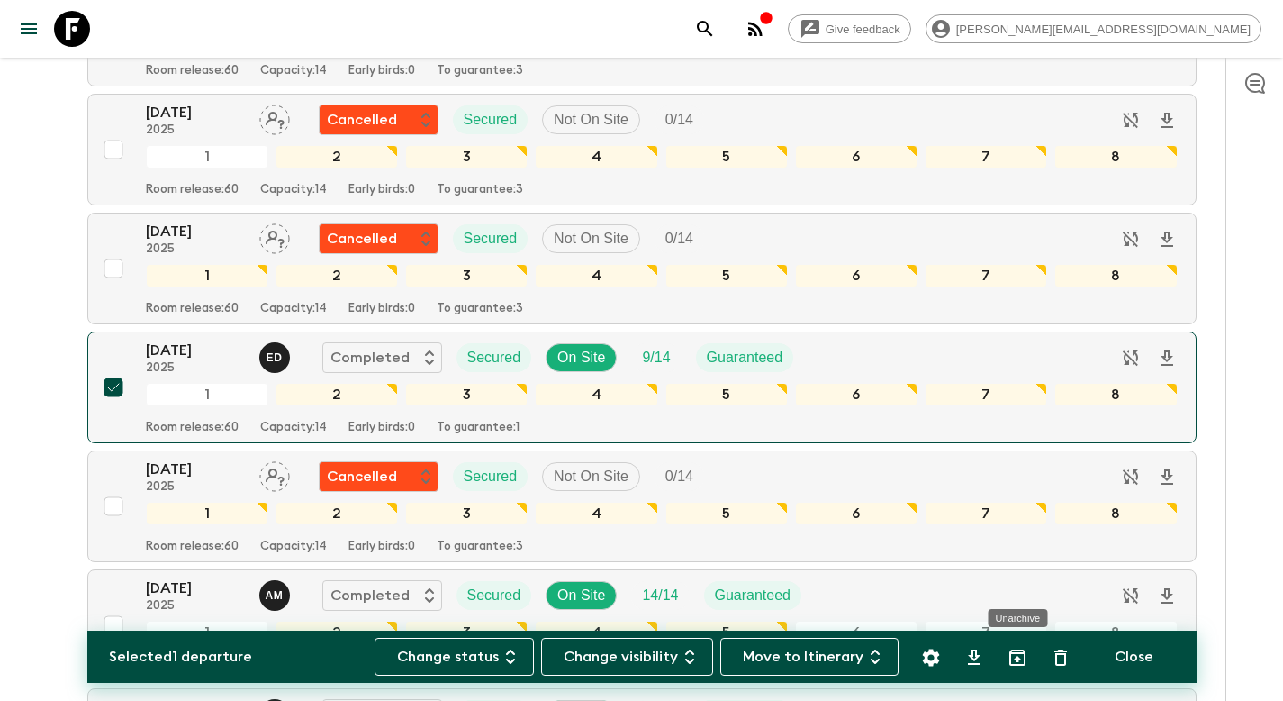
click at [1020, 656] on icon "Unarchive" at bounding box center [1018, 658] width 22 height 22
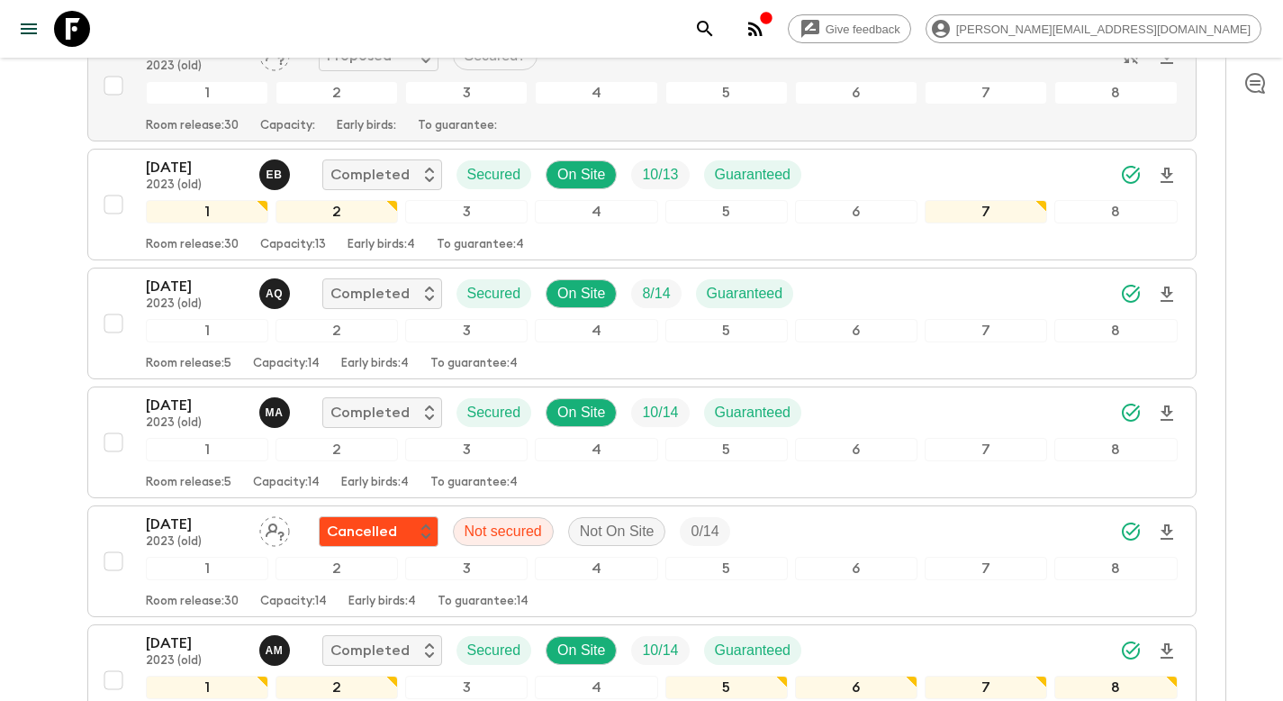
scroll to position [0, 0]
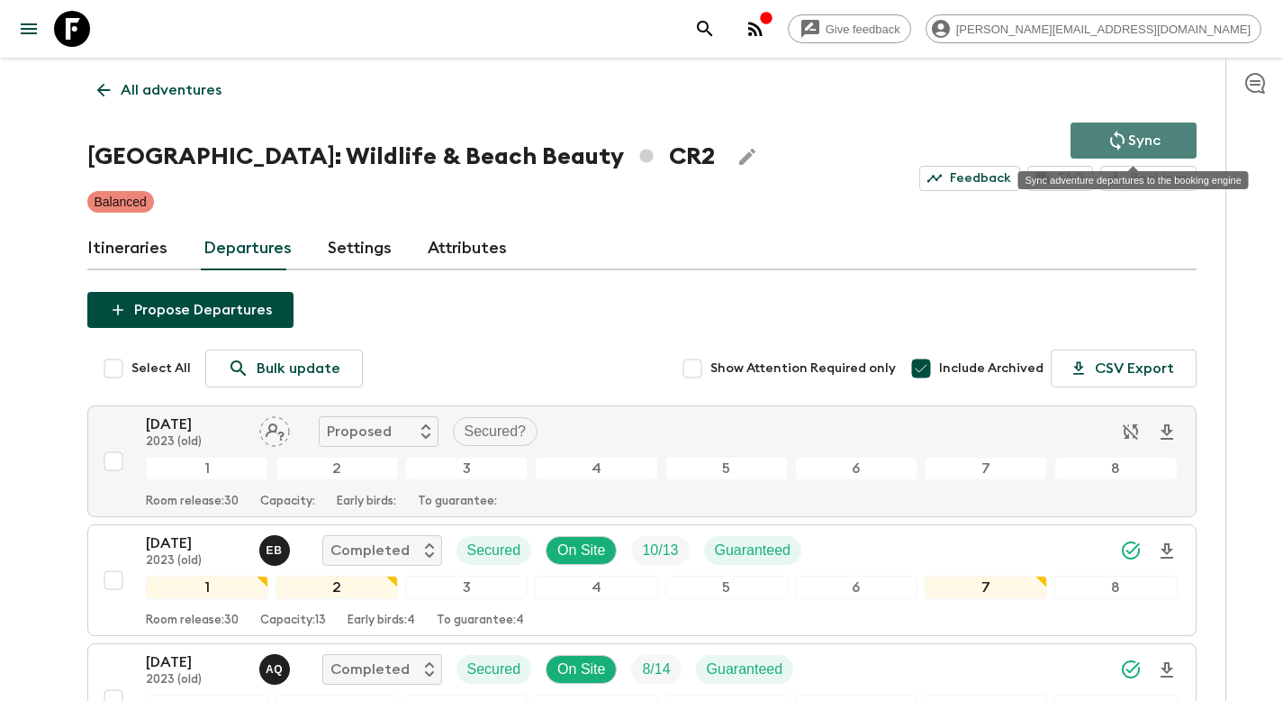
click at [1152, 141] on p "Sync" at bounding box center [1144, 141] width 32 height 22
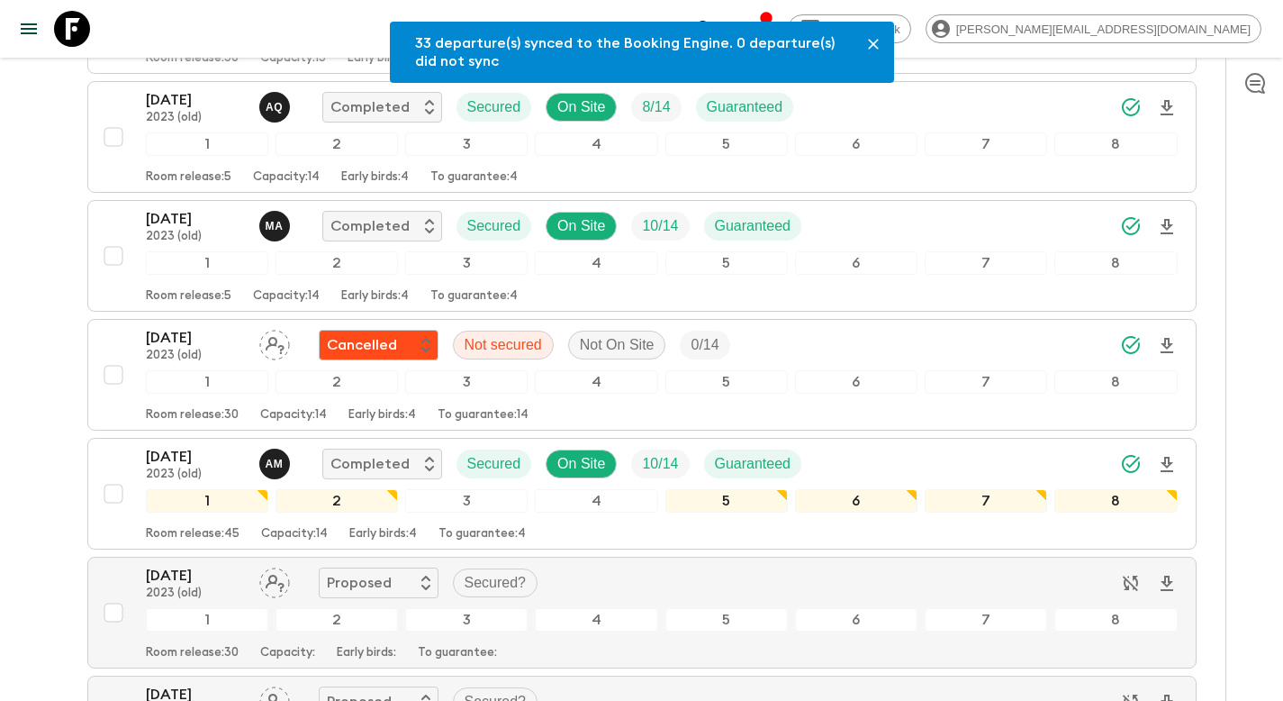
scroll to position [7325, 0]
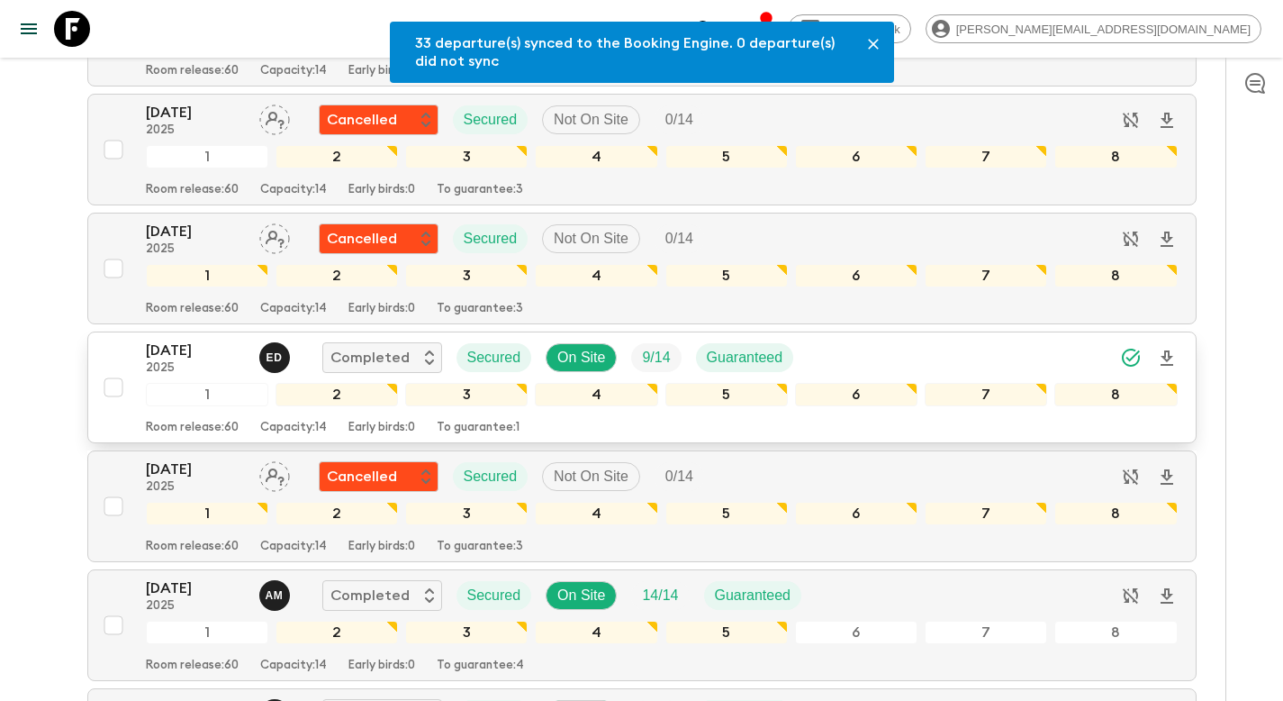
click at [114, 390] on input "checkbox" at bounding box center [113, 387] width 36 height 36
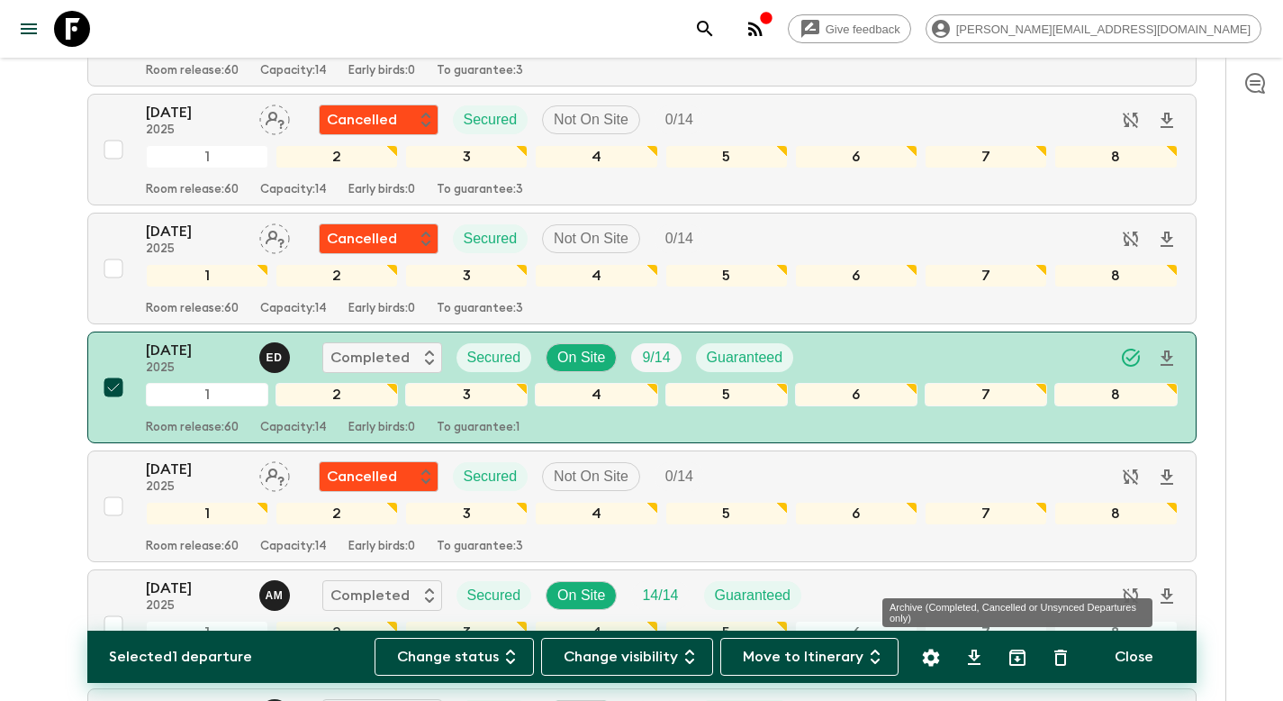
click at [1019, 658] on icon "Archive (Completed, Cancelled or Unsynced Departures only)" at bounding box center [1017, 657] width 16 height 16
checkbox input "false"
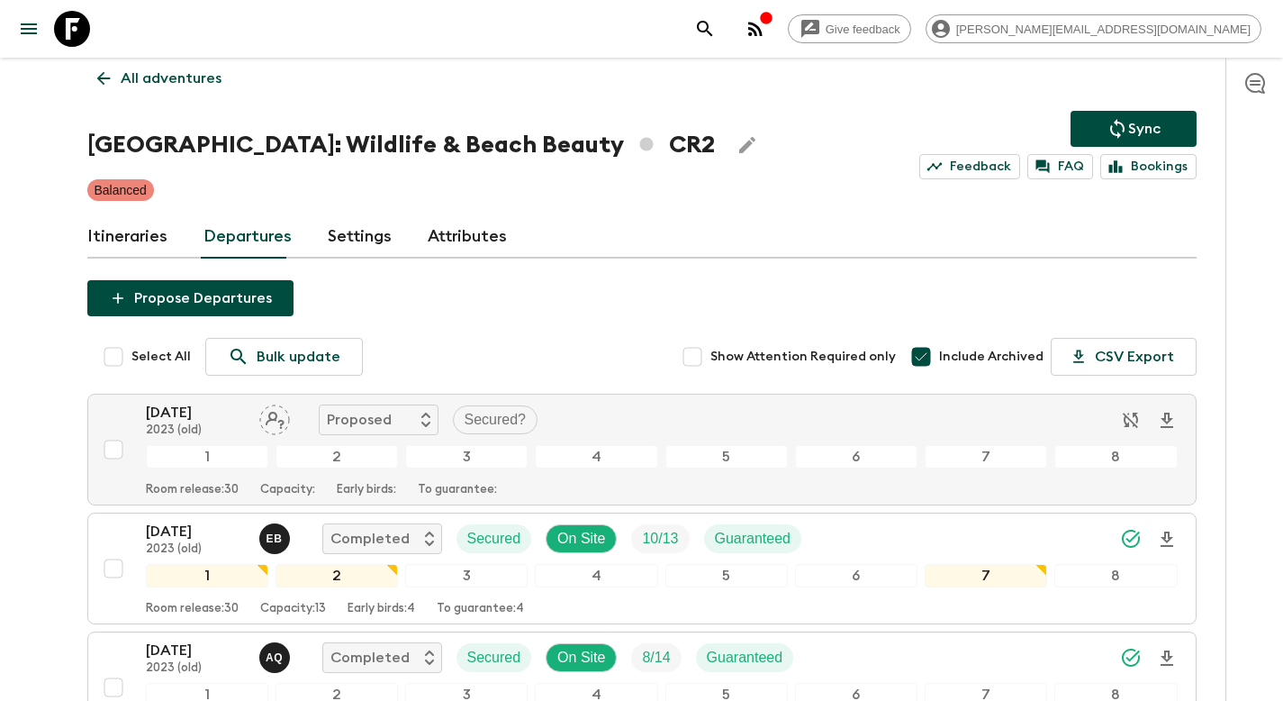
scroll to position [0, 0]
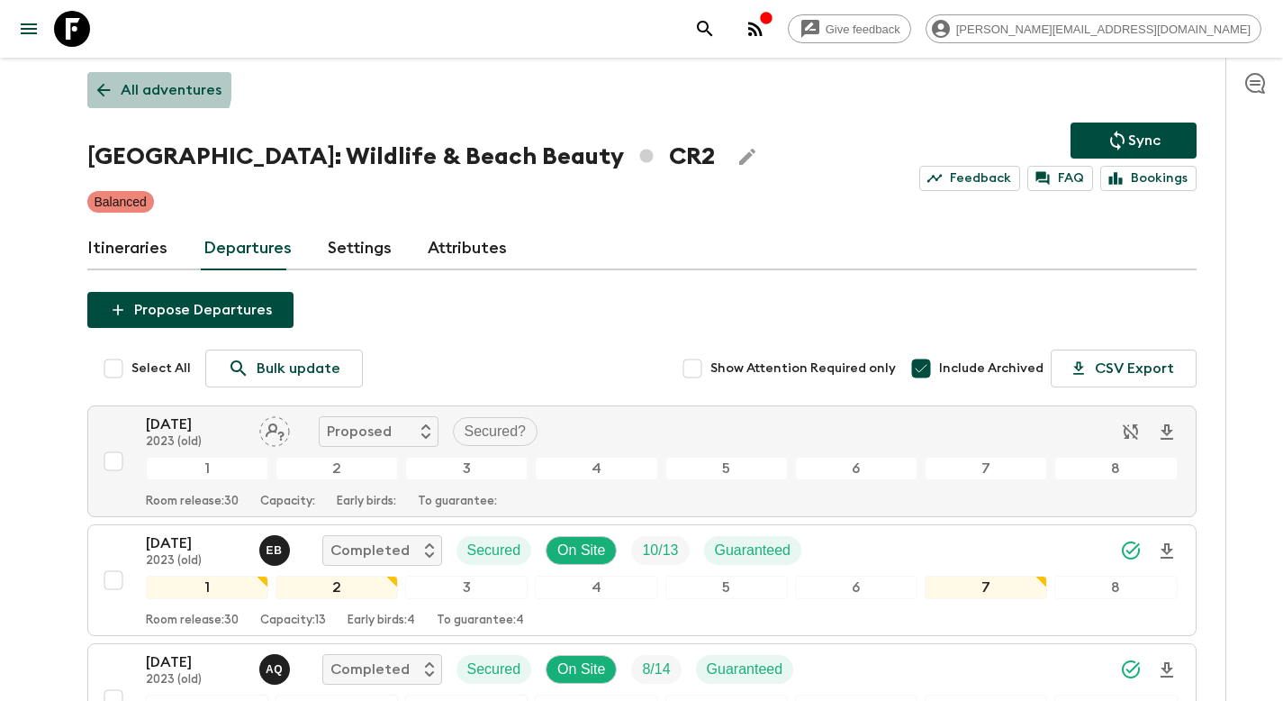
click at [130, 79] on p "All adventures" at bounding box center [171, 90] width 101 height 22
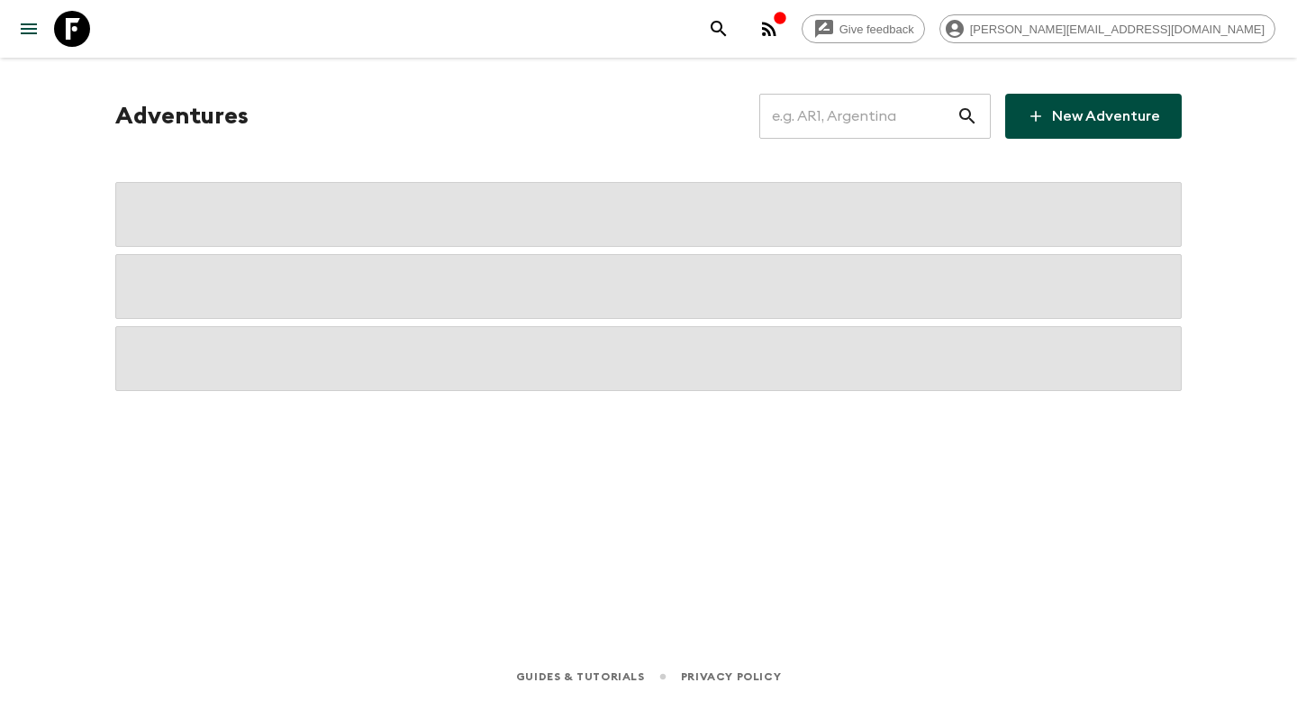
click at [837, 108] on input "text" at bounding box center [857, 116] width 197 height 50
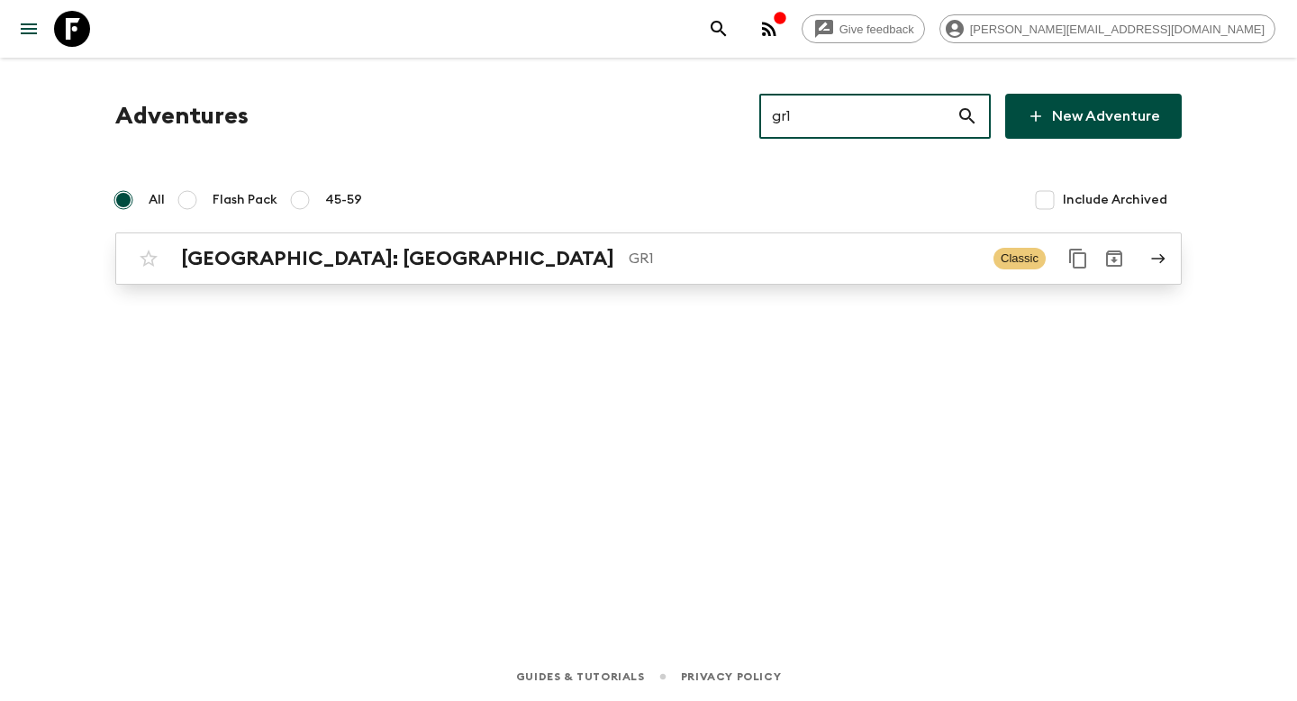
type input "gr1"
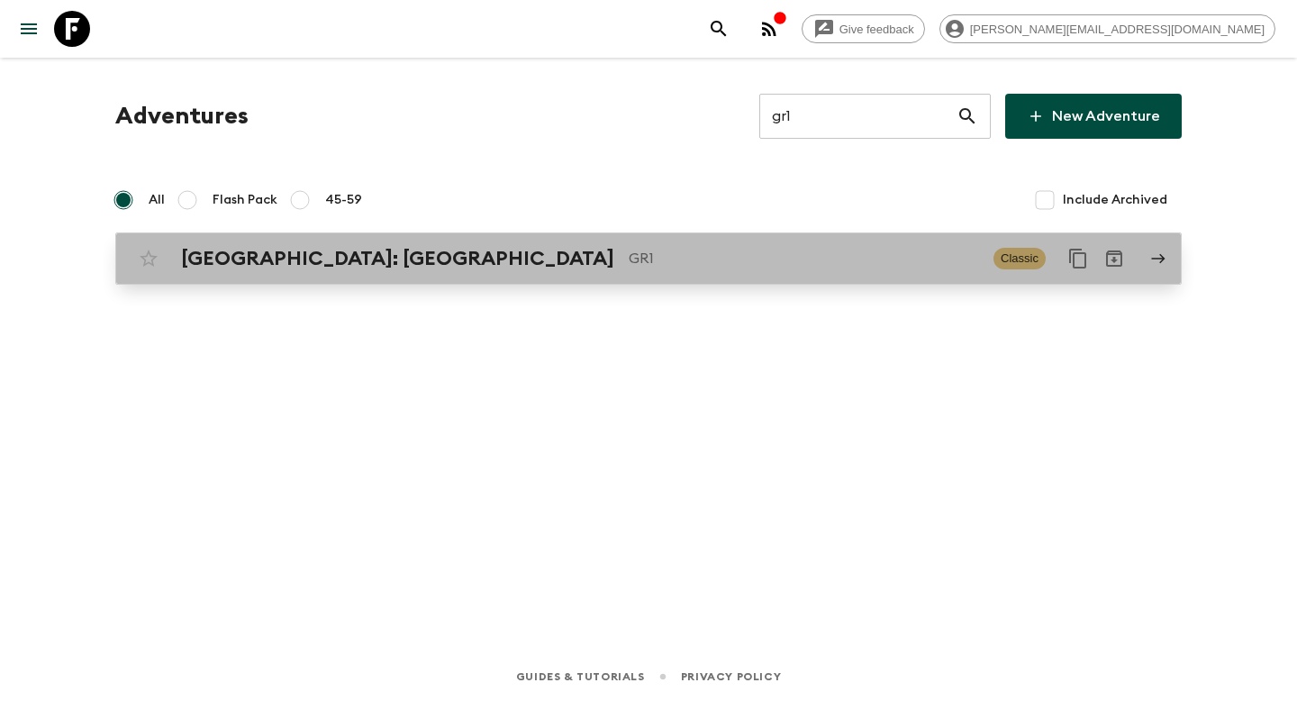
click at [629, 261] on p "GR1" at bounding box center [804, 259] width 350 height 22
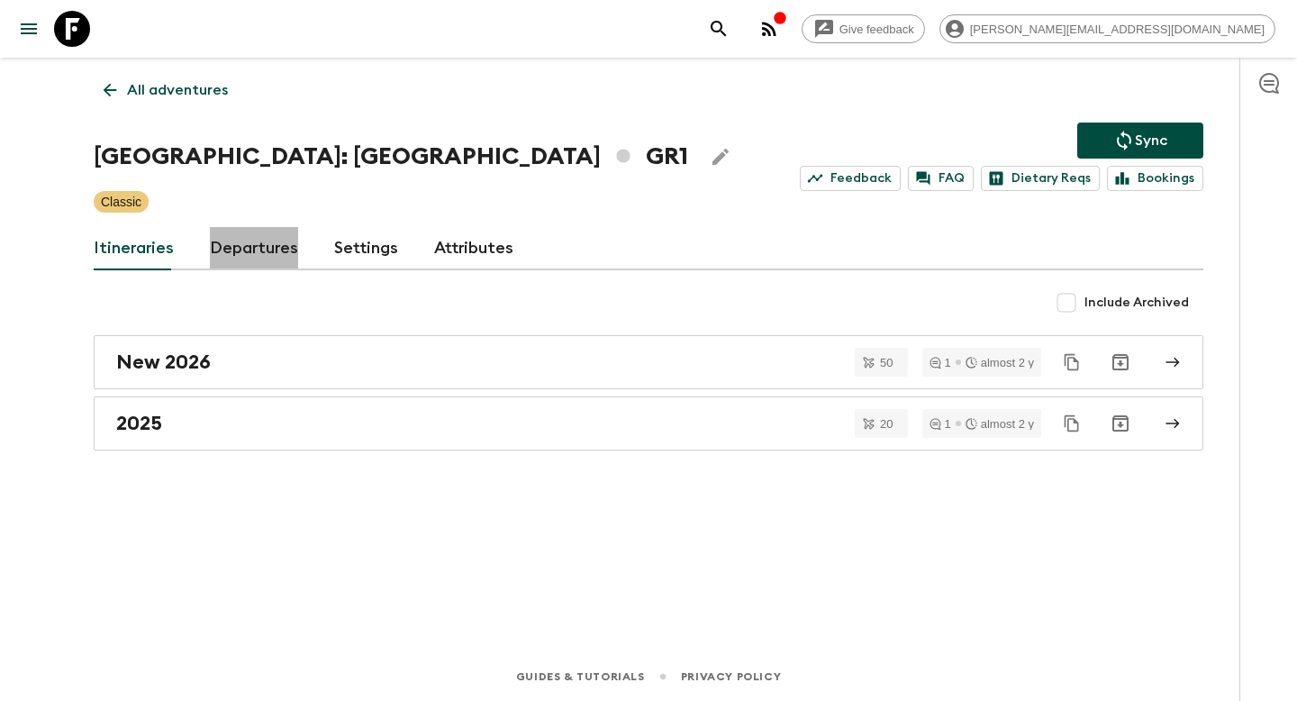
click at [258, 249] on link "Departures" at bounding box center [254, 248] width 88 height 43
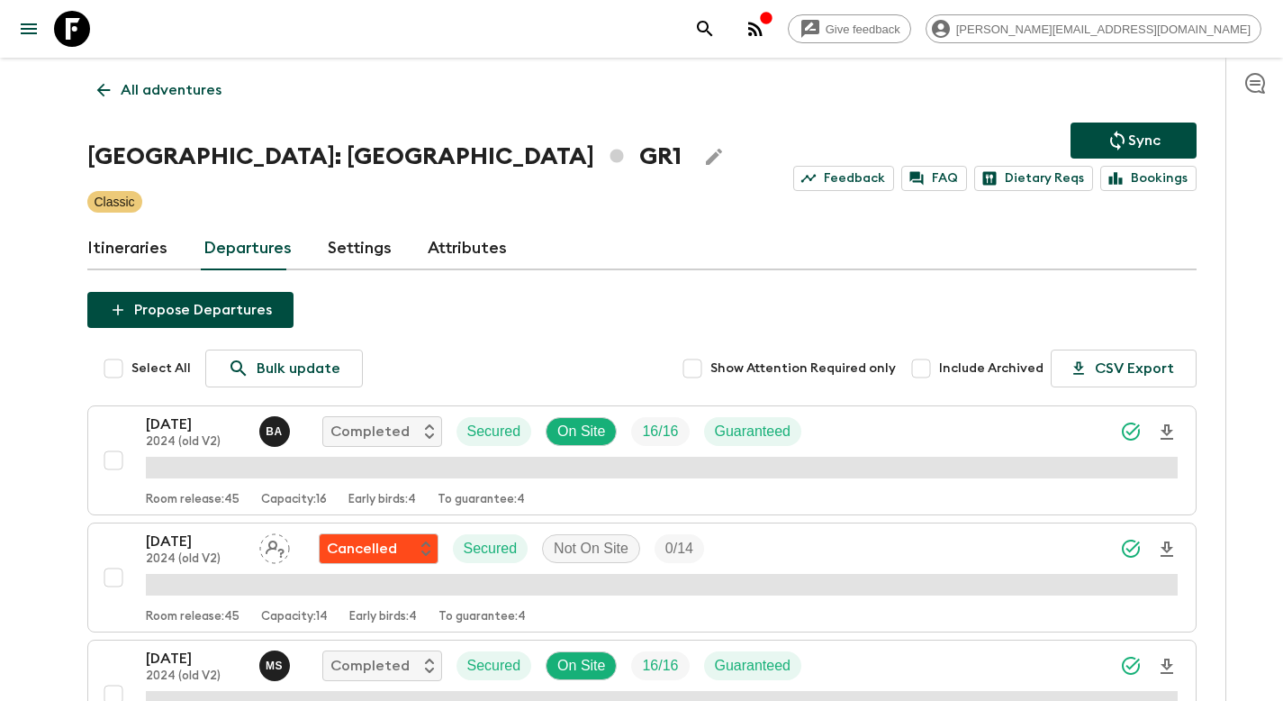
click at [962, 374] on span "Include Archived" at bounding box center [991, 368] width 104 height 18
click at [939, 374] on input "Include Archived" at bounding box center [921, 368] width 36 height 36
checkbox input "true"
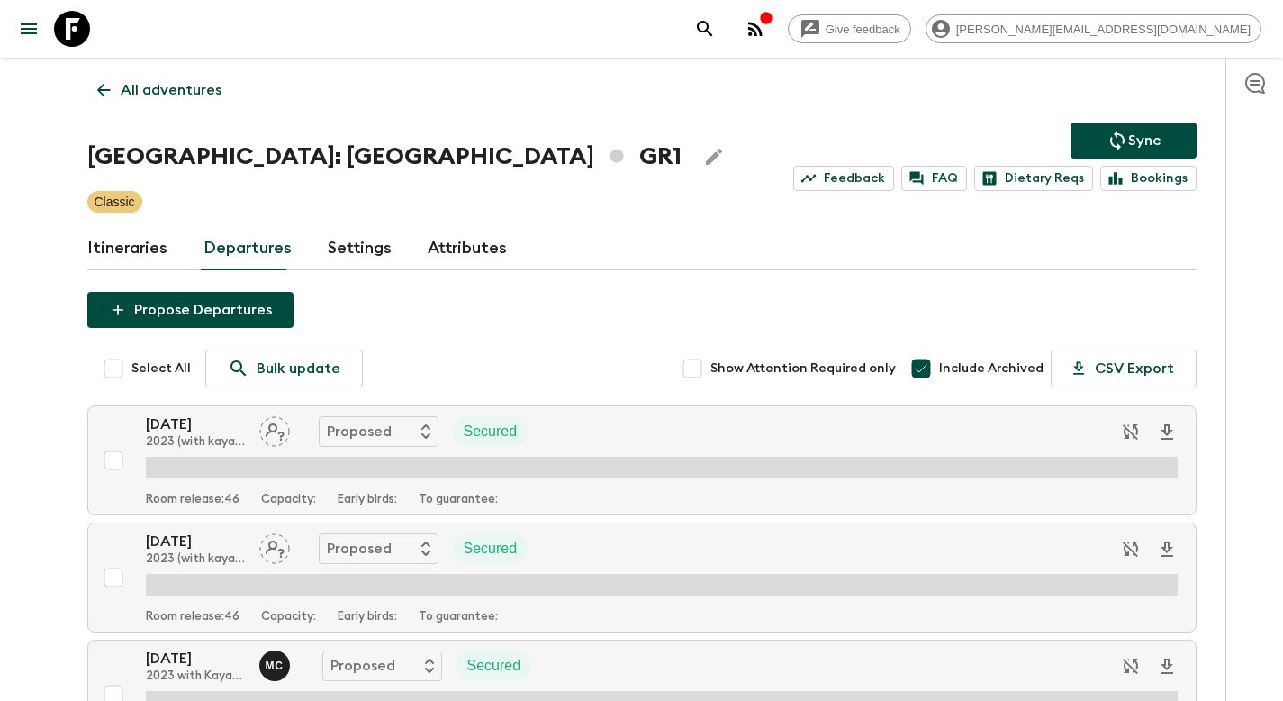
scroll to position [5927, 0]
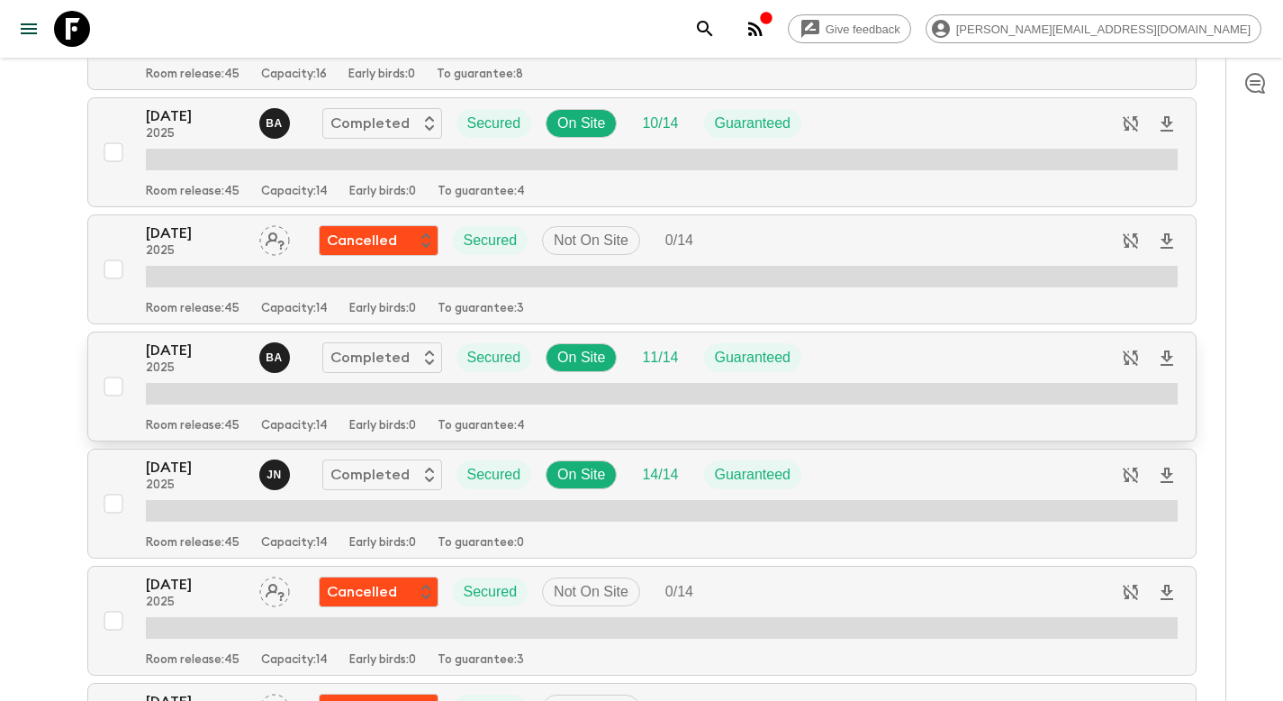
click at [115, 386] on input "checkbox" at bounding box center [113, 386] width 36 height 36
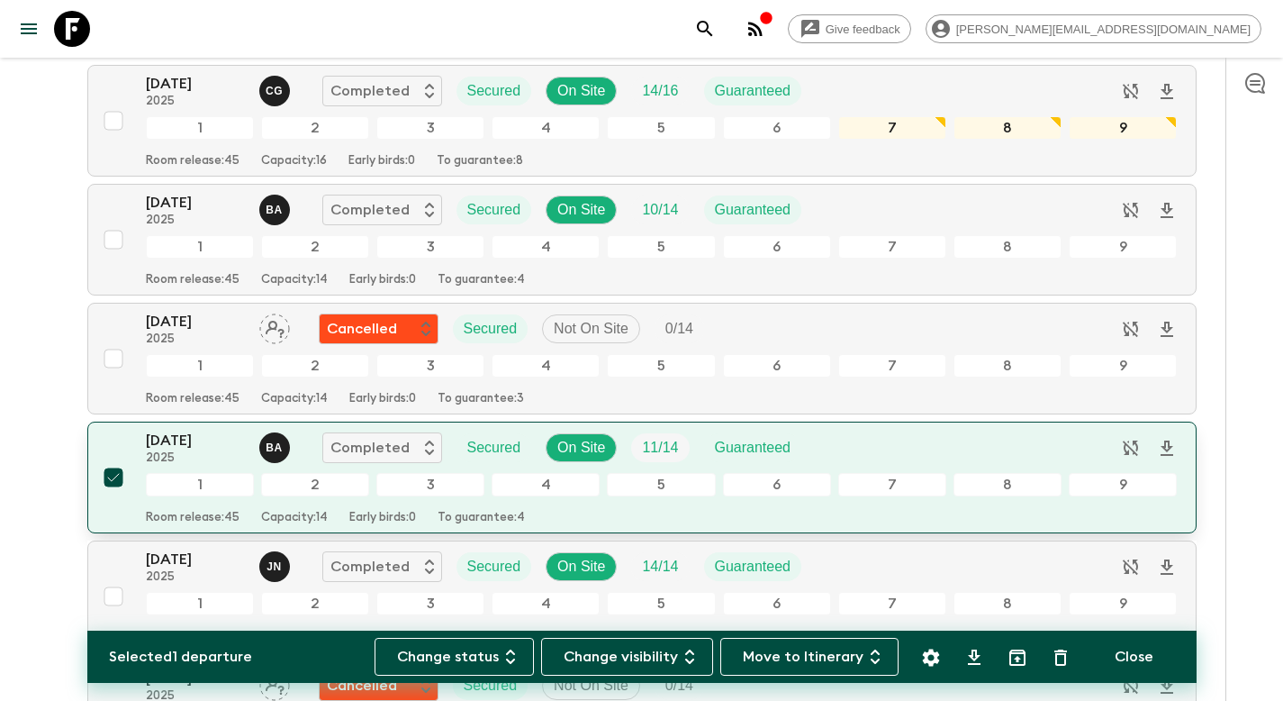
scroll to position [6017, 0]
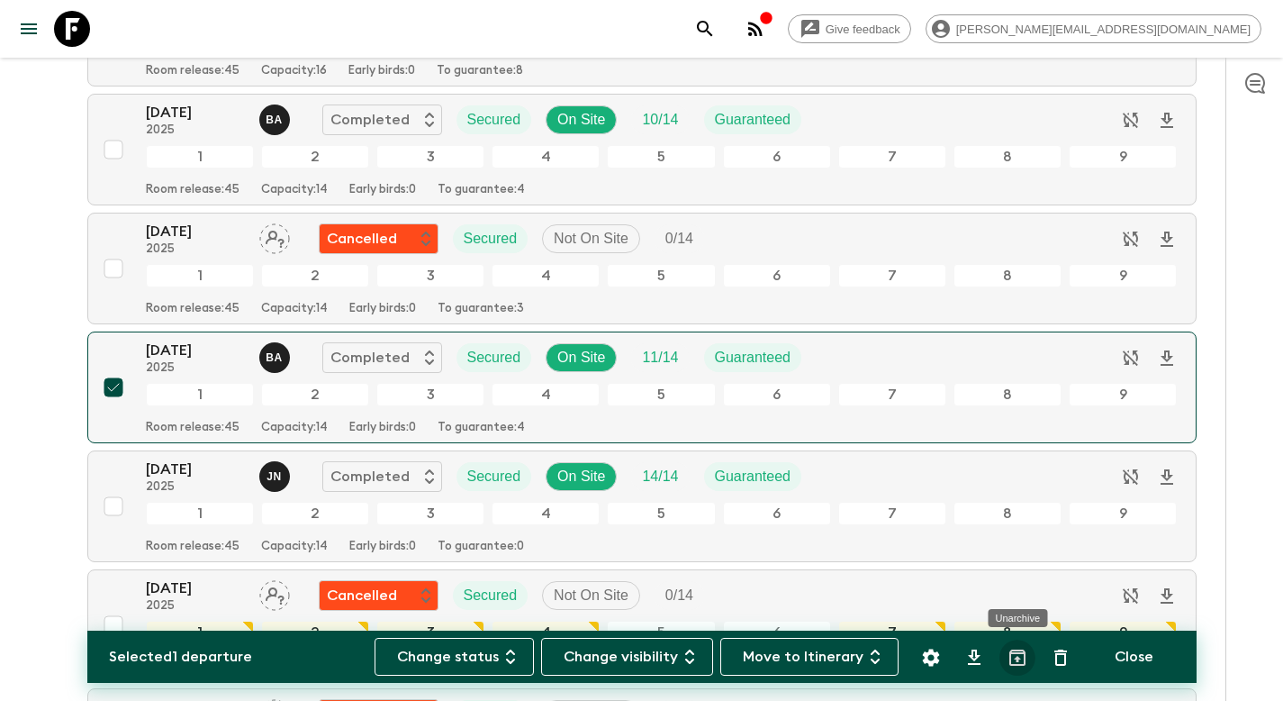
click at [1017, 658] on icon "Unarchive" at bounding box center [1017, 657] width 16 height 16
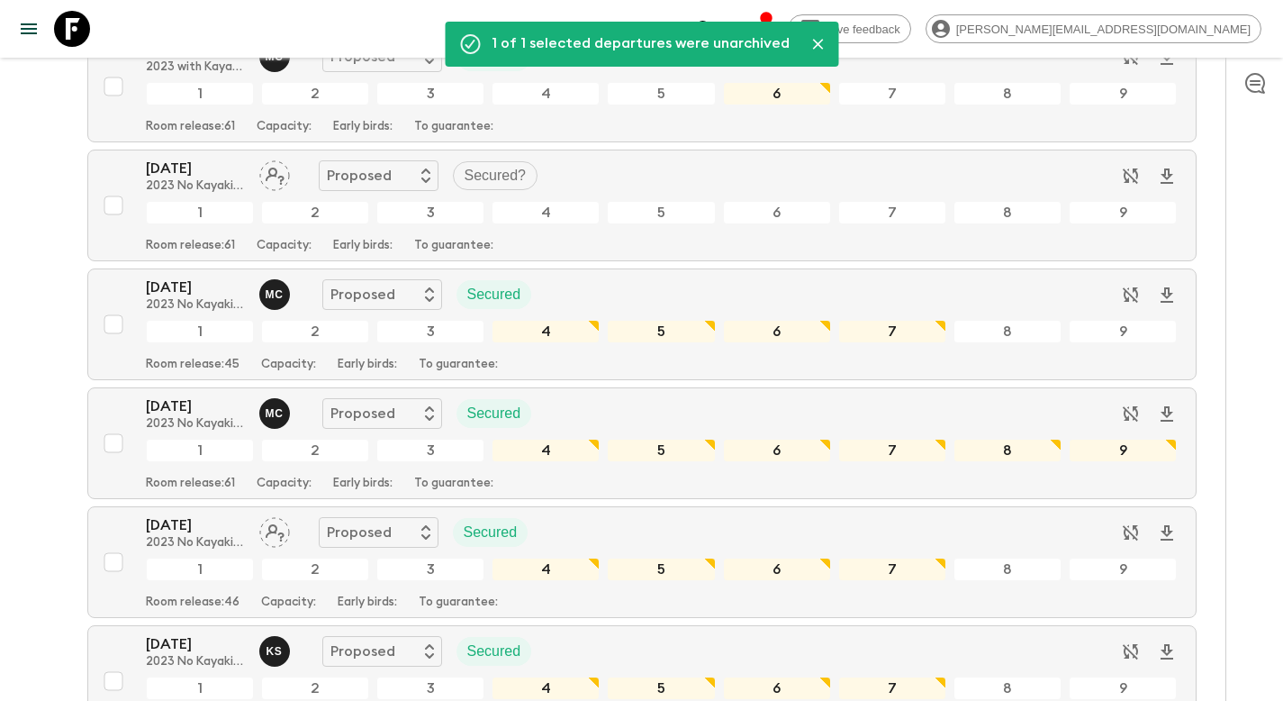
scroll to position [0, 0]
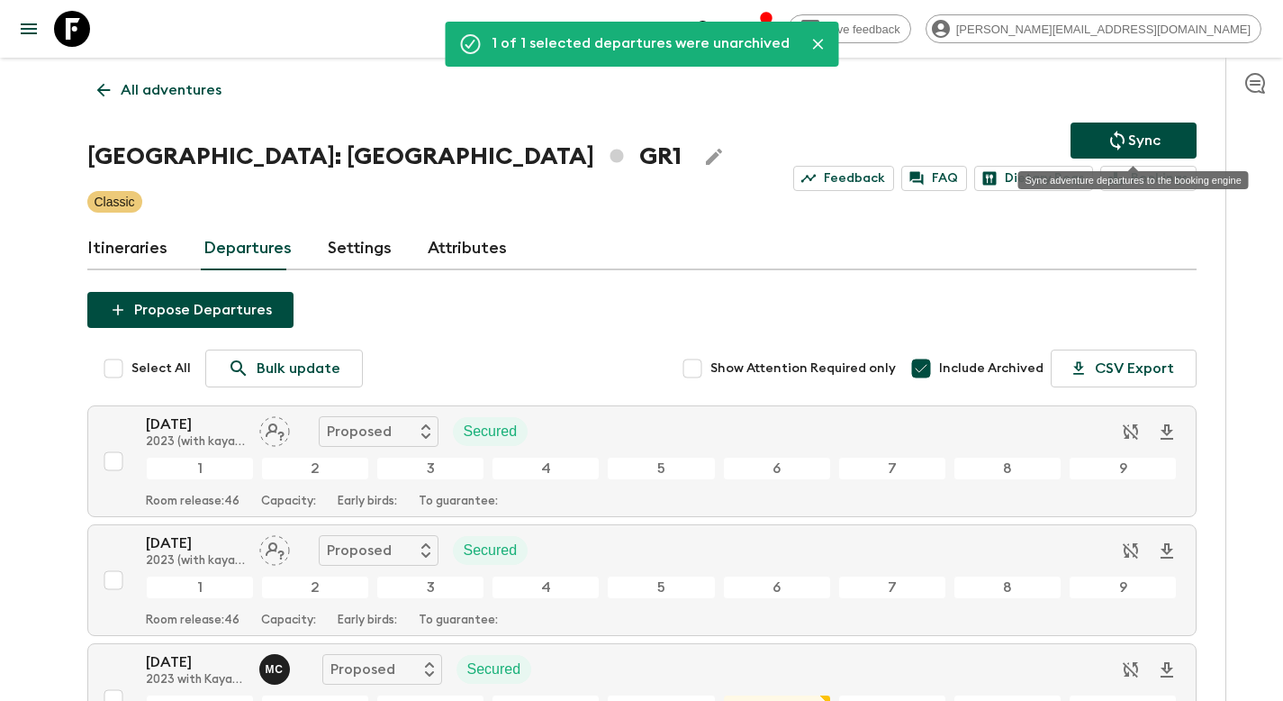
click at [1118, 143] on icon "Sync adventure departures to the booking engine" at bounding box center [1118, 141] width 22 height 22
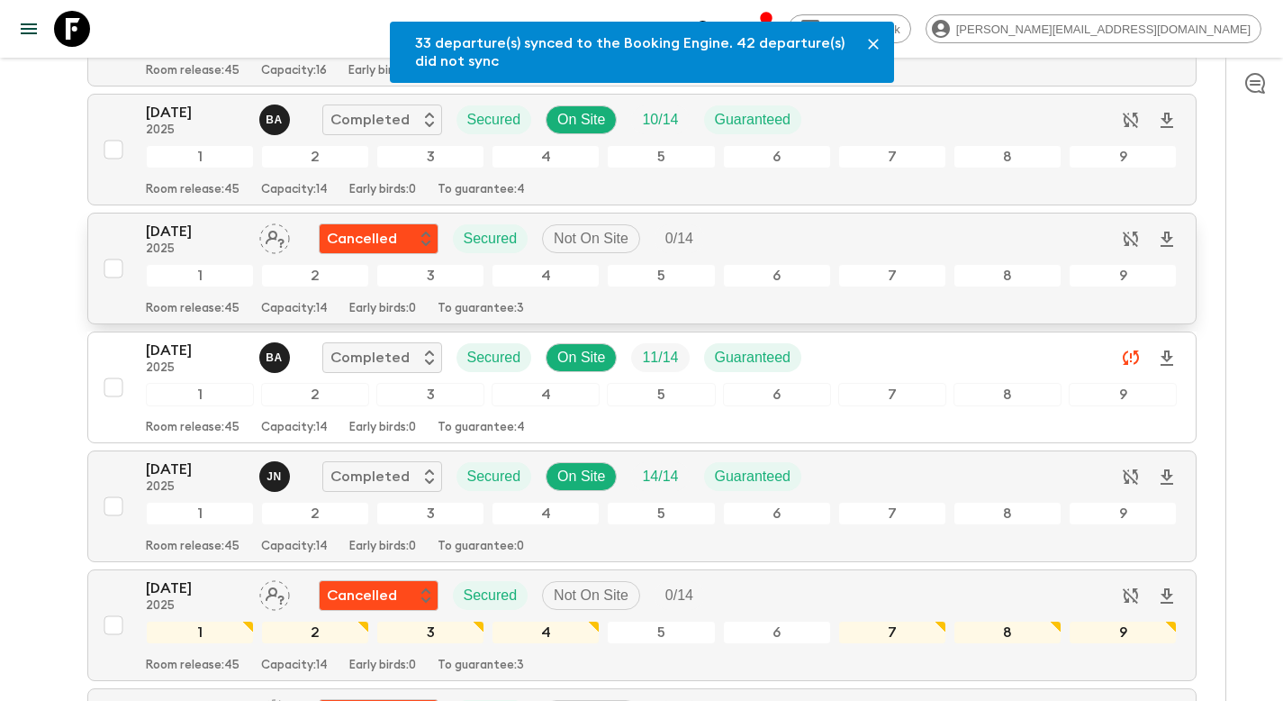
scroll to position [6013, 0]
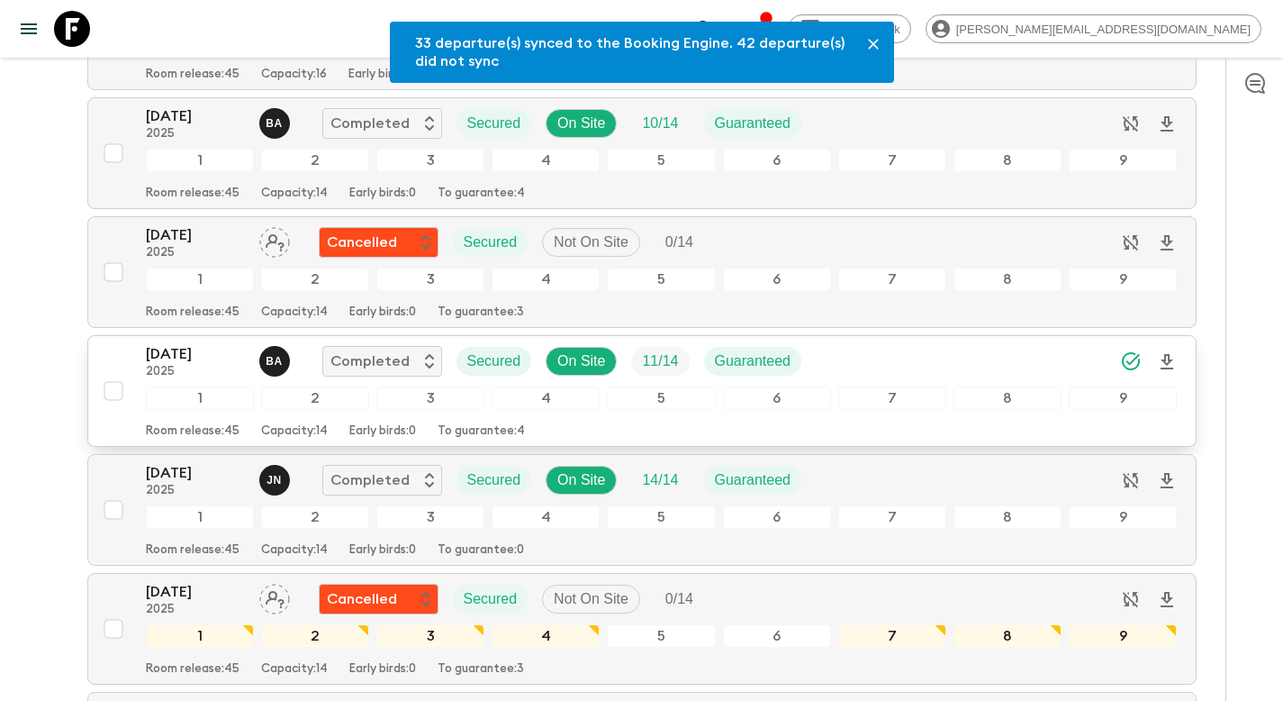
click at [119, 398] on input "checkbox" at bounding box center [113, 391] width 36 height 36
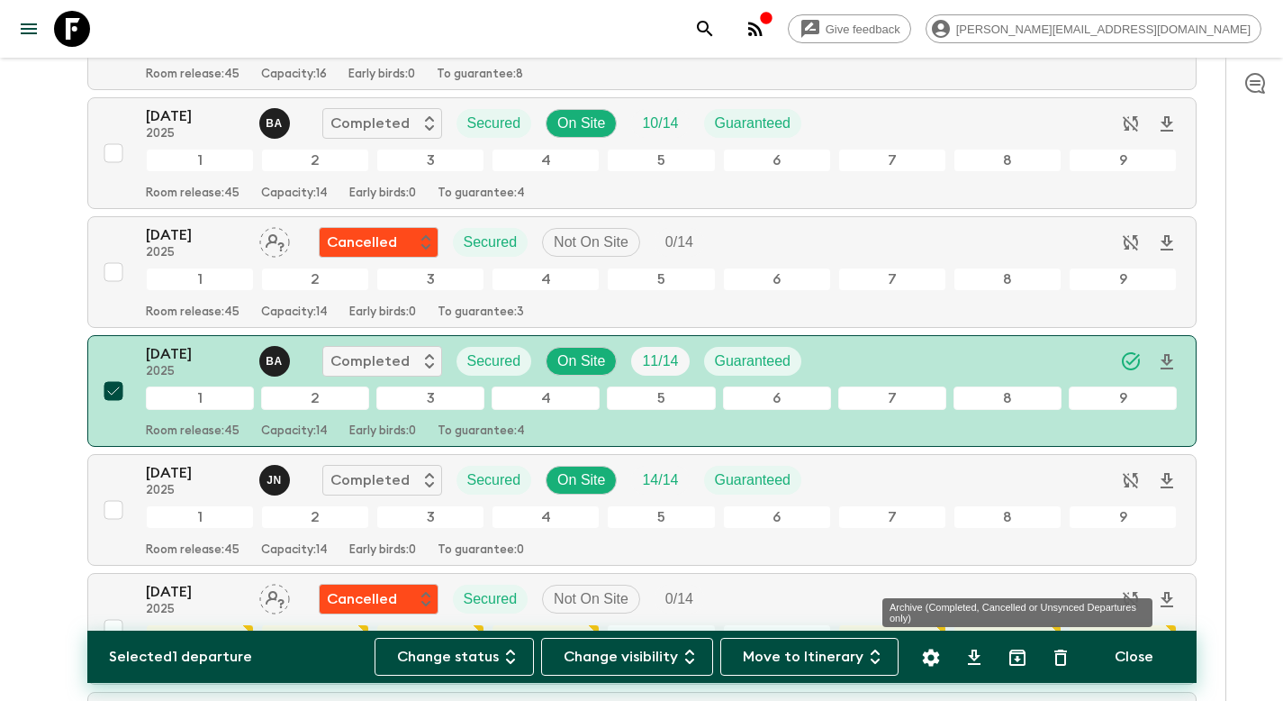
click at [1018, 657] on icon "Archive (Completed, Cancelled or Unsynced Departures only)" at bounding box center [1017, 657] width 16 height 16
checkbox input "false"
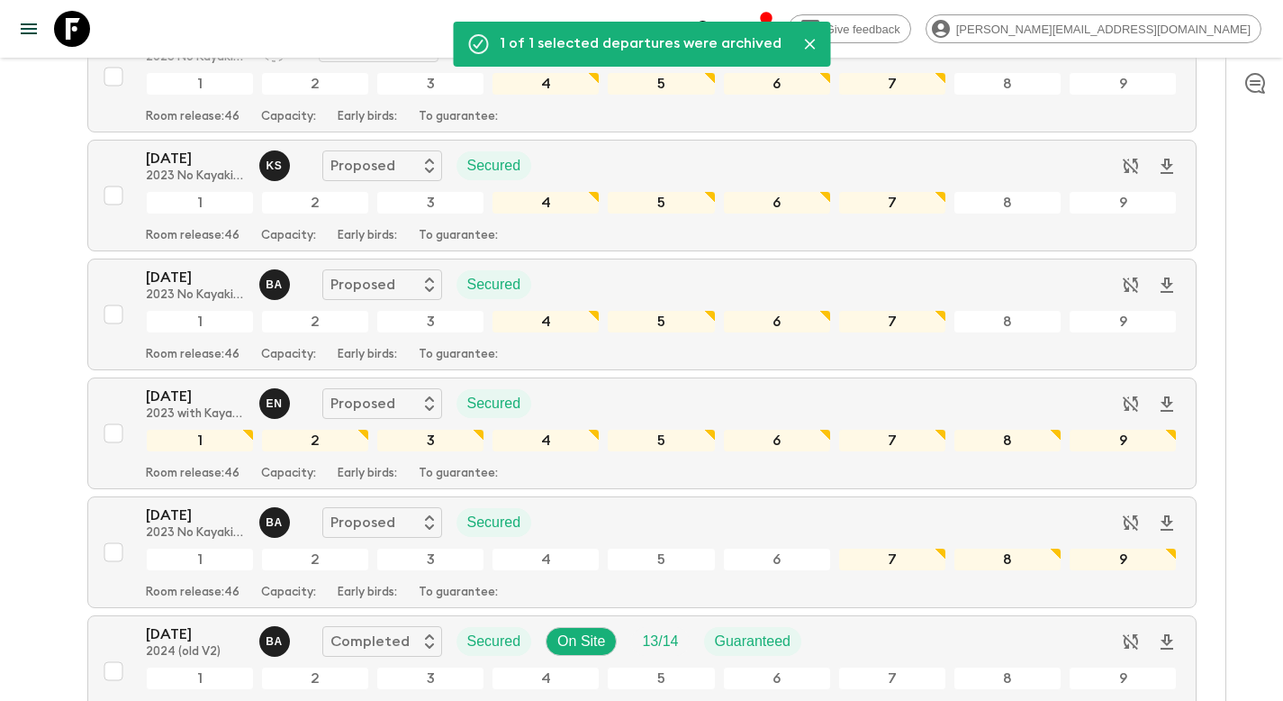
scroll to position [0, 0]
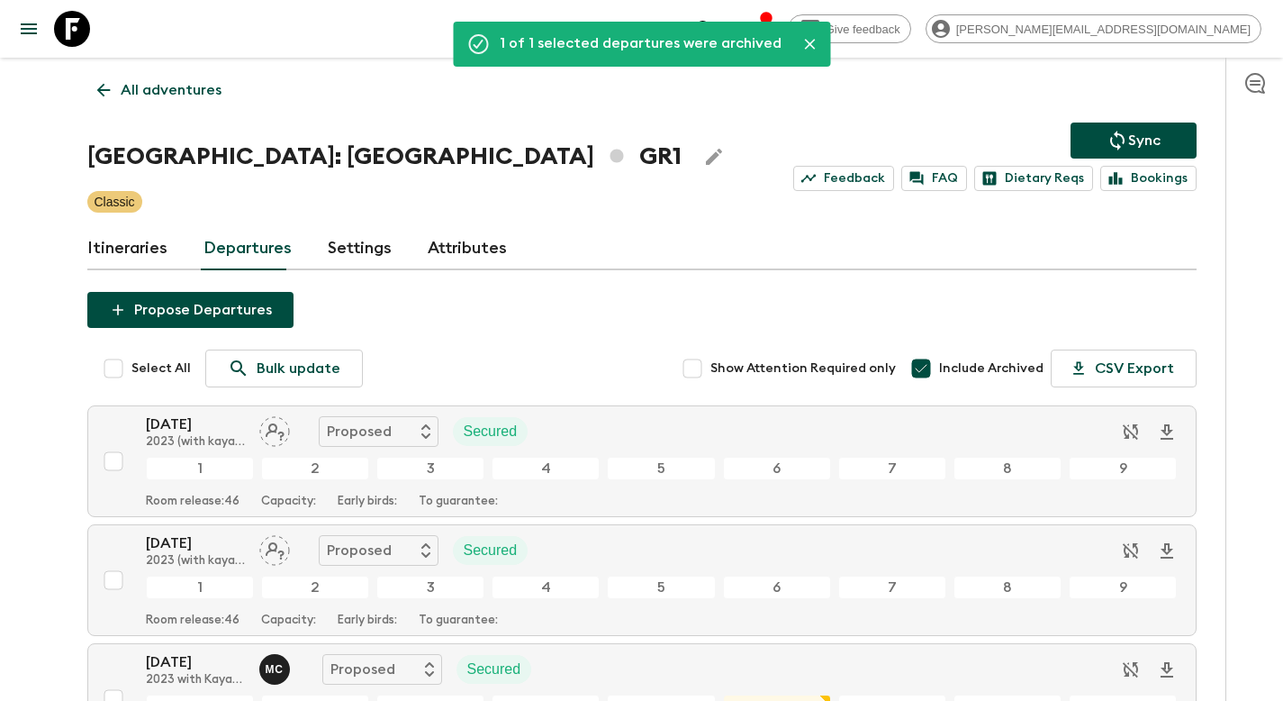
click at [165, 92] on p "All adventures" at bounding box center [171, 90] width 101 height 22
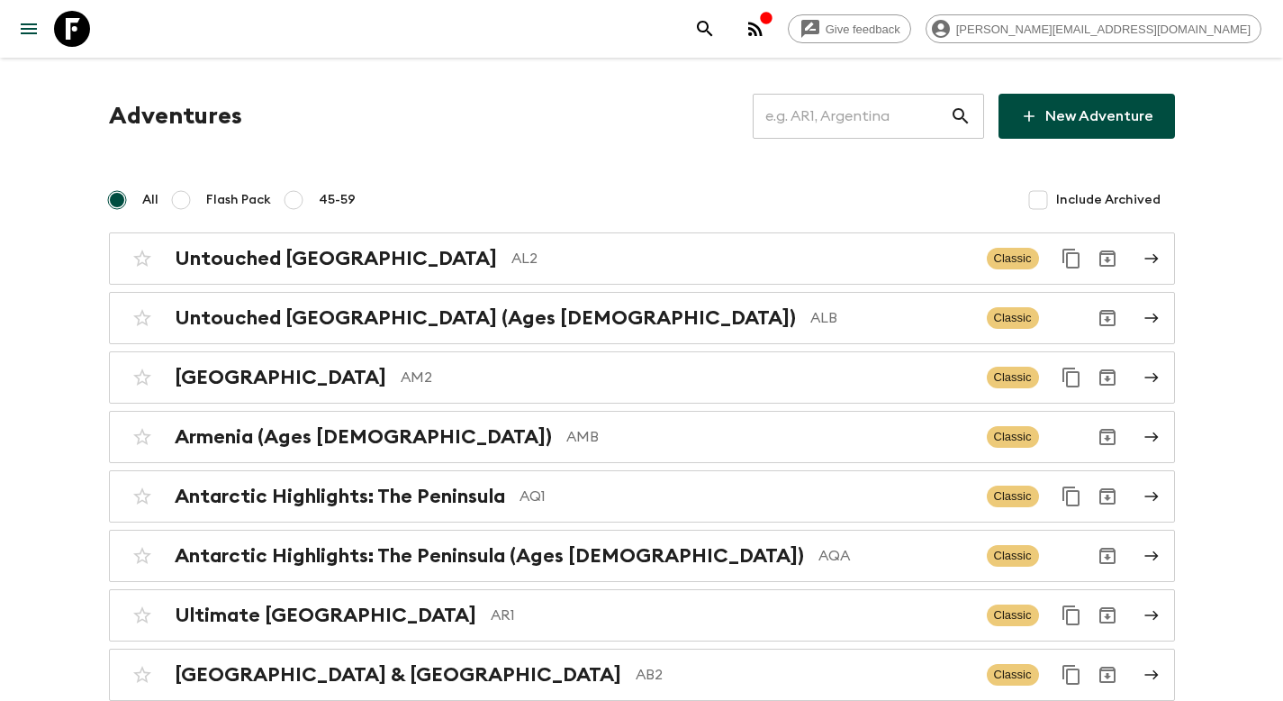
click at [901, 119] on input "text" at bounding box center [851, 116] width 197 height 50
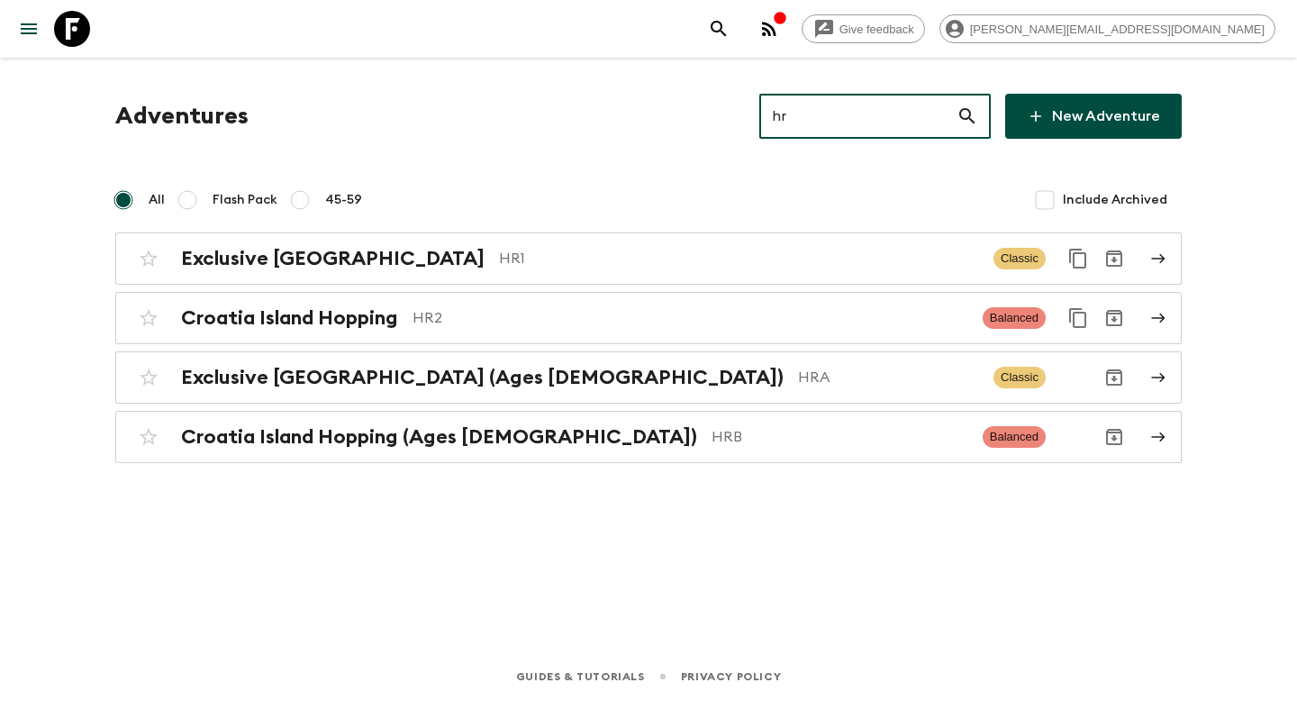
type input "hr2"
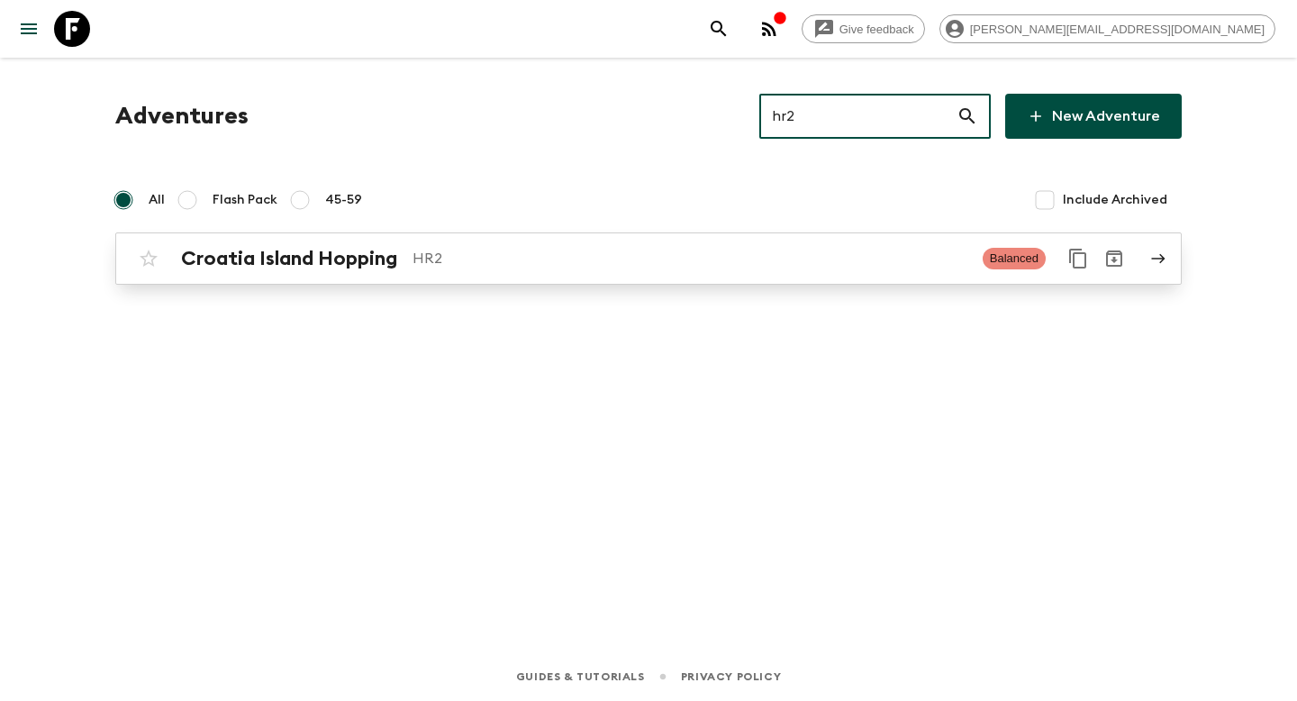
click at [668, 253] on p "HR2" at bounding box center [690, 259] width 556 height 22
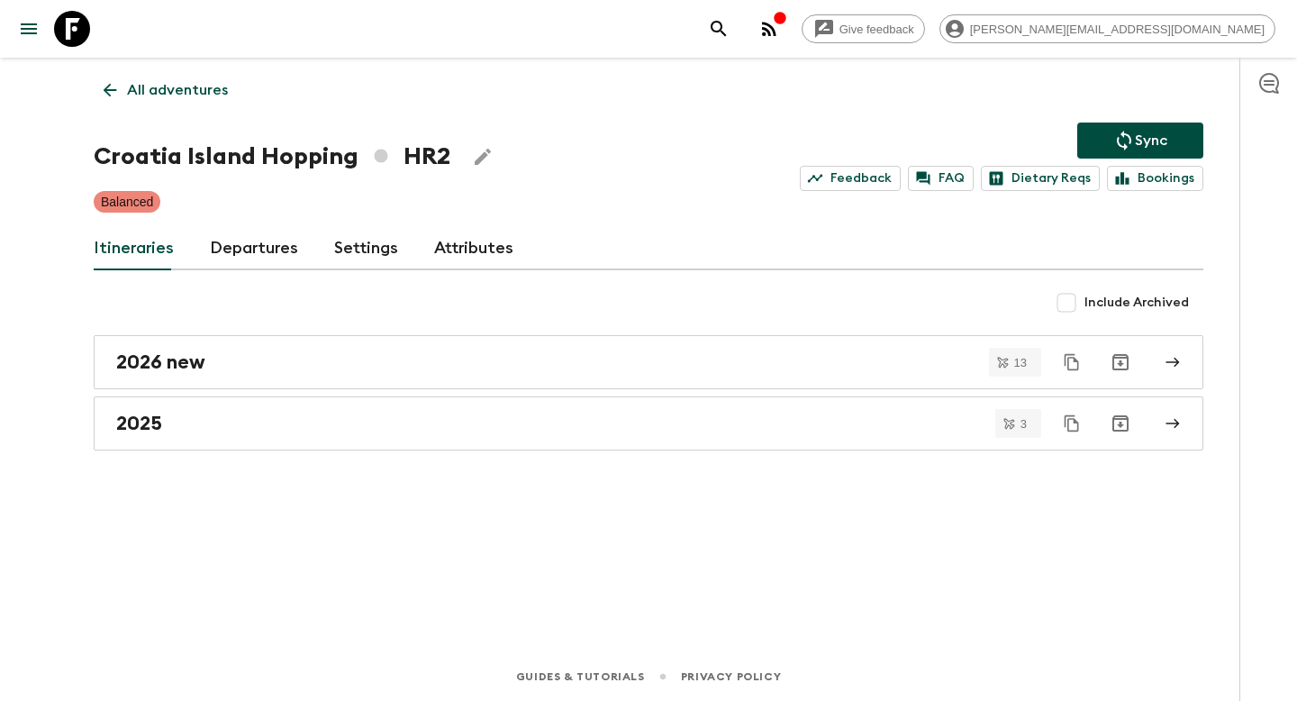
click at [262, 253] on link "Departures" at bounding box center [254, 248] width 88 height 43
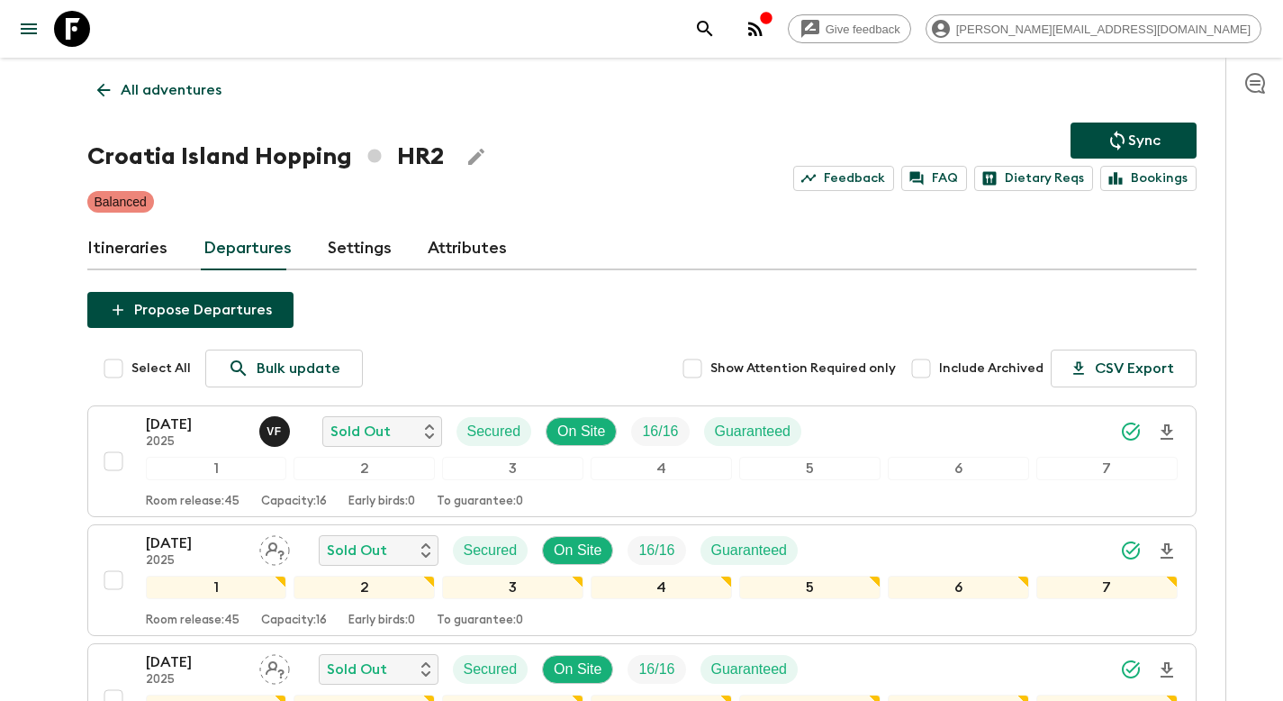
click at [970, 365] on span "Include Archived" at bounding box center [991, 368] width 104 height 18
click at [939, 365] on input "Include Archived" at bounding box center [921, 368] width 36 height 36
checkbox input "true"
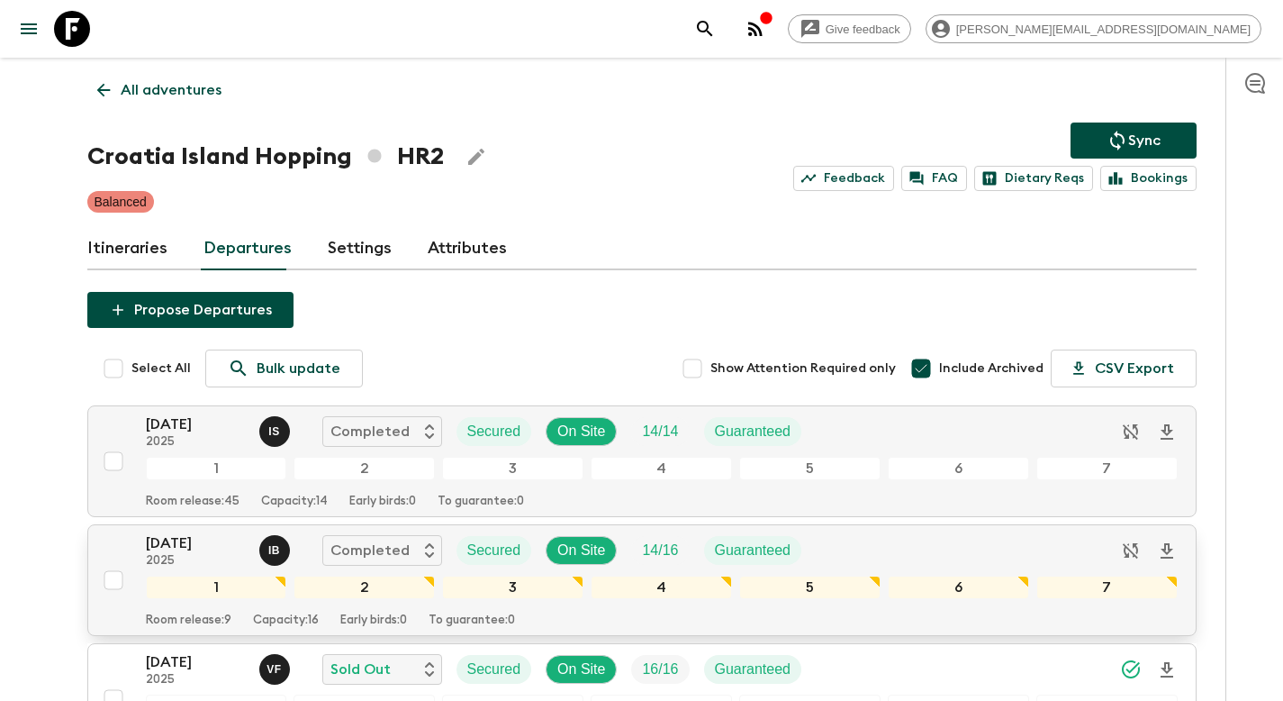
click at [115, 581] on input "checkbox" at bounding box center [113, 580] width 36 height 36
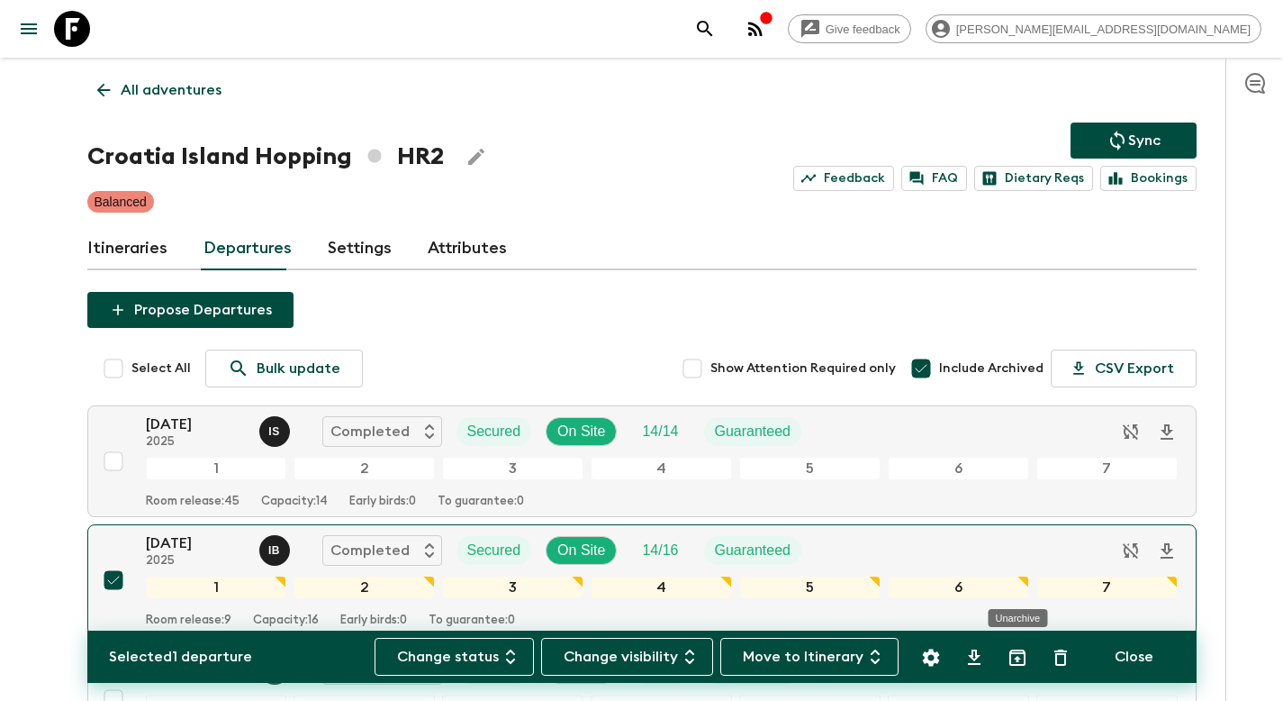
click at [1016, 656] on icon "Unarchive" at bounding box center [1017, 657] width 16 height 16
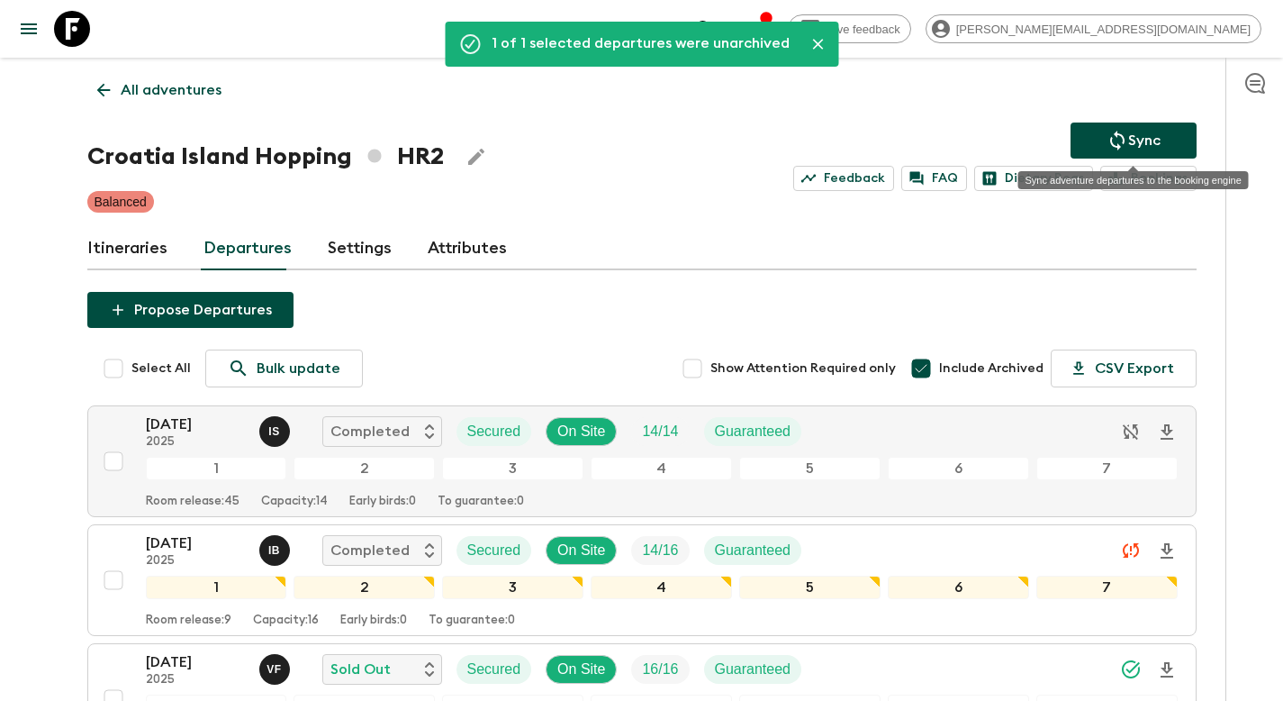
click at [1115, 146] on icon "Sync adventure departures to the booking engine" at bounding box center [1117, 141] width 14 height 20
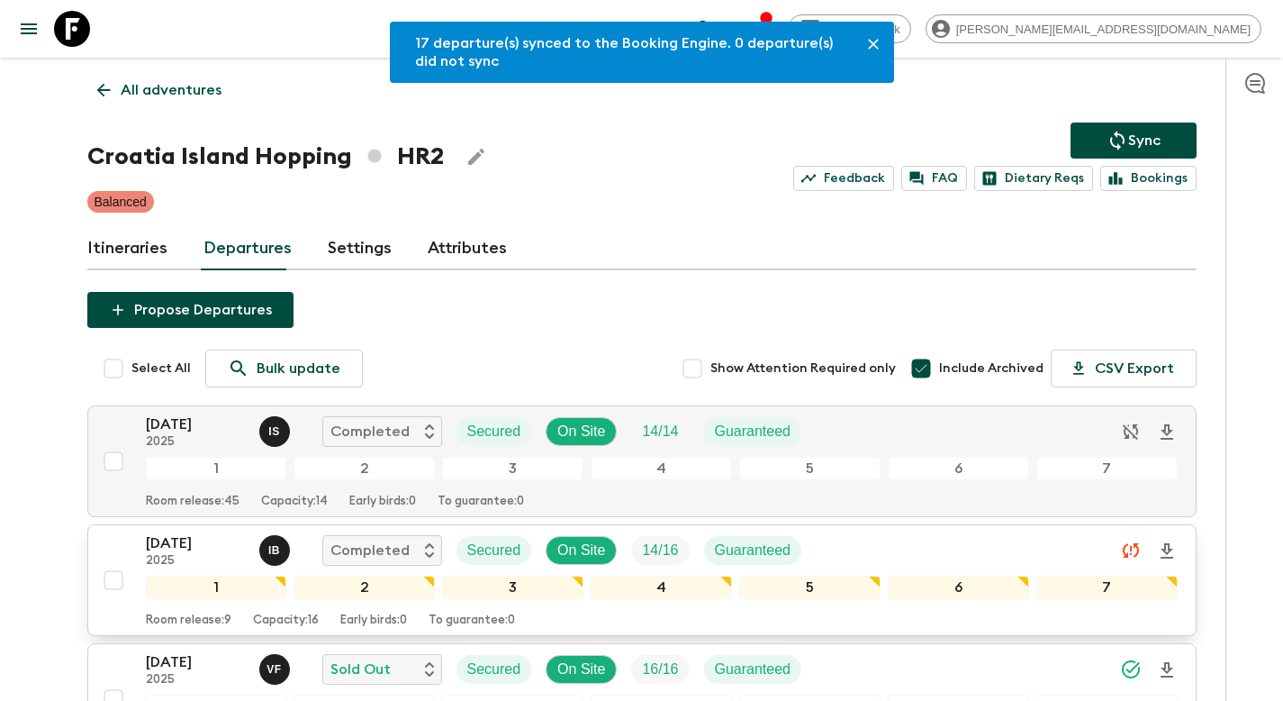
click at [117, 584] on input "checkbox" at bounding box center [113, 580] width 36 height 36
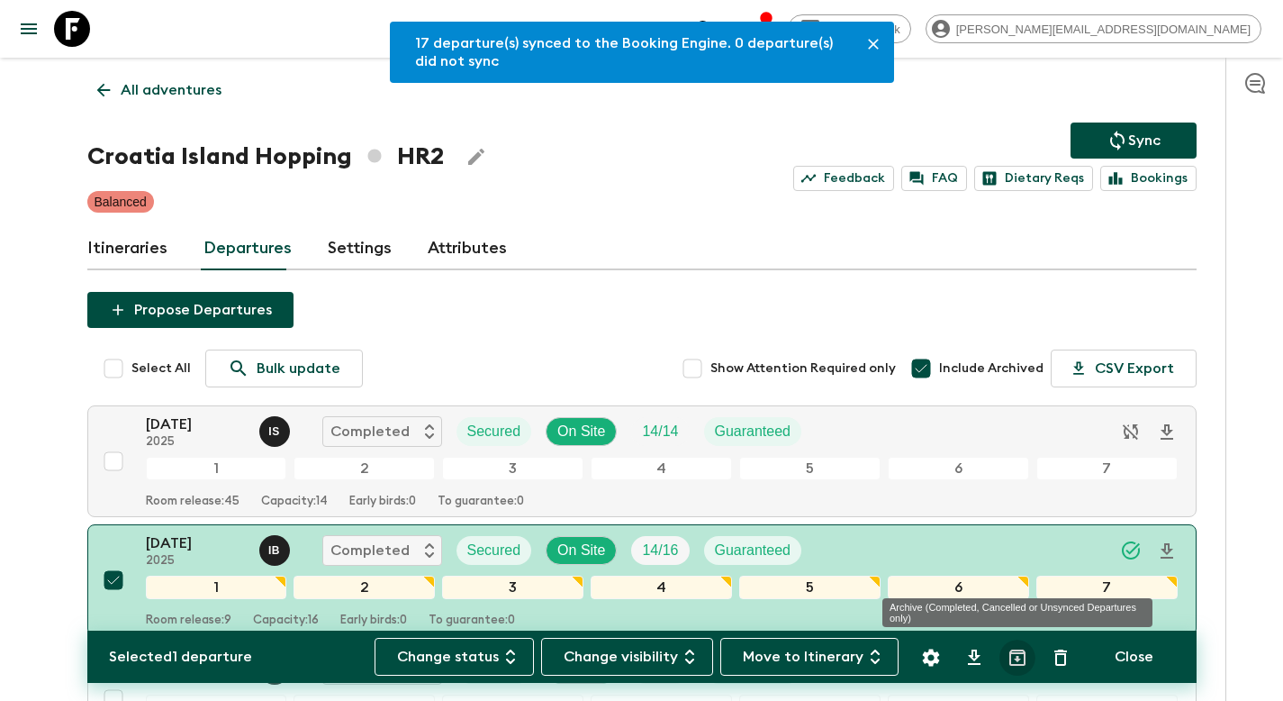
click at [1018, 658] on icon "Archive (Completed, Cancelled or Unsynced Departures only)" at bounding box center [1017, 657] width 16 height 16
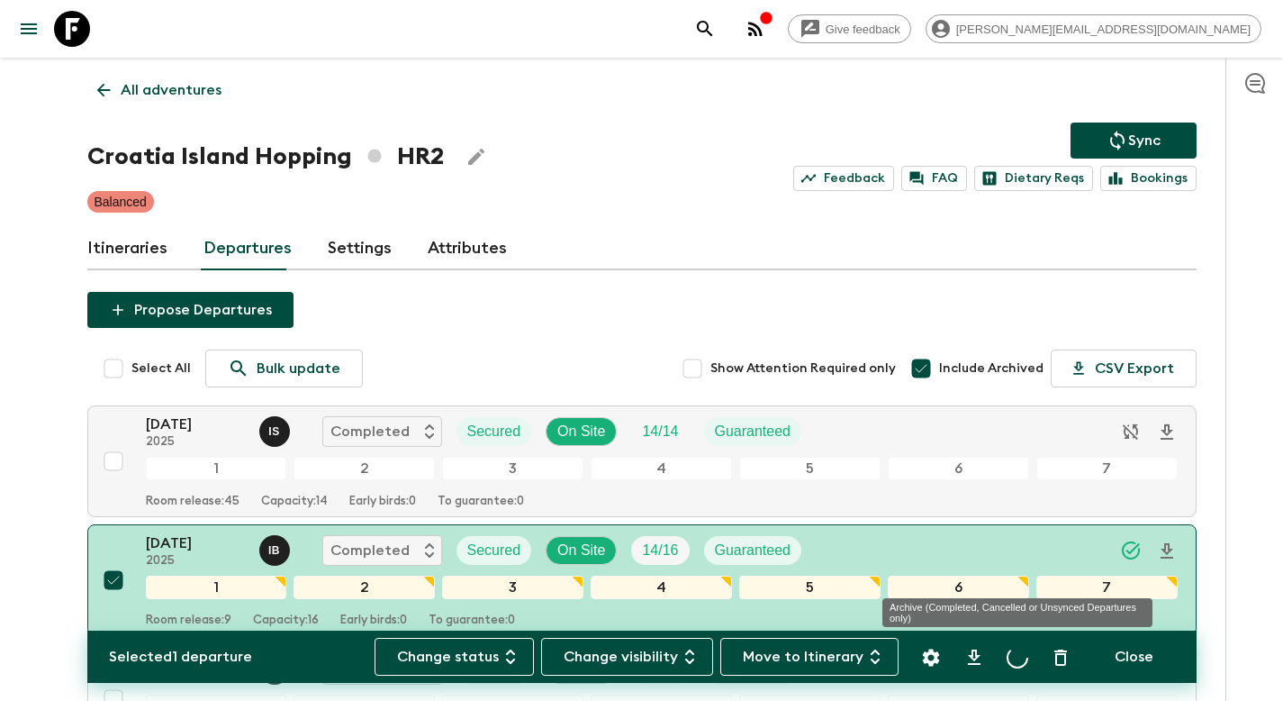
checkbox input "false"
